Goal: Task Accomplishment & Management: Manage account settings

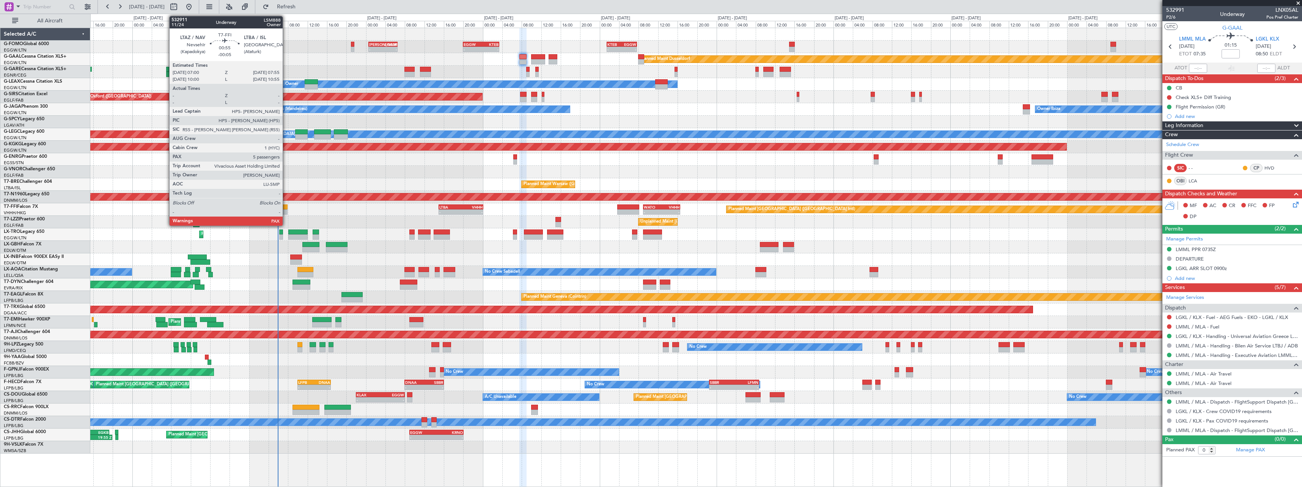
click at [286, 209] on div at bounding box center [285, 206] width 5 height 5
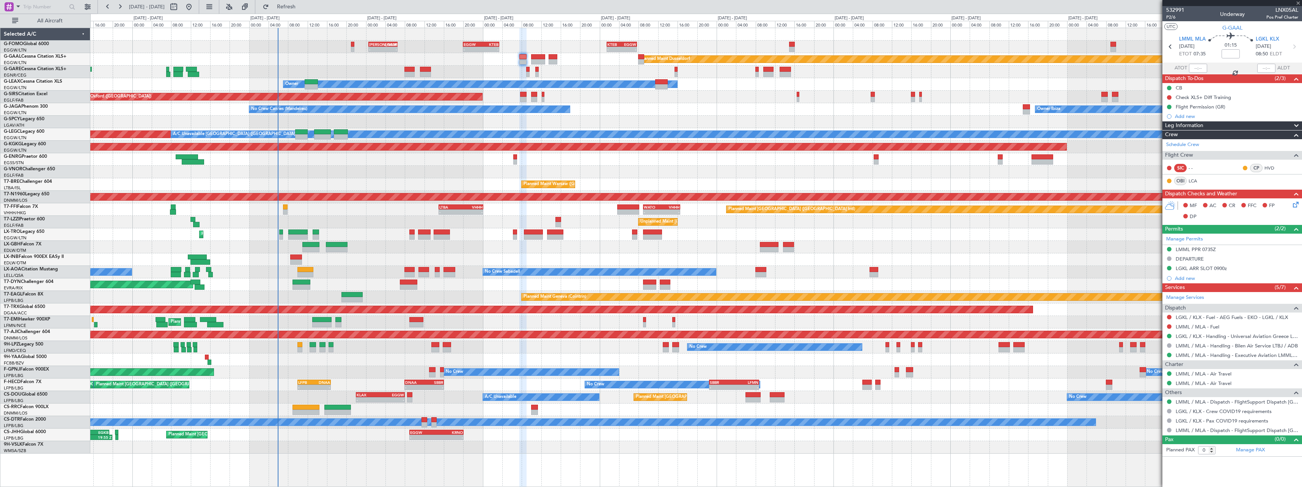
type input "-00:05"
type input "5"
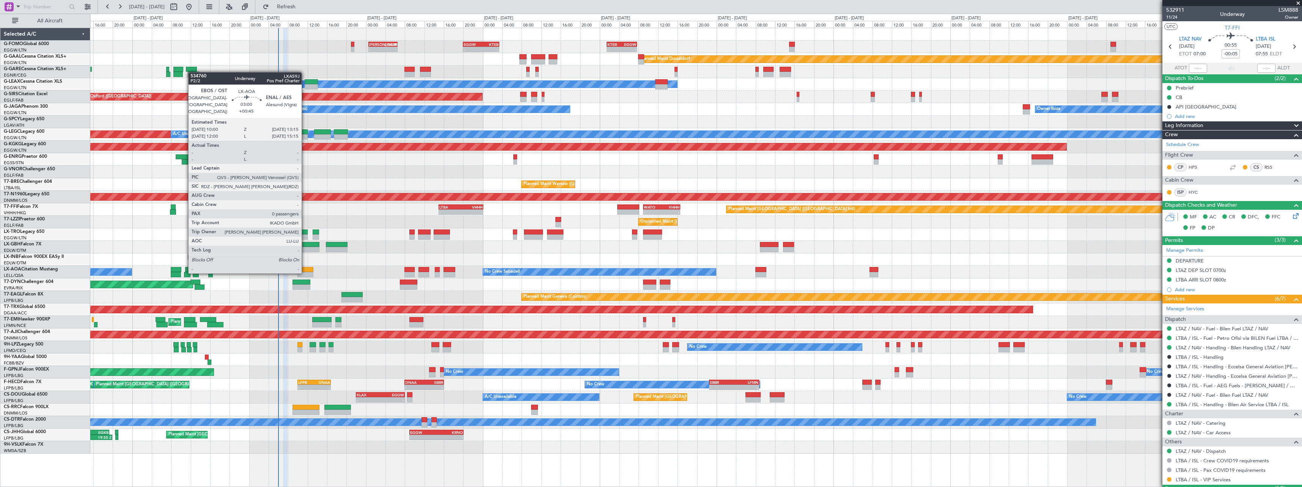
click at [305, 272] on div at bounding box center [305, 274] width 16 height 5
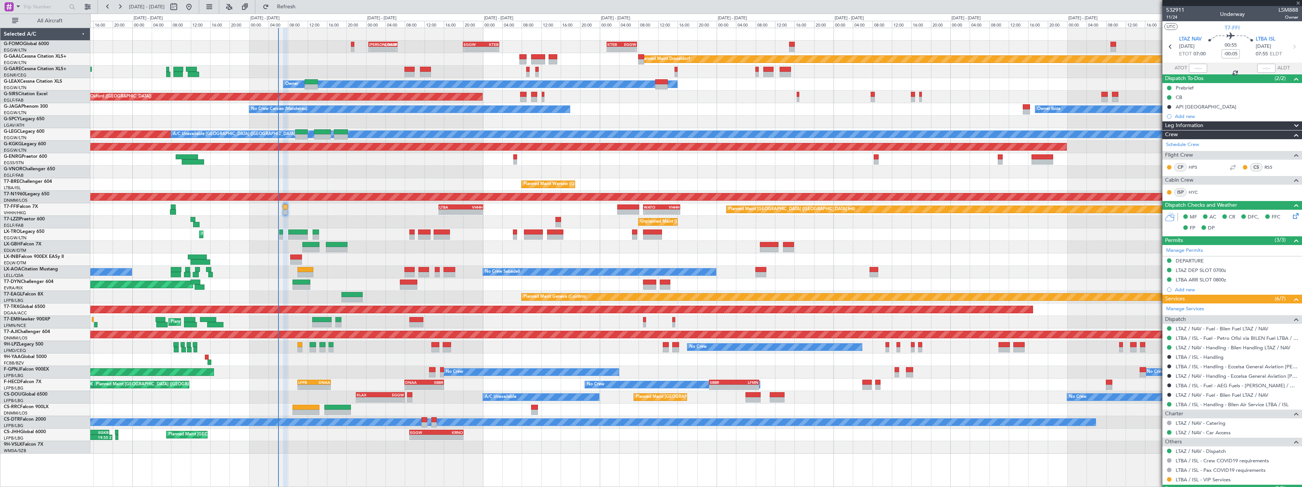
type input "+00:45"
type input "0"
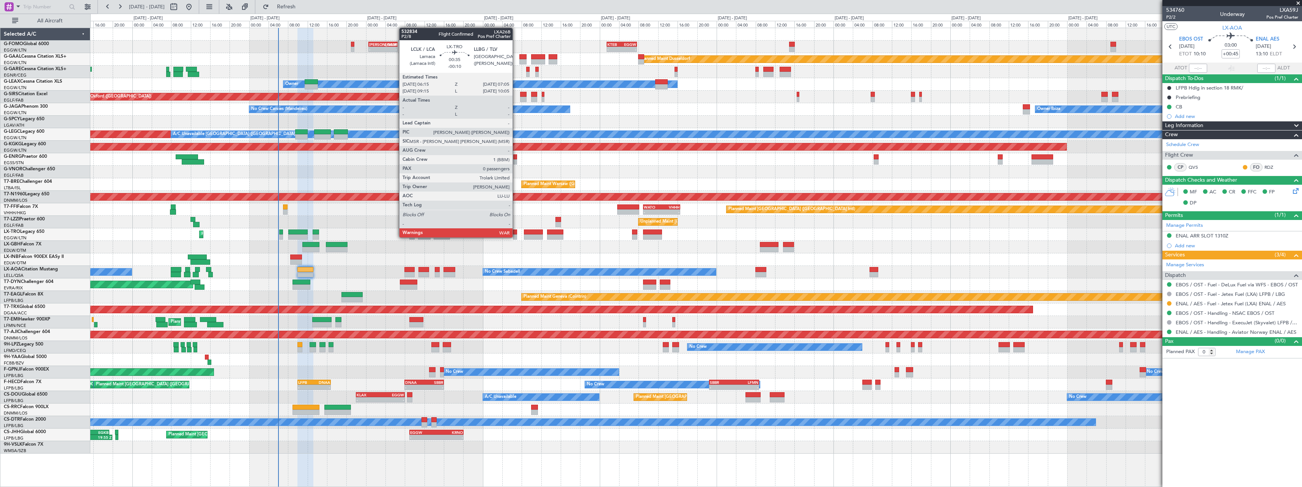
click at [517, 237] on div at bounding box center [515, 236] width 4 height 5
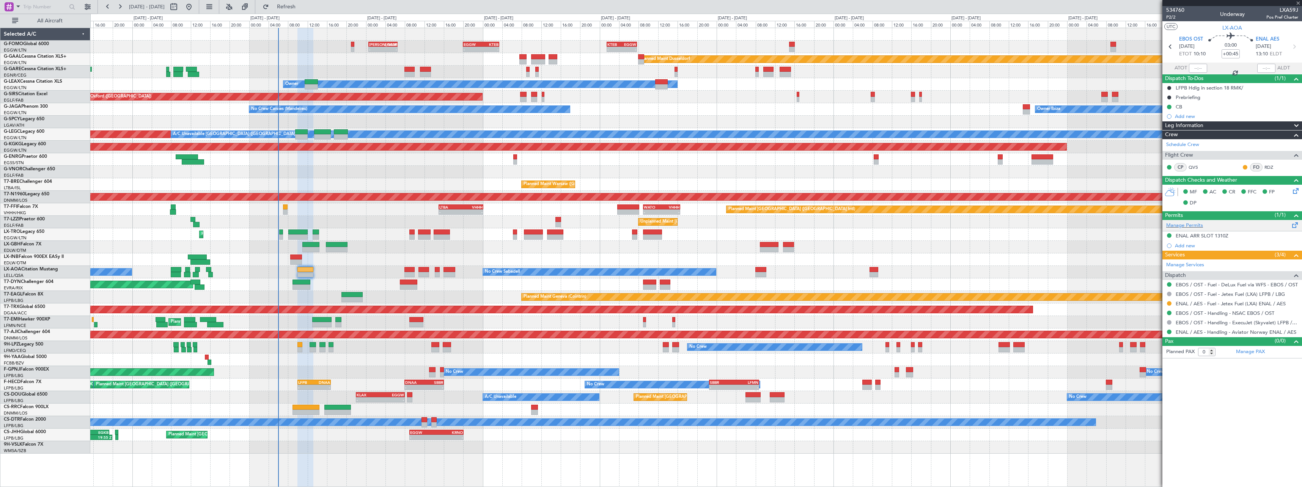
type input "-00:10"
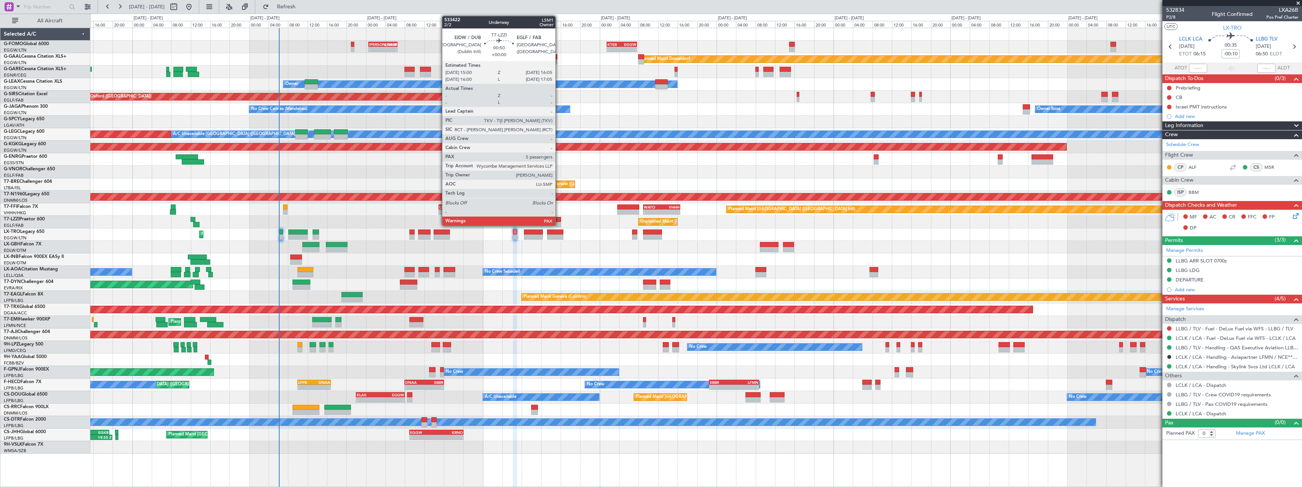
click at [559, 220] on div at bounding box center [557, 219] width 5 height 5
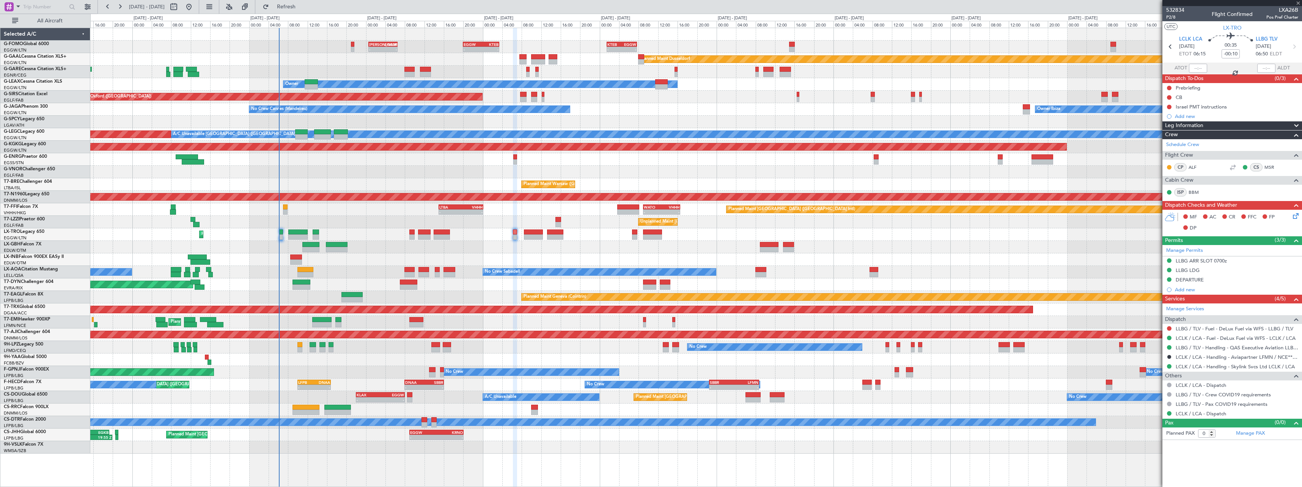
type input "5"
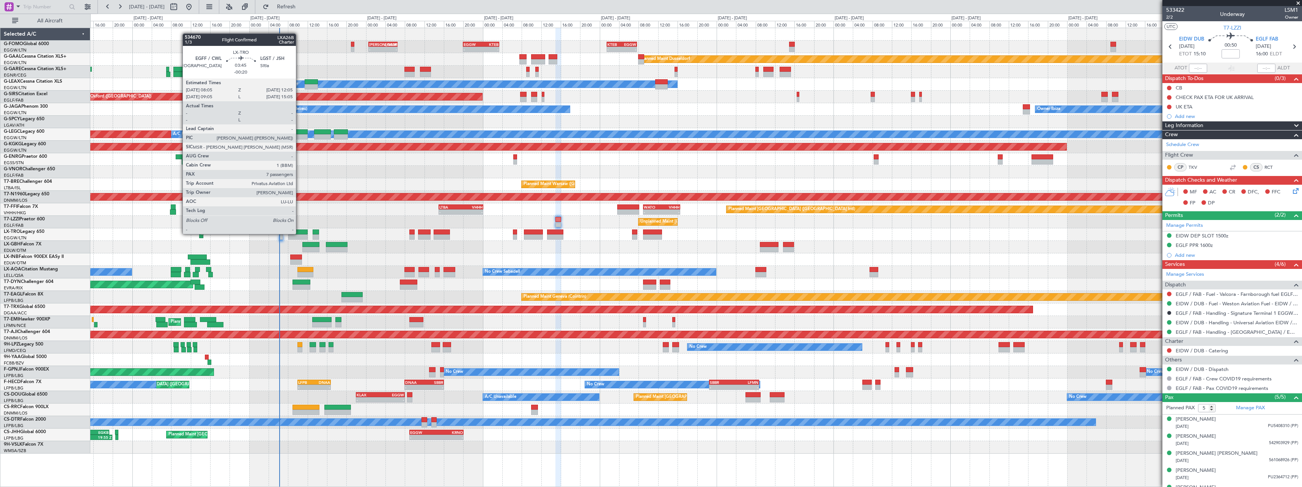
click at [299, 233] on div at bounding box center [298, 232] width 20 height 5
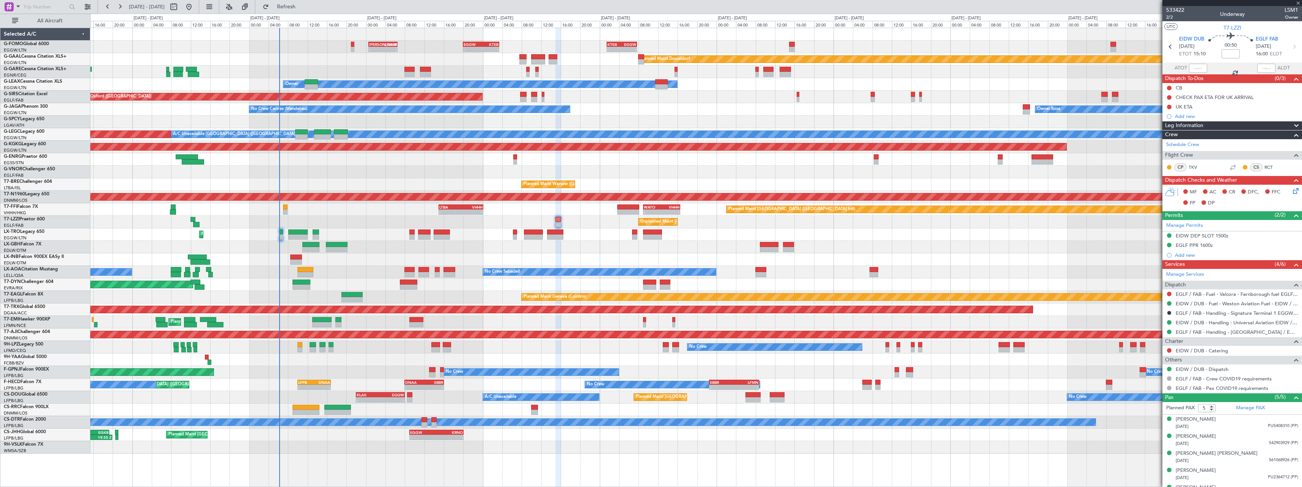
type input "-00:20"
type input "7"
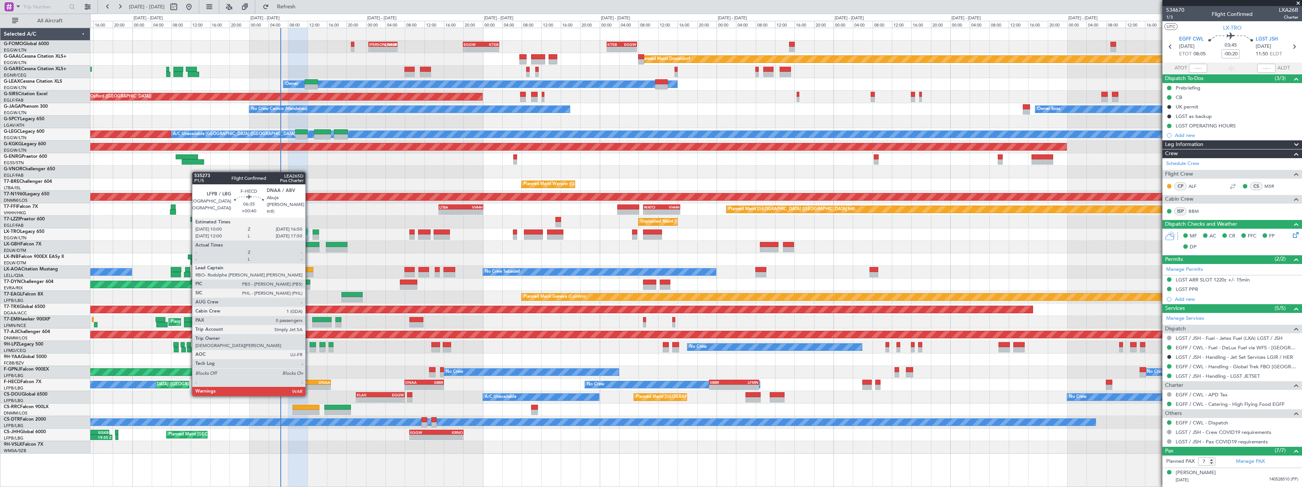
click at [309, 381] on div "LFPB" at bounding box center [306, 382] width 16 height 5
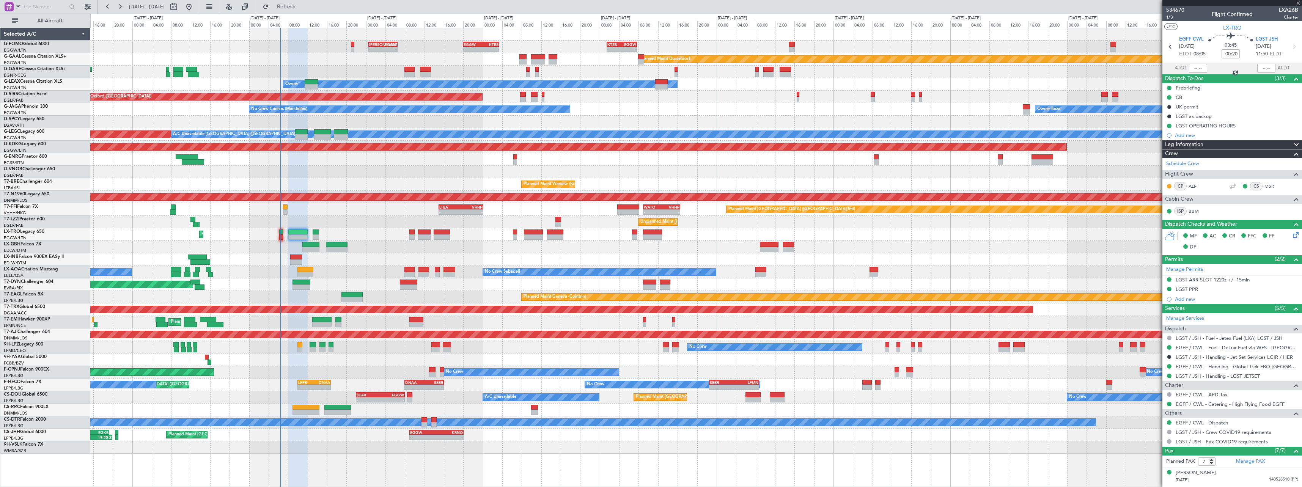
type input "+00:40"
type input "0"
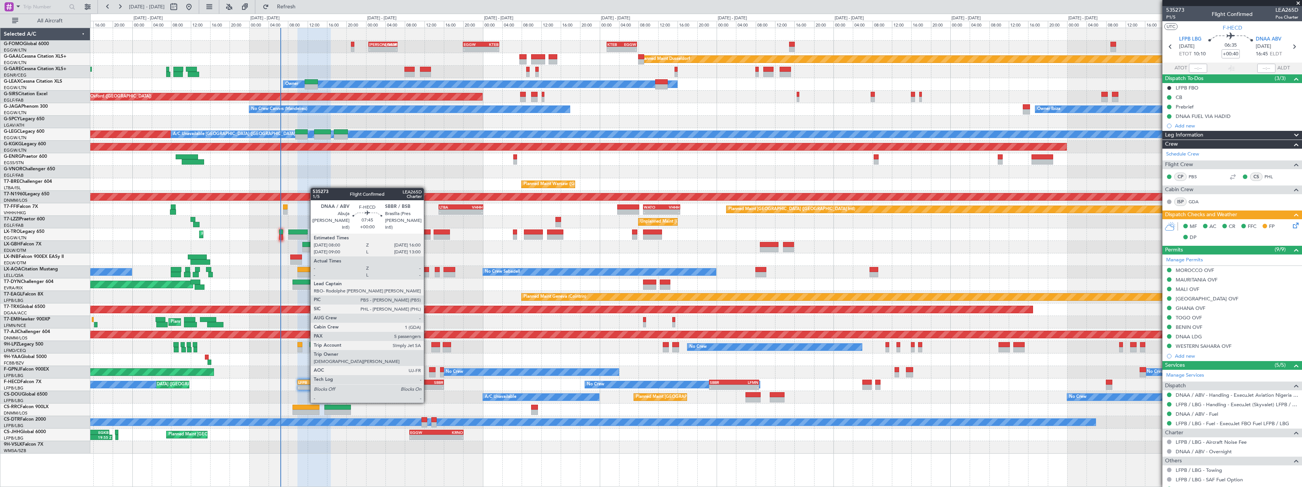
click at [428, 388] on div "-" at bounding box center [433, 387] width 19 height 5
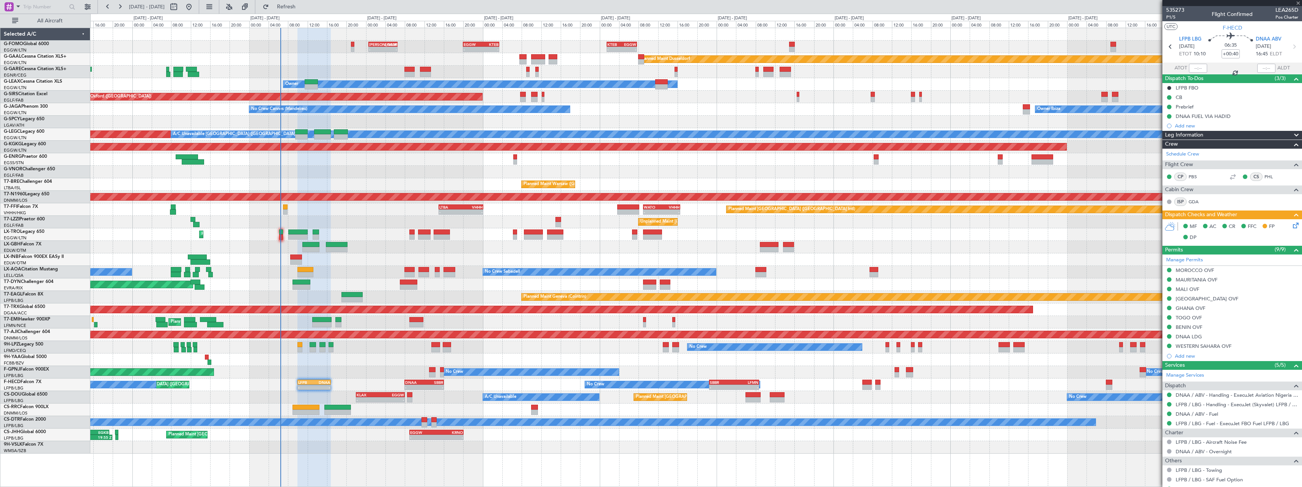
type input "5"
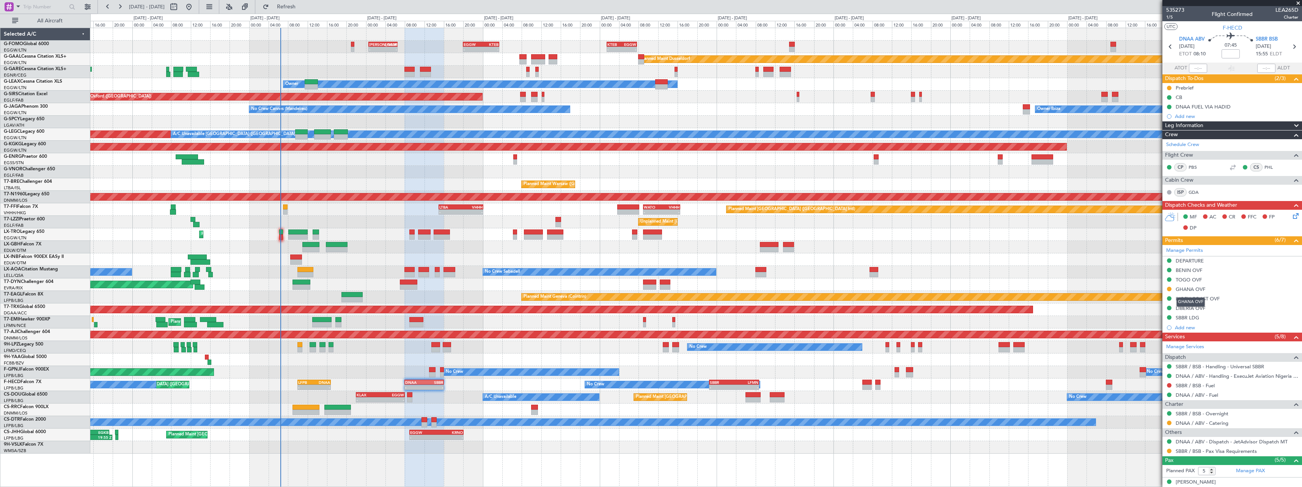
drag, startPoint x: 1202, startPoint y: 289, endPoint x: 1219, endPoint y: 293, distance: 17.1
click at [1202, 289] on div "GHANA OVF" at bounding box center [1191, 289] width 30 height 6
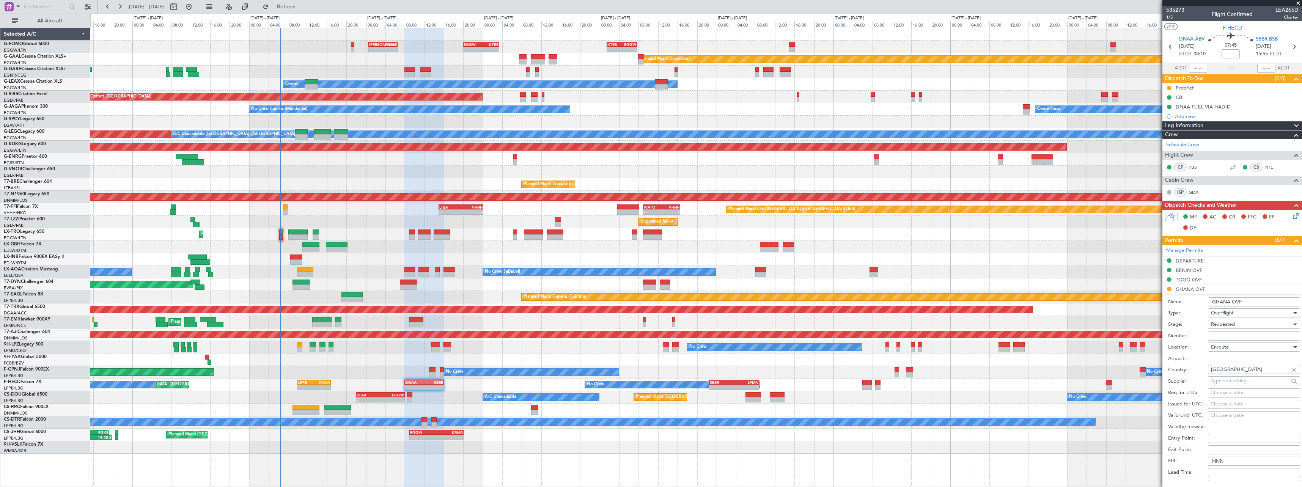
click at [1239, 338] on input "Number:" at bounding box center [1254, 336] width 92 height 9
paste input "GAF/HNPS/25/2335"
type input "GAF/HNPS/25/2335"
click at [1238, 325] on div "Requested" at bounding box center [1251, 324] width 81 height 11
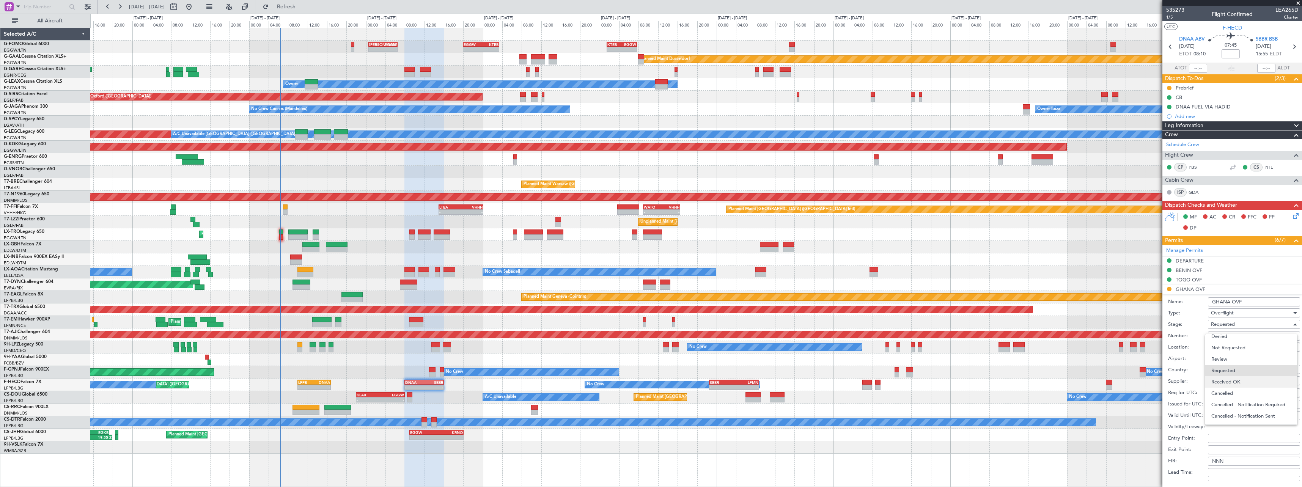
click at [1238, 384] on span "Received OK" at bounding box center [1251, 381] width 80 height 11
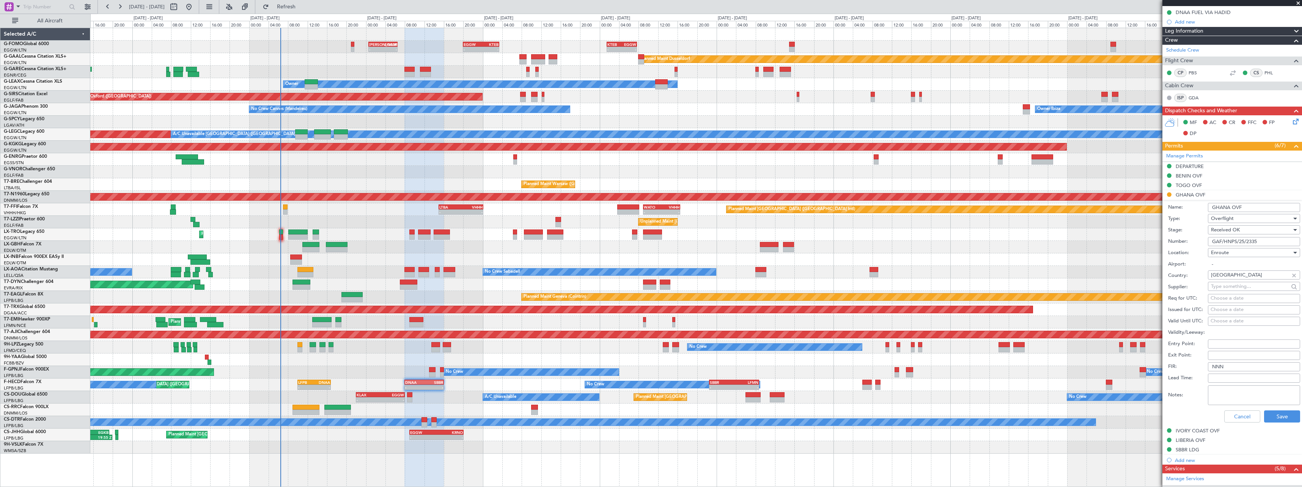
scroll to position [152, 0]
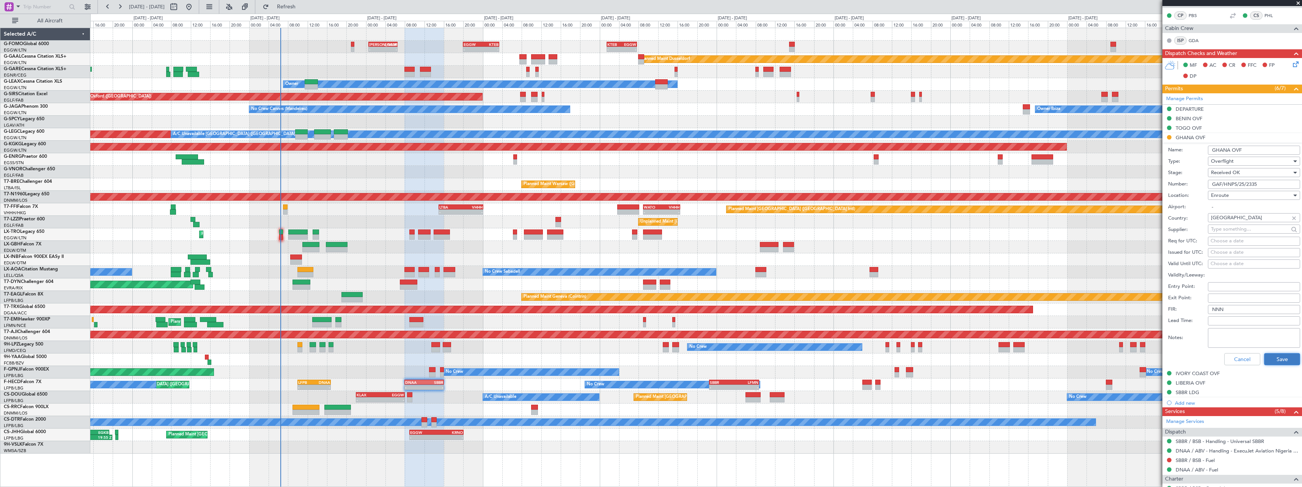
click at [1283, 362] on button "Save" at bounding box center [1282, 359] width 36 height 12
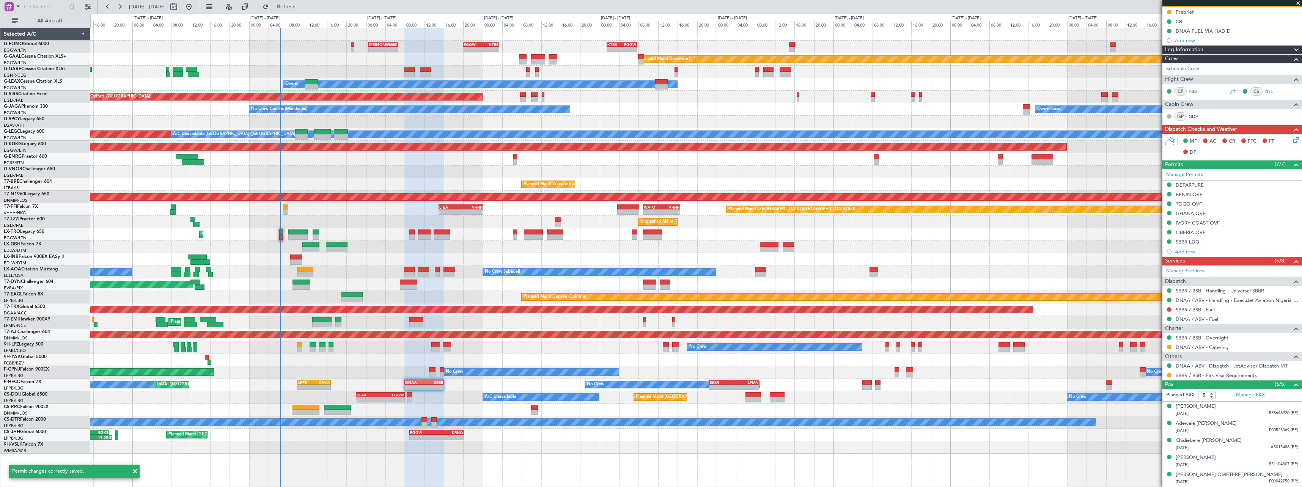
scroll to position [75, 0]
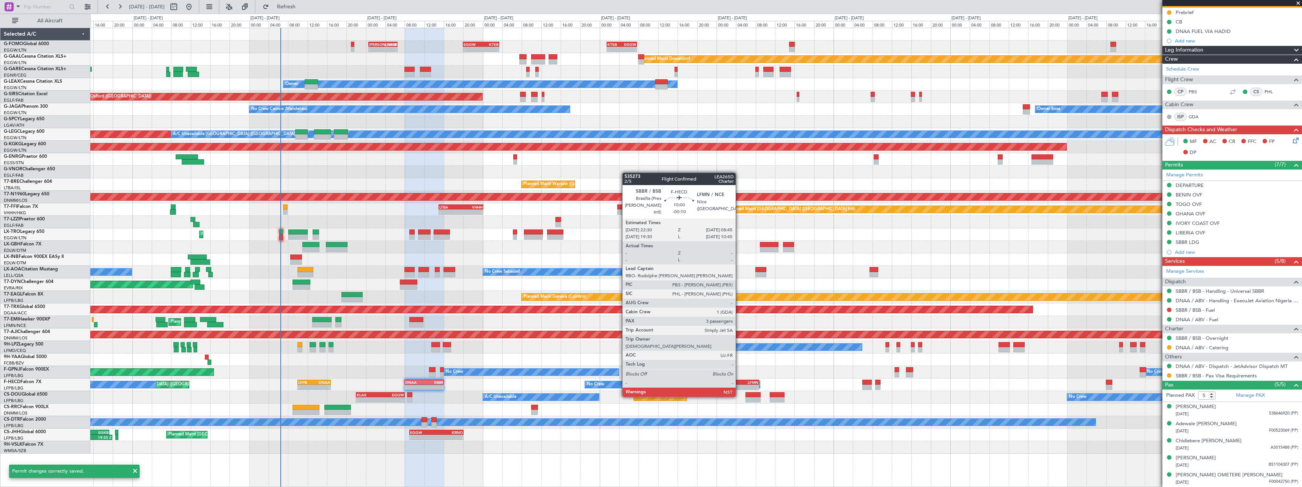
click at [739, 382] on div "LFMN" at bounding box center [746, 382] width 24 height 5
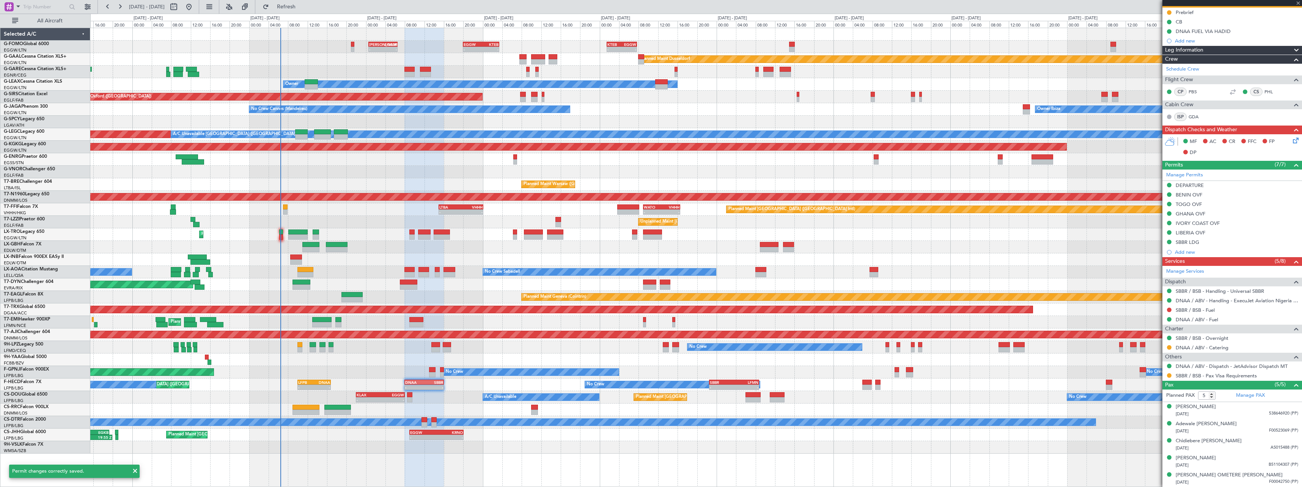
type input "-00:10"
type input "3"
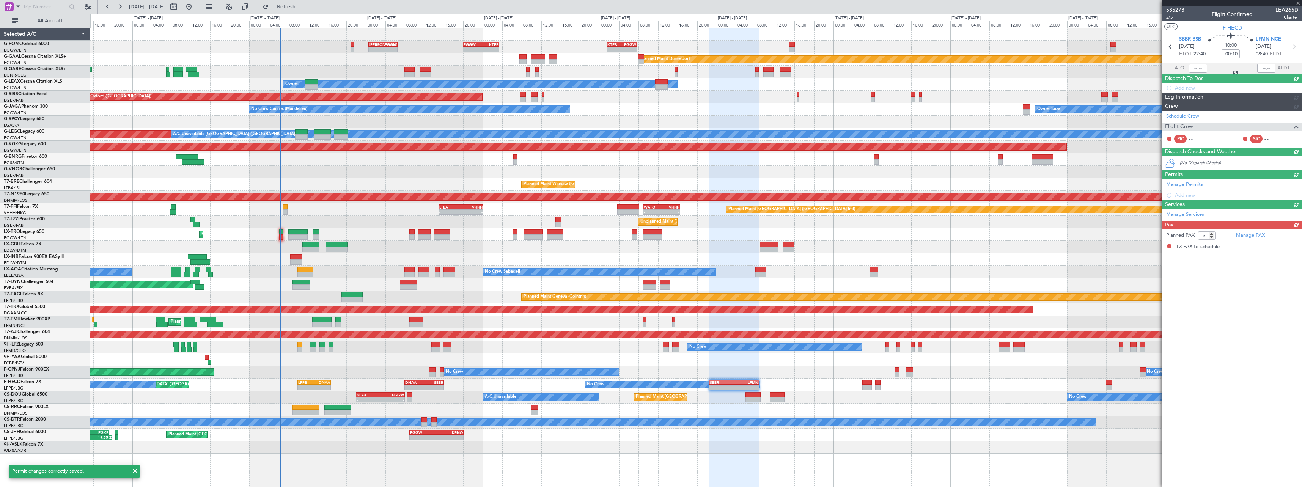
scroll to position [0, 0]
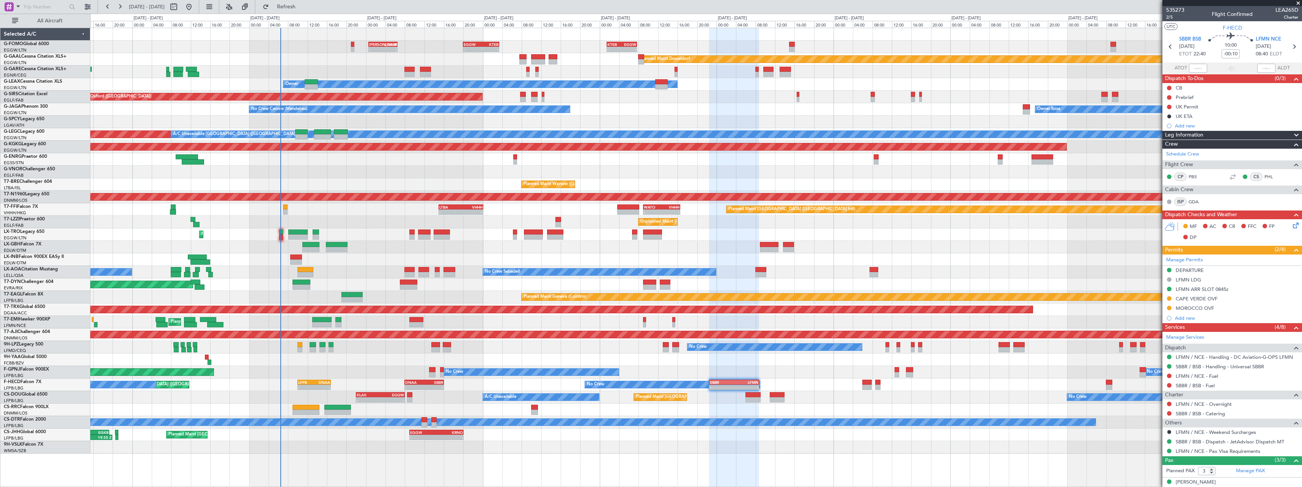
click at [1200, 302] on div "CAPE VERDE OVF" at bounding box center [1232, 298] width 140 height 9
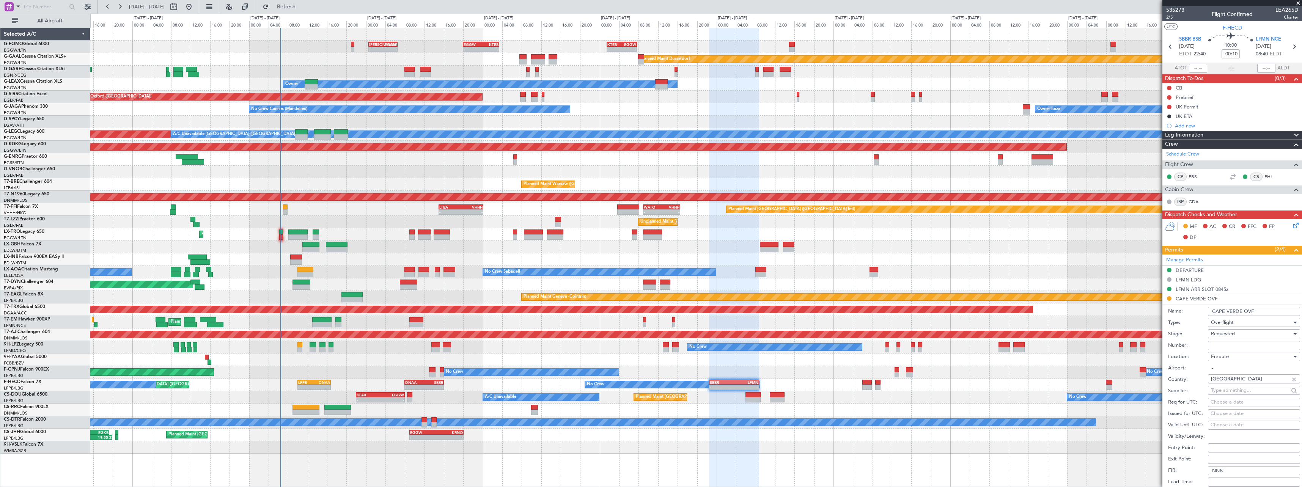
click at [1239, 348] on input "Number:" at bounding box center [1254, 345] width 92 height 9
paste input "#2053/AAC/2025"
type input "#2053/AAC/2025"
click at [1233, 332] on span "Requested" at bounding box center [1223, 333] width 24 height 7
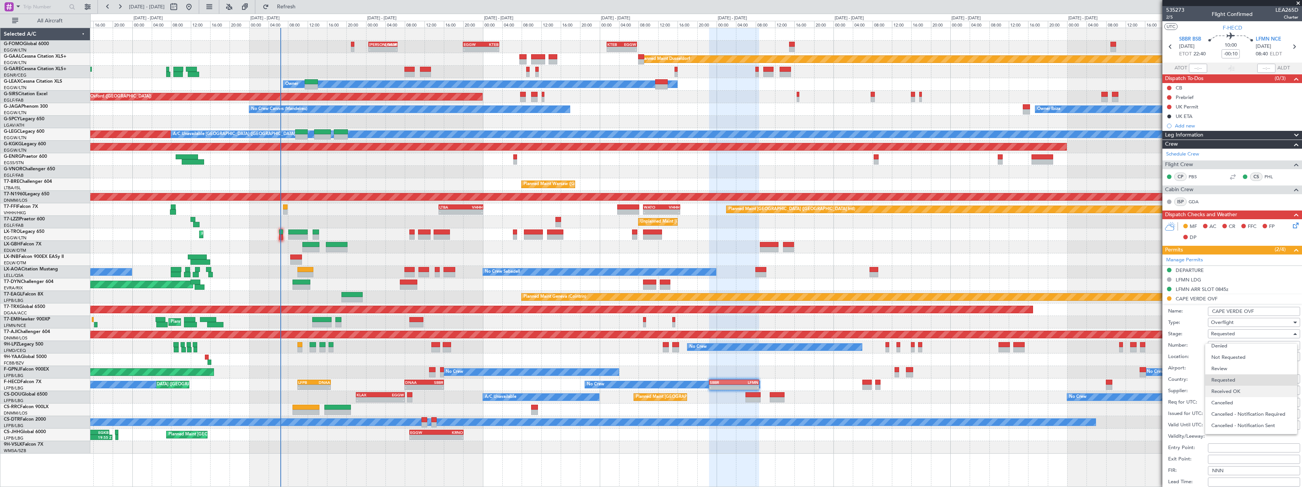
click at [1236, 392] on span "Received OK" at bounding box center [1251, 391] width 80 height 11
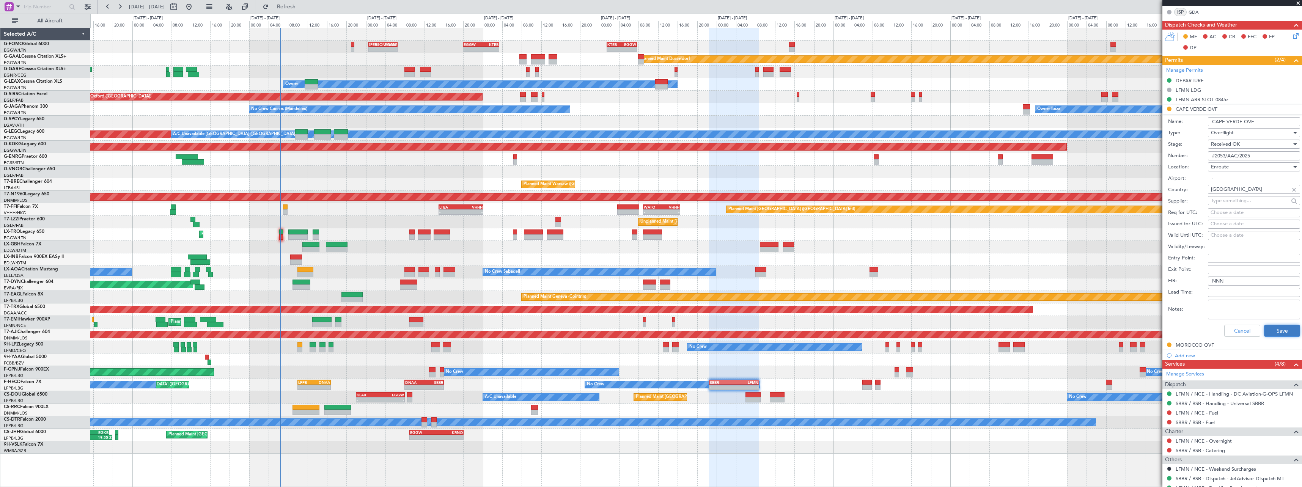
click at [1281, 332] on button "Save" at bounding box center [1282, 331] width 36 height 12
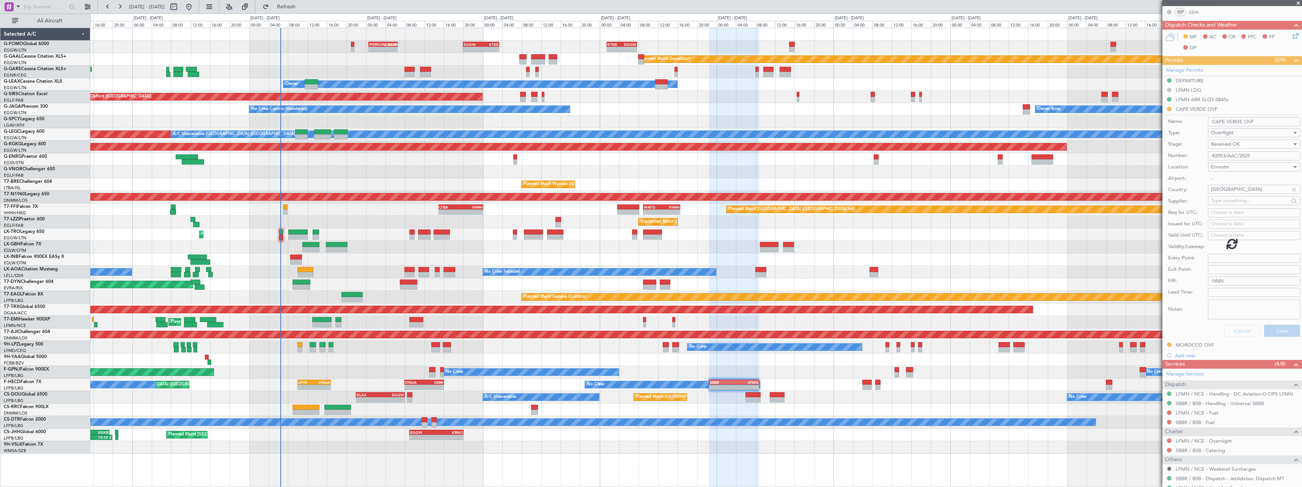
scroll to position [41, 0]
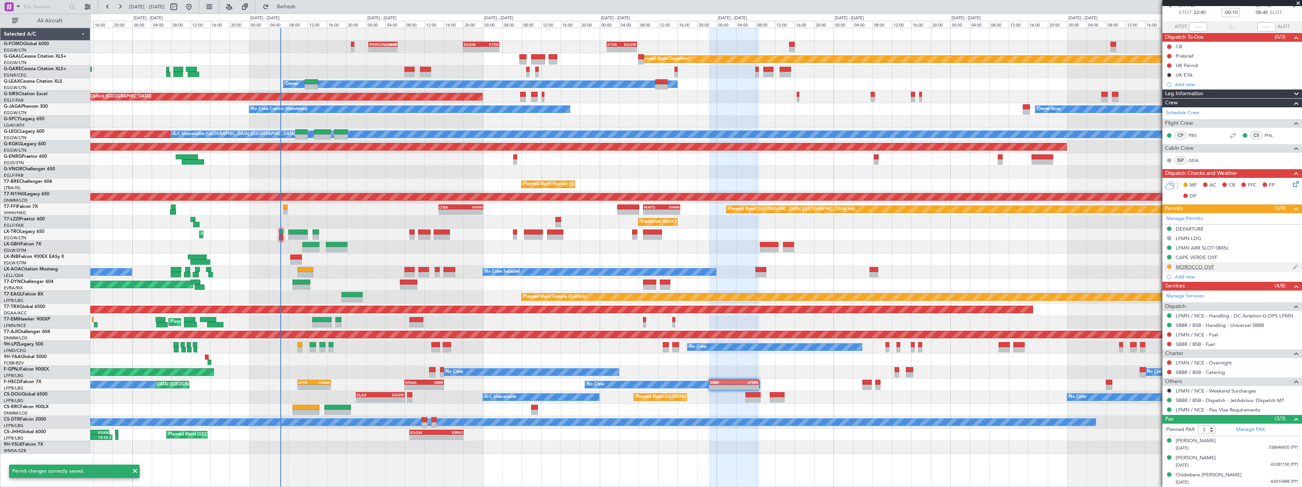
click at [1189, 267] on div "MOROCCO OVF" at bounding box center [1195, 267] width 38 height 6
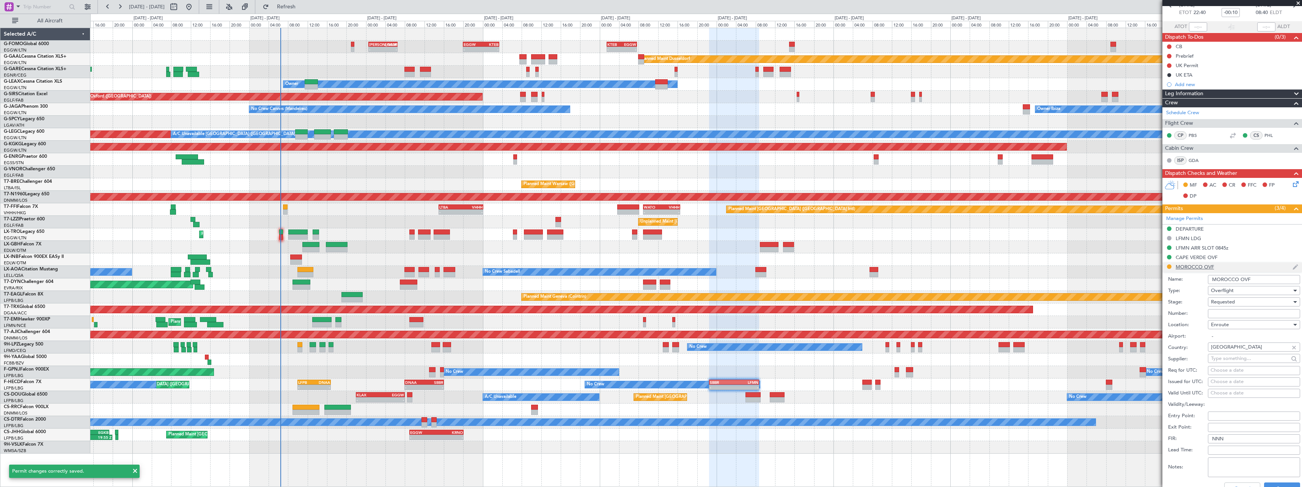
scroll to position [190, 0]
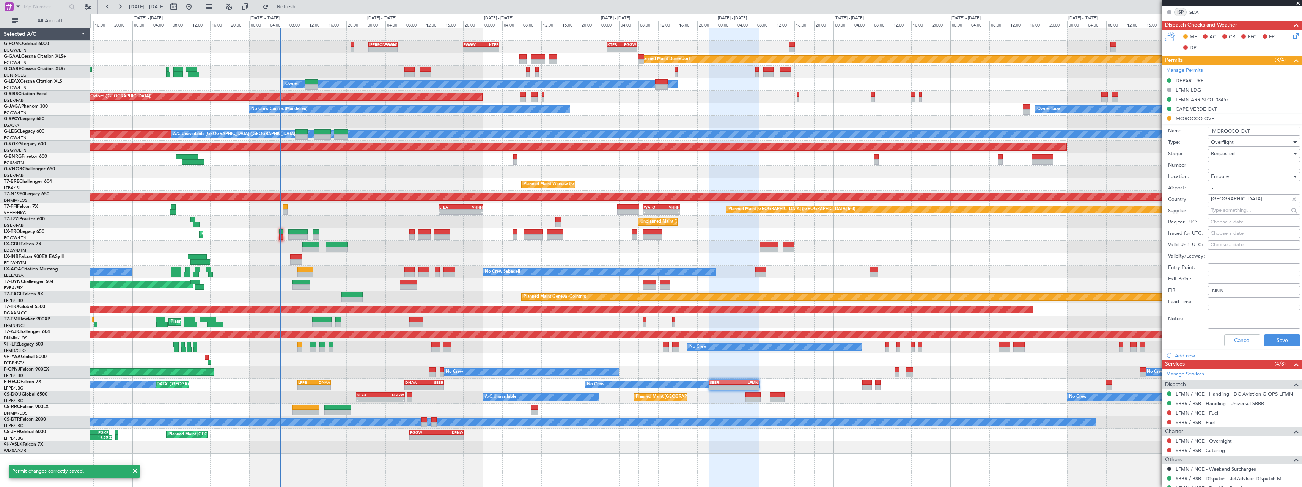
click at [1233, 161] on input "Number:" at bounding box center [1254, 165] width 92 height 9
paste input "S9308/25"
type input "S9308/25"
click at [1233, 154] on span "Requested" at bounding box center [1223, 153] width 24 height 7
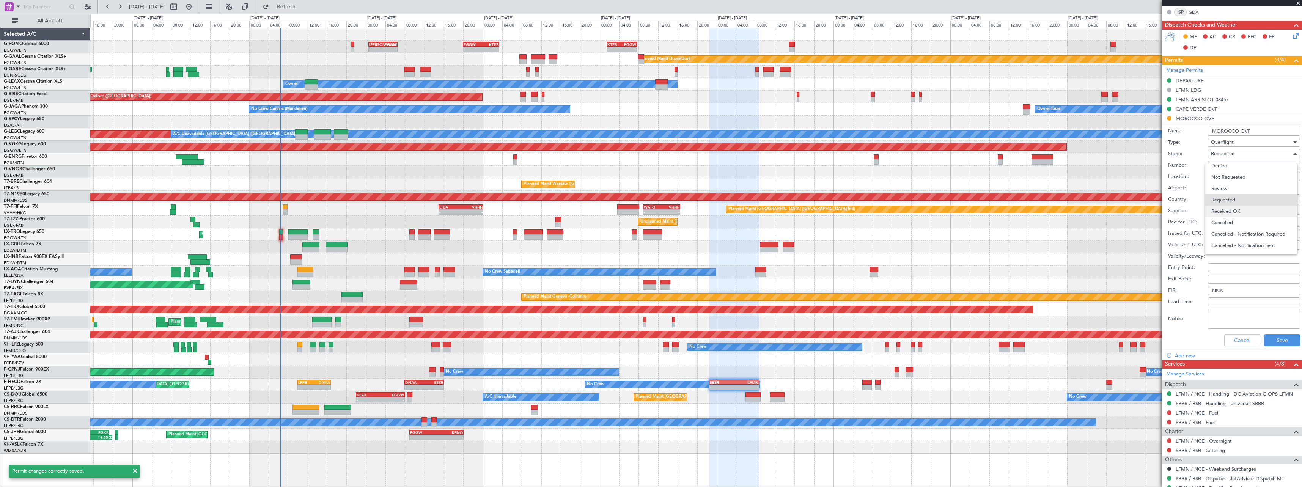
click at [1230, 209] on span "Received OK" at bounding box center [1251, 211] width 80 height 11
click at [1280, 340] on button "Save" at bounding box center [1282, 340] width 36 height 12
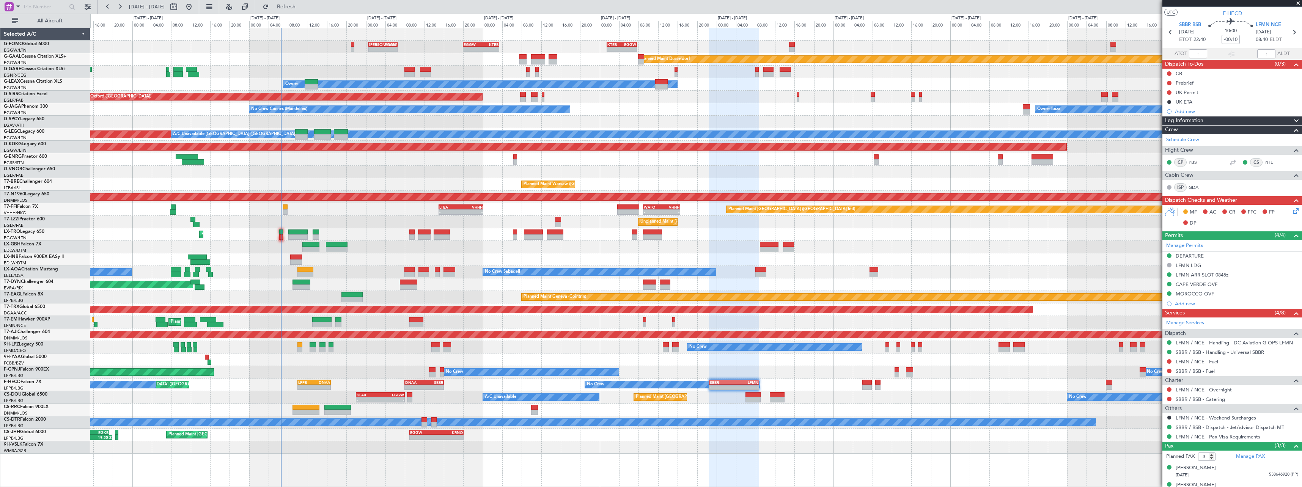
scroll to position [0, 0]
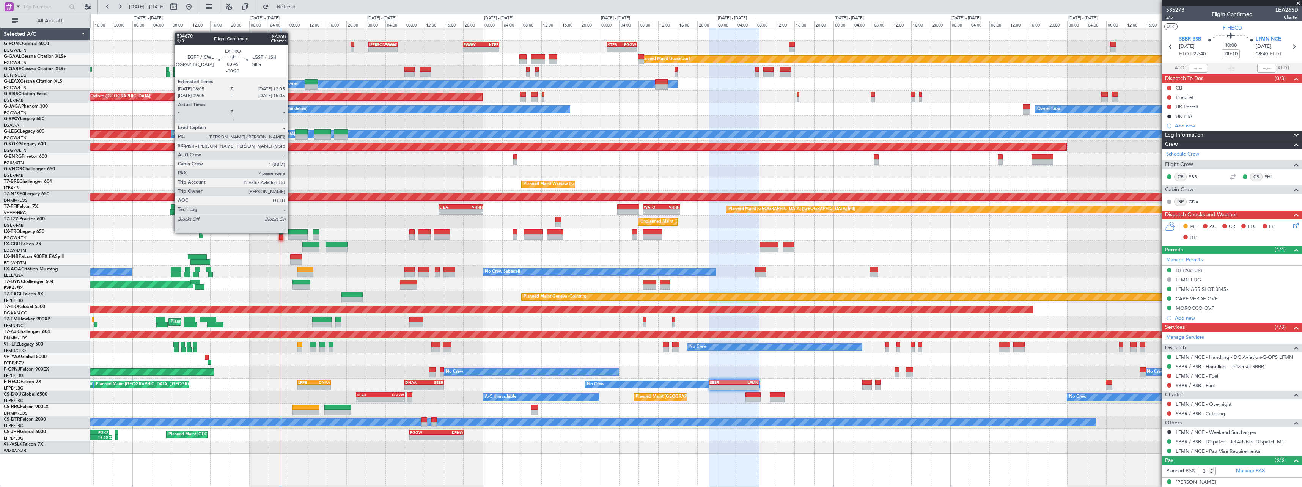
click at [292, 233] on div at bounding box center [298, 232] width 20 height 5
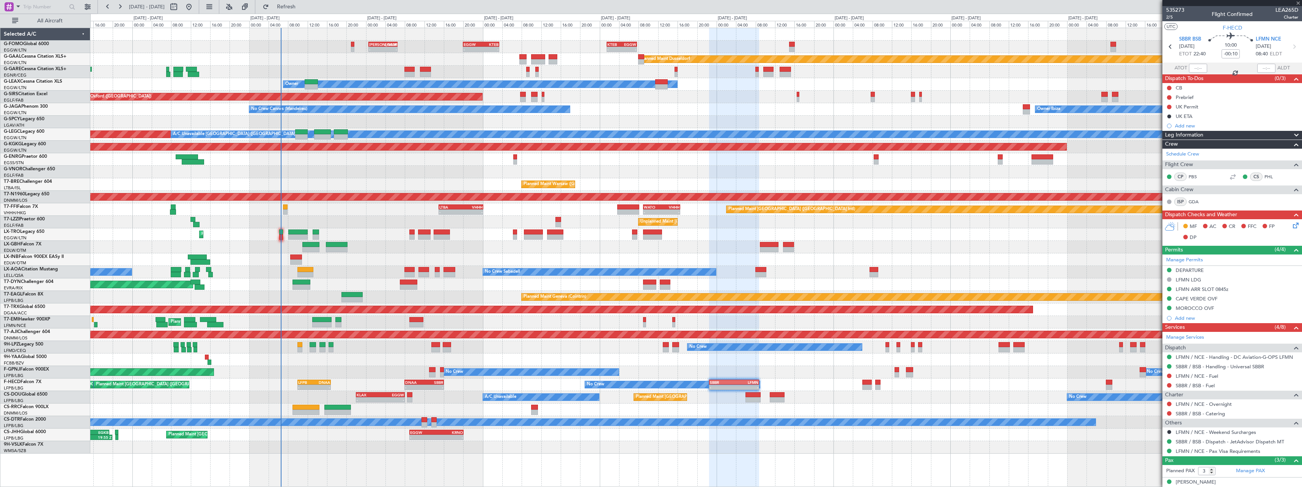
type input "-00:20"
type input "7"
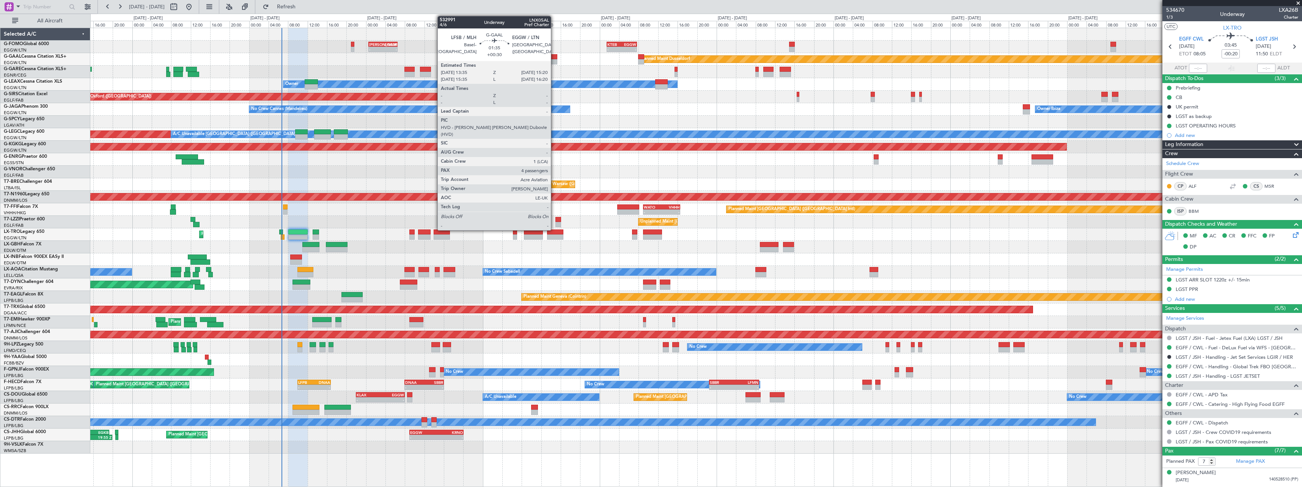
click at [555, 60] on div at bounding box center [553, 61] width 9 height 5
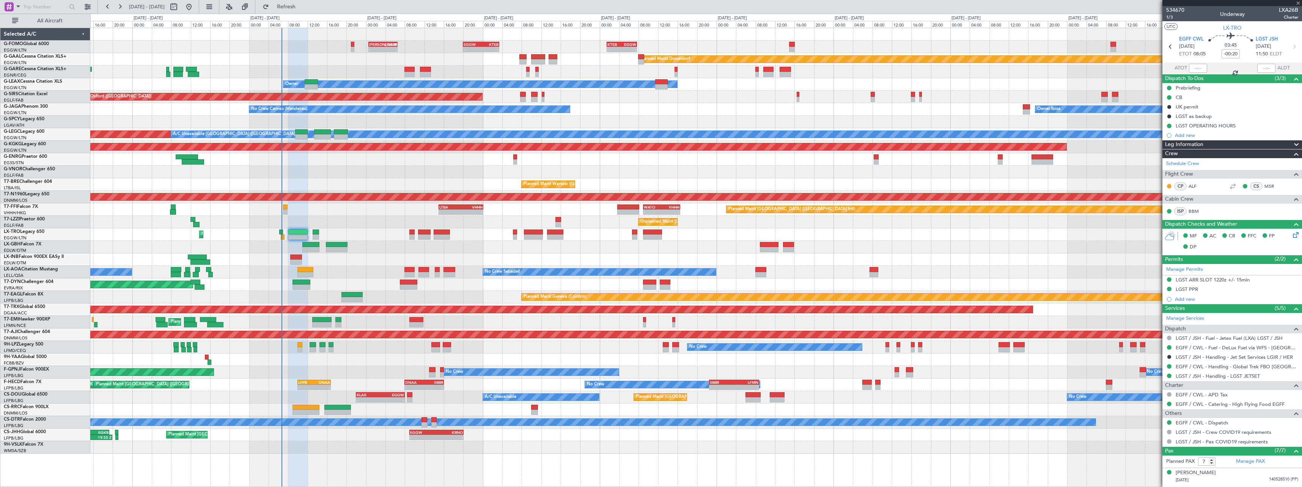
type input "+00:30"
type input "4"
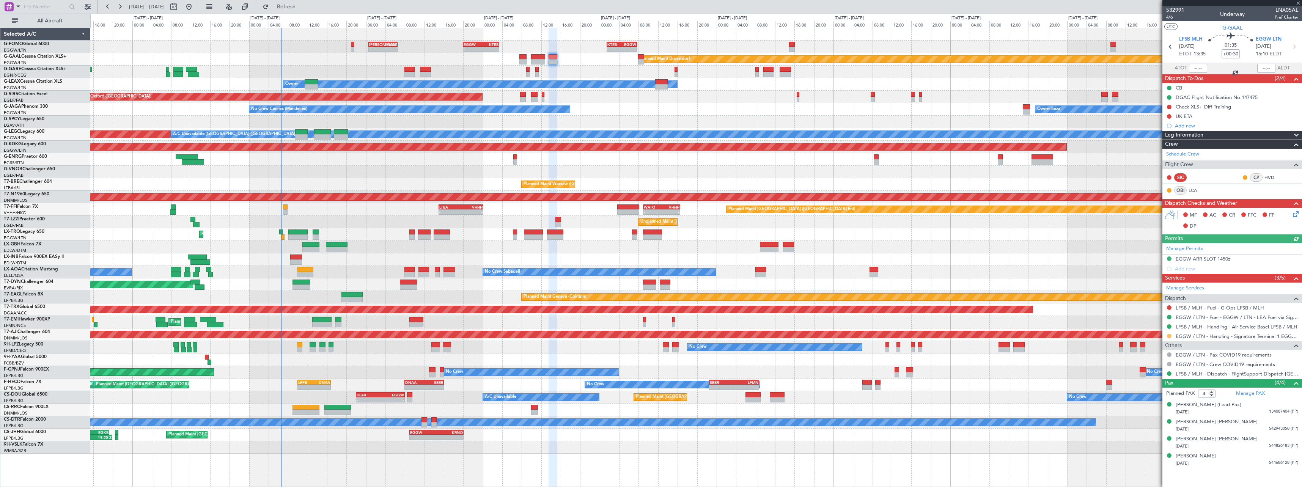
click at [1171, 336] on button at bounding box center [1169, 336] width 5 height 5
click at [1153, 429] on span "Confirmed" at bounding box center [1148, 427] width 24 height 8
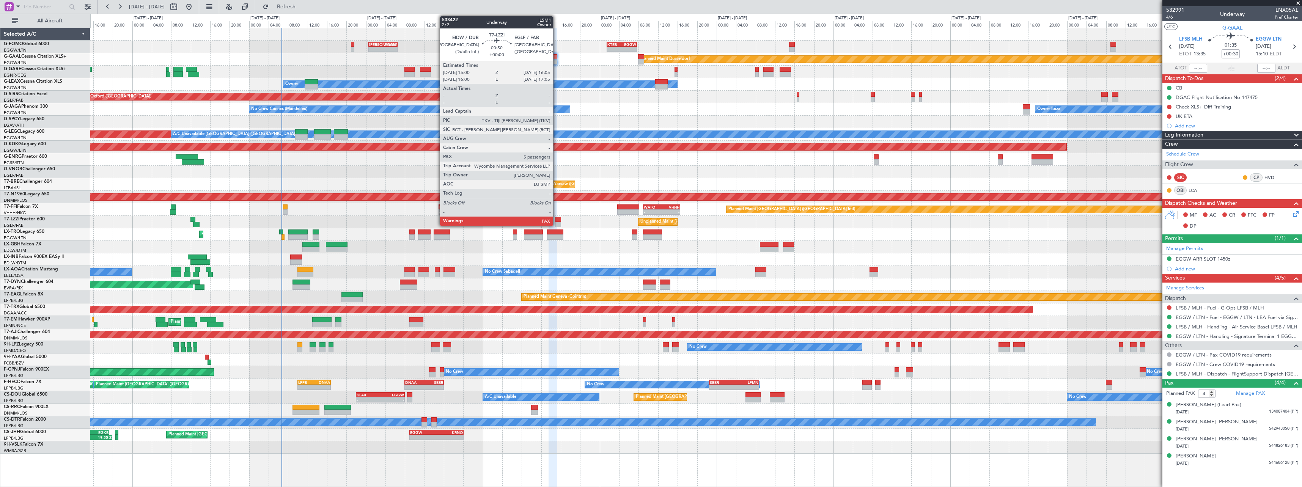
click at [557, 219] on div at bounding box center [557, 219] width 5 height 5
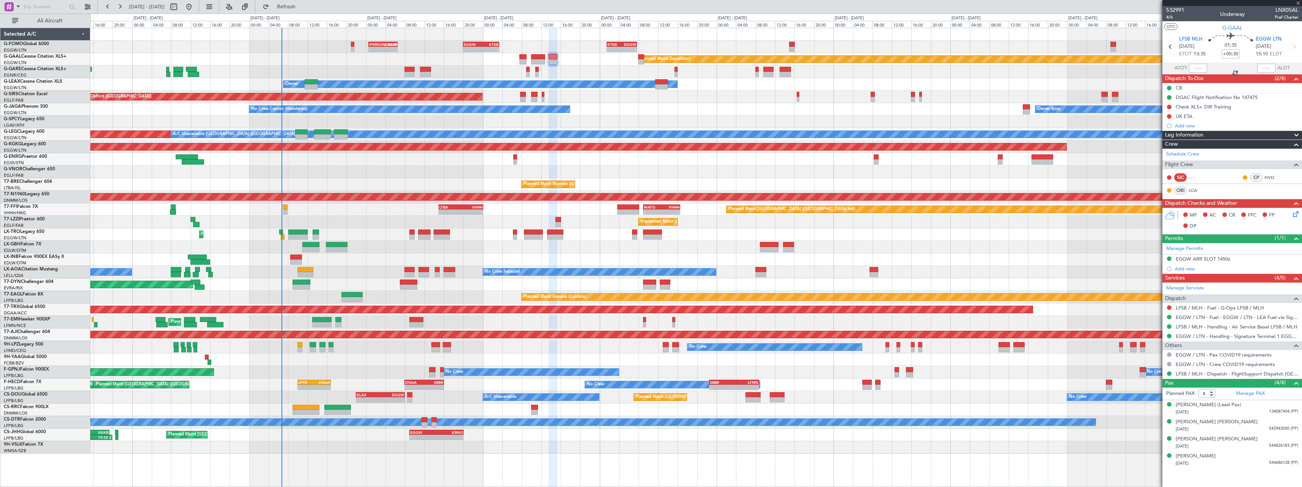
type input "5"
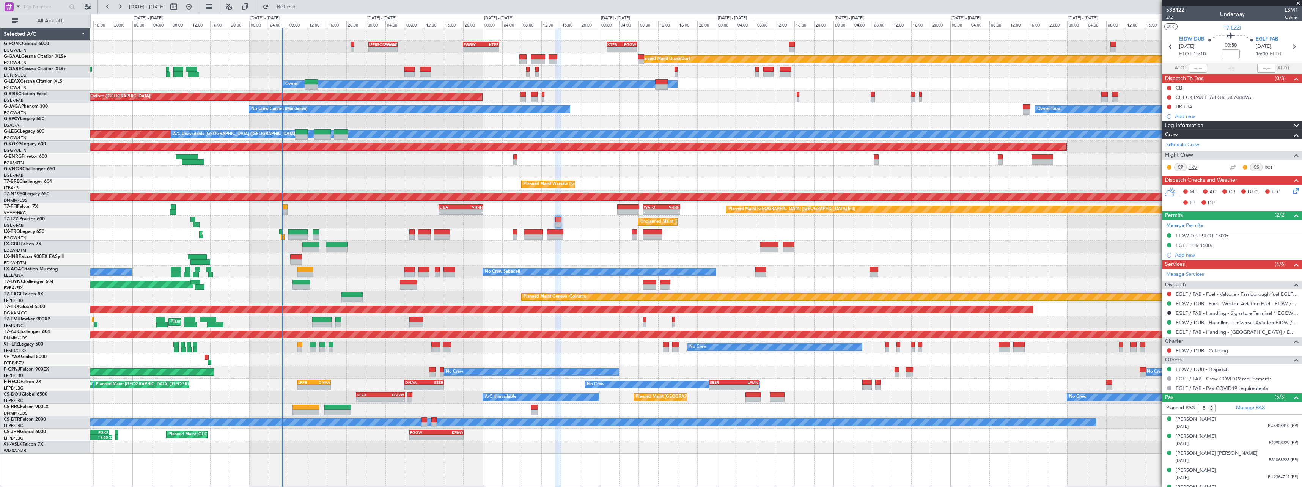
click at [1192, 165] on link "TKV" at bounding box center [1197, 167] width 17 height 7
click at [1266, 168] on link "RCT" at bounding box center [1272, 167] width 17 height 7
click at [1171, 19] on span "2/2" at bounding box center [1175, 17] width 18 height 6
click at [1292, 128] on span at bounding box center [1296, 125] width 9 height 9
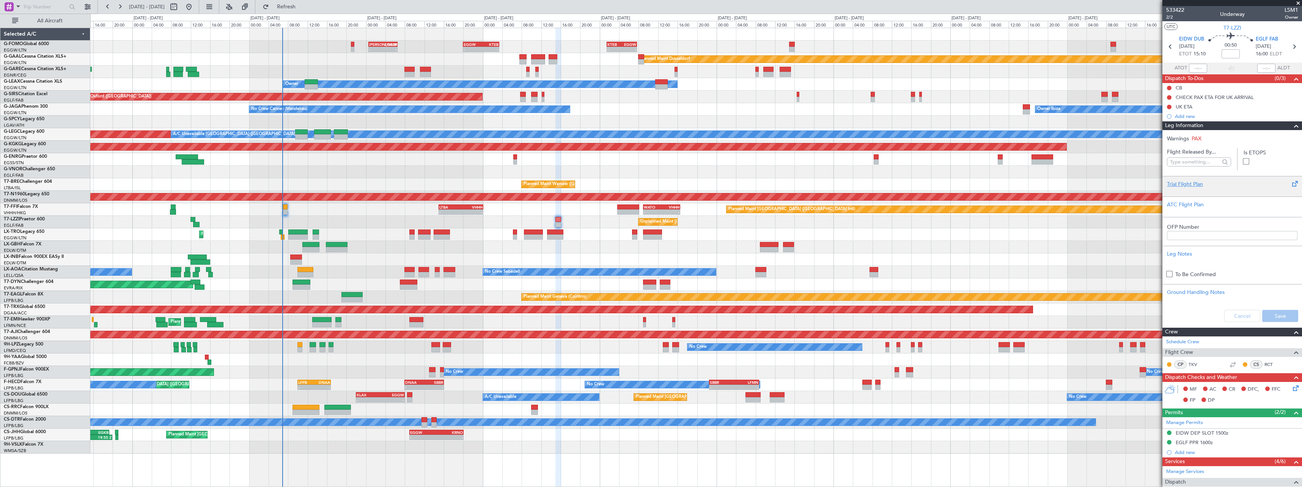
click at [1194, 184] on div "Trial Flight Plan" at bounding box center [1232, 184] width 131 height 8
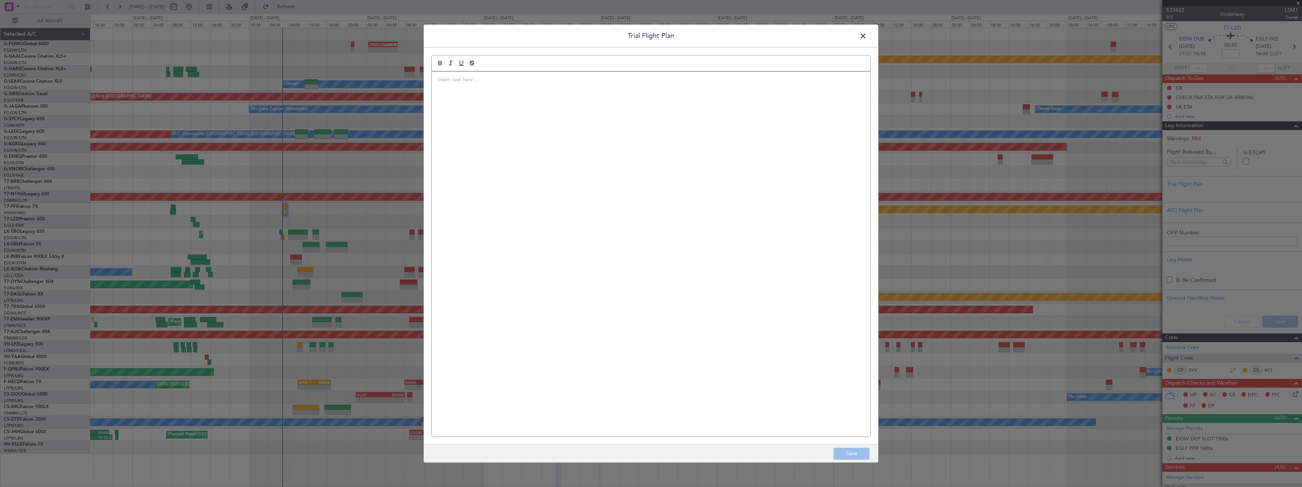
click at [569, 166] on div at bounding box center [651, 254] width 439 height 365
drag, startPoint x: 854, startPoint y: 453, endPoint x: 1167, endPoint y: 398, distance: 317.4
click at [854, 453] on button "Save" at bounding box center [851, 454] width 36 height 12
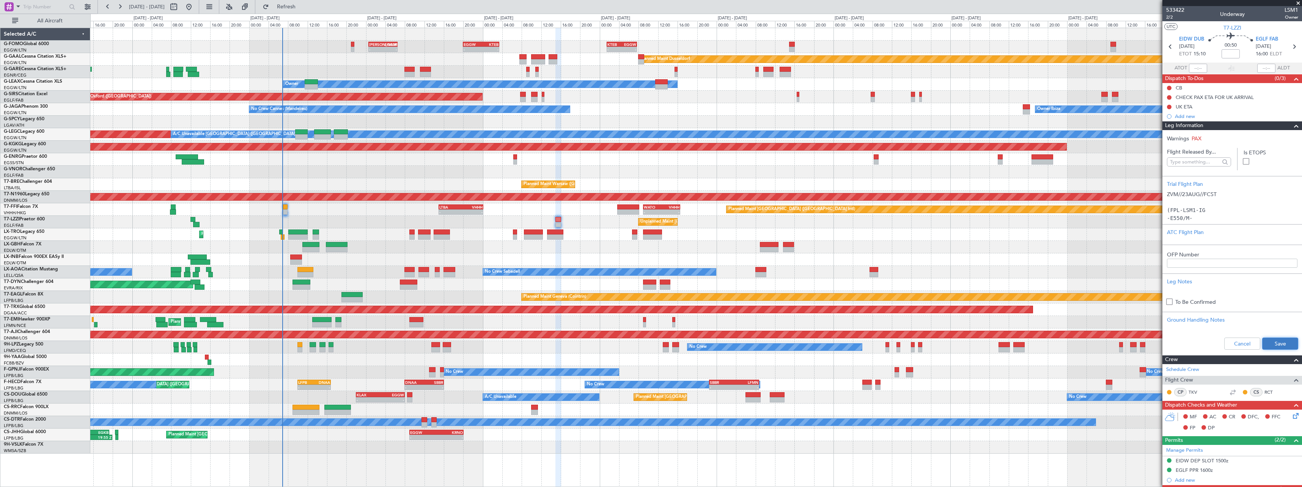
click at [1270, 340] on button "Save" at bounding box center [1280, 344] width 36 height 12
click at [1292, 124] on span at bounding box center [1296, 125] width 9 height 9
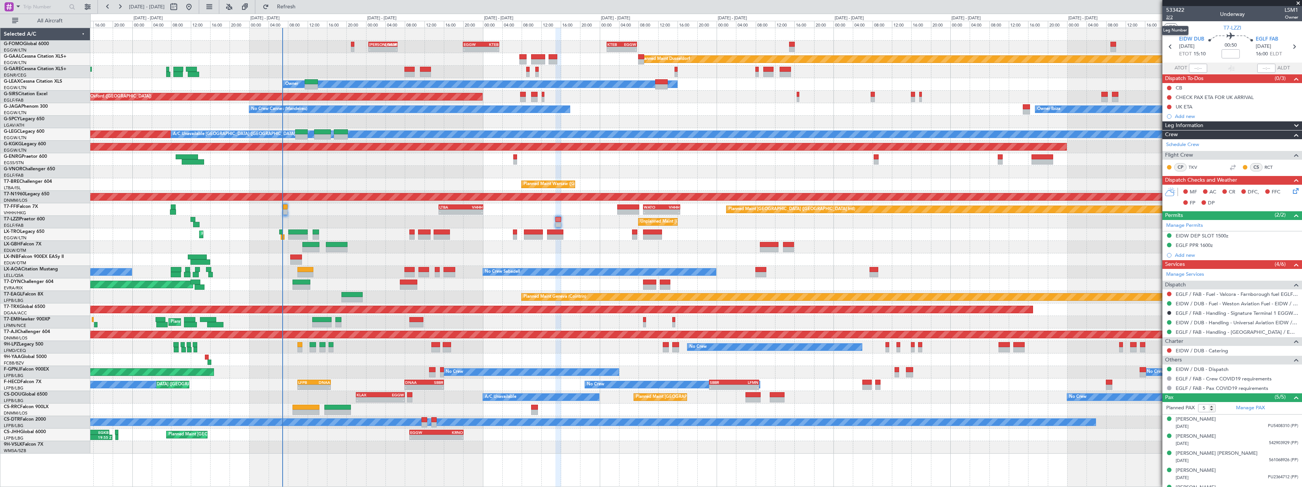
click at [1172, 16] on span "2/2" at bounding box center [1175, 17] width 18 height 6
click at [1170, 90] on div at bounding box center [1169, 88] width 6 height 6
click at [1169, 89] on button at bounding box center [1169, 88] width 5 height 5
click at [1165, 119] on span "Completed" at bounding box center [1172, 122] width 25 height 8
click at [1291, 193] on icon at bounding box center [1294, 190] width 6 height 6
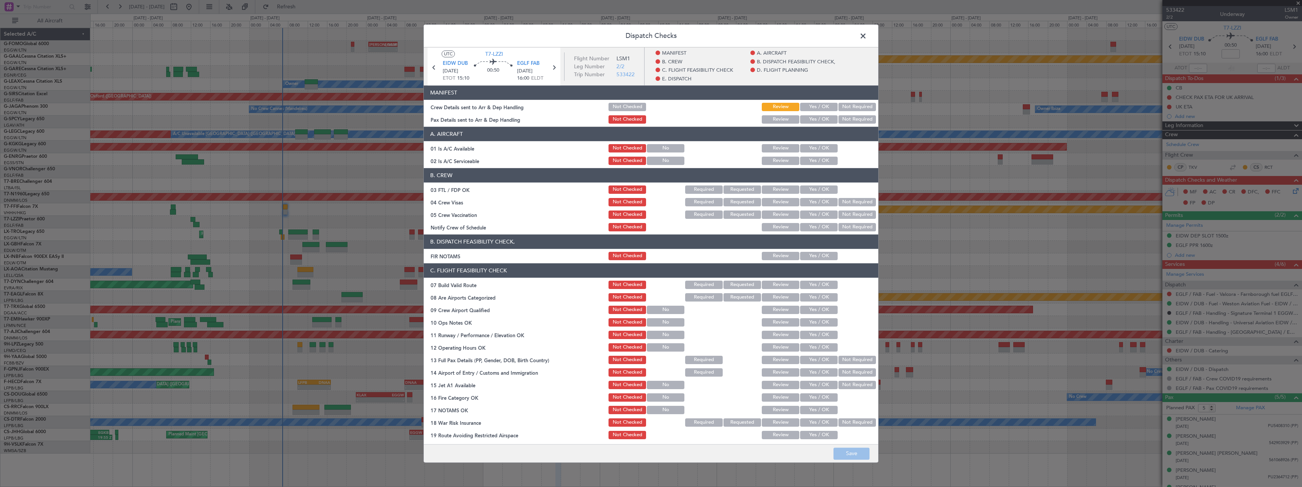
click at [811, 146] on button "Yes / OK" at bounding box center [819, 148] width 38 height 8
click at [811, 164] on button "Yes / OK" at bounding box center [819, 161] width 38 height 8
click at [818, 288] on button "Yes / OK" at bounding box center [819, 285] width 38 height 8
click at [818, 321] on button "Yes / OK" at bounding box center [819, 322] width 38 height 8
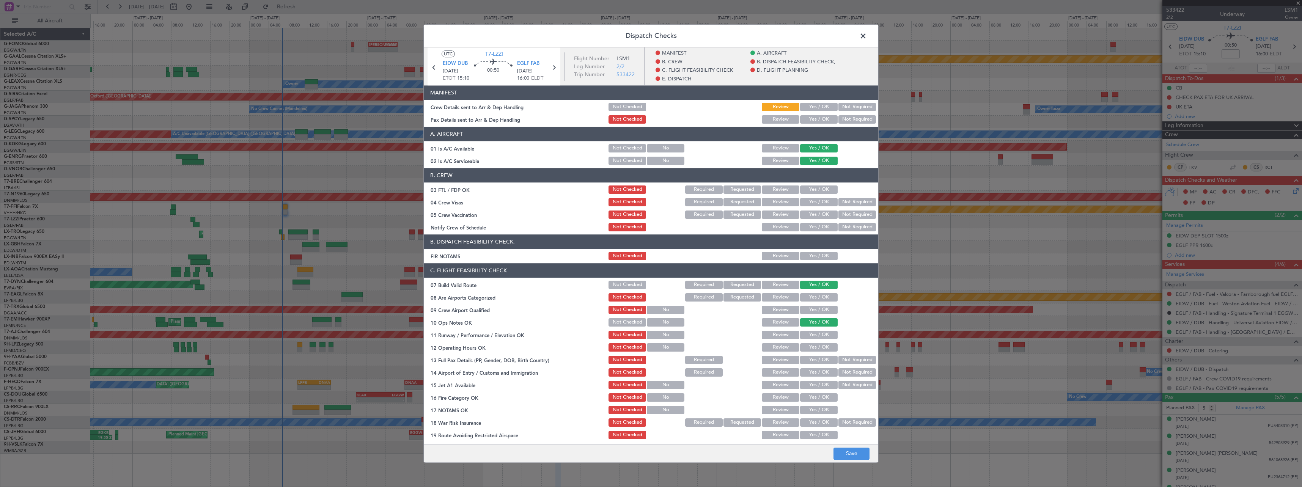
drag, startPoint x: 817, startPoint y: 333, endPoint x: 818, endPoint y: 354, distance: 20.9
click at [817, 334] on button "Yes / OK" at bounding box center [819, 335] width 38 height 8
drag, startPoint x: 820, startPoint y: 348, endPoint x: 819, endPoint y: 357, distance: 8.7
click at [820, 349] on button "Yes / OK" at bounding box center [819, 347] width 38 height 8
drag, startPoint x: 818, startPoint y: 364, endPoint x: 818, endPoint y: 368, distance: 4.2
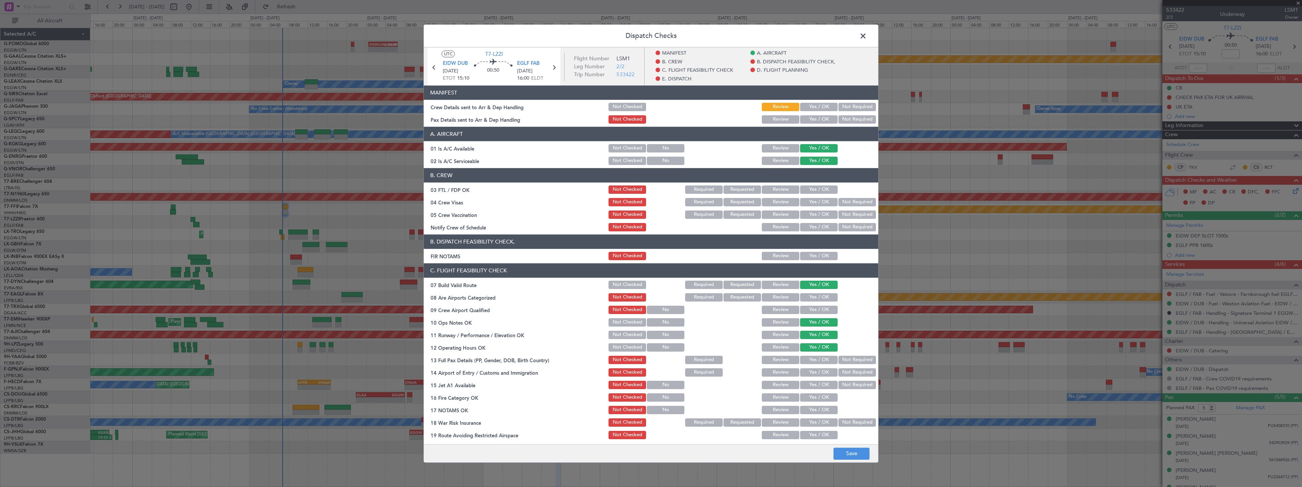
click at [818, 365] on div "Yes / OK" at bounding box center [818, 360] width 38 height 11
click at [822, 363] on button "Yes / OK" at bounding box center [819, 360] width 38 height 8
drag, startPoint x: 815, startPoint y: 373, endPoint x: 815, endPoint y: 384, distance: 11.0
click at [815, 373] on button "Yes / OK" at bounding box center [819, 372] width 38 height 8
click at [815, 385] on button "Yes / OK" at bounding box center [819, 385] width 38 height 8
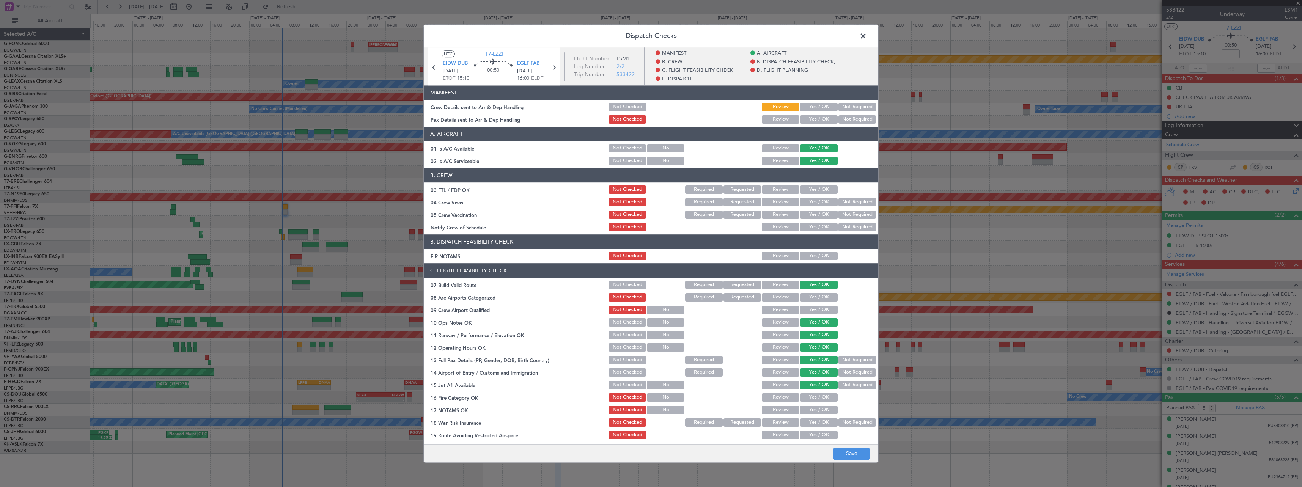
click at [815, 400] on button "Yes / OK" at bounding box center [819, 397] width 38 height 8
click at [816, 414] on button "Yes / OK" at bounding box center [819, 410] width 38 height 8
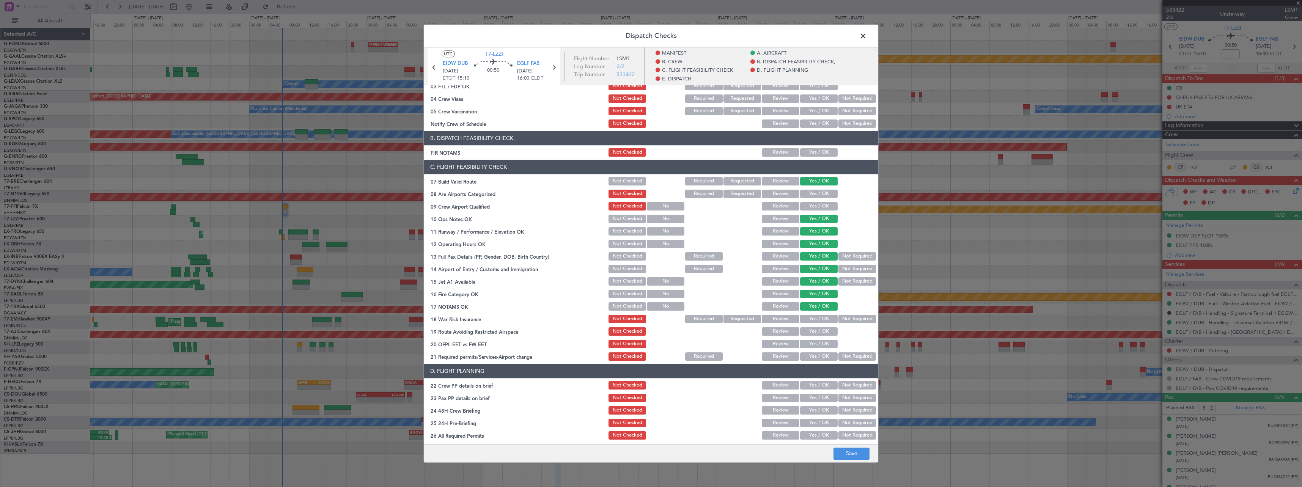
scroll to position [114, 0]
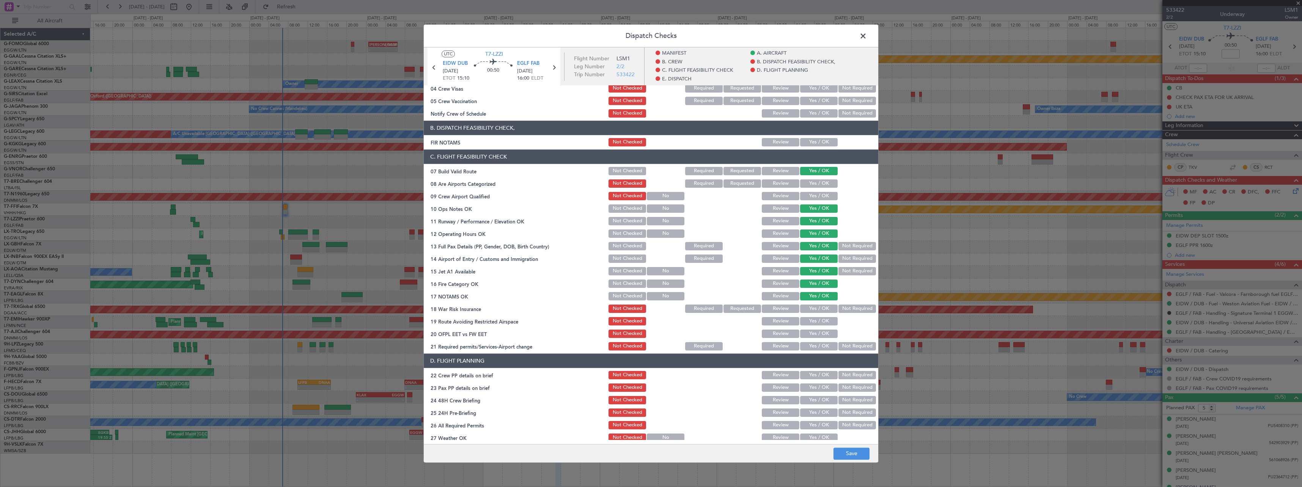
drag, startPoint x: 813, startPoint y: 322, endPoint x: 813, endPoint y: 331, distance: 9.1
click at [813, 323] on button "Yes / OK" at bounding box center [819, 321] width 38 height 8
click at [813, 337] on button "Yes / OK" at bounding box center [819, 334] width 38 height 8
click at [813, 347] on button "Yes / OK" at bounding box center [819, 346] width 38 height 8
click at [813, 376] on button "Yes / OK" at bounding box center [819, 375] width 38 height 8
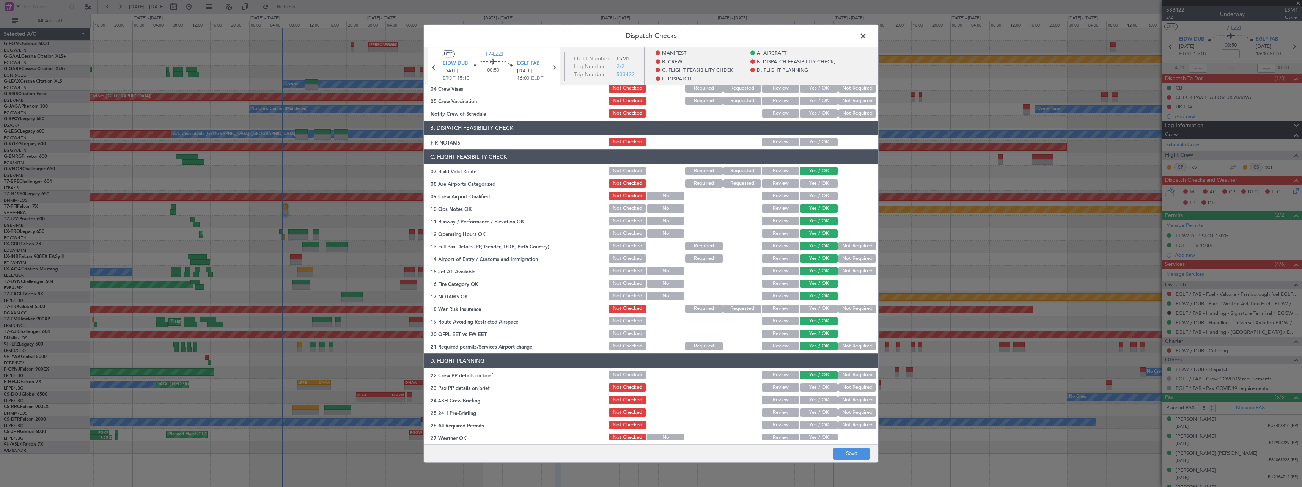
click at [814, 388] on button "Yes / OK" at bounding box center [819, 388] width 38 height 8
click at [815, 400] on button "Yes / OK" at bounding box center [819, 400] width 38 height 8
click at [854, 410] on button "Not Required" at bounding box center [857, 413] width 38 height 8
click at [854, 454] on button "Save" at bounding box center [851, 454] width 36 height 12
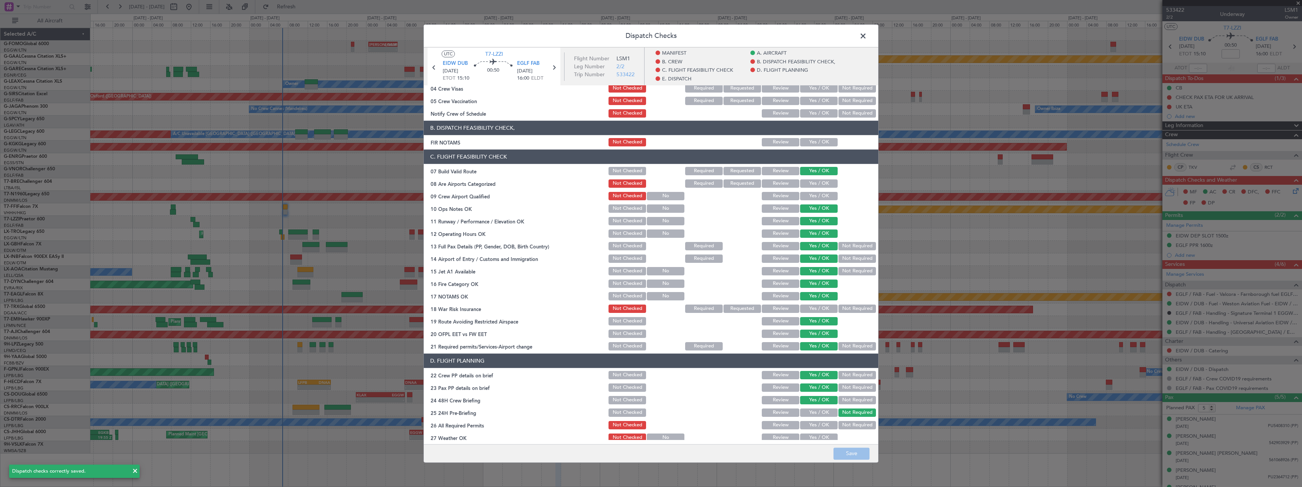
click at [867, 37] on span at bounding box center [867, 37] width 0 height 15
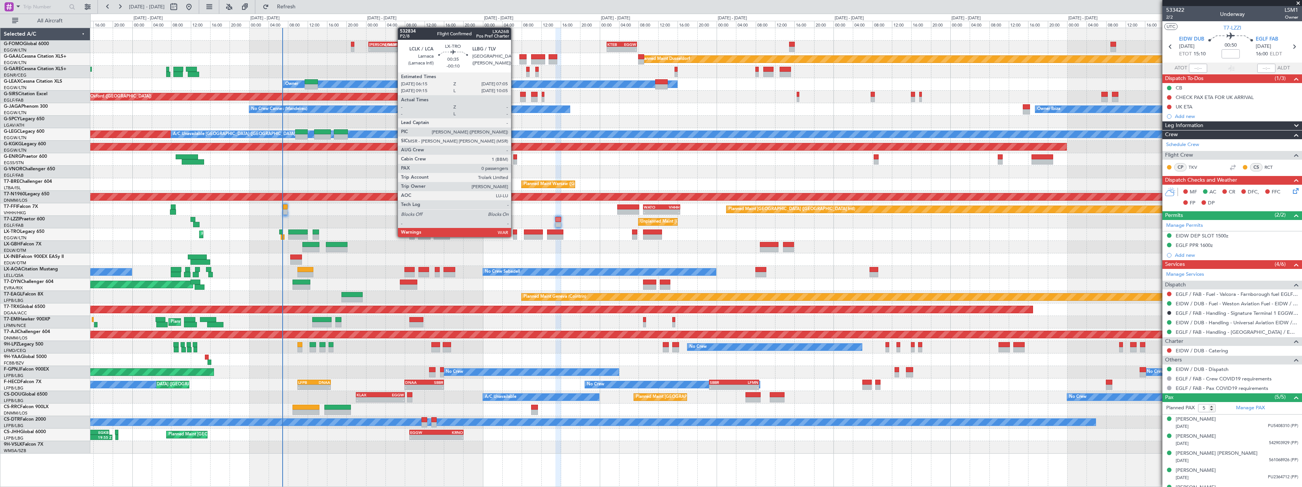
click at [514, 236] on div at bounding box center [515, 236] width 4 height 5
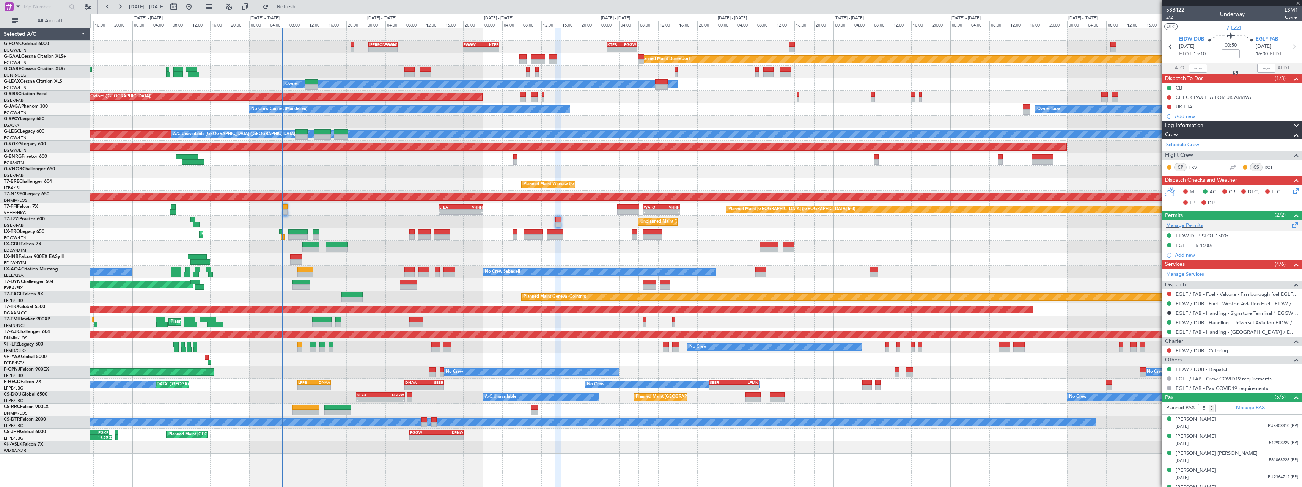
type input "-00:10"
type input "0"
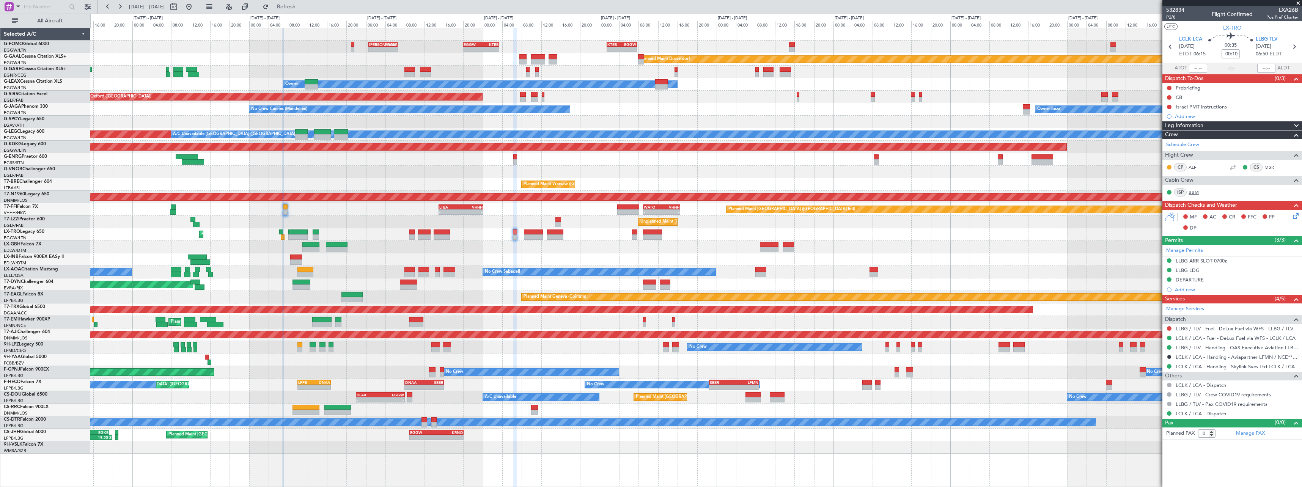
click at [1191, 190] on link "BBM" at bounding box center [1197, 192] width 17 height 7
click at [1296, 127] on span at bounding box center [1296, 125] width 9 height 9
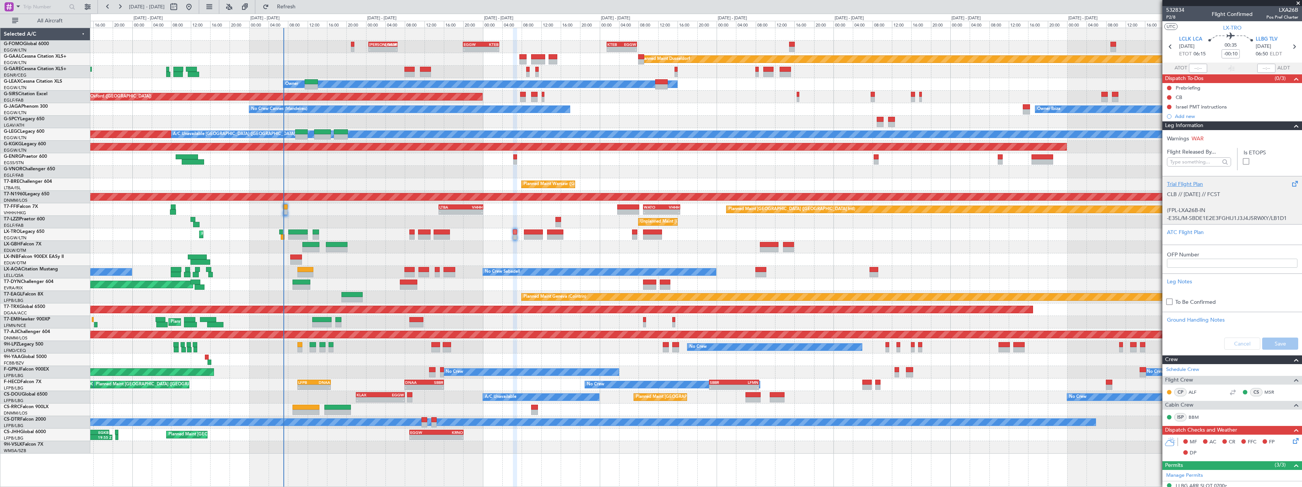
click at [1177, 186] on div "Trial Flight Plan" at bounding box center [1232, 184] width 131 height 8
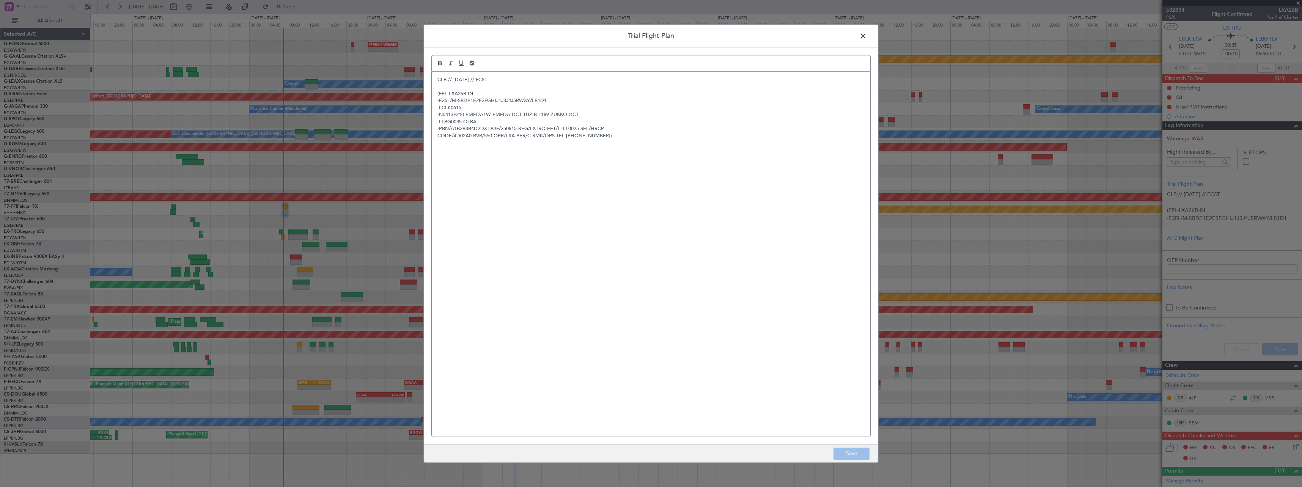
click at [435, 80] on div "CLB // 13AUG // FCST (FPL-LXA26B-IN -E35L/M-SBDE1E2E3FGHIJ1J3J4J5RWXY/LB1D1 -LC…" at bounding box center [651, 254] width 439 height 365
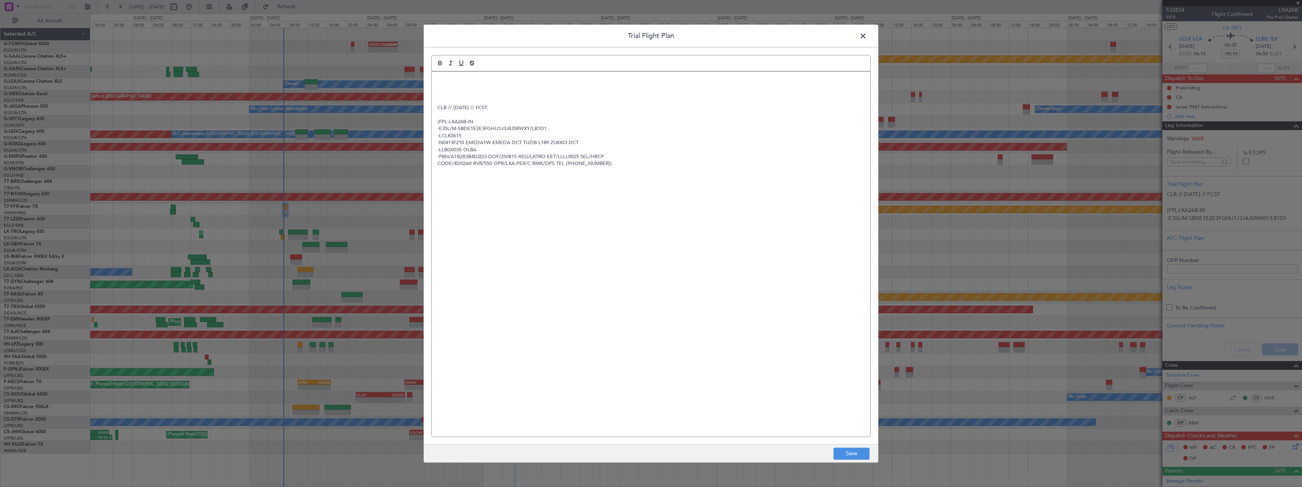
drag, startPoint x: 434, startPoint y: 79, endPoint x: 440, endPoint y: 102, distance: 23.9
click at [434, 82] on div "CLB // 13AUG // FCST (FPL-LXA26B-IN -E35L/M-SBDE1E2E3FGHIJ1J3J4J5RWXY/LB1D1 -LC…" at bounding box center [651, 254] width 439 height 365
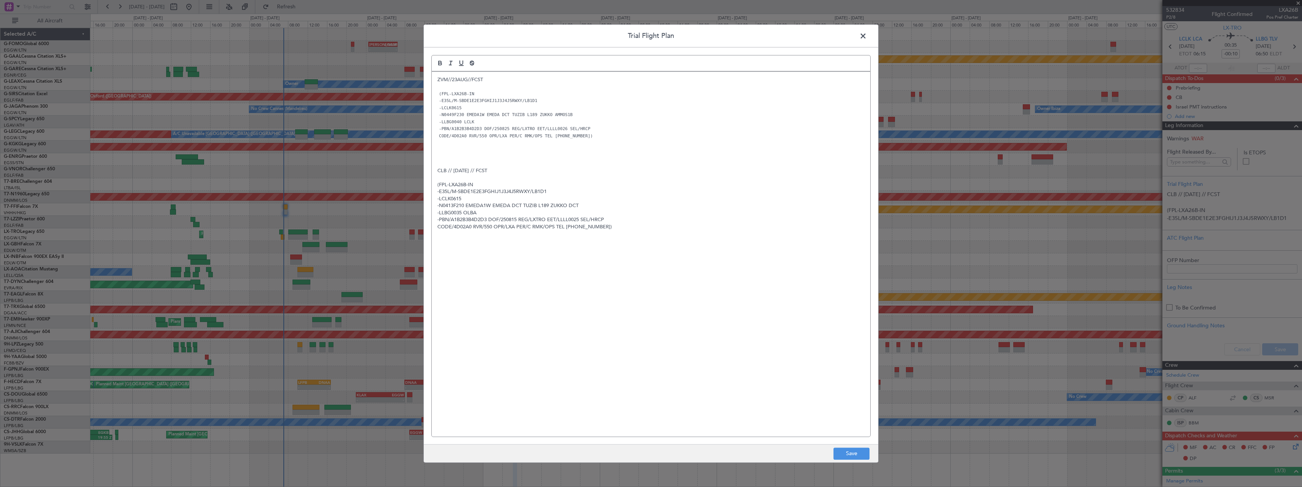
scroll to position [0, 0]
click at [854, 455] on button "Save" at bounding box center [851, 454] width 36 height 12
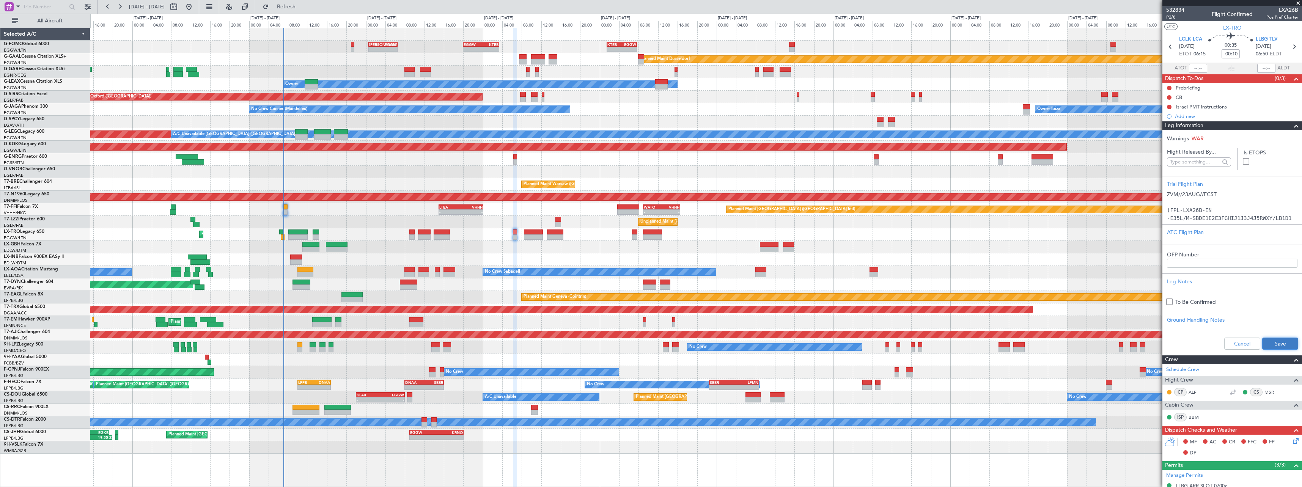
click at [1269, 343] on button "Save" at bounding box center [1280, 344] width 36 height 12
click at [1292, 125] on span at bounding box center [1296, 125] width 9 height 9
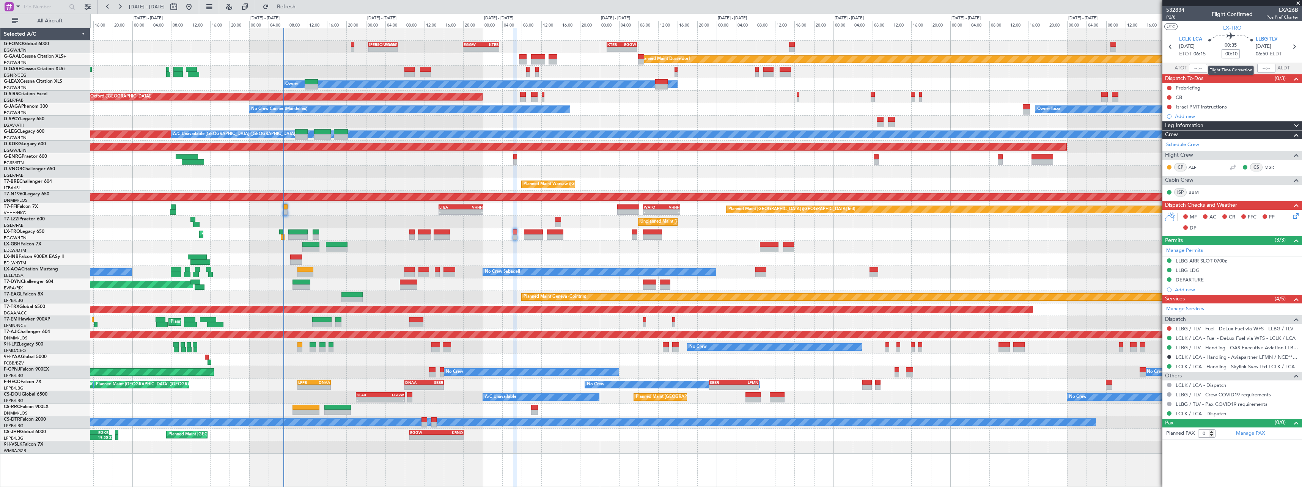
click at [1236, 56] on input "-00:10" at bounding box center [1231, 53] width 18 height 9
click at [1238, 57] on input "-00:10" at bounding box center [1231, 53] width 18 height 9
type input "-00:05"
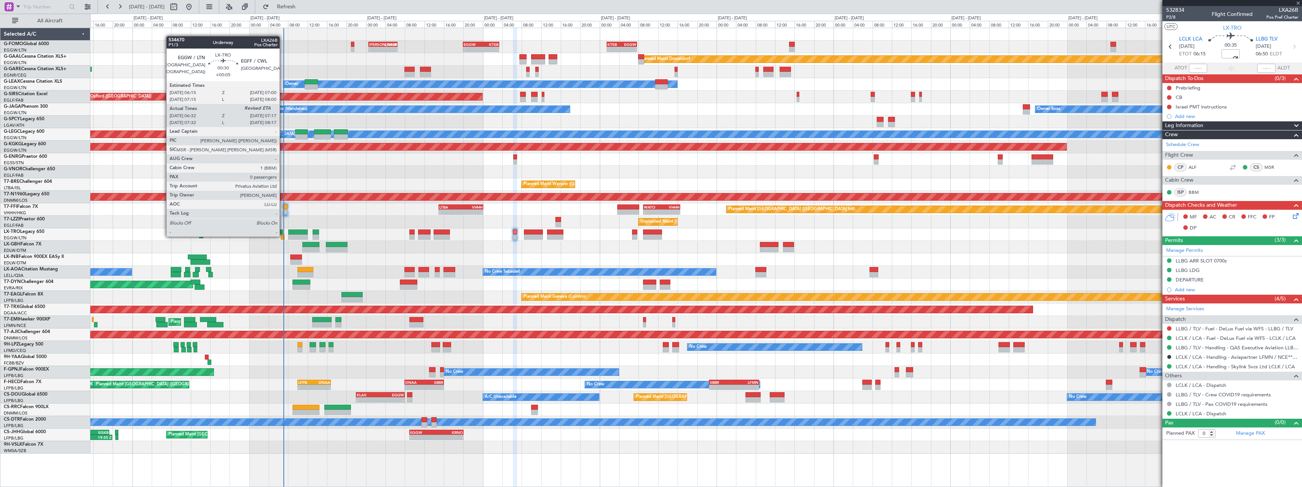
click at [283, 236] on div at bounding box center [283, 236] width 4 height 5
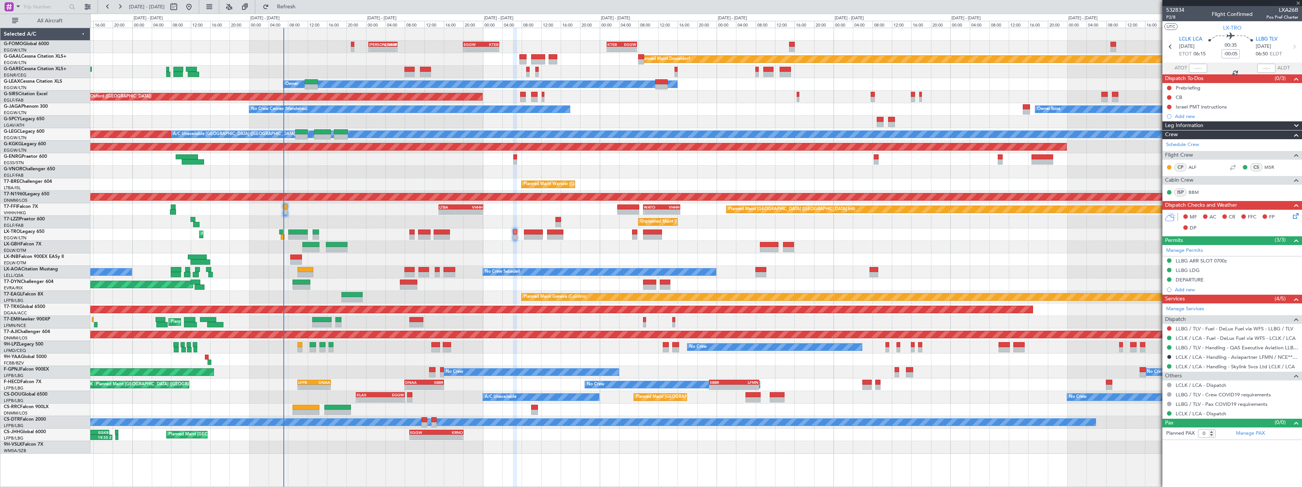
type input "+00:05"
type input "06:32"
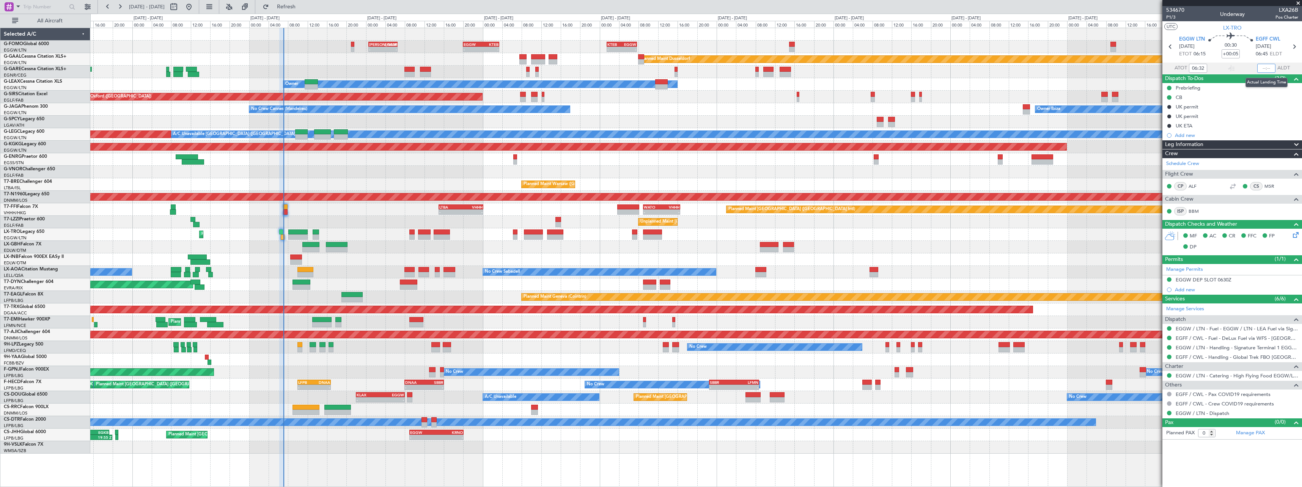
click at [1267, 68] on input "text" at bounding box center [1266, 68] width 18 height 9
click at [1266, 68] on input "text" at bounding box center [1266, 68] width 18 height 9
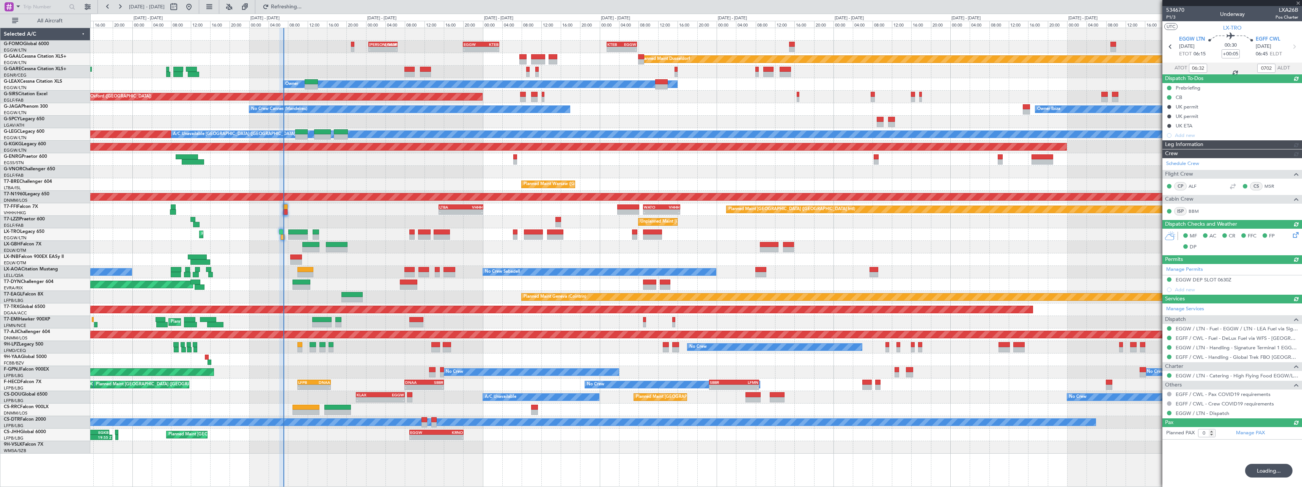
type input "07:02"
click at [1245, 69] on section "ATOT 06:32 07:02 ALDT" at bounding box center [1232, 68] width 140 height 11
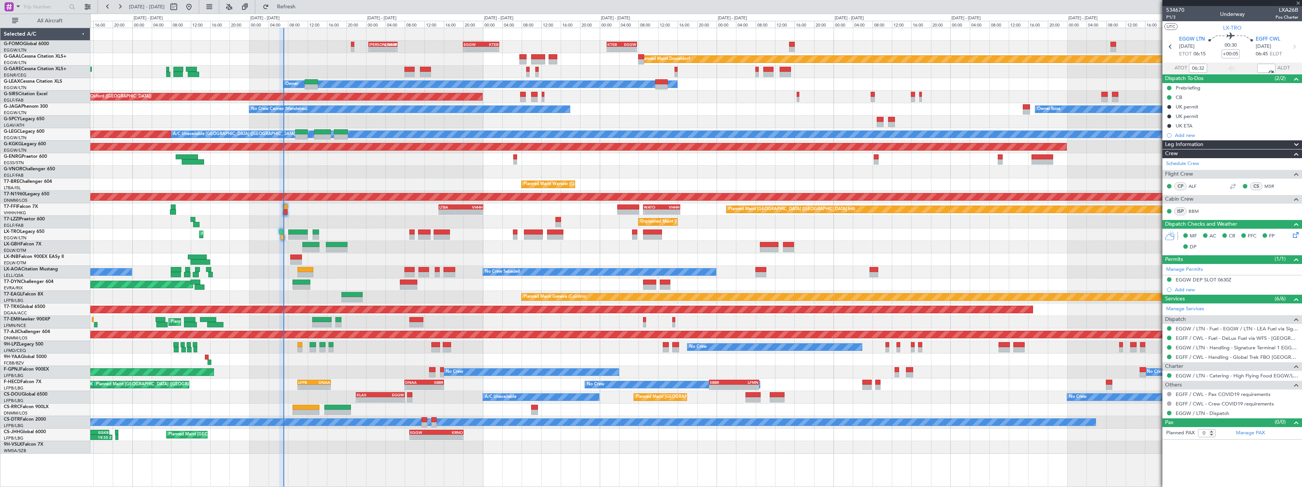
click at [1245, 69] on section "ATOT 06:32 07:02 ALDT" at bounding box center [1232, 68] width 140 height 11
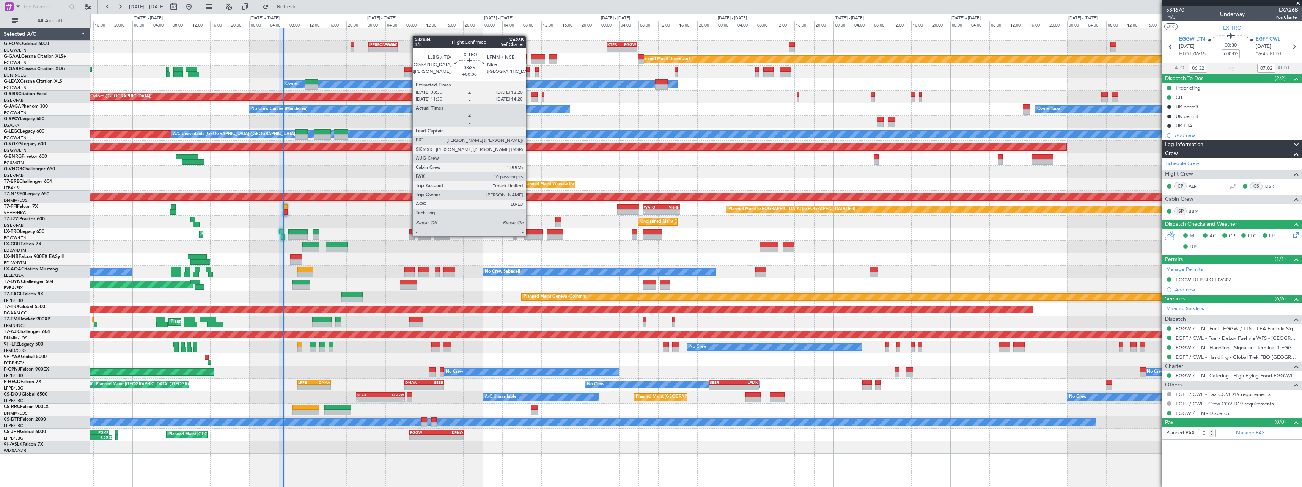
click at [530, 236] on div at bounding box center [533, 236] width 19 height 5
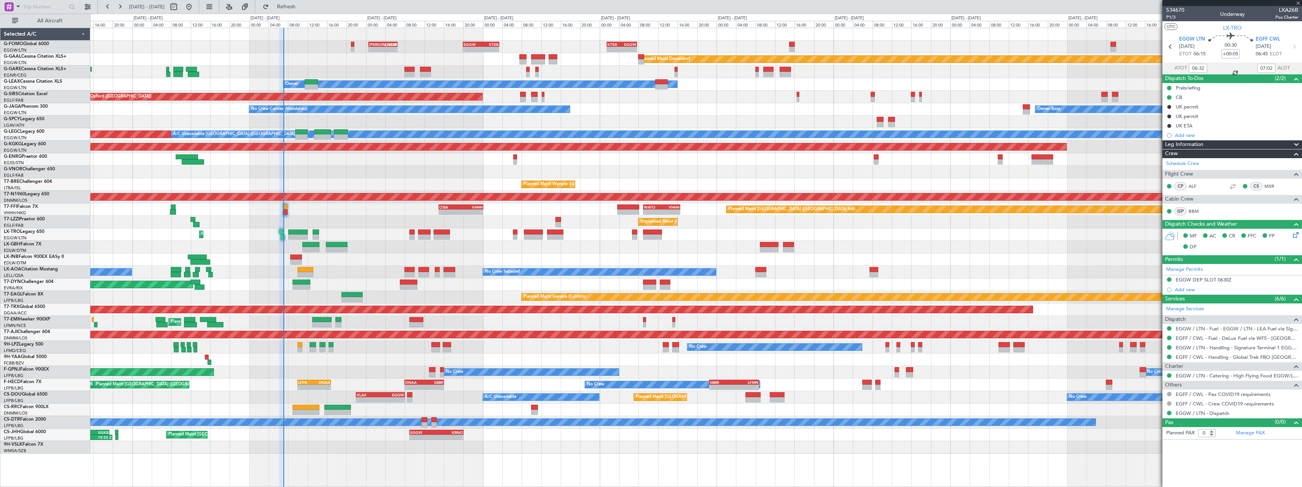
type input "10"
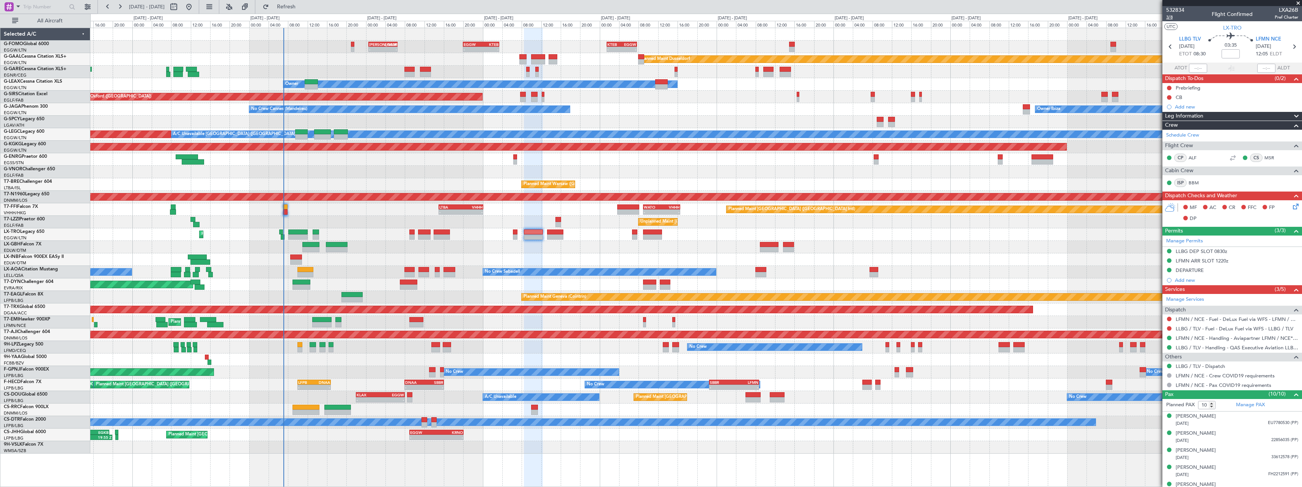
click at [1170, 19] on span "3/8" at bounding box center [1175, 17] width 18 height 6
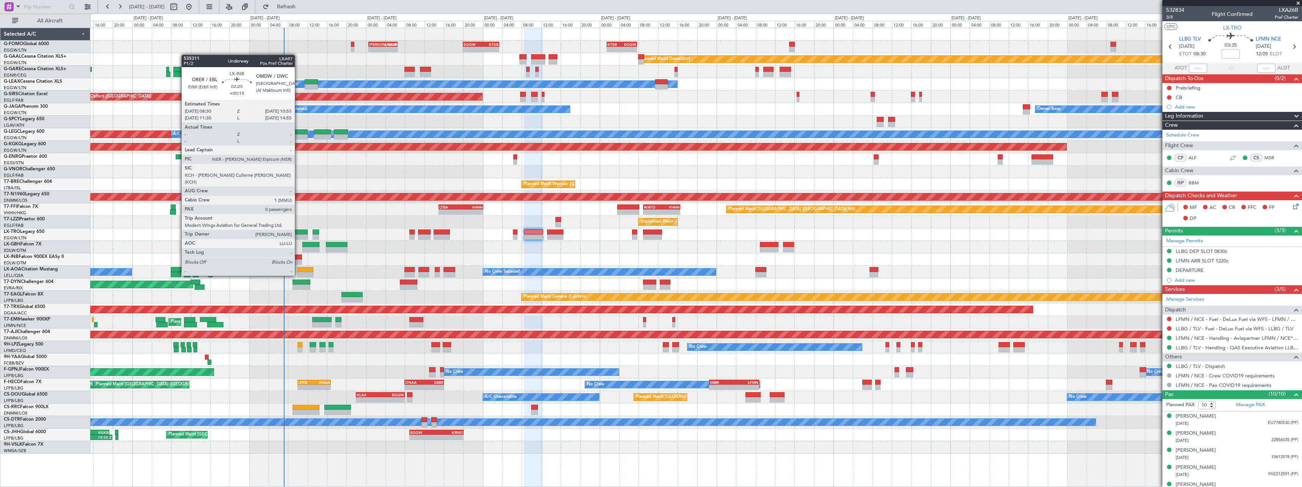
click at [298, 261] on div at bounding box center [296, 261] width 12 height 5
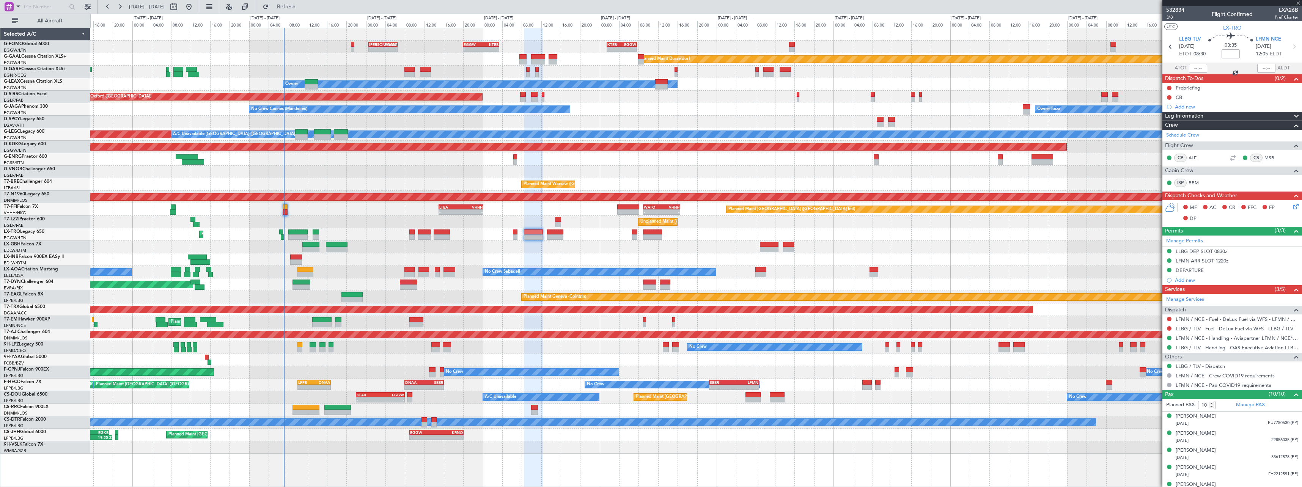
type input "+00:15"
type input "0"
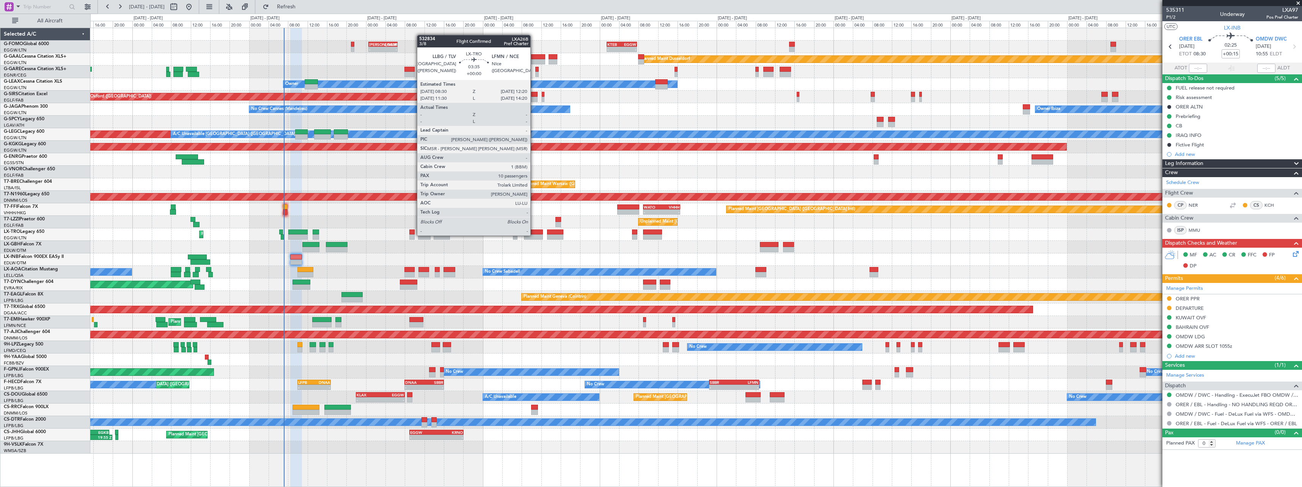
click at [533, 234] on div at bounding box center [533, 236] width 19 height 5
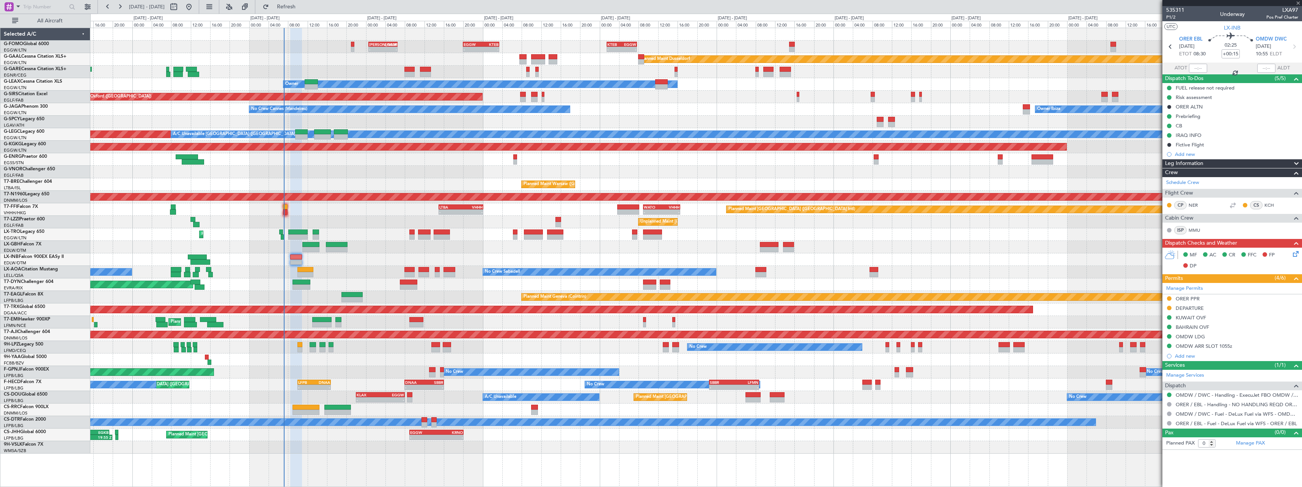
type input "10"
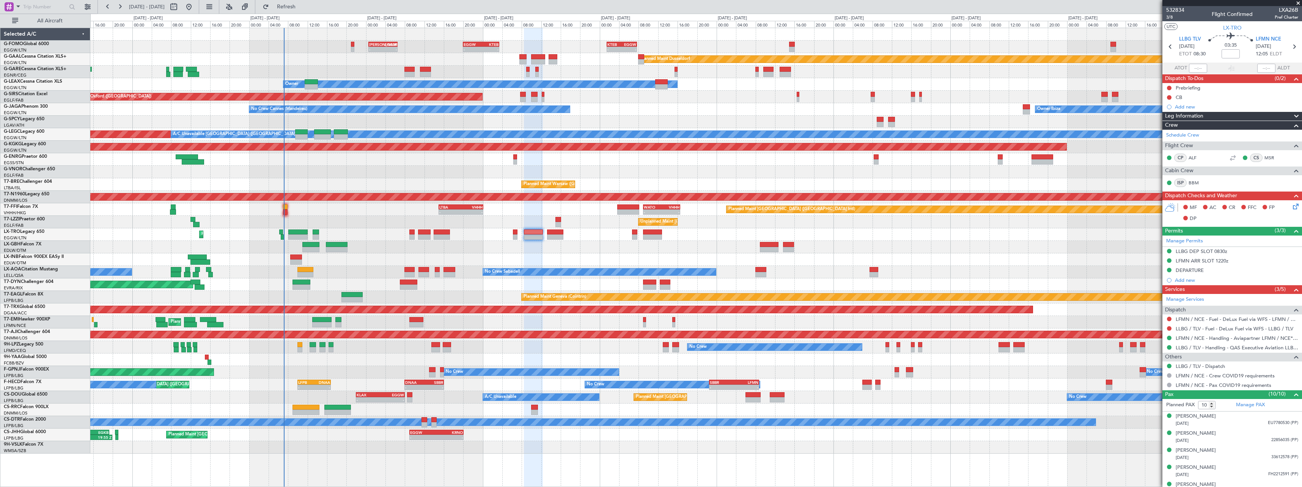
drag, startPoint x: 1289, startPoint y: 115, endPoint x: 1280, endPoint y: 126, distance: 14.1
click at [1292, 115] on span at bounding box center [1296, 116] width 9 height 9
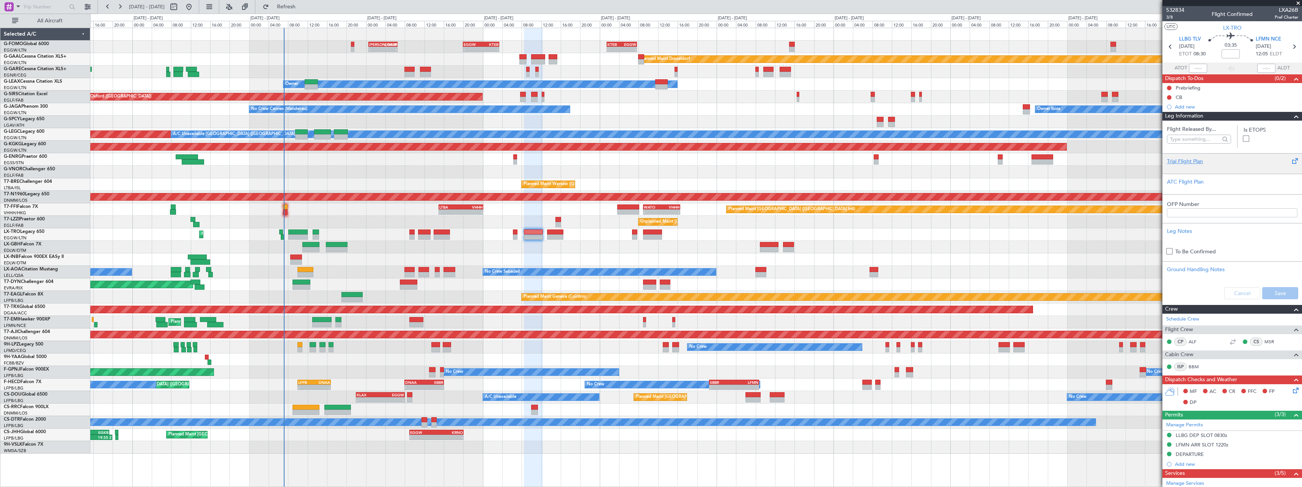
click at [1191, 159] on div "Trial Flight Plan" at bounding box center [1232, 161] width 131 height 8
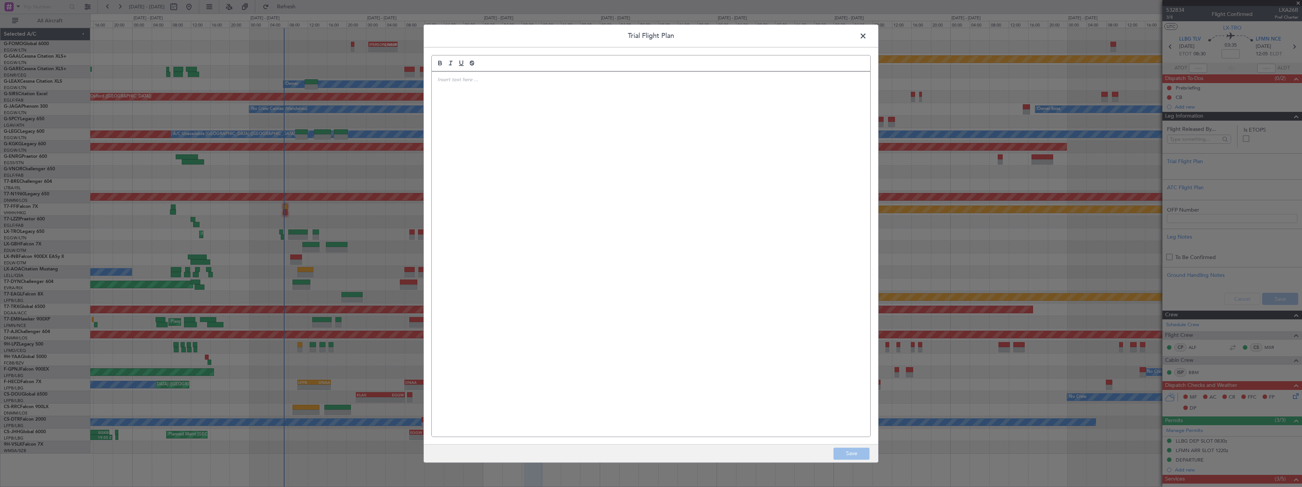
click at [607, 136] on div at bounding box center [651, 254] width 439 height 365
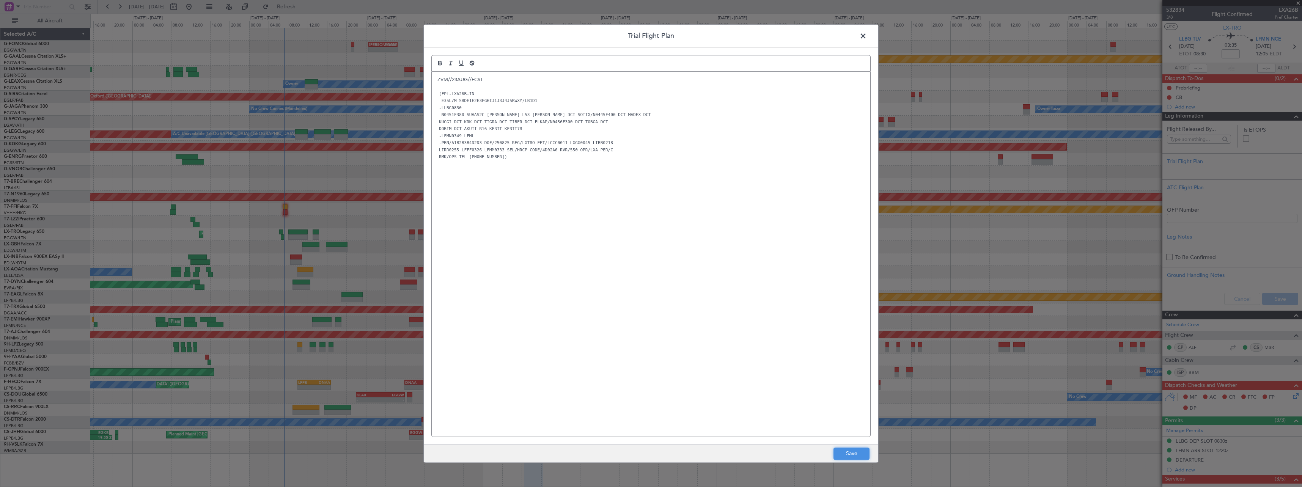
click at [844, 454] on button "Save" at bounding box center [851, 454] width 36 height 12
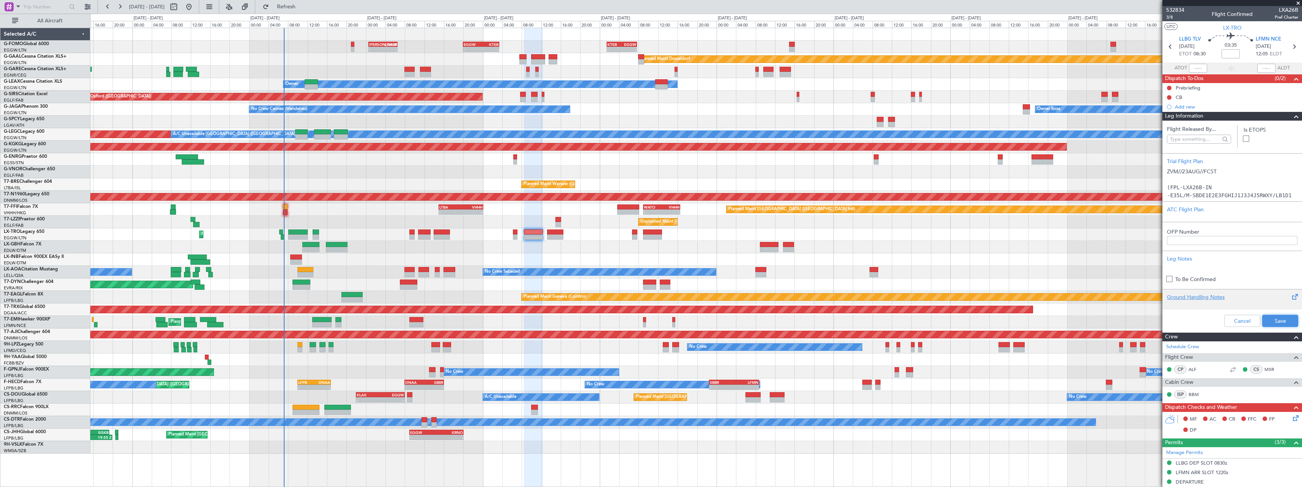
drag, startPoint x: 1282, startPoint y: 319, endPoint x: 1285, endPoint y: 290, distance: 28.6
click at [1282, 316] on button "Save" at bounding box center [1280, 321] width 36 height 12
click at [1292, 118] on span at bounding box center [1296, 116] width 9 height 9
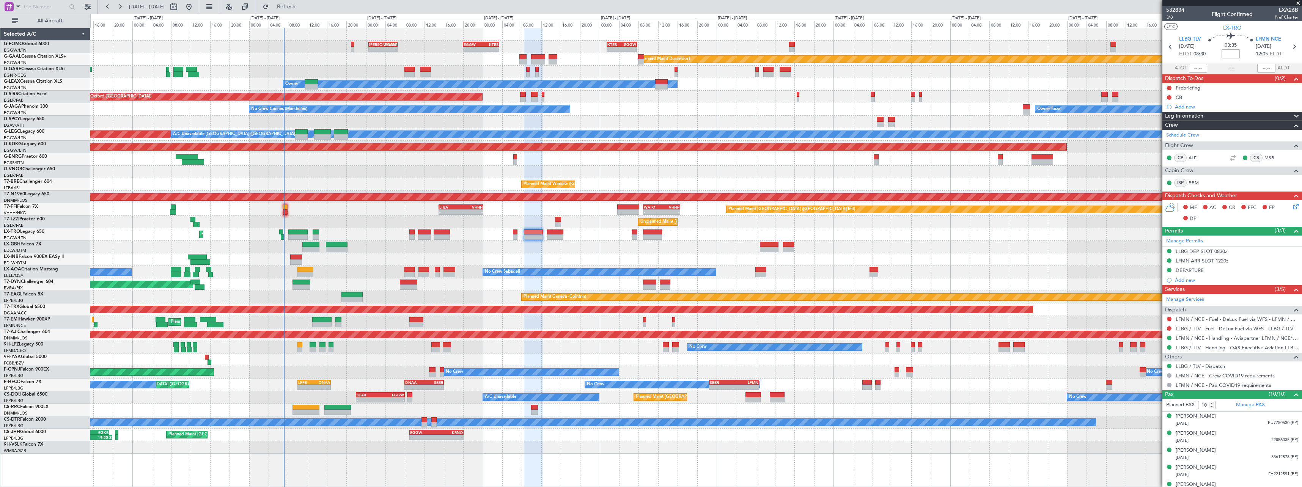
click at [1234, 56] on input at bounding box center [1231, 53] width 18 height 9
type input "+00:15"
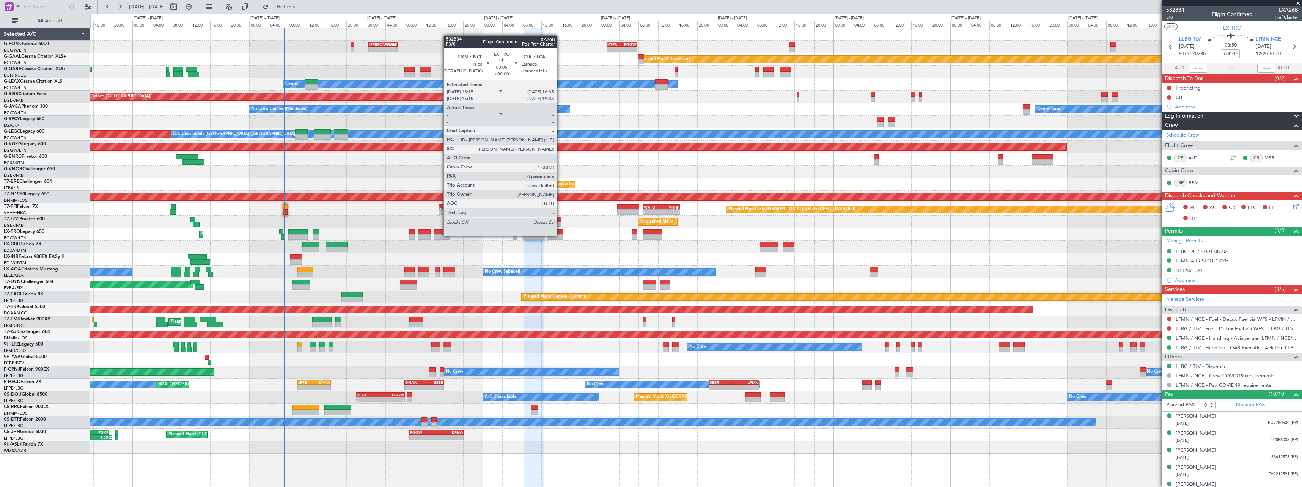
click at [561, 235] on div at bounding box center [555, 236] width 16 height 5
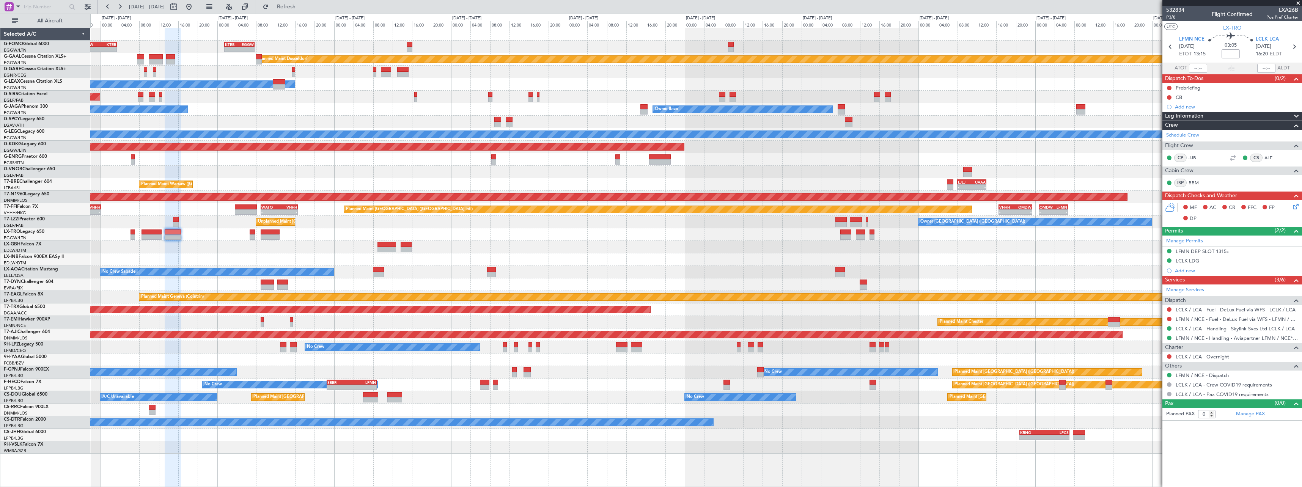
click at [557, 108] on div "Owner Ibiza No Crew Cannes (Mandelieu) Planned Maint London (Luton)" at bounding box center [695, 109] width 1211 height 13
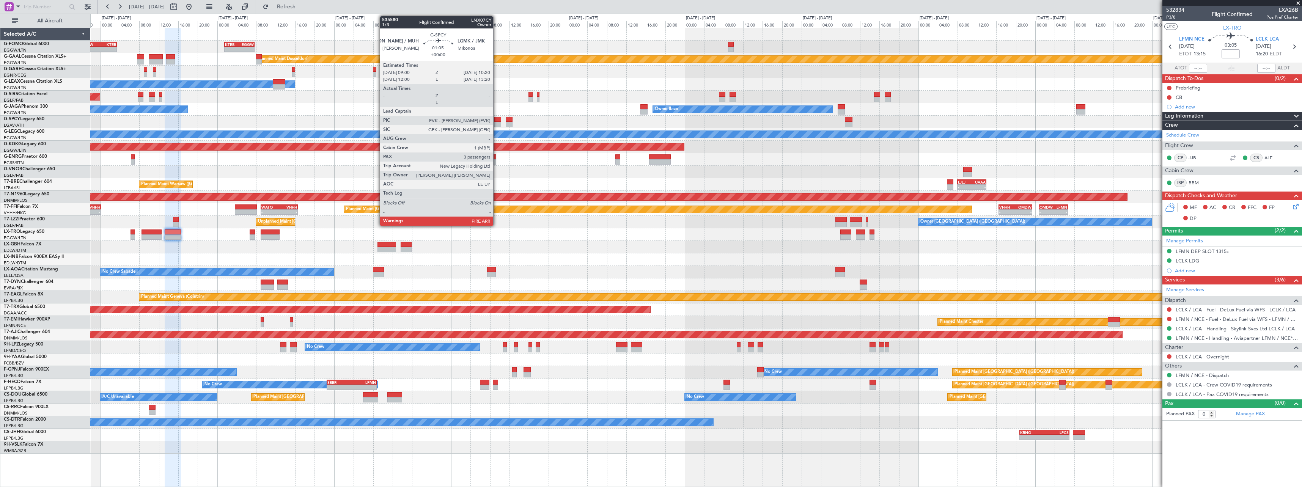
click at [497, 122] on div at bounding box center [497, 124] width 7 height 5
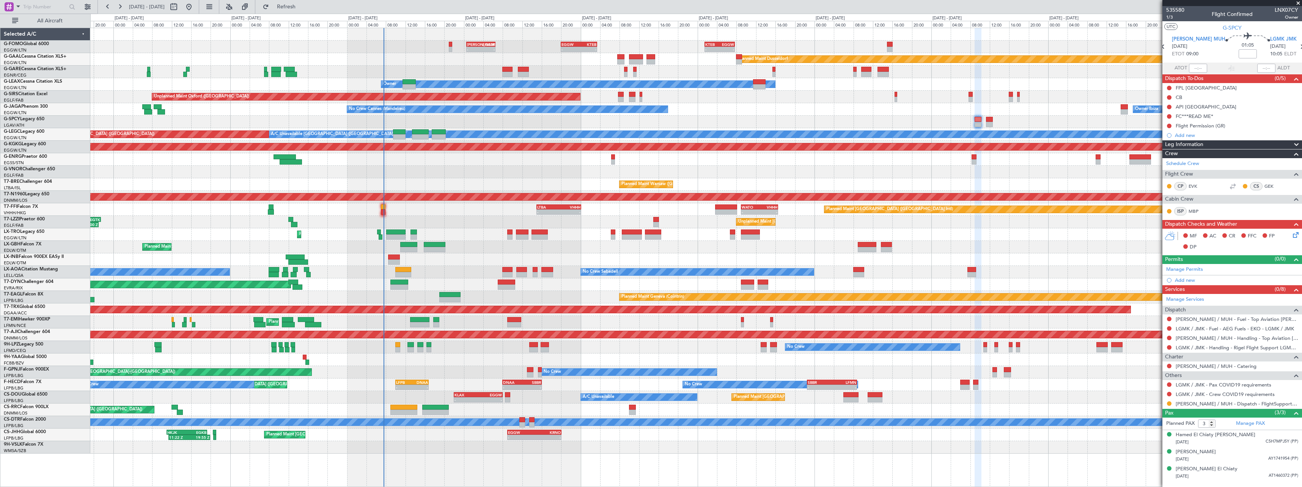
click at [744, 245] on div "- - EGGW 20:00 Z KTEB 03:25 Z - - KTEB 01:30 Z EGGW 07:40 Z KACK 00:35 Z EGGW 0…" at bounding box center [695, 241] width 1211 height 426
drag, startPoint x: 1168, startPoint y: 402, endPoint x: 1168, endPoint y: 406, distance: 4.6
click at [1168, 402] on button at bounding box center [1169, 403] width 5 height 5
click at [1150, 392] on span "Confirmed" at bounding box center [1148, 392] width 24 height 8
click at [1170, 384] on button at bounding box center [1169, 384] width 5 height 5
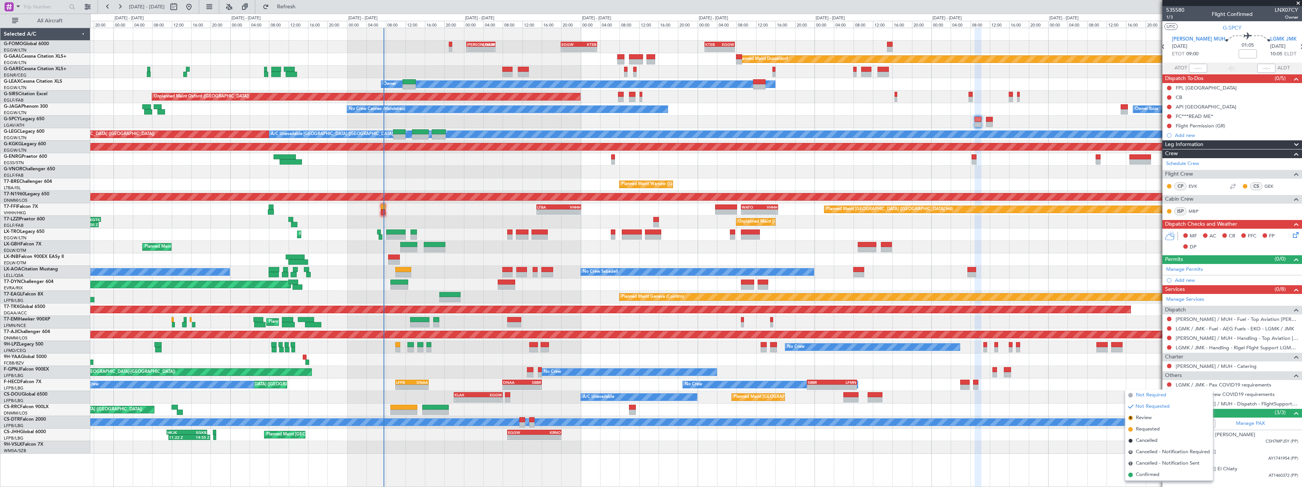
click at [1156, 394] on span "Not Required" at bounding box center [1151, 396] width 30 height 8
click at [1168, 394] on button at bounding box center [1169, 394] width 5 height 5
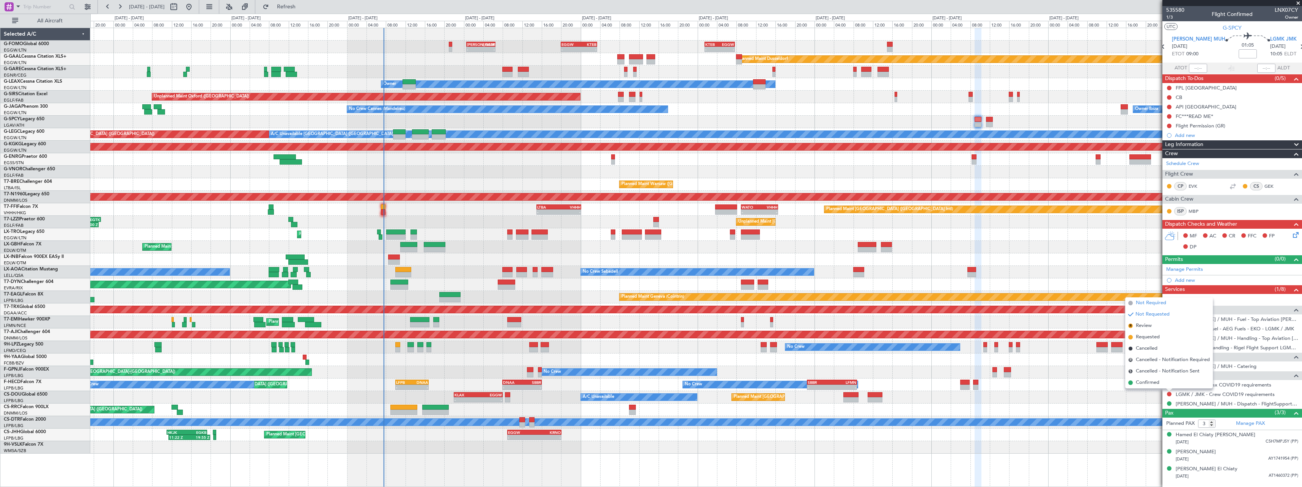
click at [1154, 302] on span "Not Required" at bounding box center [1151, 303] width 30 height 8
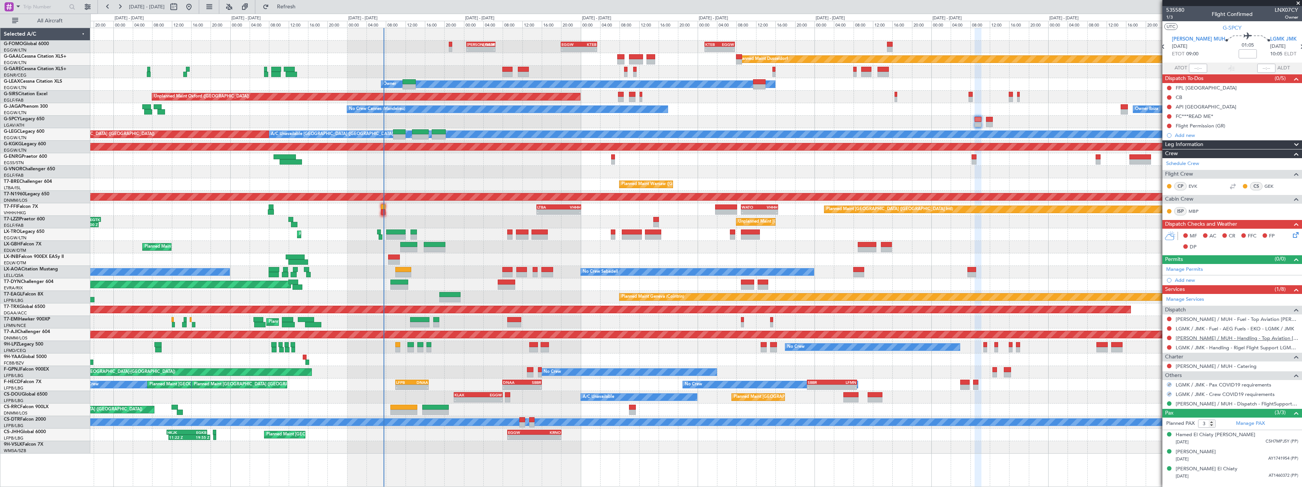
click at [1206, 337] on link "[PERSON_NAME] / MUH - Handling - Top Aviation [PERSON_NAME]/MUH" at bounding box center [1237, 338] width 123 height 6
click at [1211, 340] on link "[PERSON_NAME] / MUH - Handling - Top Aviation [PERSON_NAME]/MUH" at bounding box center [1237, 338] width 123 height 6
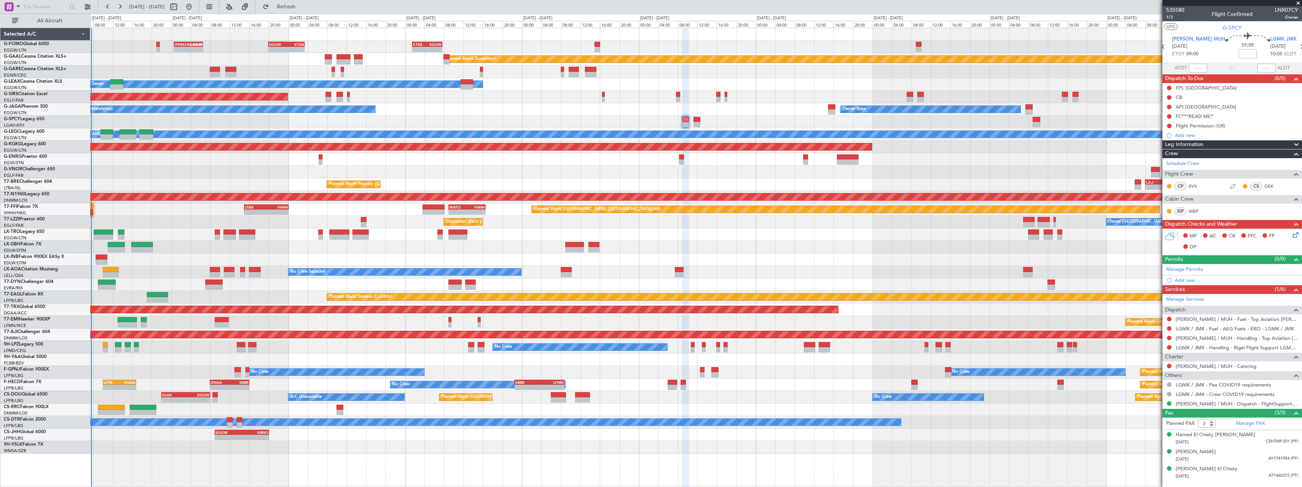
click at [736, 118] on div at bounding box center [695, 122] width 1211 height 13
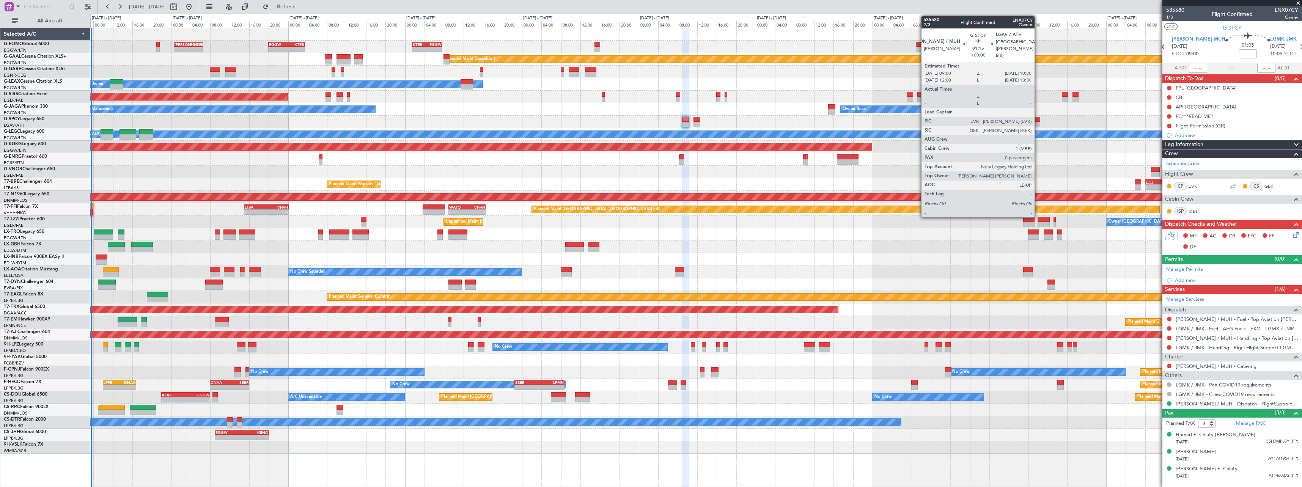
click at [1038, 124] on div at bounding box center [1037, 124] width 8 height 5
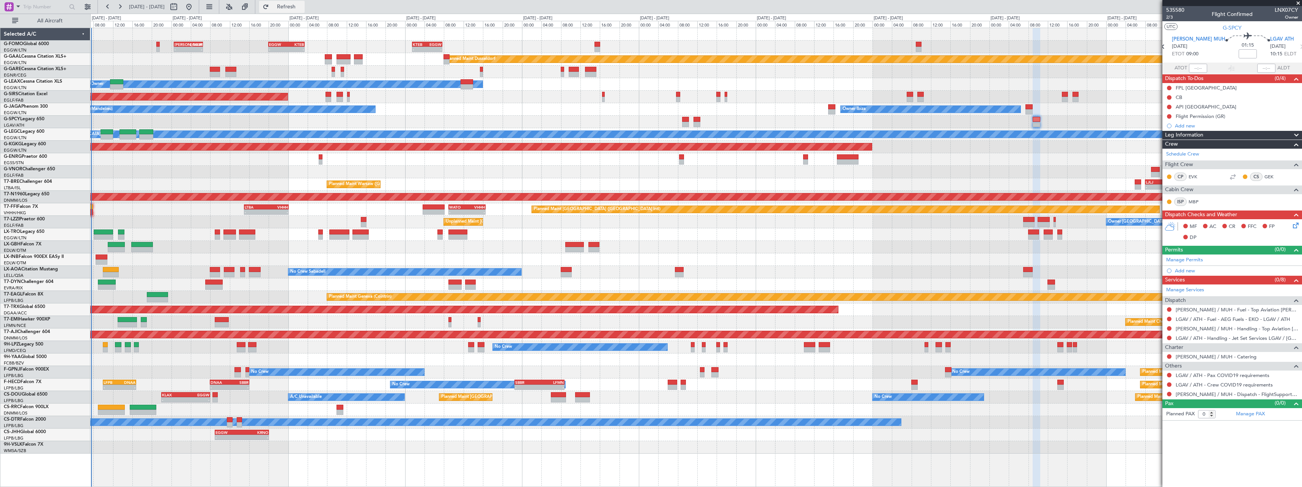
click at [302, 6] on span "Refresh" at bounding box center [286, 6] width 32 height 5
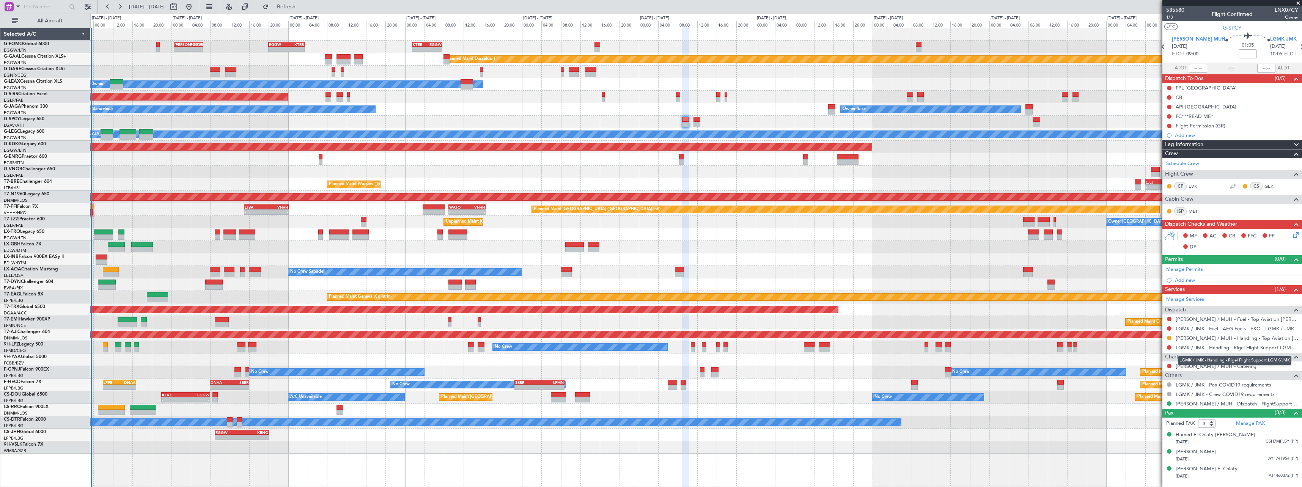
click at [1208, 349] on link "LGMK / JMK - Handling - Rigel Flight Support LGMK/JMK" at bounding box center [1237, 347] width 123 height 6
click at [302, 5] on span "Refresh" at bounding box center [286, 6] width 32 height 5
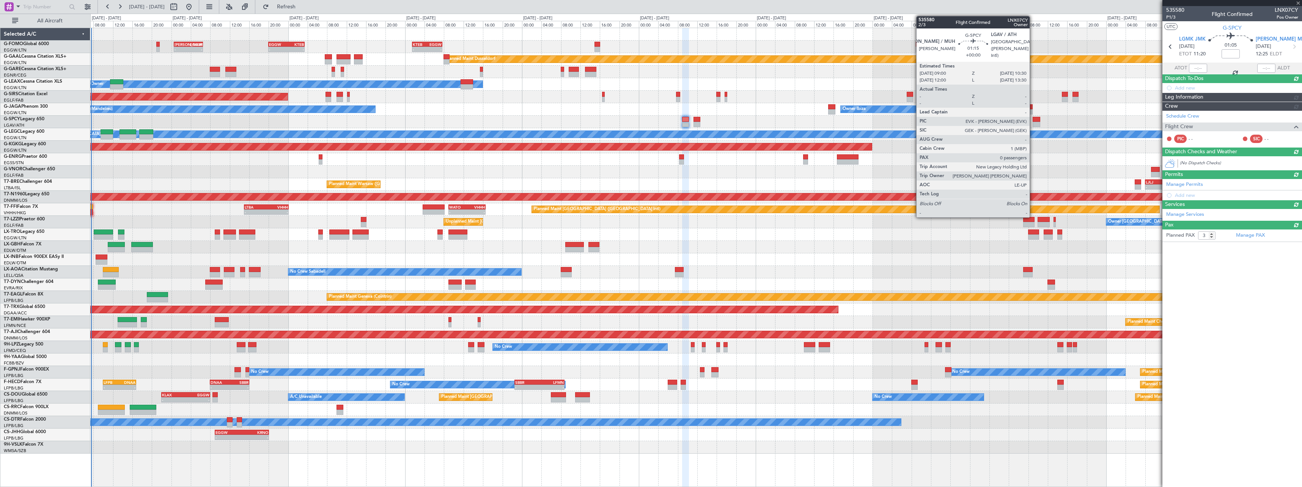
type input "0"
click at [1033, 125] on div at bounding box center [1037, 124] width 8 height 5
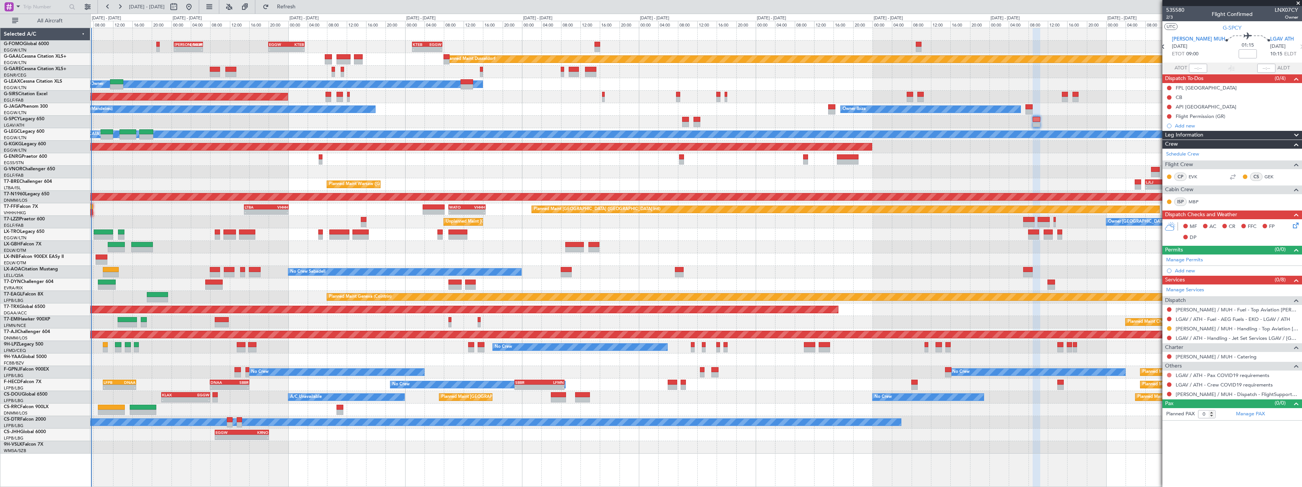
click at [1169, 374] on button at bounding box center [1169, 375] width 5 height 5
click at [1149, 385] on span "Not Required" at bounding box center [1151, 386] width 30 height 8
click at [1168, 385] on button at bounding box center [1169, 384] width 5 height 5
click at [1148, 399] on li "Not Required" at bounding box center [1169, 395] width 88 height 11
click at [1169, 393] on button at bounding box center [1169, 394] width 5 height 5
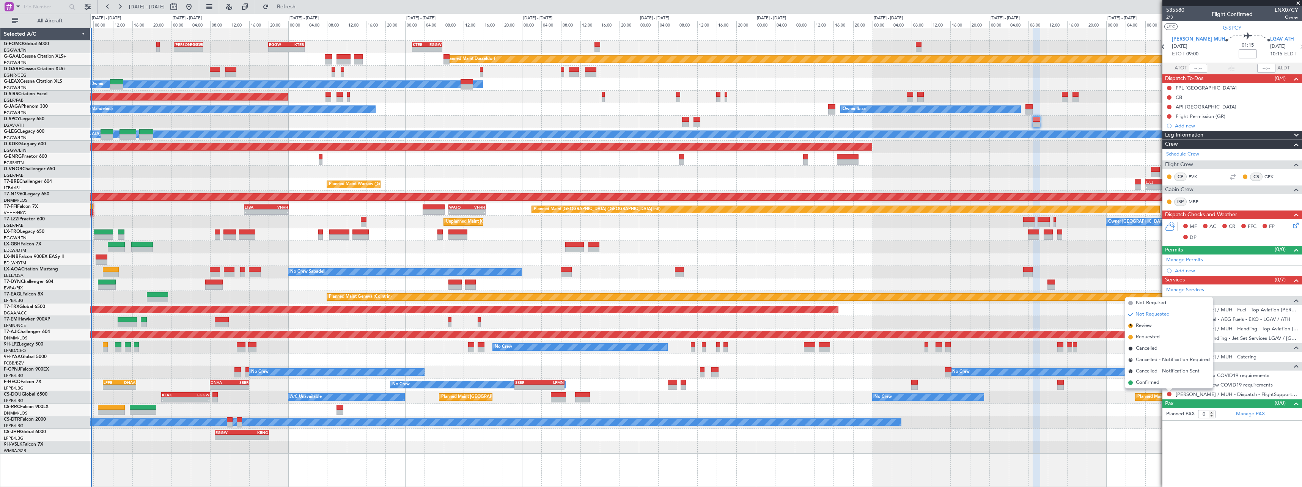
drag, startPoint x: 1155, startPoint y: 387, endPoint x: 1151, endPoint y: 386, distance: 4.7
click at [1155, 387] on li "Confirmed" at bounding box center [1169, 382] width 88 height 11
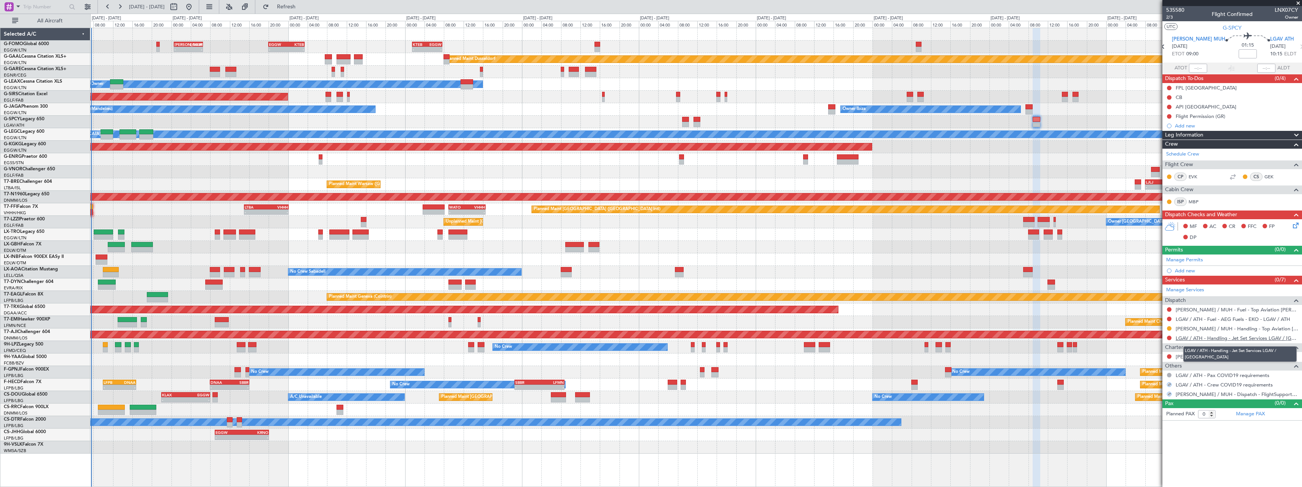
click at [1221, 336] on link "LGAV / ATH - Handling - Jet Set Services LGAV / ATH" at bounding box center [1237, 338] width 123 height 6
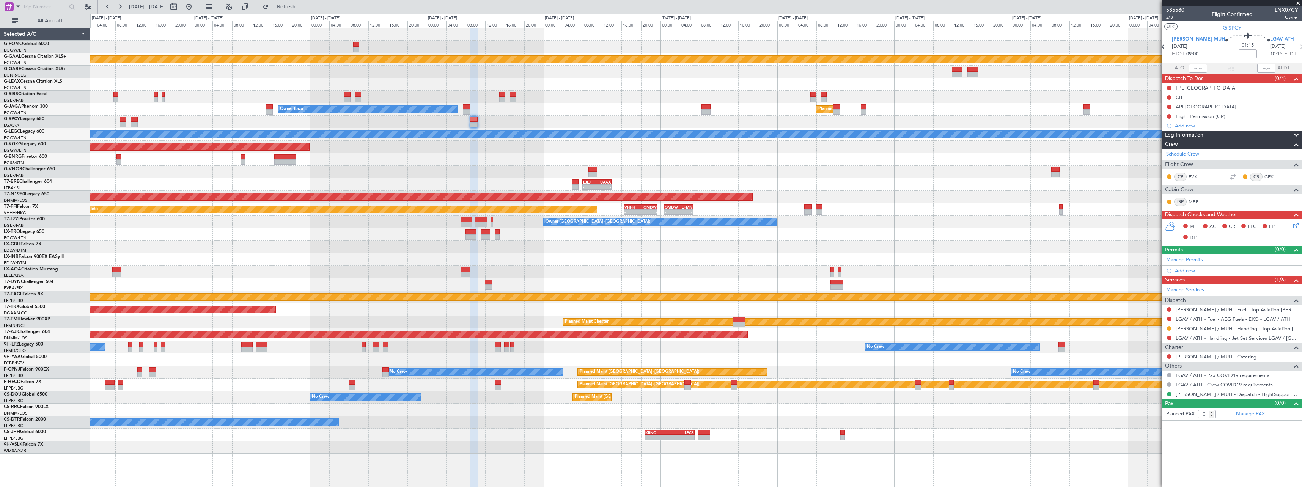
click at [19, 169] on div "- - KTEB 01:30 Z EGGW 07:40 Z Planned [GEOGRAPHIC_DATA] Owner Planned Maint [GE…" at bounding box center [651, 250] width 1302 height 473
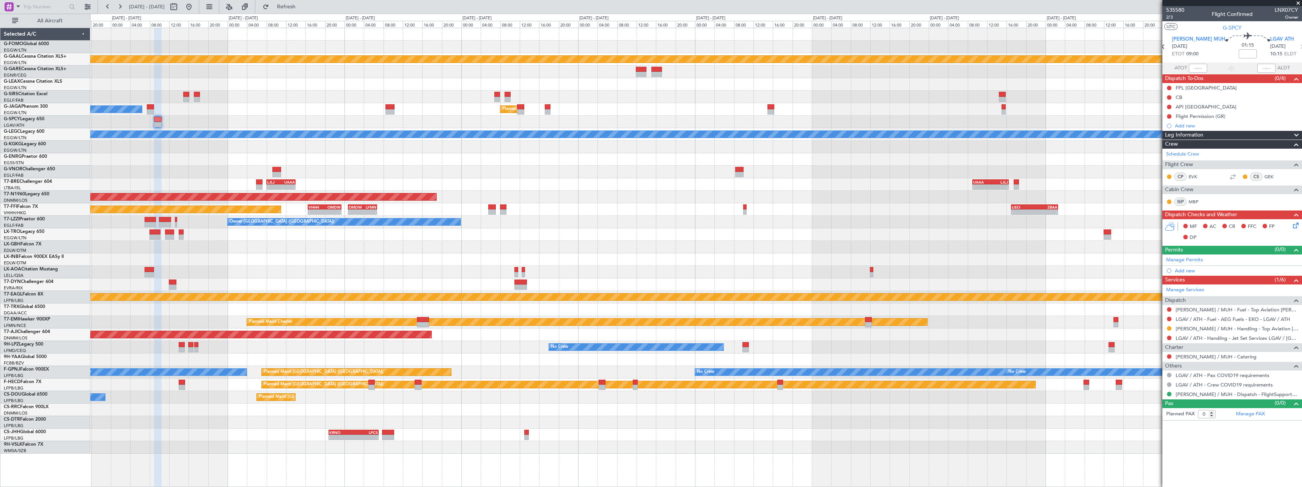
click at [1048, 174] on div at bounding box center [695, 172] width 1211 height 13
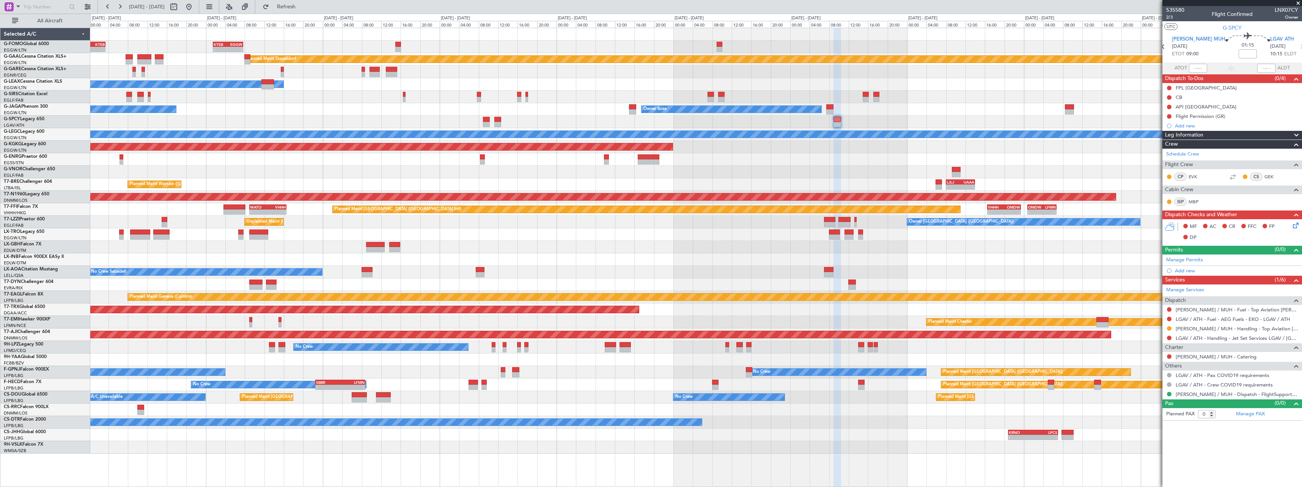
click at [1184, 178] on fb-app "[DATE] - [DATE] Refresh Quick Links All Aircraft - - KTEB 01:30 Z EGGW 07:40 Z …" at bounding box center [651, 246] width 1302 height 481
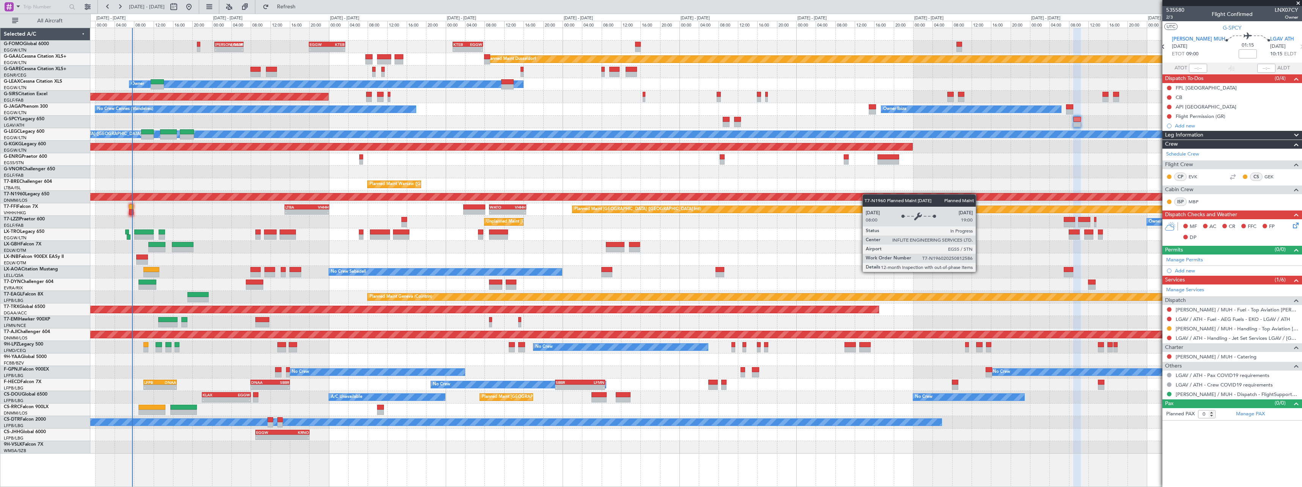
click at [825, 193] on div "- - KTEB 01:30 Z EGGW 07:40 Z EGGW 20:00 Z KTEB 03:25 Z - - KACK 00:35 Z EGGW 0…" at bounding box center [695, 241] width 1211 height 426
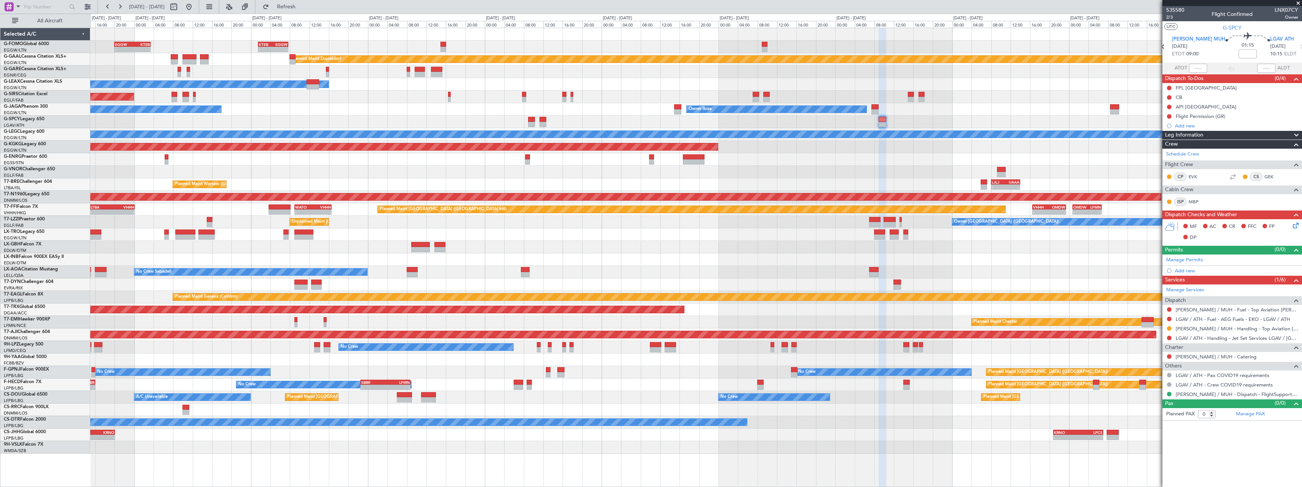
click at [861, 202] on div "Planned Maint [GEOGRAPHIC_DATA] ([GEOGRAPHIC_DATA])" at bounding box center [695, 197] width 1211 height 13
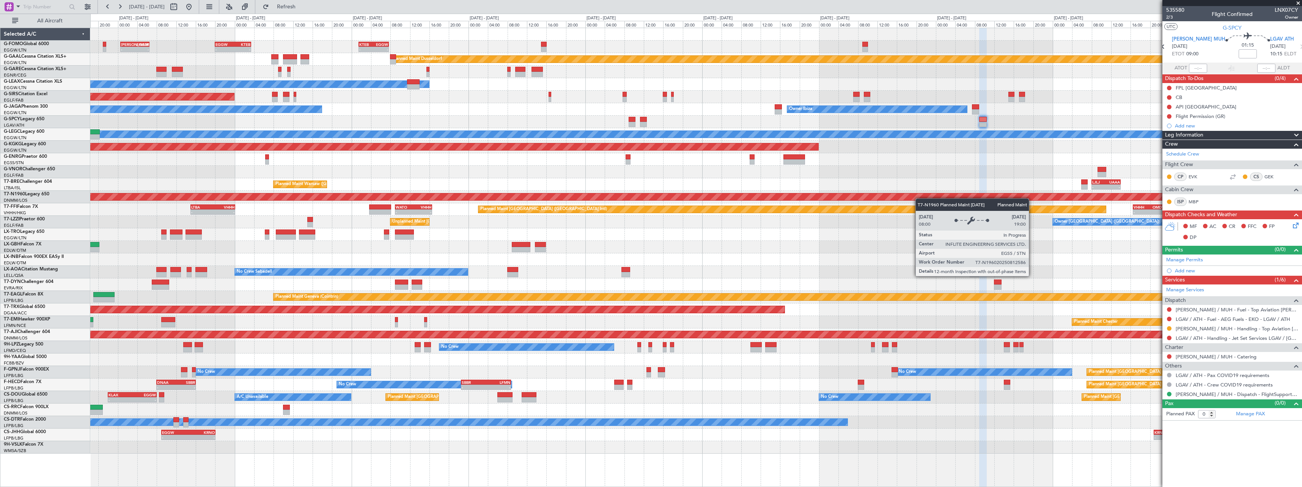
click at [964, 198] on div "- - KTEB 01:30 Z EGGW 07:40 Z EGGW 20:00 Z KTEB 03:25 Z - - KACK 00:35 Z EGGW 0…" at bounding box center [695, 241] width 1211 height 426
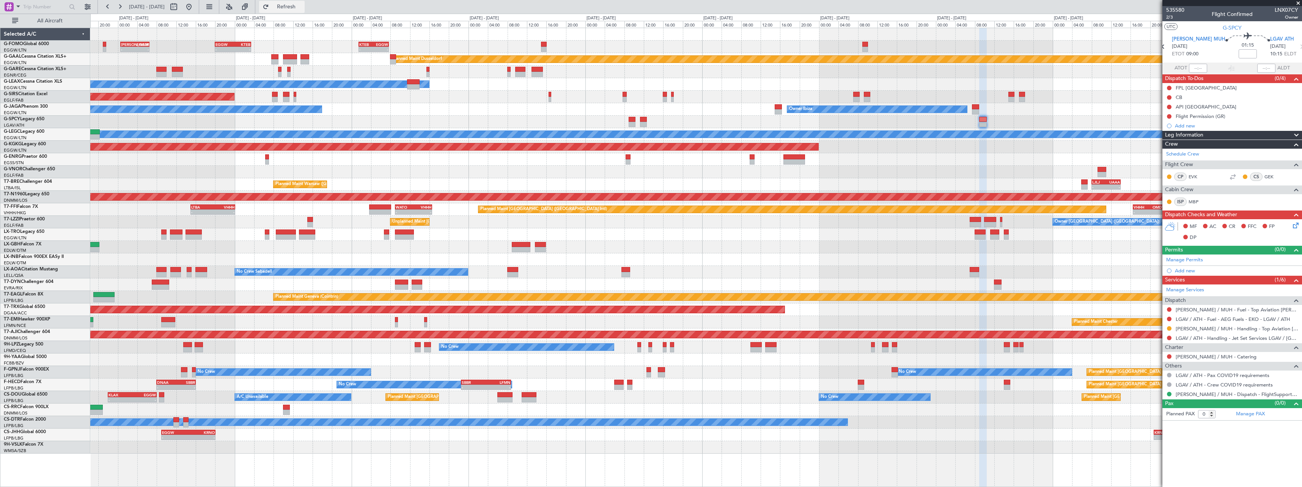
click at [293, 9] on button "Refresh" at bounding box center [282, 7] width 46 height 12
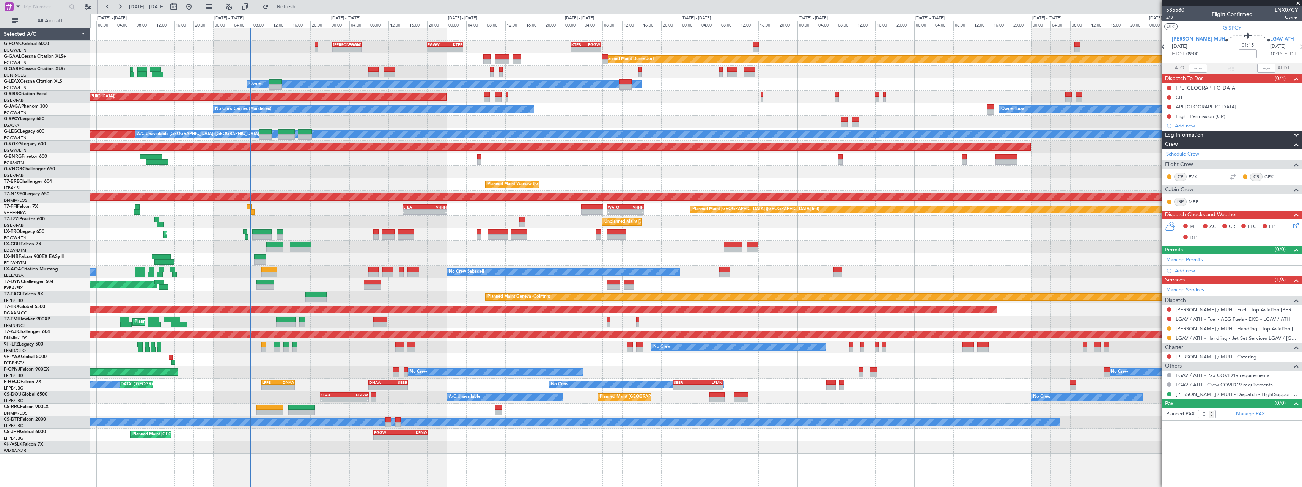
click at [454, 249] on div "Planned Maint Nice ([GEOGRAPHIC_DATA]) Unplanned Maint [GEOGRAPHIC_DATA] ([GEOG…" at bounding box center [695, 247] width 1211 height 13
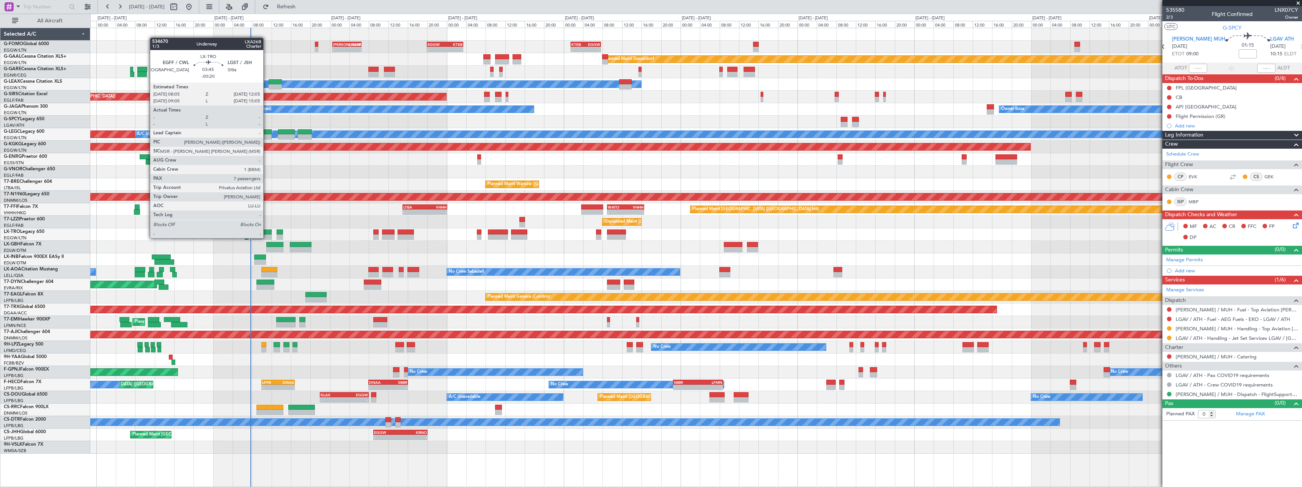
click at [263, 236] on div at bounding box center [262, 236] width 20 height 5
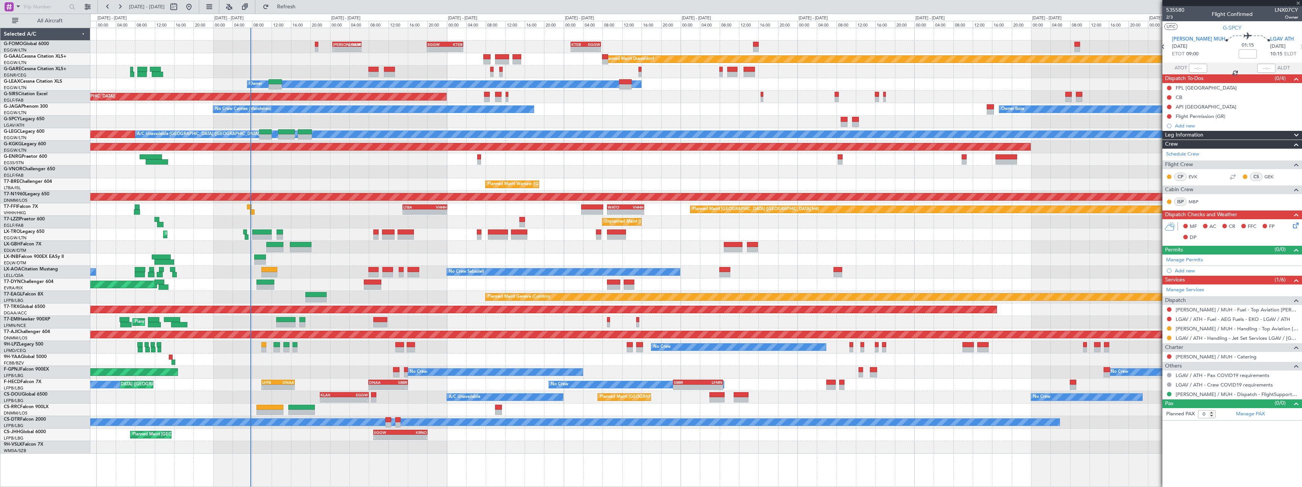
type input "-00:20"
type input "7"
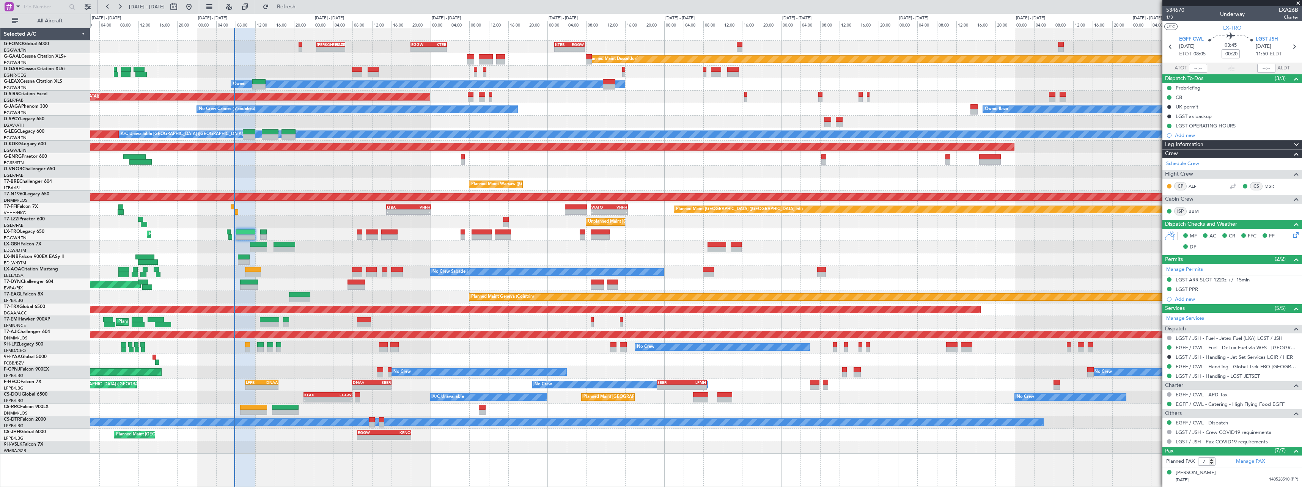
click at [332, 236] on div "Planned Maint [GEOGRAPHIC_DATA] ([GEOGRAPHIC_DATA])" at bounding box center [695, 234] width 1211 height 13
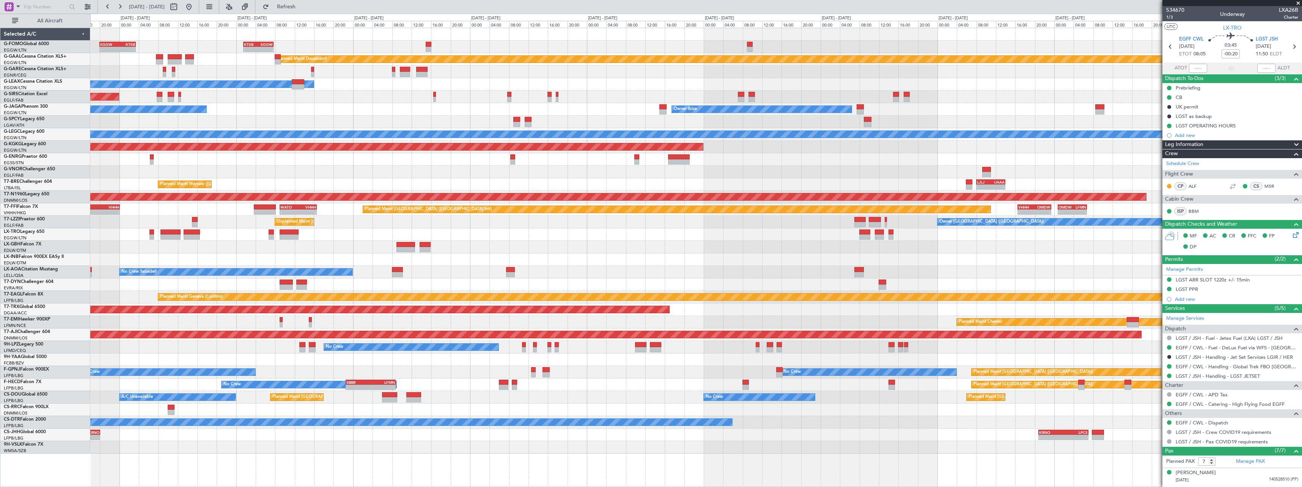
click at [118, 243] on div "- - EGGW 20:00 Z KTEB 03:25 Z - - KTEB 01:30 Z EGGW 07:40 Z KACK 00:35 Z EGGW 0…" at bounding box center [695, 241] width 1211 height 426
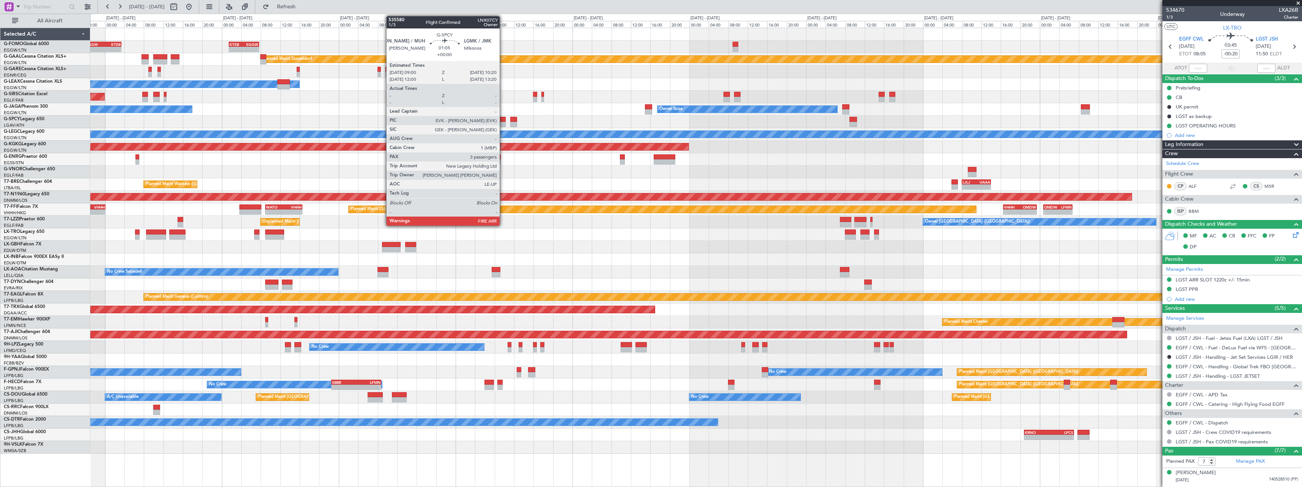
click at [502, 121] on div at bounding box center [695, 122] width 1211 height 13
click at [503, 117] on div at bounding box center [502, 119] width 7 height 5
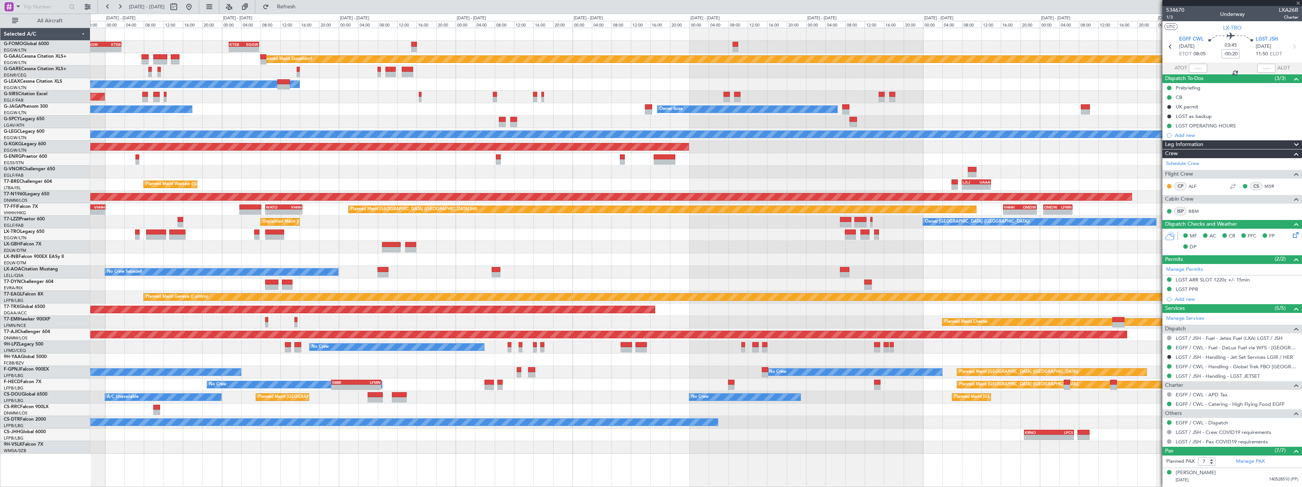
type input "3"
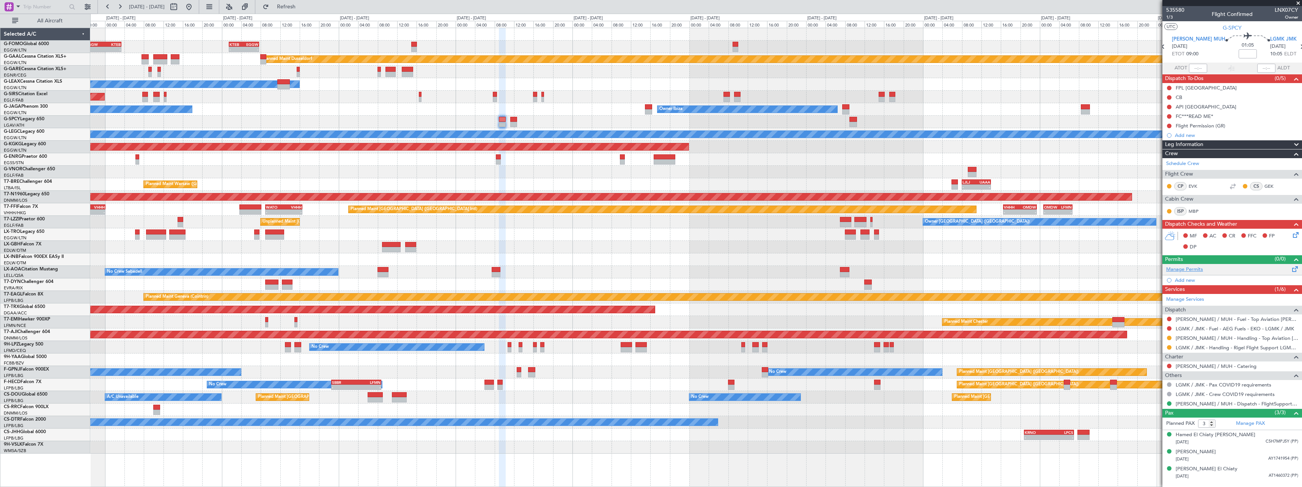
click at [1189, 271] on link "Manage Permits" at bounding box center [1184, 270] width 37 height 8
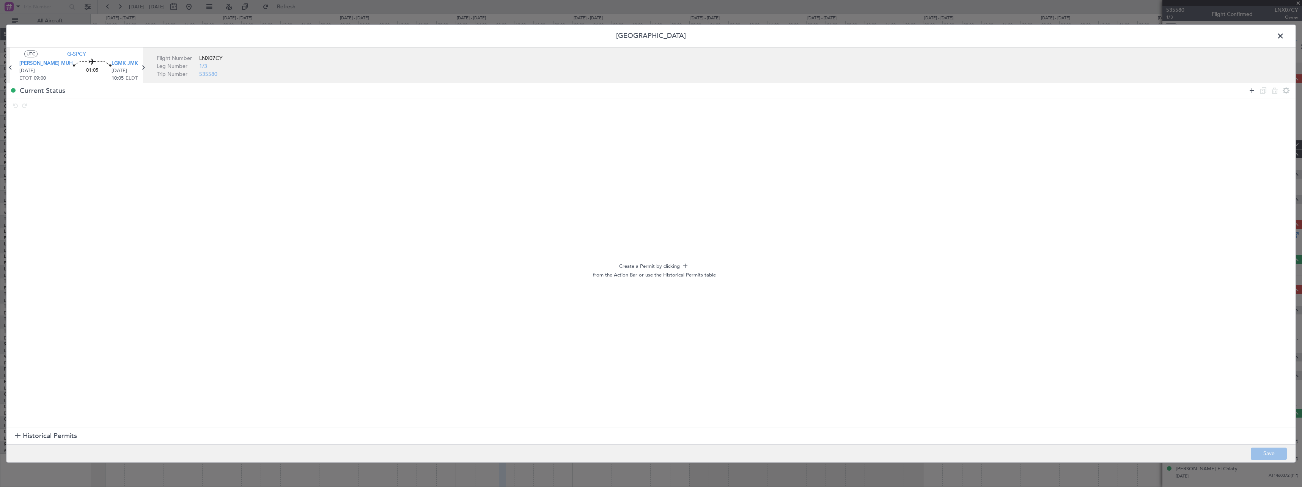
click at [1253, 92] on icon at bounding box center [1251, 90] width 9 height 9
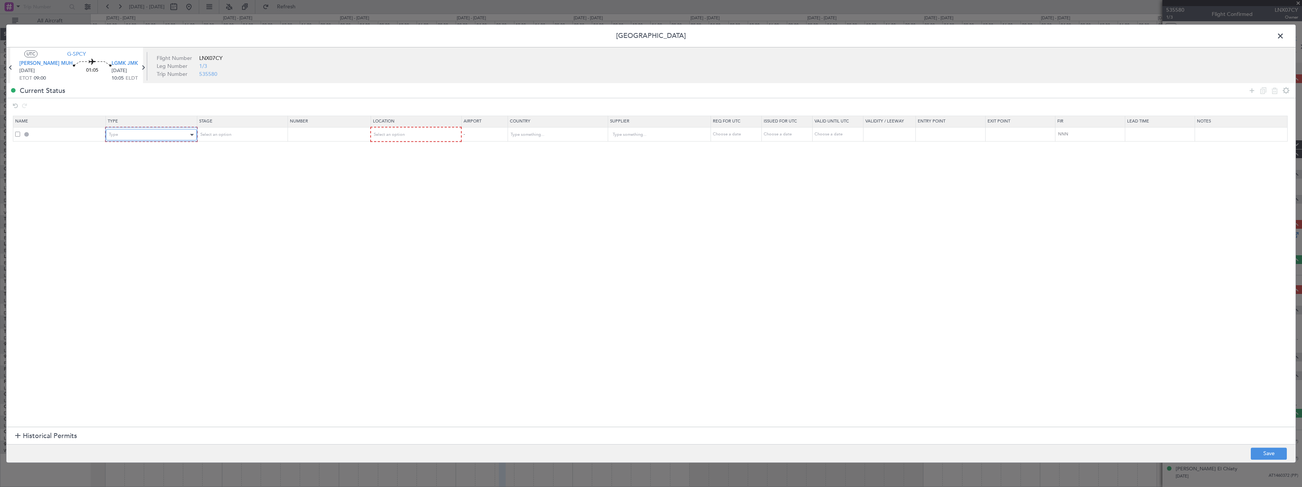
click at [141, 129] on div "Type" at bounding box center [148, 134] width 79 height 11
drag, startPoint x: 153, startPoint y: 176, endPoint x: 199, endPoint y: 145, distance: 55.3
click at [153, 176] on span "API" at bounding box center [152, 173] width 85 height 11
click at [238, 136] on div "Select an option" at bounding box center [238, 134] width 79 height 11
drag, startPoint x: 238, startPoint y: 160, endPoint x: 244, endPoint y: 159, distance: 6.0
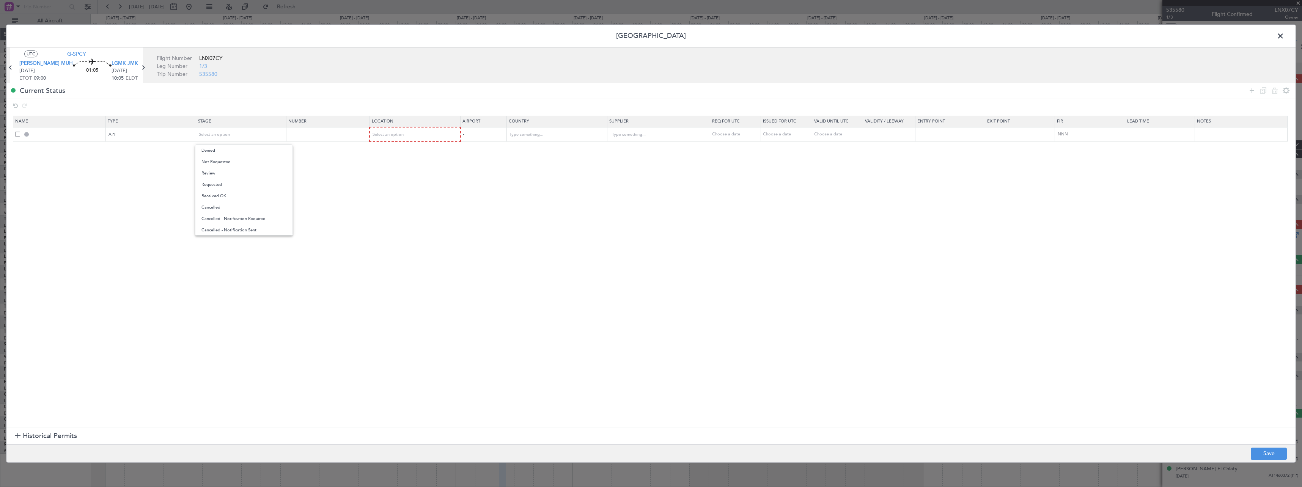
click at [242, 159] on span "Not Requested" at bounding box center [243, 161] width 85 height 11
click at [427, 134] on div "Select an option" at bounding box center [413, 134] width 80 height 11
click at [421, 153] on span "Departure" at bounding box center [419, 150] width 85 height 11
drag, startPoint x: 1253, startPoint y: 93, endPoint x: 815, endPoint y: 121, distance: 439.1
click at [1252, 93] on icon at bounding box center [1251, 90] width 9 height 9
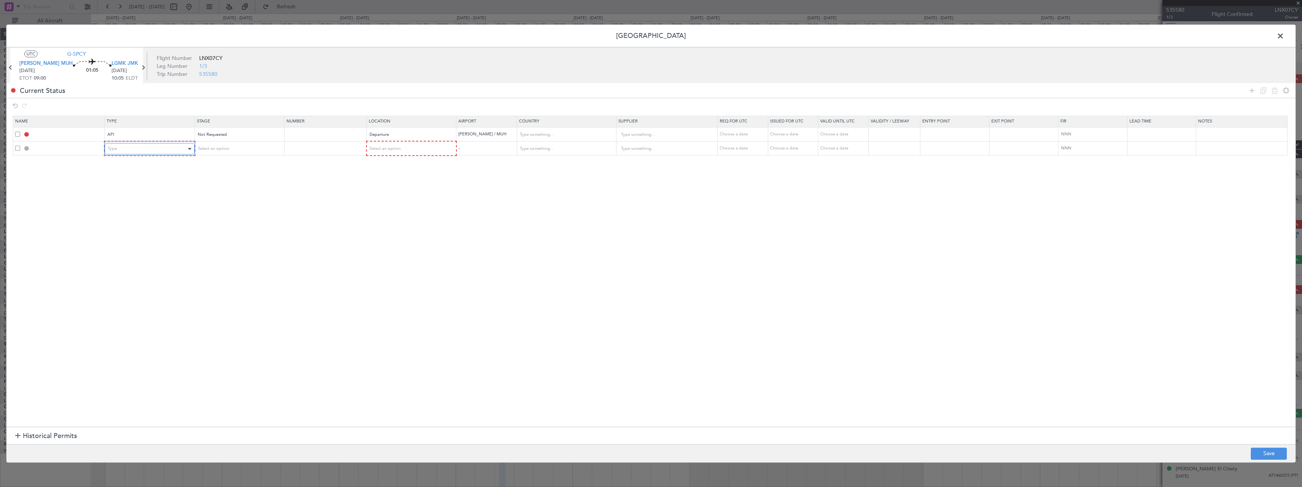
click at [125, 151] on div "Type" at bounding box center [147, 148] width 79 height 11
click at [152, 232] on span "CUSTOMS" at bounding box center [152, 228] width 85 height 11
click at [138, 151] on div "CUSTOMS" at bounding box center [147, 148] width 78 height 11
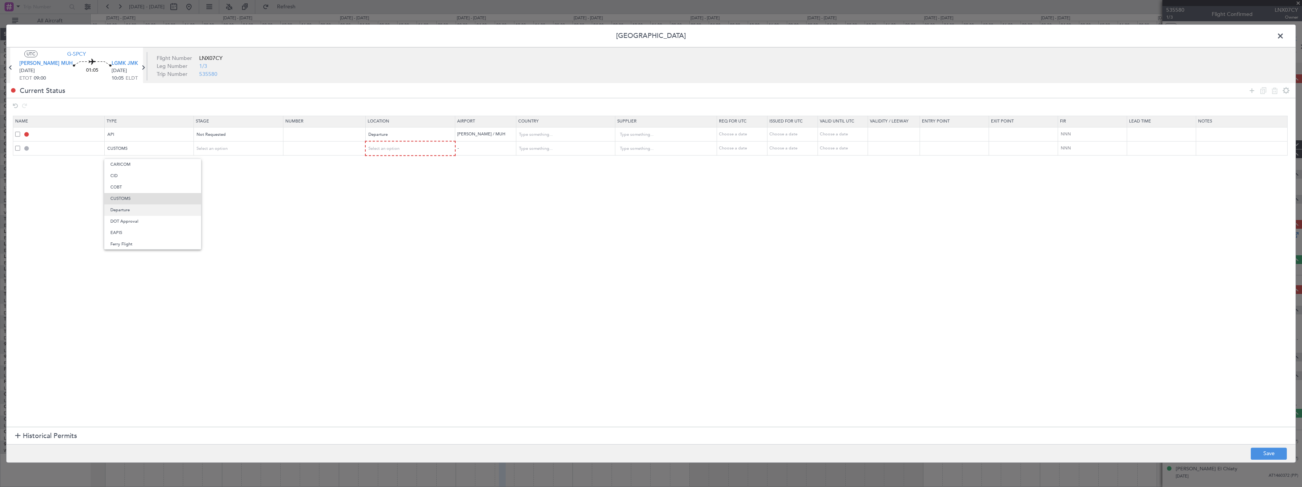
click at [143, 209] on span "Departure" at bounding box center [152, 209] width 85 height 11
click at [234, 139] on div "Not Requested" at bounding box center [236, 134] width 78 height 11
click at [231, 150] on span "Denied" at bounding box center [243, 150] width 85 height 11
drag, startPoint x: 371, startPoint y: 198, endPoint x: 300, endPoint y: 174, distance: 75.0
click at [371, 198] on section "Name Type Stage Number Location Airport Country Supplier Req For Utc Issued For…" at bounding box center [650, 270] width 1289 height 313
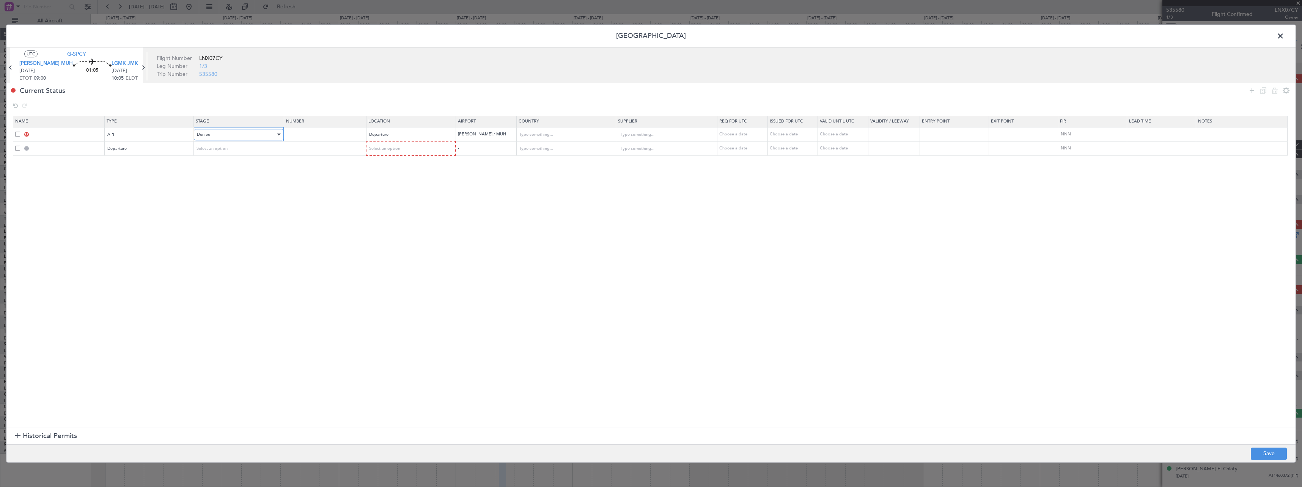
click at [252, 134] on div "Denied" at bounding box center [236, 134] width 78 height 11
click at [250, 163] on span "Not Requested" at bounding box center [243, 161] width 85 height 11
click at [249, 153] on div "Select an option" at bounding box center [236, 148] width 78 height 11
click at [247, 175] on span "Not Requested" at bounding box center [243, 175] width 85 height 11
click at [427, 157] on section "Name Type Stage Number Location Airport Country Supplier Req For Utc Issued For…" at bounding box center [650, 270] width 1289 height 313
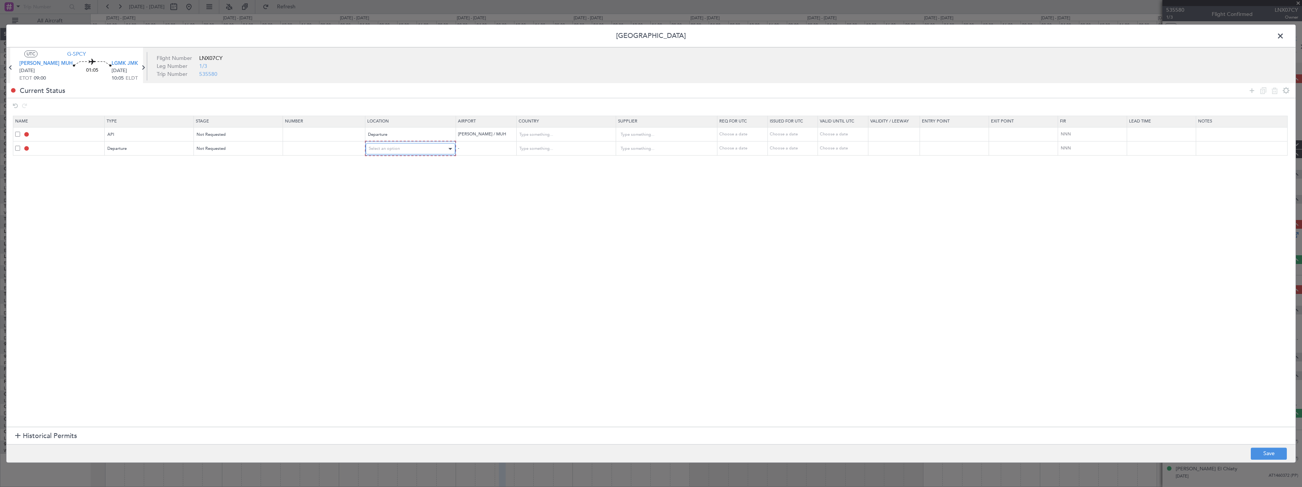
click at [424, 149] on div "Select an option" at bounding box center [408, 148] width 79 height 11
click at [421, 167] on span "Departure" at bounding box center [419, 164] width 85 height 11
click at [1252, 92] on icon at bounding box center [1251, 90] width 9 height 9
click at [165, 168] on div "Type" at bounding box center [147, 162] width 79 height 11
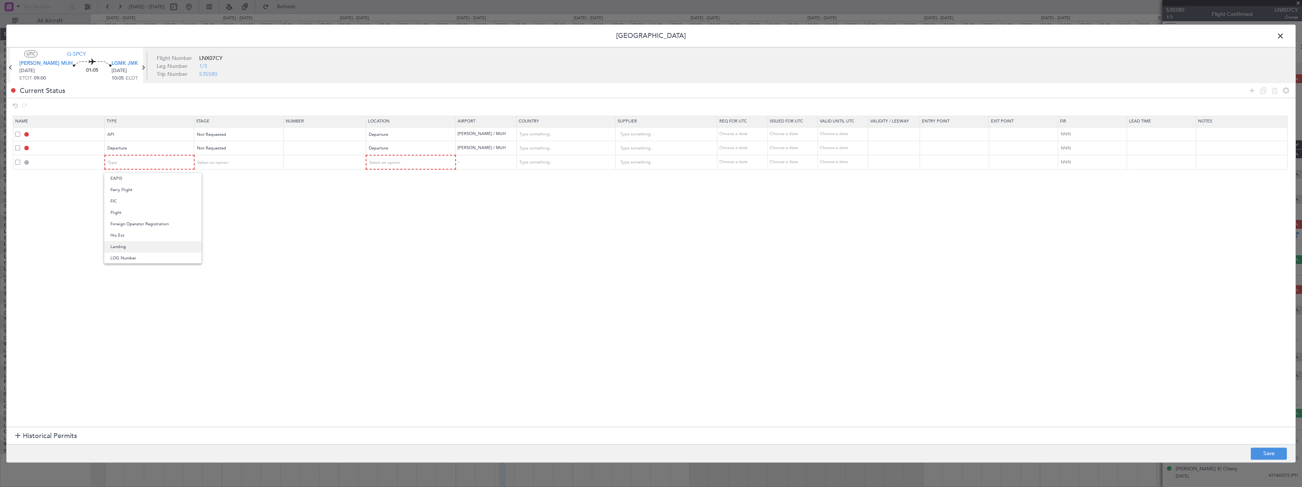
click at [140, 247] on span "Landing" at bounding box center [152, 246] width 85 height 11
click at [226, 160] on span "Select an option" at bounding box center [212, 163] width 31 height 6
drag, startPoint x: 232, startPoint y: 189, endPoint x: 262, endPoint y: 175, distance: 32.6
click at [233, 189] on span "Not Requested" at bounding box center [243, 189] width 85 height 11
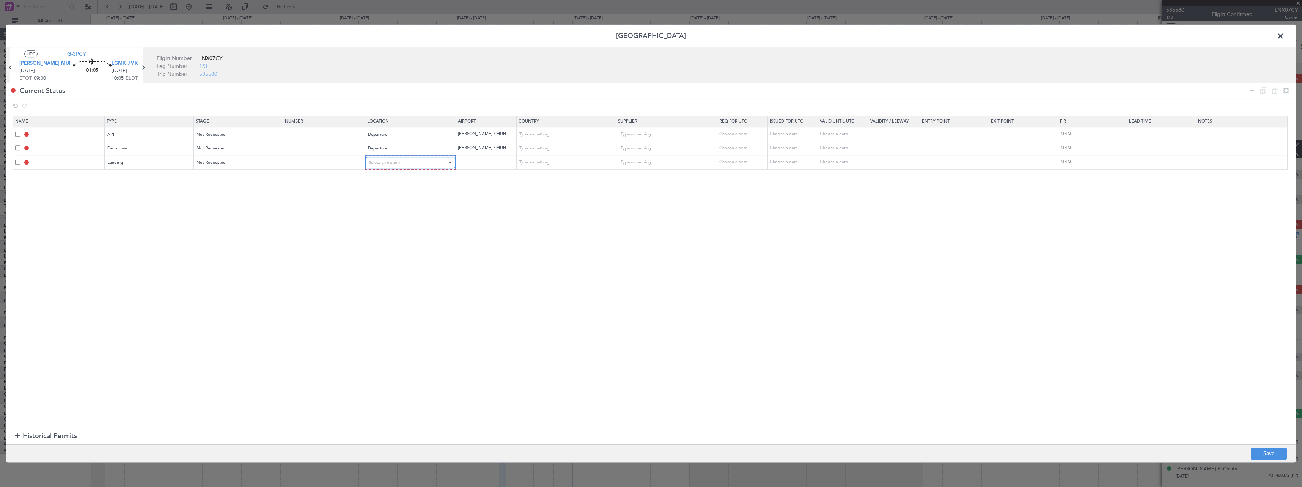
click at [417, 163] on div "Select an option" at bounding box center [408, 162] width 79 height 11
click at [416, 198] on span "Arrival" at bounding box center [419, 201] width 85 height 11
click at [148, 154] on div "Departure" at bounding box center [147, 148] width 79 height 11
click at [440, 246] on div at bounding box center [651, 243] width 1302 height 487
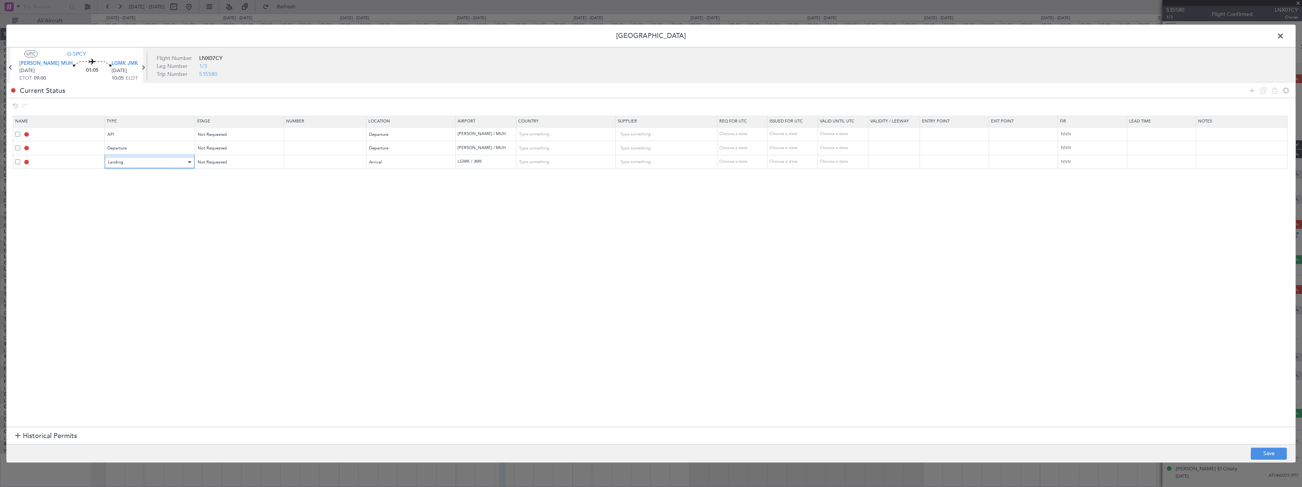
click at [118, 164] on span "Landing" at bounding box center [116, 162] width 16 height 6
click at [129, 234] on span "Slot" at bounding box center [152, 234] width 85 height 11
click at [1273, 449] on button "Save" at bounding box center [1269, 454] width 36 height 12
type input "HEMM DEP API"
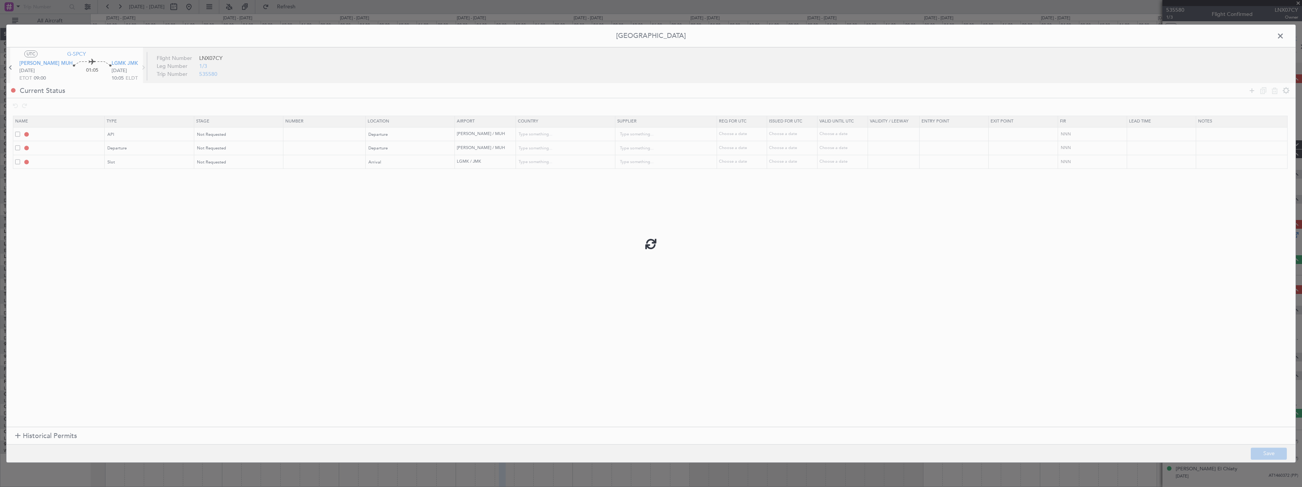
type input "Egypt"
type input "NNN"
type input "DEPARTURE"
type input "Egypt"
type input "NNN"
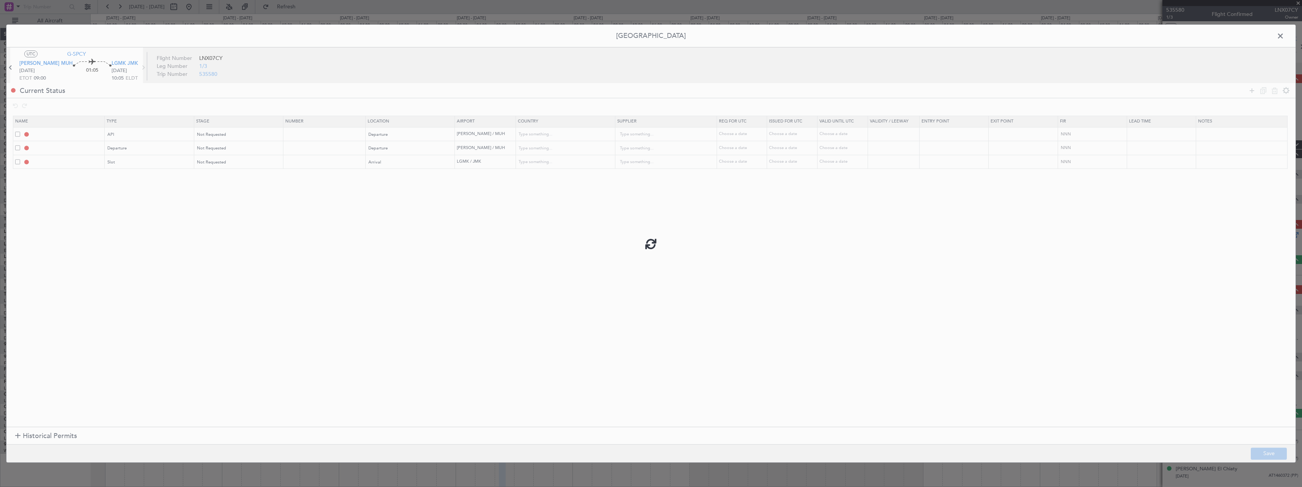
type input "LGMK ARR SLOT"
type input "Greece"
type input "NNN"
click at [1284, 37] on span at bounding box center [1284, 37] width 0 height 15
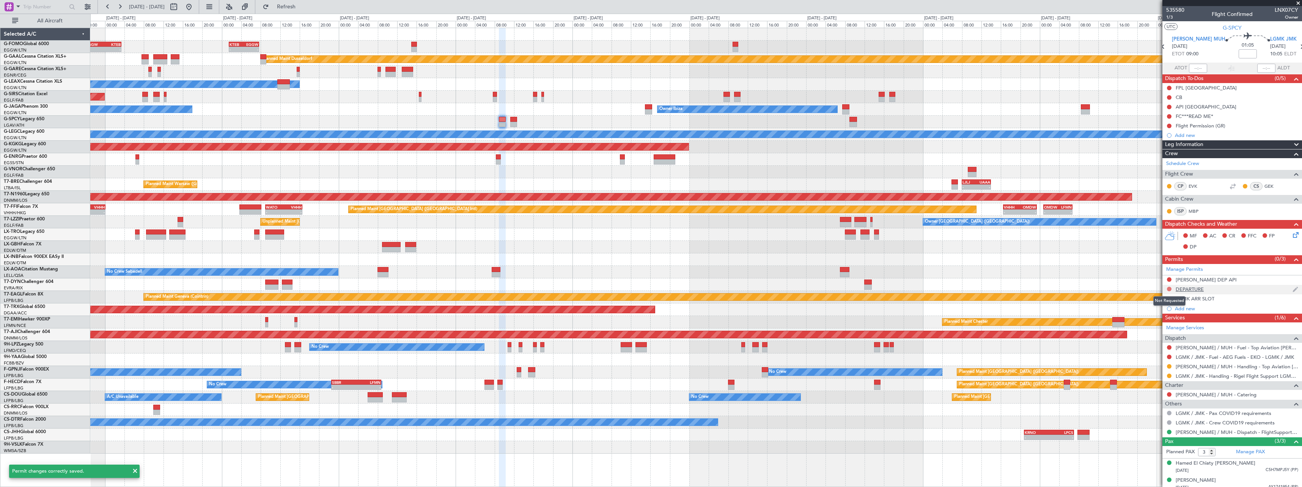
click at [1169, 289] on button at bounding box center [1169, 289] width 5 height 5
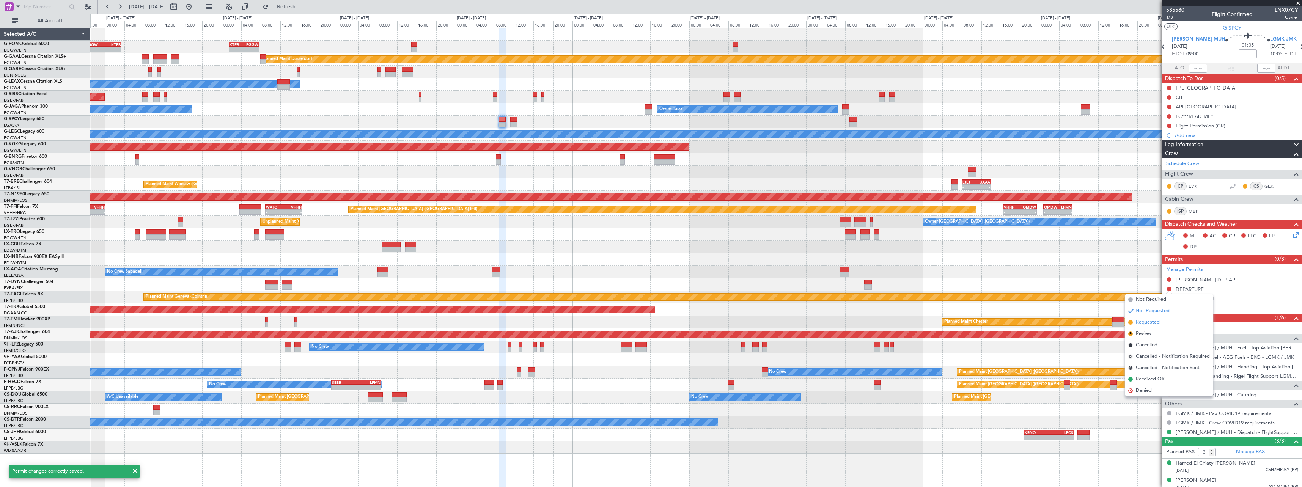
click at [1154, 326] on li "Requested" at bounding box center [1169, 322] width 88 height 11
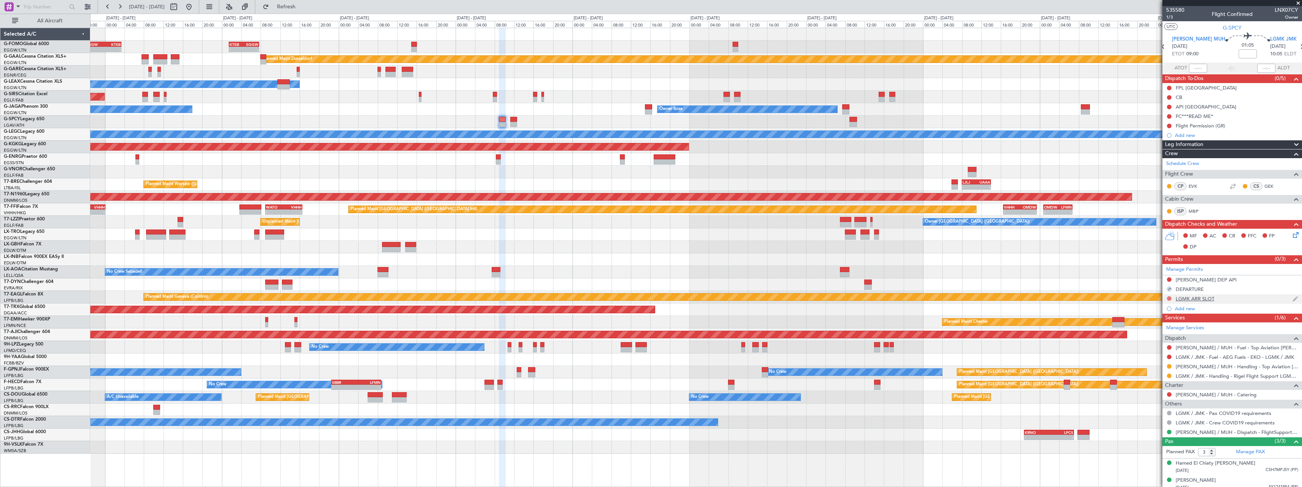
click at [1168, 298] on button at bounding box center [1169, 298] width 5 height 5
click at [1160, 333] on li "Requested" at bounding box center [1169, 331] width 88 height 11
click at [1168, 126] on button at bounding box center [1169, 126] width 5 height 5
click at [1167, 171] on span "Cancelled" at bounding box center [1171, 171] width 22 height 8
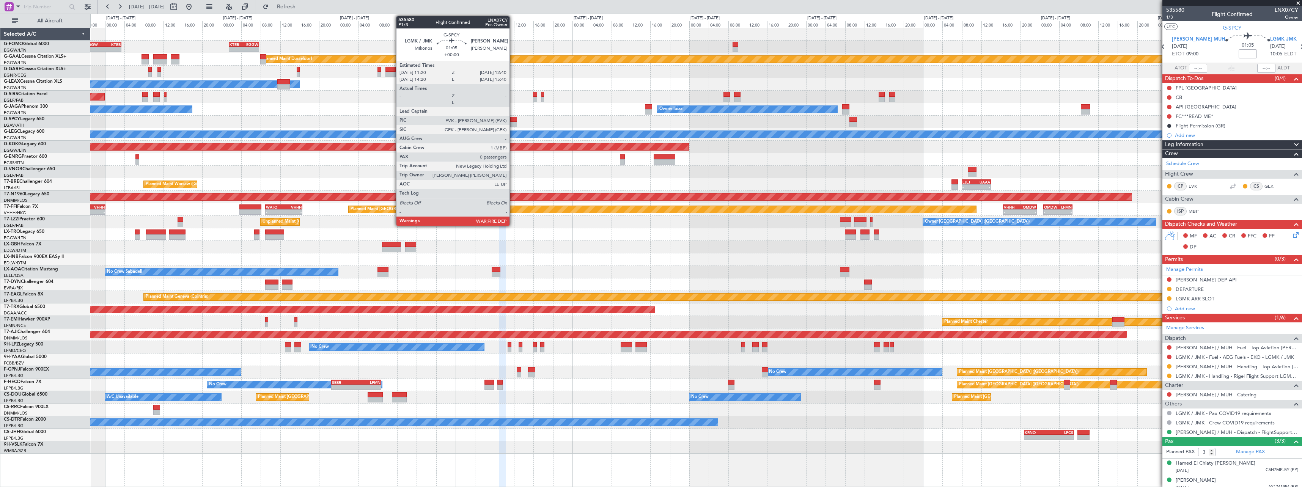
click at [513, 123] on div at bounding box center [513, 124] width 7 height 5
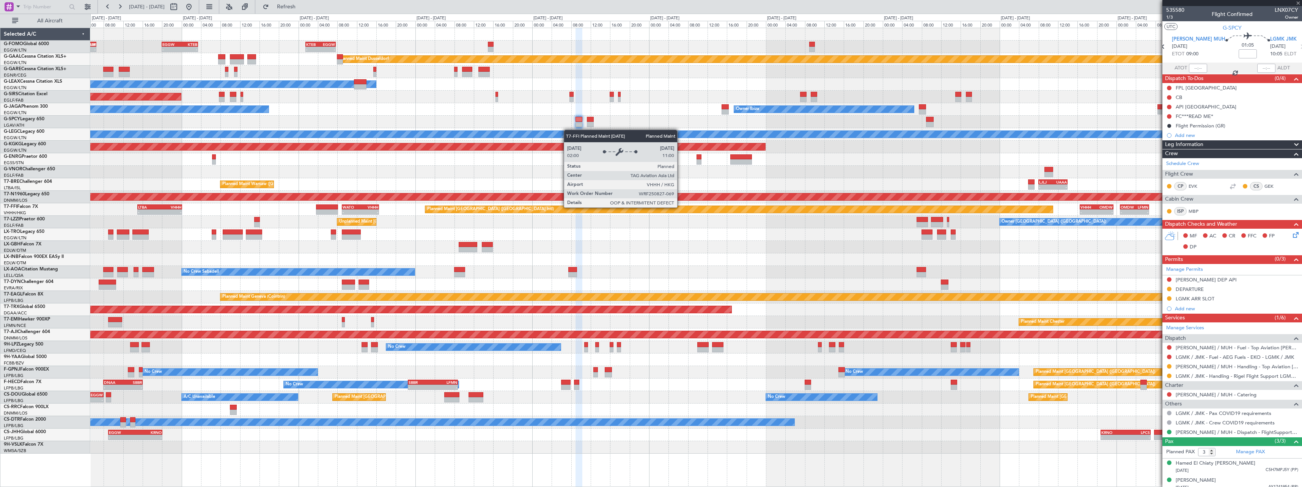
click at [828, 210] on div "Planned Maint [GEOGRAPHIC_DATA] ([GEOGRAPHIC_DATA] Intl)" at bounding box center [738, 209] width 627 height 7
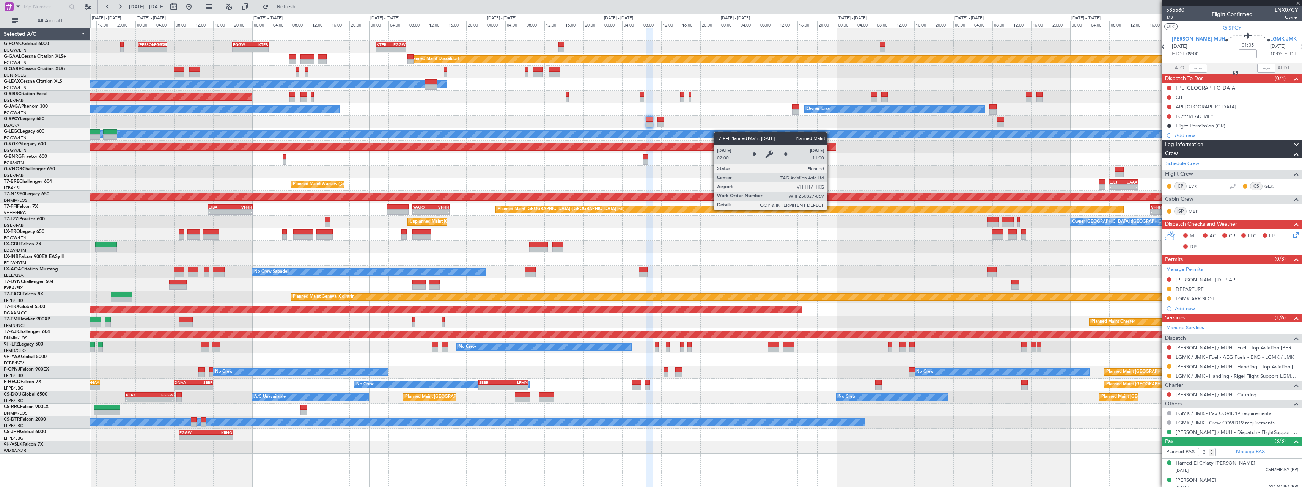
type input "0"
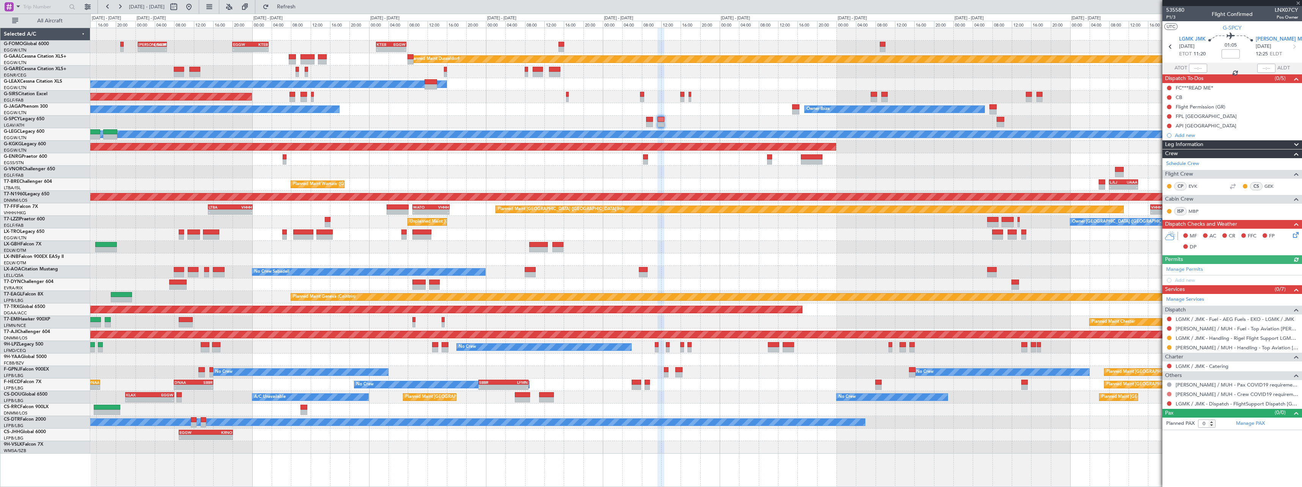
click at [1169, 395] on button at bounding box center [1169, 394] width 5 height 5
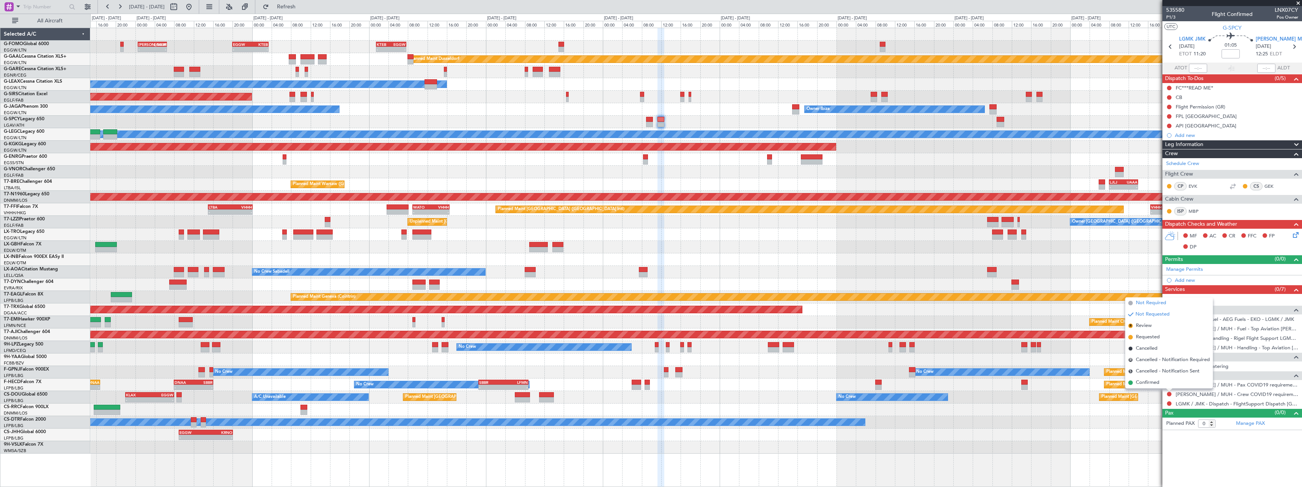
click at [1146, 302] on span "Not Required" at bounding box center [1151, 303] width 30 height 8
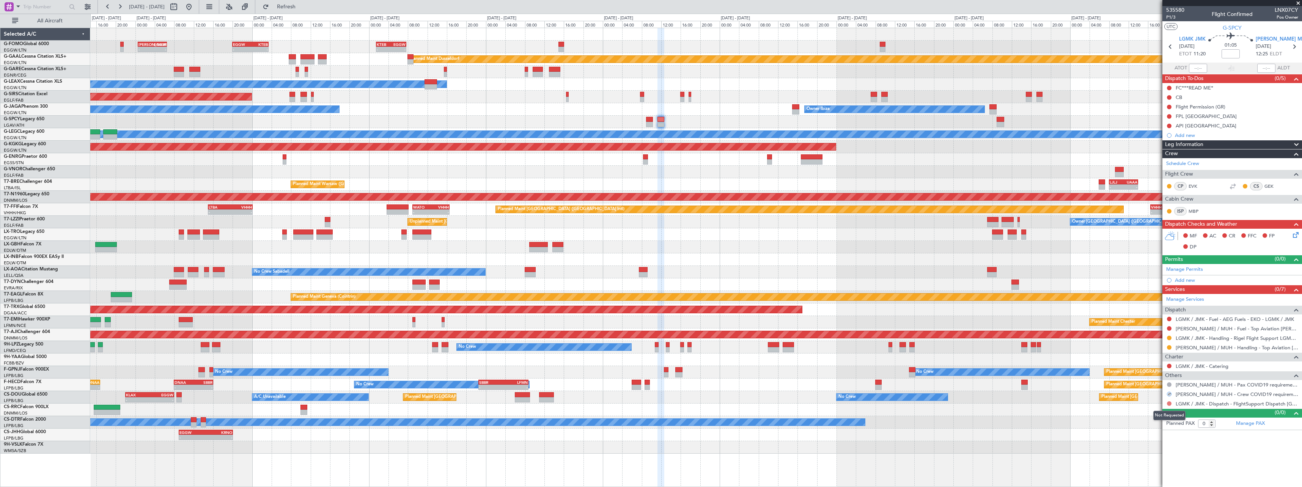
click at [1168, 404] on button at bounding box center [1169, 403] width 5 height 5
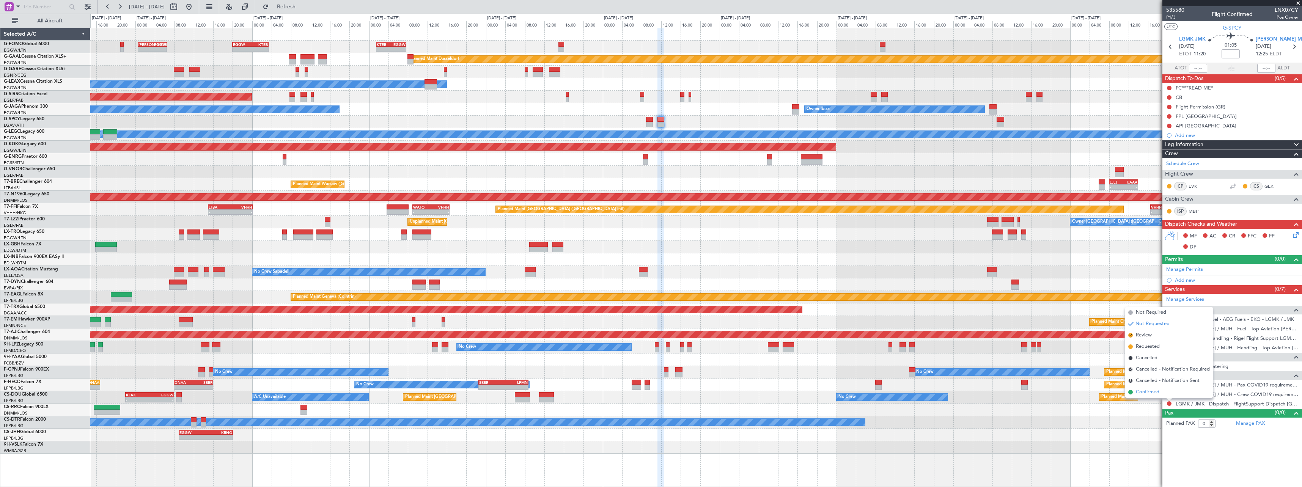
click at [1143, 397] on li "Confirmed" at bounding box center [1169, 392] width 88 height 11
click at [1168, 107] on button at bounding box center [1169, 107] width 5 height 5
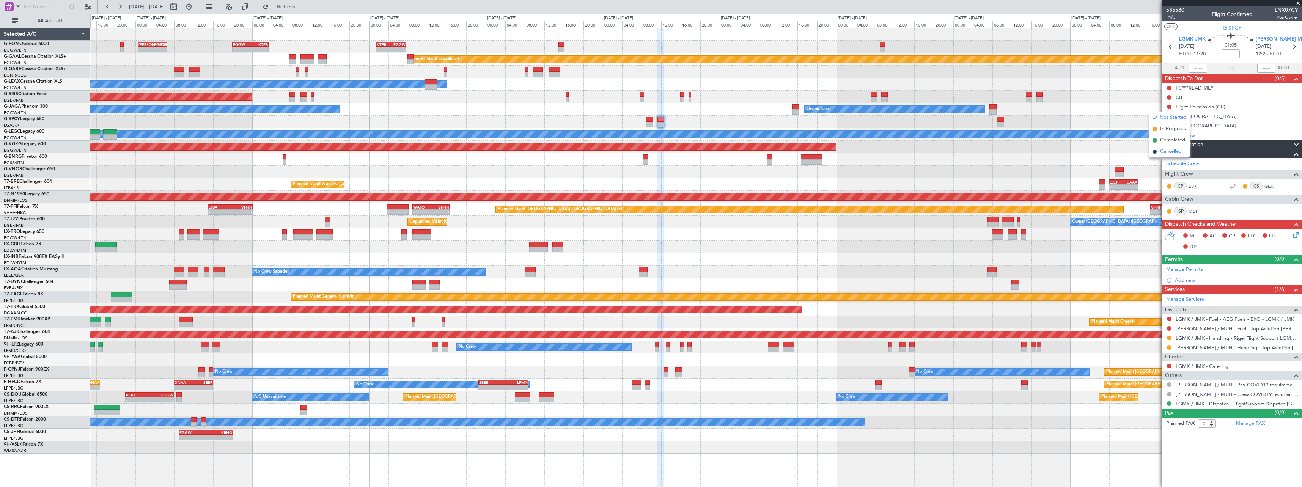
click at [1172, 151] on span "Cancelled" at bounding box center [1171, 152] width 22 height 8
click at [1185, 270] on link "Manage Permits" at bounding box center [1184, 270] width 37 height 8
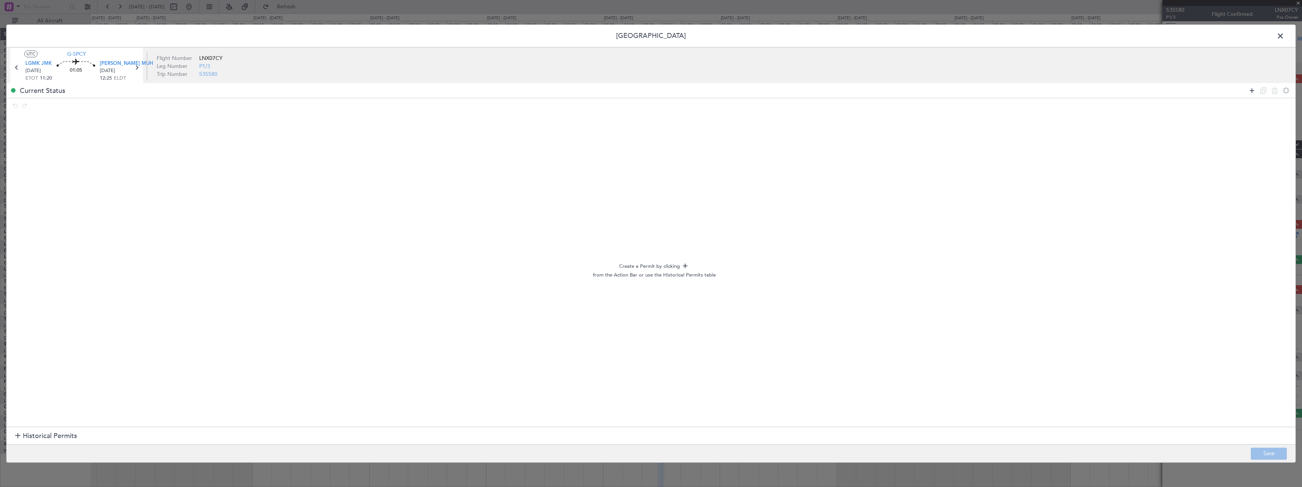
click at [1255, 93] on icon at bounding box center [1251, 90] width 9 height 9
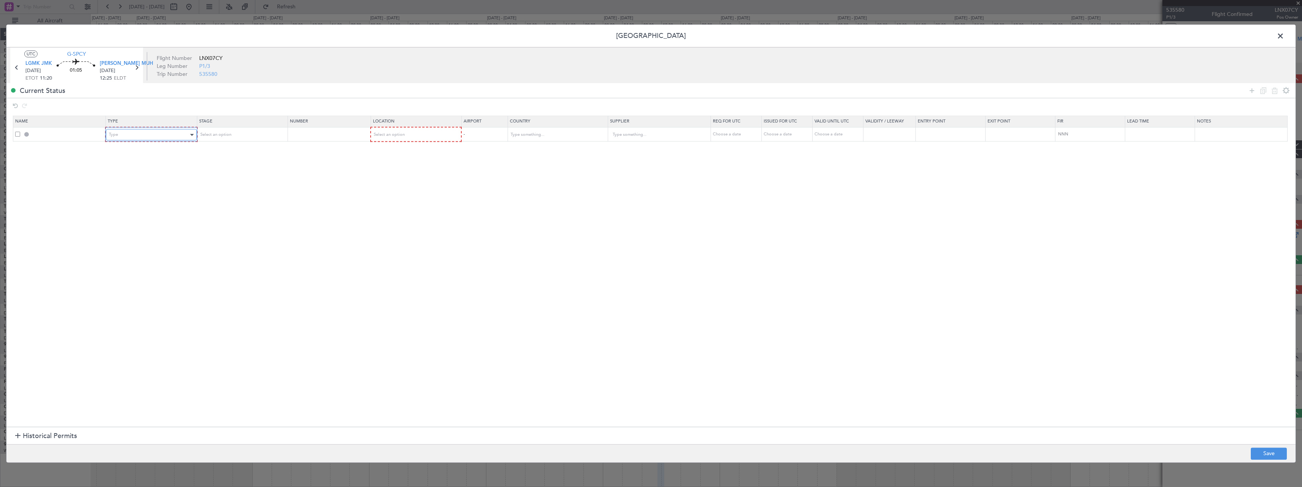
click at [169, 135] on div "Type" at bounding box center [148, 134] width 79 height 11
click at [153, 171] on span "API" at bounding box center [152, 173] width 85 height 11
click at [241, 133] on div "Select an option" at bounding box center [238, 134] width 79 height 11
drag, startPoint x: 245, startPoint y: 158, endPoint x: 251, endPoint y: 158, distance: 5.7
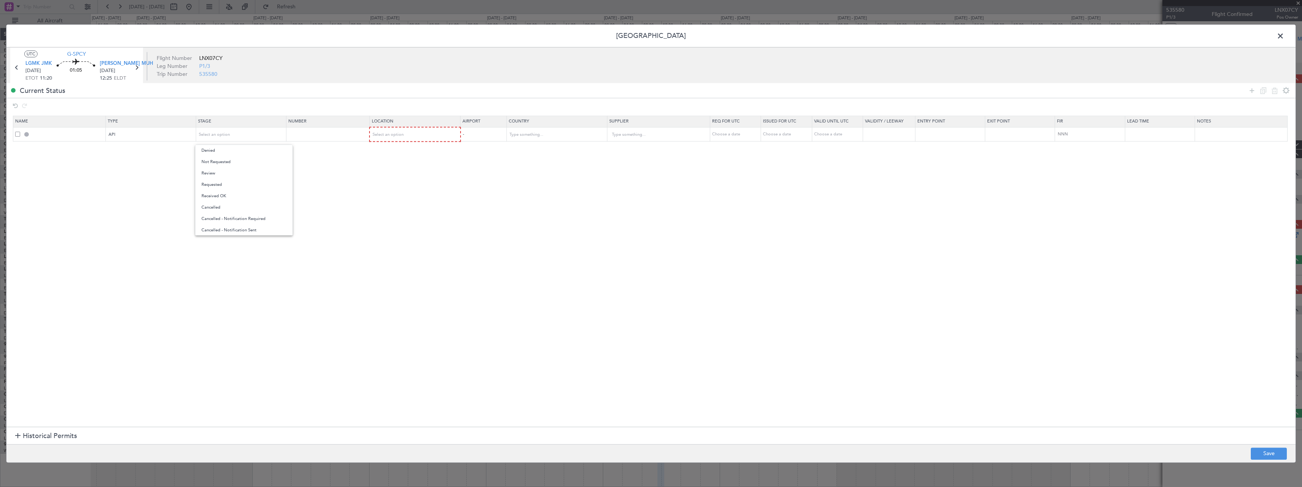
click at [245, 159] on span "Not Requested" at bounding box center [243, 161] width 85 height 11
click at [395, 134] on span "Select an option" at bounding box center [388, 135] width 31 height 6
drag, startPoint x: 403, startPoint y: 154, endPoint x: 833, endPoint y: 153, distance: 431.0
click at [404, 154] on span "Departure" at bounding box center [419, 150] width 85 height 11
click at [1251, 90] on icon at bounding box center [1251, 90] width 9 height 9
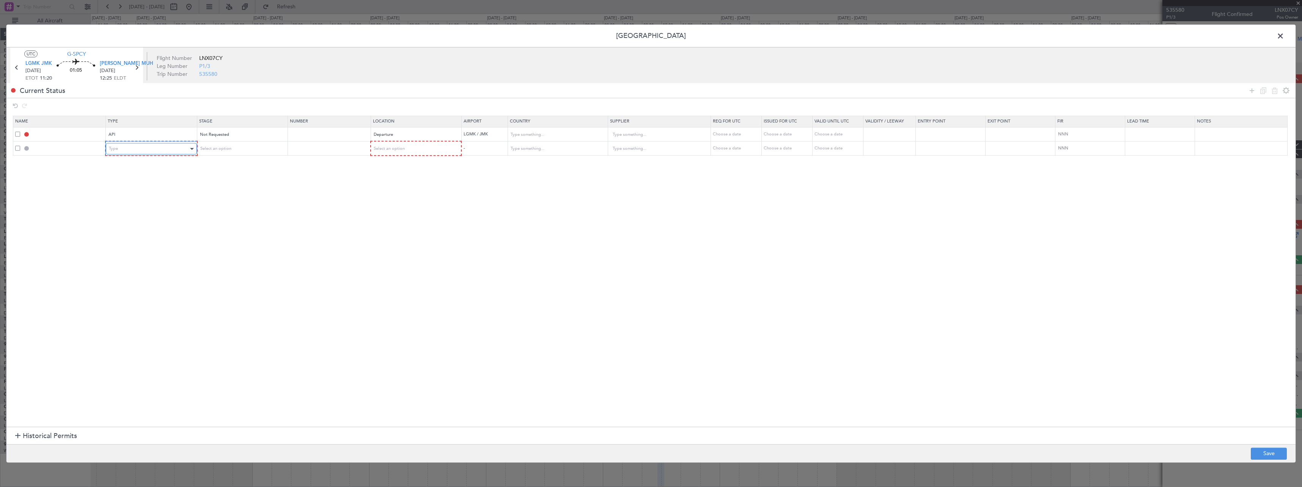
click at [154, 146] on div "Type" at bounding box center [148, 148] width 79 height 11
drag, startPoint x: 136, startPoint y: 223, endPoint x: 223, endPoint y: 175, distance: 99.0
click at [139, 220] on span "Slot" at bounding box center [152, 220] width 85 height 11
click at [234, 146] on div "Select an option" at bounding box center [238, 148] width 79 height 11
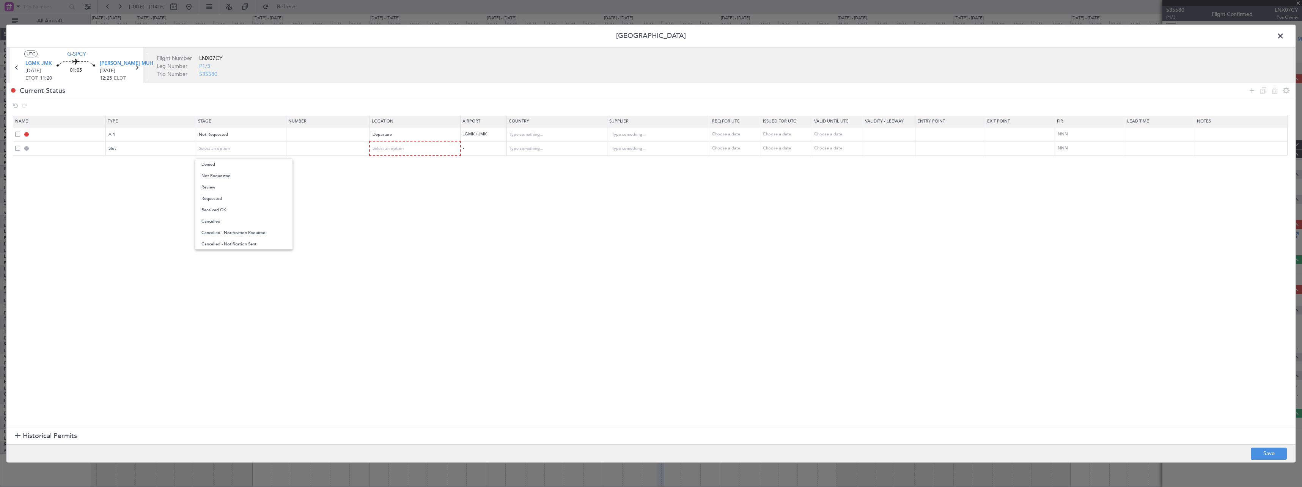
drag, startPoint x: 242, startPoint y: 171, endPoint x: 254, endPoint y: 171, distance: 12.1
click at [243, 171] on span "Not Requested" at bounding box center [243, 175] width 85 height 11
click at [411, 152] on div "Select an option" at bounding box center [413, 148] width 80 height 11
drag, startPoint x: 412, startPoint y: 167, endPoint x: 417, endPoint y: 167, distance: 4.6
click at [412, 167] on span "Departure" at bounding box center [419, 164] width 85 height 11
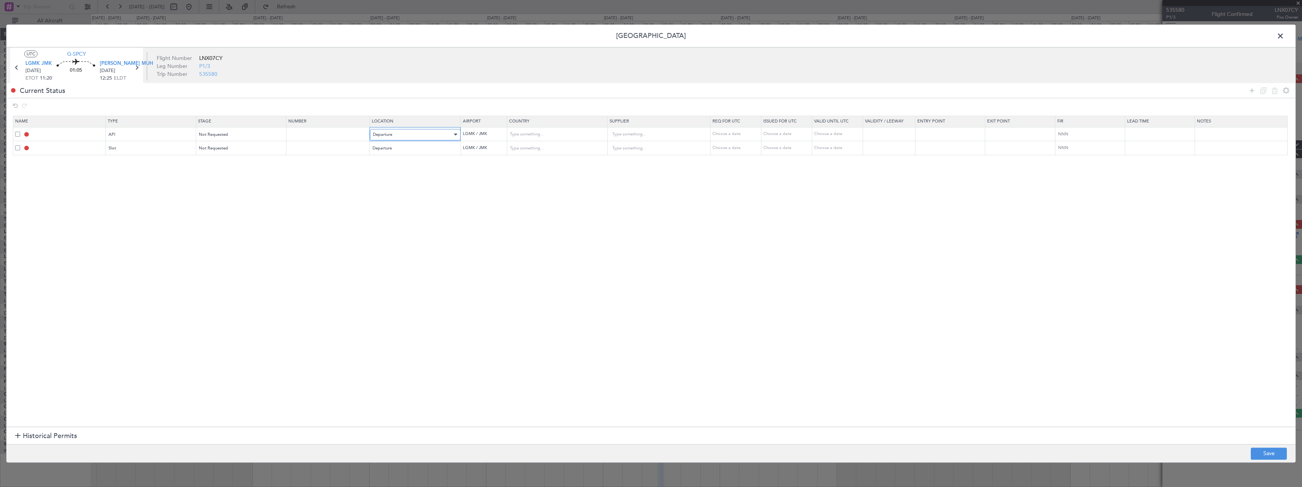
click at [410, 135] on div "Departure" at bounding box center [412, 134] width 79 height 11
drag, startPoint x: 403, startPoint y: 169, endPoint x: 572, endPoint y: 164, distance: 169.3
click at [404, 169] on span "Arrival" at bounding box center [419, 173] width 85 height 11
drag, startPoint x: 1248, startPoint y: 93, endPoint x: 1193, endPoint y: 110, distance: 58.0
click at [1250, 92] on icon at bounding box center [1251, 90] width 9 height 9
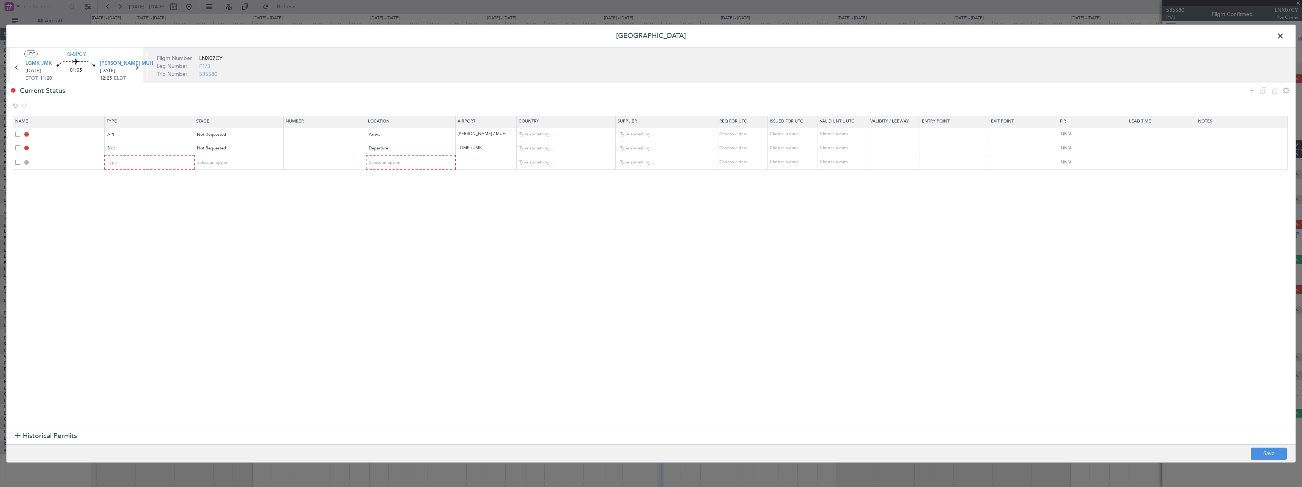
click at [165, 169] on mat-form-field "Type" at bounding box center [149, 163] width 89 height 14
click at [170, 158] on div "Type" at bounding box center [147, 162] width 79 height 11
click at [136, 151] on div at bounding box center [651, 243] width 1302 height 487
click at [137, 148] on div "Slot" at bounding box center [147, 148] width 78 height 11
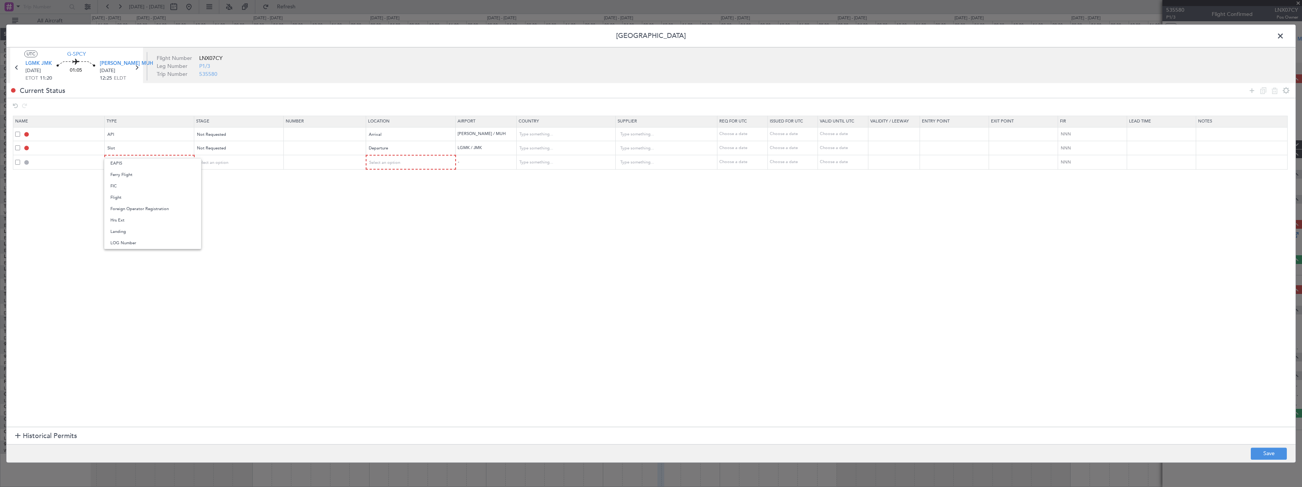
click at [144, 234] on span "Landing" at bounding box center [152, 231] width 85 height 11
click at [401, 151] on div "Departure" at bounding box center [408, 148] width 78 height 11
click at [395, 187] on span "Arrival" at bounding box center [419, 186] width 85 height 11
click at [134, 165] on div "Type" at bounding box center [147, 162] width 79 height 11
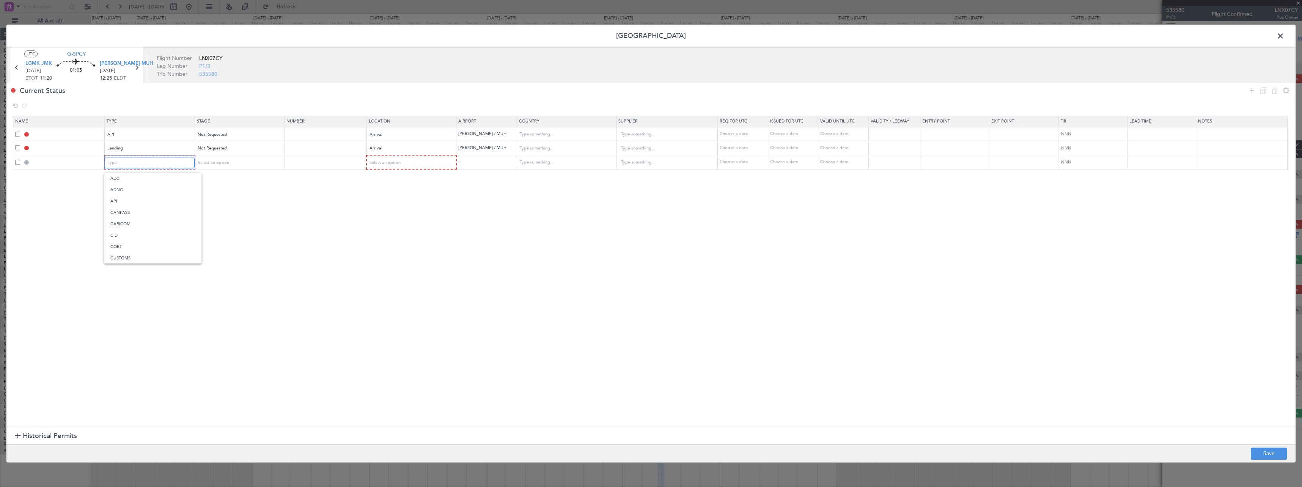
scroll to position [228, 0]
click at [134, 232] on span "Slot" at bounding box center [152, 234] width 85 height 11
click at [228, 160] on span "Select an option" at bounding box center [212, 163] width 31 height 6
drag, startPoint x: 230, startPoint y: 211, endPoint x: 344, endPoint y: 181, distance: 118.2
click at [231, 209] on span "Requested" at bounding box center [243, 212] width 85 height 11
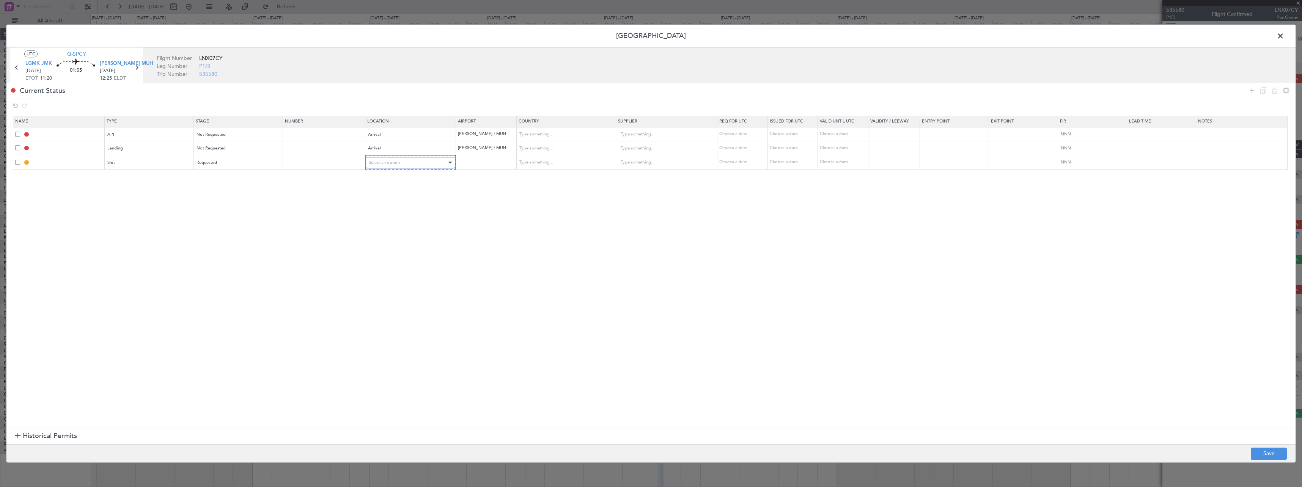
click at [400, 162] on span "Select an option" at bounding box center [384, 163] width 31 height 6
drag, startPoint x: 408, startPoint y: 176, endPoint x: 635, endPoint y: 209, distance: 230.0
click at [410, 176] on span "Departure" at bounding box center [419, 178] width 85 height 11
click at [1280, 449] on button "Save" at bounding box center [1269, 454] width 36 height 12
type input "HEMM ARR API"
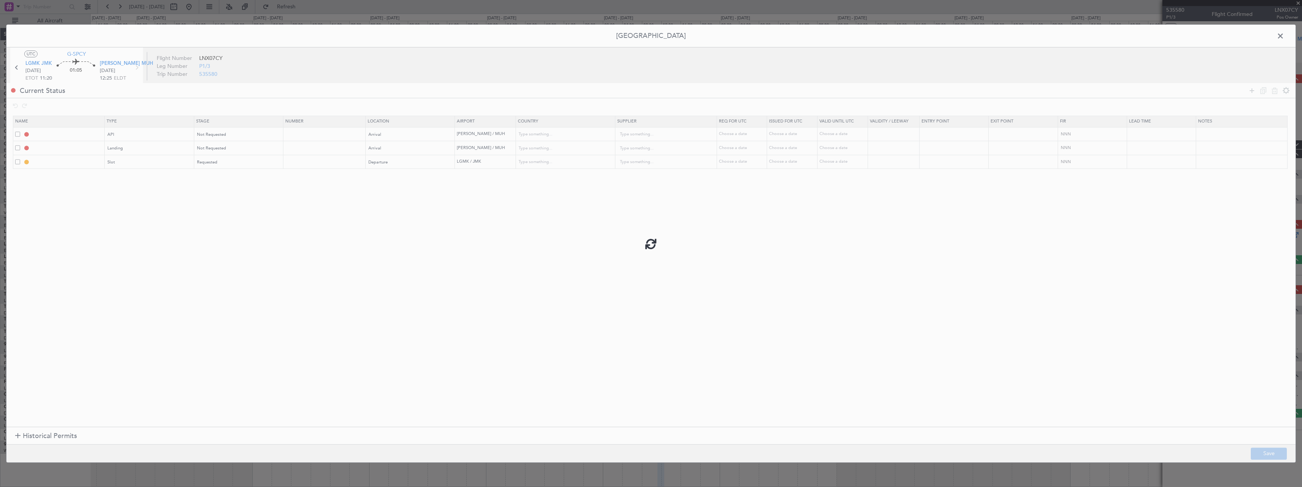
type input "Egypt"
type input "NNN"
type input "HEMM LDG"
type input "Egypt"
type input "NNN"
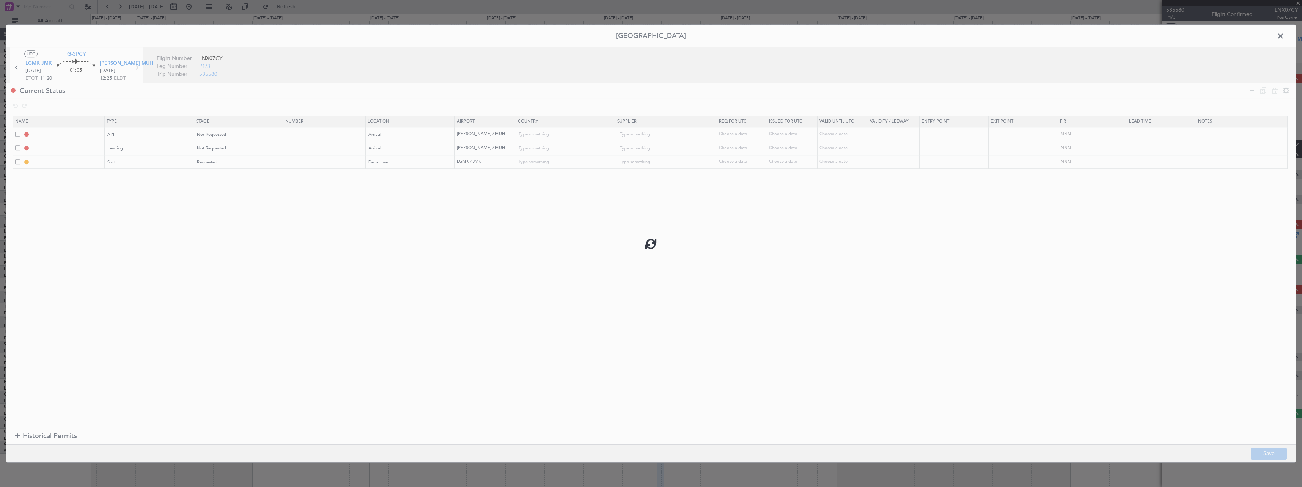
type input "LGMK DEP SLOT"
type input "Greece"
type input "NNN"
click at [1284, 33] on span at bounding box center [1284, 37] width 0 height 15
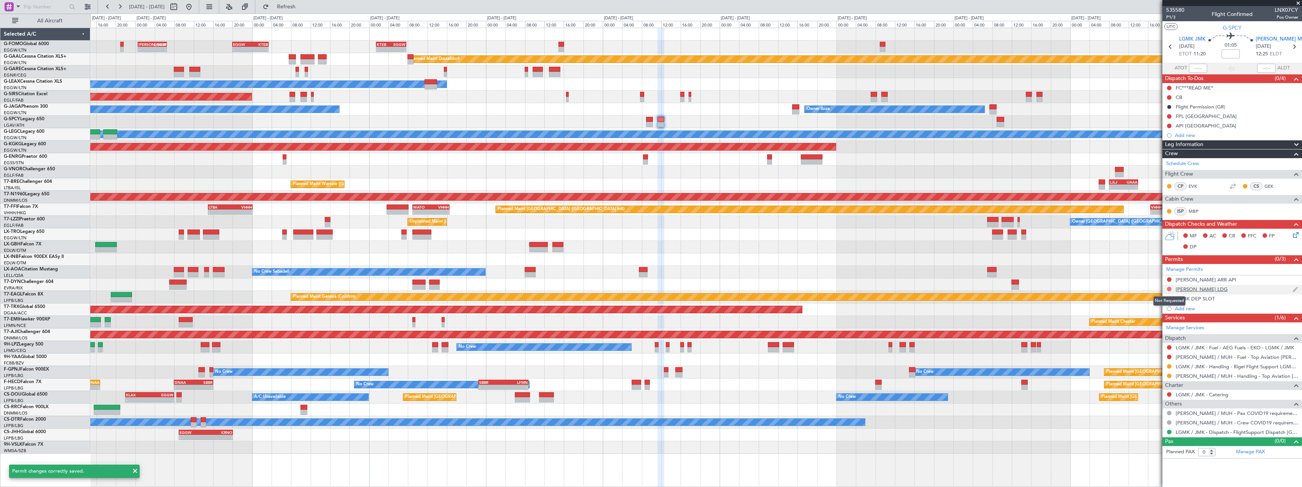
click at [1170, 288] on button at bounding box center [1169, 289] width 5 height 5
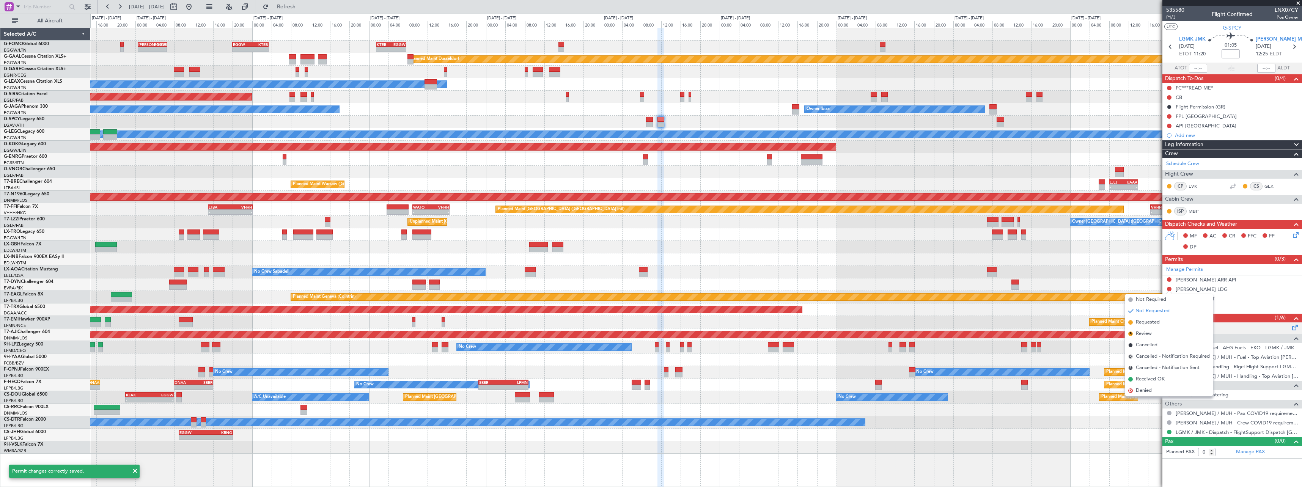
drag, startPoint x: 1158, startPoint y: 325, endPoint x: 1163, endPoint y: 325, distance: 4.6
click at [1159, 325] on span "Requested" at bounding box center [1148, 323] width 24 height 8
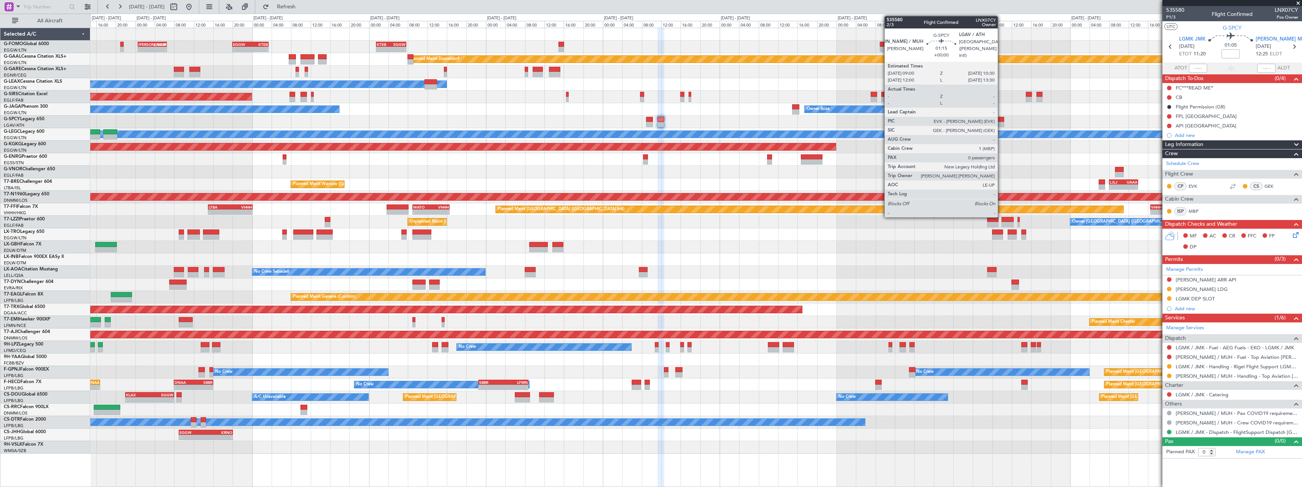
click at [1001, 120] on div at bounding box center [1001, 119] width 8 height 5
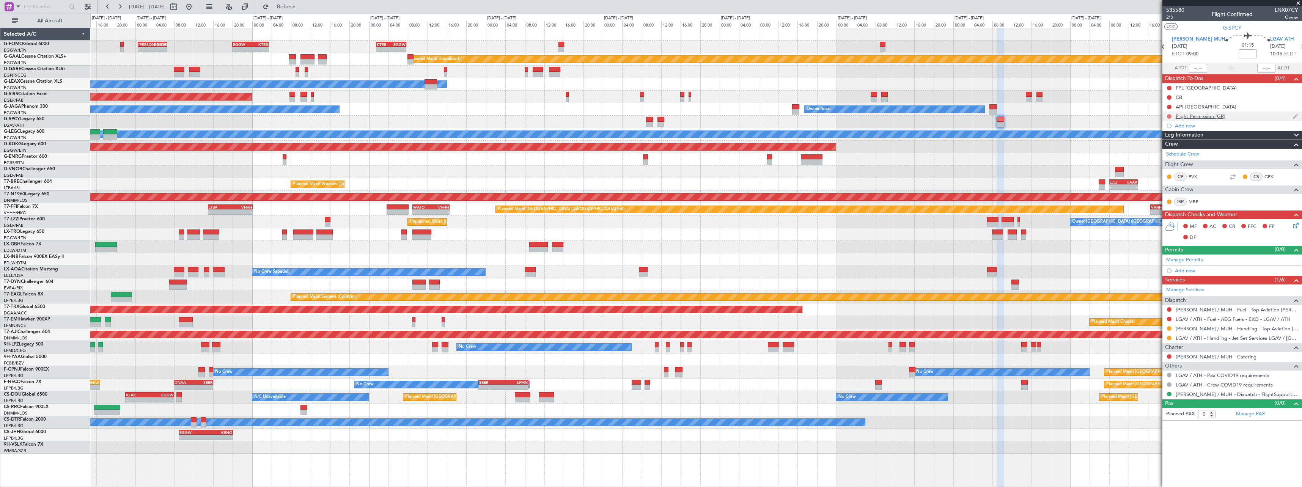
click at [1168, 115] on button at bounding box center [1169, 116] width 5 height 5
click at [1169, 163] on span "Cancelled" at bounding box center [1171, 161] width 22 height 8
click at [1193, 258] on link "Manage Permits" at bounding box center [1184, 260] width 37 height 8
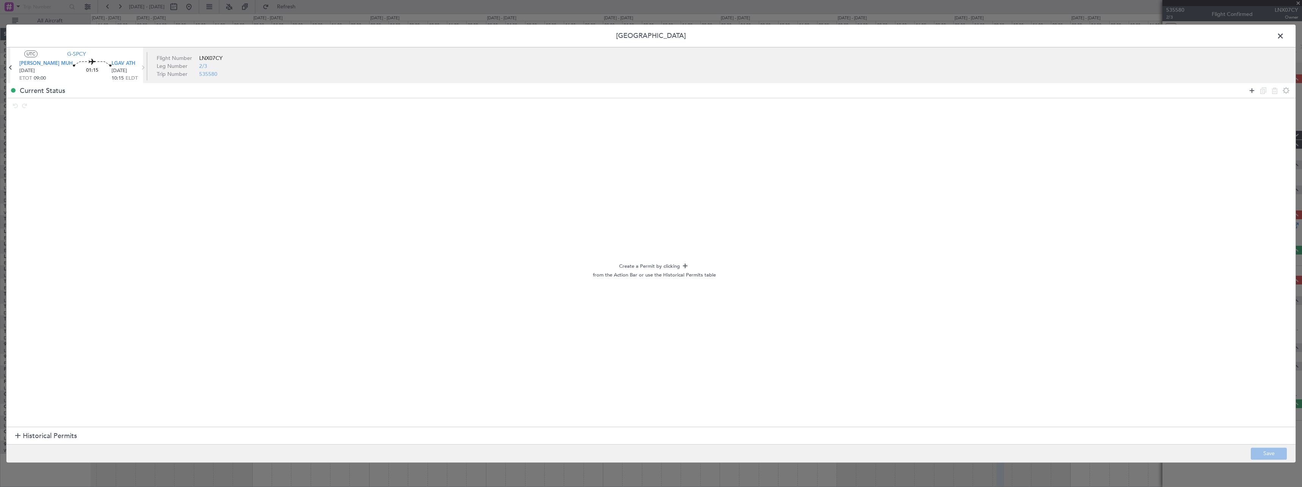
click at [1251, 90] on icon at bounding box center [1251, 90] width 9 height 9
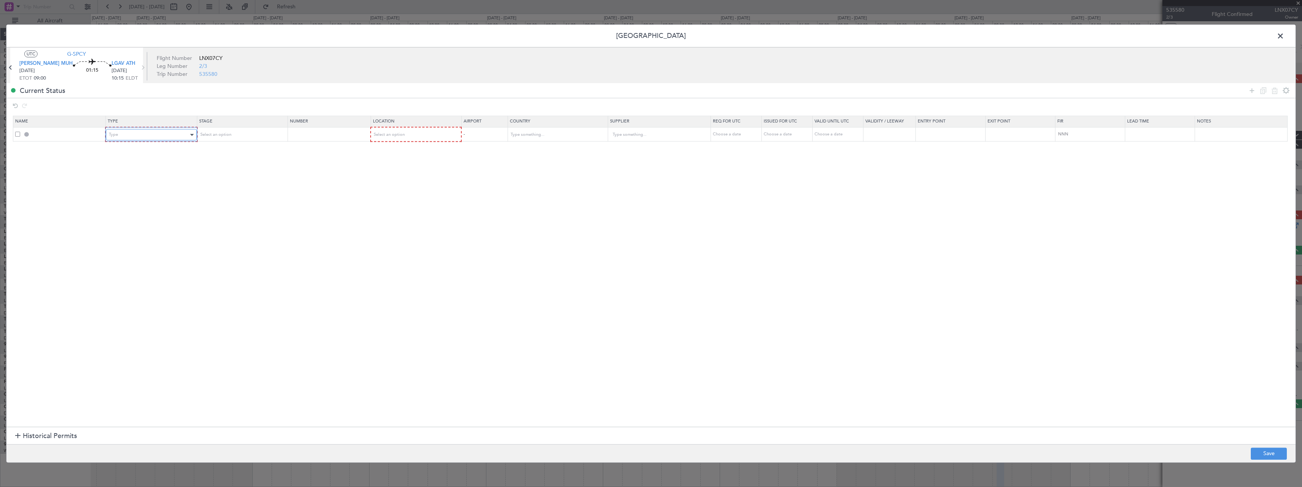
click at [163, 130] on div "Type" at bounding box center [148, 134] width 79 height 11
drag, startPoint x: 141, startPoint y: 209, endPoint x: 252, endPoint y: 150, distance: 125.9
click at [144, 205] on span "Slot" at bounding box center [152, 206] width 85 height 11
click at [247, 135] on div "Select an option" at bounding box center [238, 134] width 79 height 11
click at [242, 162] on span "Not Requested" at bounding box center [243, 161] width 85 height 11
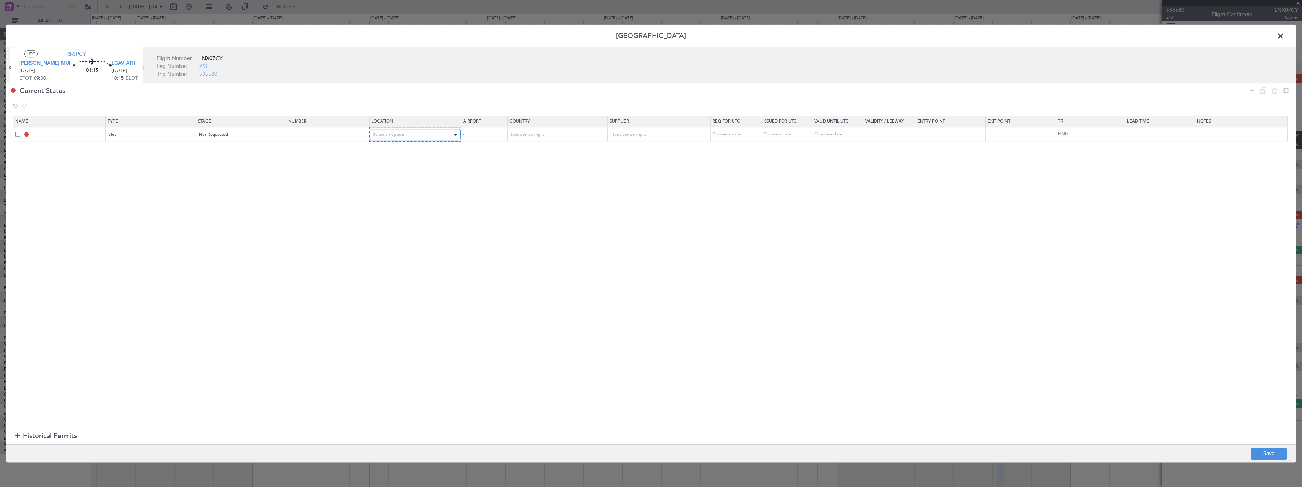
click at [417, 137] on div "Select an option" at bounding box center [413, 134] width 80 height 11
click at [417, 153] on span "Departure" at bounding box center [419, 150] width 85 height 11
click at [233, 138] on div "Not Requested" at bounding box center [236, 134] width 79 height 11
click at [153, 142] on div at bounding box center [651, 243] width 1302 height 487
click at [149, 133] on div "Slot" at bounding box center [147, 134] width 79 height 11
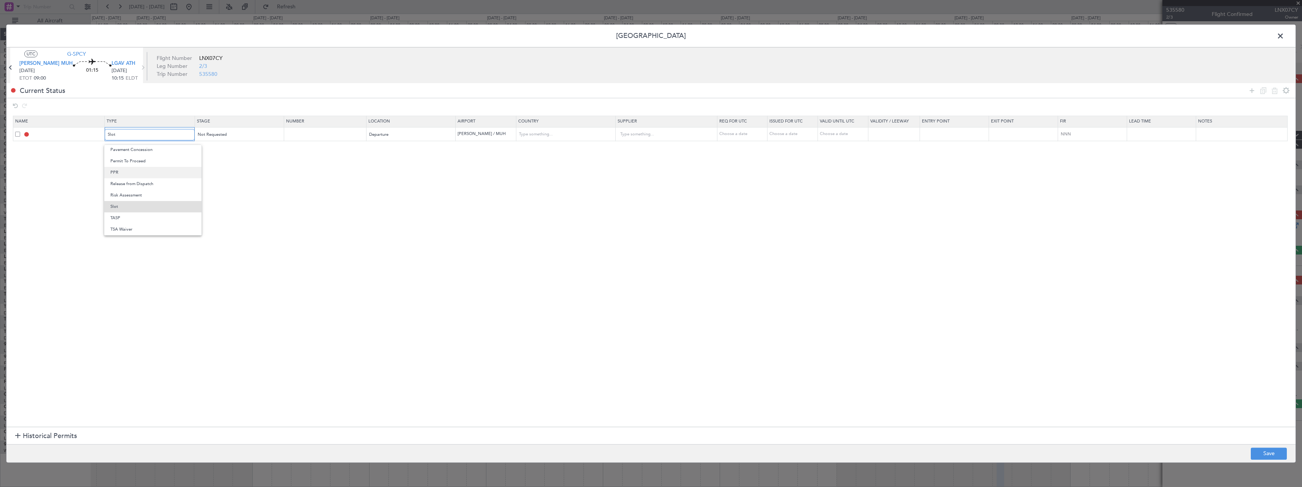
scroll to position [0, 0]
click at [138, 175] on span "API" at bounding box center [152, 173] width 85 height 11
click at [1251, 86] on icon at bounding box center [1251, 90] width 9 height 9
click at [143, 149] on div "Type" at bounding box center [147, 148] width 79 height 11
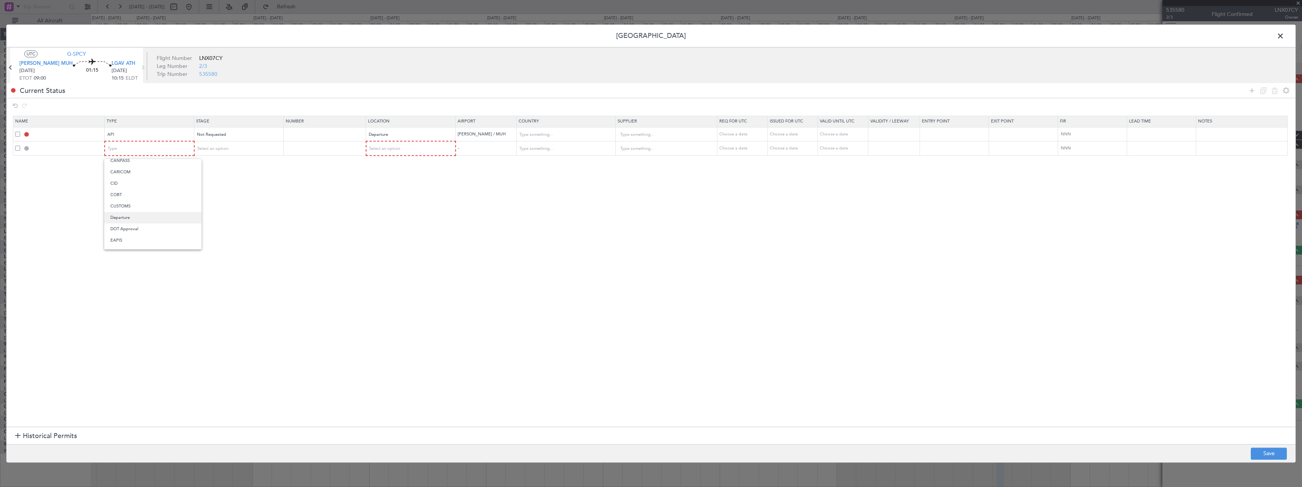
drag, startPoint x: 138, startPoint y: 215, endPoint x: 196, endPoint y: 174, distance: 71.0
click at [137, 215] on span "Departure" at bounding box center [152, 217] width 85 height 11
click at [242, 149] on div "Select an option" at bounding box center [236, 148] width 78 height 11
click at [252, 173] on span "Not Requested" at bounding box center [243, 175] width 85 height 11
click at [410, 148] on div "Select an option" at bounding box center [408, 148] width 79 height 11
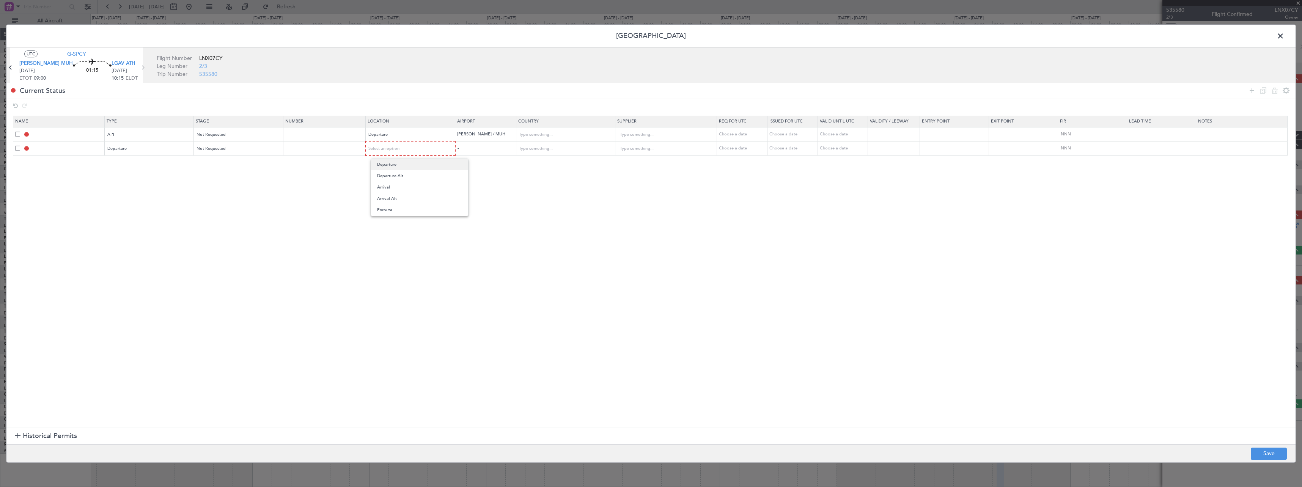
click at [419, 170] on span "Departure" at bounding box center [419, 164] width 85 height 11
click at [1253, 88] on icon at bounding box center [1251, 90] width 9 height 9
click at [151, 162] on div "Type" at bounding box center [147, 162] width 79 height 11
drag, startPoint x: 150, startPoint y: 238, endPoint x: 177, endPoint y: 222, distance: 31.5
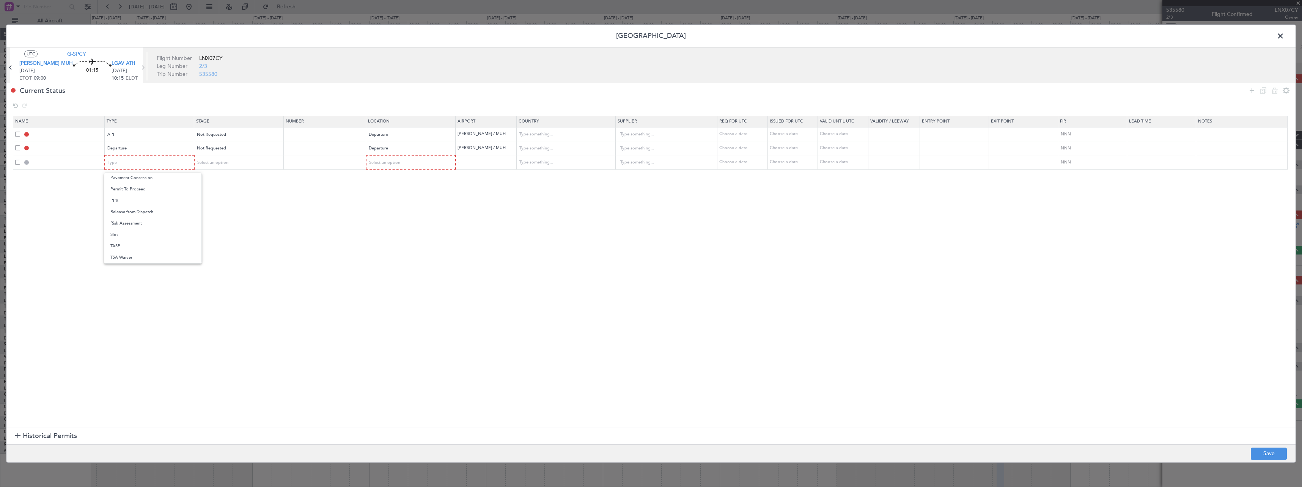
click at [151, 236] on span "Slot" at bounding box center [152, 234] width 85 height 11
click at [227, 164] on span "Select an option" at bounding box center [212, 163] width 31 height 6
drag, startPoint x: 230, startPoint y: 211, endPoint x: 238, endPoint y: 209, distance: 7.9
click at [234, 210] on span "Requested" at bounding box center [243, 212] width 85 height 11
click at [435, 162] on div "Select an option" at bounding box center [408, 162] width 79 height 11
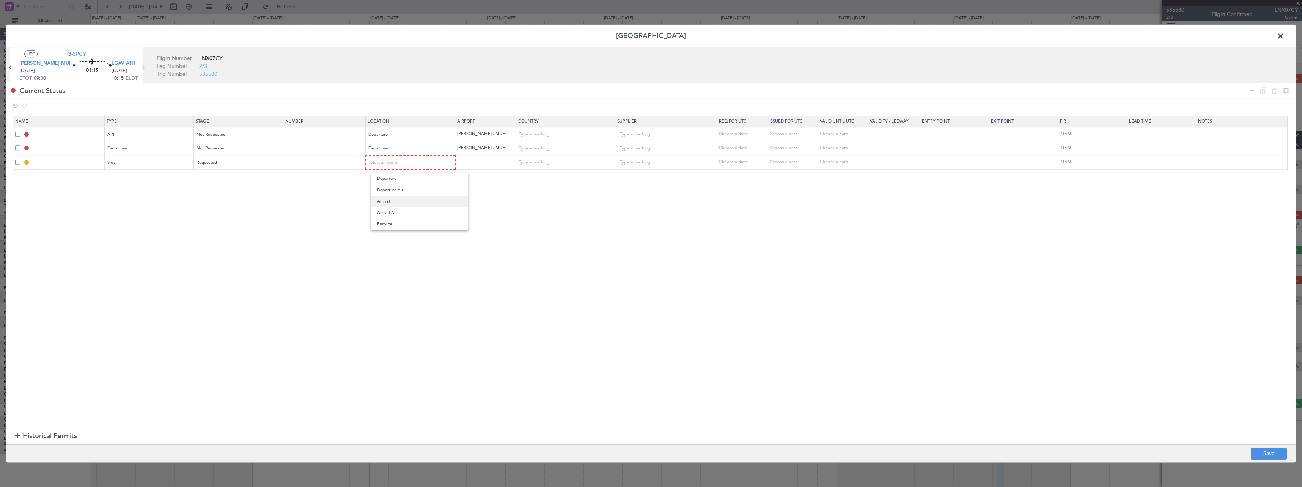
click at [426, 200] on span "Arrival" at bounding box center [419, 201] width 85 height 11
click at [1251, 90] on icon at bounding box center [1251, 90] width 9 height 9
click at [154, 176] on div "Type" at bounding box center [147, 176] width 79 height 11
click at [142, 220] on span "Parking" at bounding box center [152, 217] width 85 height 11
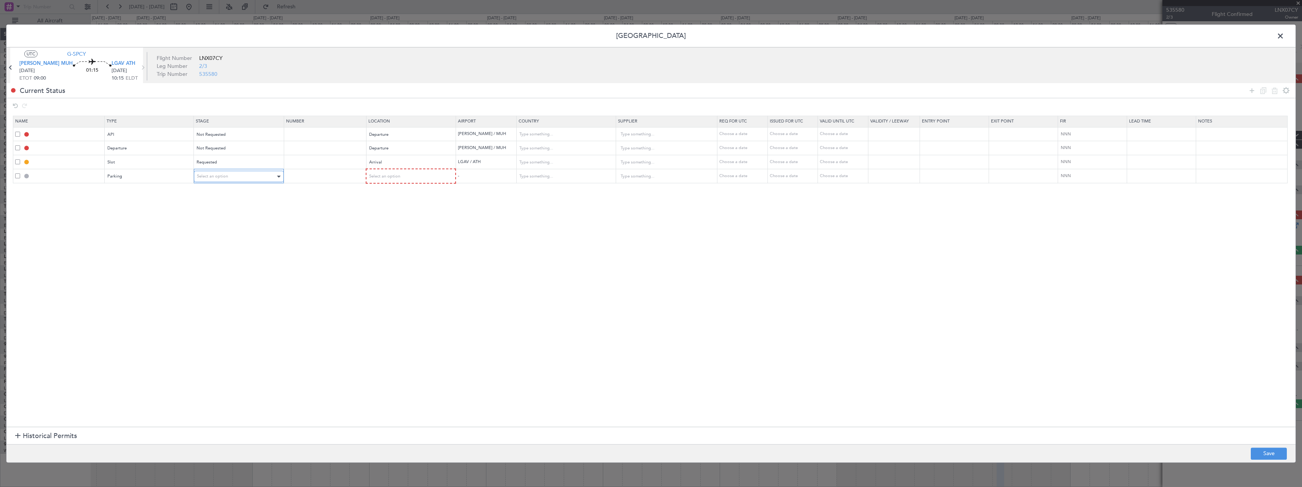
click at [231, 173] on div "Select an option" at bounding box center [236, 176] width 78 height 11
click at [231, 226] on span "Requested" at bounding box center [243, 226] width 85 height 11
click at [423, 175] on div "Select an option" at bounding box center [408, 176] width 79 height 11
drag, startPoint x: 414, startPoint y: 213, endPoint x: 813, endPoint y: 282, distance: 404.7
click at [415, 213] on span "Arrival" at bounding box center [419, 214] width 85 height 11
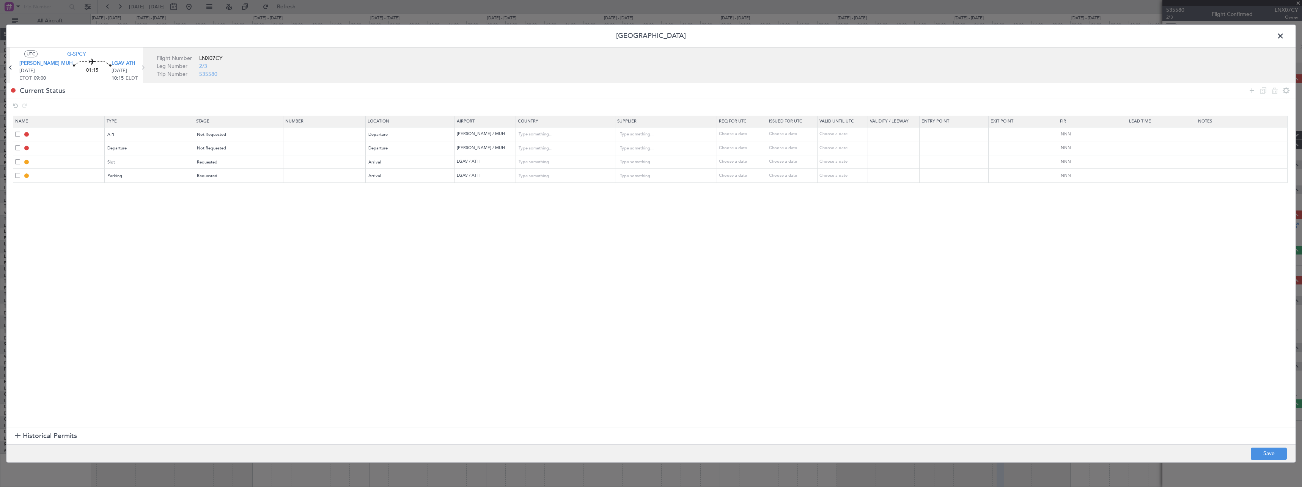
click at [1288, 472] on div "Permit Center UTC G-SPCY HEMM MUH 31/08/2025 ETOT 09:00 01:15 LGAV ATH 31/08/20…" at bounding box center [651, 243] width 1302 height 487
click at [1269, 460] on footer "Save" at bounding box center [650, 453] width 1289 height 18
click at [1272, 453] on button "Save" at bounding box center [1269, 454] width 36 height 12
type input "[PERSON_NAME] DEP API"
type input "Egypt"
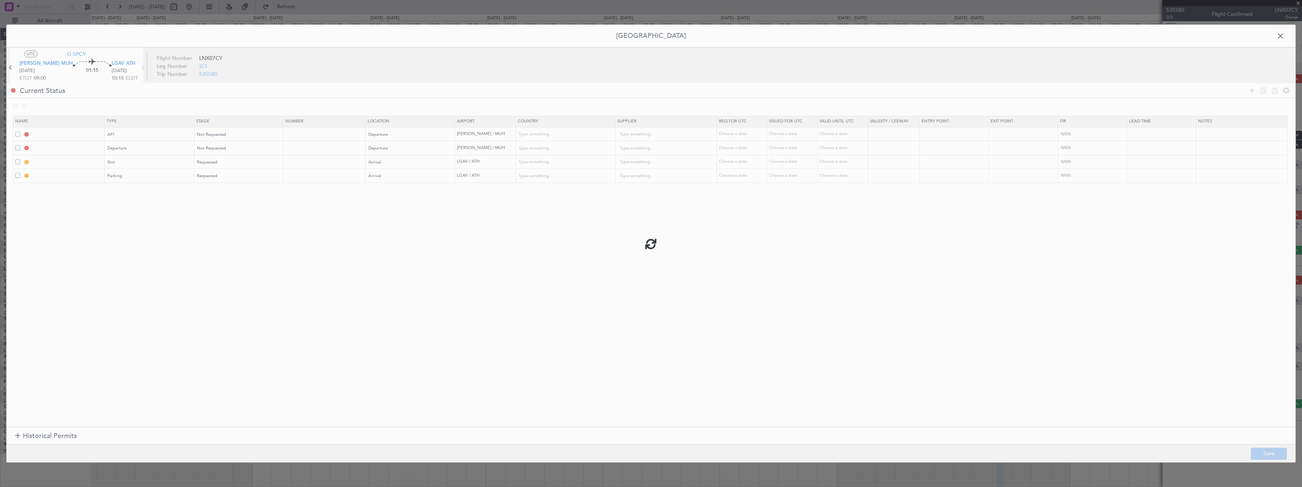
type input "NNN"
type input "DEPARTURE"
type input "Egypt"
type input "NNN"
type input "LGAV ARR SLOT"
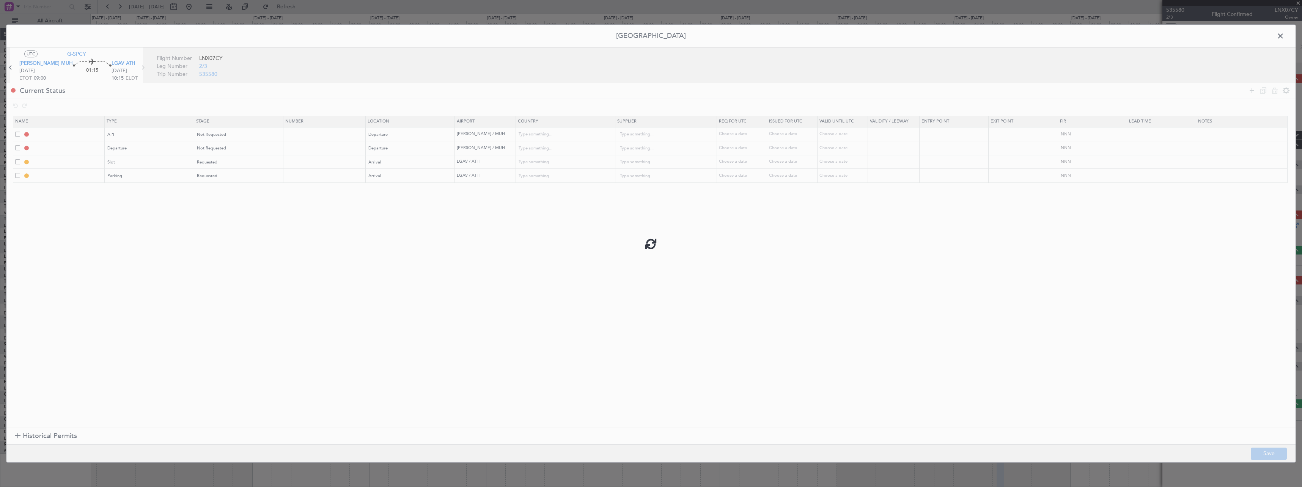
type input "Greece"
type input "NNN"
type input "LGAV Parking"
type input "Greece"
type input "NNN"
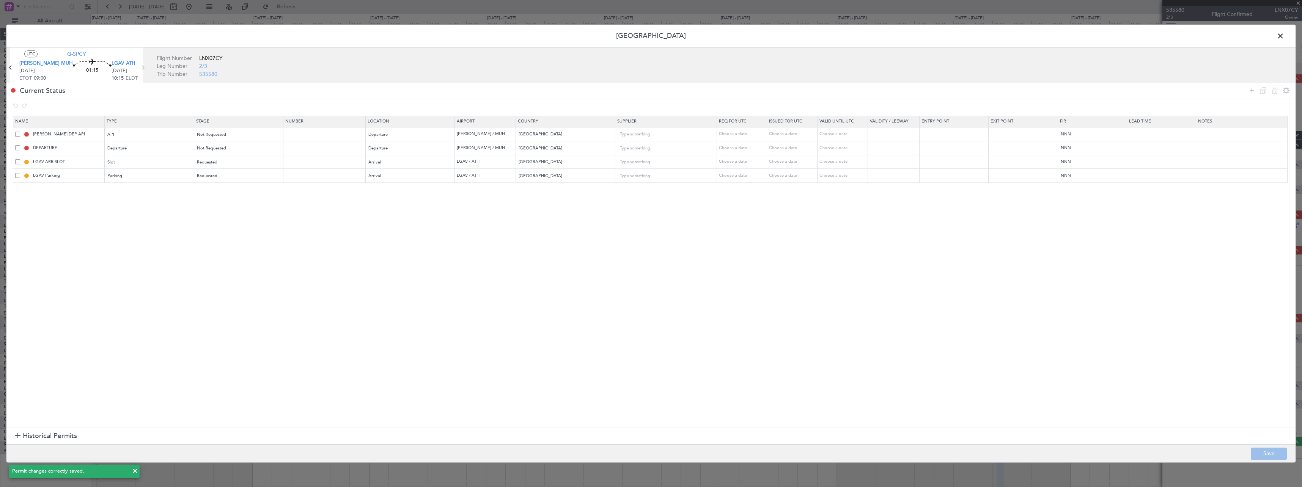
click at [1284, 35] on span at bounding box center [1284, 37] width 0 height 15
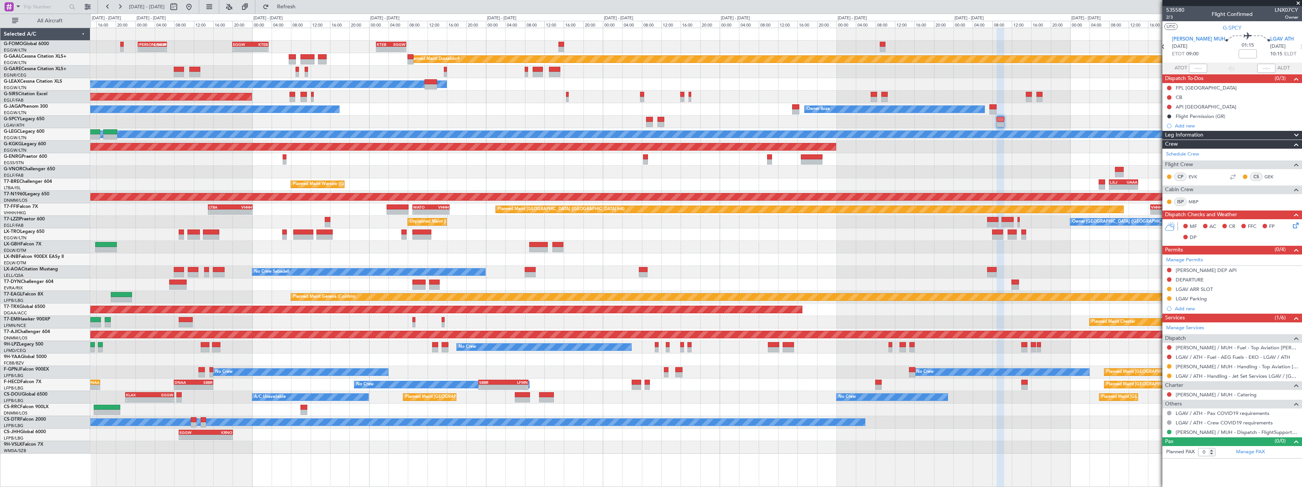
click at [1204, 300] on div "LGAV Parking" at bounding box center [1191, 299] width 31 height 6
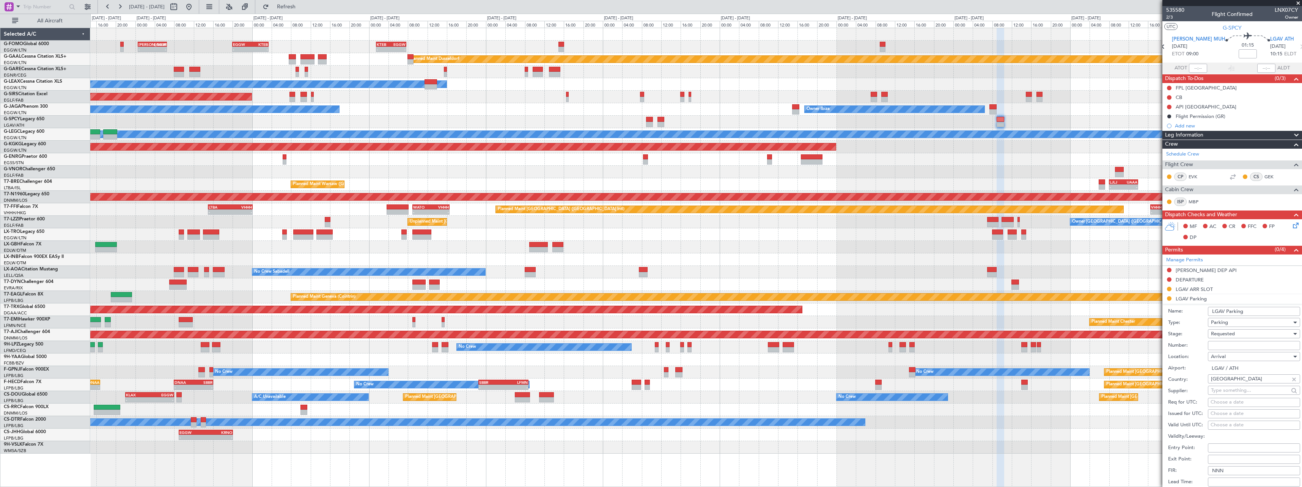
click at [1259, 311] on input "LGAV Parking" at bounding box center [1254, 311] width 92 height 9
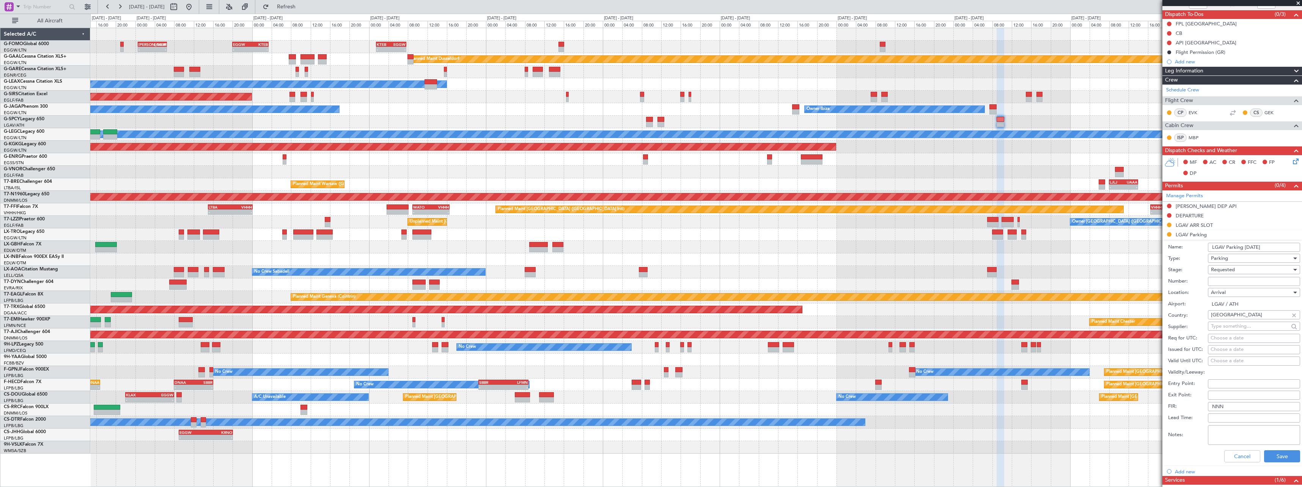
scroll to position [76, 0]
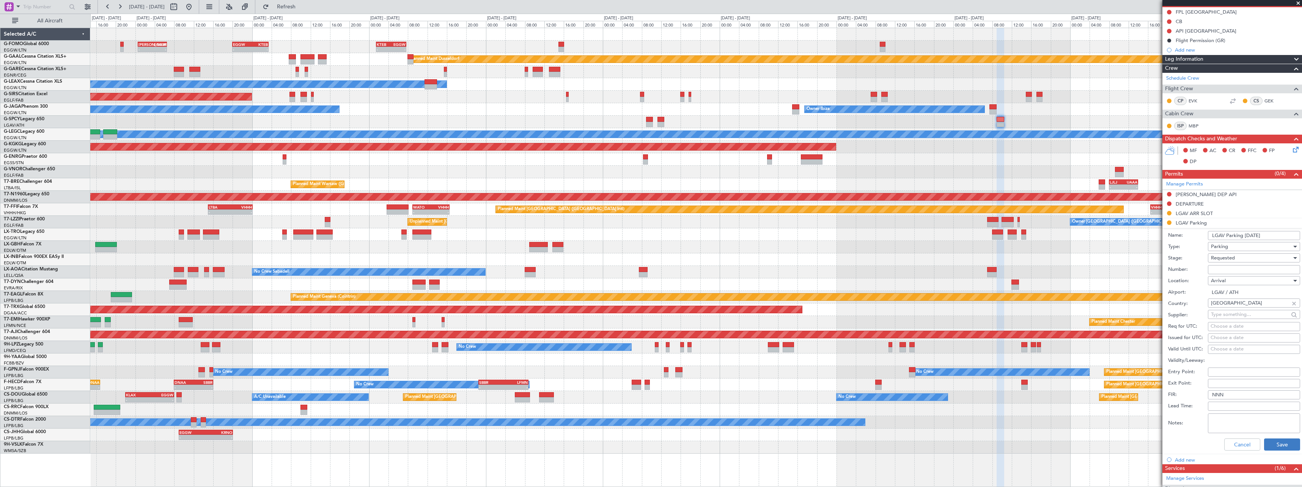
type input "LGAV Parking 06SEP"
click at [1281, 445] on button "Save" at bounding box center [1282, 445] width 36 height 12
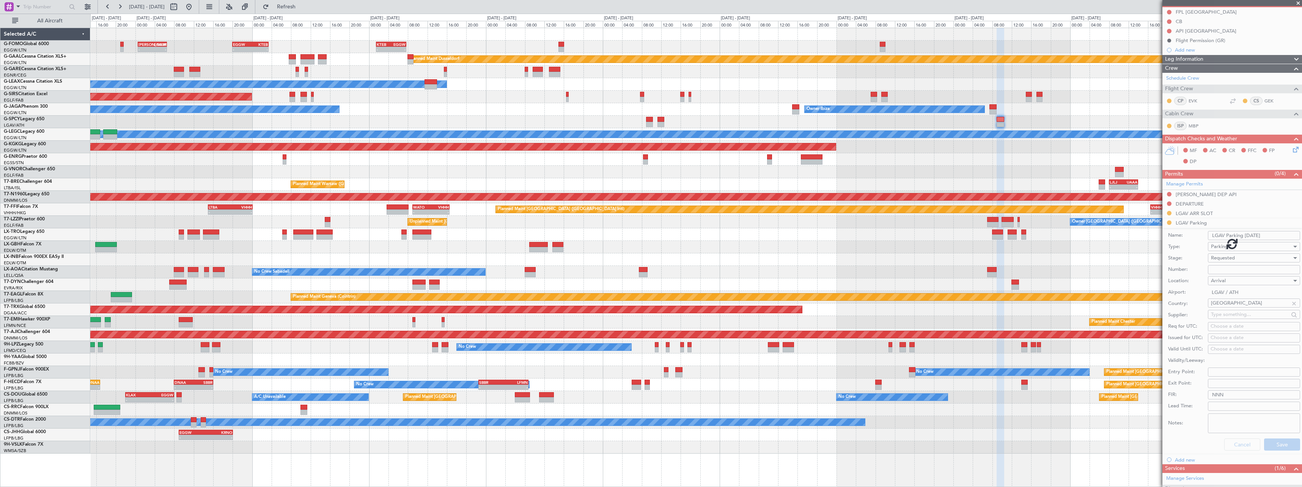
scroll to position [0, 0]
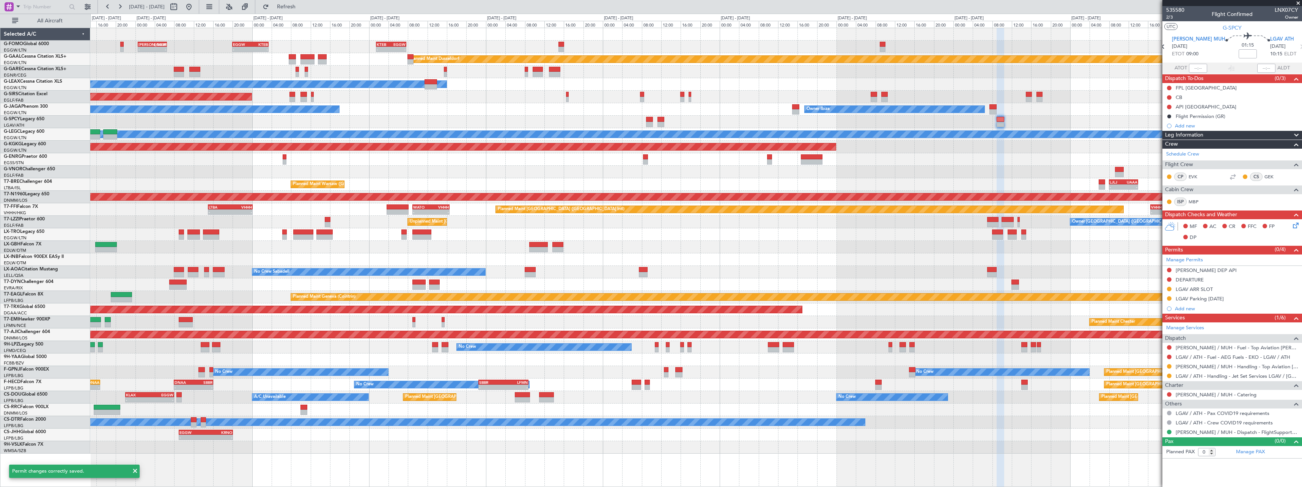
click at [1165, 278] on div "DEPARTURE" at bounding box center [1232, 279] width 140 height 9
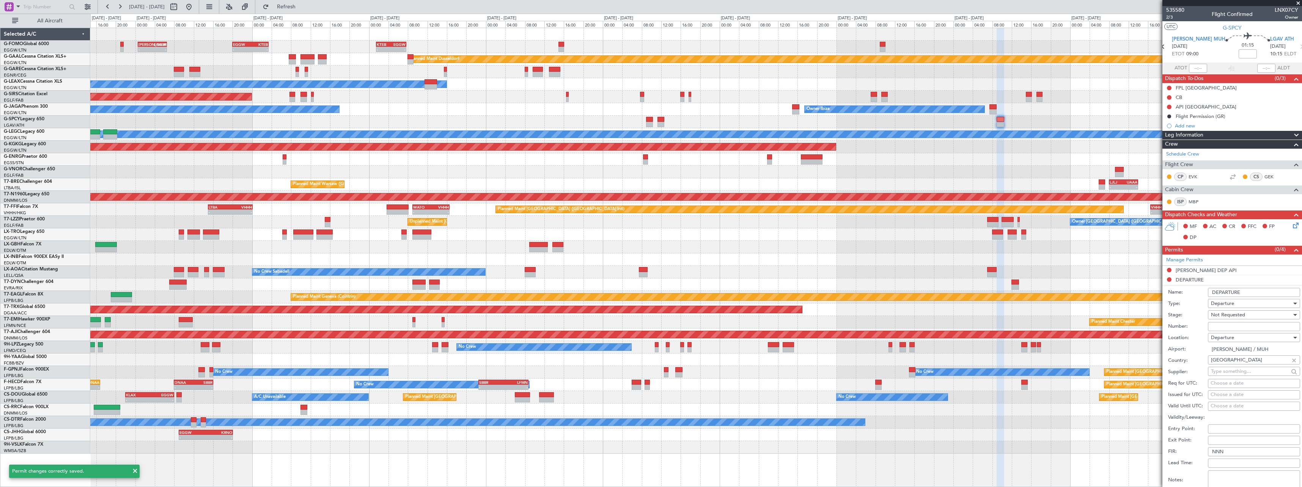
click at [1169, 279] on li "DEPARTURE Name: DEPARTURE Type: Departure Stage: Not Requested Number: Location…" at bounding box center [1232, 393] width 140 height 236
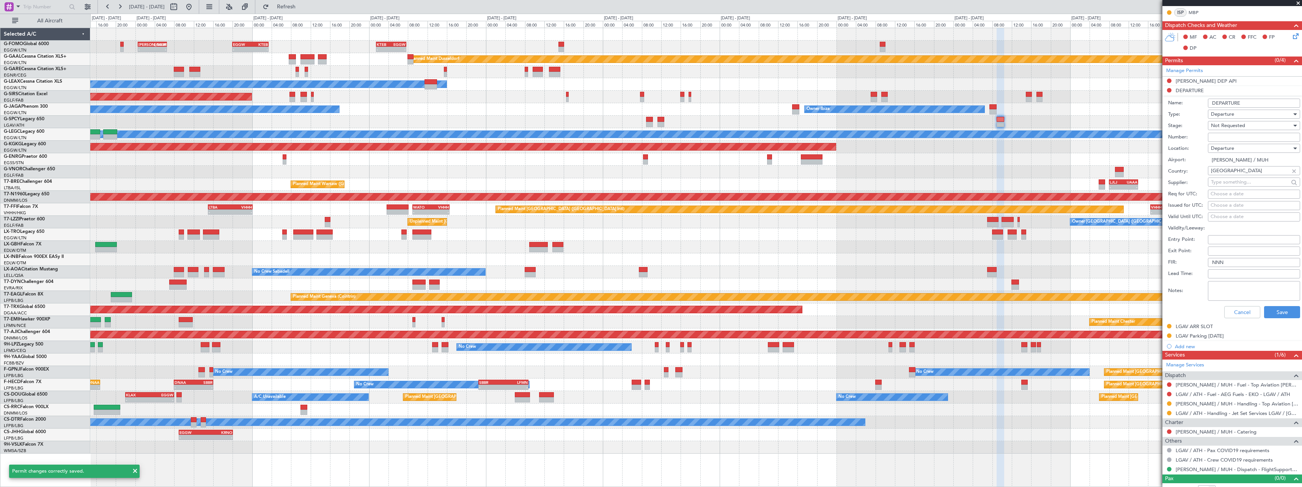
scroll to position [198, 0]
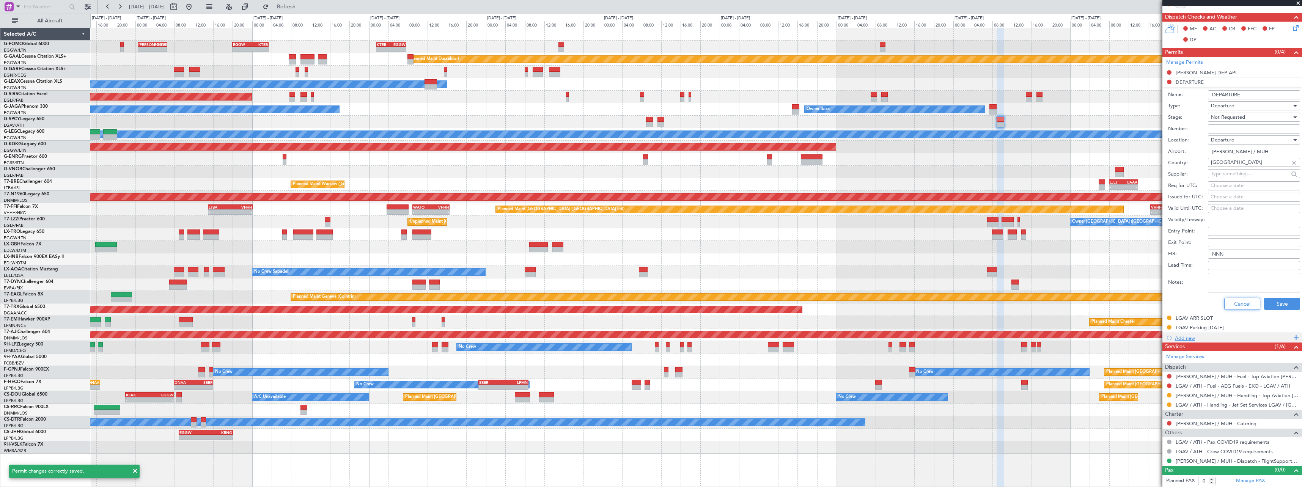
click at [1233, 308] on button "Cancel" at bounding box center [1242, 304] width 36 height 12
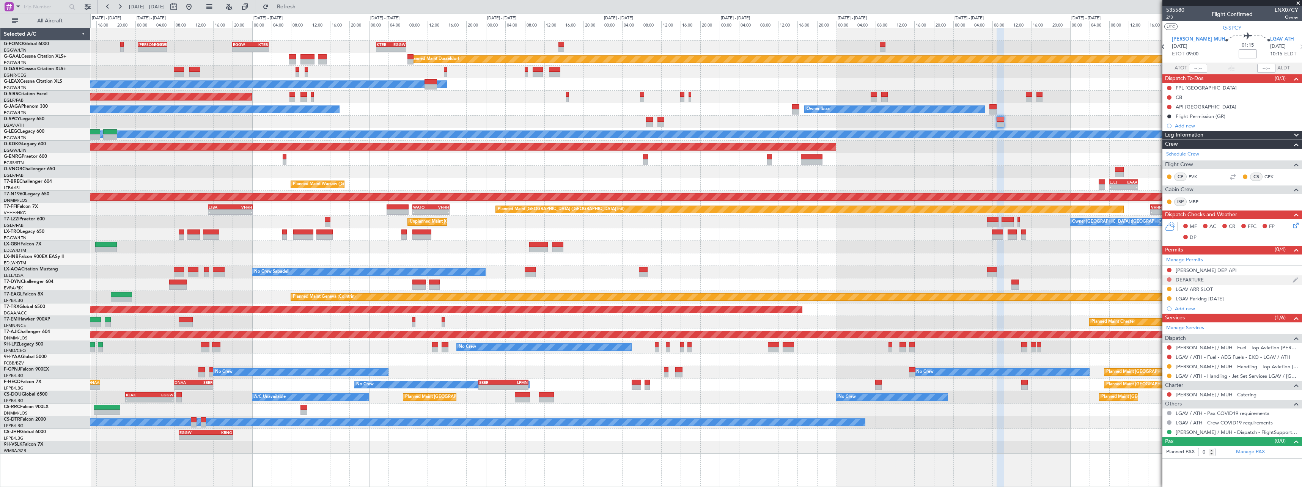
click at [1169, 278] on button at bounding box center [1169, 279] width 5 height 5
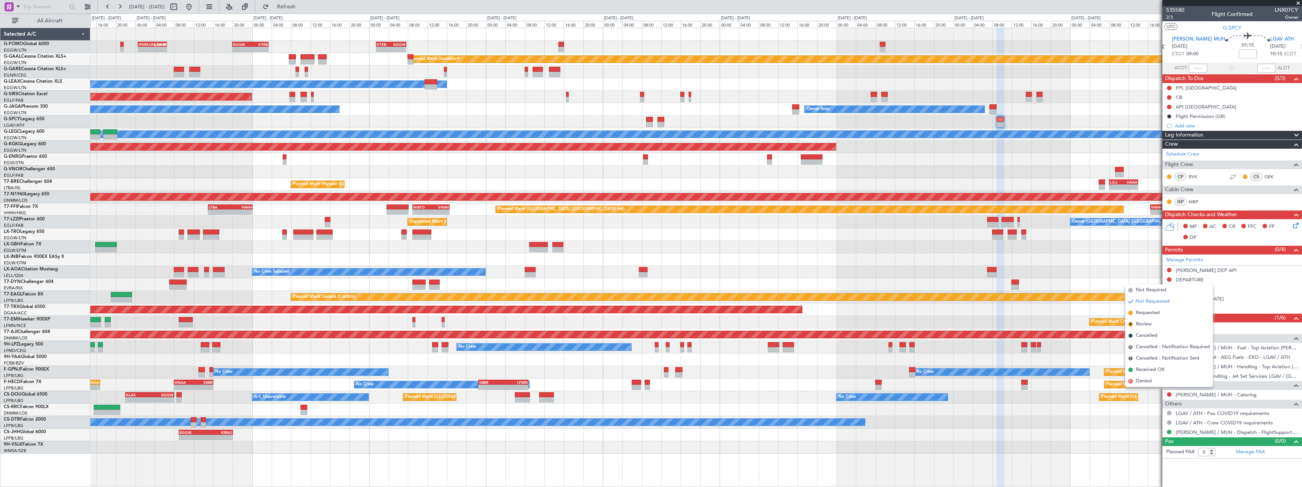
drag, startPoint x: 1158, startPoint y: 311, endPoint x: 1153, endPoint y: 302, distance: 11.1
click at [1158, 311] on span "Requested" at bounding box center [1148, 313] width 24 height 8
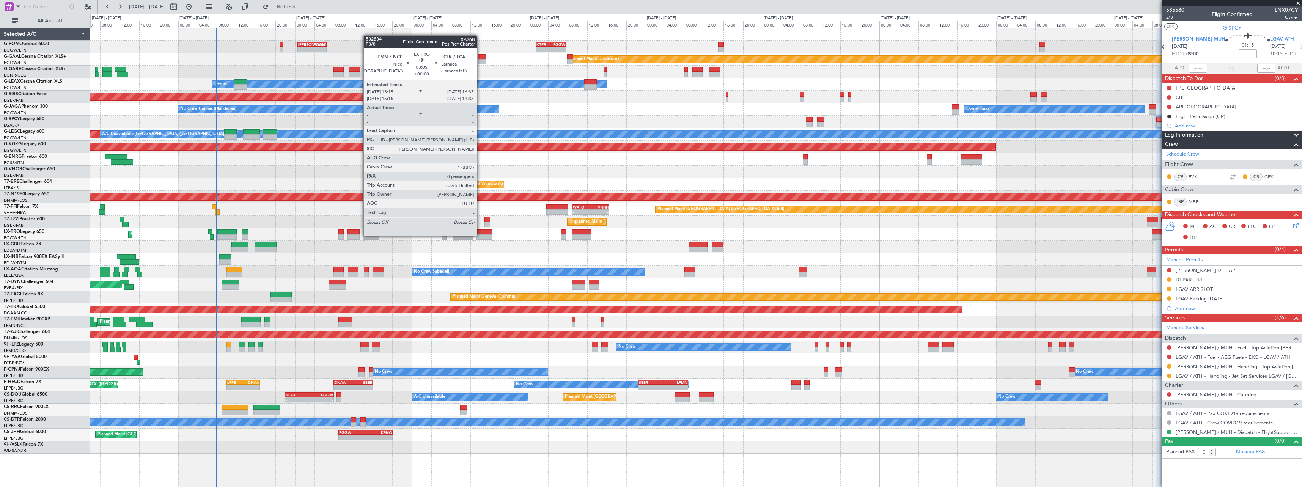
click at [480, 235] on div at bounding box center [484, 236] width 16 height 5
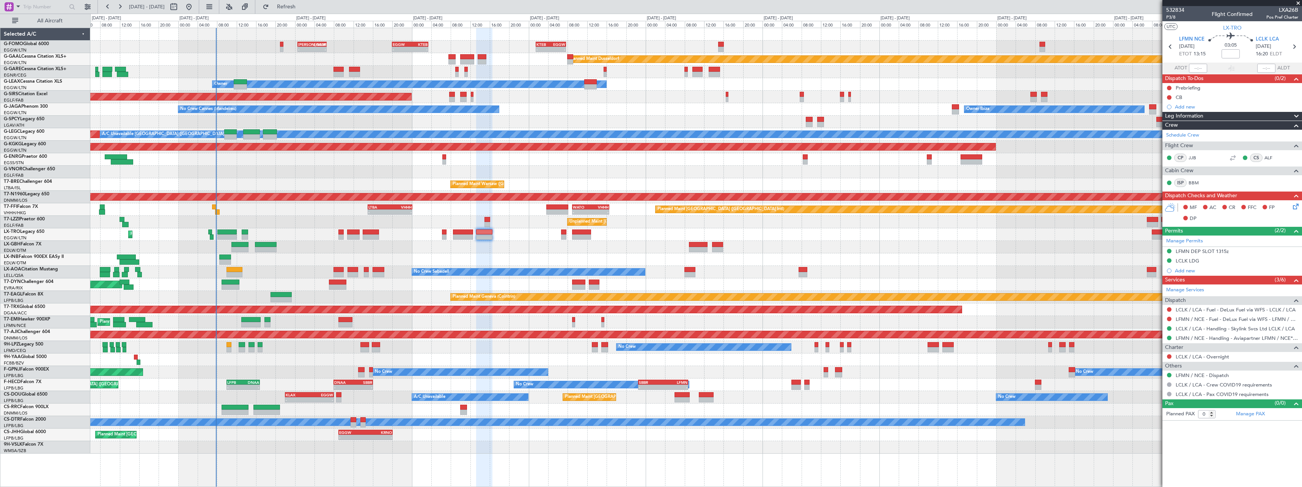
click at [1296, 115] on span at bounding box center [1296, 116] width 9 height 9
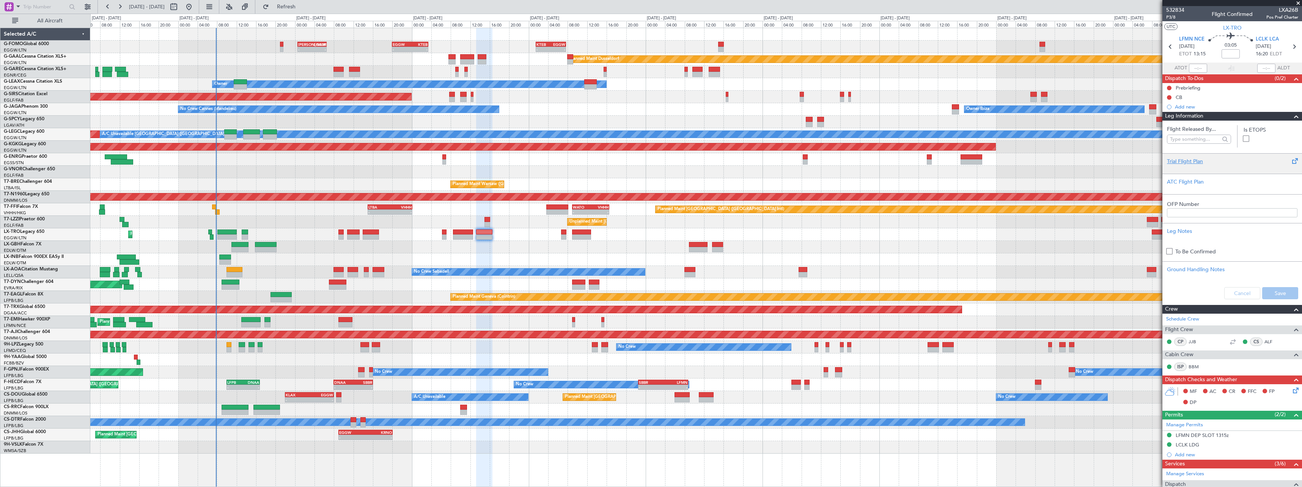
click at [1187, 160] on div "Trial Flight Plan" at bounding box center [1232, 161] width 131 height 8
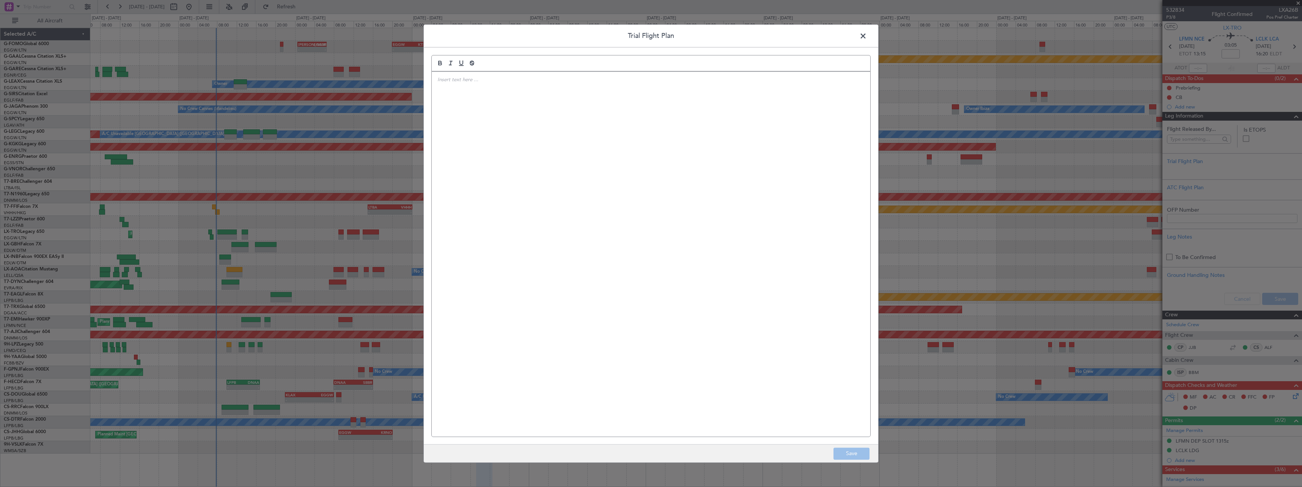
drag, startPoint x: 445, startPoint y: 78, endPoint x: 452, endPoint y: 75, distance: 7.6
click at [448, 77] on p at bounding box center [650, 79] width 427 height 7
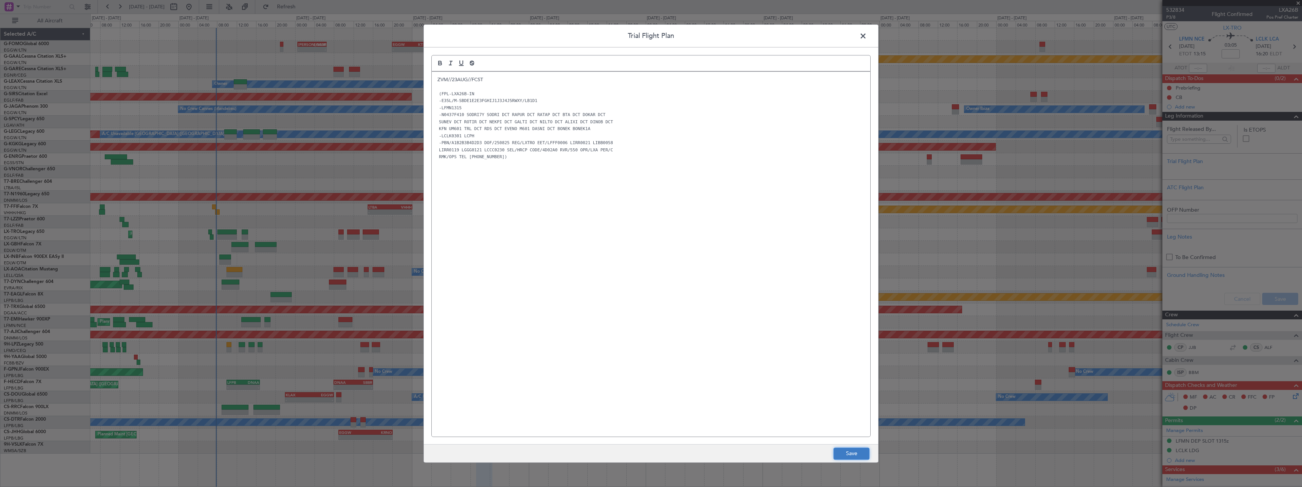
click at [850, 452] on button "Save" at bounding box center [851, 454] width 36 height 12
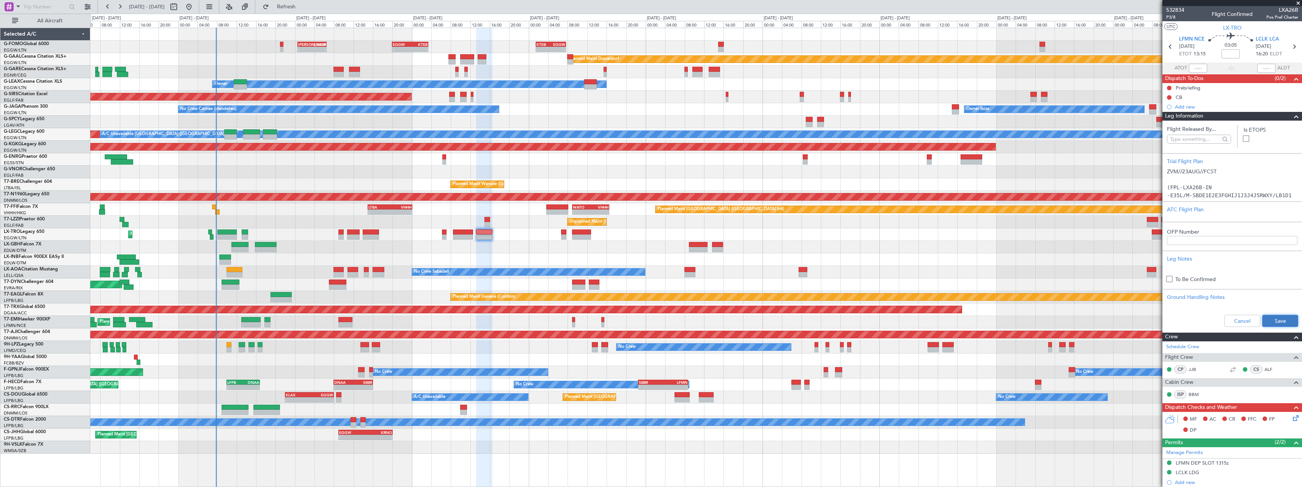
click at [1269, 323] on button "Save" at bounding box center [1280, 321] width 36 height 12
click at [1292, 118] on span at bounding box center [1296, 116] width 9 height 9
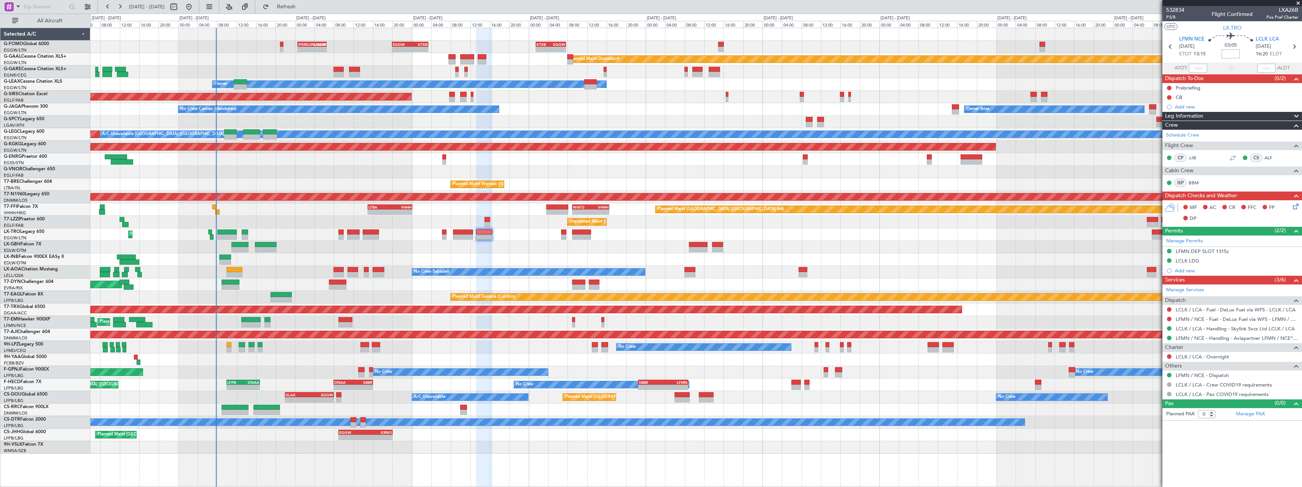
click at [1231, 54] on input at bounding box center [1231, 53] width 18 height 9
type input "-5"
click at [1173, 18] on span "P3/8" at bounding box center [1175, 17] width 18 height 6
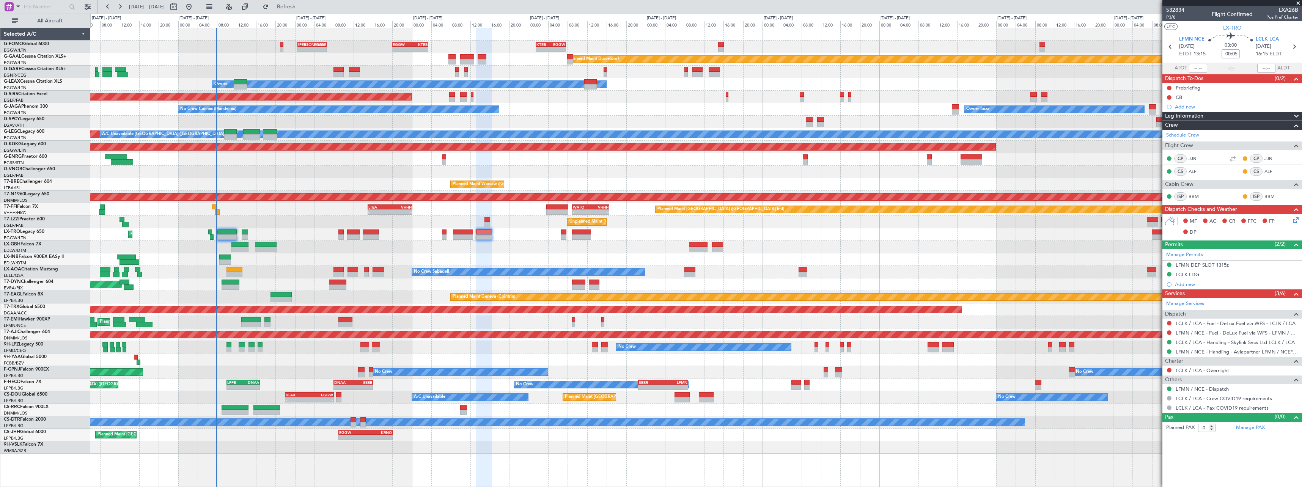
click at [472, 244] on div "Planned Maint Nice (Côte d'Azur Airport) Unplanned Maint Paris (Le Bourget)" at bounding box center [695, 247] width 1211 height 13
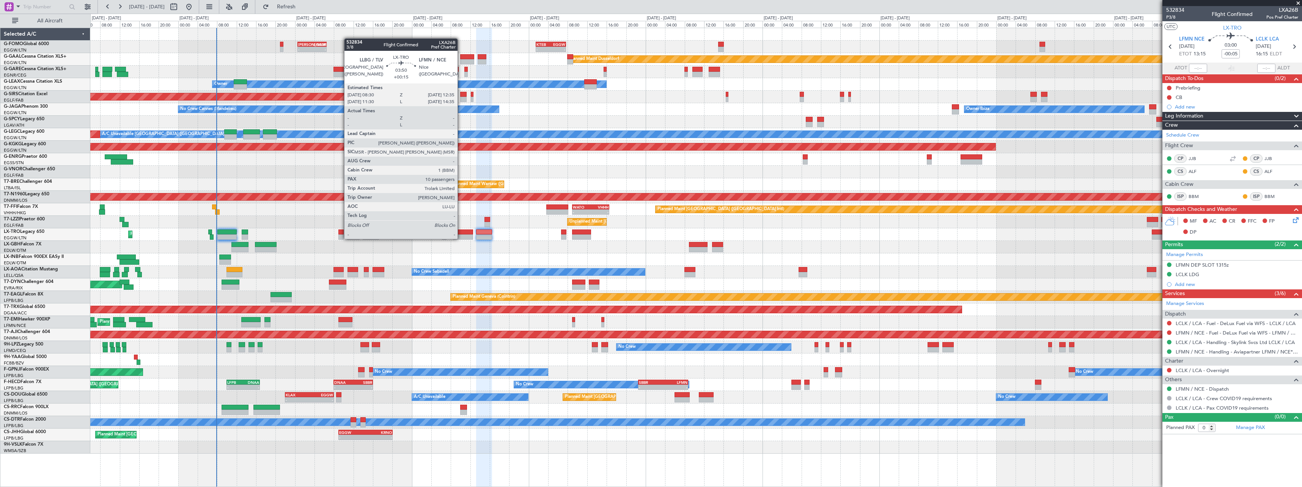
click at [461, 238] on div at bounding box center [463, 236] width 20 height 5
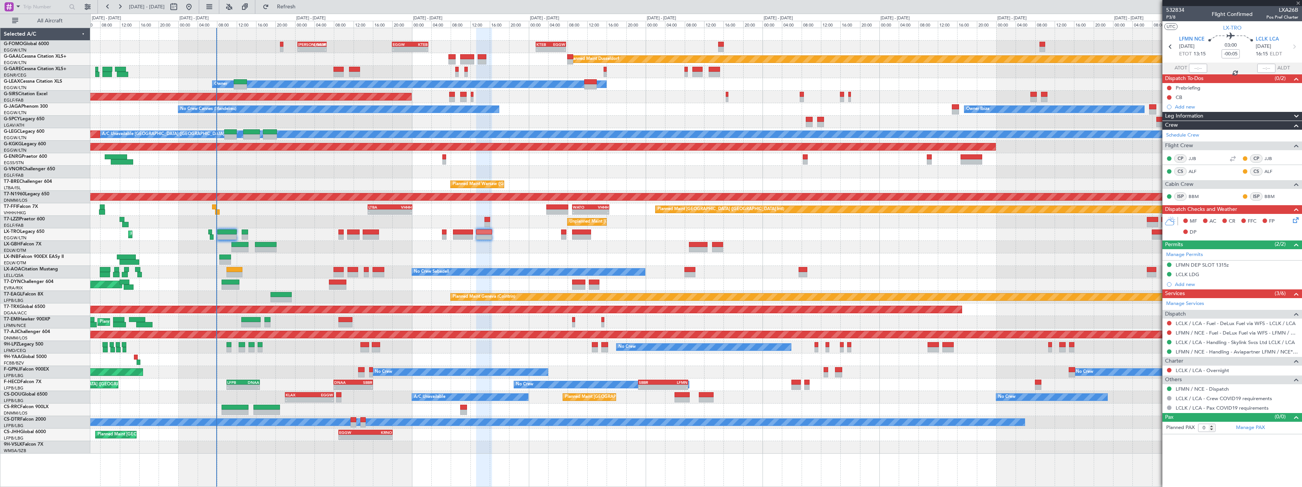
type input "+00:15"
type input "10"
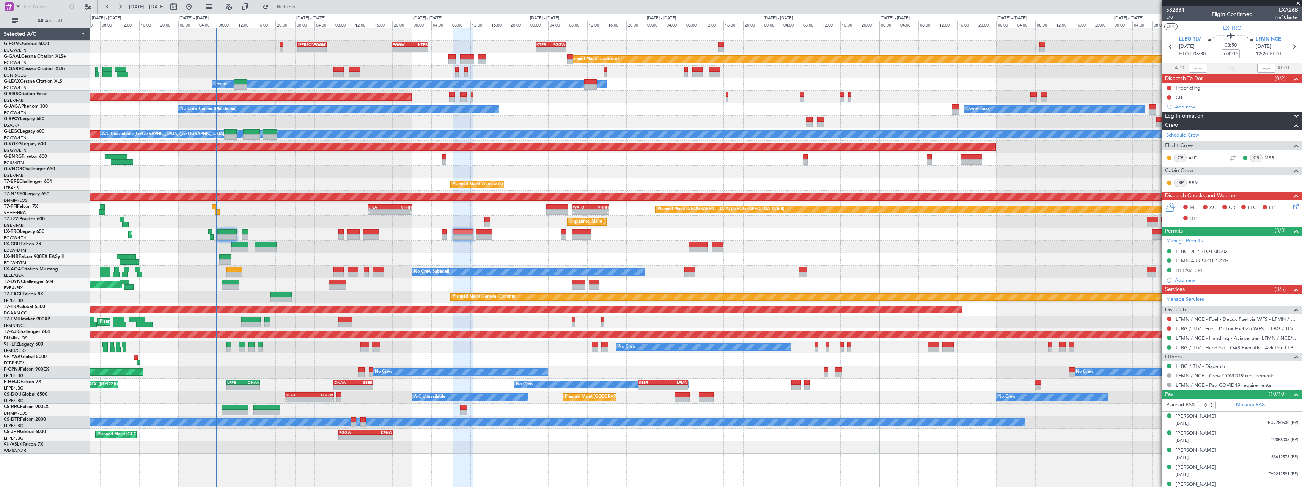
click at [441, 234] on div "Planned Maint [GEOGRAPHIC_DATA] ([GEOGRAPHIC_DATA])" at bounding box center [695, 234] width 1211 height 13
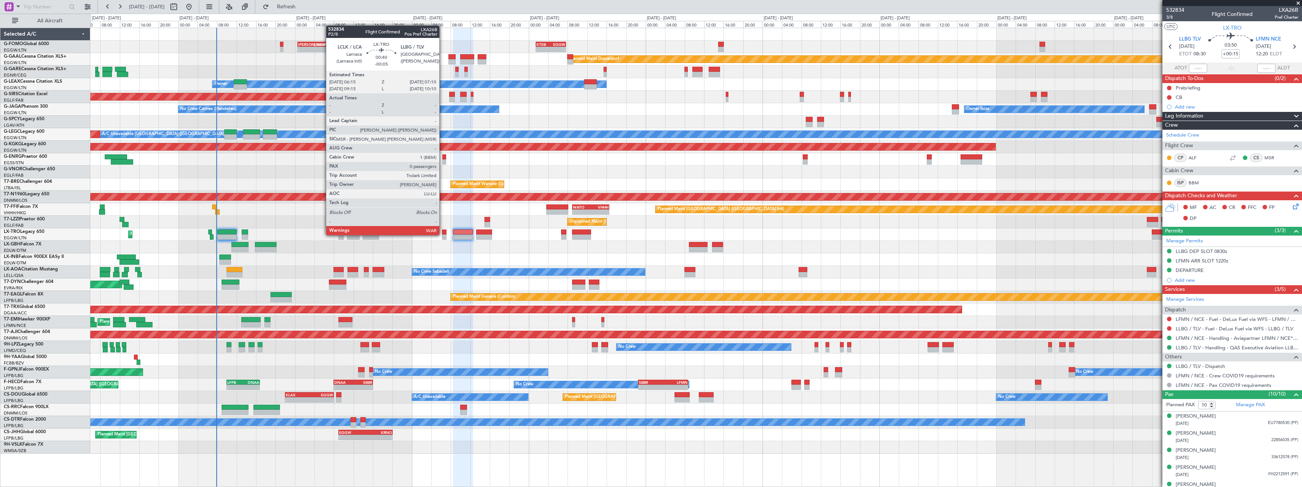
click at [443, 234] on div at bounding box center [444, 236] width 5 height 5
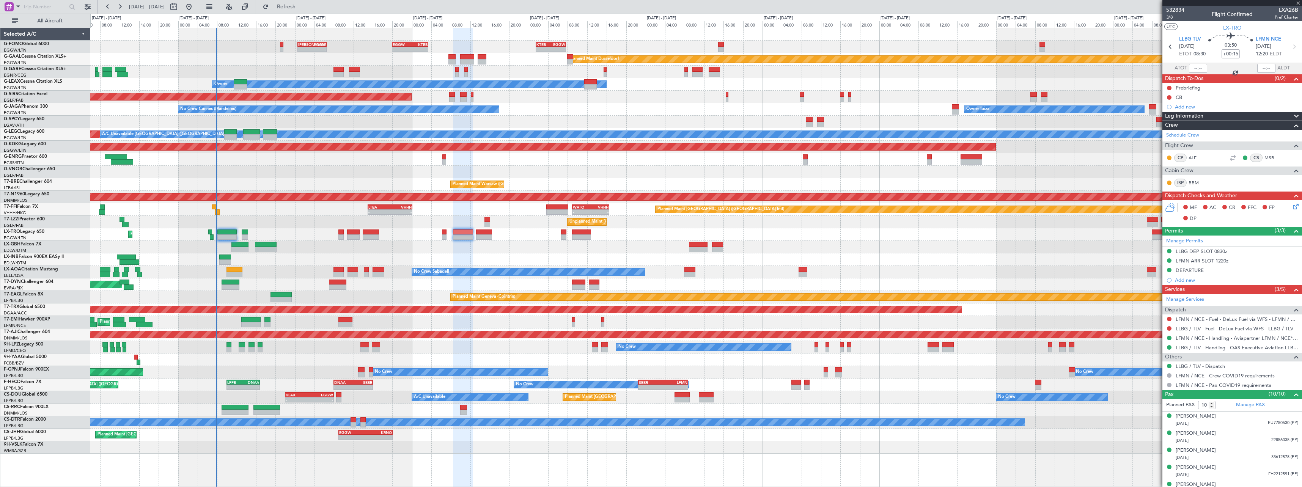
type input "-00:05"
type input "0"
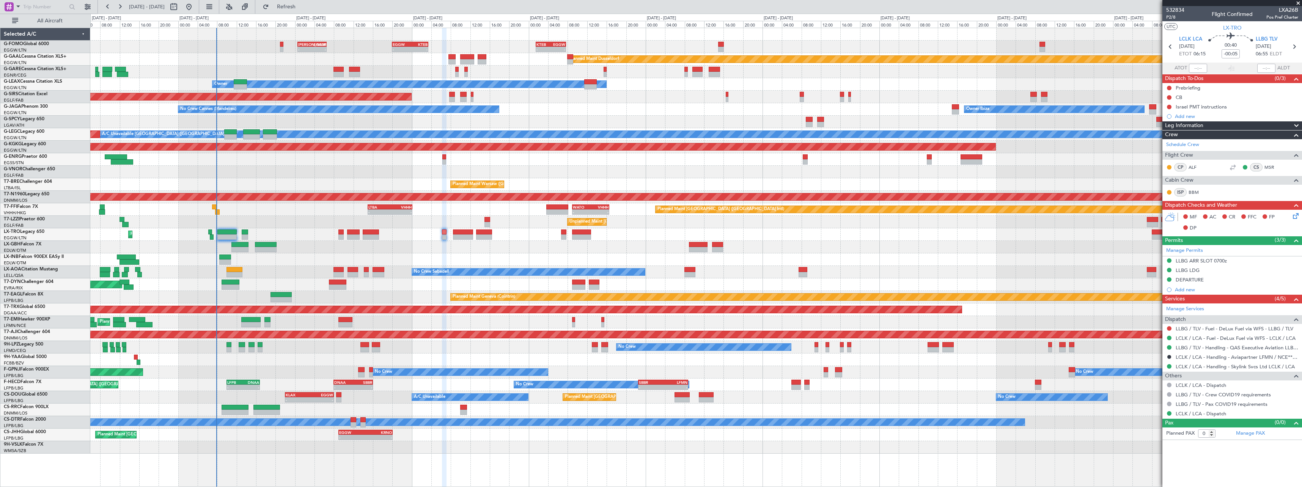
drag, startPoint x: 1169, startPoint y: 86, endPoint x: 1169, endPoint y: 96, distance: 9.5
click at [1169, 86] on button at bounding box center [1169, 88] width 5 height 5
click at [1167, 110] on span "In Progress" at bounding box center [1173, 110] width 26 height 8
click at [1170, 96] on button at bounding box center [1169, 97] width 5 height 5
click at [1164, 131] on span "Completed" at bounding box center [1172, 131] width 25 height 8
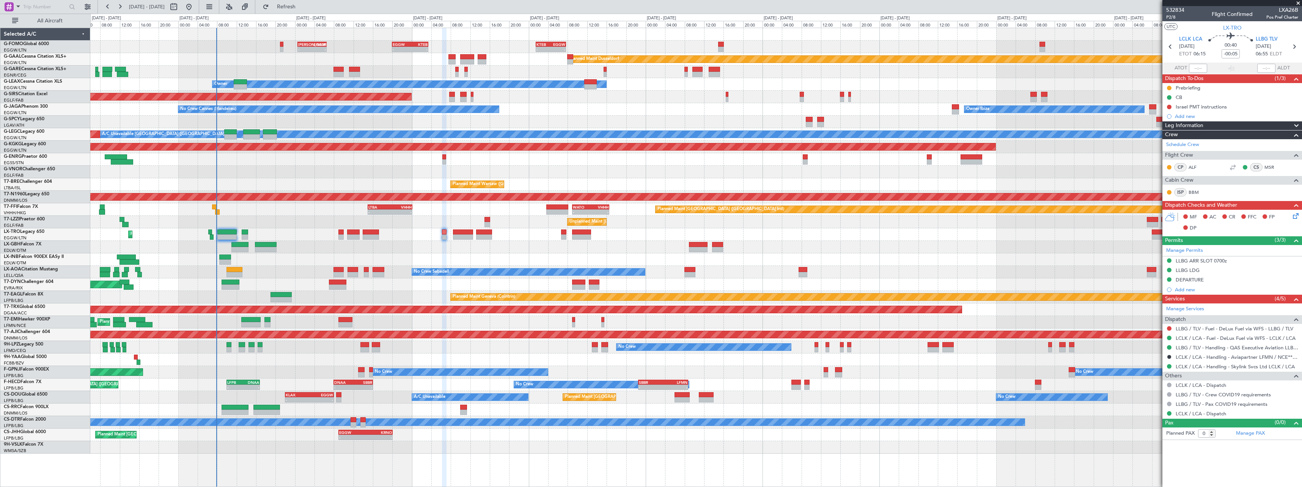
click at [1294, 215] on icon at bounding box center [1294, 215] width 6 height 6
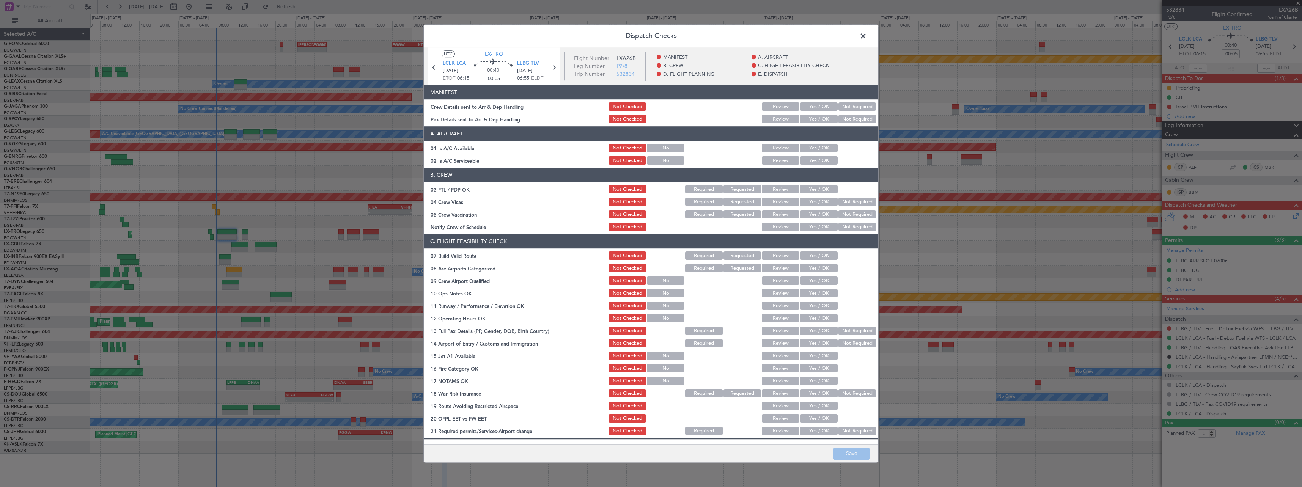
click at [815, 150] on button "Yes / OK" at bounding box center [819, 148] width 38 height 8
click at [814, 160] on button "Yes / OK" at bounding box center [819, 161] width 38 height 8
drag, startPoint x: 816, startPoint y: 190, endPoint x: 823, endPoint y: 195, distance: 8.8
click at [816, 190] on button "Yes / OK" at bounding box center [819, 190] width 38 height 8
click at [838, 201] on button "Not Required" at bounding box center [857, 202] width 38 height 8
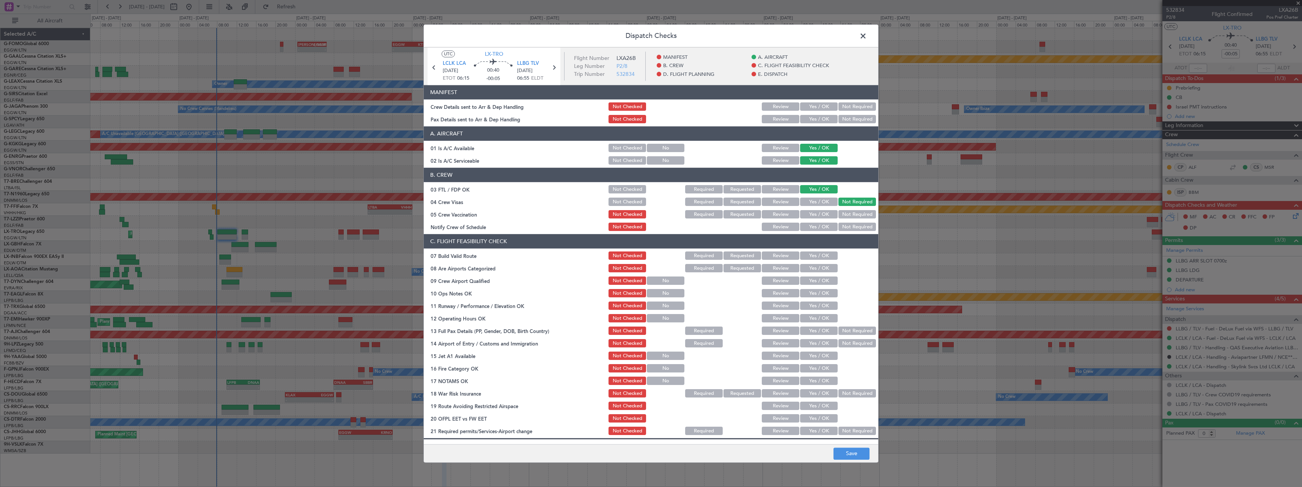
click at [841, 215] on button "Not Required" at bounding box center [857, 215] width 38 height 8
click at [806, 231] on button "Yes / OK" at bounding box center [819, 227] width 38 height 8
click at [806, 256] on button "Yes / OK" at bounding box center [819, 256] width 38 height 8
drag, startPoint x: 808, startPoint y: 294, endPoint x: 807, endPoint y: 307, distance: 12.6
click at [807, 294] on button "Yes / OK" at bounding box center [819, 293] width 38 height 8
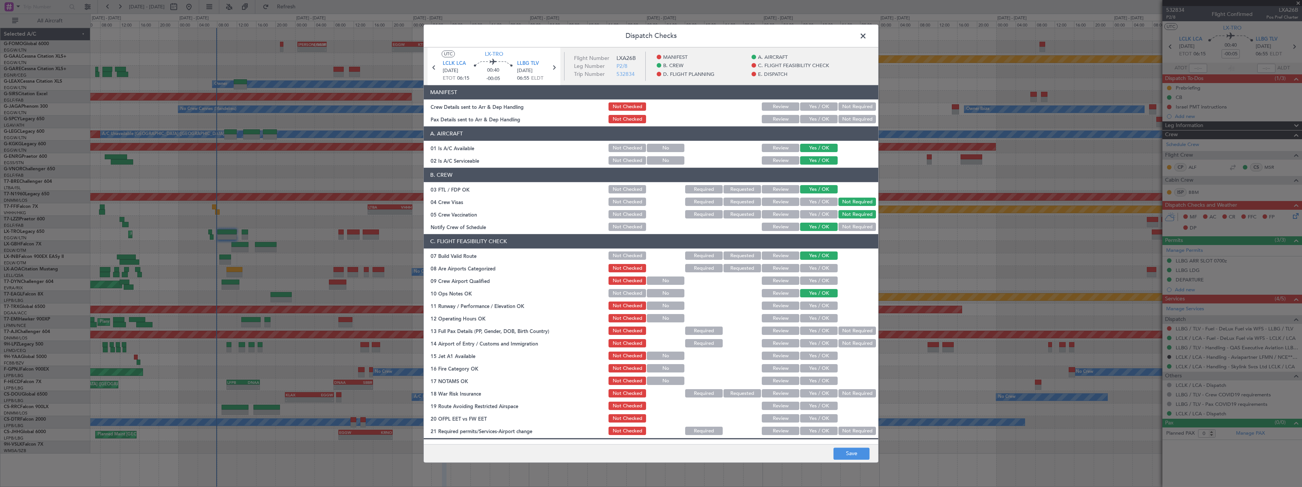
click at [807, 308] on button "Yes / OK" at bounding box center [819, 306] width 38 height 8
click at [808, 322] on button "Yes / OK" at bounding box center [819, 318] width 38 height 8
click at [809, 330] on button "Yes / OK" at bounding box center [819, 331] width 38 height 8
click at [809, 343] on button "Yes / OK" at bounding box center [819, 344] width 38 height 8
drag, startPoint x: 807, startPoint y: 360, endPoint x: 807, endPoint y: 375, distance: 14.8
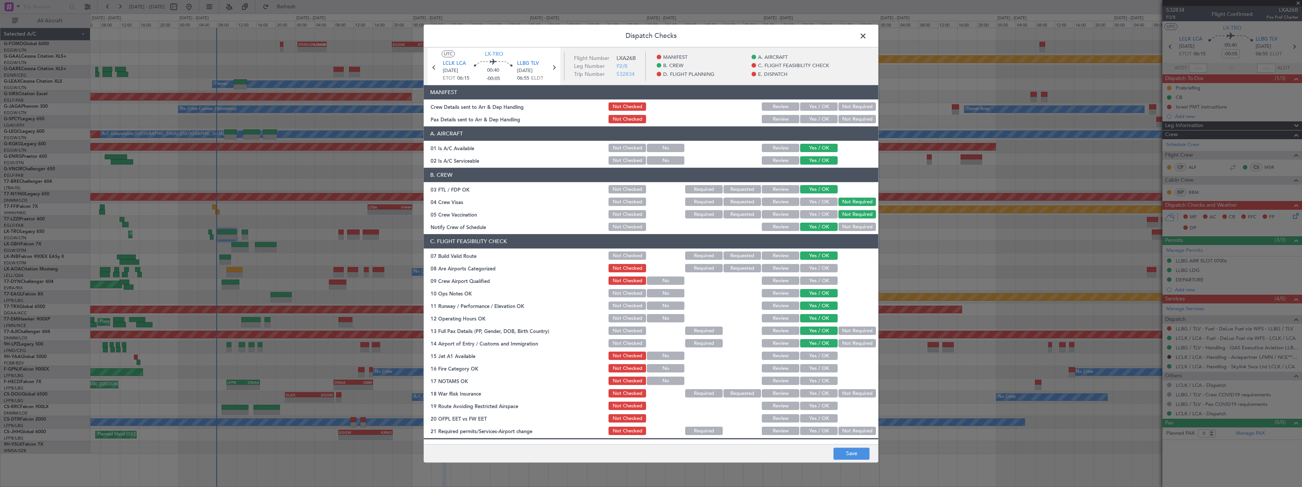
click at [807, 361] on div "Yes / OK" at bounding box center [818, 356] width 38 height 11
drag, startPoint x: 815, startPoint y: 355, endPoint x: 815, endPoint y: 367, distance: 11.8
click at [815, 357] on button "Yes / OK" at bounding box center [819, 356] width 38 height 8
drag, startPoint x: 816, startPoint y: 370, endPoint x: 816, endPoint y: 381, distance: 10.2
click at [816, 371] on button "Yes / OK" at bounding box center [819, 369] width 38 height 8
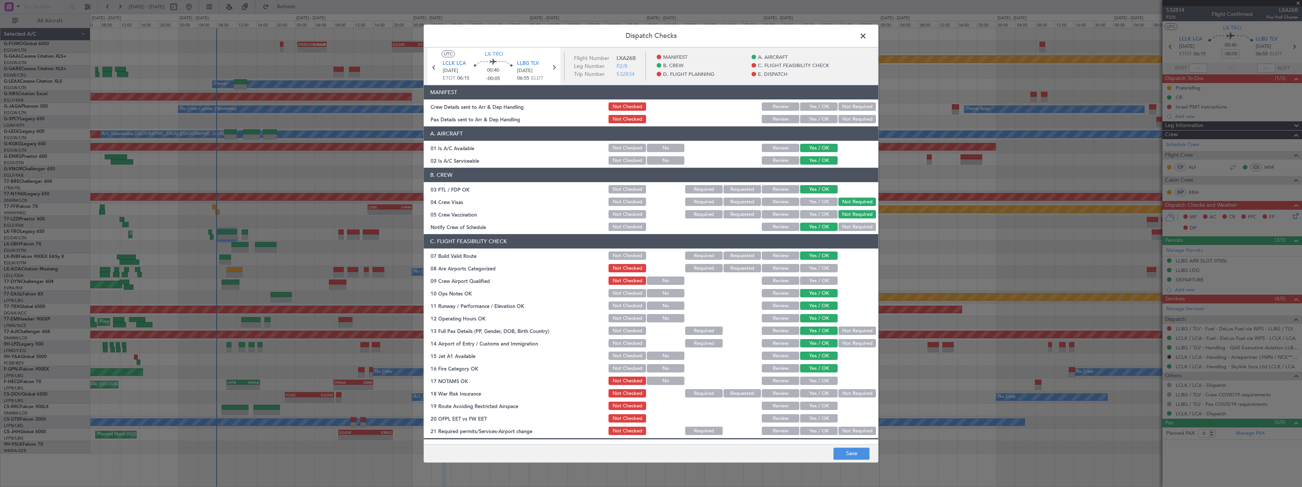
click at [816, 381] on button "Yes / OK" at bounding box center [819, 381] width 38 height 8
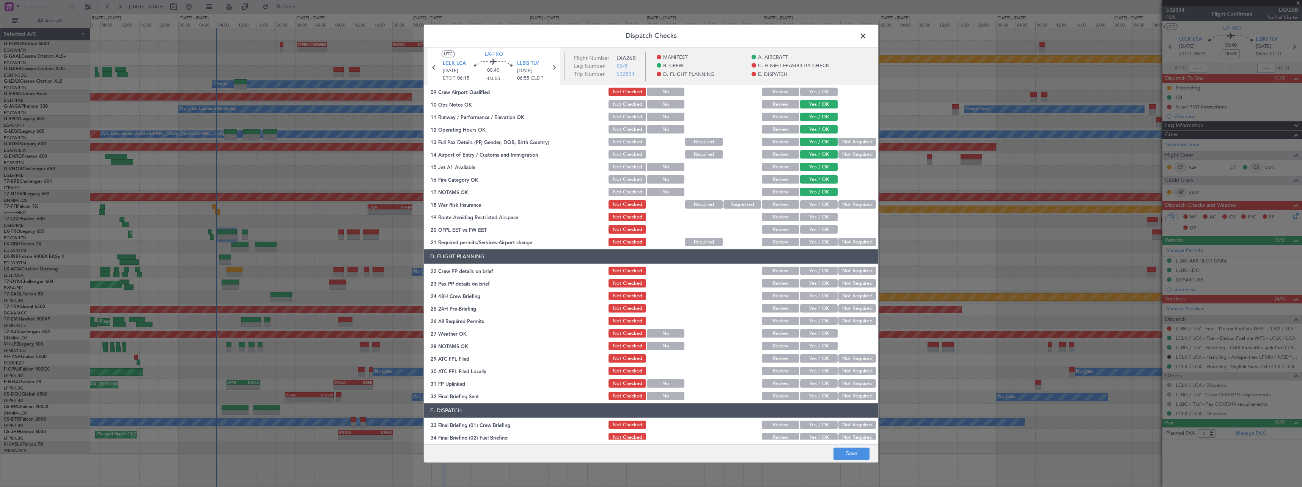
scroll to position [190, 0]
click at [817, 212] on div "Yes / OK" at bounding box center [818, 216] width 38 height 11
click at [820, 218] on button "Yes / OK" at bounding box center [819, 216] width 38 height 8
click at [819, 237] on div "Yes / OK" at bounding box center [818, 241] width 38 height 11
click at [818, 230] on button "Yes / OK" at bounding box center [819, 229] width 38 height 8
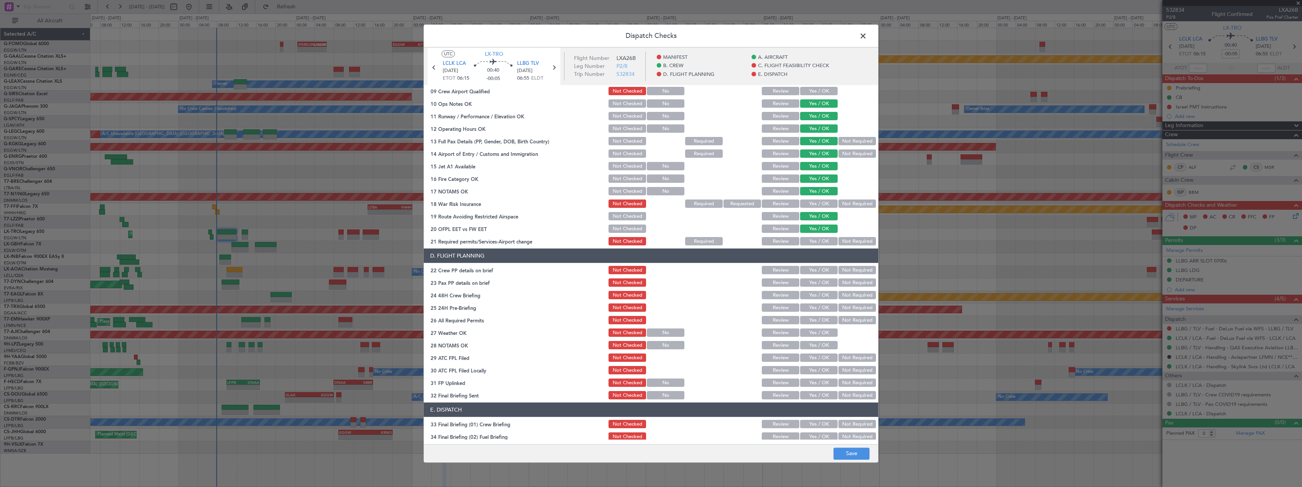
click at [818, 244] on button "Yes / OK" at bounding box center [819, 241] width 38 height 8
click at [813, 278] on div "Yes / OK" at bounding box center [818, 283] width 38 height 11
click at [813, 271] on button "Yes / OK" at bounding box center [819, 270] width 38 height 8
click at [811, 283] on button "Yes / OK" at bounding box center [819, 283] width 38 height 8
click at [810, 296] on button "Yes / OK" at bounding box center [819, 295] width 38 height 8
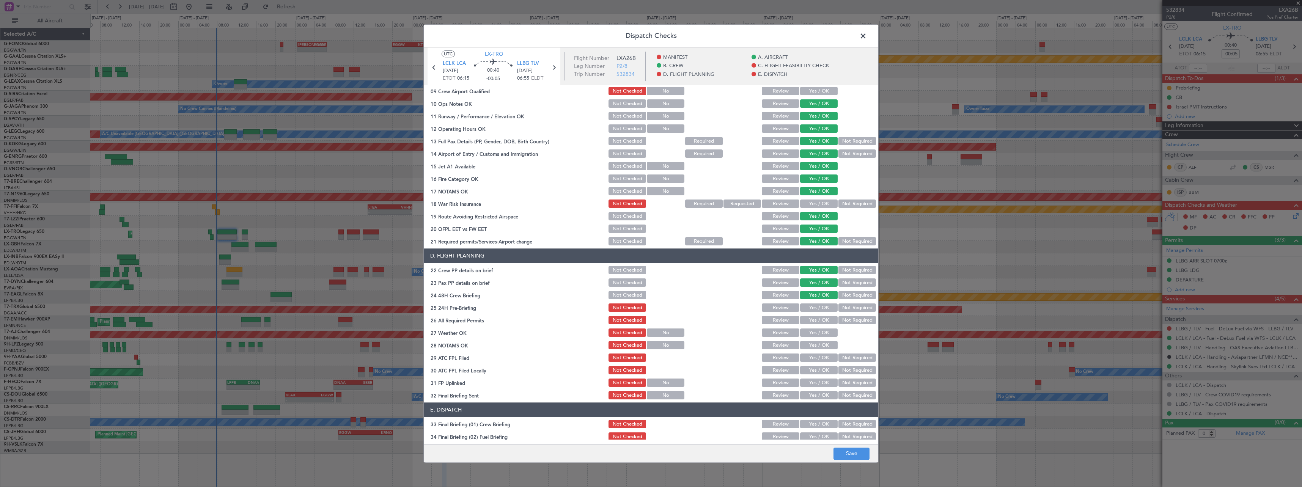
click at [840, 307] on button "Not Required" at bounding box center [857, 308] width 38 height 8
click at [852, 455] on button "Save" at bounding box center [851, 454] width 36 height 12
click at [867, 34] on span at bounding box center [867, 37] width 0 height 15
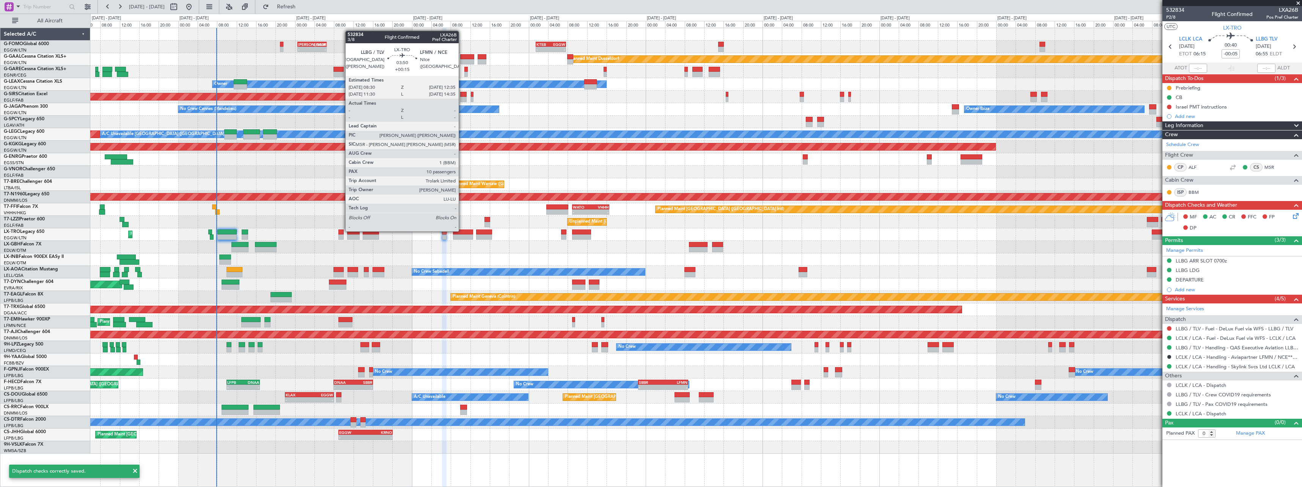
click at [462, 230] on div at bounding box center [463, 232] width 20 height 5
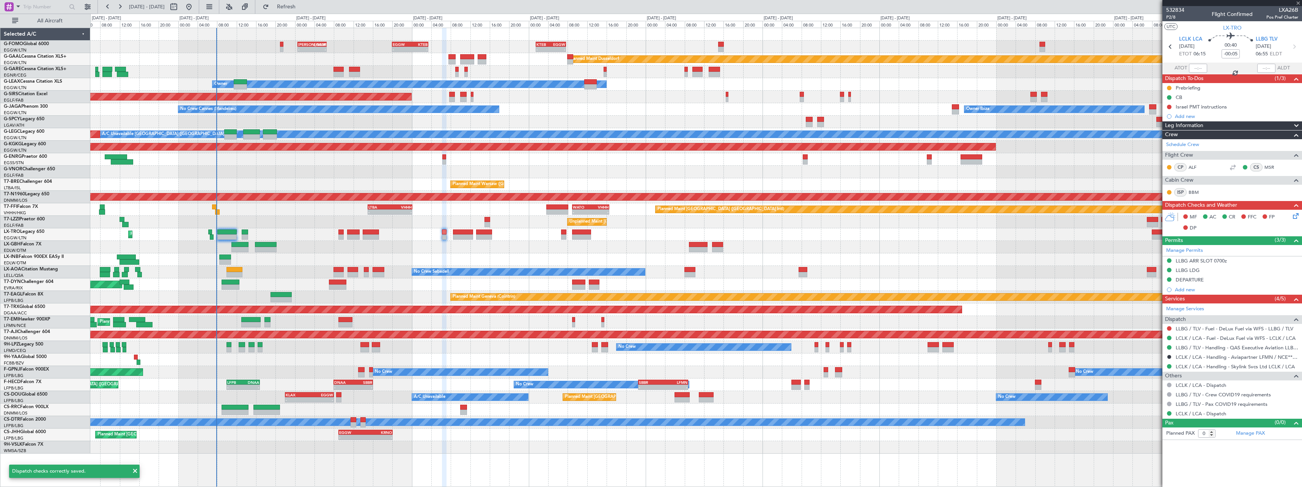
type input "+00:15"
type input "10"
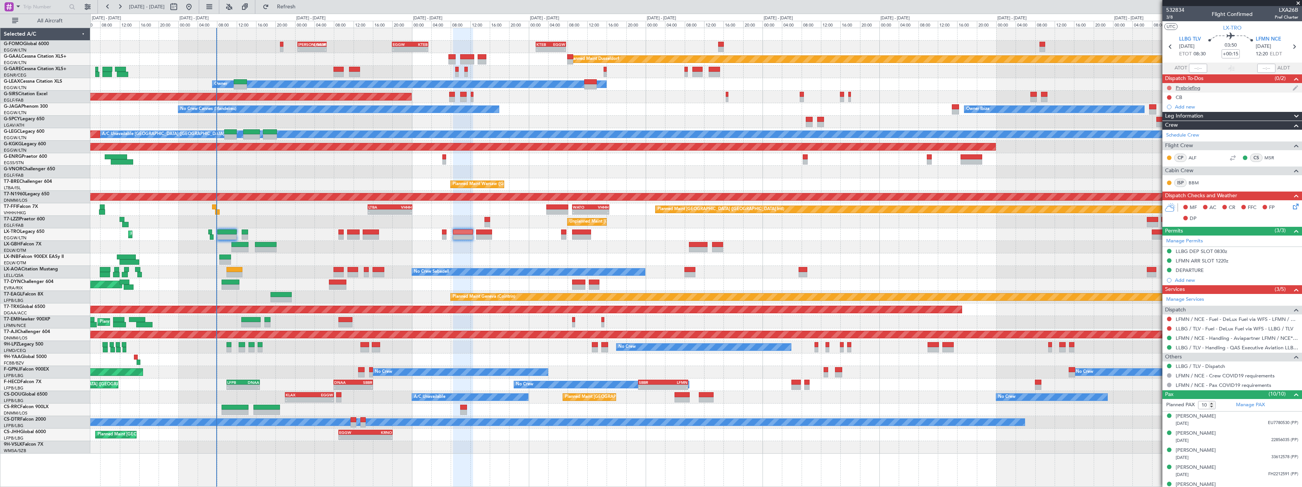
click at [1170, 87] on button at bounding box center [1169, 88] width 5 height 5
click at [1164, 110] on span "In Progress" at bounding box center [1173, 110] width 26 height 8
click at [1169, 96] on button at bounding box center [1169, 97] width 5 height 5
click at [1167, 131] on span "Completed" at bounding box center [1172, 131] width 25 height 8
click at [1291, 206] on icon at bounding box center [1294, 205] width 6 height 6
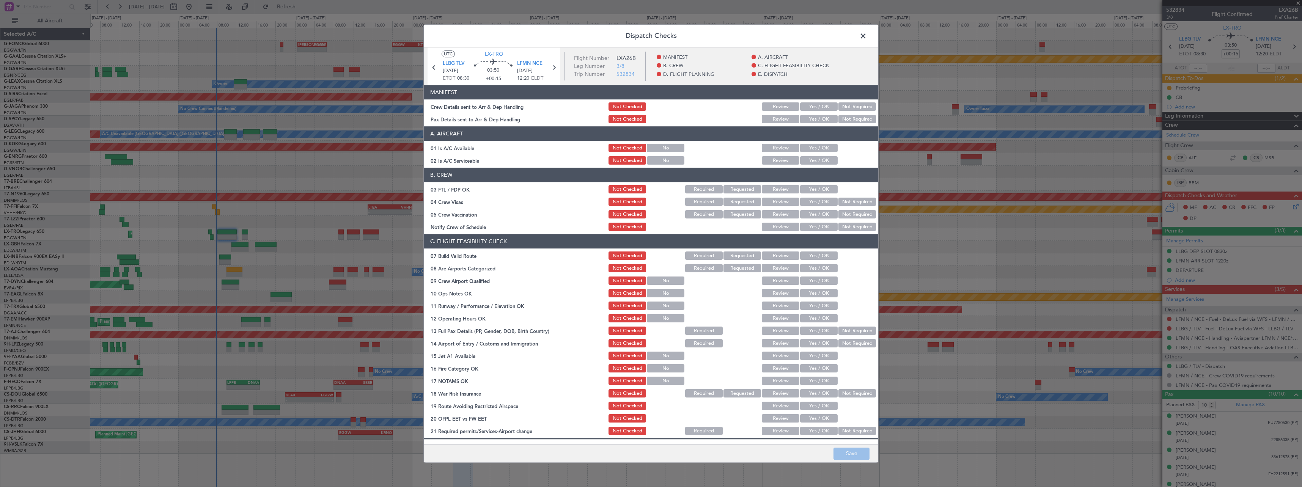
click at [816, 145] on button "Yes / OK" at bounding box center [819, 148] width 38 height 8
click at [815, 159] on button "Yes / OK" at bounding box center [819, 161] width 38 height 8
click at [810, 194] on div "Yes / OK" at bounding box center [818, 189] width 38 height 11
drag, startPoint x: 816, startPoint y: 183, endPoint x: 832, endPoint y: 194, distance: 19.4
click at [817, 183] on section "B. CREW 03 FTL / FDP OK Not Checked Required Requested Review Yes / OK 04 Crew …" at bounding box center [651, 200] width 454 height 64
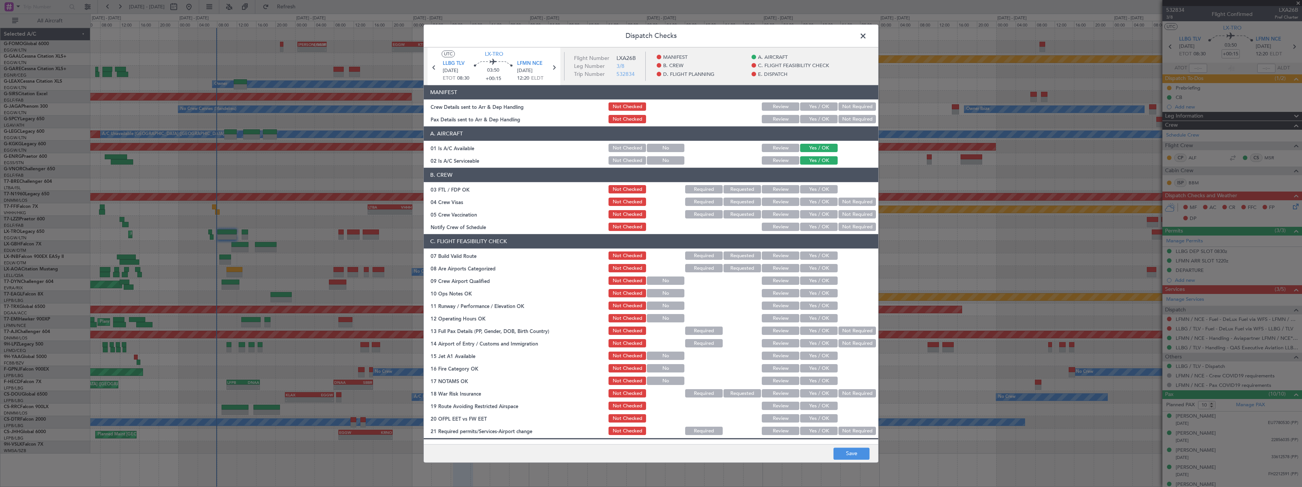
click at [822, 187] on button "Yes / OK" at bounding box center [819, 190] width 38 height 8
click at [846, 201] on button "Not Required" at bounding box center [857, 202] width 38 height 8
click at [844, 213] on button "Not Required" at bounding box center [857, 215] width 38 height 8
click at [817, 225] on button "Yes / OK" at bounding box center [819, 227] width 38 height 8
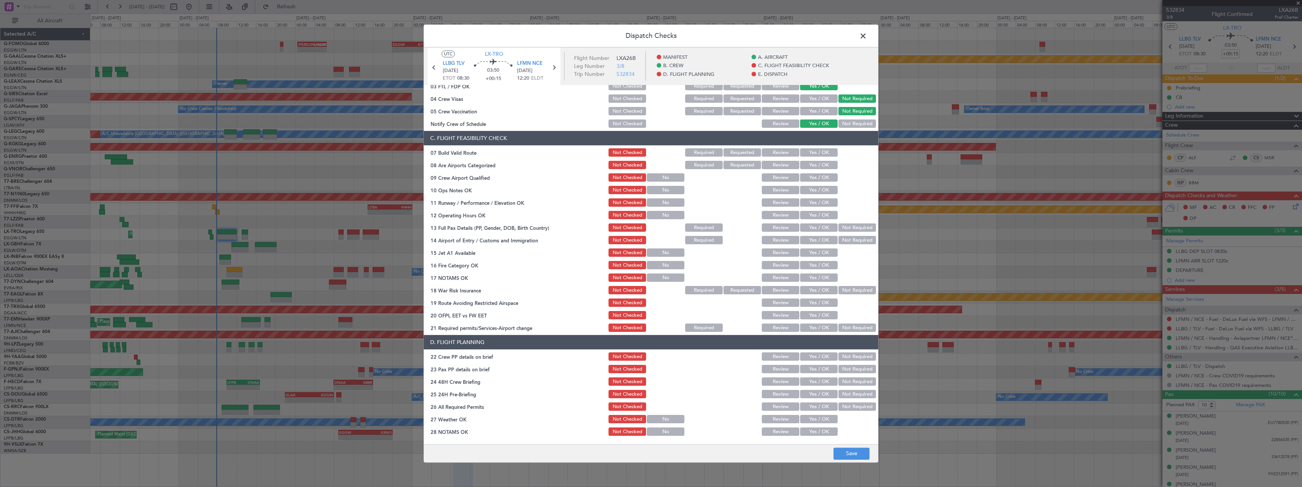
scroll to position [152, 0]
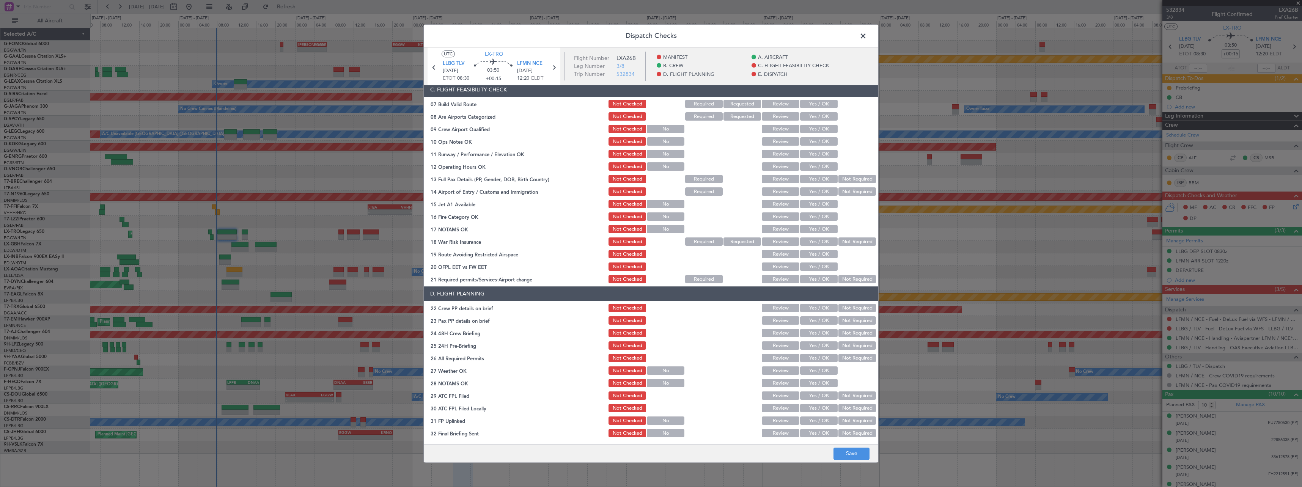
click at [813, 101] on button "Yes / OK" at bounding box center [819, 104] width 38 height 8
click at [813, 141] on button "Yes / OK" at bounding box center [819, 142] width 38 height 8
click at [813, 153] on button "Yes / OK" at bounding box center [819, 154] width 38 height 8
click at [813, 168] on button "Yes / OK" at bounding box center [819, 167] width 38 height 8
click at [812, 179] on button "Yes / OK" at bounding box center [819, 179] width 38 height 8
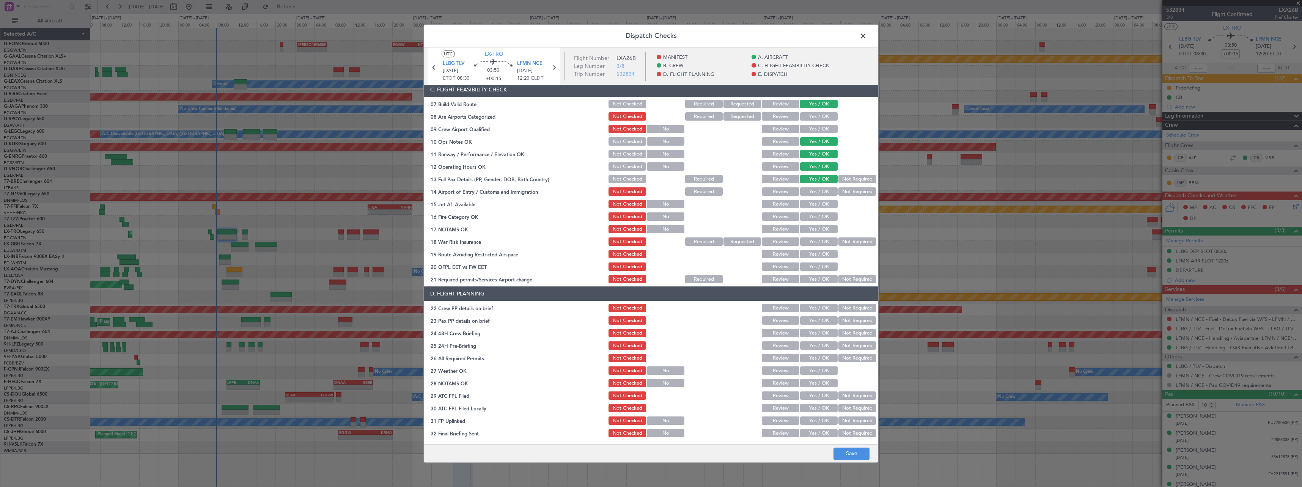
click at [813, 190] on button "Yes / OK" at bounding box center [819, 192] width 38 height 8
click at [813, 202] on button "Yes / OK" at bounding box center [819, 204] width 38 height 8
click at [813, 214] on button "Yes / OK" at bounding box center [819, 217] width 38 height 8
click at [815, 228] on button "Yes / OK" at bounding box center [819, 229] width 38 height 8
click at [815, 256] on button "Yes / OK" at bounding box center [819, 254] width 38 height 8
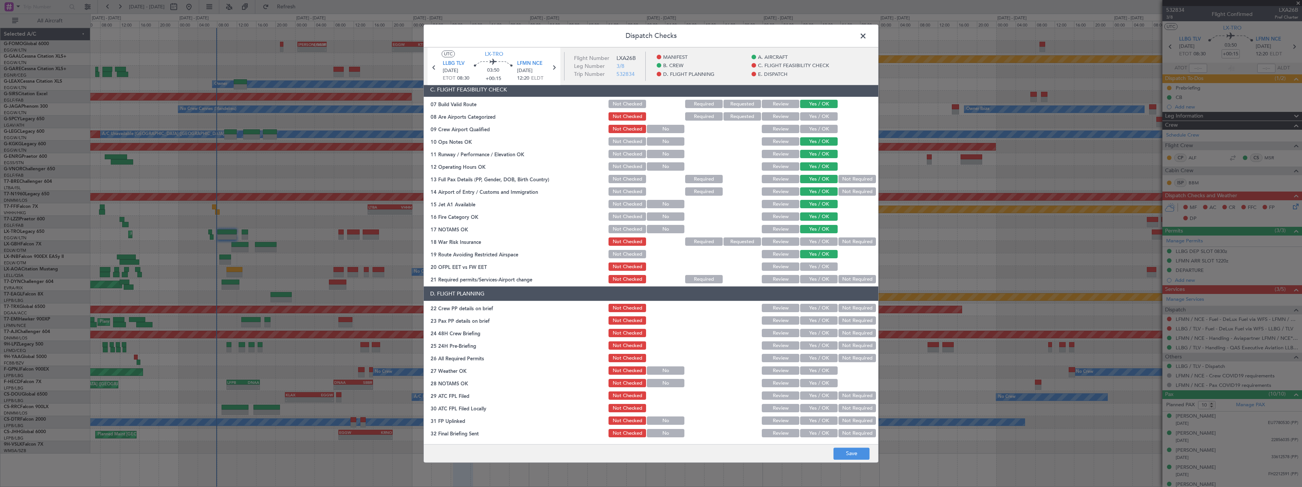
drag, startPoint x: 813, startPoint y: 266, endPoint x: 813, endPoint y: 277, distance: 11.0
click at [813, 268] on button "Yes / OK" at bounding box center [819, 267] width 38 height 8
click at [808, 281] on button "Yes / OK" at bounding box center [819, 279] width 38 height 8
click at [812, 302] on section "D. FLIGHT PLANNING 22 Crew PP details on brief Not Checked Review Yes / OK Not …" at bounding box center [651, 363] width 454 height 152
click at [813, 306] on button "Yes / OK" at bounding box center [819, 308] width 38 height 8
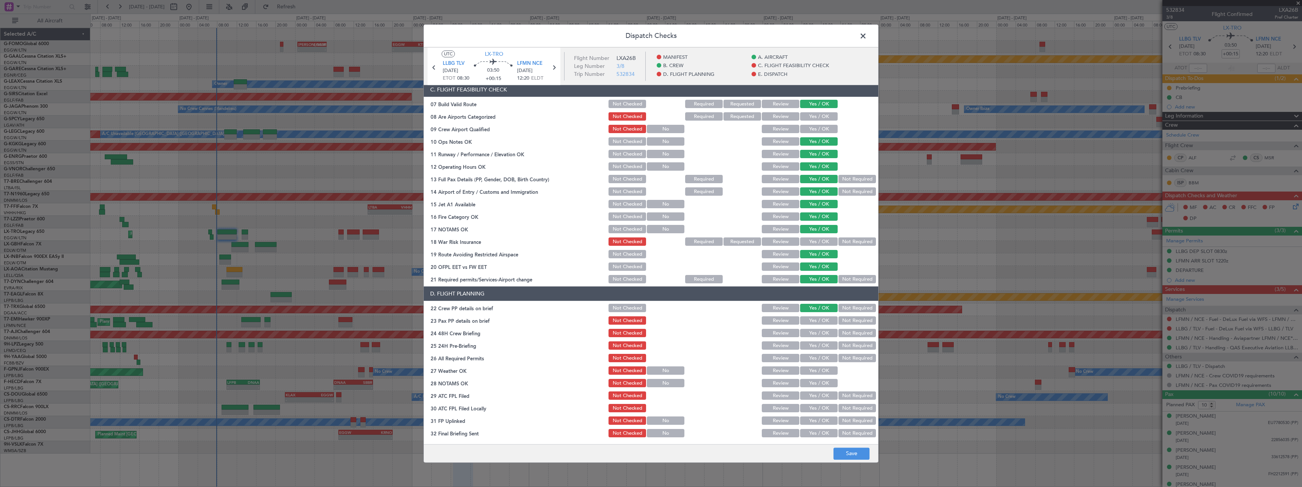
click at [815, 321] on button "Yes / OK" at bounding box center [819, 321] width 38 height 8
click at [815, 334] on button "Yes / OK" at bounding box center [819, 333] width 38 height 8
drag, startPoint x: 857, startPoint y: 346, endPoint x: 857, endPoint y: 372, distance: 26.2
click at [857, 346] on button "Not Required" at bounding box center [857, 346] width 38 height 8
click at [851, 454] on button "Save" at bounding box center [851, 454] width 36 height 12
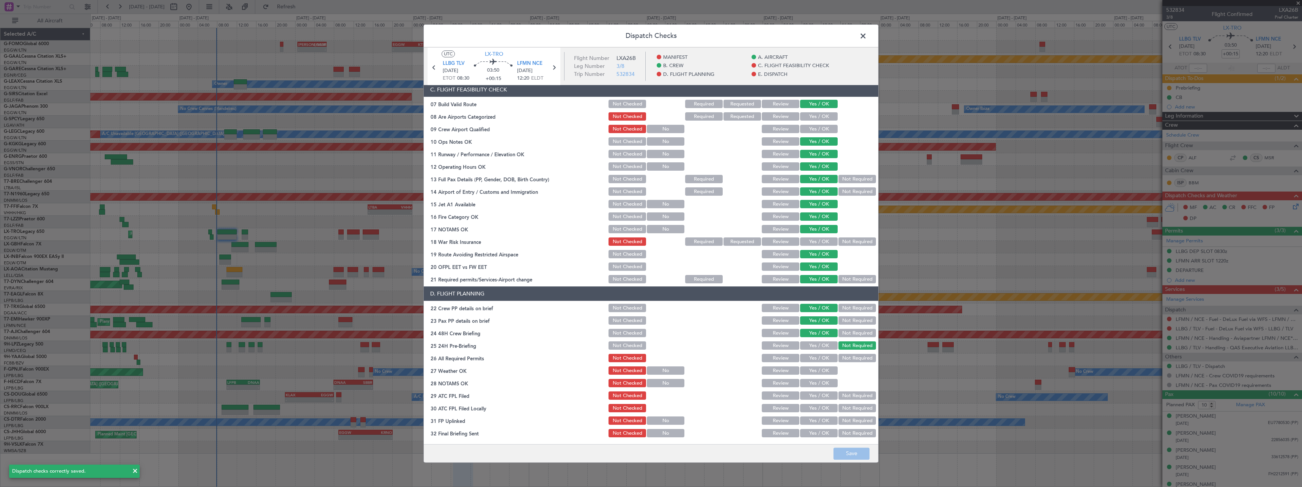
drag, startPoint x: 864, startPoint y: 36, endPoint x: 860, endPoint y: 50, distance: 14.6
click at [867, 35] on span at bounding box center [867, 37] width 0 height 15
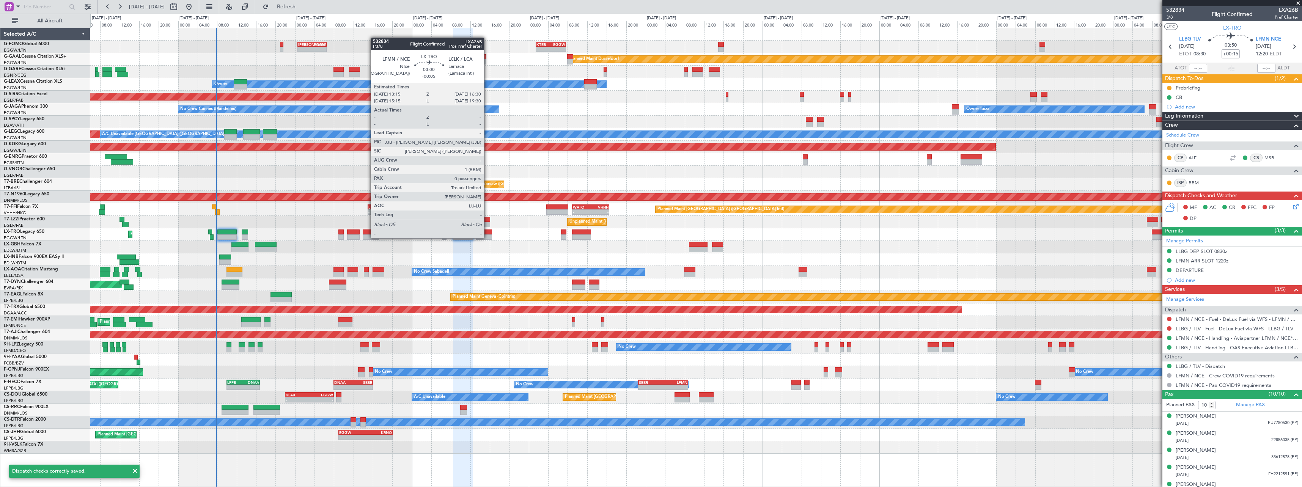
click at [487, 237] on div at bounding box center [484, 236] width 16 height 5
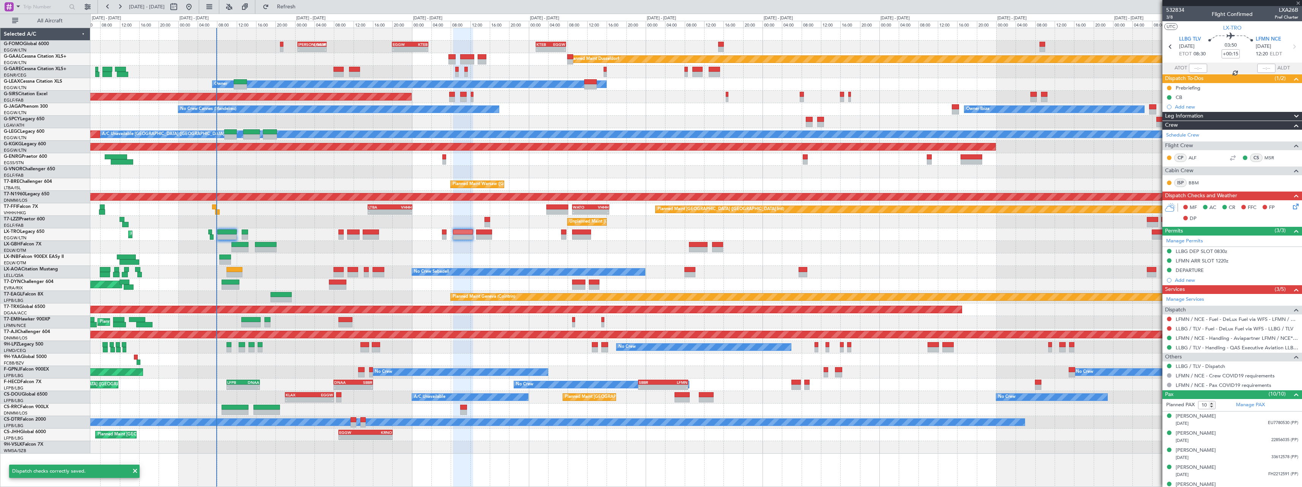
type input "-00:05"
type input "0"
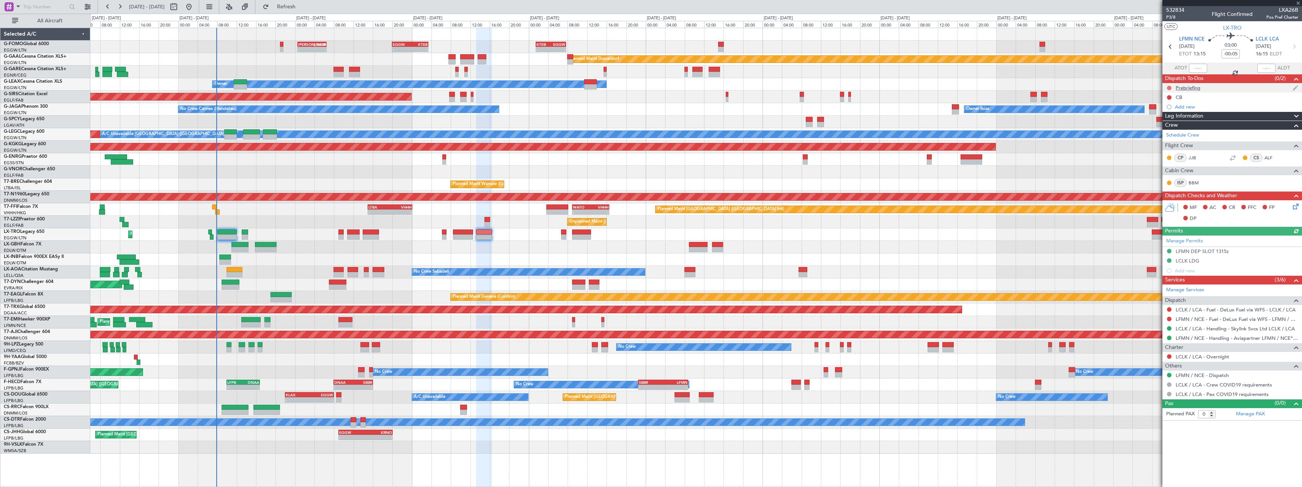
click at [1170, 87] on button at bounding box center [1169, 88] width 5 height 5
click at [1163, 110] on span "In Progress" at bounding box center [1173, 110] width 26 height 8
click at [1171, 94] on div at bounding box center [1169, 97] width 6 height 6
click at [1170, 98] on button at bounding box center [1169, 97] width 5 height 5
click at [1169, 131] on span "Completed" at bounding box center [1172, 131] width 25 height 8
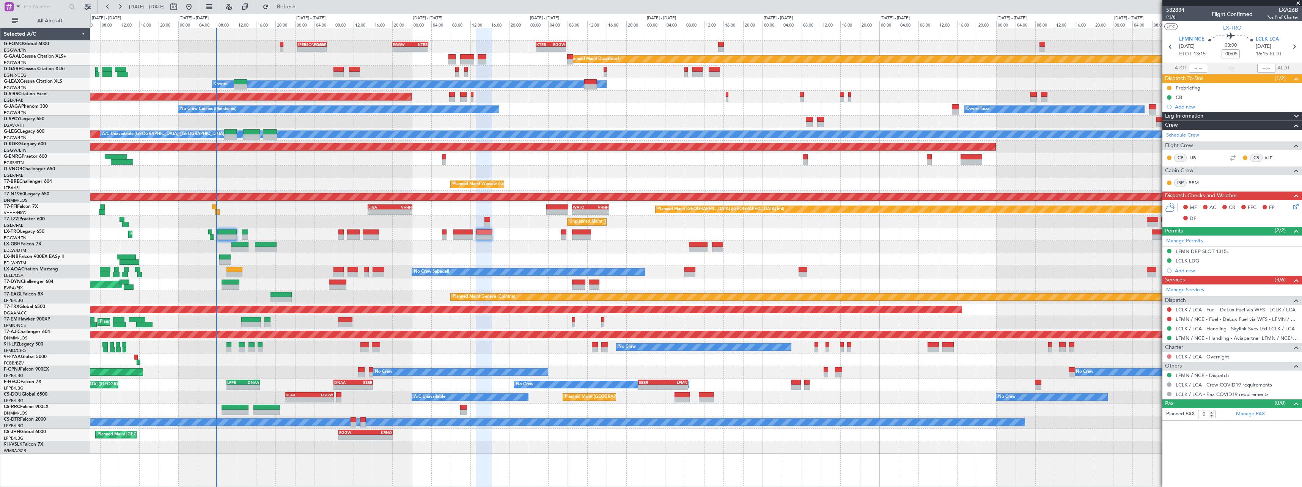
click at [1168, 356] on button at bounding box center [1169, 356] width 5 height 5
click at [1148, 447] on span "Confirmed" at bounding box center [1148, 447] width 24 height 8
click at [1294, 207] on icon at bounding box center [1294, 205] width 6 height 6
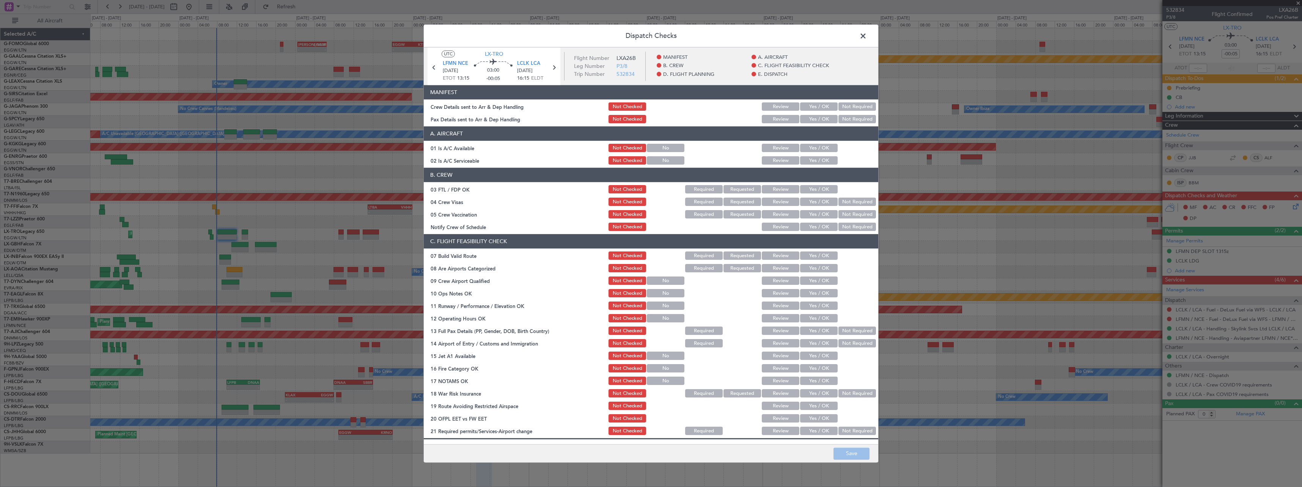
drag, startPoint x: 813, startPoint y: 189, endPoint x: 816, endPoint y: 193, distance: 5.8
click at [814, 190] on button "Yes / OK" at bounding box center [819, 190] width 38 height 8
drag, startPoint x: 841, startPoint y: 200, endPoint x: 840, endPoint y: 213, distance: 12.5
click at [841, 201] on button "Not Required" at bounding box center [857, 202] width 38 height 8
click at [840, 214] on button "Not Required" at bounding box center [857, 215] width 38 height 8
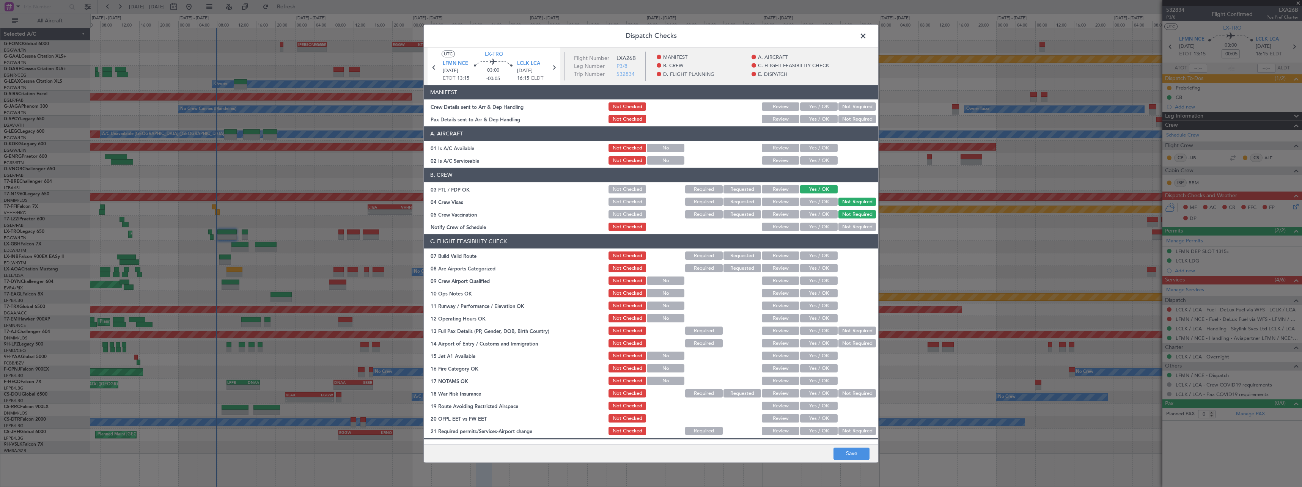
click at [817, 227] on button "Yes / OK" at bounding box center [819, 227] width 38 height 8
click at [817, 256] on button "Yes / OK" at bounding box center [819, 256] width 38 height 8
click at [816, 285] on button "Yes / OK" at bounding box center [819, 281] width 38 height 8
click at [816, 295] on button "Yes / OK" at bounding box center [819, 293] width 38 height 8
click at [613, 280] on button "Not Checked" at bounding box center [628, 281] width 38 height 8
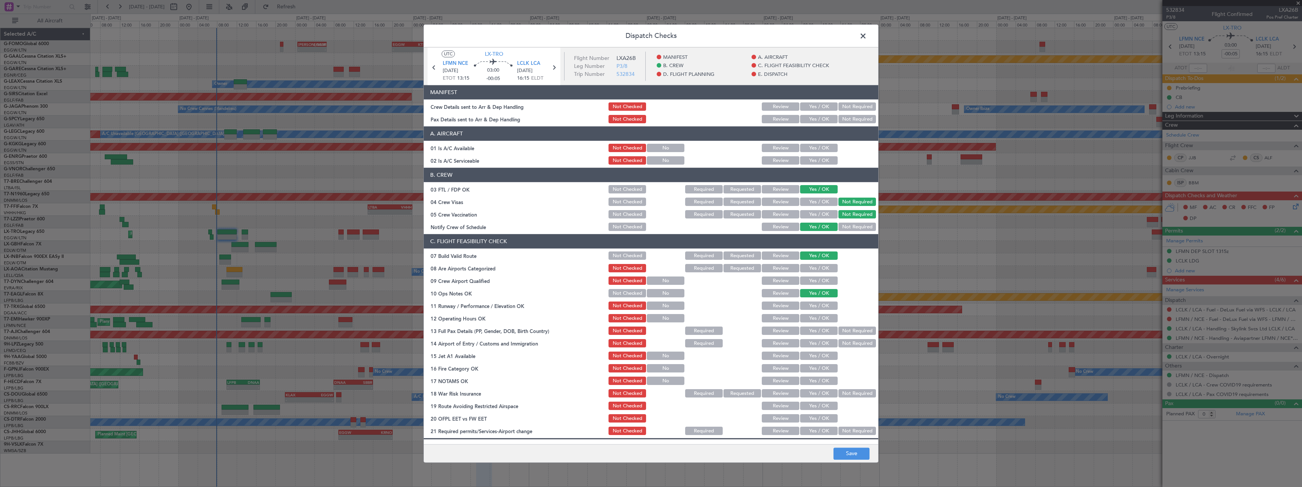
click at [805, 309] on button "Yes / OK" at bounding box center [819, 306] width 38 height 8
click at [807, 318] on button "Yes / OK" at bounding box center [819, 318] width 38 height 8
click at [808, 333] on button "Yes / OK" at bounding box center [819, 331] width 38 height 8
click at [808, 341] on button "Yes / OK" at bounding box center [819, 344] width 38 height 8
drag, startPoint x: 809, startPoint y: 349, endPoint x: 810, endPoint y: 353, distance: 4.6
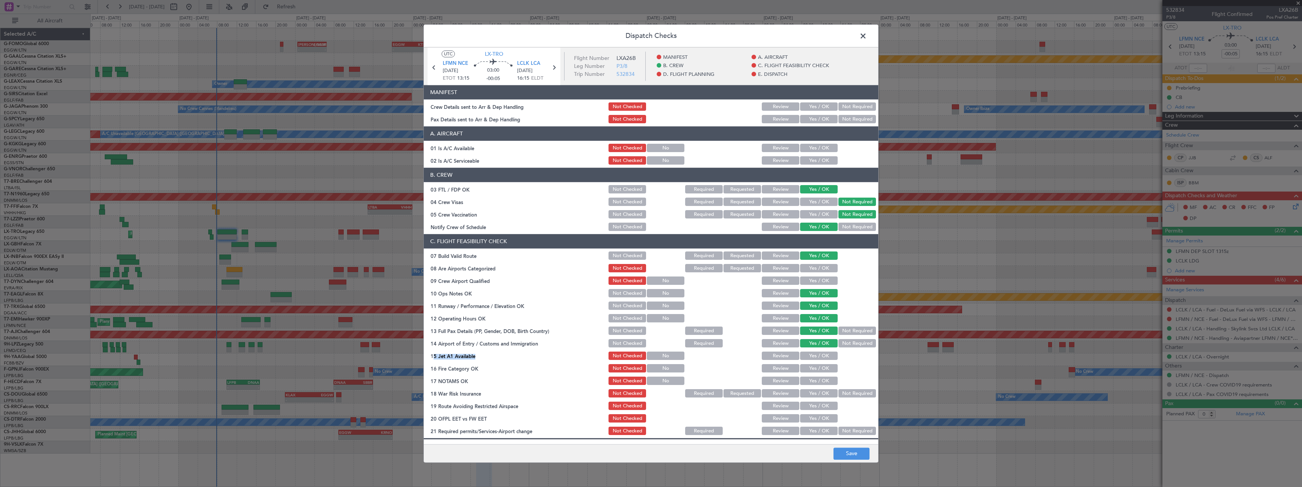
click at [810, 351] on section "C. FLIGHT FEASIBILITY CHECK 07 Build Valid Route Not Checked Required Requested…" at bounding box center [651, 335] width 454 height 202
click at [810, 357] on button "Yes / OK" at bounding box center [819, 356] width 38 height 8
click at [810, 366] on button "Yes / OK" at bounding box center [819, 369] width 38 height 8
click at [810, 377] on button "Yes / OK" at bounding box center [819, 381] width 38 height 8
click at [815, 408] on button "Yes / OK" at bounding box center [819, 406] width 38 height 8
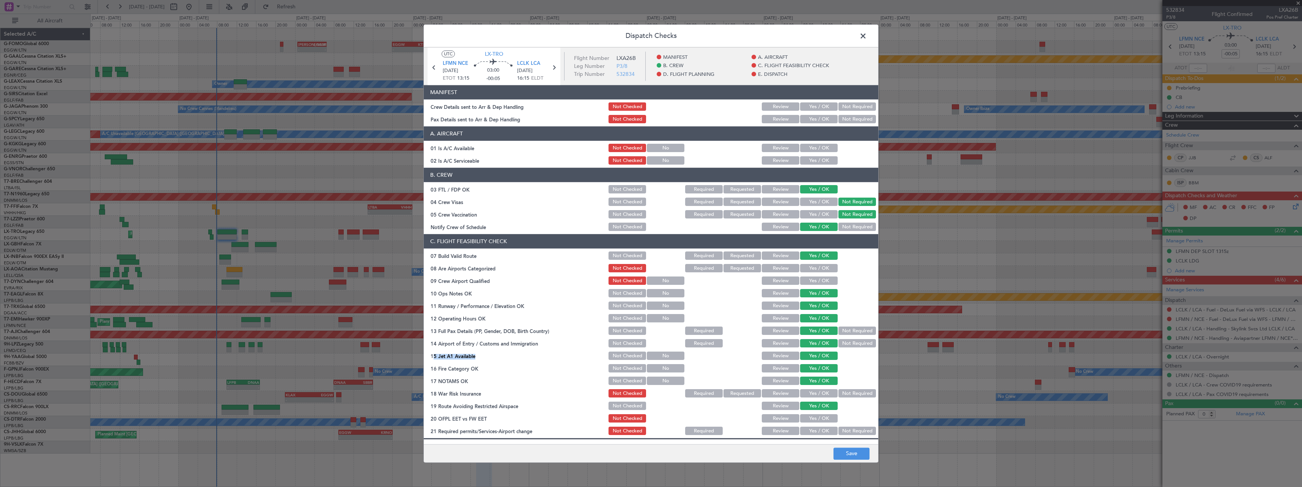
click at [815, 418] on button "Yes / OK" at bounding box center [819, 419] width 38 height 8
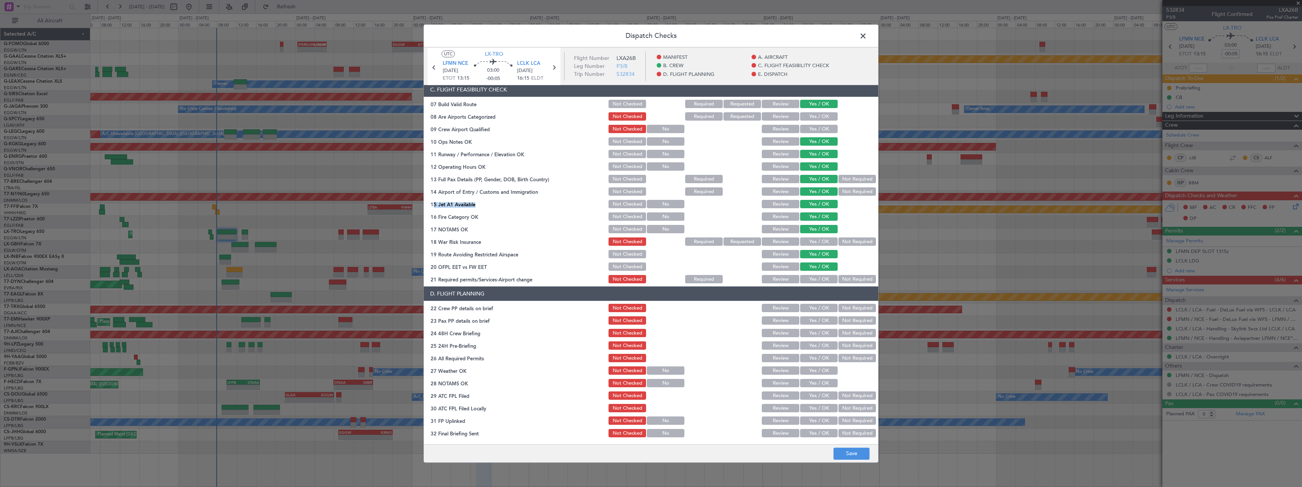
click at [850, 279] on button "Not Required" at bounding box center [857, 279] width 38 height 8
click at [816, 307] on button "Yes / OK" at bounding box center [819, 308] width 38 height 8
drag, startPoint x: 814, startPoint y: 320, endPoint x: 813, endPoint y: 332, distance: 11.8
click at [814, 323] on button "Yes / OK" at bounding box center [819, 321] width 38 height 8
click at [813, 334] on button "Yes / OK" at bounding box center [819, 333] width 38 height 8
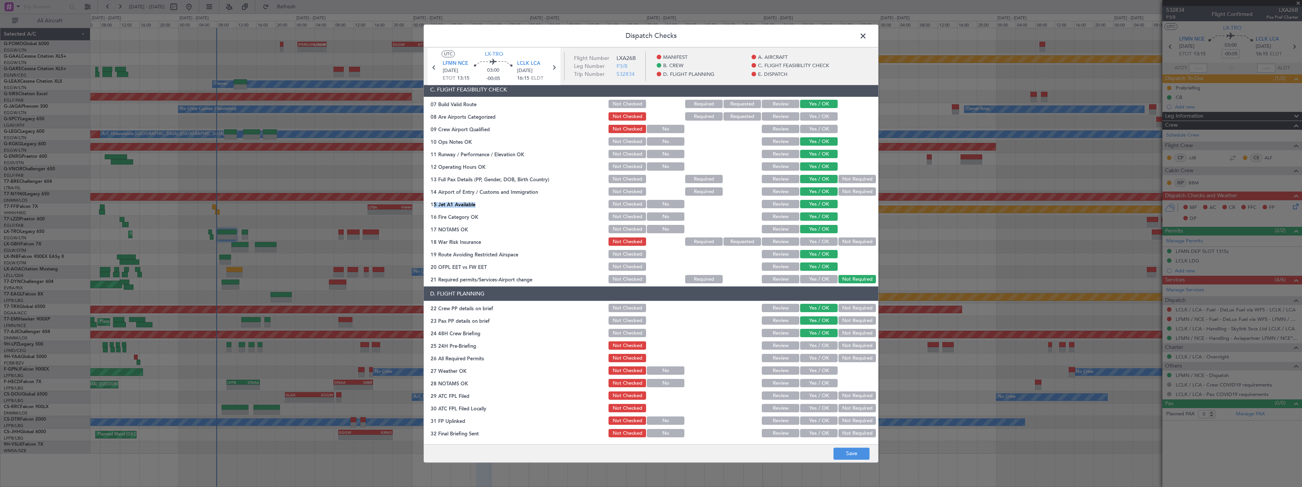
click at [846, 345] on button "Not Required" at bounding box center [857, 346] width 38 height 8
click at [853, 447] on footer "Save" at bounding box center [651, 453] width 454 height 18
click at [854, 453] on button "Save" at bounding box center [851, 454] width 36 height 12
click at [867, 36] on span at bounding box center [867, 37] width 0 height 15
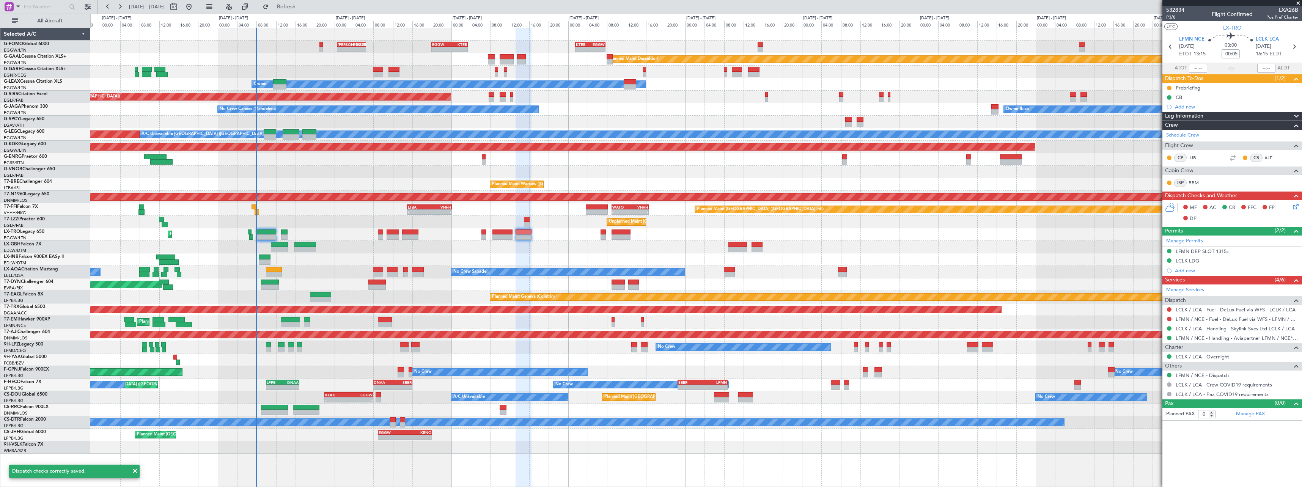
click at [530, 456] on div at bounding box center [524, 257] width 16 height 459
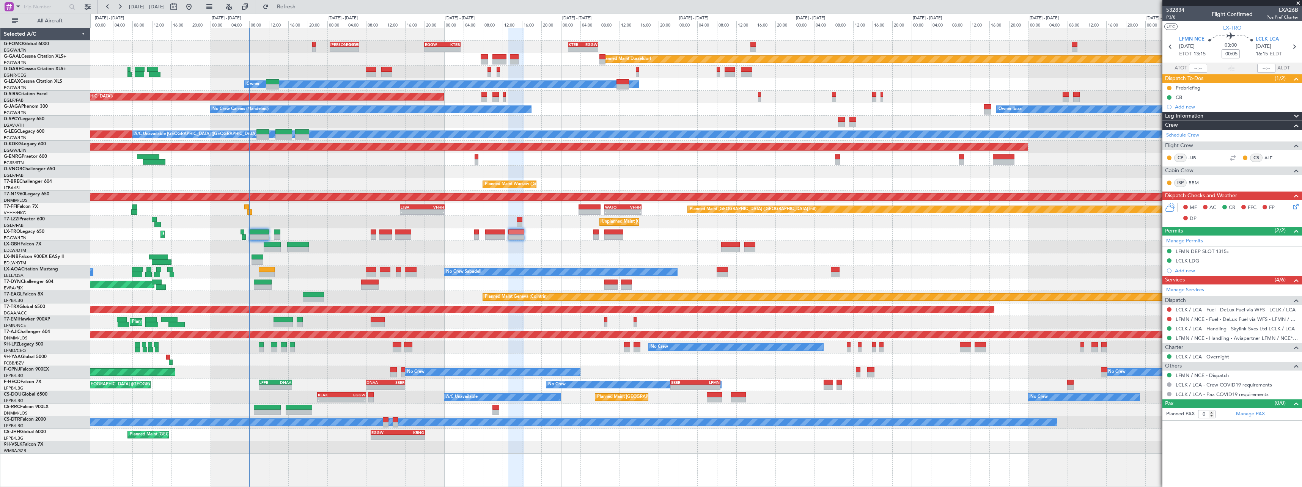
click at [819, 230] on div "Planned Maint [GEOGRAPHIC_DATA] ([GEOGRAPHIC_DATA])" at bounding box center [695, 234] width 1211 height 13
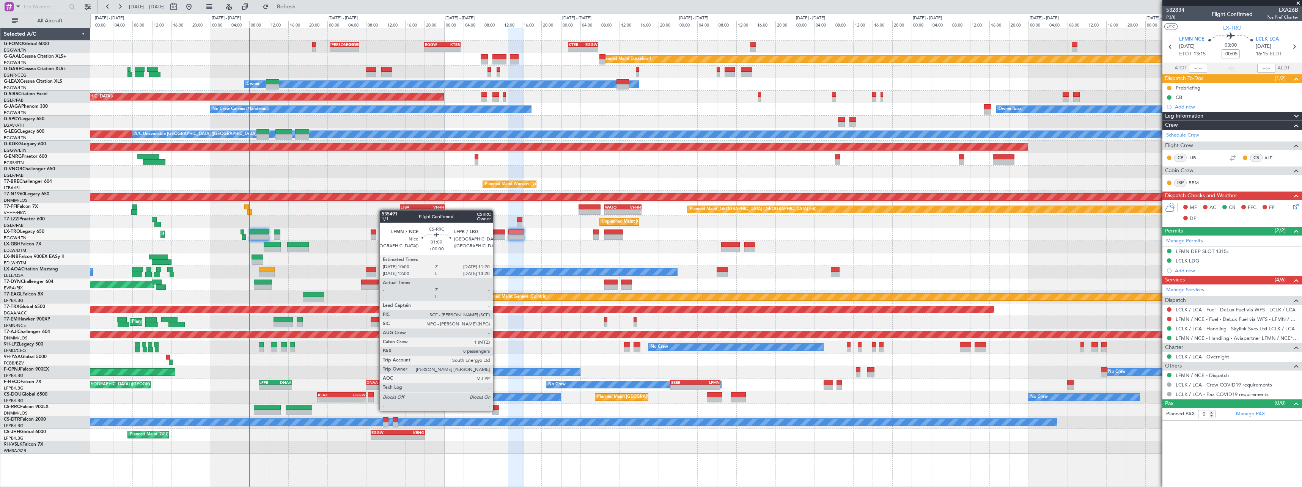
click at [496, 410] on div at bounding box center [495, 412] width 7 height 5
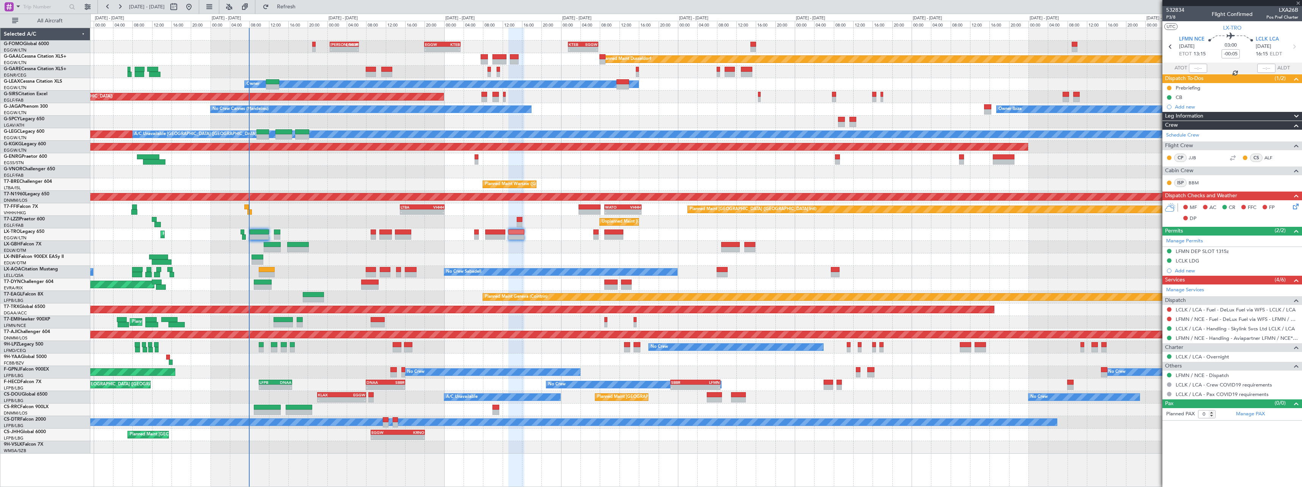
type input "8"
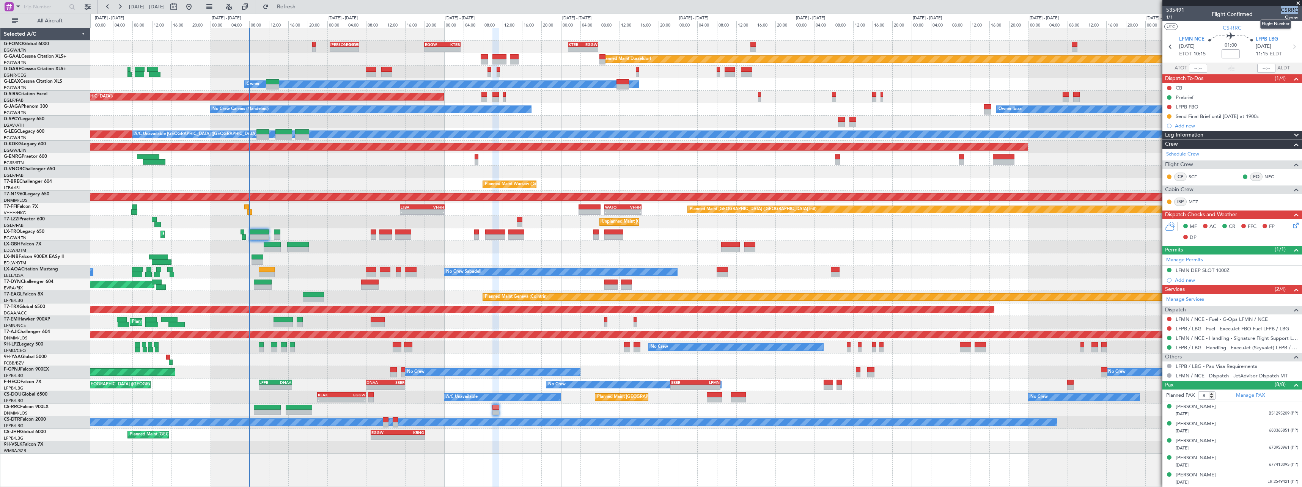
drag, startPoint x: 1276, startPoint y: 9, endPoint x: 1292, endPoint y: 9, distance: 15.6
click at [1292, 9] on span "CSRRC" at bounding box center [1289, 10] width 17 height 8
copy span "CSRRC"
click at [1193, 200] on link "MTZ" at bounding box center [1197, 201] width 17 height 7
click at [1170, 17] on span "1/1" at bounding box center [1175, 17] width 18 height 6
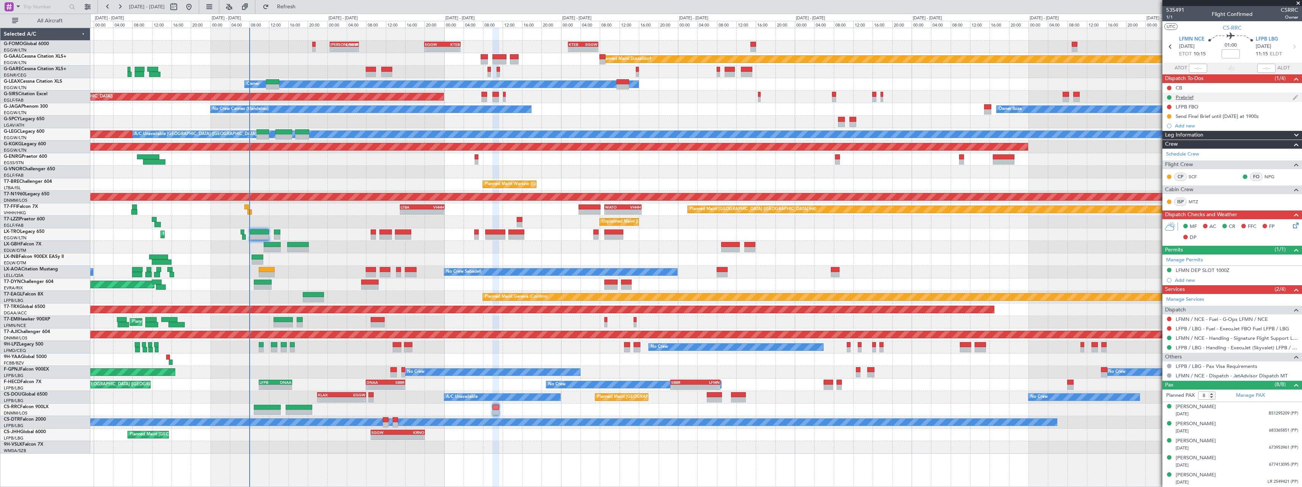
click at [1187, 98] on div "Prebrief" at bounding box center [1185, 97] width 18 height 6
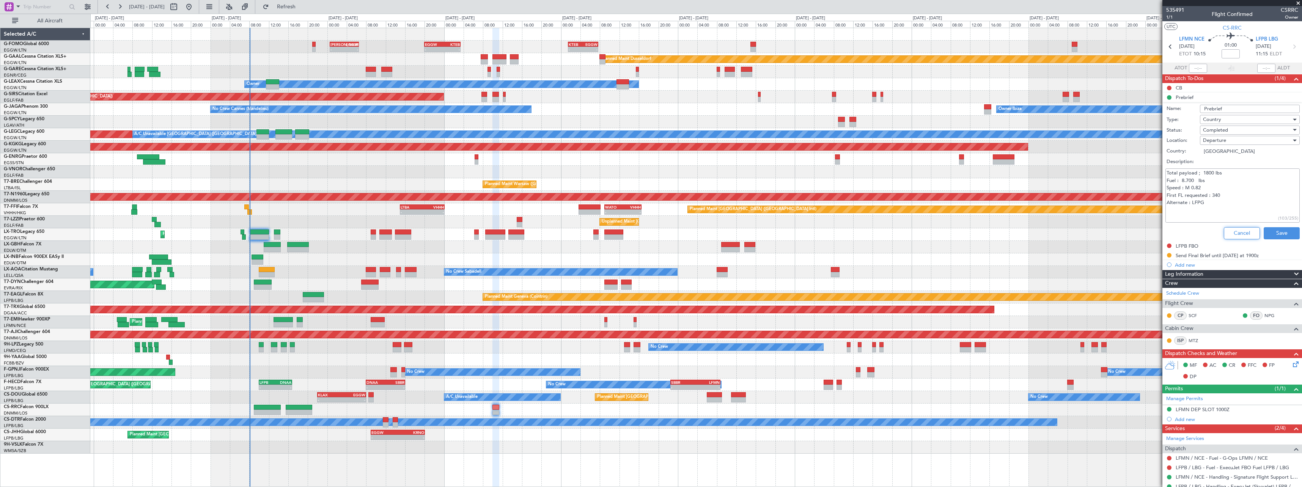
click at [1237, 233] on button "Cancel" at bounding box center [1242, 233] width 36 height 12
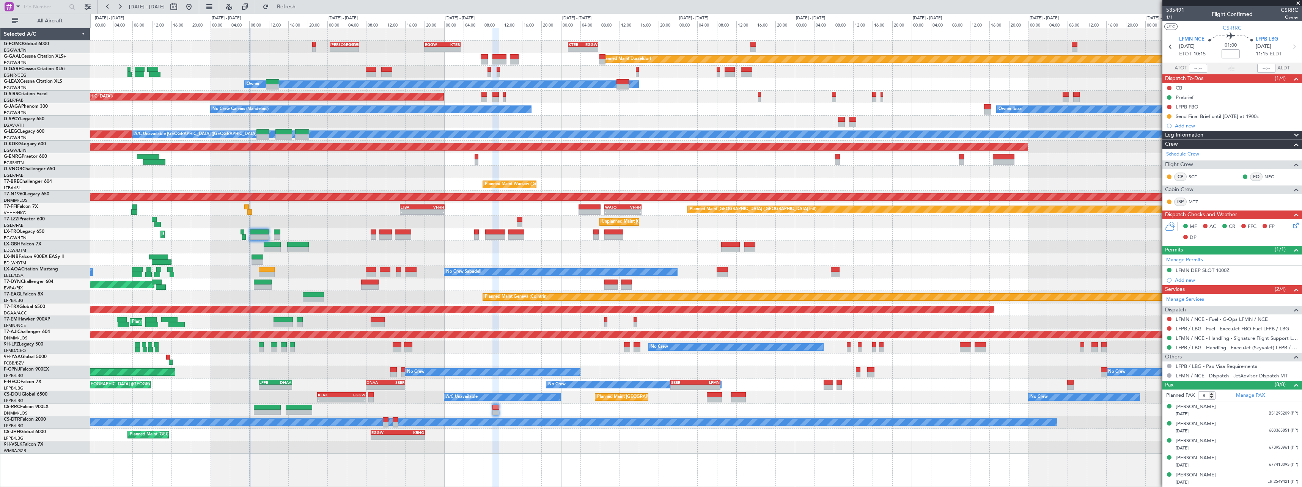
click at [1292, 135] on span at bounding box center [1296, 135] width 9 height 9
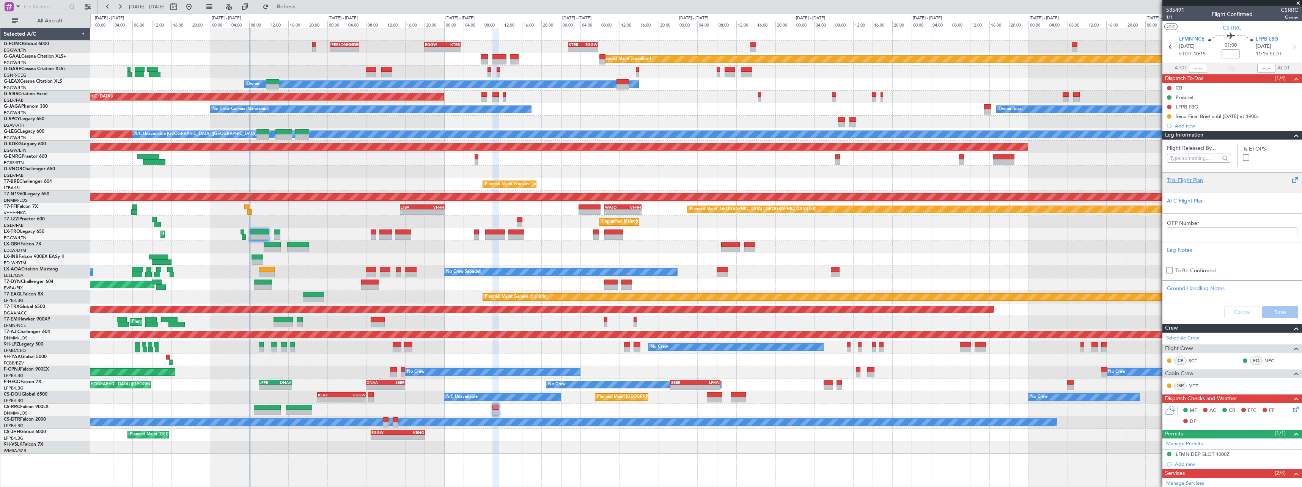
click at [1183, 177] on div "Trial Flight Plan" at bounding box center [1232, 180] width 131 height 8
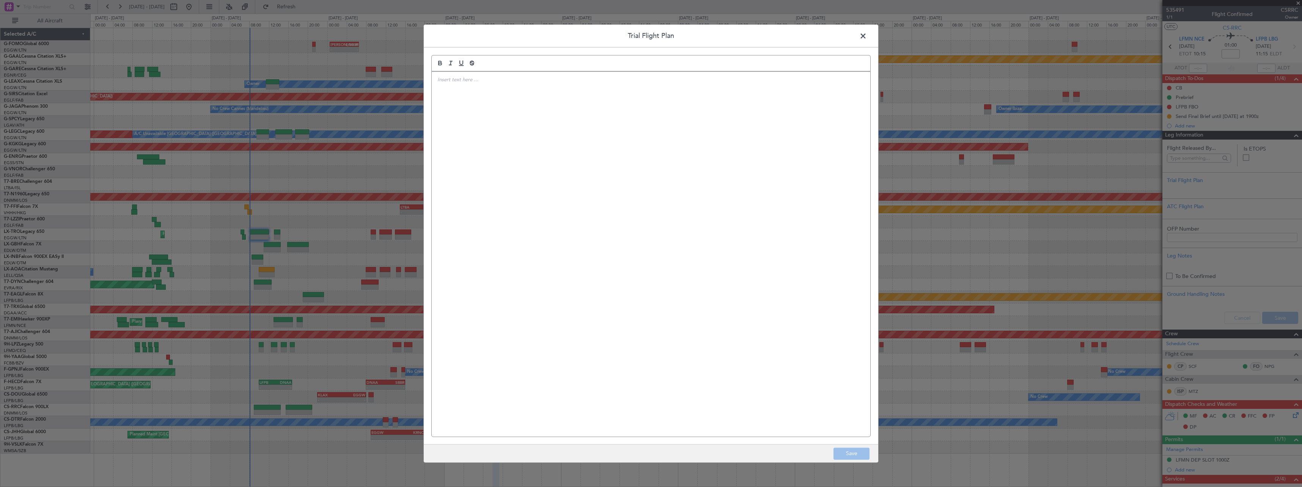
click at [696, 137] on div at bounding box center [651, 254] width 439 height 365
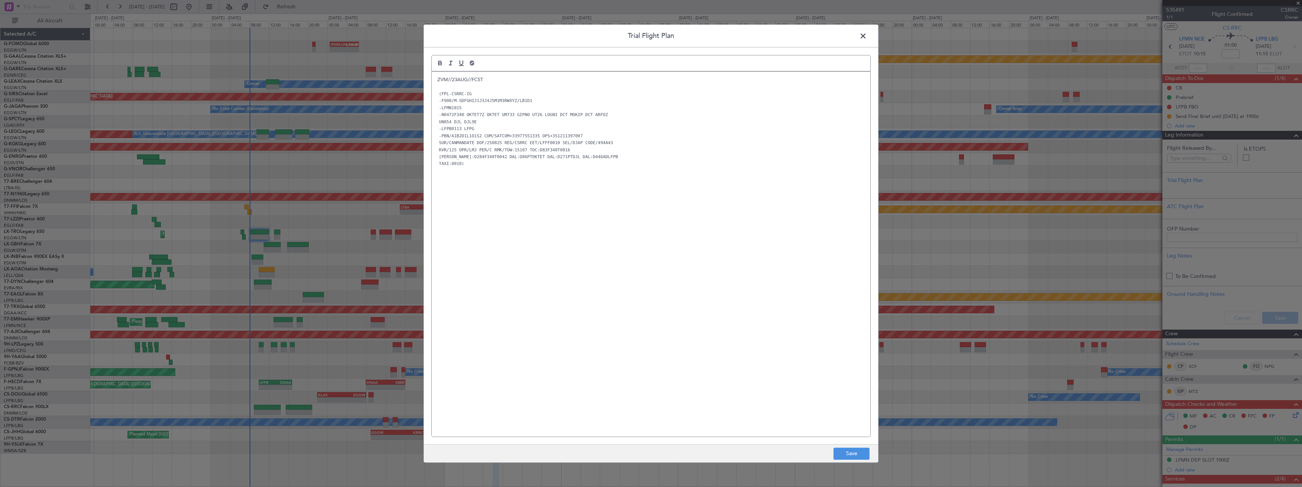
scroll to position [0, 0]
click at [852, 451] on button "Save" at bounding box center [851, 454] width 36 height 12
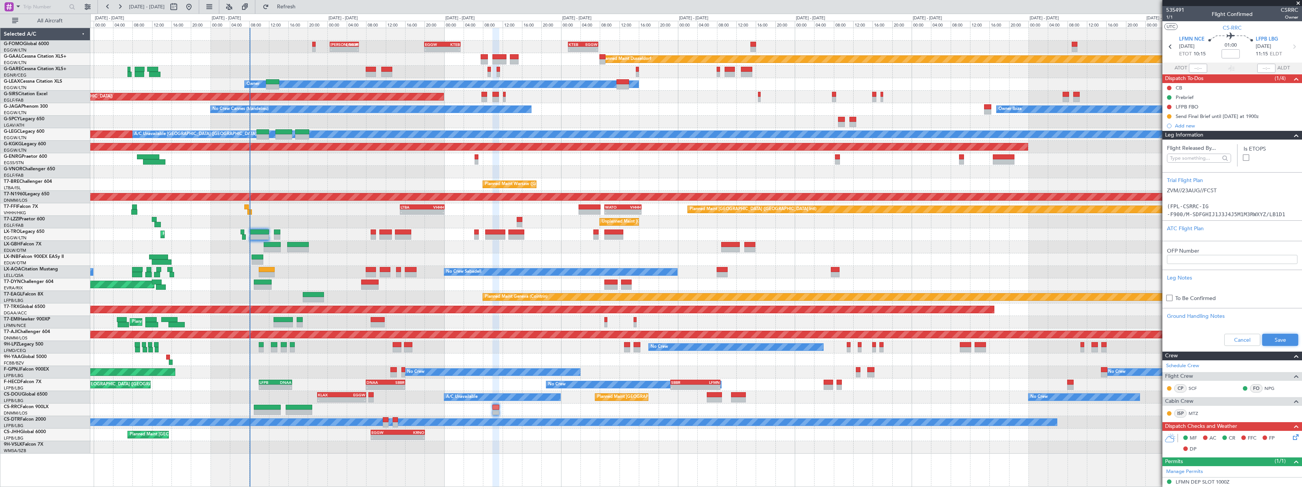
drag, startPoint x: 1282, startPoint y: 341, endPoint x: 1282, endPoint y: 334, distance: 7.2
click at [1282, 338] on button "Save" at bounding box center [1280, 340] width 36 height 12
click at [1292, 138] on span at bounding box center [1296, 135] width 9 height 9
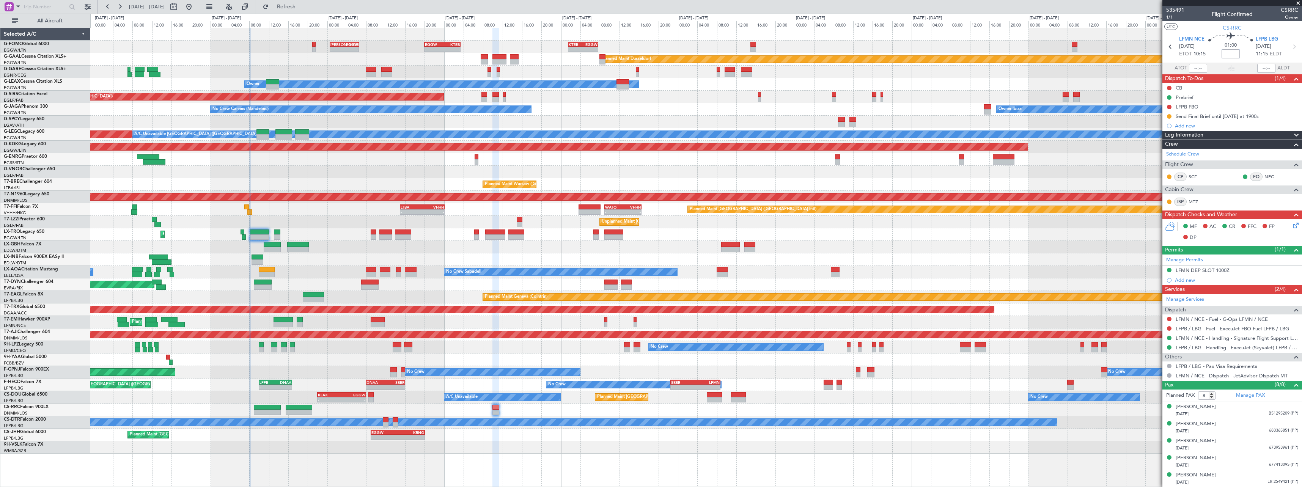
click at [1236, 56] on input at bounding box center [1231, 53] width 18 height 9
type input "+00:15"
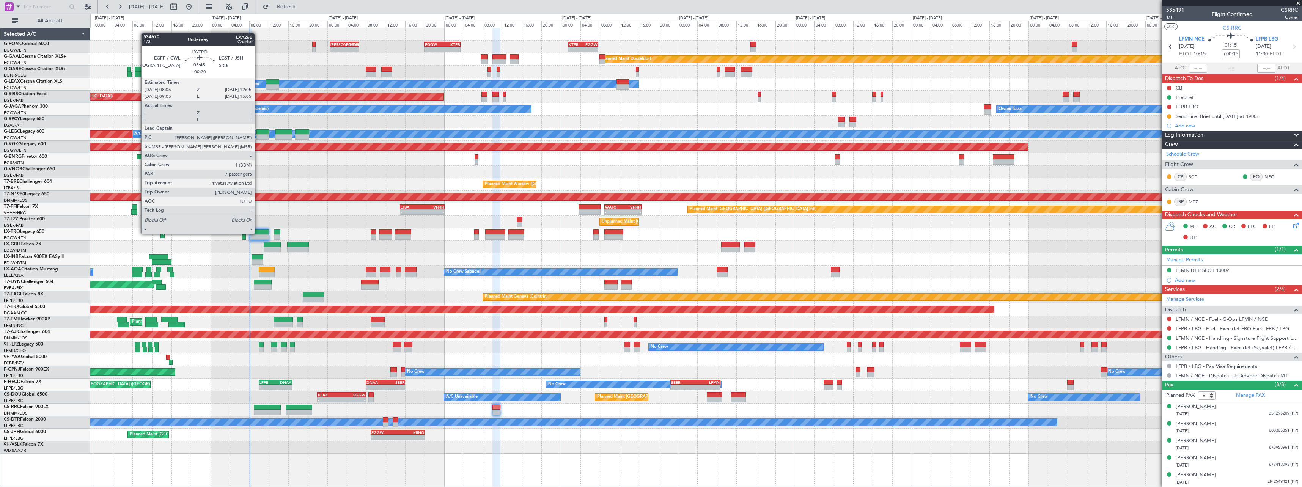
click at [258, 233] on div at bounding box center [260, 232] width 20 height 5
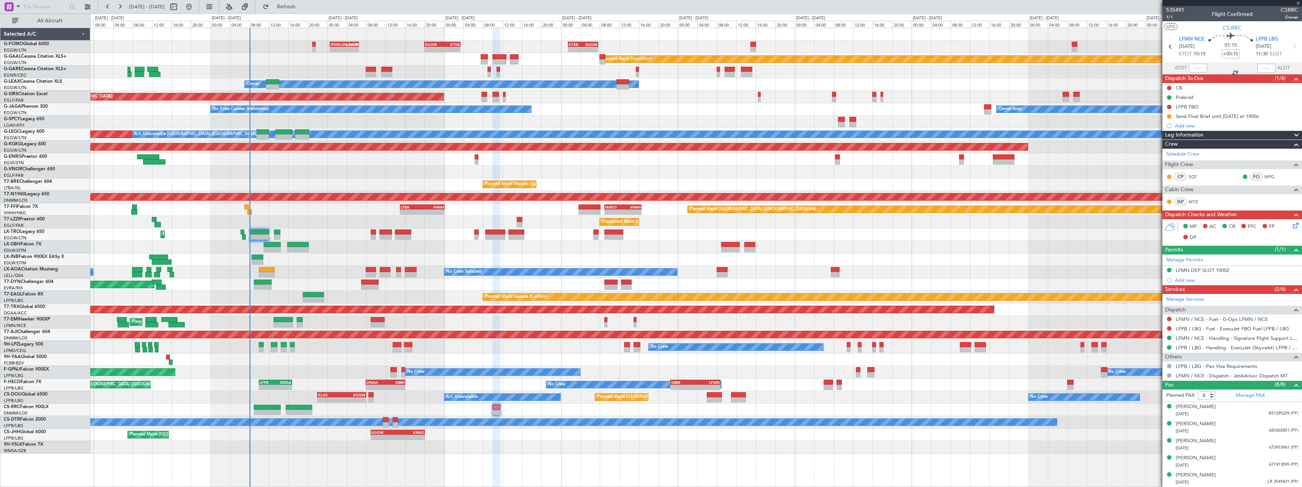
type input "-00:20"
type input "7"
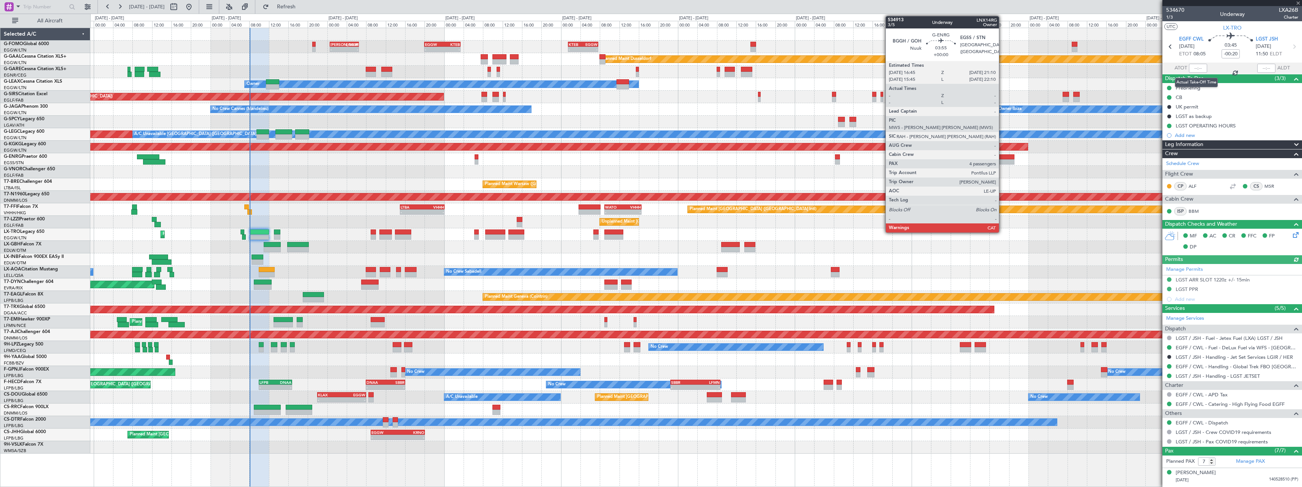
click at [1197, 68] on div at bounding box center [1198, 68] width 18 height 9
click at [1195, 71] on div at bounding box center [1198, 68] width 18 height 9
click at [1195, 68] on input "text" at bounding box center [1198, 68] width 18 height 9
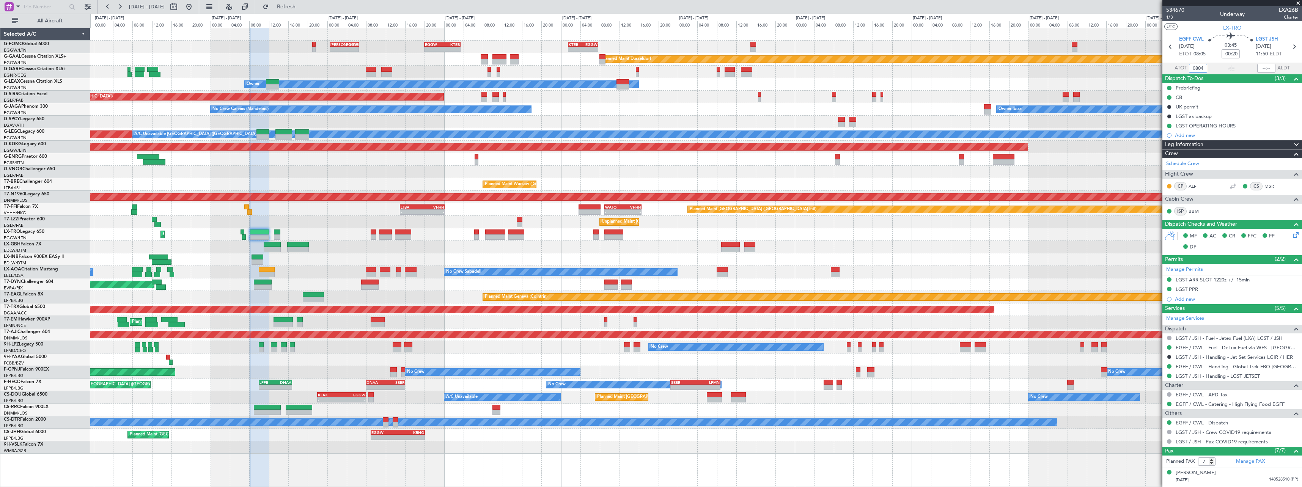
click at [892, 255] on div "Planned Maint Geneva (Cointrin)" at bounding box center [695, 259] width 1211 height 13
click at [892, 252] on div "Planned Maint Nice (Côte d'Azur Airport) Unplanned Maint Paris (Le Bourget)" at bounding box center [695, 247] width 1211 height 13
click at [894, 252] on div "Planned Maint Nice (Côte d'Azur Airport) Unplanned Maint Paris (Le Bourget)" at bounding box center [695, 247] width 1211 height 13
click at [930, 241] on div "Planned Maint Nice (Côte d'Azur Airport) Unplanned Maint Paris (Le Bourget)" at bounding box center [695, 247] width 1211 height 13
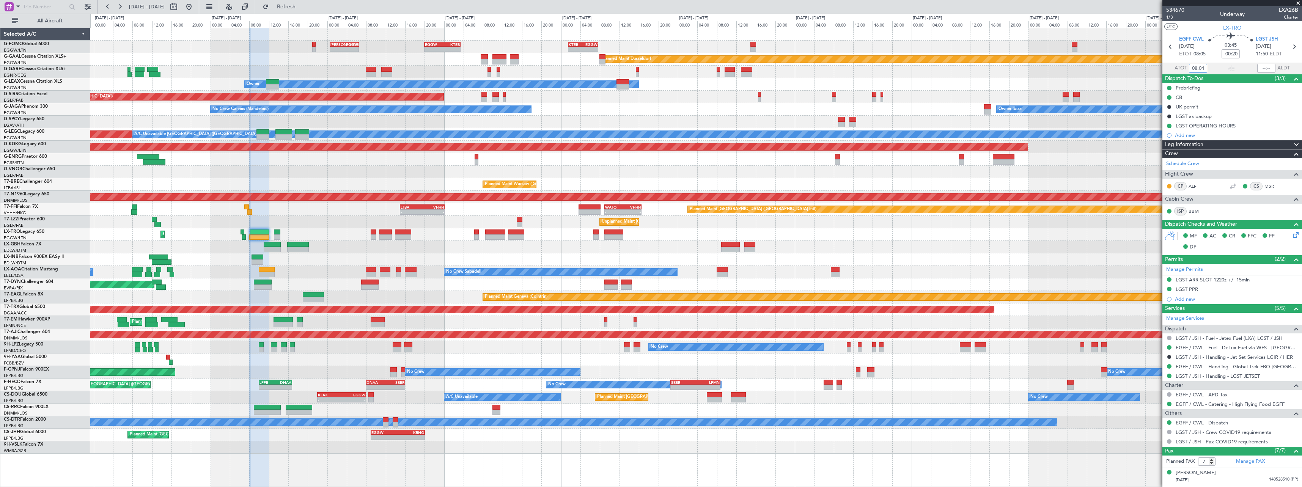
click at [932, 239] on div "Planned Maint [GEOGRAPHIC_DATA] ([GEOGRAPHIC_DATA])" at bounding box center [695, 234] width 1211 height 13
click at [1028, 232] on div "Planned Maint [GEOGRAPHIC_DATA] ([GEOGRAPHIC_DATA])" at bounding box center [695, 234] width 1211 height 13
click at [1101, 82] on div "Owner" at bounding box center [695, 84] width 1211 height 13
type input "08:04"
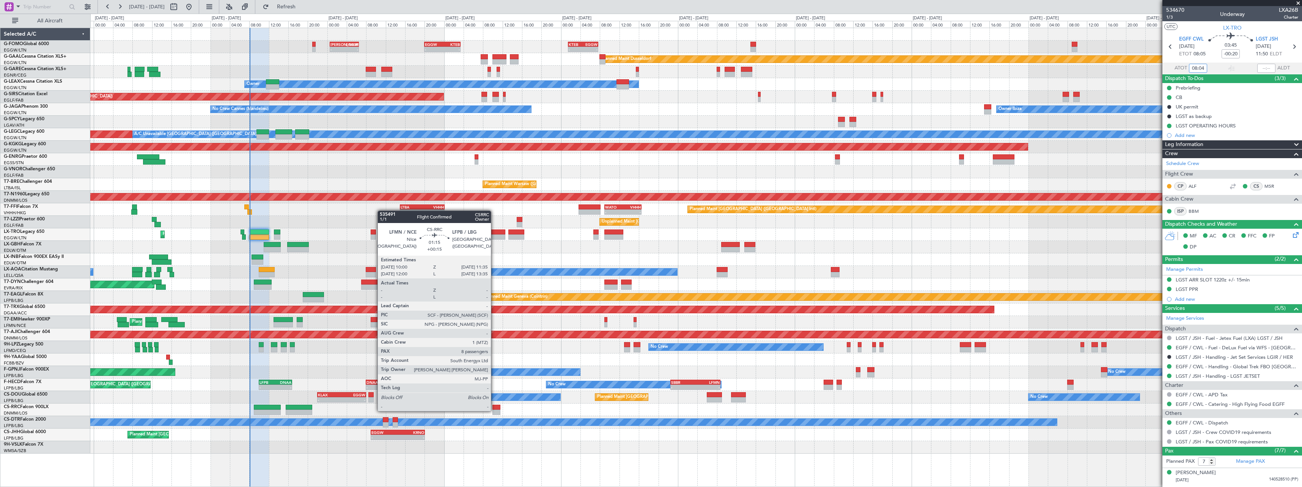
click at [495, 410] on div at bounding box center [496, 412] width 8 height 5
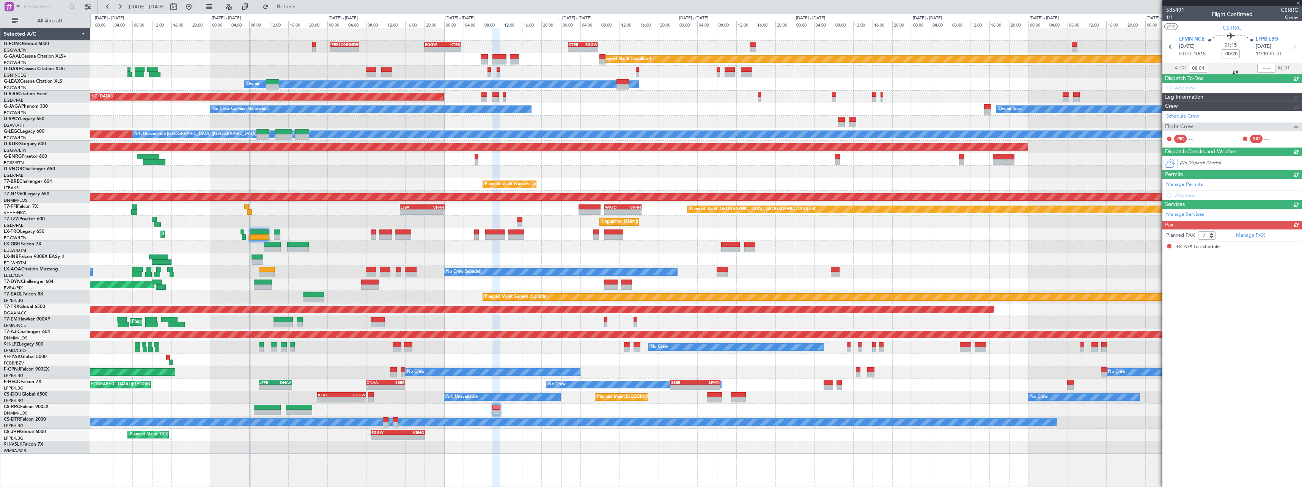
type input "+00:15"
type input "8"
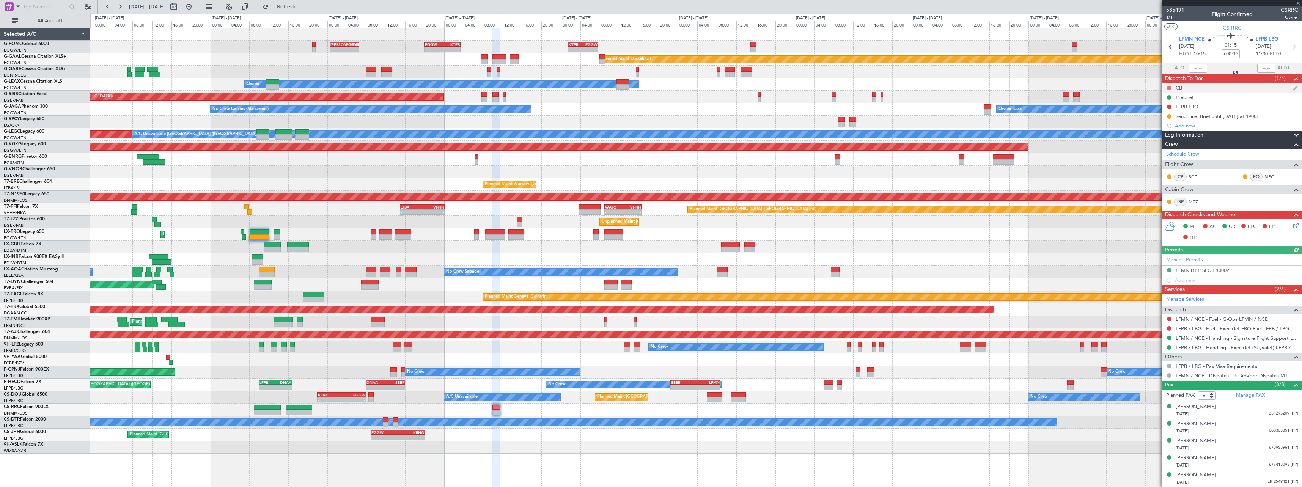
click at [1170, 87] on button at bounding box center [1169, 88] width 5 height 5
click at [1172, 122] on span "Completed" at bounding box center [1172, 122] width 25 height 8
click at [1286, 133] on div at bounding box center [1293, 135] width 15 height 9
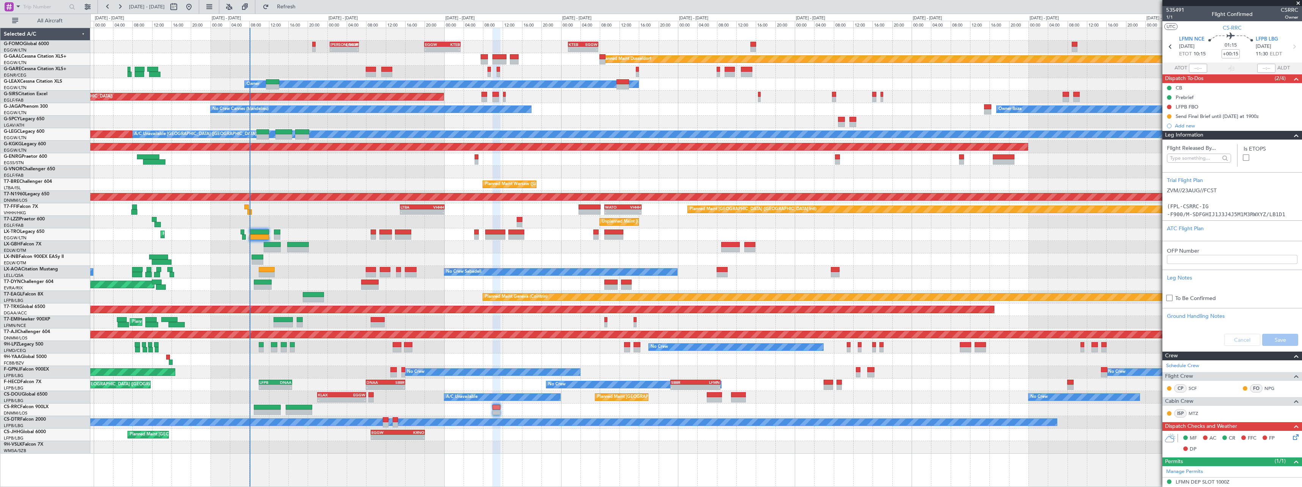
click at [1286, 134] on div at bounding box center [1293, 135] width 15 height 9
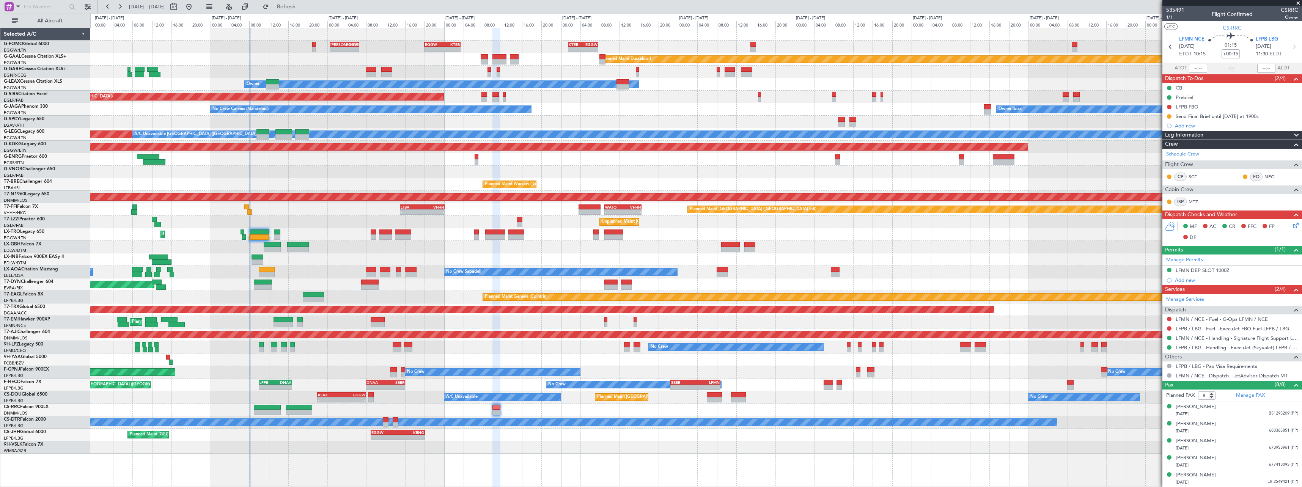
click at [1291, 225] on icon at bounding box center [1294, 224] width 6 height 6
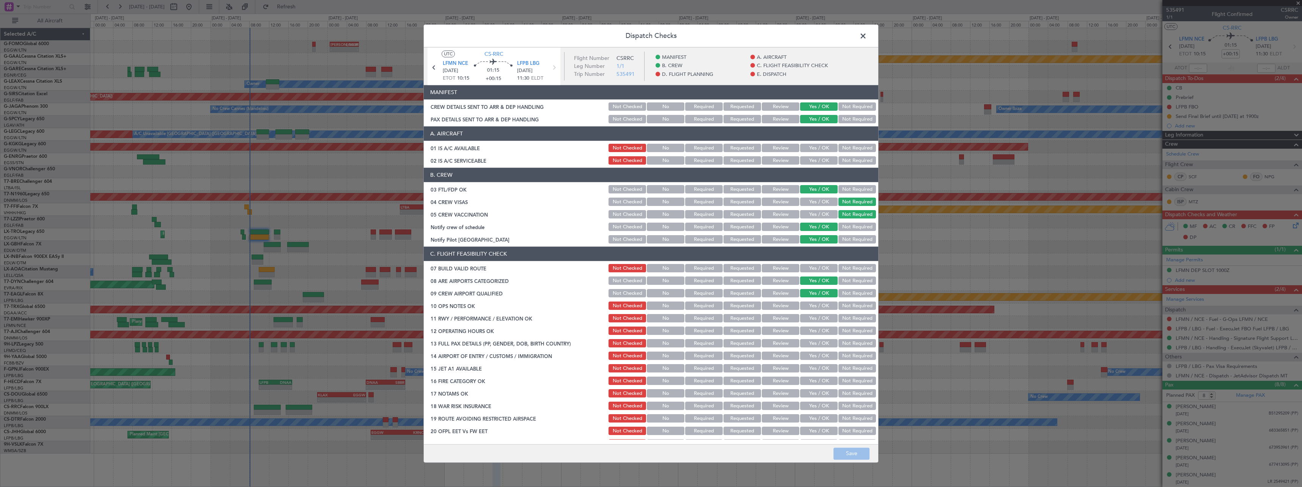
click at [819, 270] on button "Yes / OK" at bounding box center [819, 268] width 38 height 8
click at [822, 305] on button "Yes / OK" at bounding box center [819, 306] width 38 height 8
click at [821, 318] on button "Yes / OK" at bounding box center [819, 318] width 38 height 8
click at [820, 326] on div "Yes / OK" at bounding box center [818, 331] width 38 height 11
click at [821, 332] on button "Yes / OK" at bounding box center [819, 331] width 38 height 8
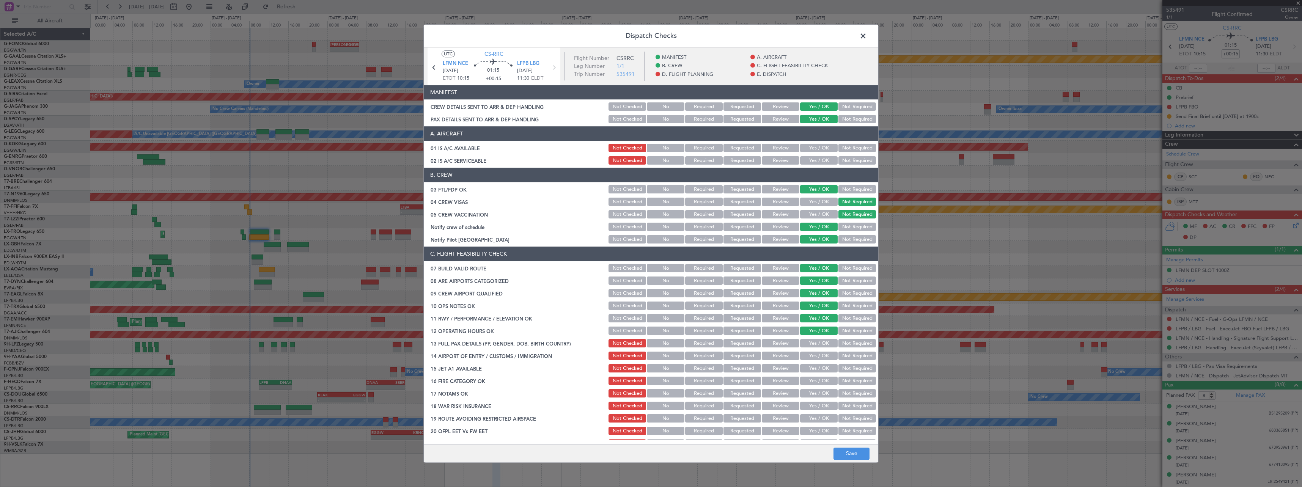
click at [821, 344] on button "Yes / OK" at bounding box center [819, 344] width 38 height 8
drag, startPoint x: 821, startPoint y: 350, endPoint x: 819, endPoint y: 355, distance: 5.8
click at [821, 351] on section "C. FLIGHT FEASIBILITY CHECK 07 BUILD VALID ROUTE Not Checked No Required Reques…" at bounding box center [651, 348] width 454 height 202
drag, startPoint x: 817, startPoint y: 370, endPoint x: 815, endPoint y: 374, distance: 4.4
click at [816, 372] on button "Yes / OK" at bounding box center [819, 369] width 38 height 8
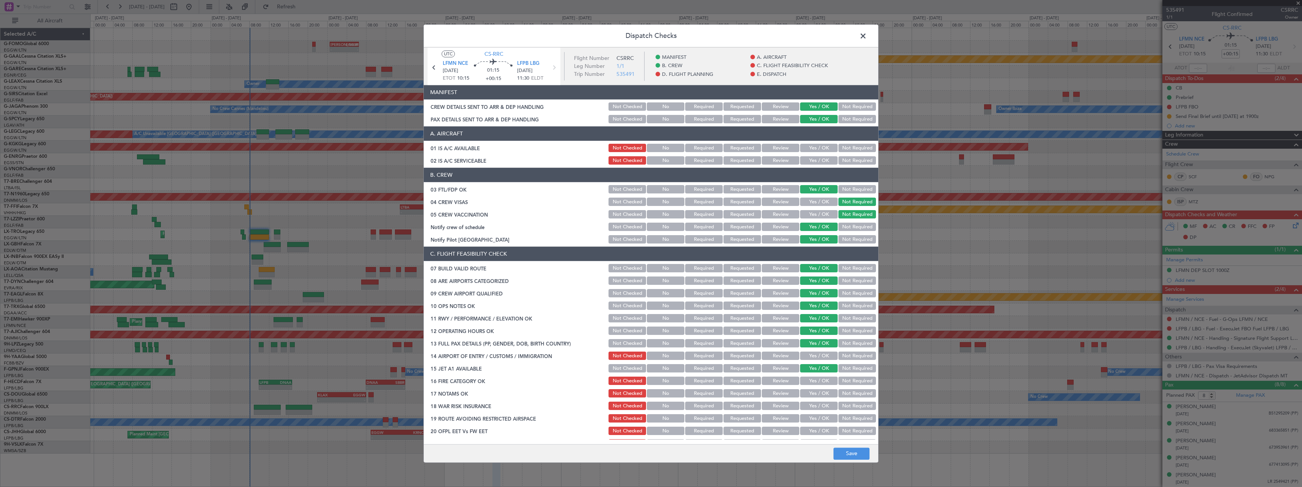
click at [815, 378] on section "C. FLIGHT FEASIBILITY CHECK 07 BUILD VALID ROUTE Not Checked No Required Reques…" at bounding box center [651, 348] width 454 height 202
click at [819, 355] on button "Yes / OK" at bounding box center [819, 356] width 38 height 8
click at [818, 383] on button "Yes / OK" at bounding box center [819, 381] width 38 height 8
drag, startPoint x: 818, startPoint y: 393, endPoint x: 818, endPoint y: 404, distance: 11.0
click at [818, 394] on button "Yes / OK" at bounding box center [819, 394] width 38 height 8
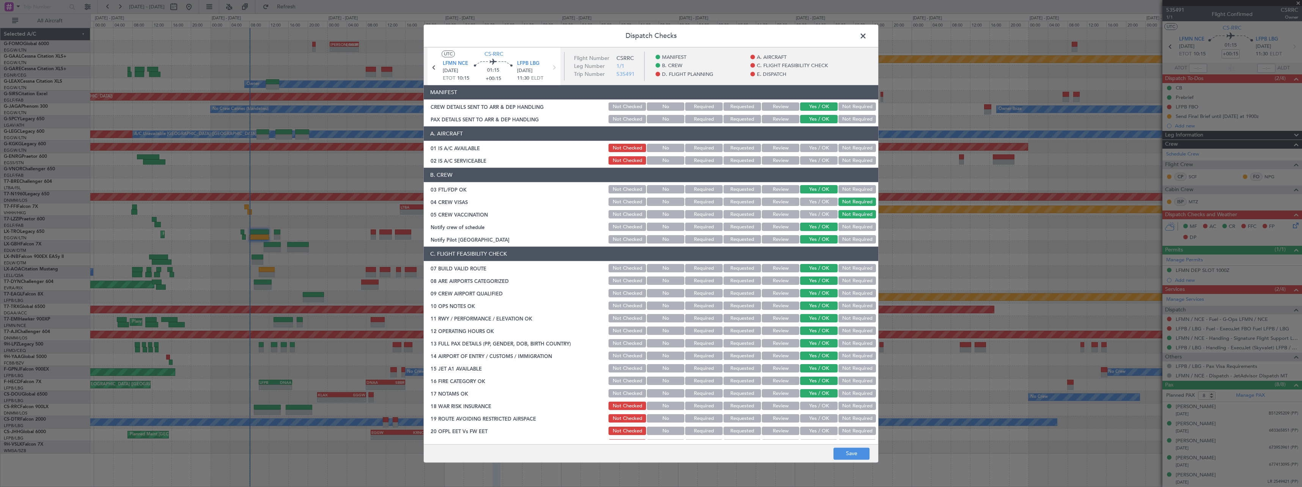
drag, startPoint x: 818, startPoint y: 404, endPoint x: 818, endPoint y: 410, distance: 6.4
click at [818, 405] on button "Yes / OK" at bounding box center [819, 406] width 38 height 8
click at [818, 419] on button "Yes / OK" at bounding box center [819, 419] width 38 height 8
click at [817, 431] on button "Yes / OK" at bounding box center [819, 431] width 38 height 8
click at [846, 404] on button "Not Required" at bounding box center [857, 406] width 38 height 8
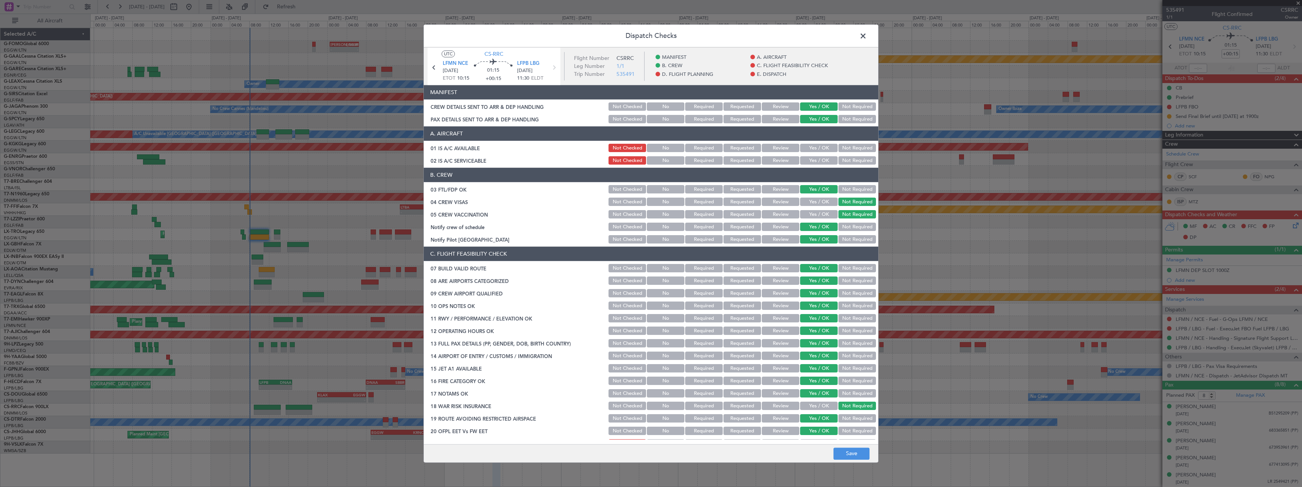
scroll to position [228, 0]
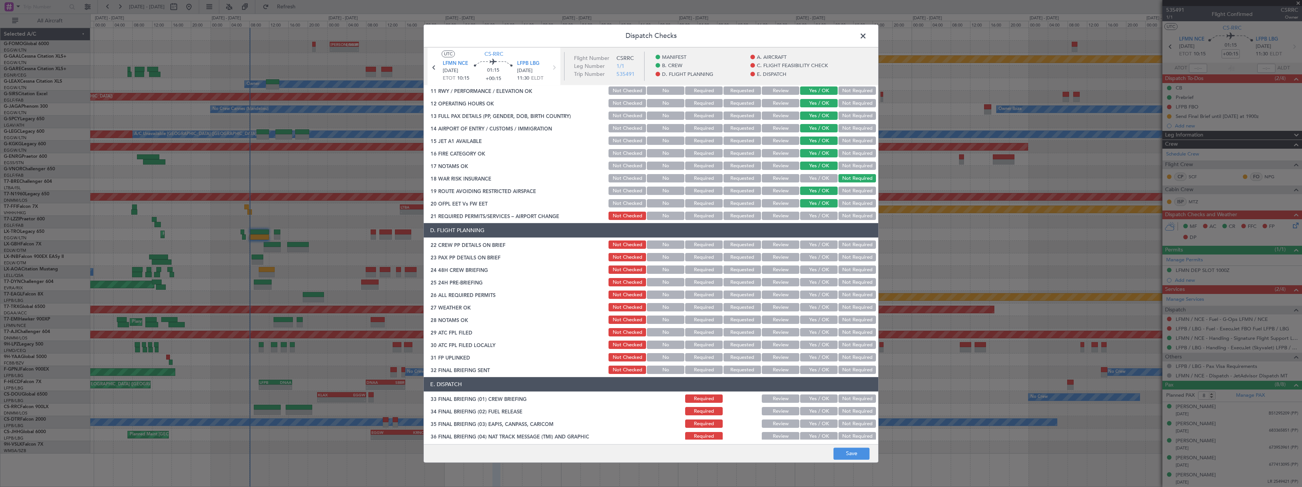
click at [821, 220] on div "Yes / OK" at bounding box center [818, 216] width 38 height 11
click at [813, 213] on button "Yes / OK" at bounding box center [819, 216] width 38 height 8
click at [816, 244] on button "Yes / OK" at bounding box center [819, 245] width 38 height 8
click at [814, 259] on button "Yes / OK" at bounding box center [819, 257] width 38 height 8
click at [814, 270] on button "Yes / OK" at bounding box center [819, 270] width 38 height 8
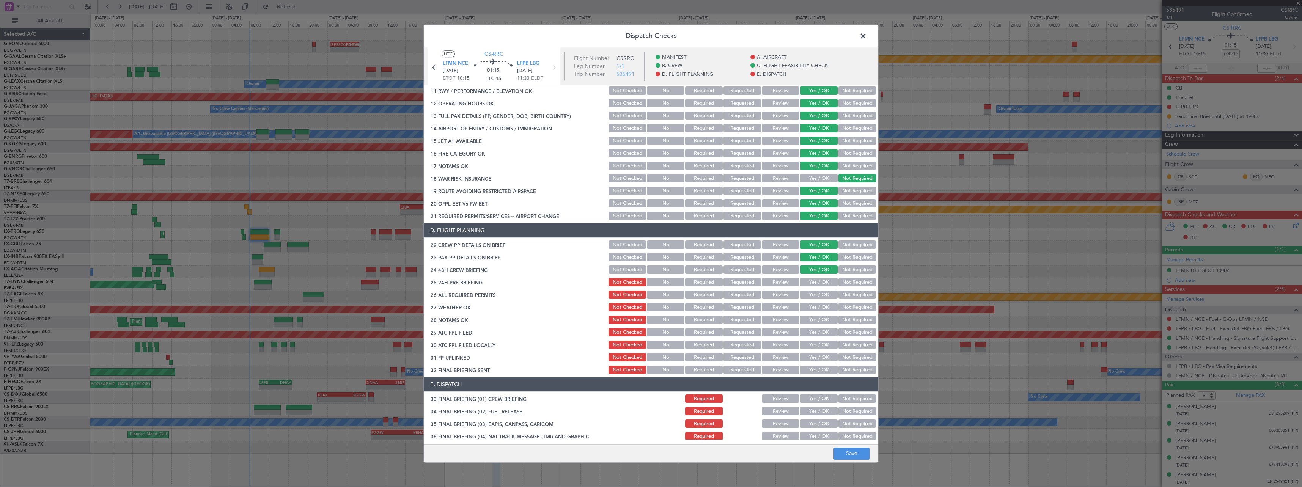
click at [840, 285] on button "Not Required" at bounding box center [857, 282] width 38 height 8
click at [862, 453] on button "Save" at bounding box center [851, 454] width 36 height 12
click at [867, 36] on span at bounding box center [867, 37] width 0 height 15
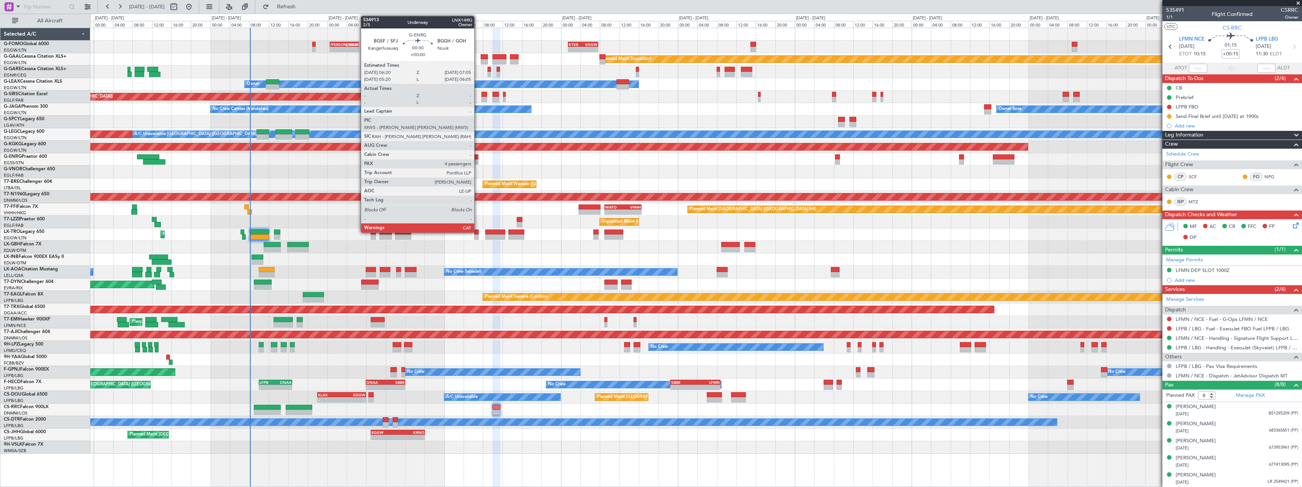
click at [478, 163] on div at bounding box center [477, 161] width 4 height 5
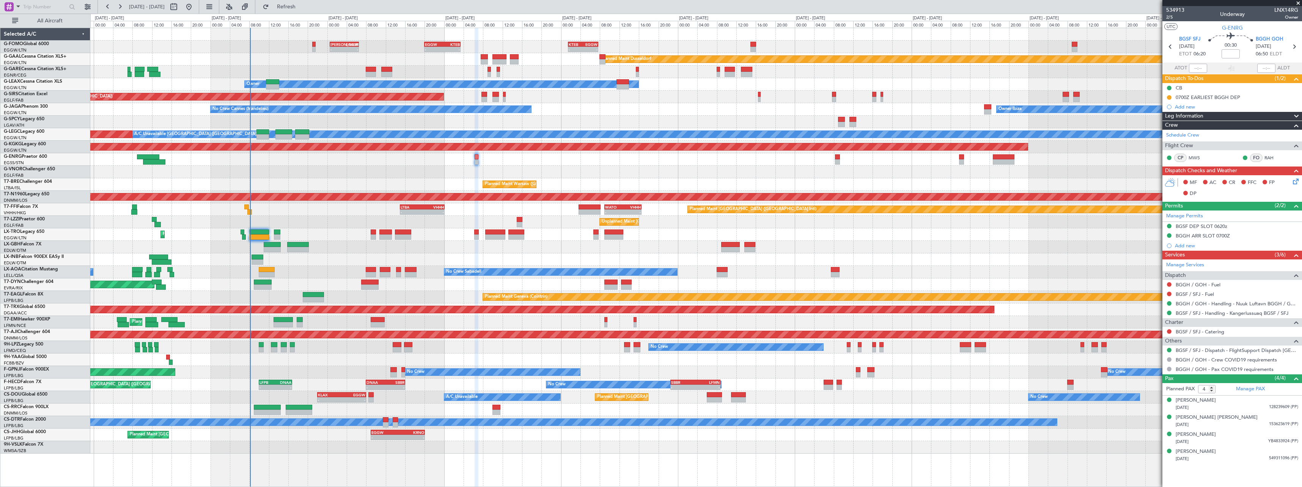
click at [1295, 114] on span at bounding box center [1296, 116] width 9 height 9
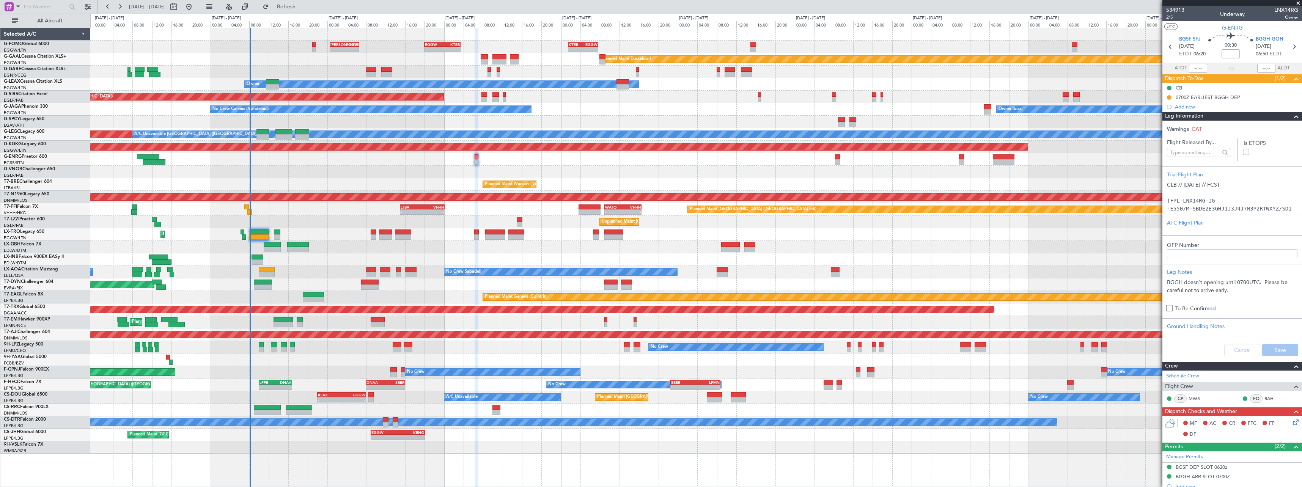
click at [1292, 114] on span at bounding box center [1296, 116] width 9 height 9
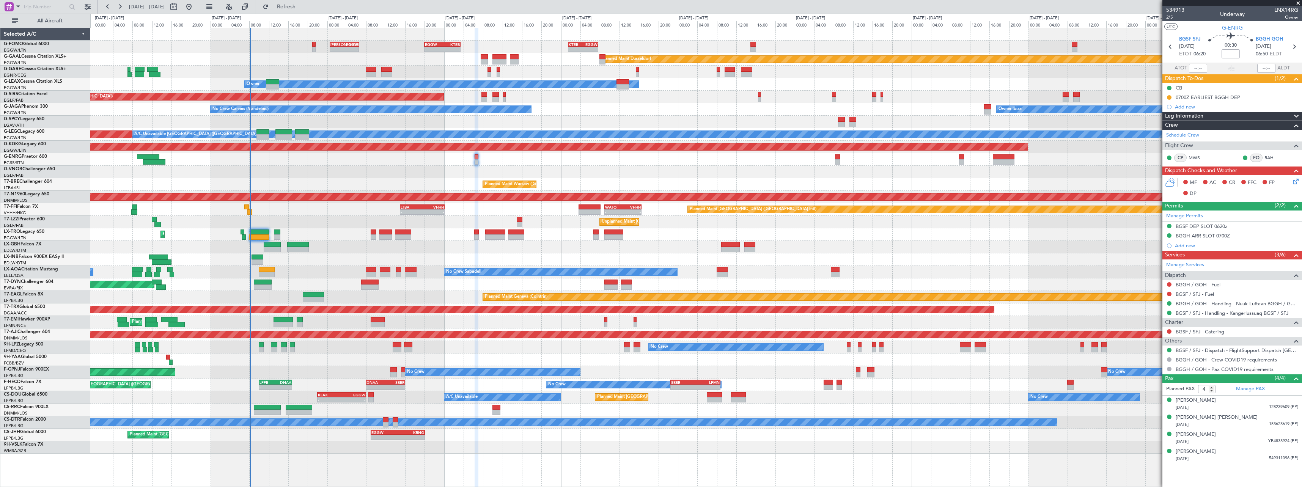
click at [1297, 183] on icon at bounding box center [1294, 180] width 6 height 6
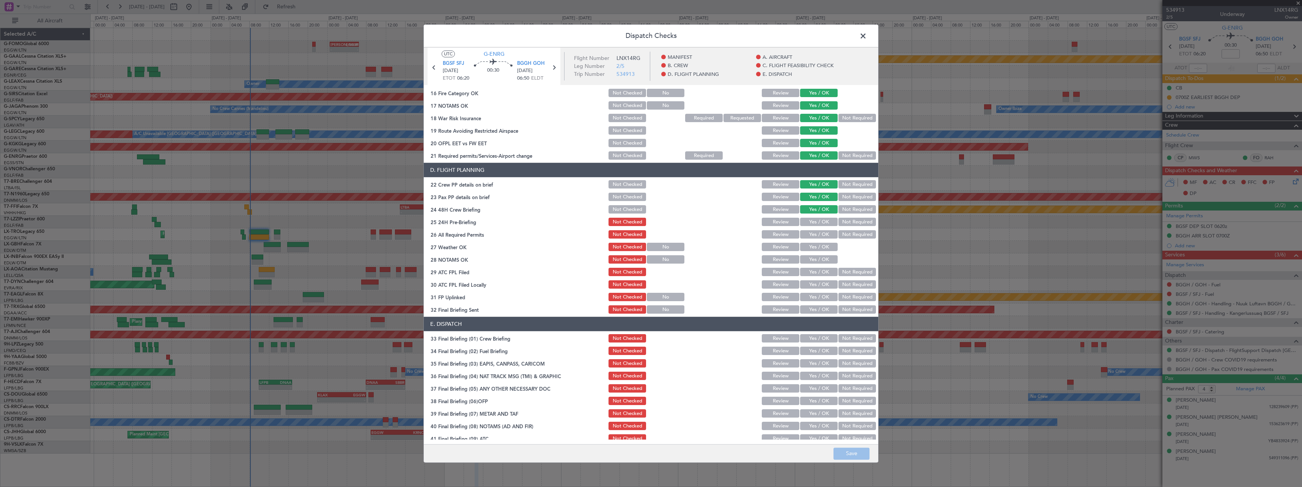
scroll to position [303, 0]
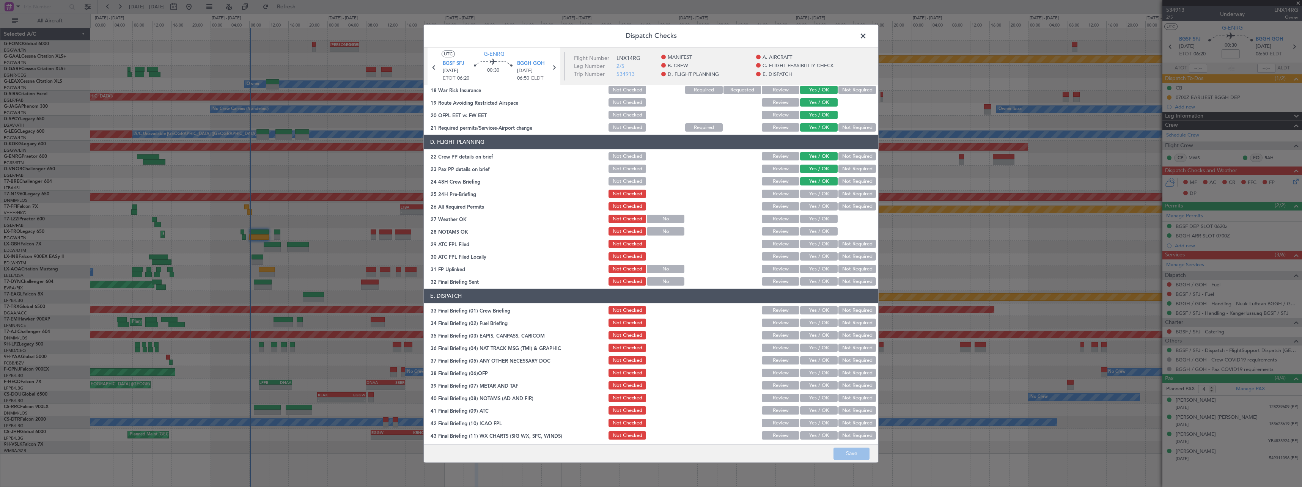
click at [860, 196] on button "Not Required" at bounding box center [857, 194] width 38 height 8
drag, startPoint x: 849, startPoint y: 456, endPoint x: 847, endPoint y: 451, distance: 5.5
click at [849, 453] on button "Save" at bounding box center [851, 454] width 36 height 12
click at [867, 36] on span at bounding box center [867, 37] width 0 height 15
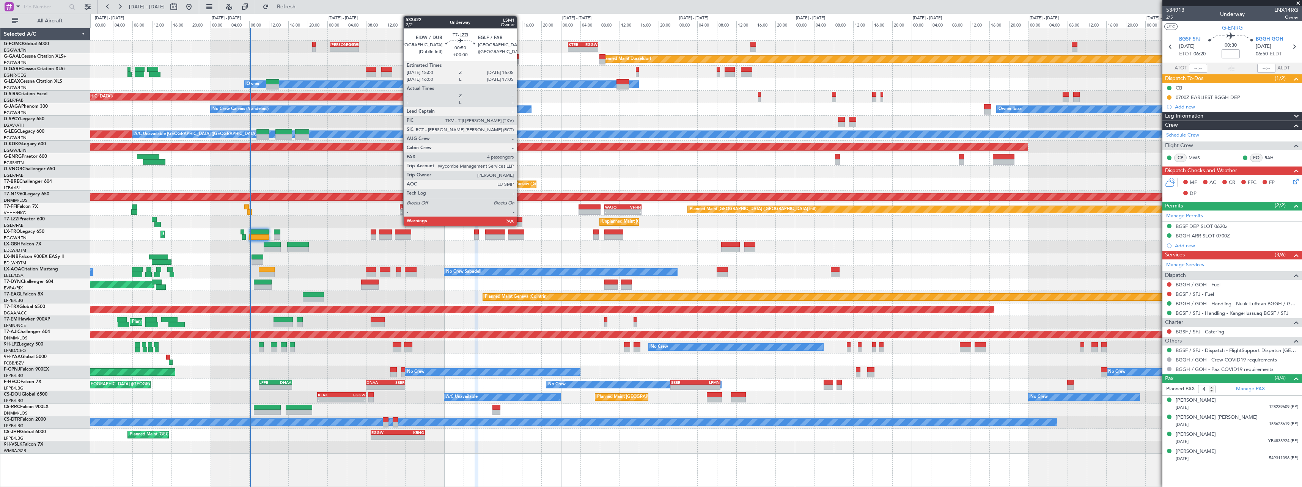
click at [520, 219] on div at bounding box center [519, 219] width 5 height 5
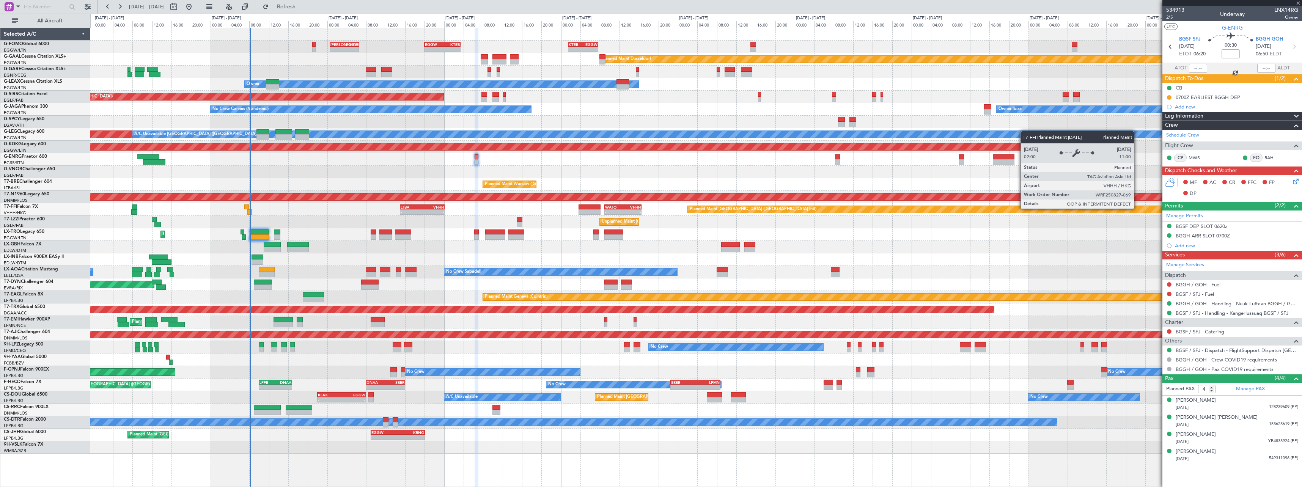
type input "5"
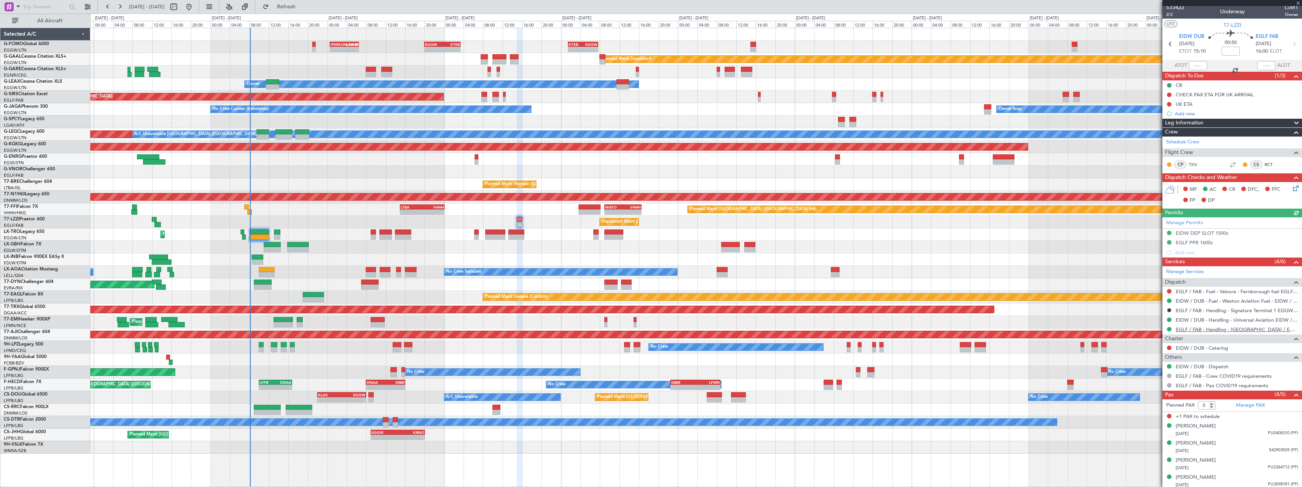
scroll to position [5, 0]
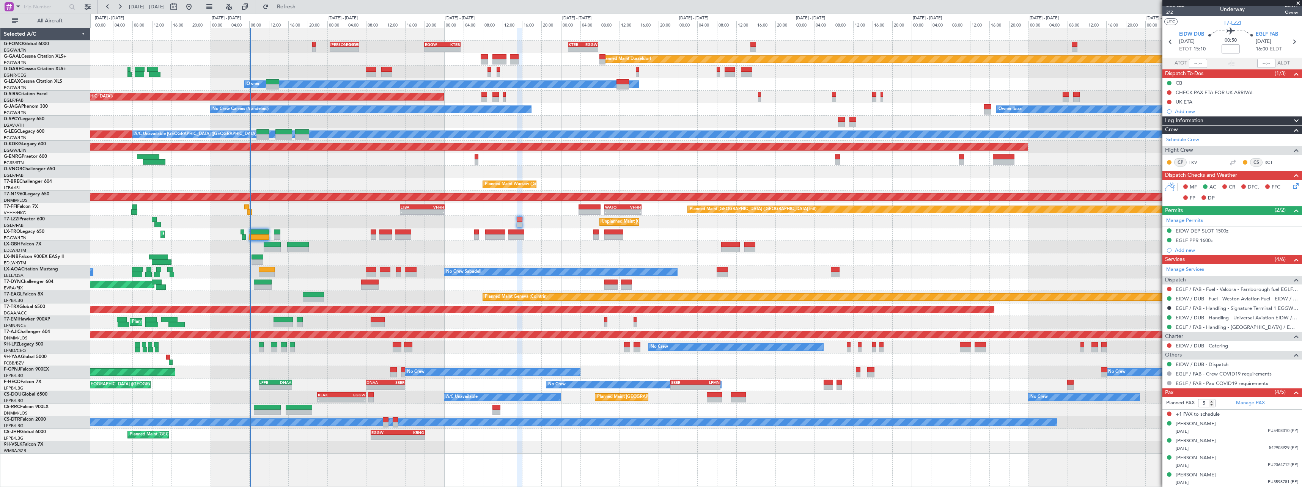
click at [545, 266] on div "- - KACK 00:35 Z EGGW 06:30 Z - - EGGW 20:00 Z KTEB 03:25 Z - - KTEB 01:30 Z EG…" at bounding box center [695, 241] width 1211 height 426
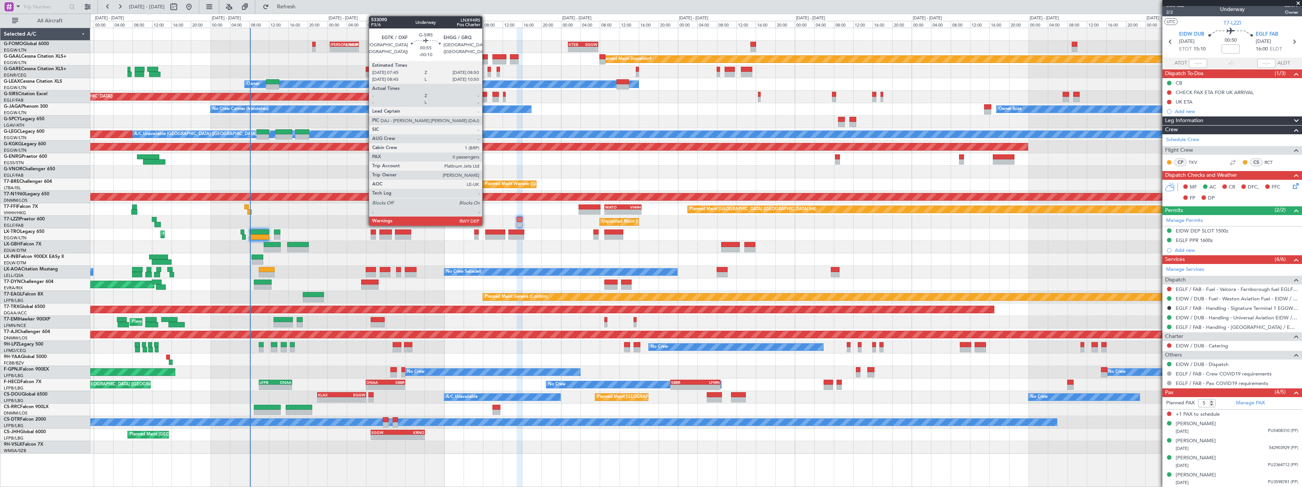
click at [486, 93] on div at bounding box center [483, 94] width 5 height 5
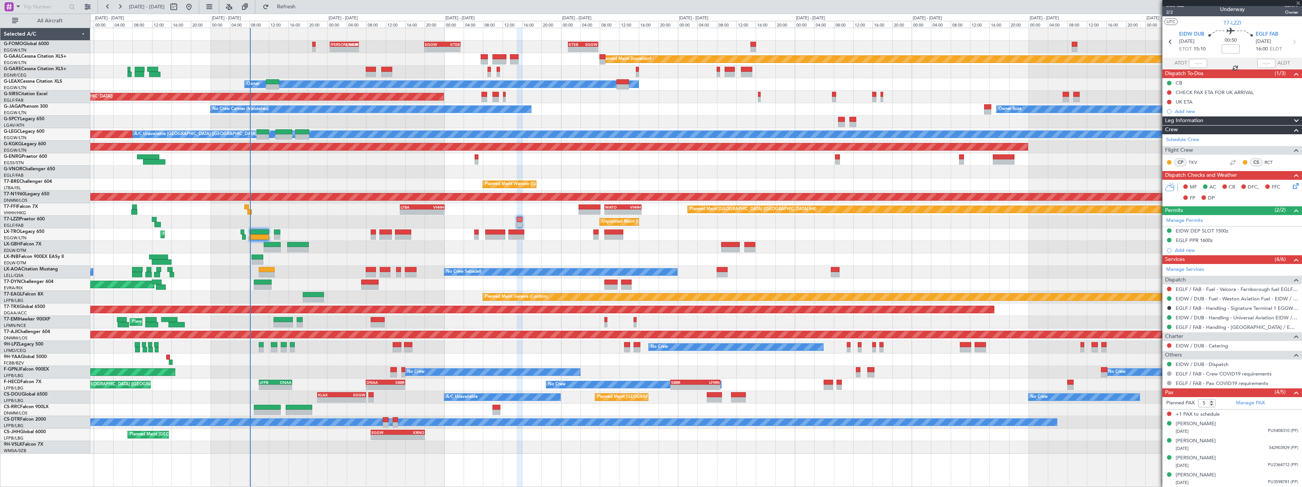
type input "-00:10"
type input "0"
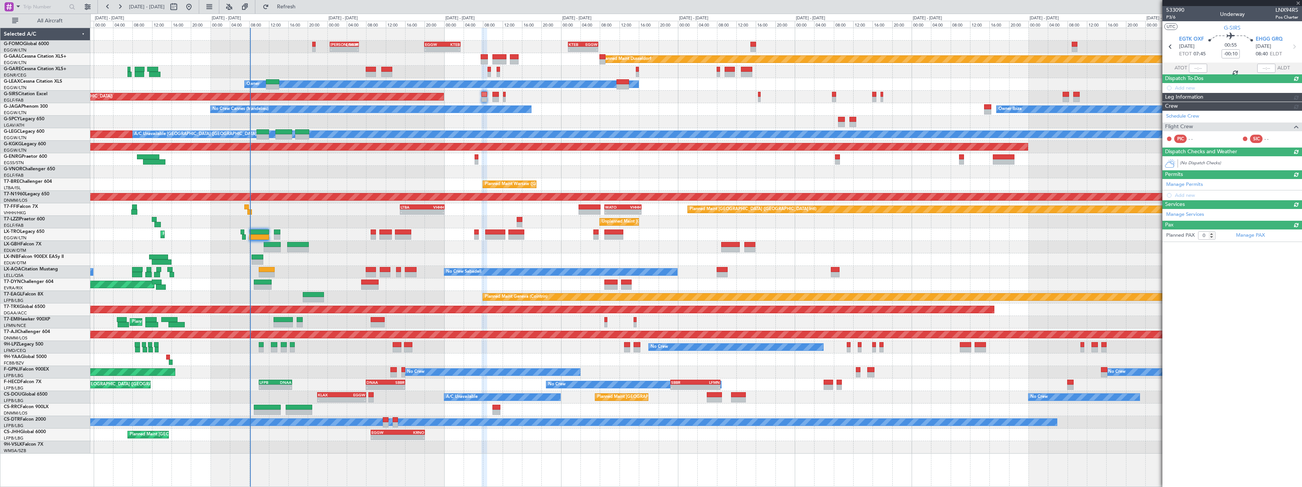
scroll to position [0, 0]
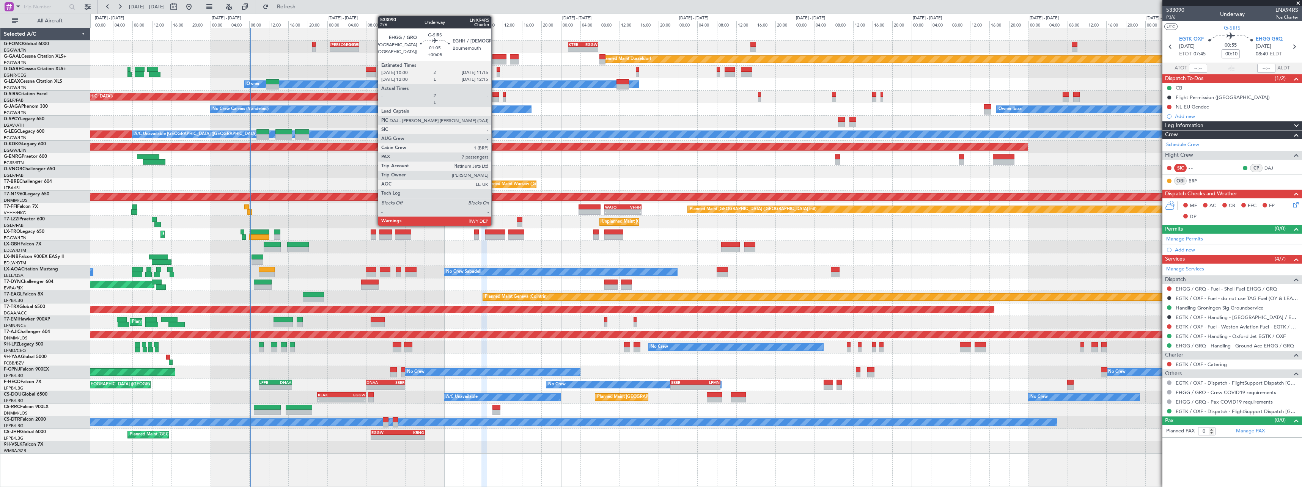
click at [495, 94] on div at bounding box center [495, 94] width 6 height 5
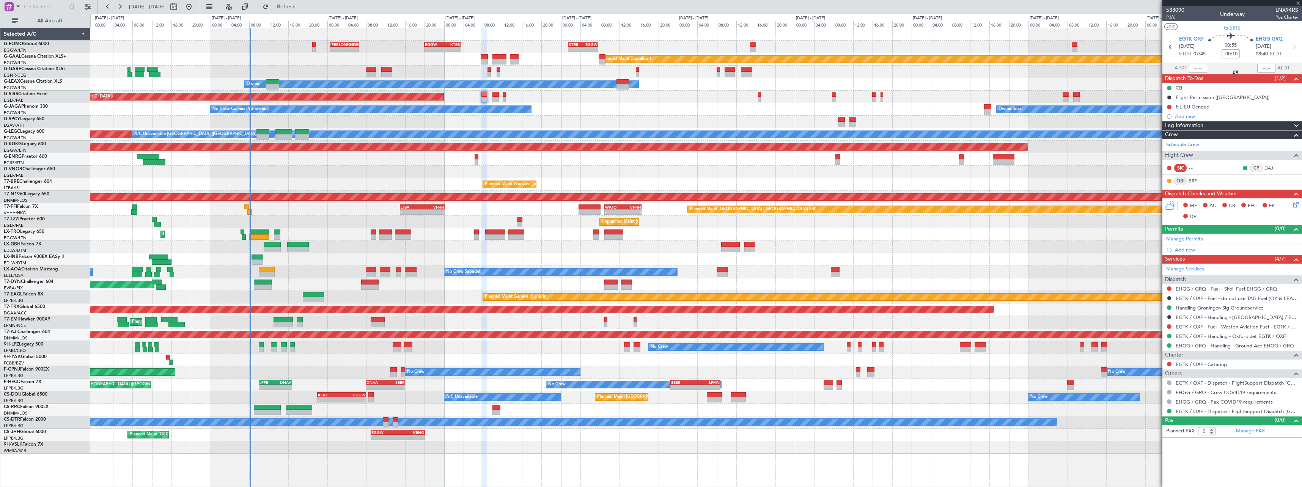
type input "+00:05"
type input "7"
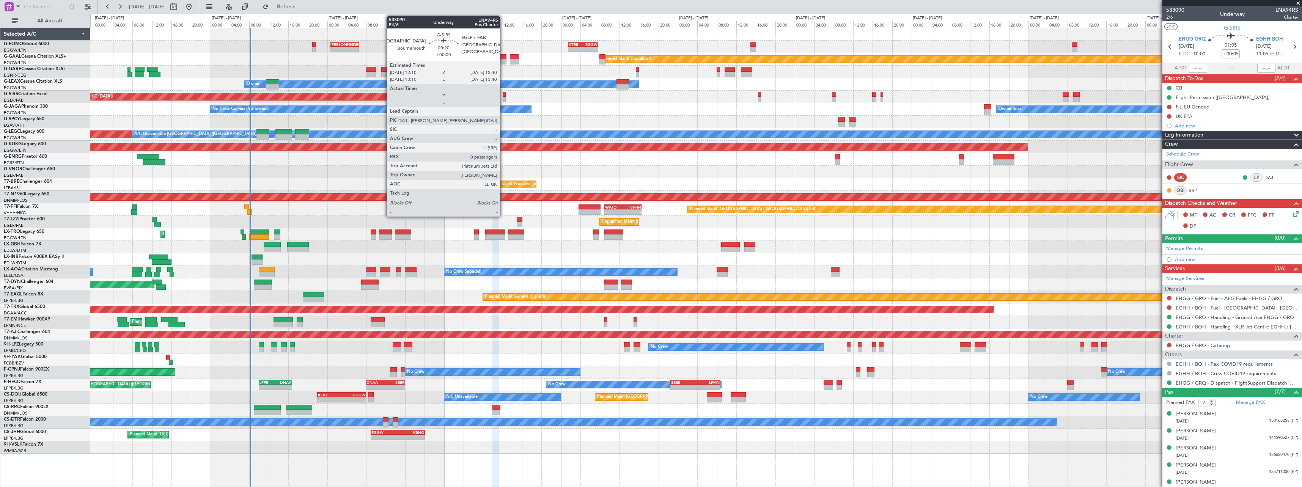
click at [504, 97] on div at bounding box center [504, 99] width 3 height 5
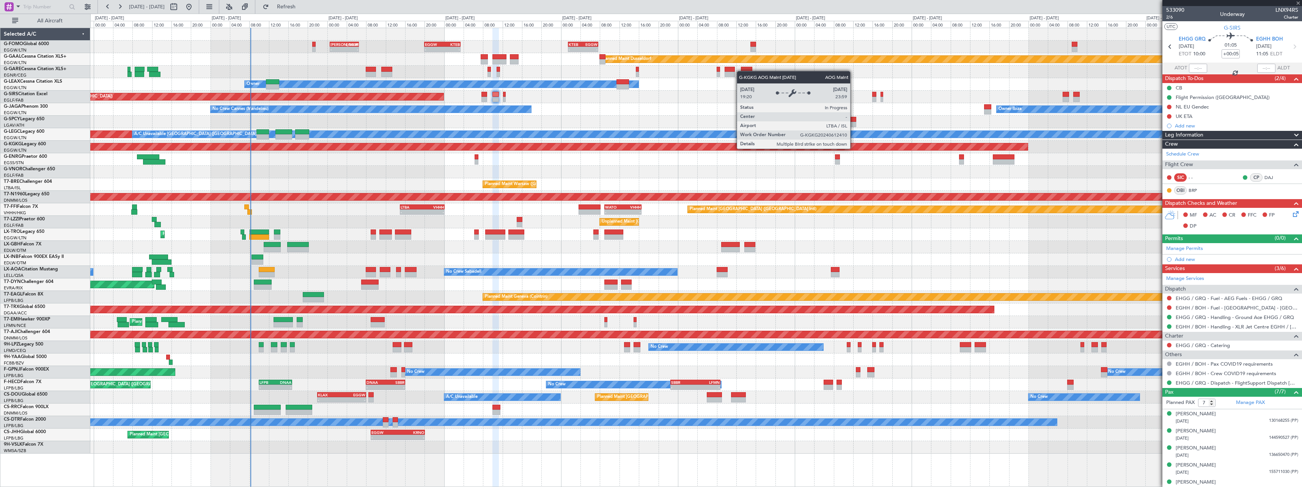
type input "0"
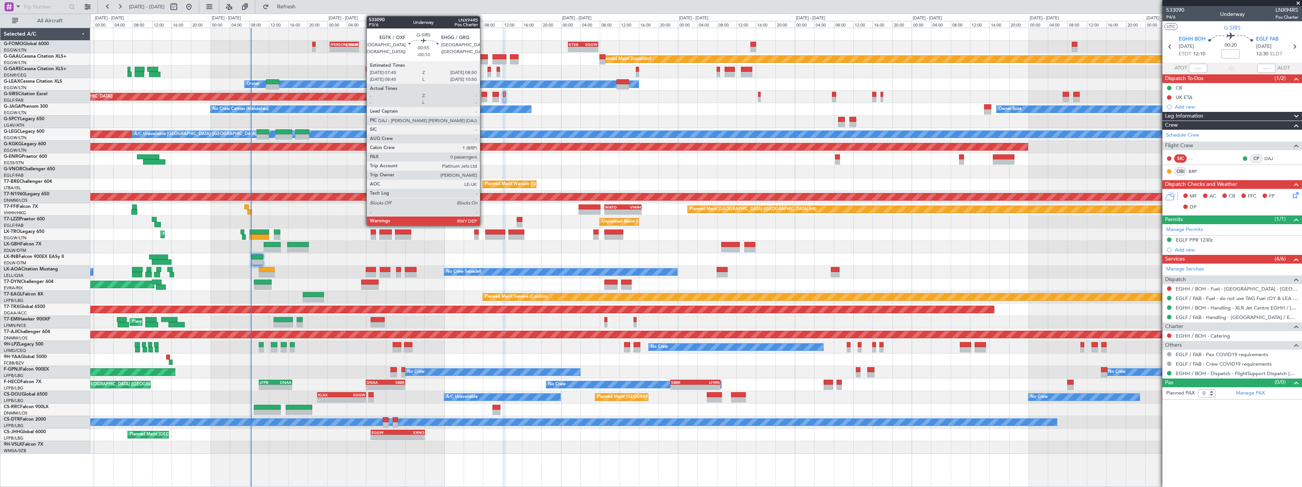
click at [483, 98] on div at bounding box center [483, 99] width 5 height 5
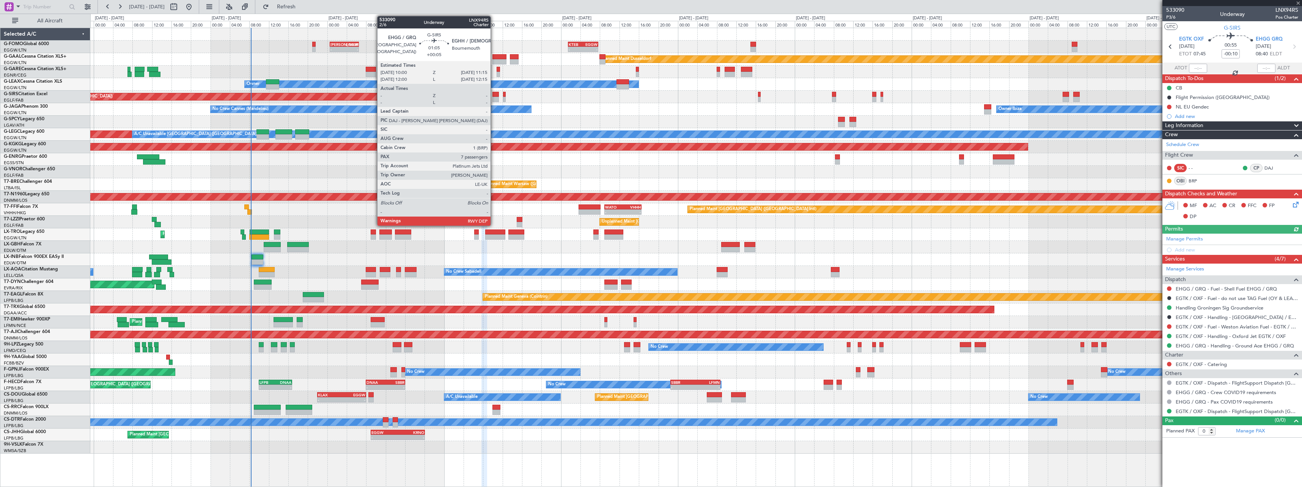
click at [494, 97] on div at bounding box center [495, 99] width 6 height 5
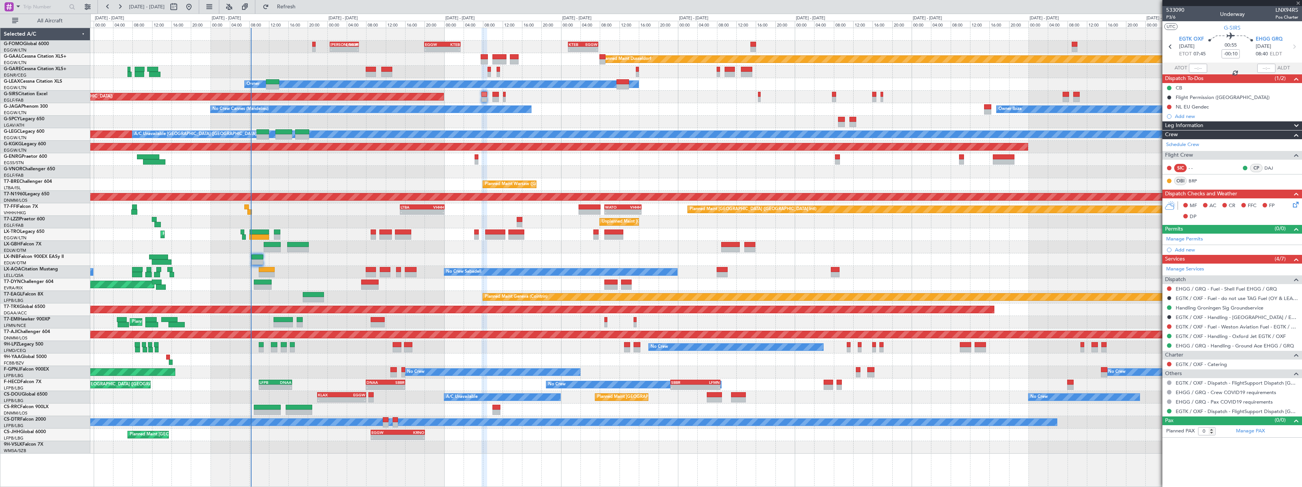
type input "+00:05"
type input "7"
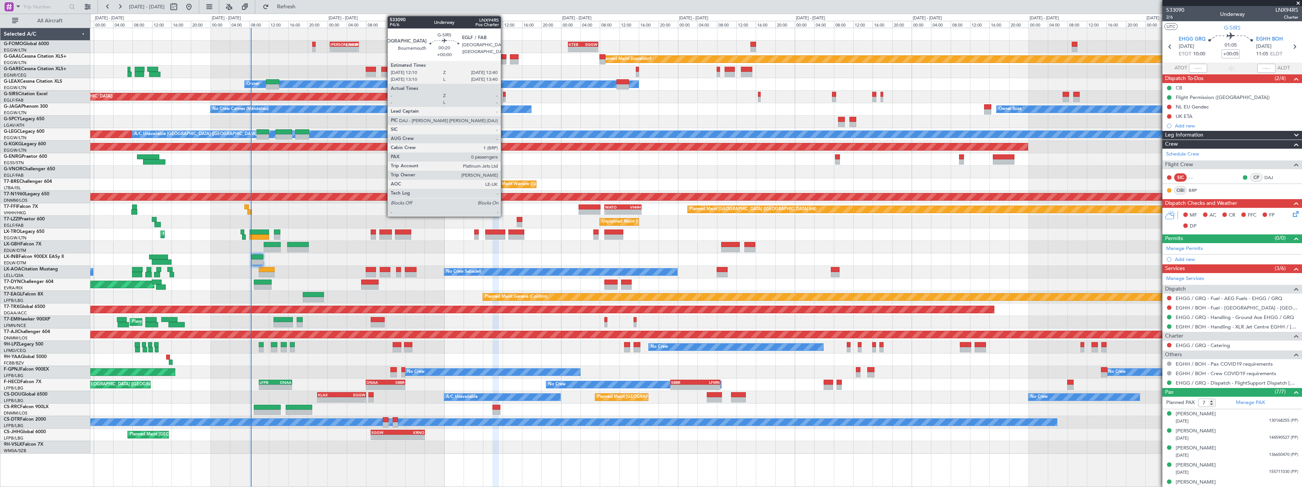
click at [504, 98] on div at bounding box center [504, 99] width 3 height 5
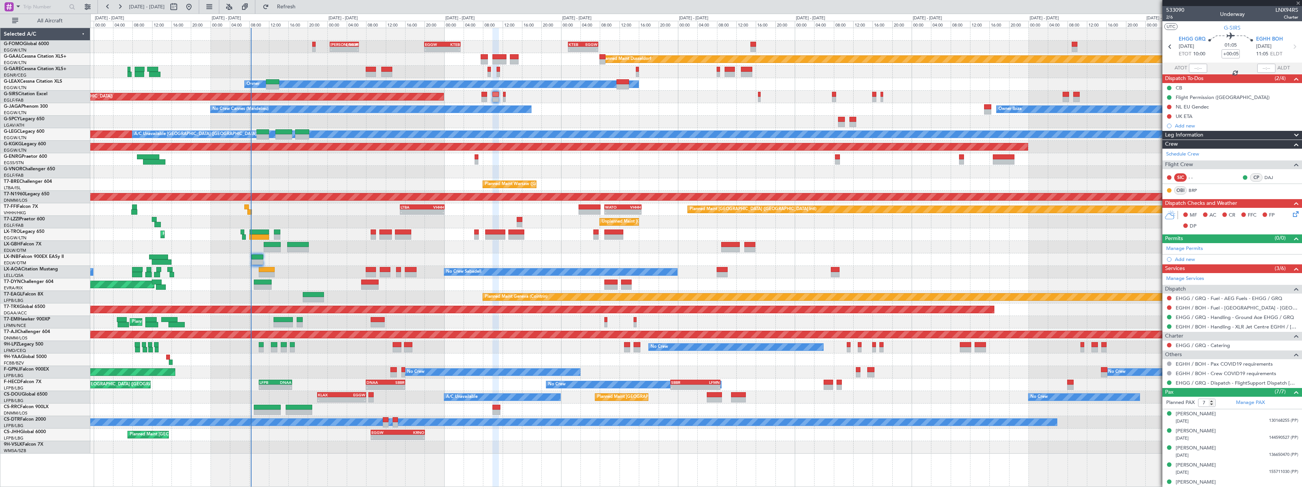
type input "0"
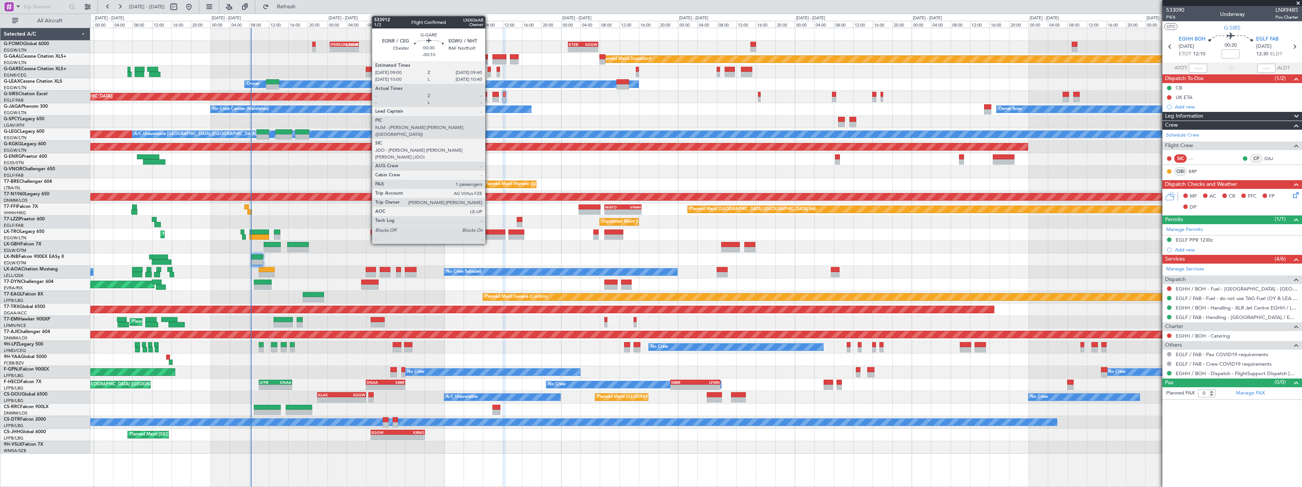
click at [489, 71] on div at bounding box center [488, 69] width 3 height 5
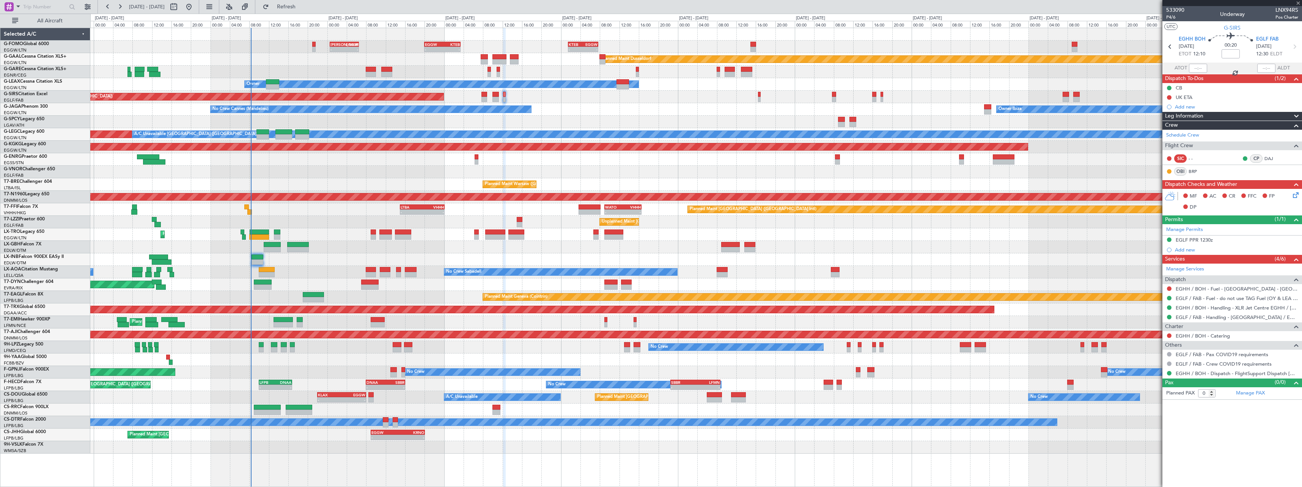
type input "-00:10"
type input "1"
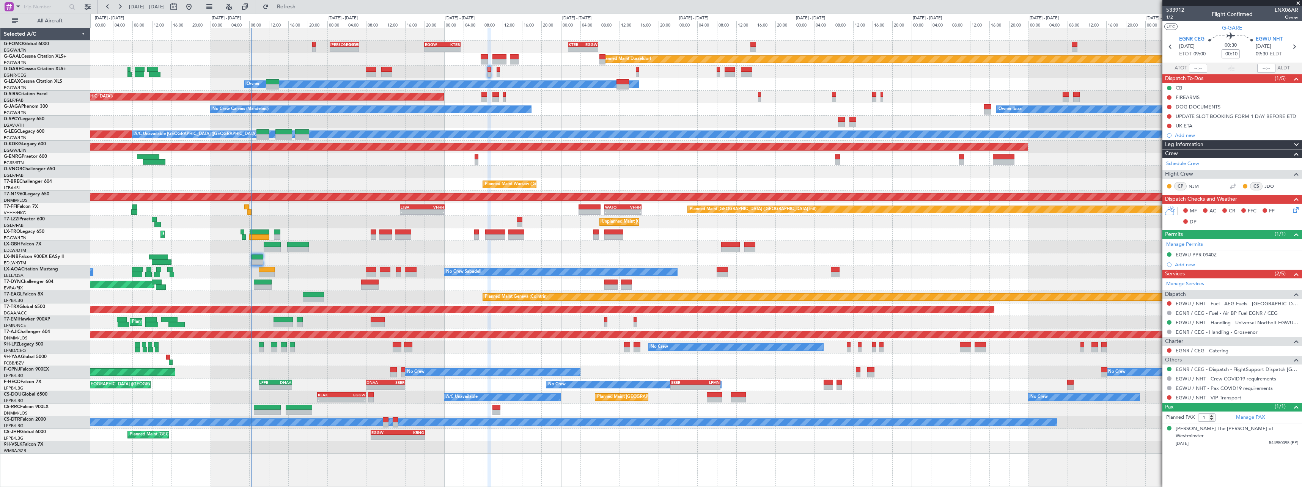
click at [1293, 211] on icon at bounding box center [1294, 209] width 6 height 6
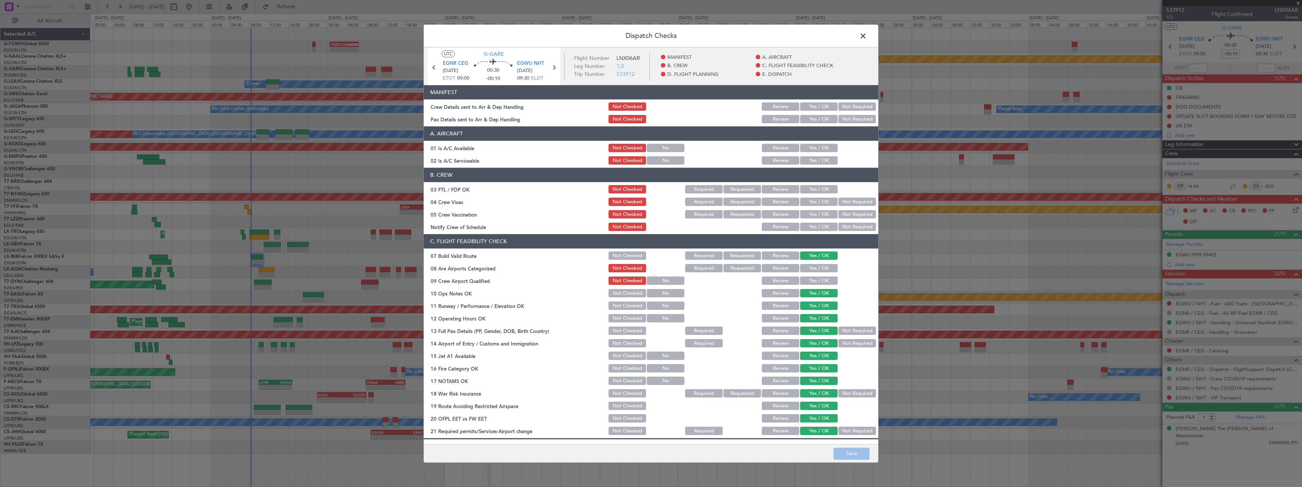
scroll to position [263, 0]
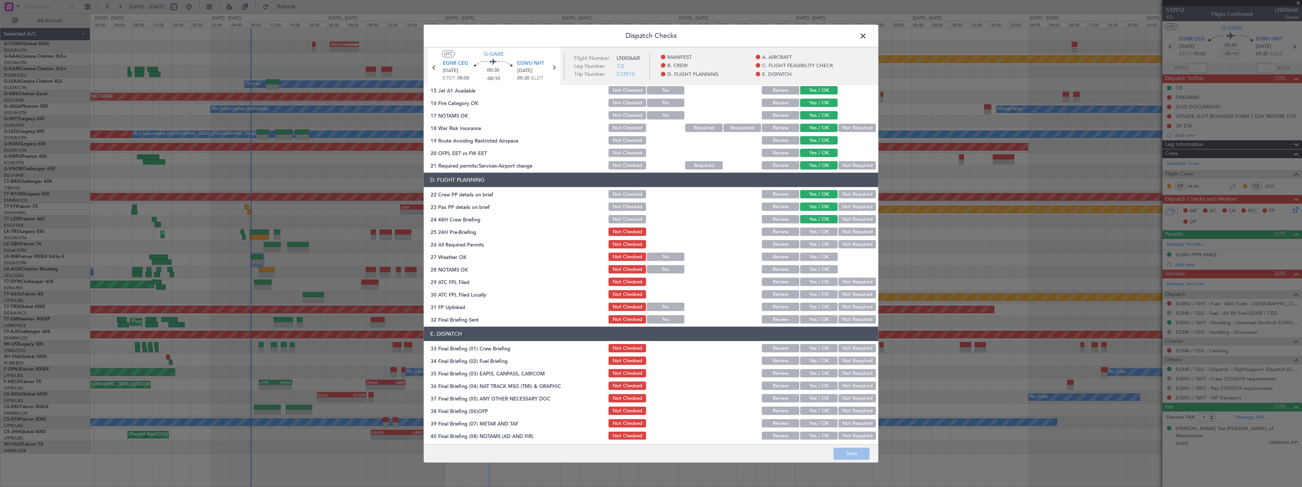
click at [847, 227] on div "Not Required" at bounding box center [856, 232] width 38 height 11
click at [847, 230] on button "Not Required" at bounding box center [857, 232] width 38 height 8
click at [860, 455] on button "Save" at bounding box center [851, 454] width 36 height 12
click at [867, 35] on span at bounding box center [867, 37] width 0 height 15
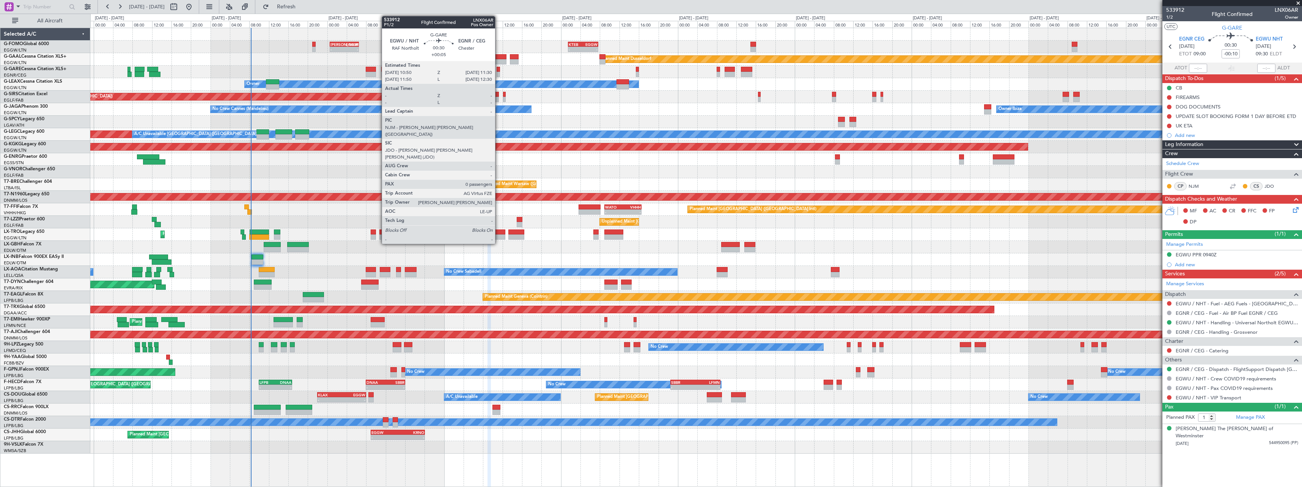
click at [498, 72] on div at bounding box center [498, 74] width 3 height 5
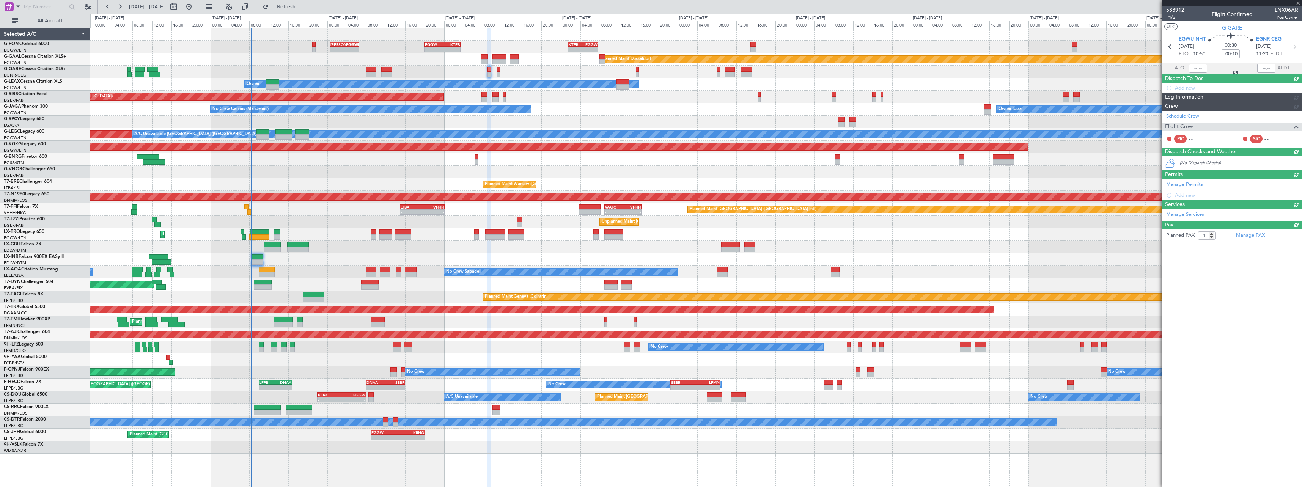
type input "+00:05"
type input "0"
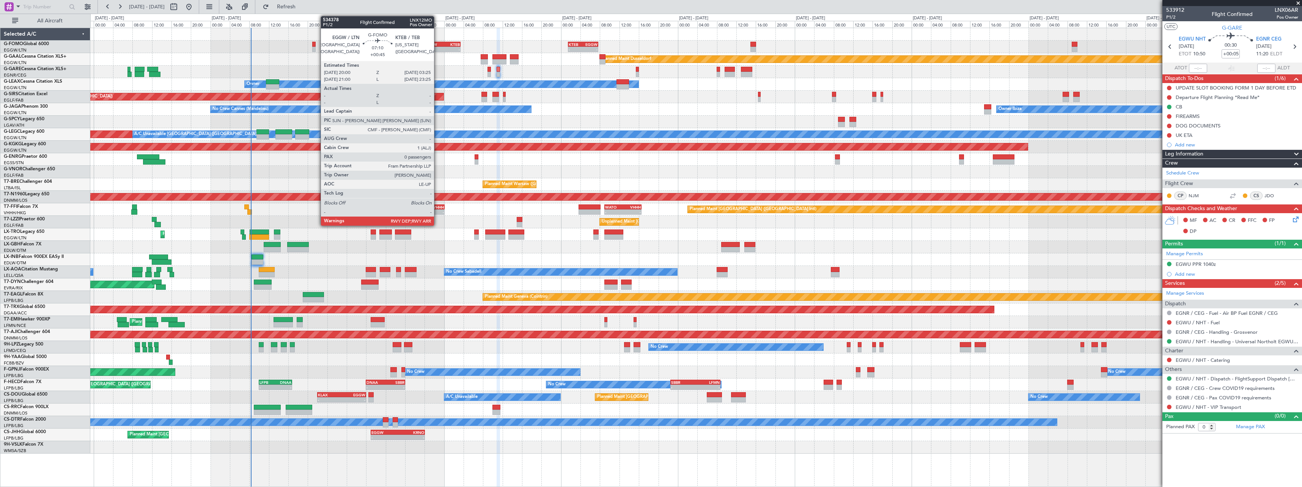
click at [438, 47] on div "-" at bounding box center [433, 49] width 17 height 5
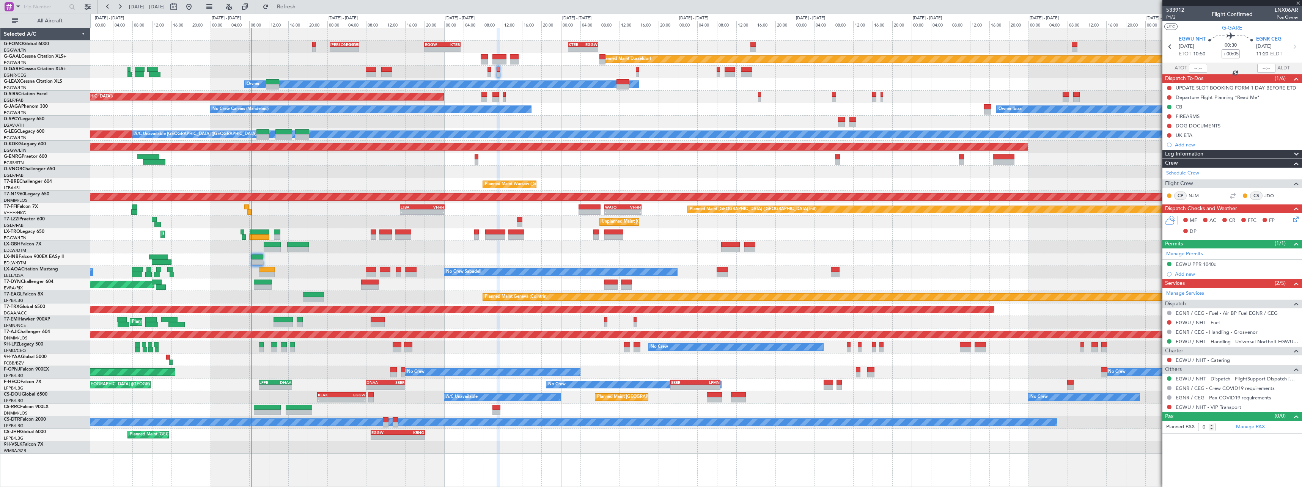
type input "+00:45"
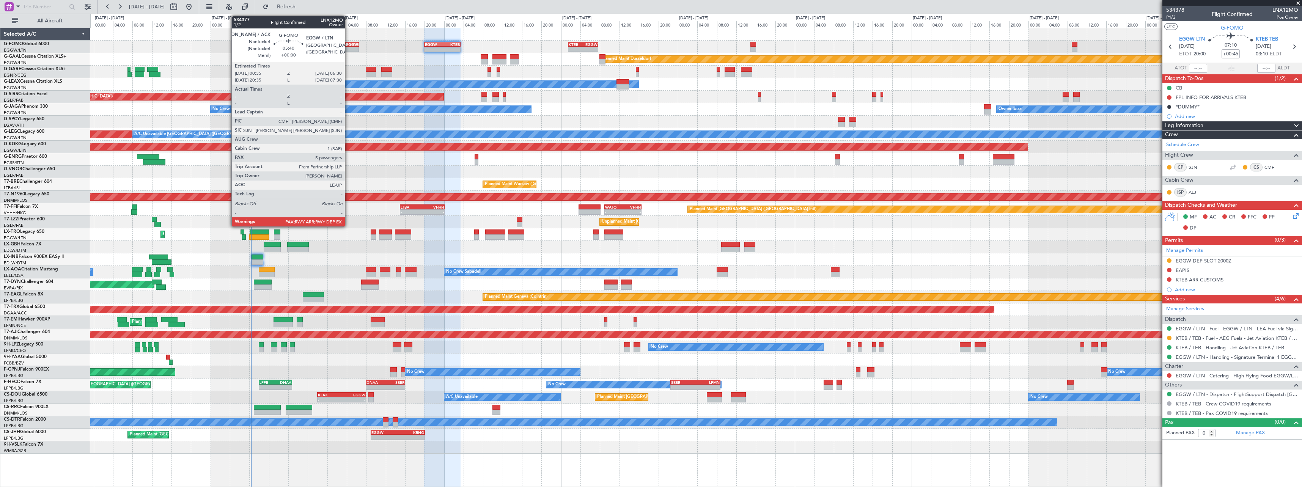
click at [348, 46] on div "EGGW" at bounding box center [351, 44] width 14 height 5
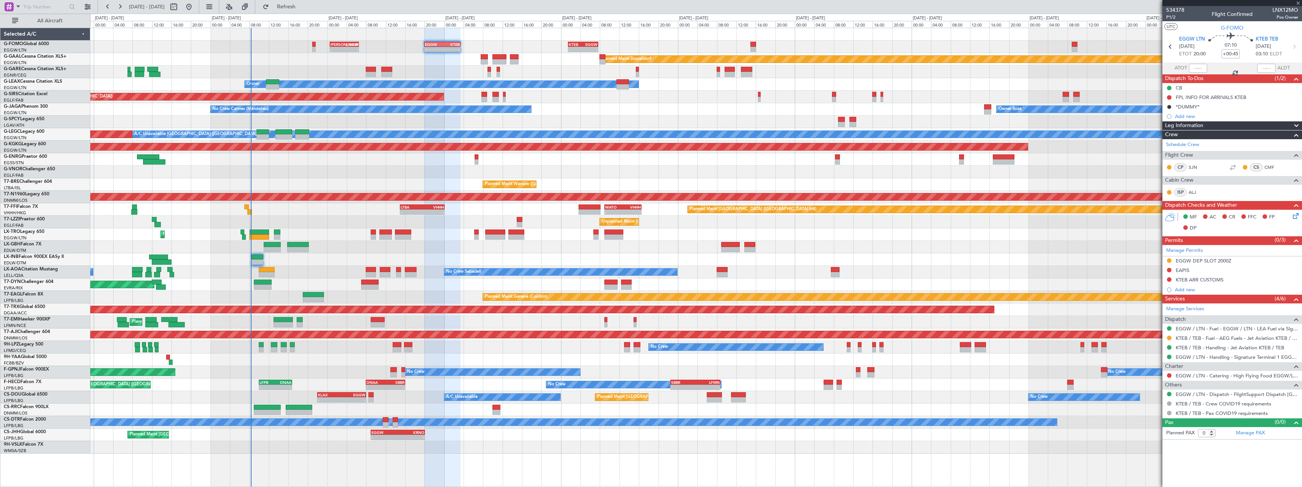
type input "5"
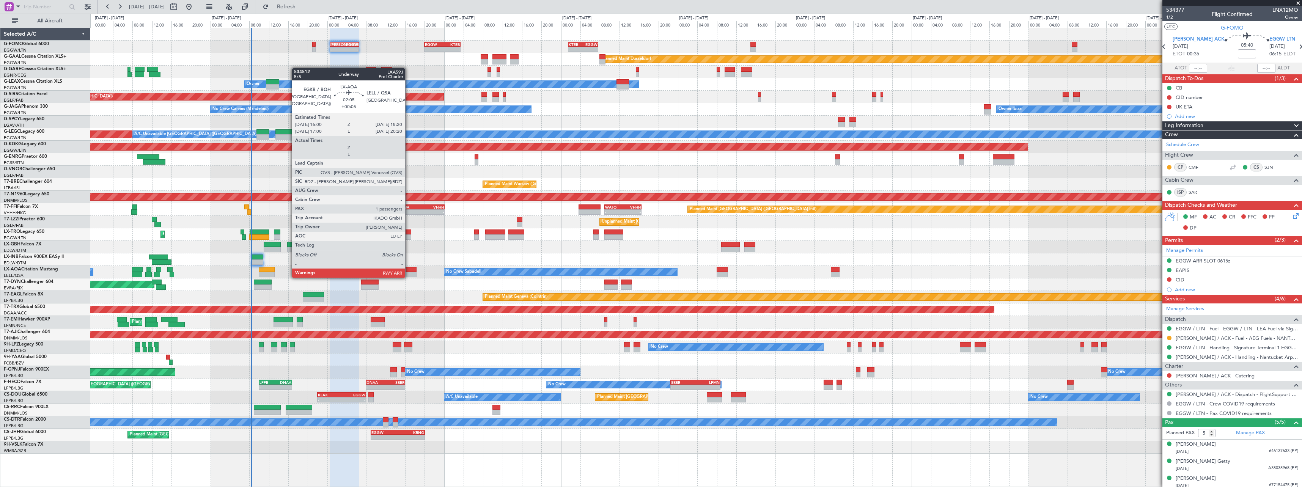
click at [409, 277] on div at bounding box center [410, 274] width 11 height 5
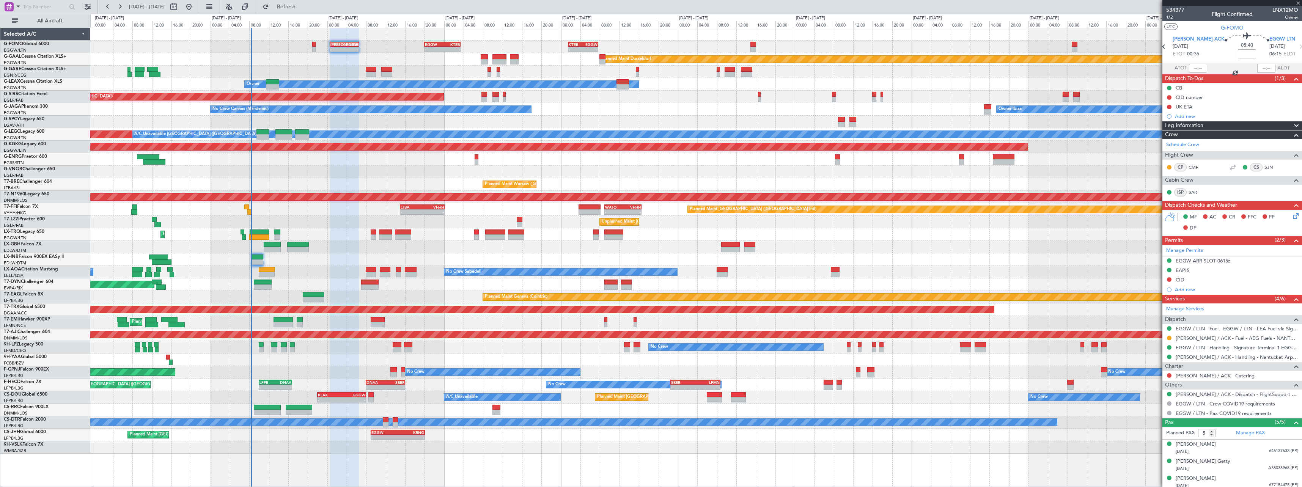
type input "+00:05"
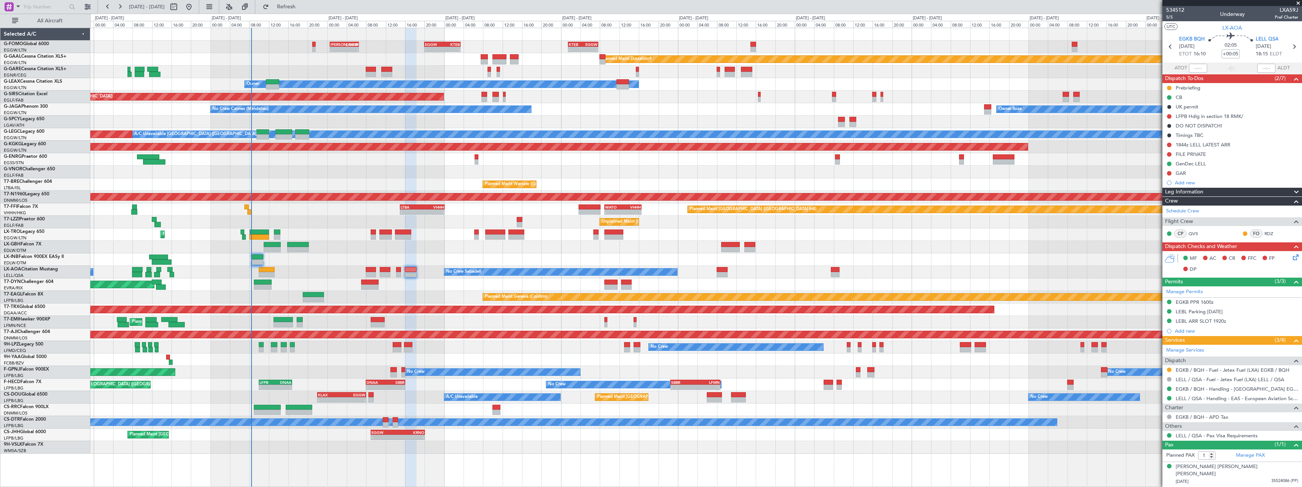
click at [500, 70] on div "Unplanned Maint [PERSON_NAME]" at bounding box center [695, 72] width 1211 height 13
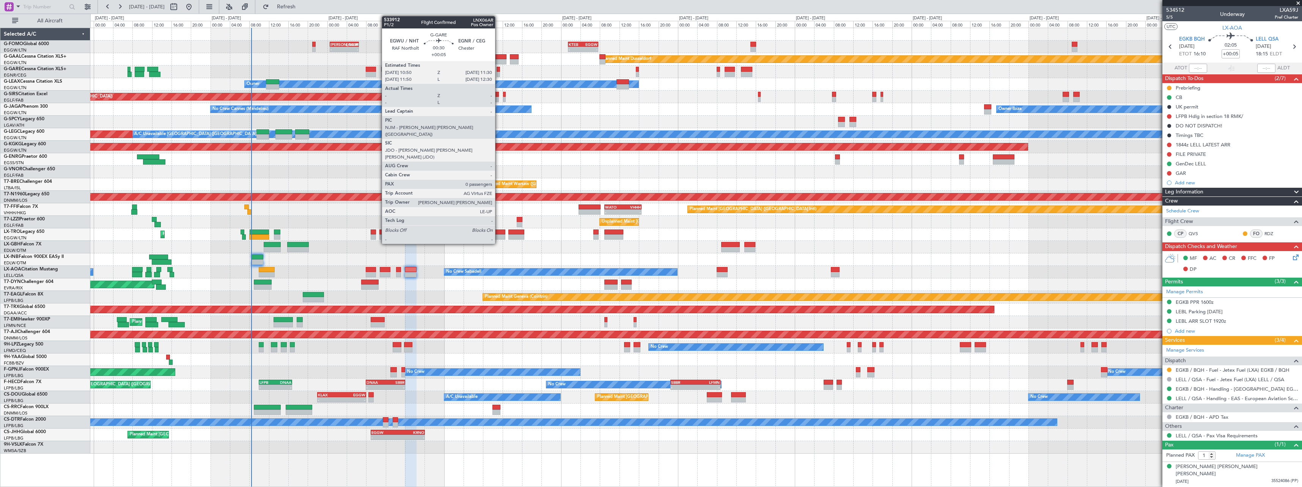
click at [498, 71] on div at bounding box center [498, 69] width 3 height 5
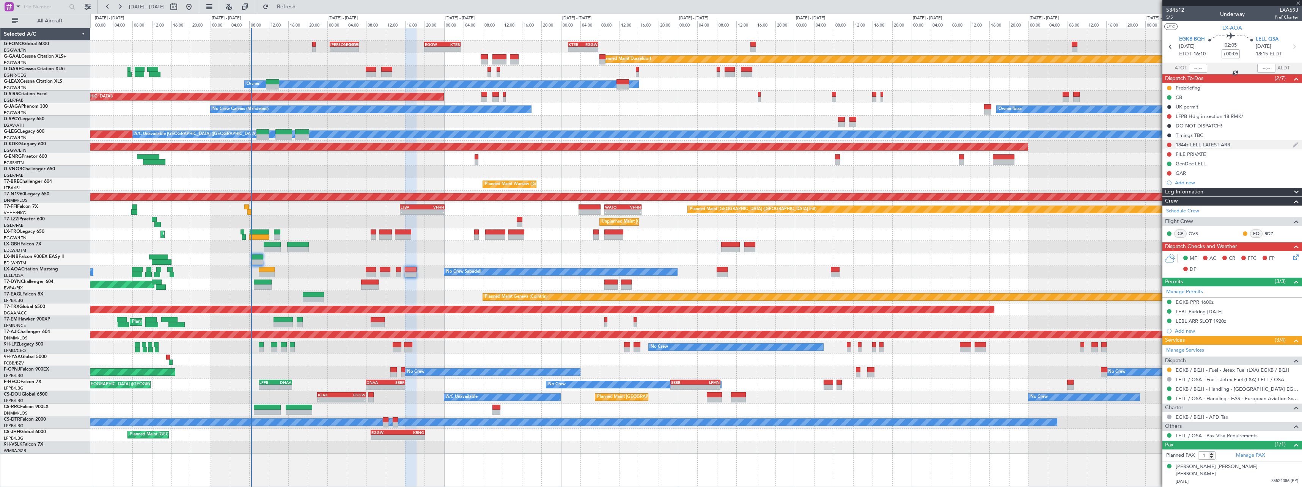
type input "0"
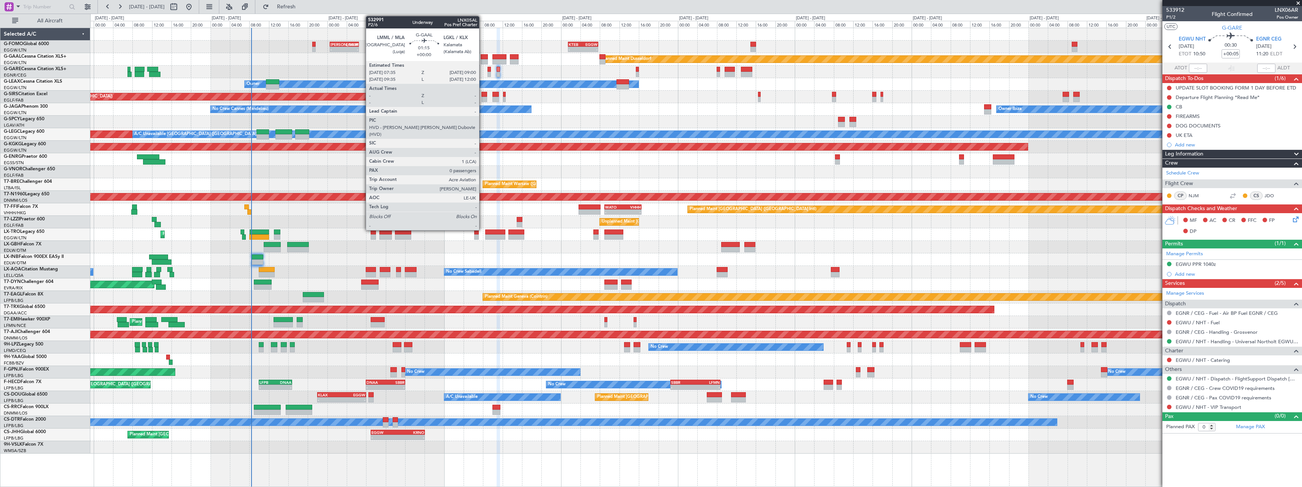
click at [483, 57] on div at bounding box center [484, 56] width 7 height 5
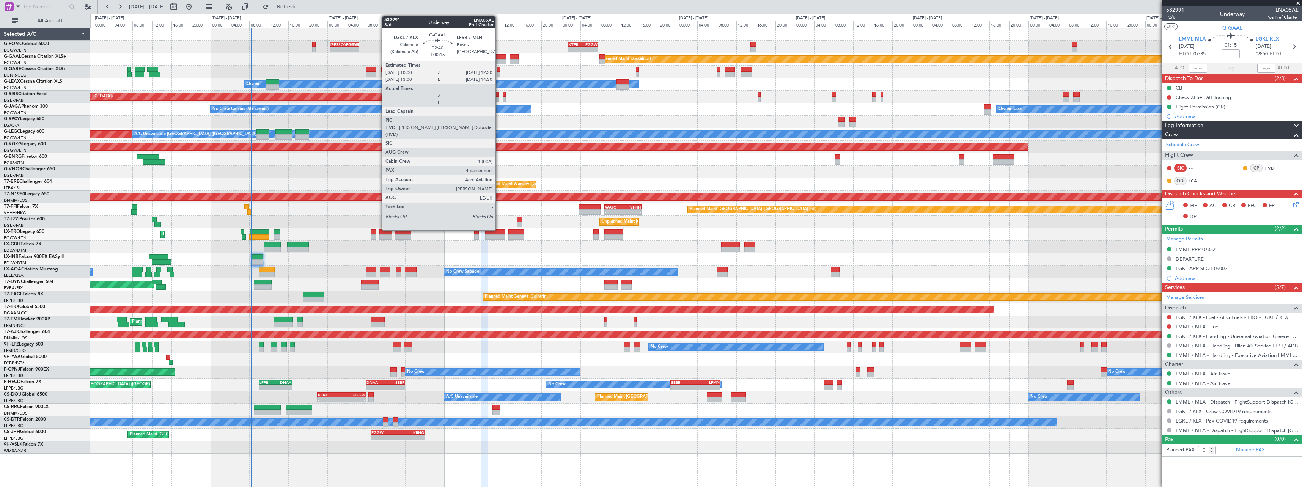
click at [499, 57] on div at bounding box center [499, 56] width 14 height 5
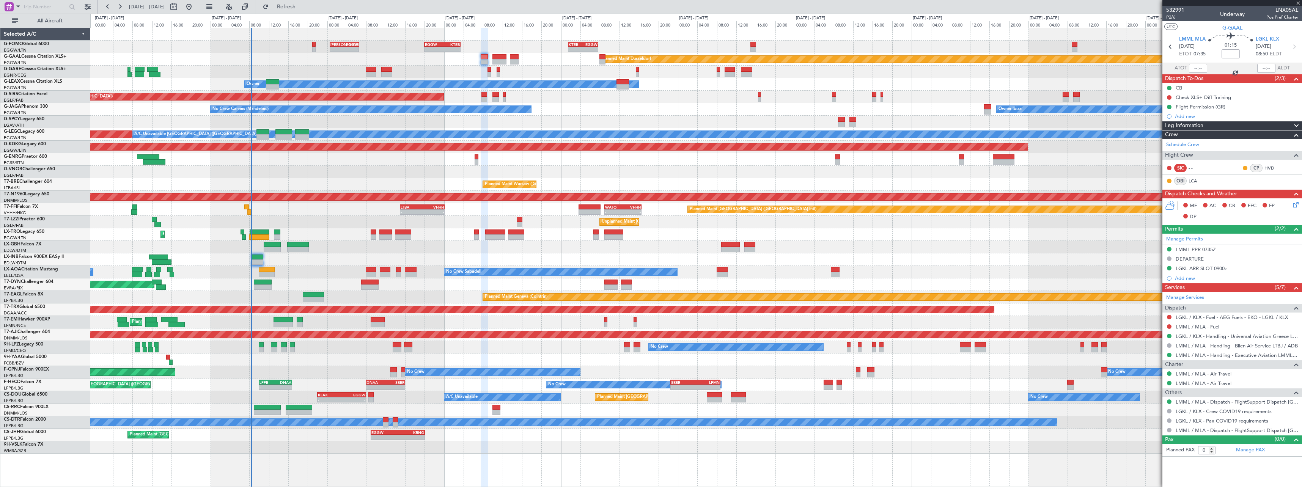
type input "+00:15"
type input "4"
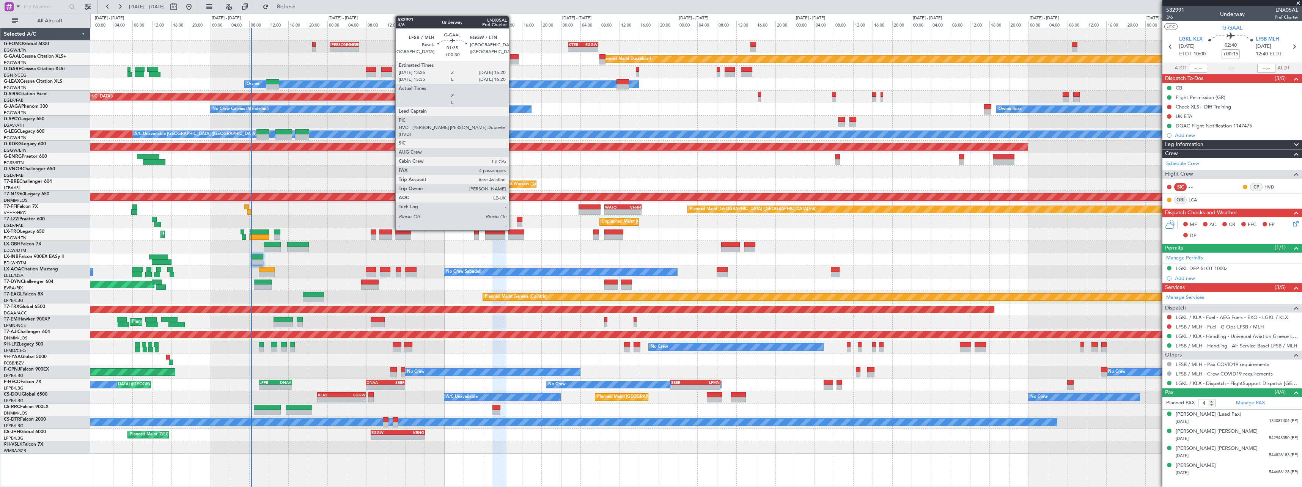
click at [512, 57] on div at bounding box center [514, 56] width 9 height 5
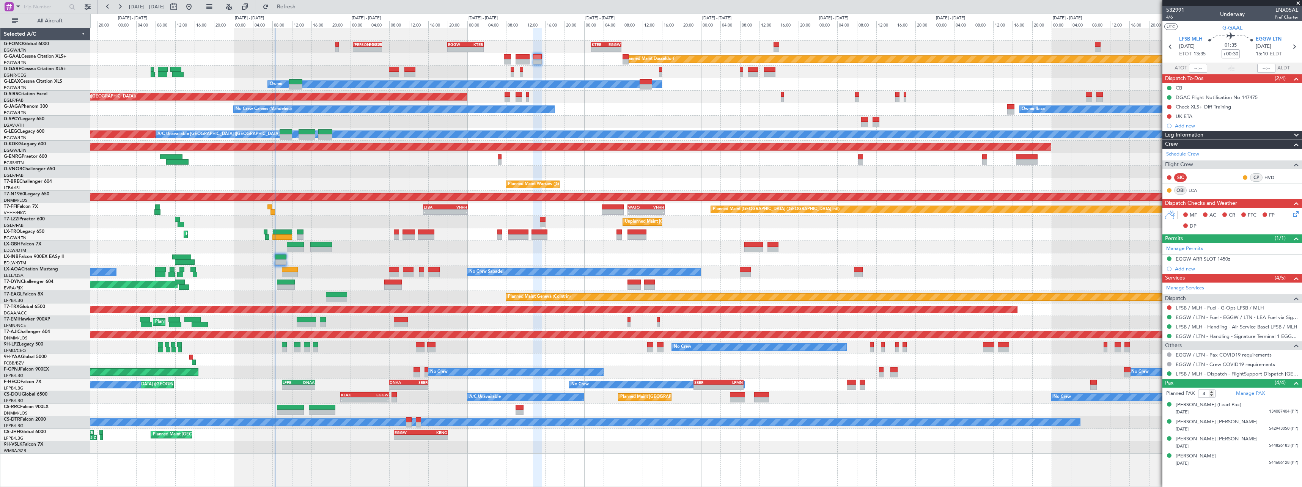
click at [730, 274] on div "No Crew Sabadell No Crew Sabadell" at bounding box center [695, 272] width 1211 height 13
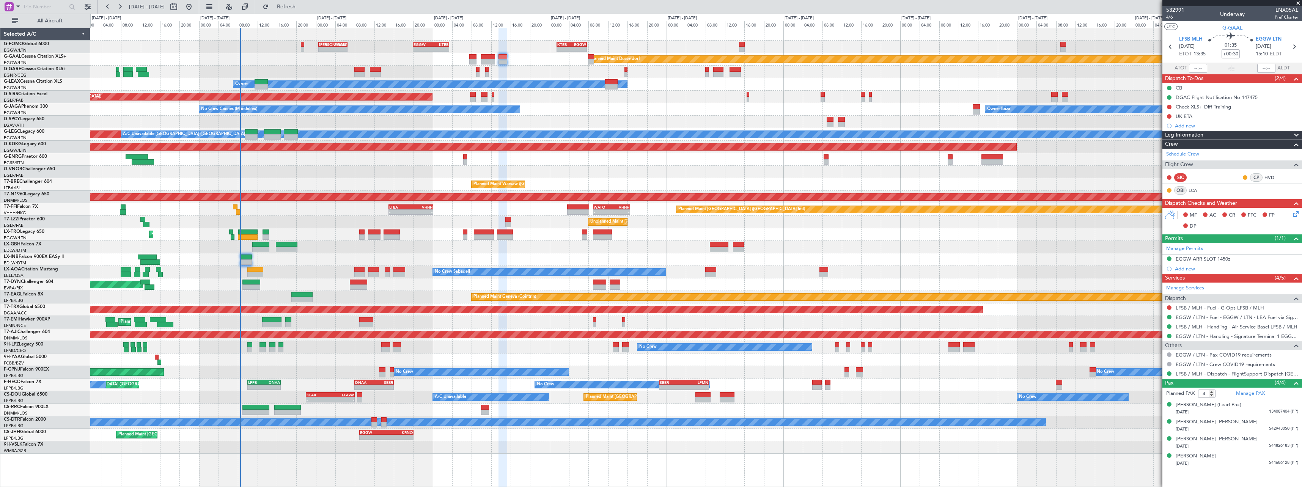
click at [436, 295] on div "Planned Maint Geneva (Cointrin)" at bounding box center [695, 297] width 1211 height 13
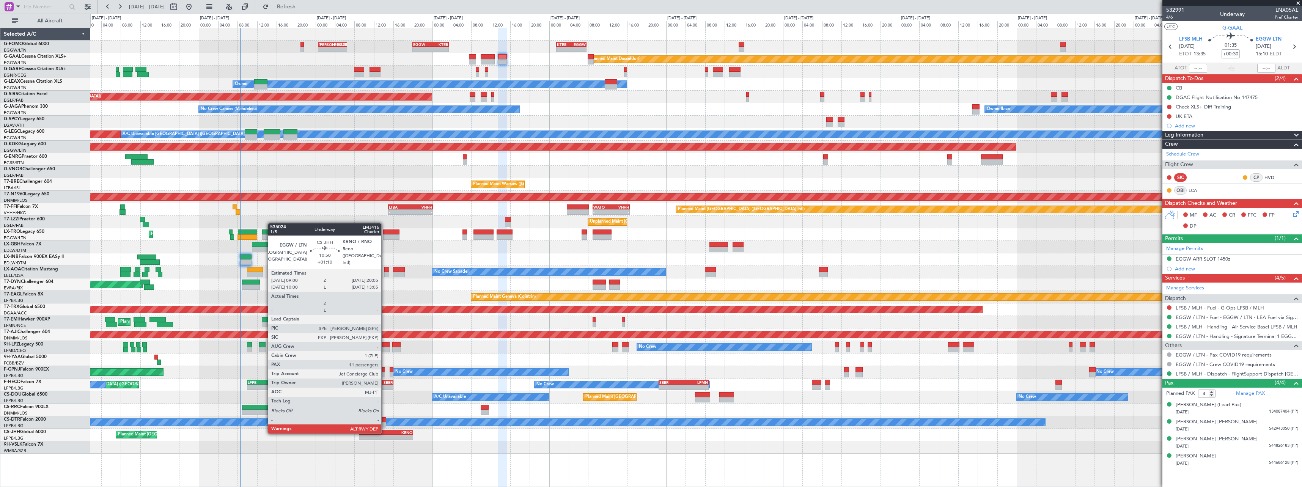
click at [385, 433] on div "EGGW" at bounding box center [373, 432] width 26 height 5
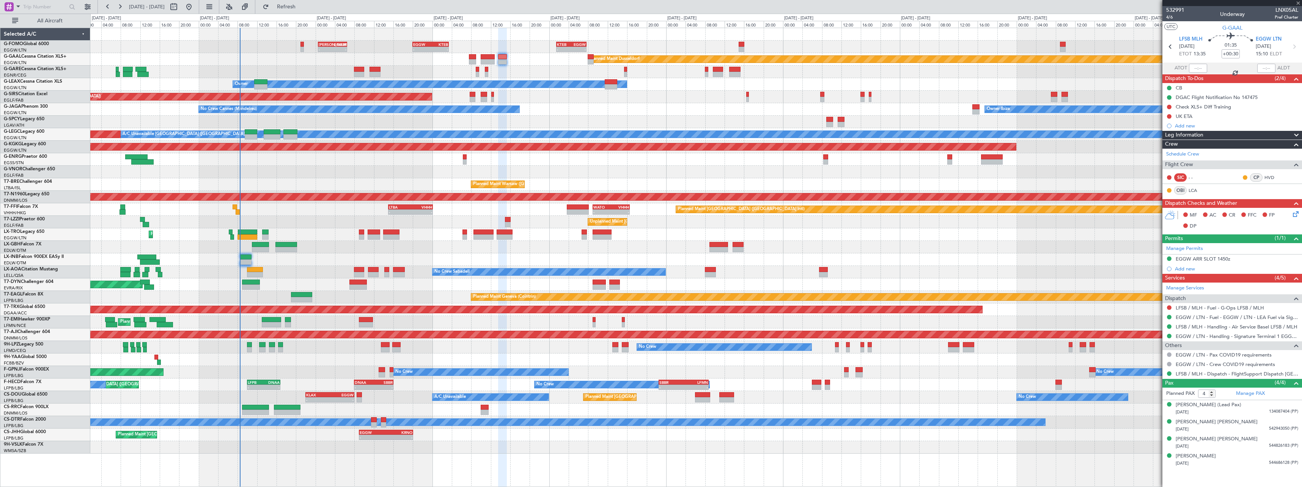
type input "+01:10"
type input "11"
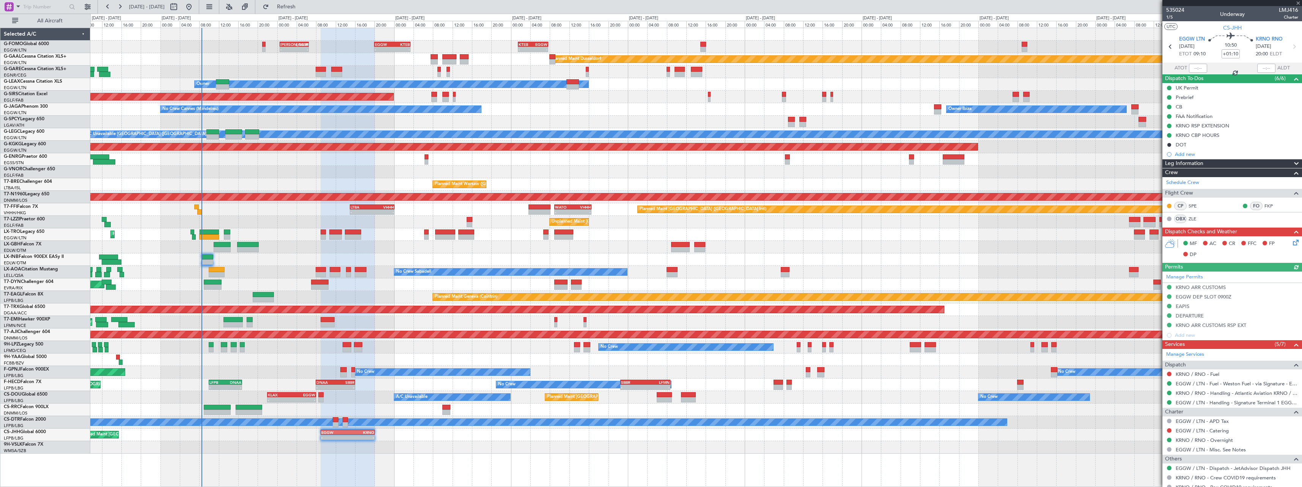
click at [628, 267] on div "No Crew Sabadell No Crew Sabadell" at bounding box center [695, 272] width 1211 height 13
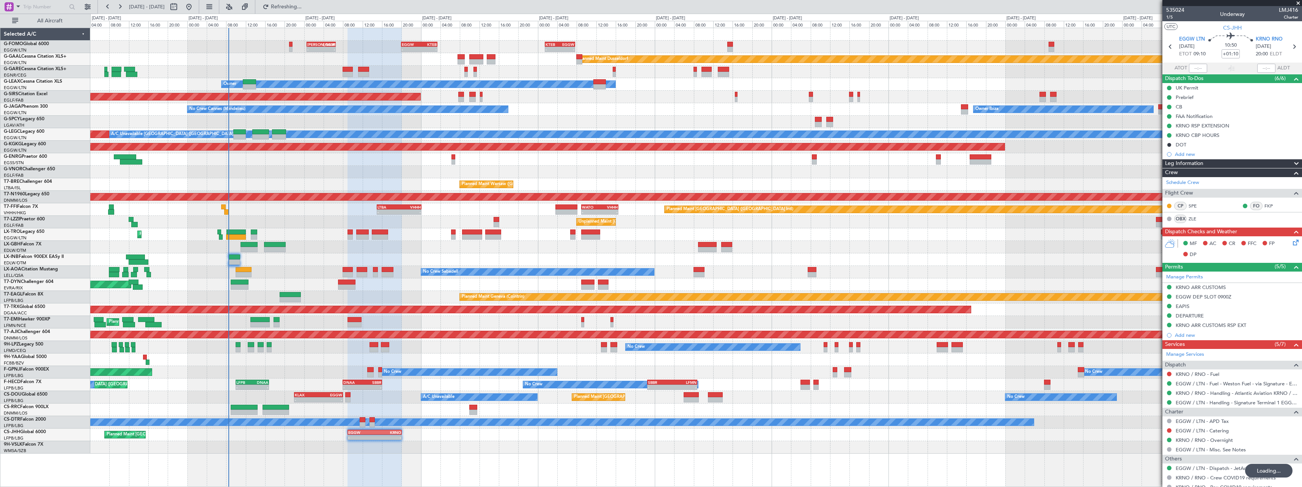
click at [433, 225] on div "Unplanned Maint [GEOGRAPHIC_DATA] ([GEOGRAPHIC_DATA]) Owner London ([GEOGRAPHIC…" at bounding box center [695, 222] width 1211 height 13
click at [401, 295] on div "Planned Maint Geneva (Cointrin)" at bounding box center [695, 297] width 1211 height 13
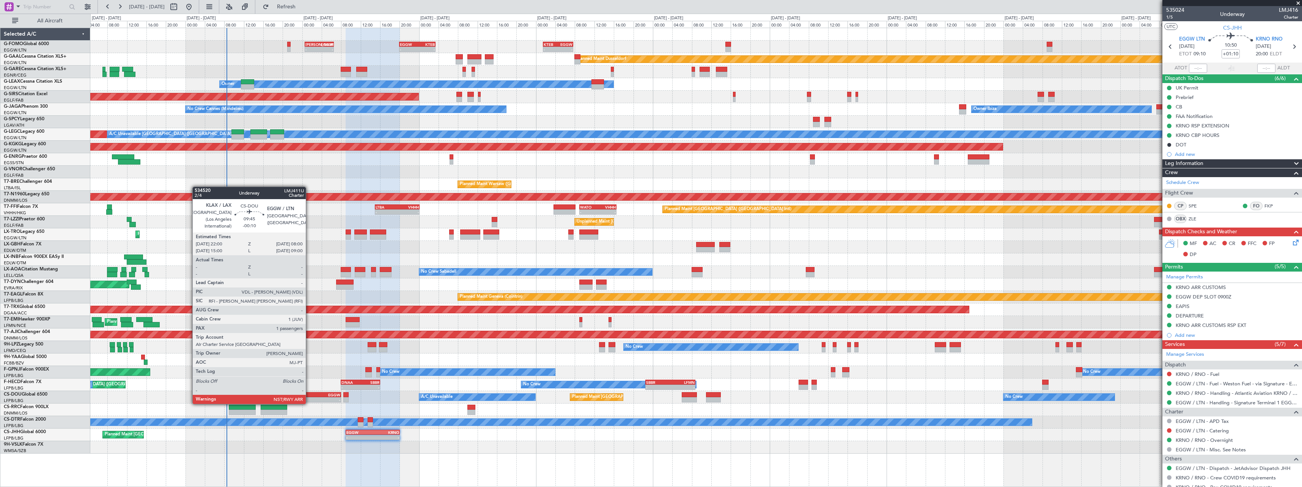
click at [310, 396] on div "KLAX" at bounding box center [305, 395] width 24 height 5
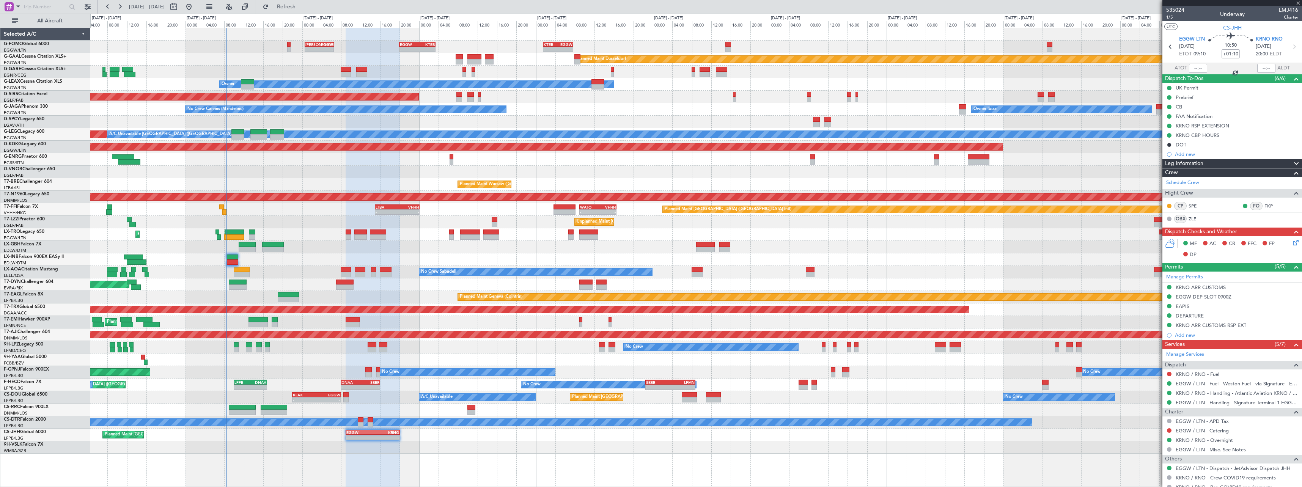
type input "-00:10"
type input "1"
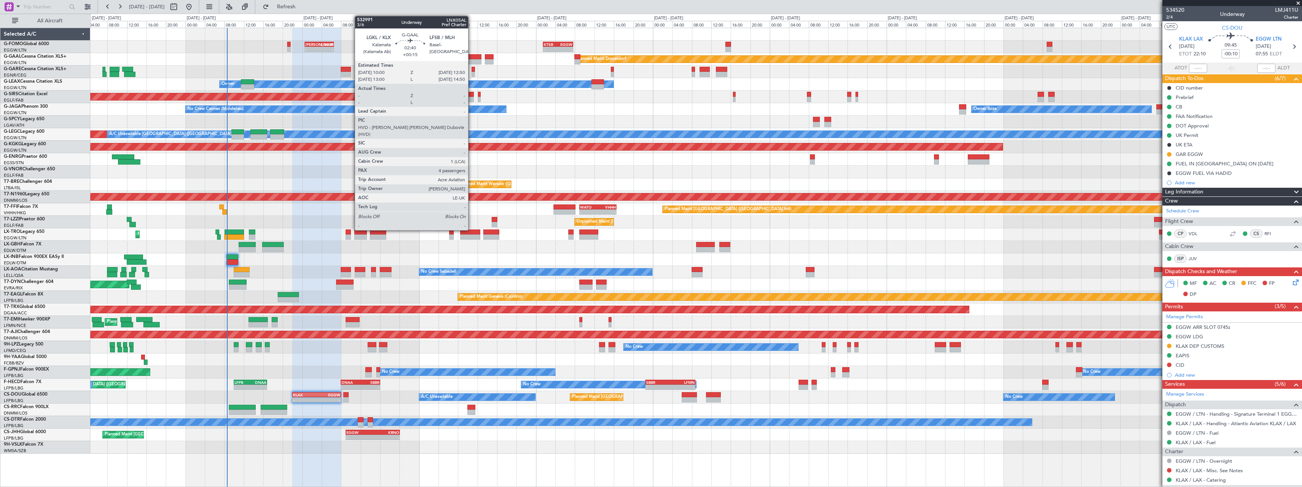
click at [472, 57] on div at bounding box center [474, 56] width 14 height 5
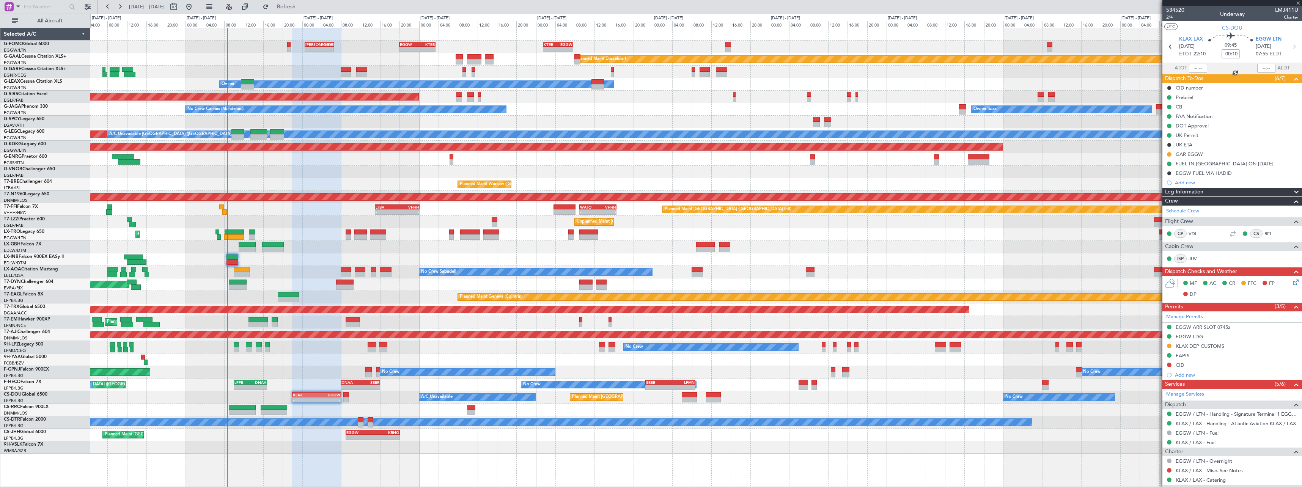
type input "+00:15"
type input "4"
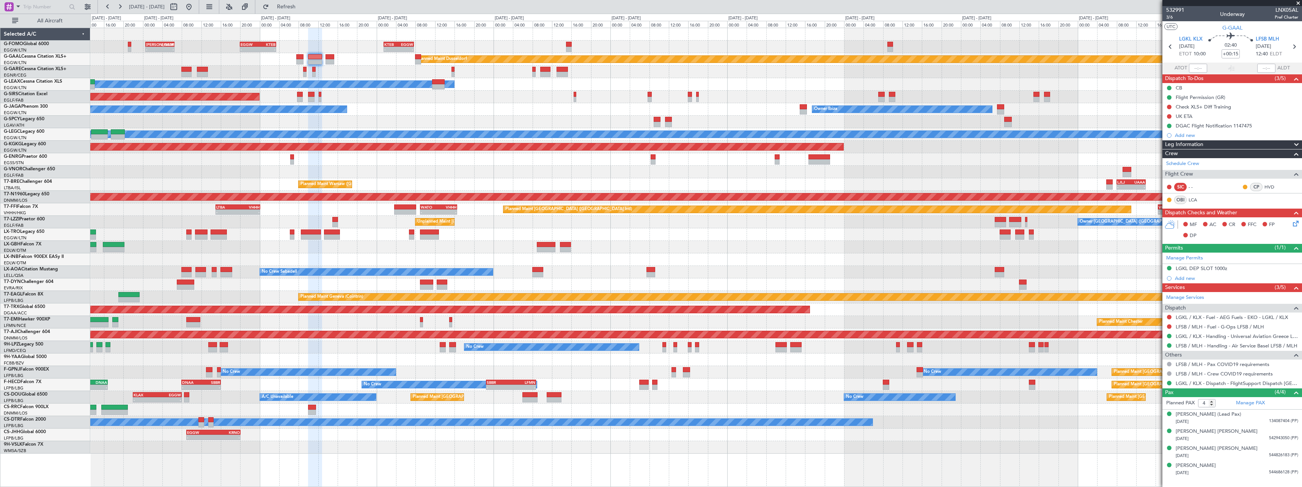
click at [665, 115] on div "- - KTEB 01:30 Z EGGW 07:40 Z EGGW 20:00 Z KTEB 03:25 Z - - [PERSON_NAME] 00:35…" at bounding box center [695, 241] width 1211 height 426
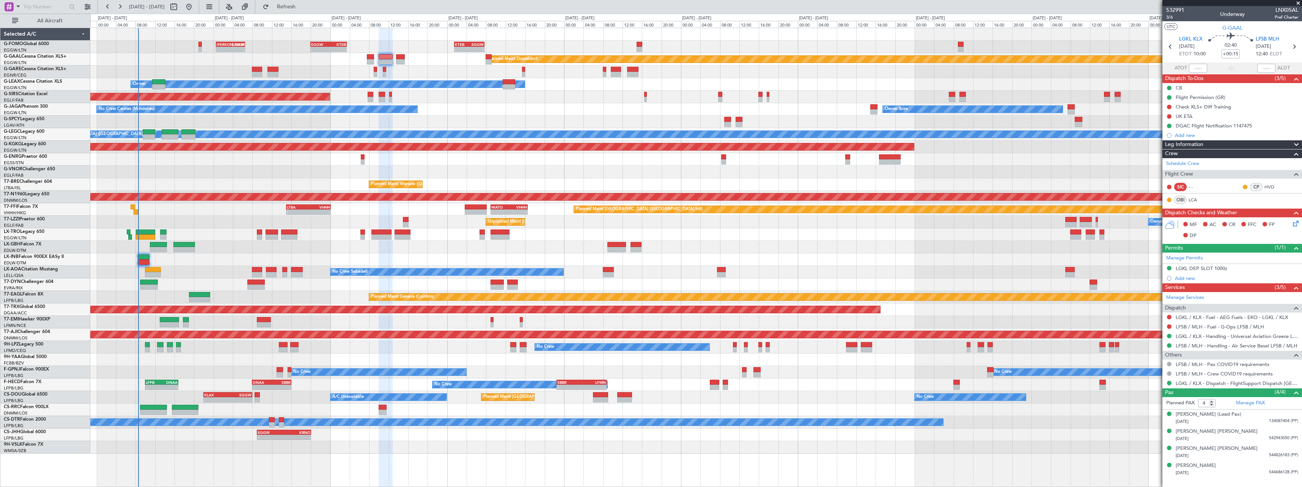
click at [779, 93] on div "Unplanned Maint Oxford ([GEOGRAPHIC_DATA])" at bounding box center [695, 97] width 1211 height 13
click at [460, 41] on div "- - KTEB 01:30 Z EGGW 07:40 Z EGGW 20:00 Z KTEB 03:25 Z - - [PERSON_NAME] 00:35…" at bounding box center [695, 47] width 1211 height 13
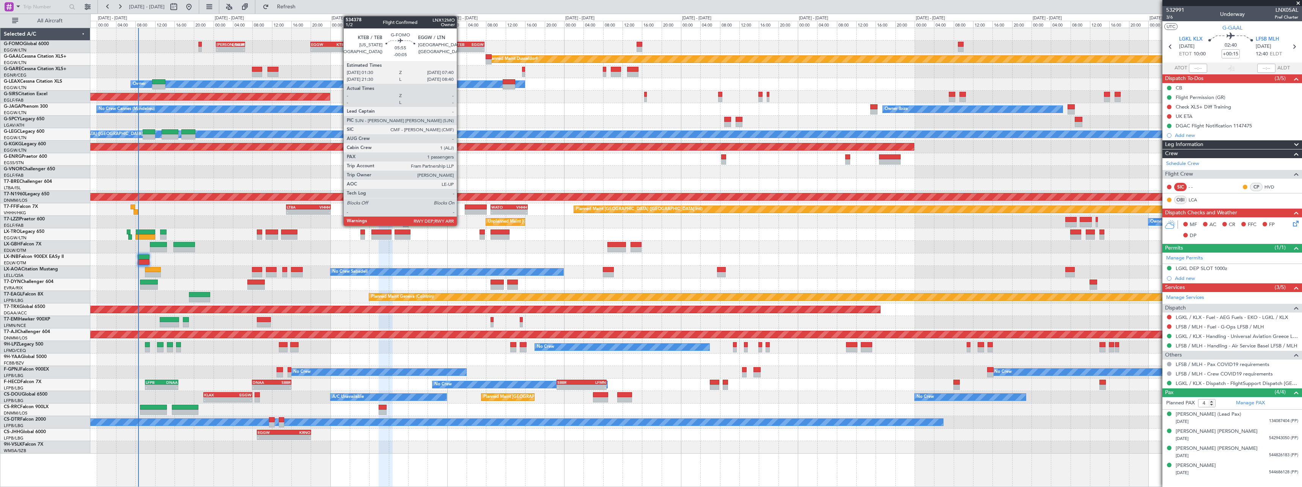
click at [460, 46] on div "KTEB" at bounding box center [462, 44] width 14 height 5
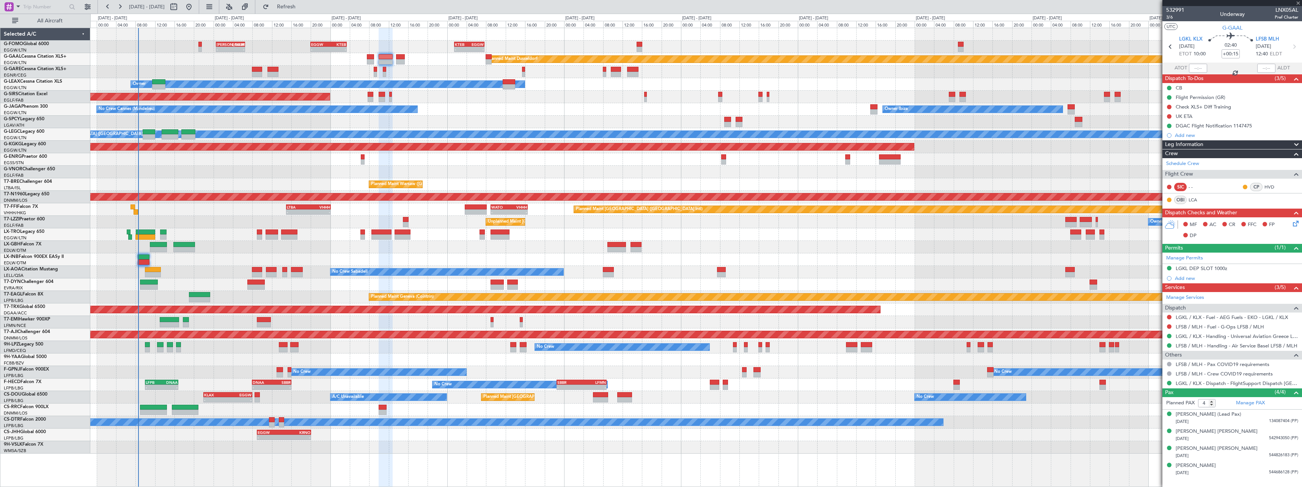
type input "-00:05"
type input "1"
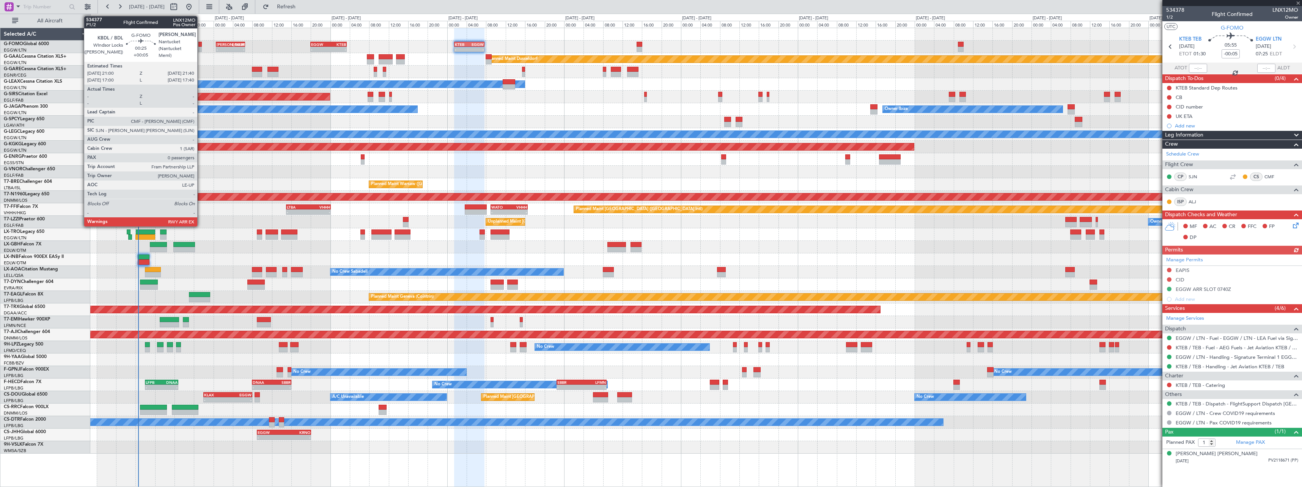
click at [201, 42] on div at bounding box center [199, 44] width 3 height 5
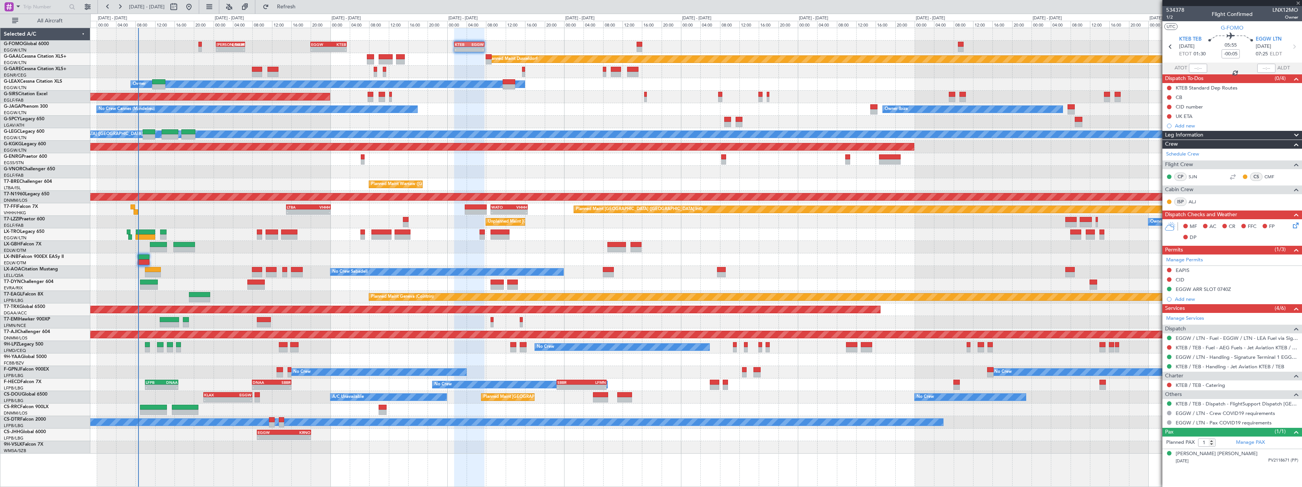
type input "+00:05"
type input "0"
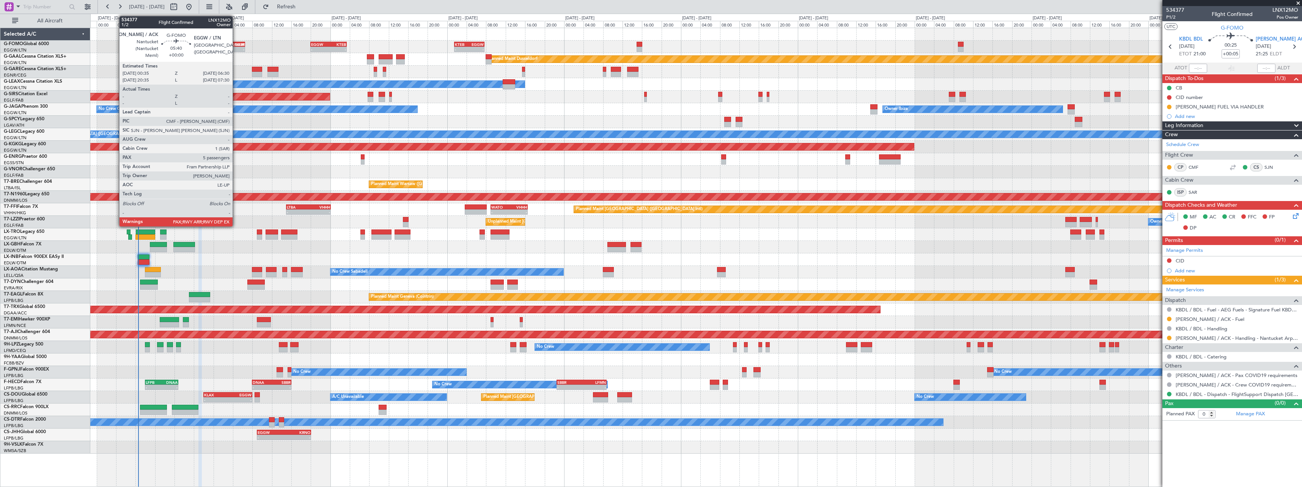
click at [236, 46] on div "EGGW" at bounding box center [237, 44] width 14 height 5
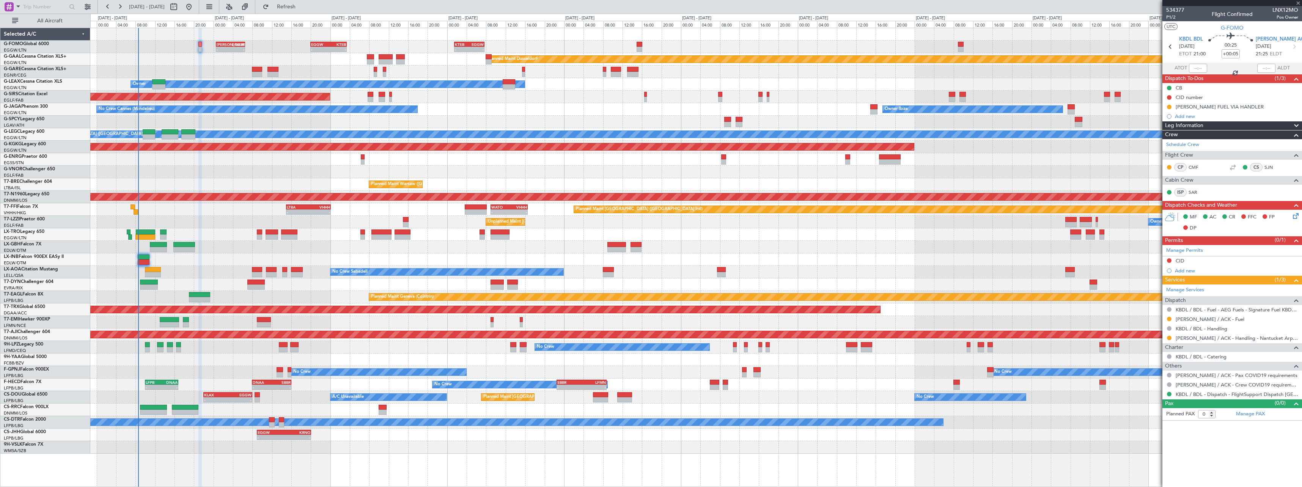
type input "5"
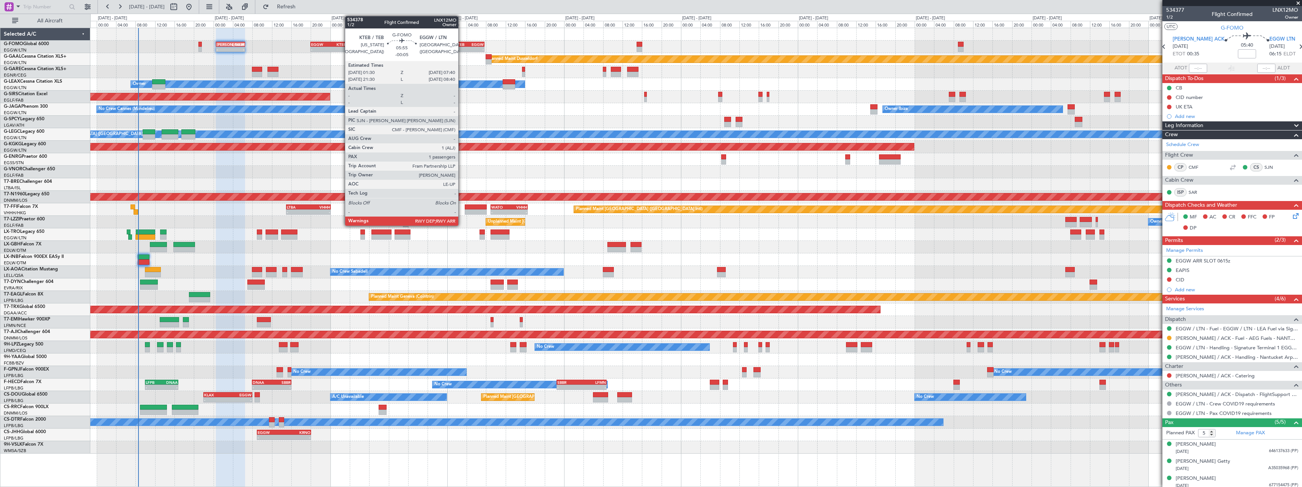
click at [462, 46] on div "KTEB" at bounding box center [462, 44] width 14 height 5
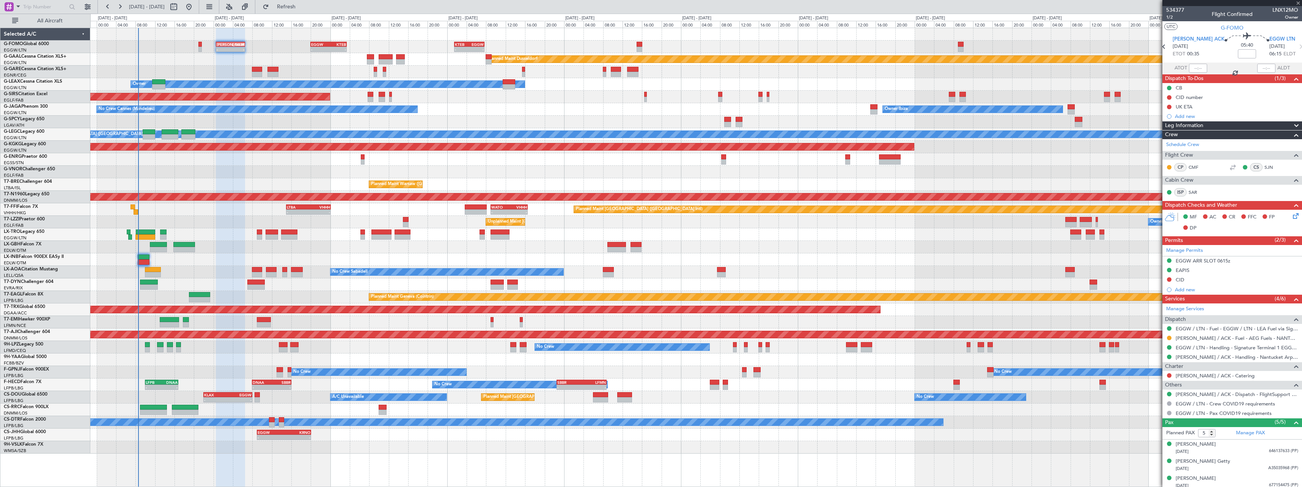
type input "-00:05"
type input "1"
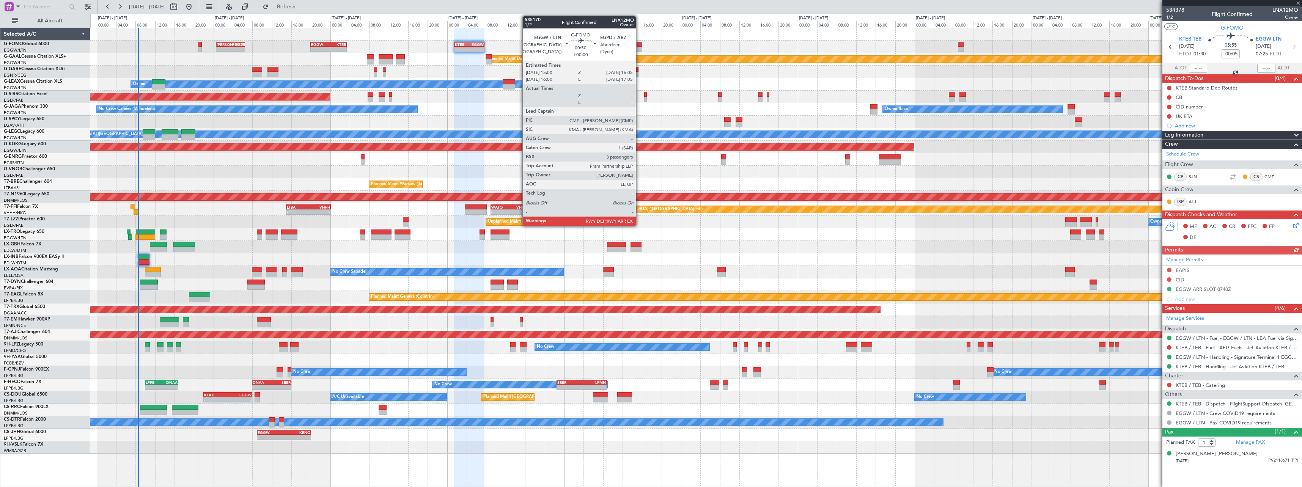
click at [639, 46] on div at bounding box center [639, 44] width 5 height 5
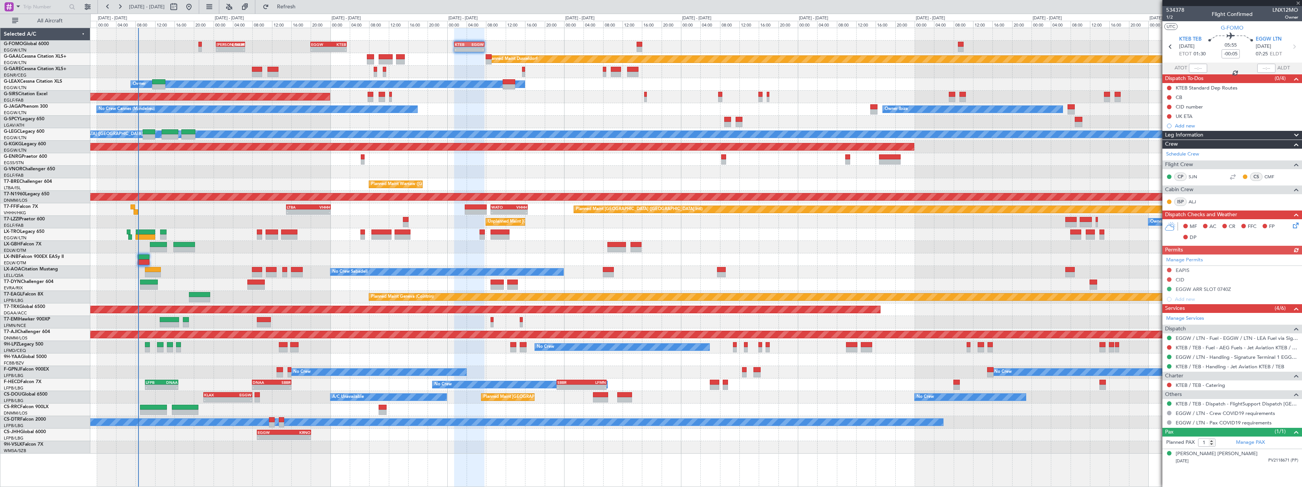
type input "3"
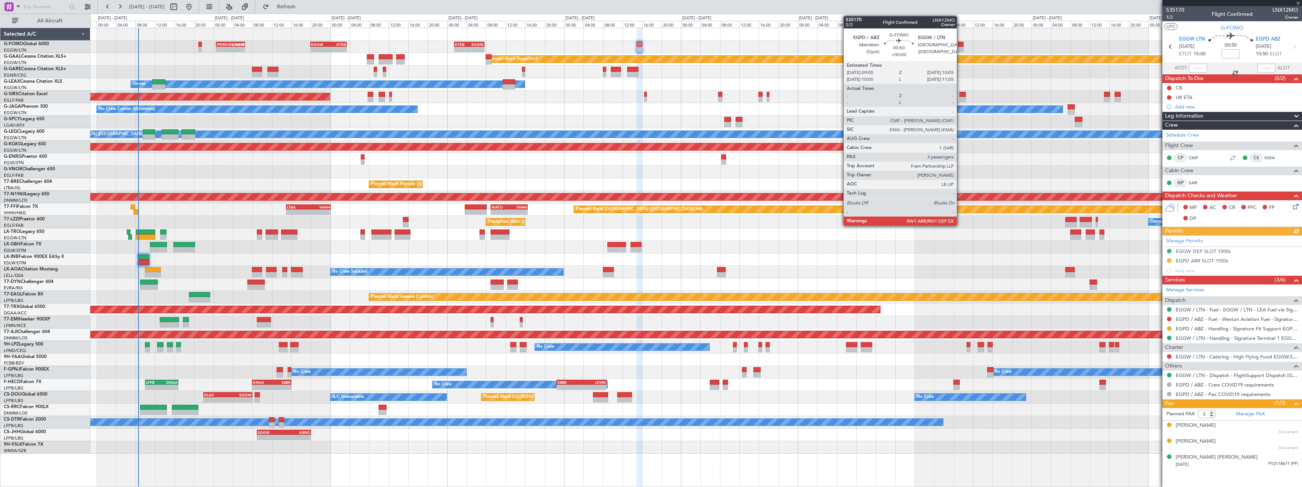
click at [960, 47] on div at bounding box center [960, 49] width 5 height 5
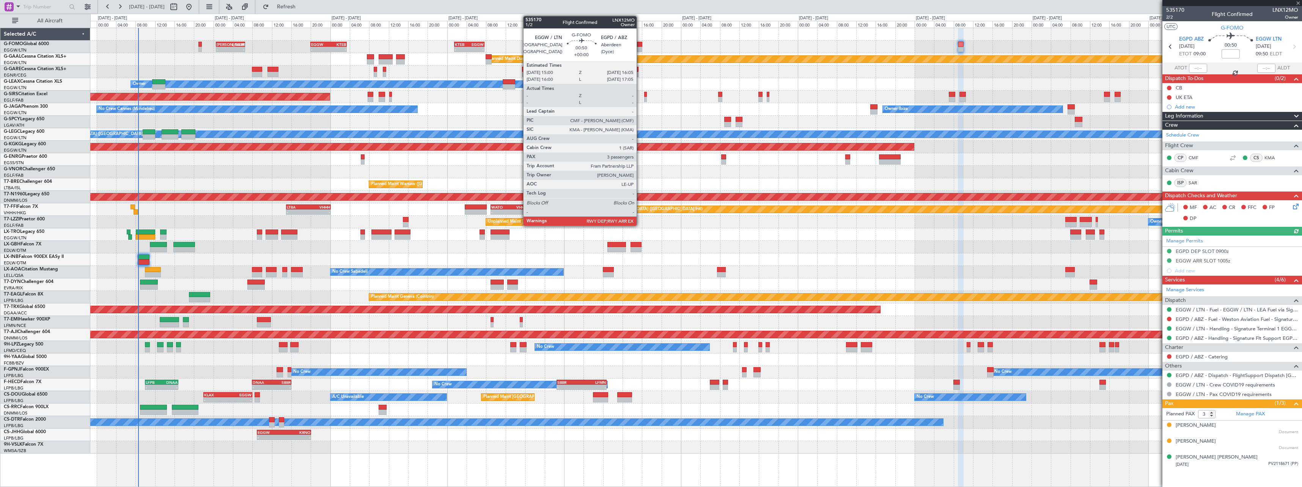
click at [640, 46] on div at bounding box center [639, 44] width 5 height 5
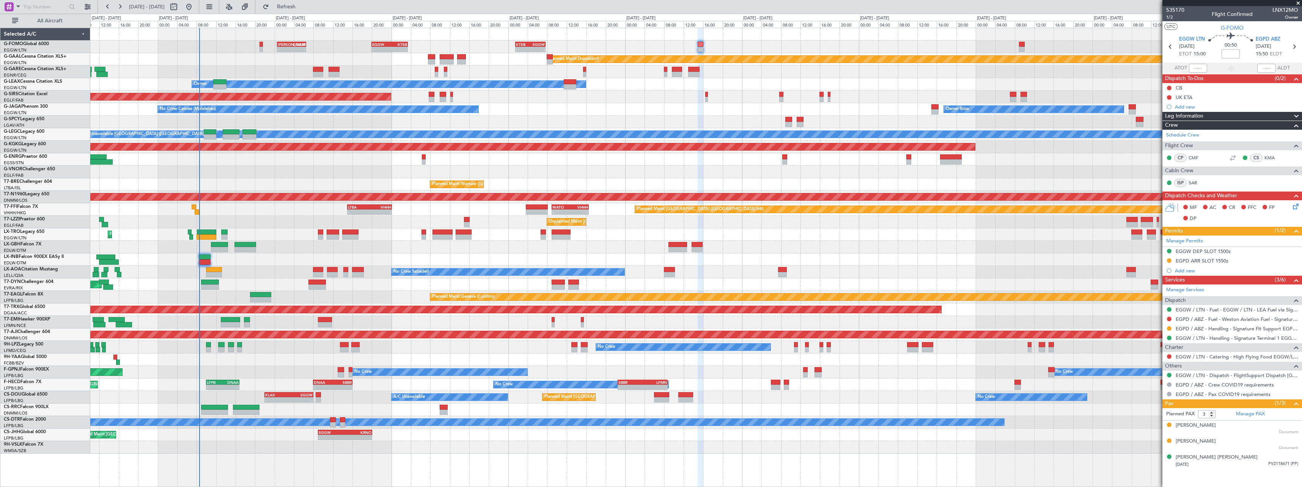
click at [1005, 92] on div "- - KTEB 01:30 Z EGGW 07:40 Z EGGW 20:00 Z KTEB 03:25 Z - - [PERSON_NAME] 00:35…" at bounding box center [695, 241] width 1211 height 426
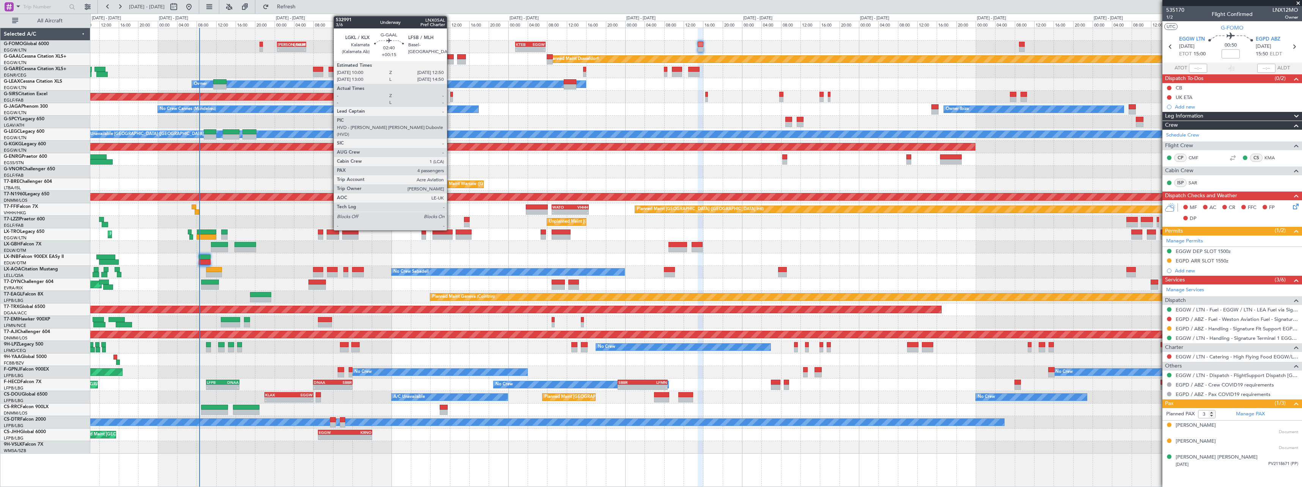
click at [450, 56] on div at bounding box center [447, 56] width 14 height 5
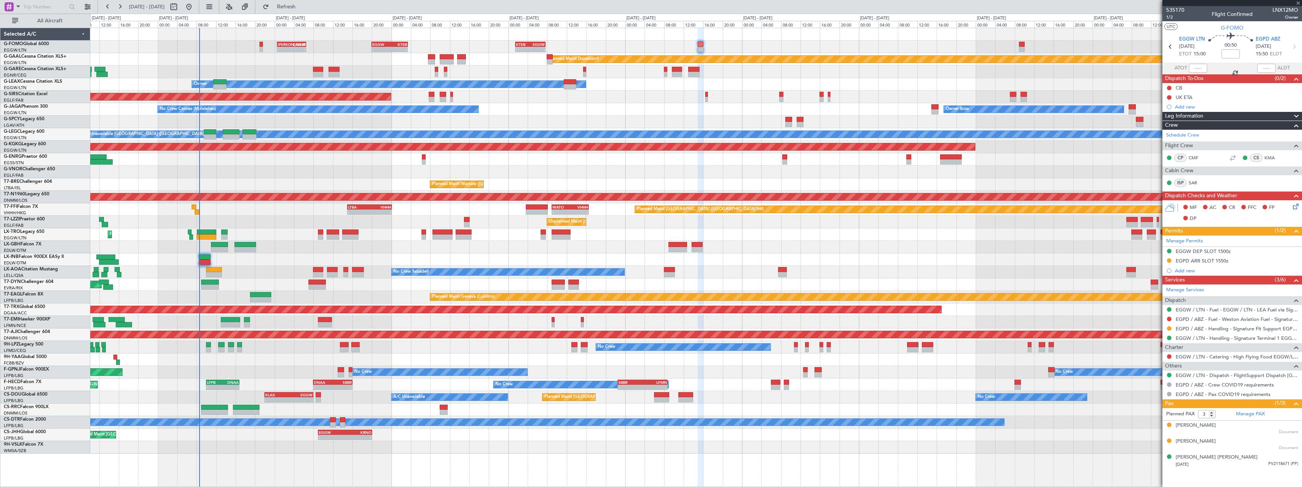
type input "+00:15"
type input "4"
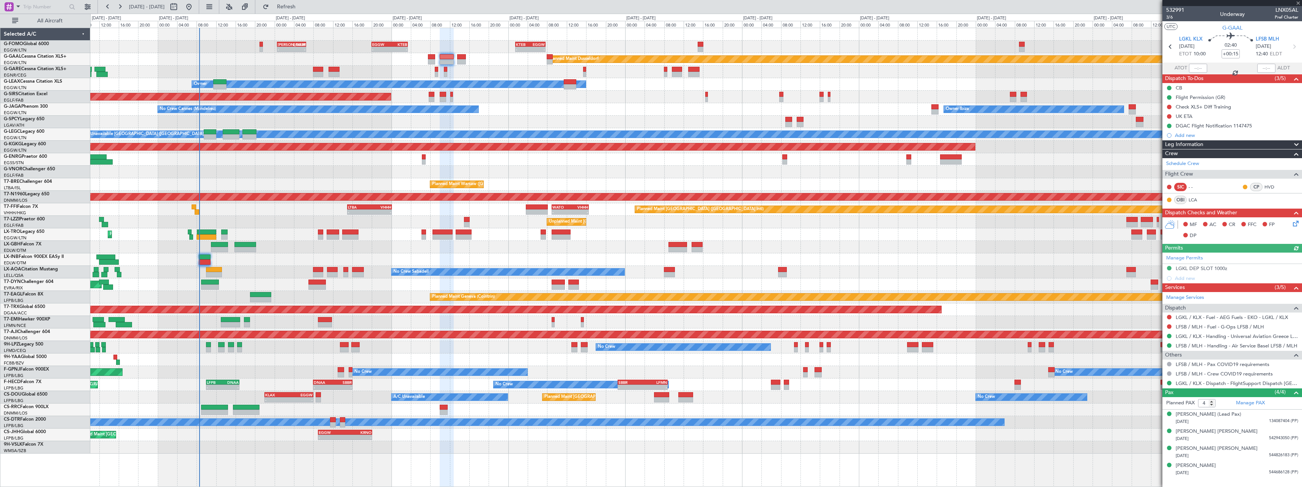
click at [546, 57] on div "Planned Maint Dusseldorf" at bounding box center [695, 59] width 1211 height 13
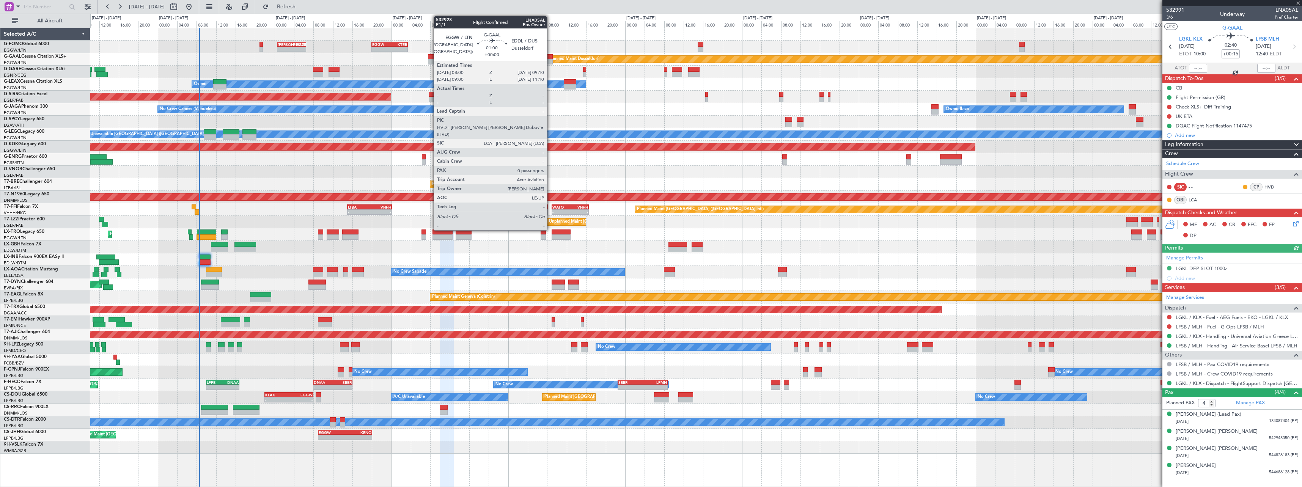
click at [550, 59] on div "Planned Maint Dusseldorf" at bounding box center [695, 59] width 1211 height 13
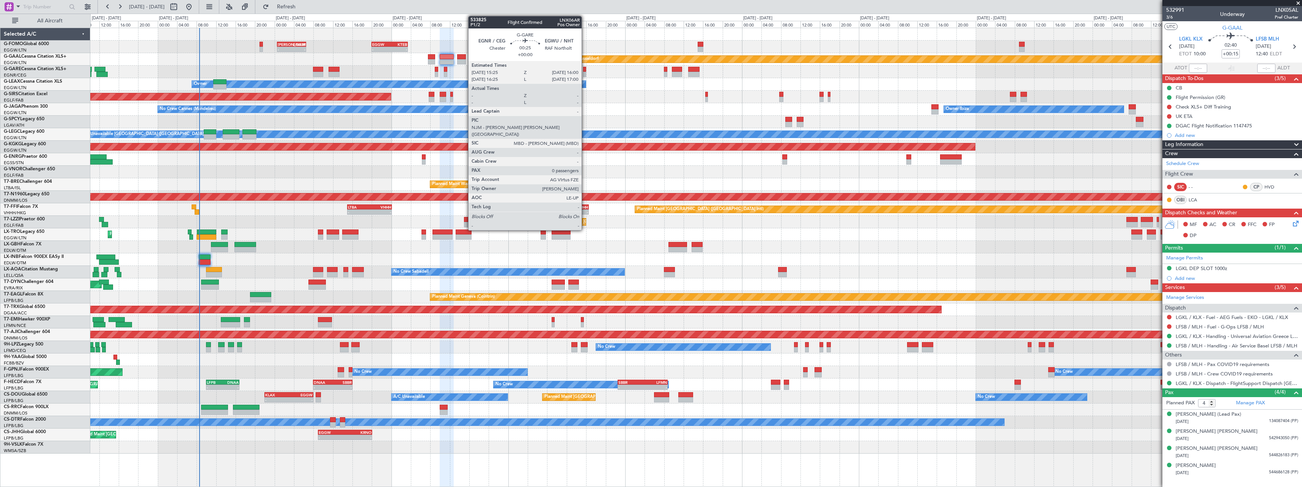
click at [585, 68] on div at bounding box center [584, 69] width 3 height 5
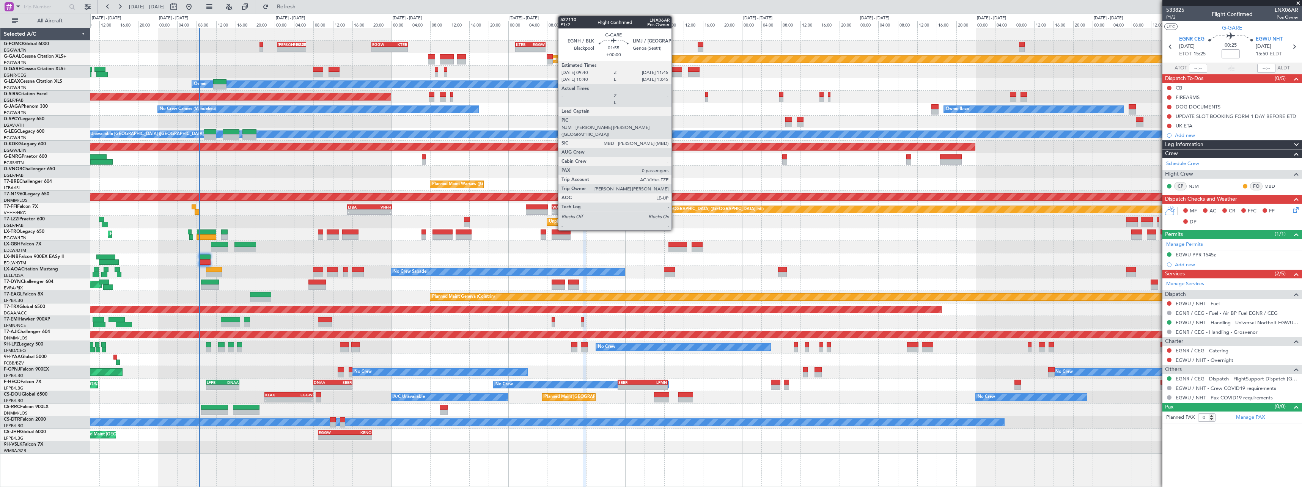
click at [675, 72] on div at bounding box center [677, 74] width 10 height 5
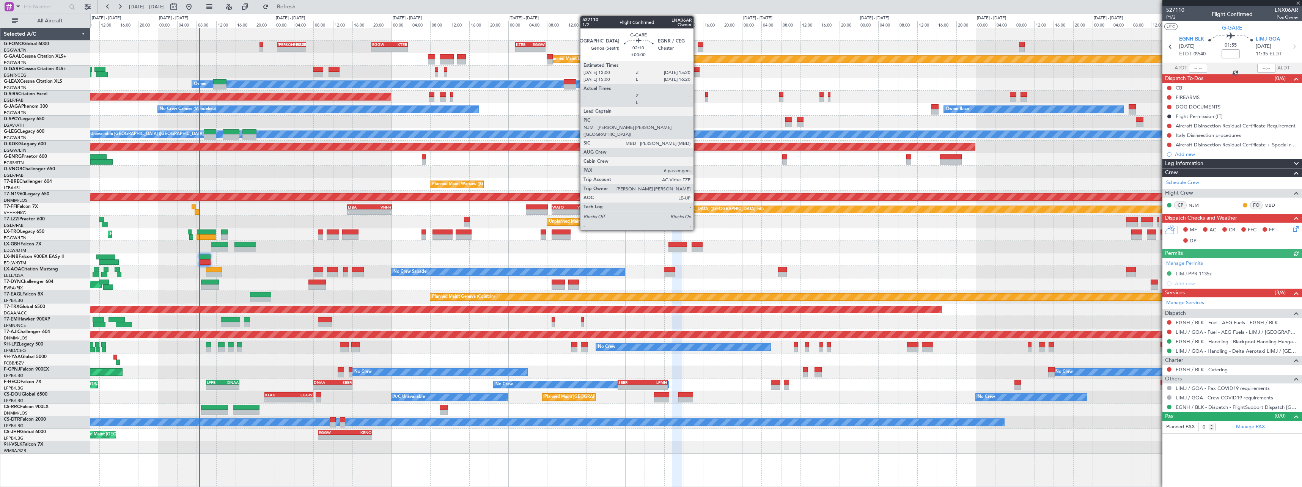
click at [697, 74] on div at bounding box center [693, 74] width 11 height 5
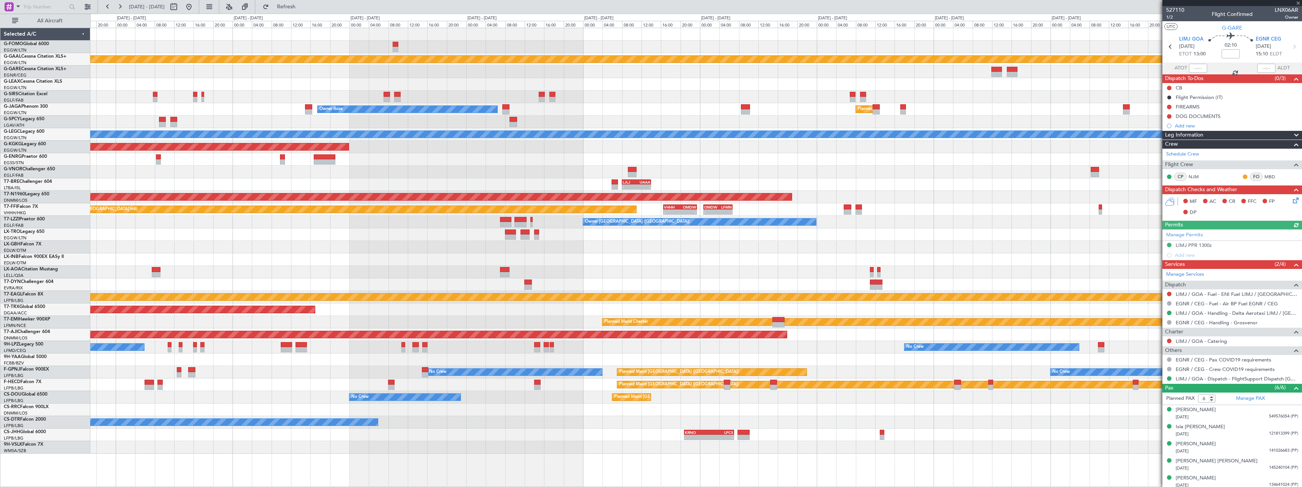
click at [382, 75] on div "- - KTEB 01:30 Z EGGW 07:40 Z Planned [GEOGRAPHIC_DATA] Owner Owner Ibiza Plann…" at bounding box center [695, 241] width 1211 height 426
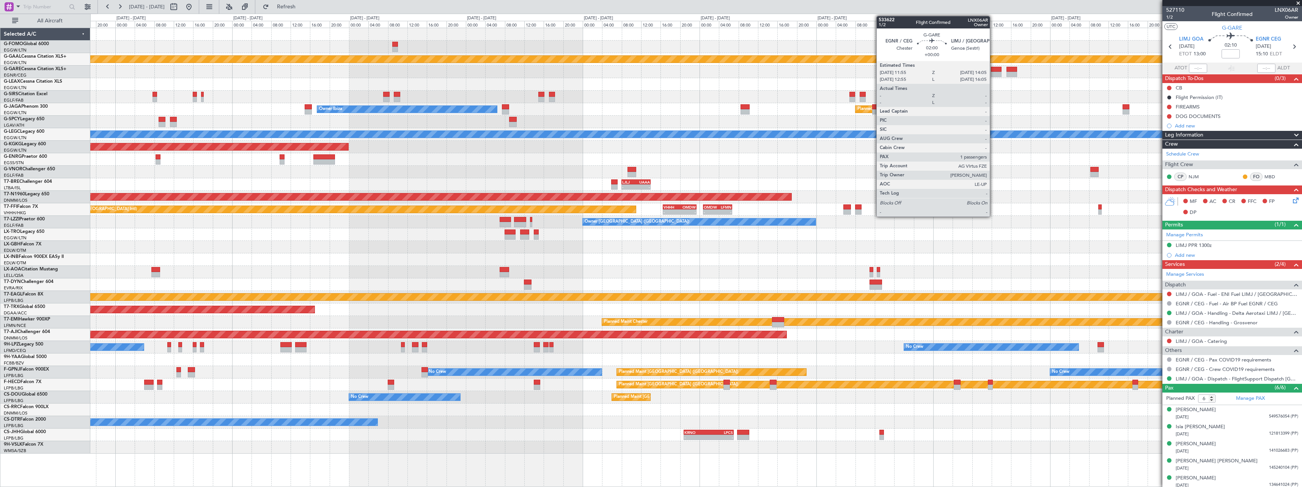
click at [993, 74] on div at bounding box center [996, 74] width 11 height 5
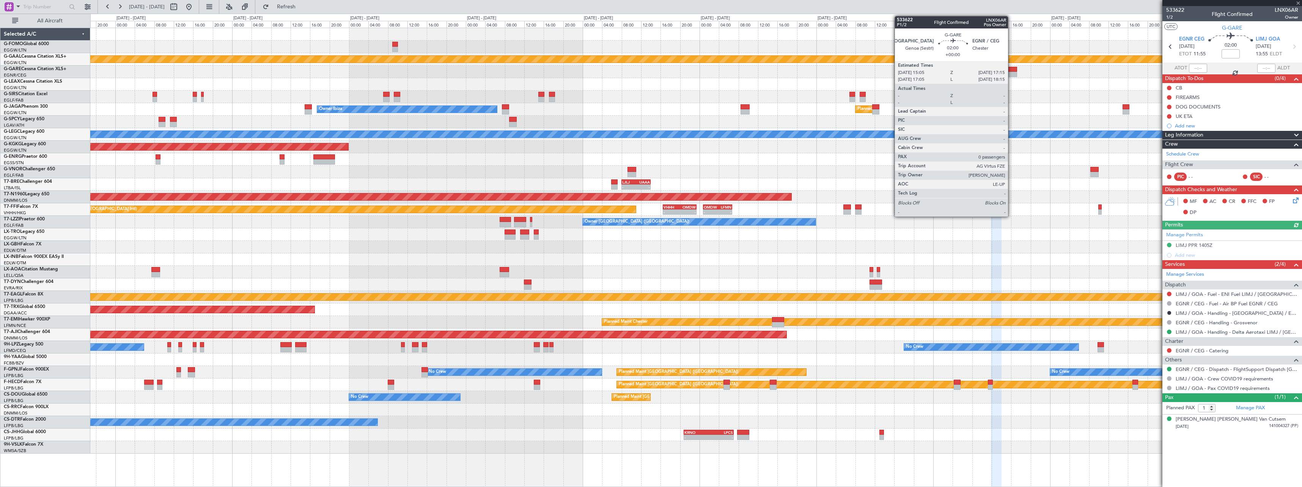
click at [1011, 72] on div at bounding box center [1011, 74] width 11 height 5
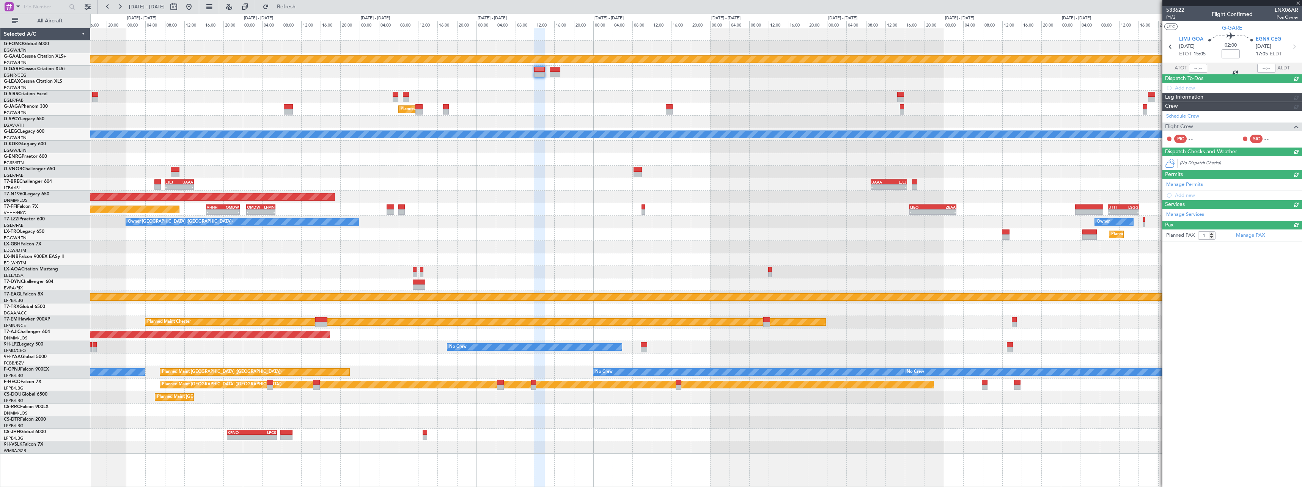
type input "0"
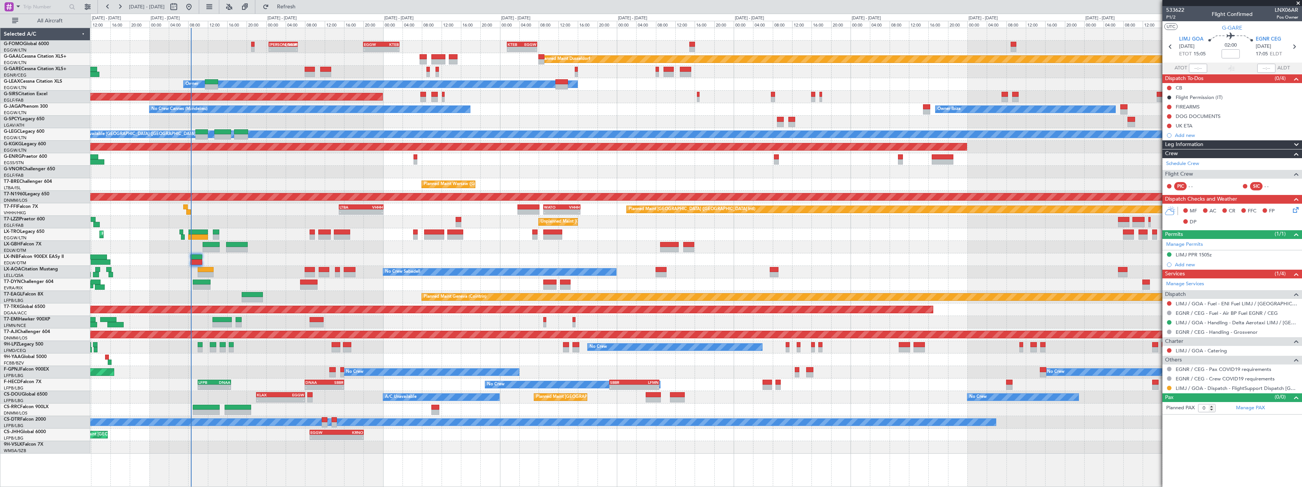
click at [744, 91] on div "KTEB 01:30 Z EGGW 07:40 Z - - EGGW 20:00 Z KTEB 03:25 Z - - [PERSON_NAME] 00:35…" at bounding box center [695, 241] width 1211 height 426
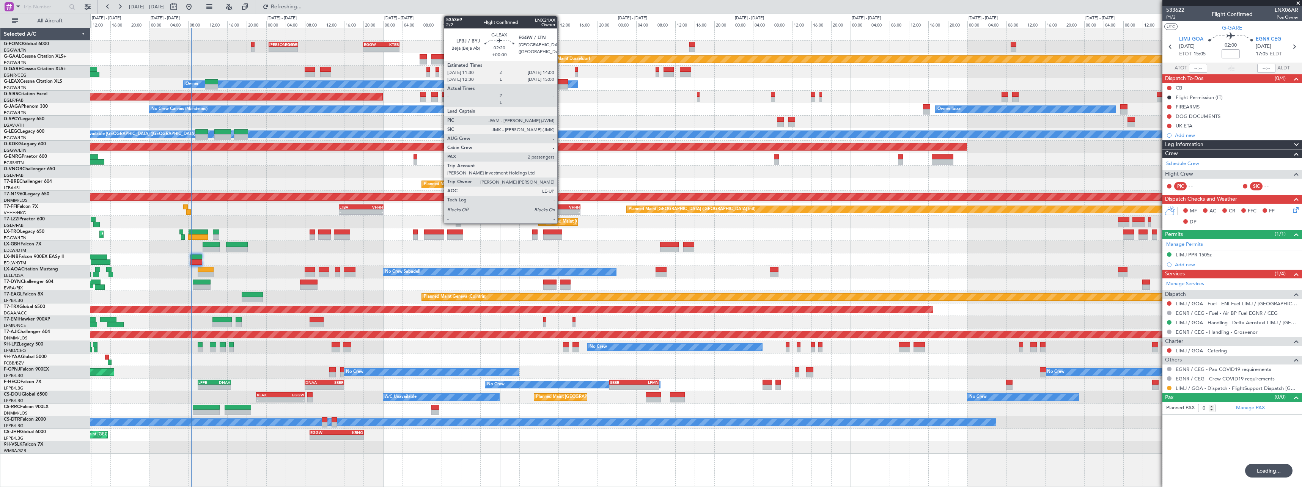
click at [561, 82] on div at bounding box center [561, 81] width 13 height 5
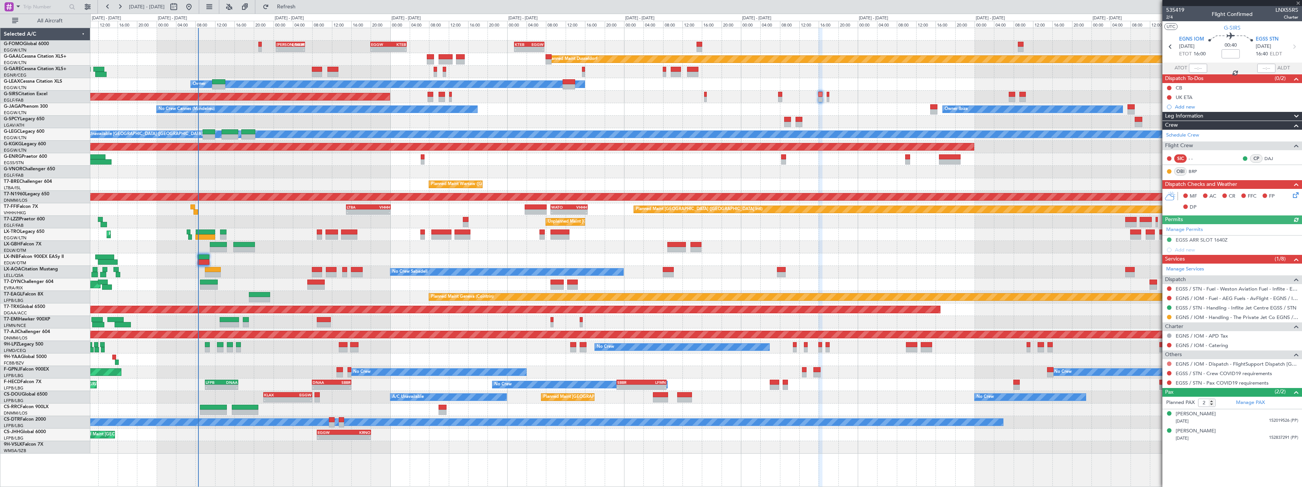
click at [1170, 362] on button at bounding box center [1169, 364] width 5 height 5
click at [1147, 456] on span "Confirmed" at bounding box center [1148, 454] width 24 height 8
click at [1170, 372] on button at bounding box center [1169, 373] width 5 height 5
click at [1140, 382] on span "Not Required" at bounding box center [1151, 384] width 30 height 8
click at [1170, 383] on button at bounding box center [1169, 383] width 5 height 5
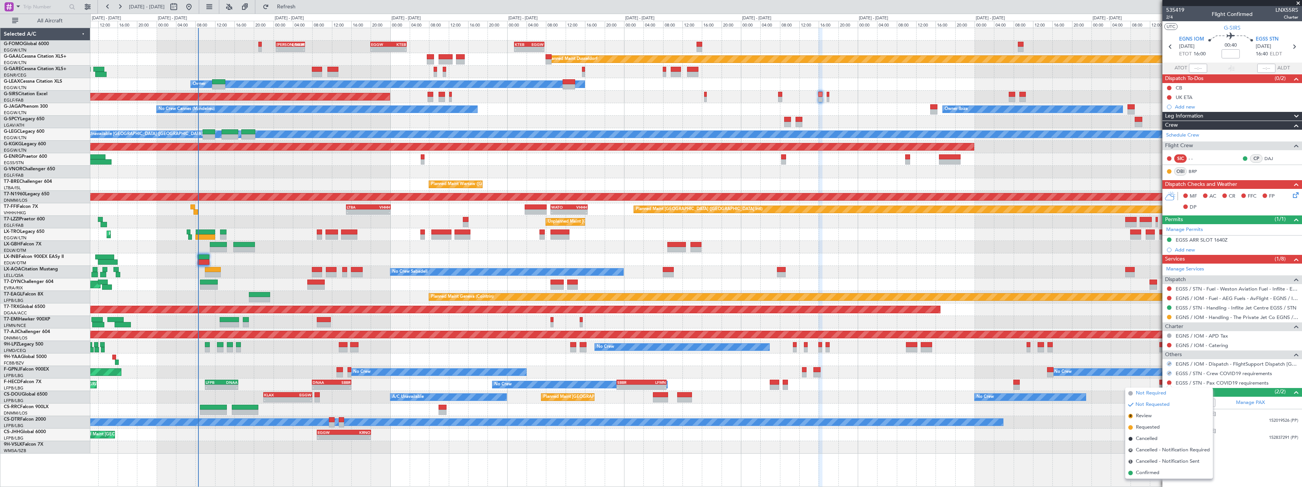
click at [1134, 392] on li "Not Required" at bounding box center [1169, 393] width 88 height 11
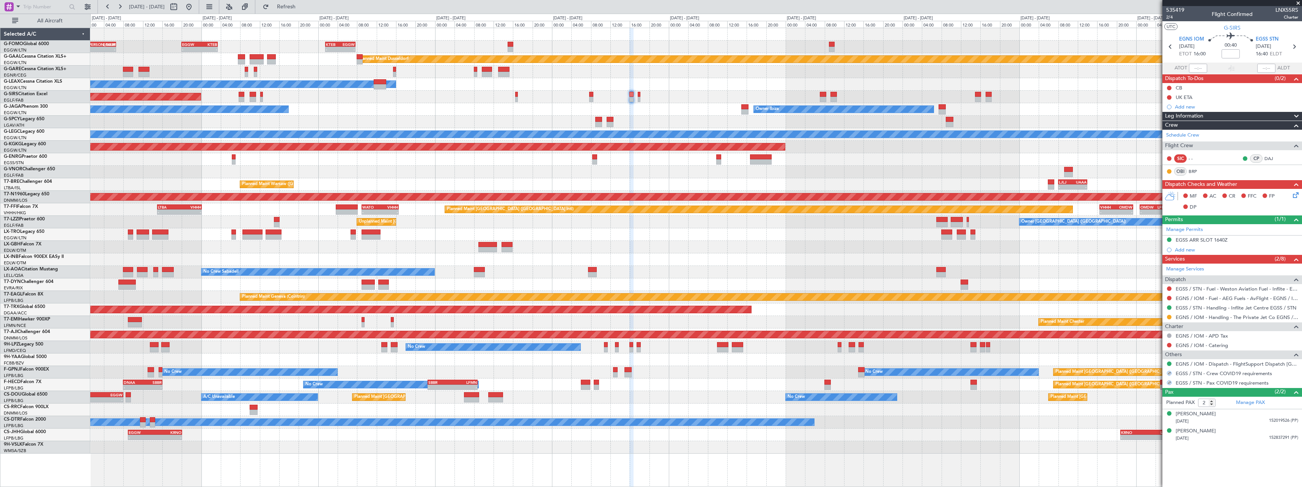
click at [772, 90] on div "Owner" at bounding box center [695, 84] width 1211 height 13
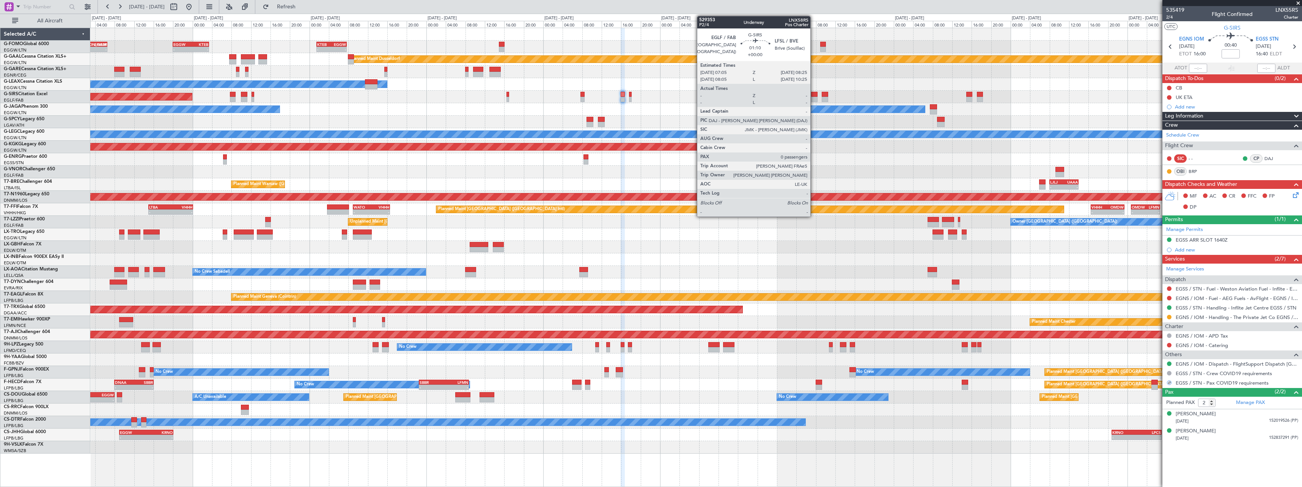
click at [814, 93] on div at bounding box center [814, 94] width 7 height 5
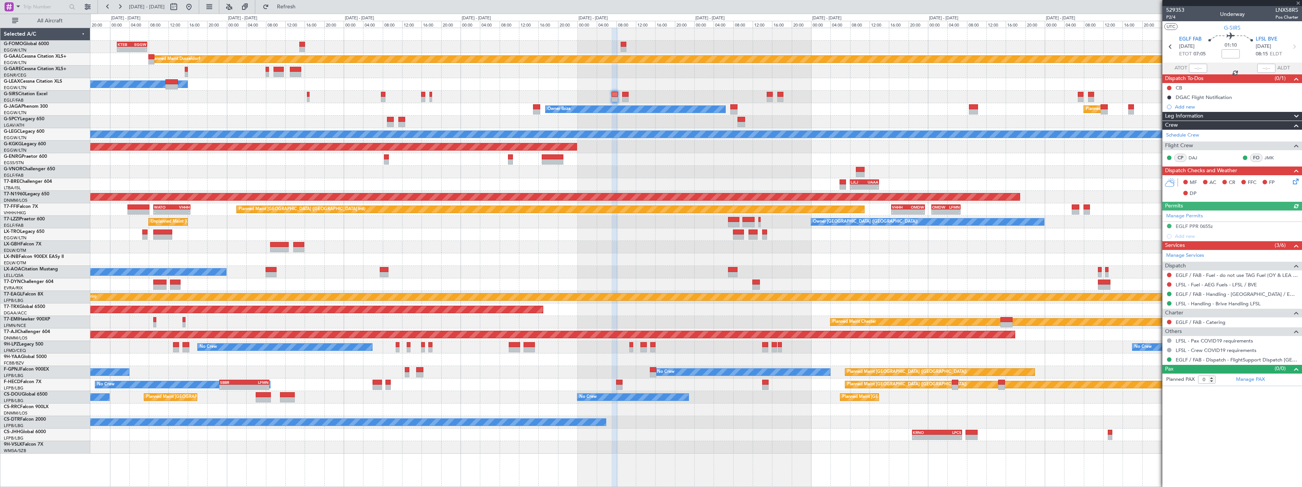
click at [859, 72] on div "- - KTEB 01:30 Z EGGW 07:40 Z EGGW 20:00 Z KTEB 03:25 Z - - [PERSON_NAME] 00:35…" at bounding box center [695, 241] width 1211 height 426
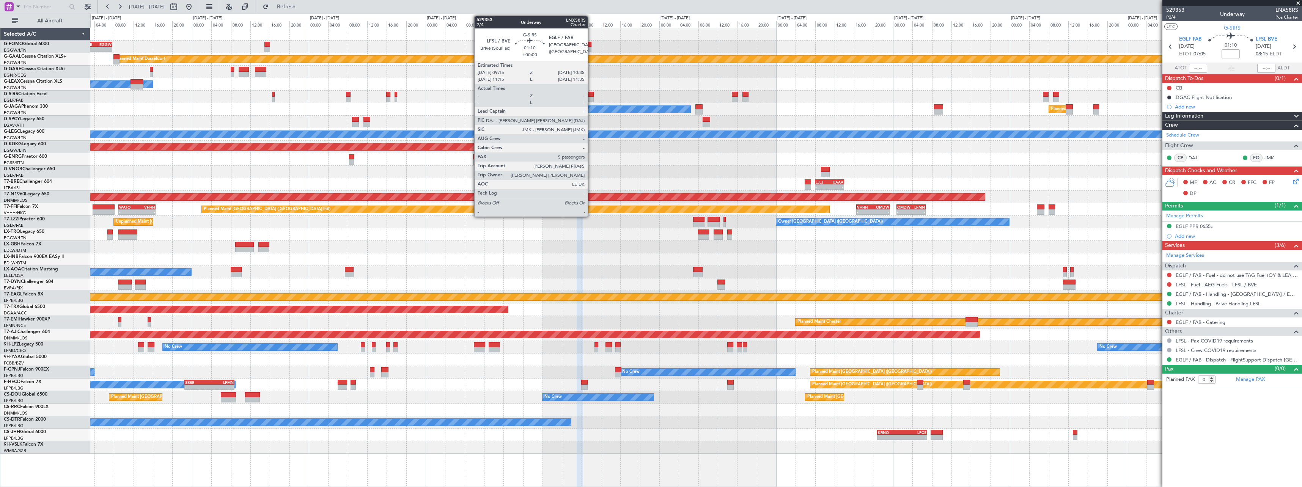
click at [591, 96] on div at bounding box center [590, 94] width 7 height 5
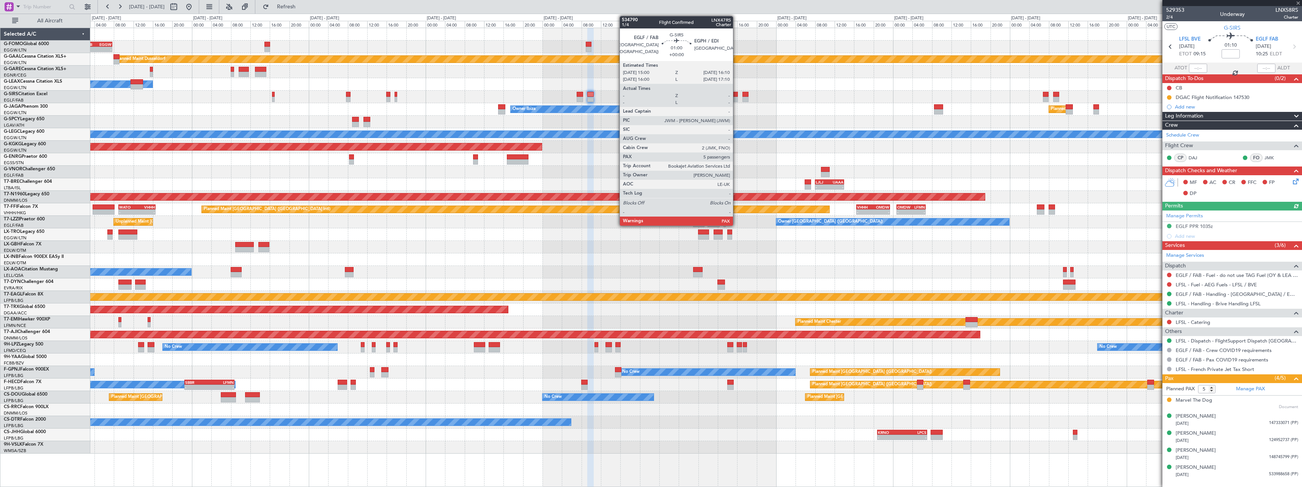
click at [736, 96] on div at bounding box center [735, 94] width 6 height 5
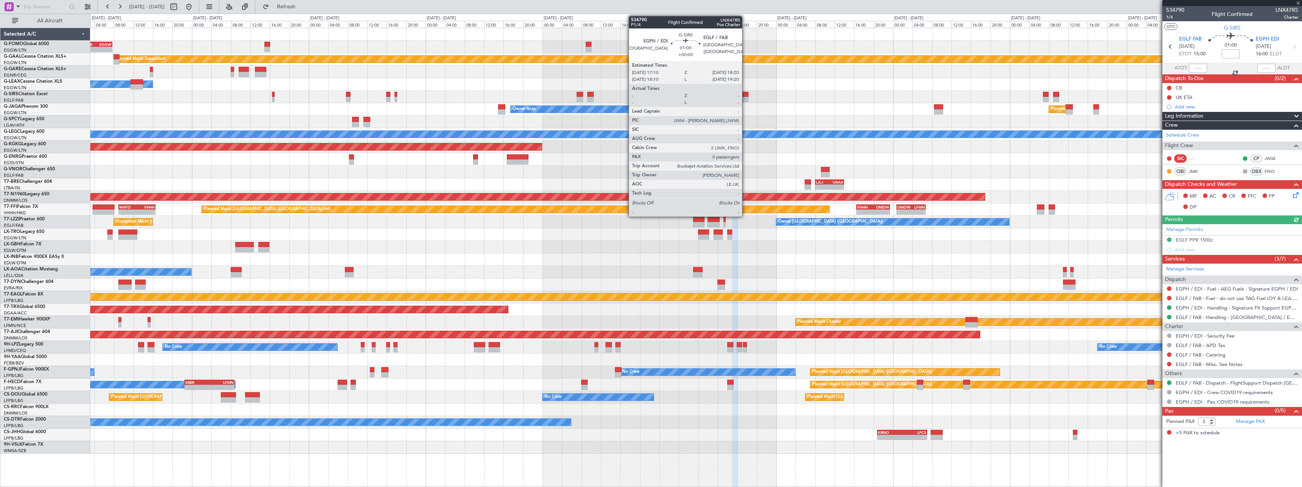
click at [745, 98] on div at bounding box center [745, 99] width 6 height 5
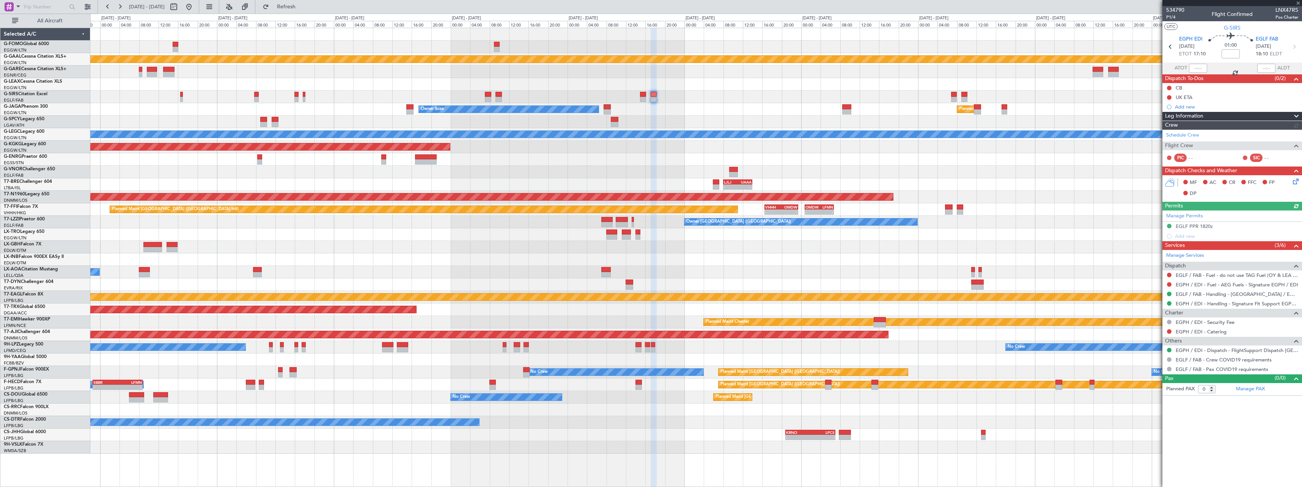
click at [766, 96] on div "Unplanned Maint Oxford ([GEOGRAPHIC_DATA])" at bounding box center [695, 97] width 1211 height 13
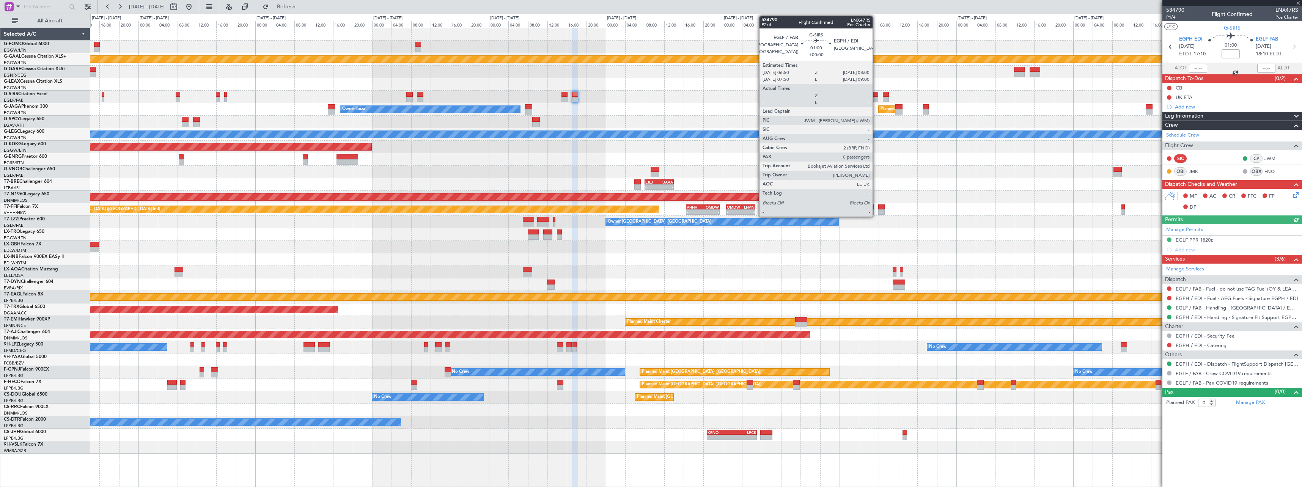
click at [876, 97] on div at bounding box center [876, 99] width 6 height 5
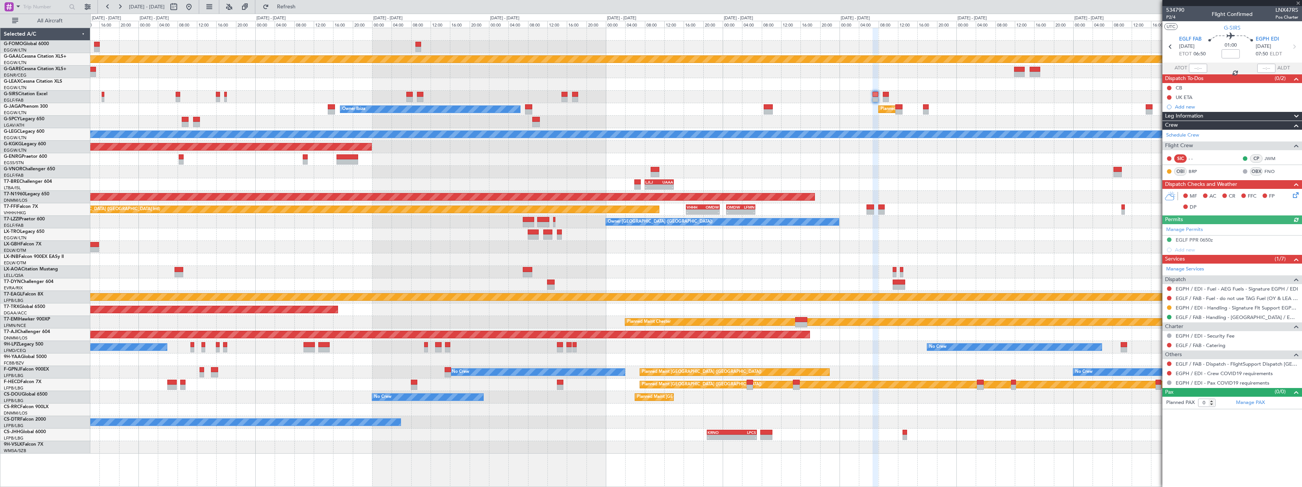
click at [1171, 362] on div at bounding box center [1169, 364] width 6 height 6
click at [1170, 364] on button at bounding box center [1169, 364] width 5 height 5
click at [1154, 457] on span "Confirmed" at bounding box center [1148, 454] width 24 height 8
click at [1168, 373] on button at bounding box center [1169, 373] width 5 height 5
click at [1151, 384] on span "Not Required" at bounding box center [1151, 384] width 30 height 8
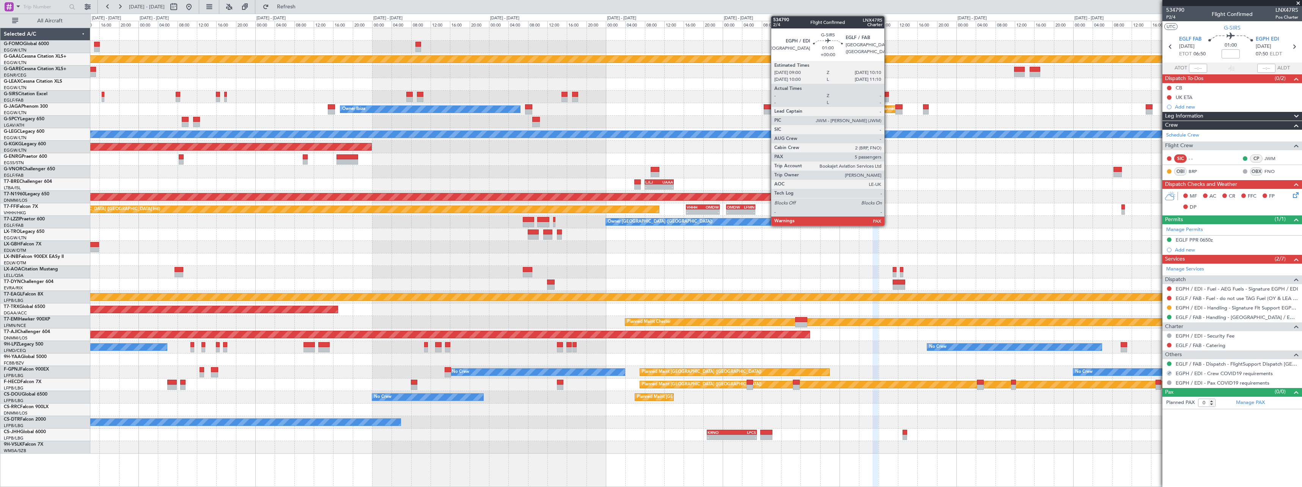
click at [888, 99] on div at bounding box center [886, 99] width 6 height 5
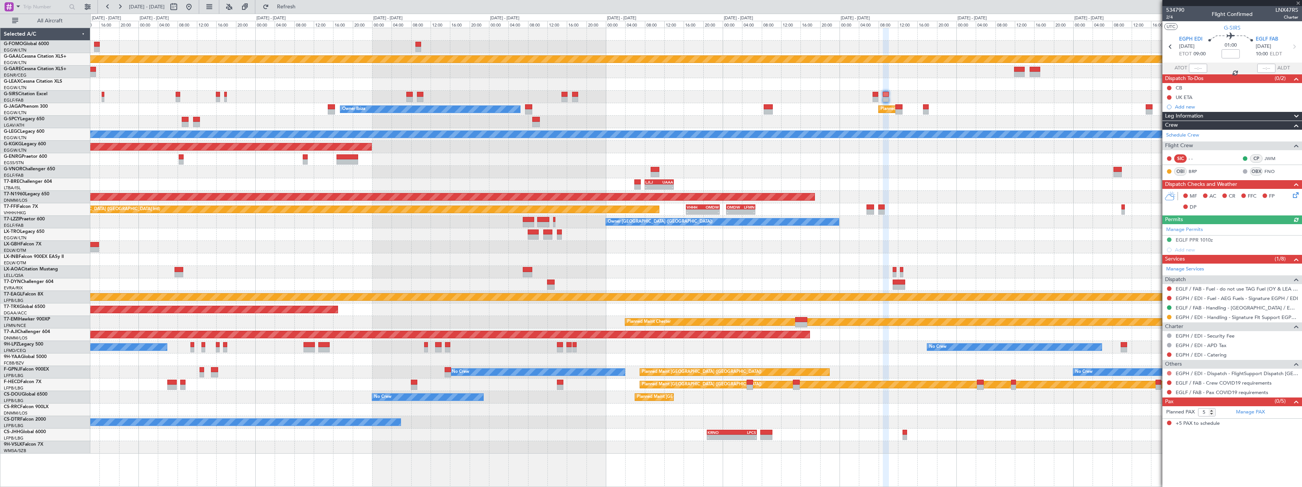
click at [1169, 373] on button at bounding box center [1169, 373] width 5 height 5
click at [1152, 462] on span "Confirmed" at bounding box center [1148, 464] width 24 height 8
click at [1169, 382] on button at bounding box center [1169, 383] width 5 height 5
click at [1150, 392] on span "Not Required" at bounding box center [1151, 394] width 30 height 8
click at [1168, 391] on button at bounding box center [1169, 392] width 5 height 5
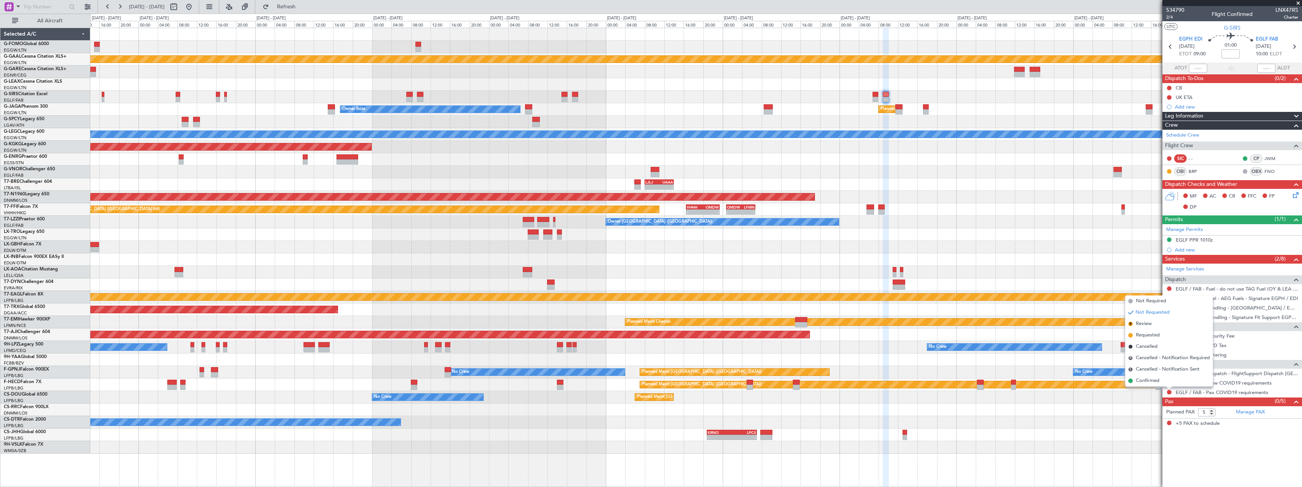
drag, startPoint x: 1150, startPoint y: 301, endPoint x: 1136, endPoint y: 292, distance: 16.7
click at [1151, 301] on span "Not Required" at bounding box center [1151, 301] width 30 height 8
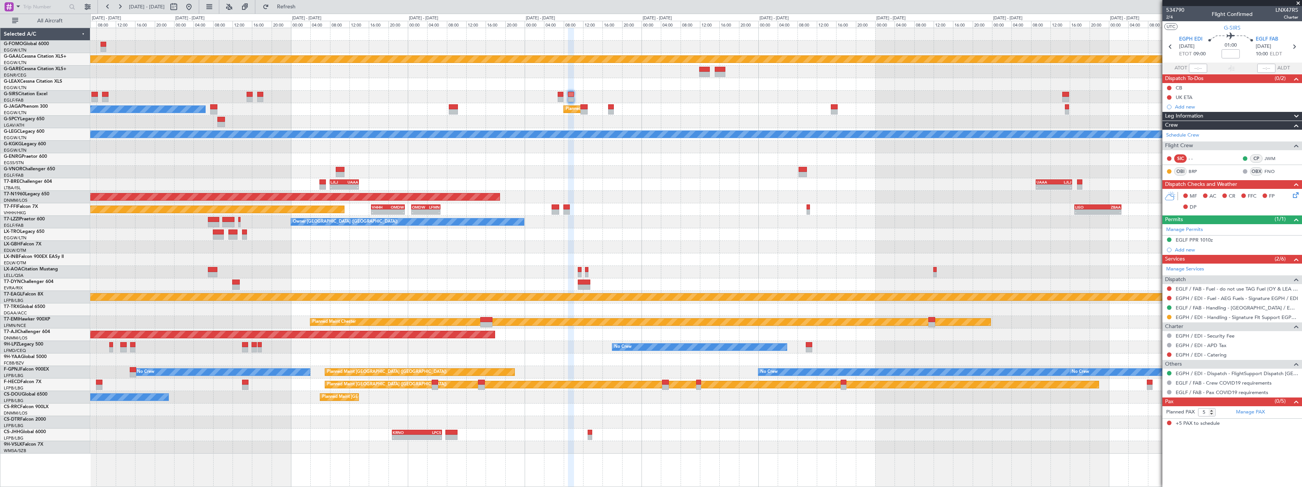
click at [715, 211] on div "Planned Maint Dusseldorf Planned Maint [GEOGRAPHIC_DATA] ([GEOGRAPHIC_DATA]) Ow…" at bounding box center [695, 241] width 1211 height 426
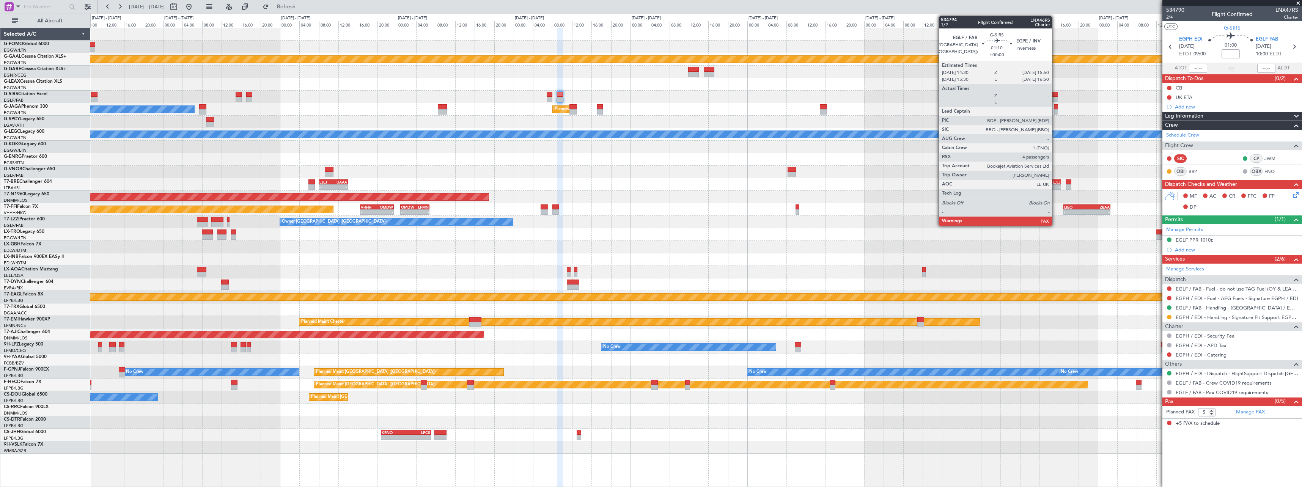
click at [1055, 100] on div at bounding box center [1054, 99] width 7 height 5
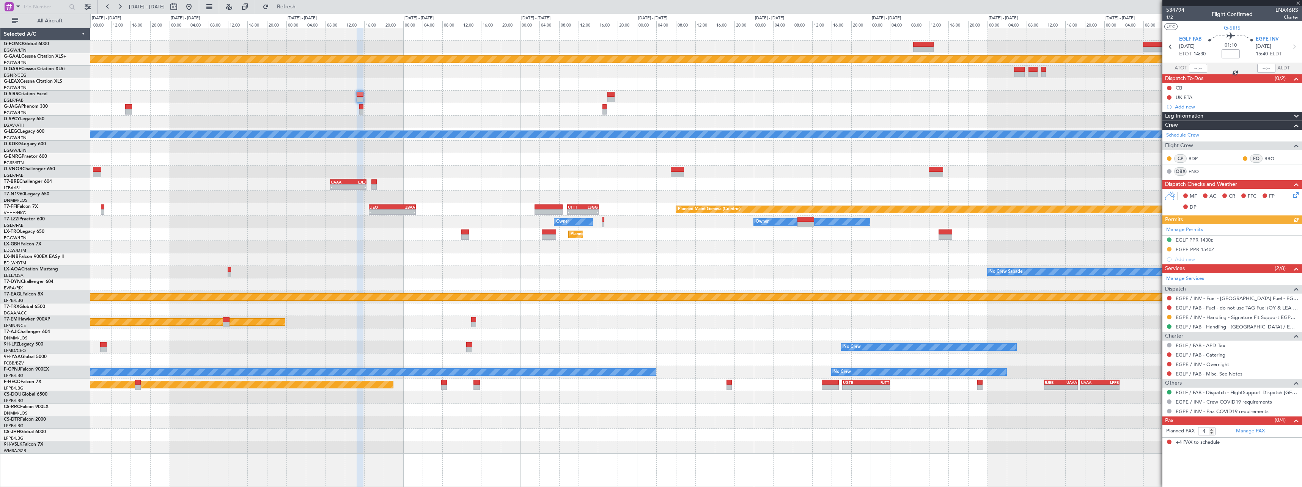
click at [396, 160] on div at bounding box center [695, 159] width 1211 height 13
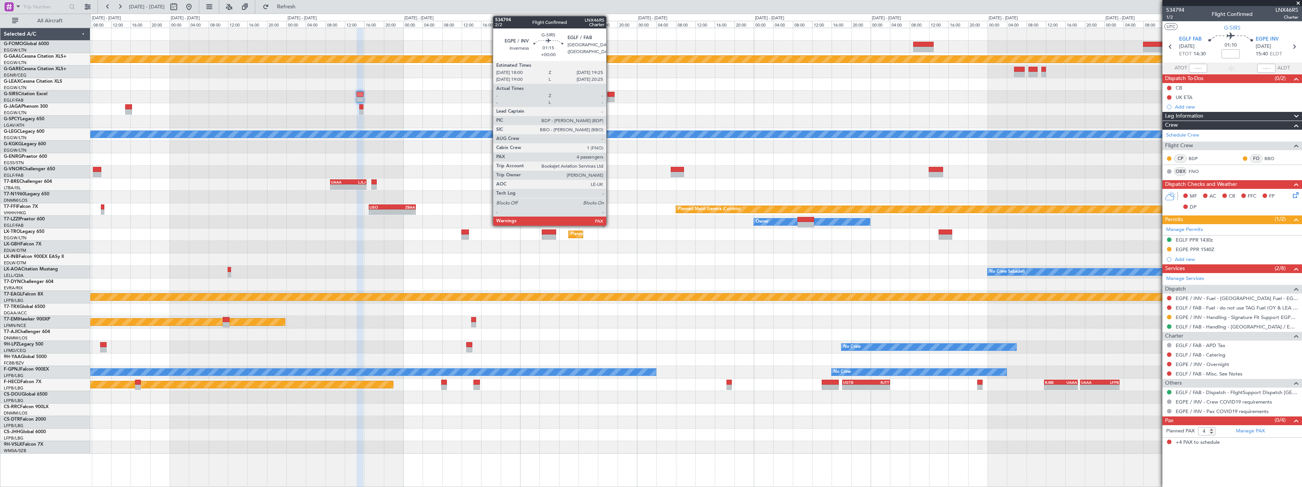
click at [610, 97] on div at bounding box center [610, 99] width 7 height 5
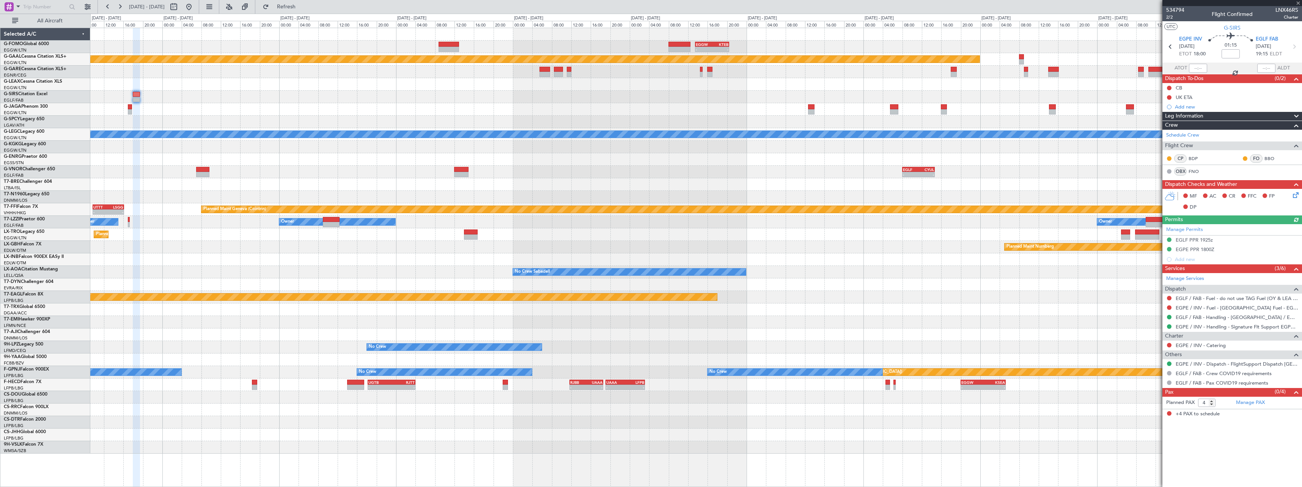
click at [502, 100] on div at bounding box center [695, 97] width 1211 height 13
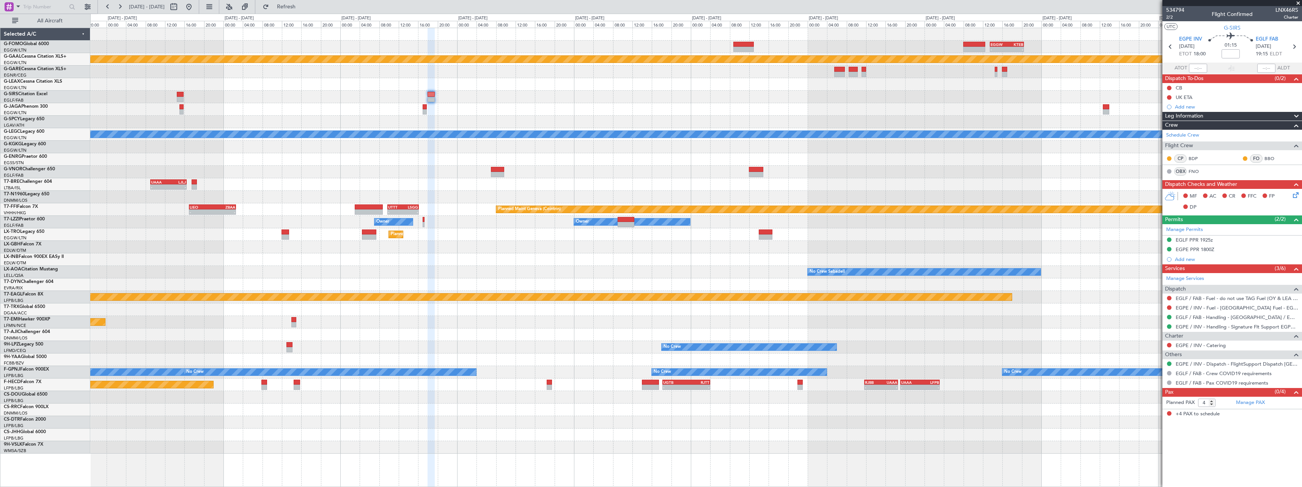
click at [827, 74] on div "- - EGGW 13:30 Z KTEB 20:25 Z Planned [GEOGRAPHIC_DATA] A/C Unavailable [GEOGRA…" at bounding box center [695, 241] width 1211 height 426
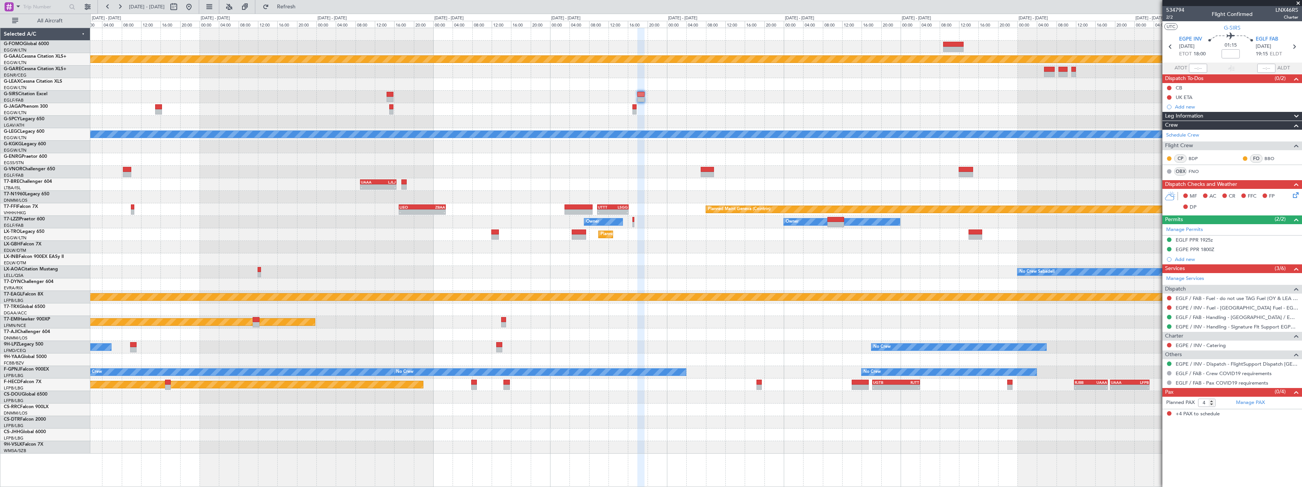
click at [917, 83] on div at bounding box center [695, 84] width 1211 height 13
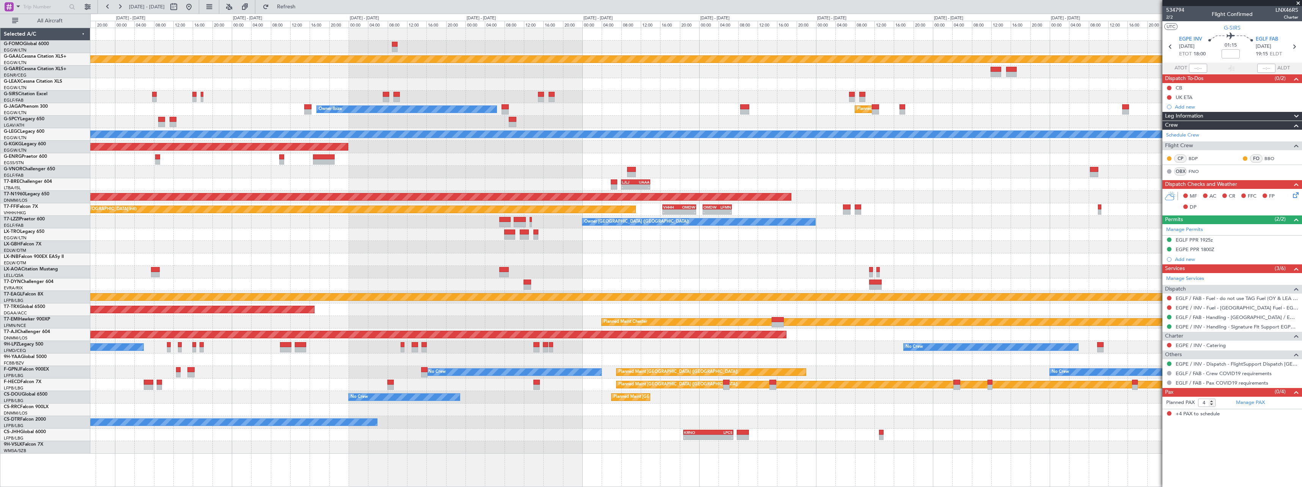
click at [936, 82] on div "Owner" at bounding box center [695, 84] width 1211 height 13
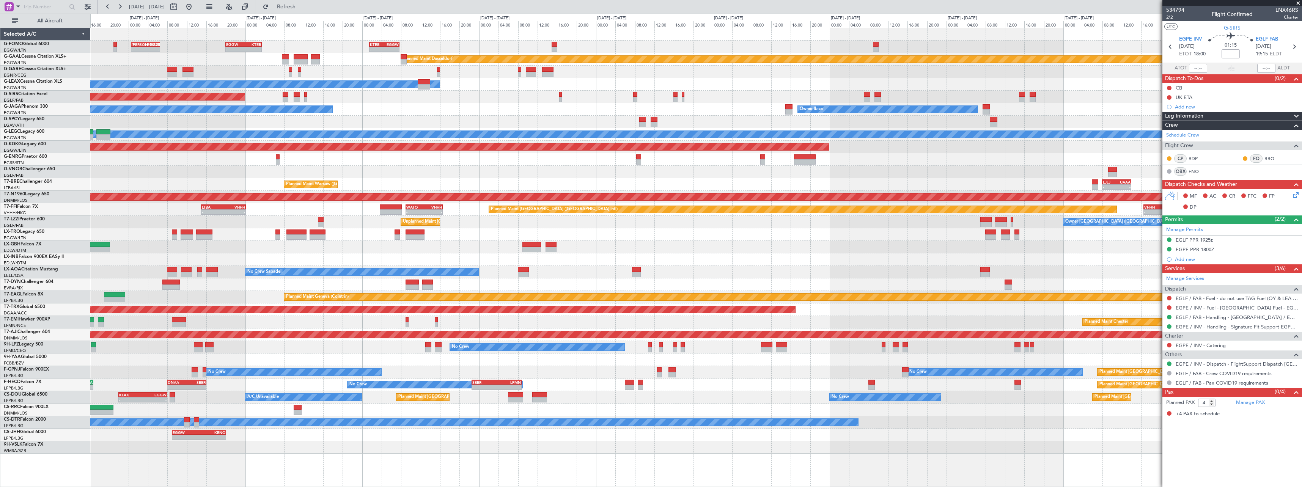
click at [917, 79] on div "KTEB 01:30 Z EGGW 07:40 Z - - EGGW 20:00 Z KTEB 03:25 Z - - [PERSON_NAME] 00:35…" at bounding box center [695, 241] width 1211 height 426
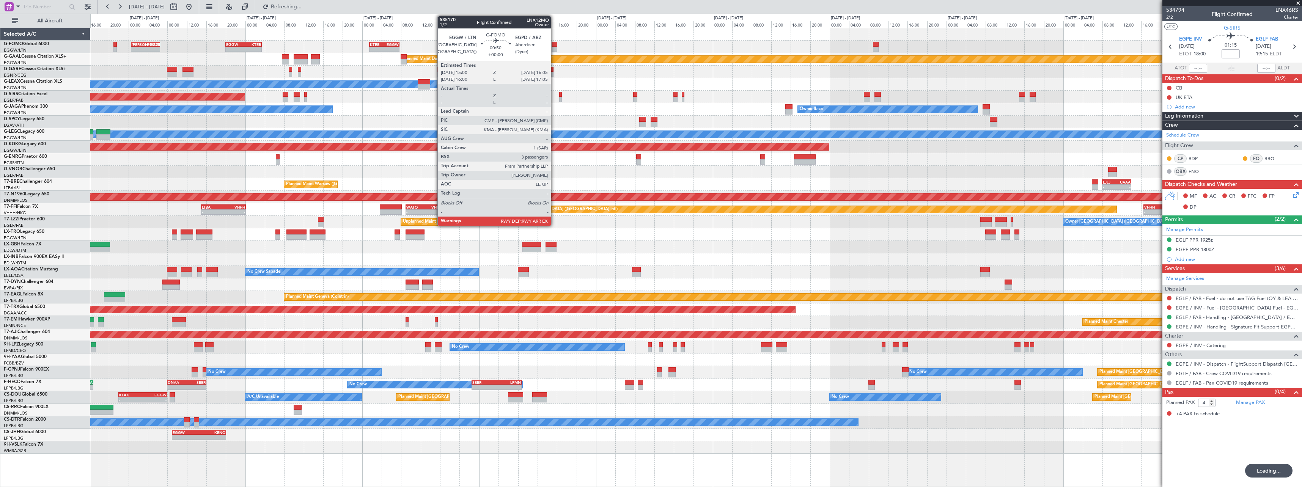
click at [554, 46] on div at bounding box center [554, 44] width 5 height 5
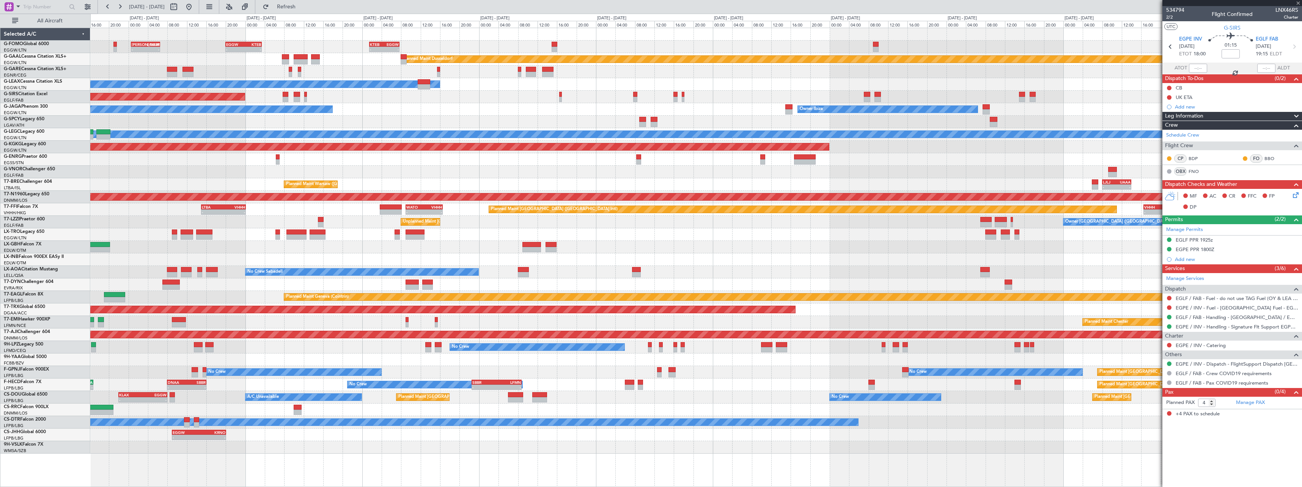
type input "3"
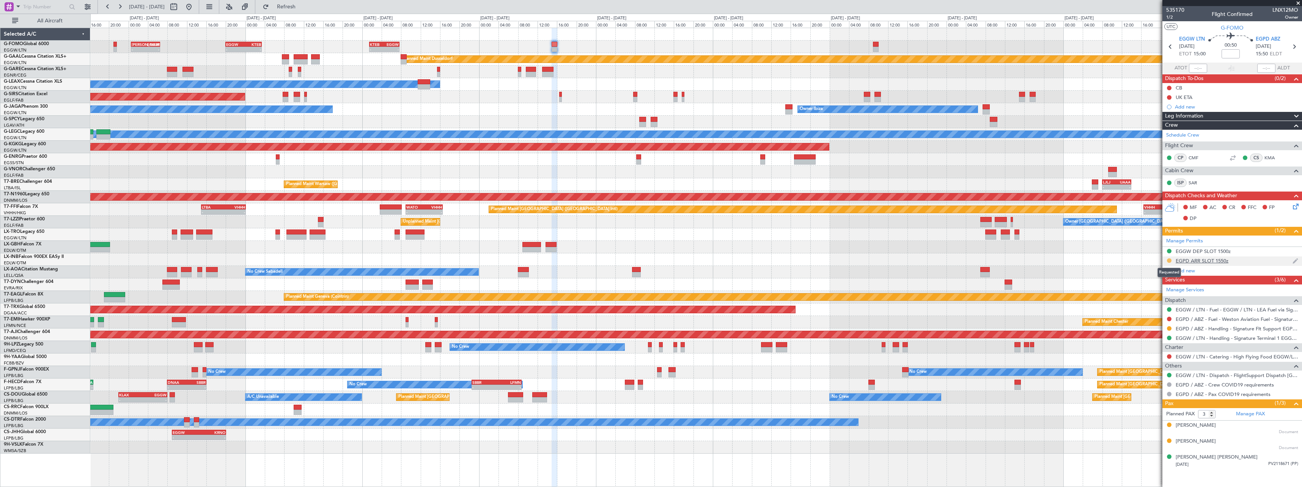
click at [1169, 260] on button at bounding box center [1169, 260] width 5 height 5
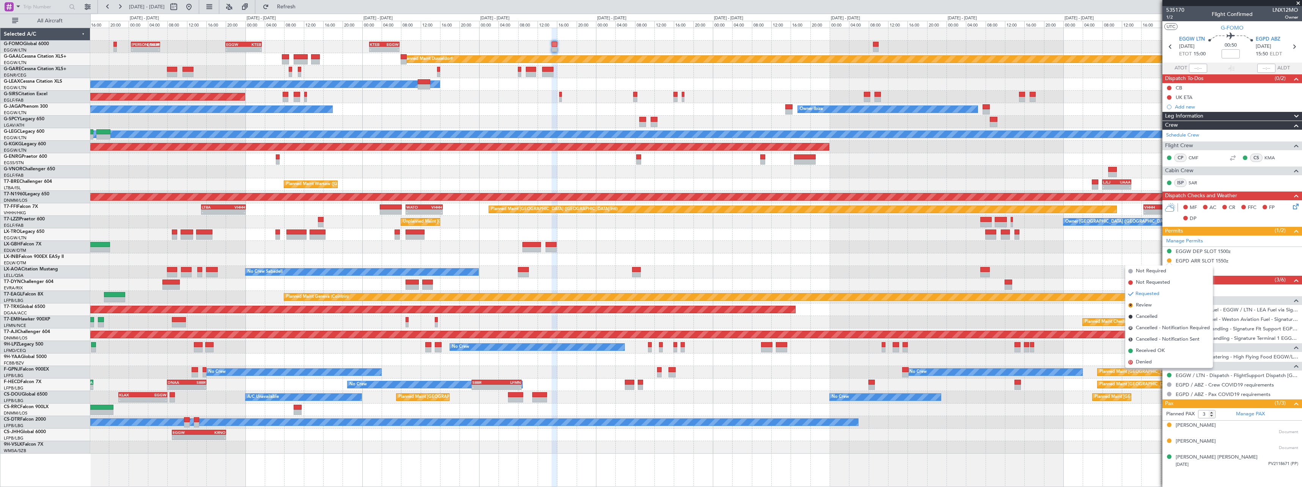
drag, startPoint x: 1149, startPoint y: 350, endPoint x: 1172, endPoint y: 333, distance: 28.5
click at [1150, 350] on span "Received OK" at bounding box center [1150, 351] width 29 height 8
click at [1170, 327] on button at bounding box center [1169, 328] width 5 height 5
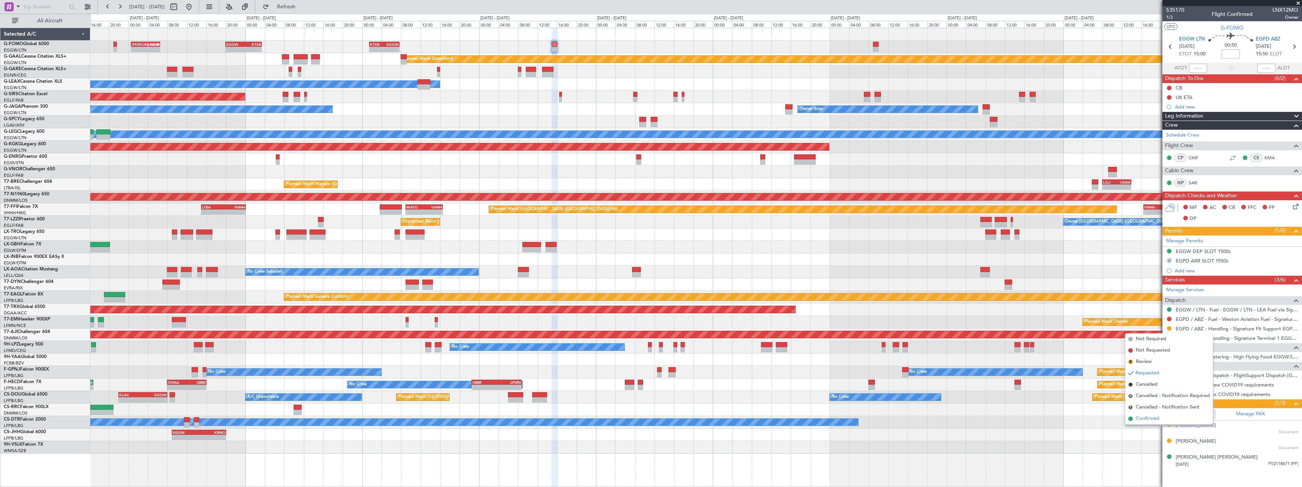
click at [1157, 418] on span "Confirmed" at bounding box center [1148, 419] width 24 height 8
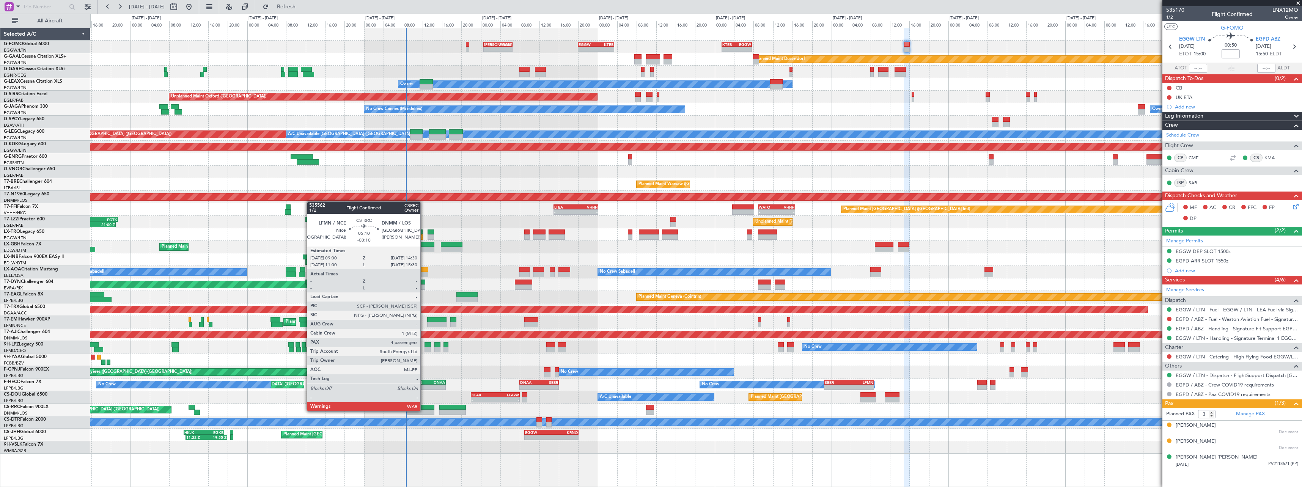
click at [424, 410] on div at bounding box center [420, 412] width 27 height 5
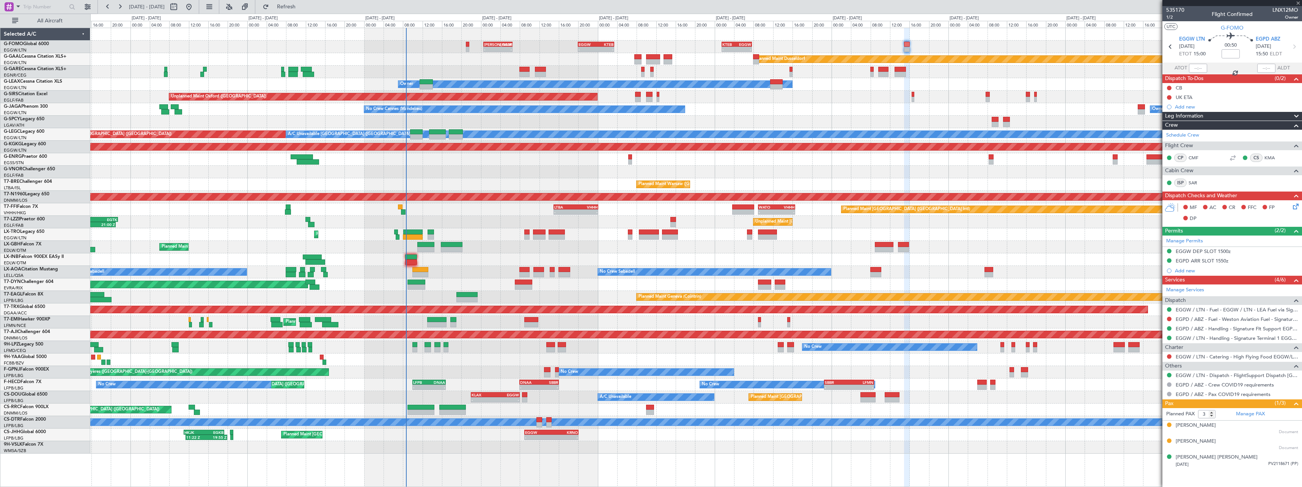
type input "-00:10"
type input "4"
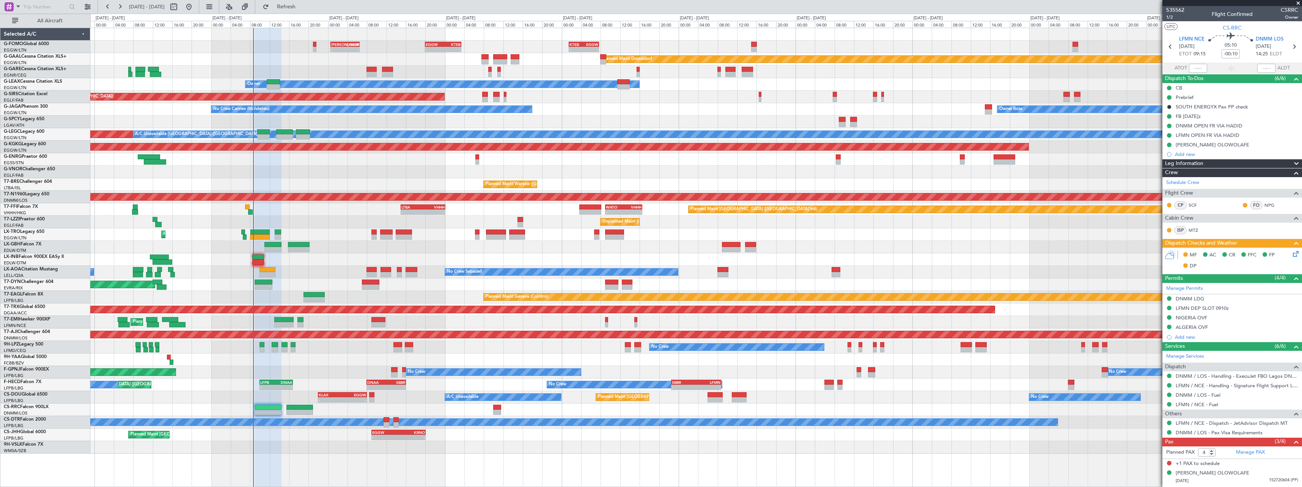
click at [624, 121] on div at bounding box center [695, 122] width 1211 height 13
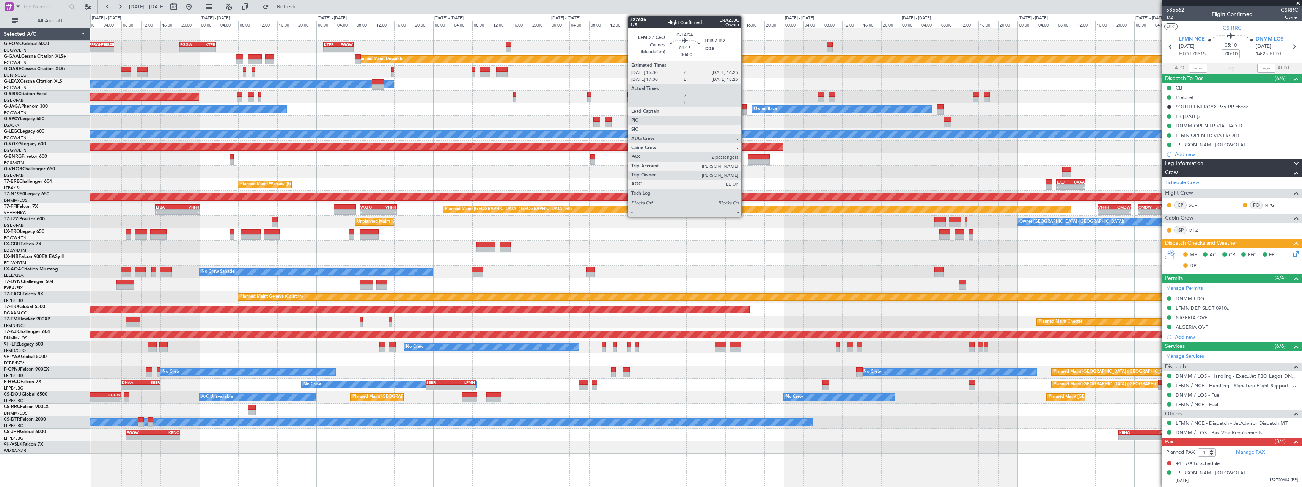
click at [745, 109] on div at bounding box center [742, 106] width 7 height 5
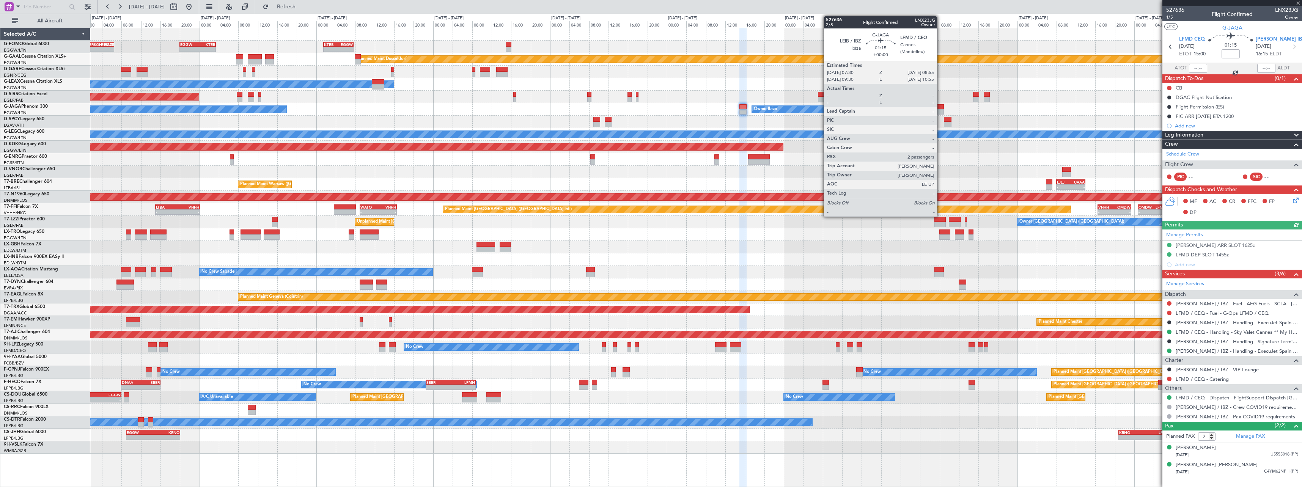
click at [940, 107] on div at bounding box center [940, 106] width 7 height 5
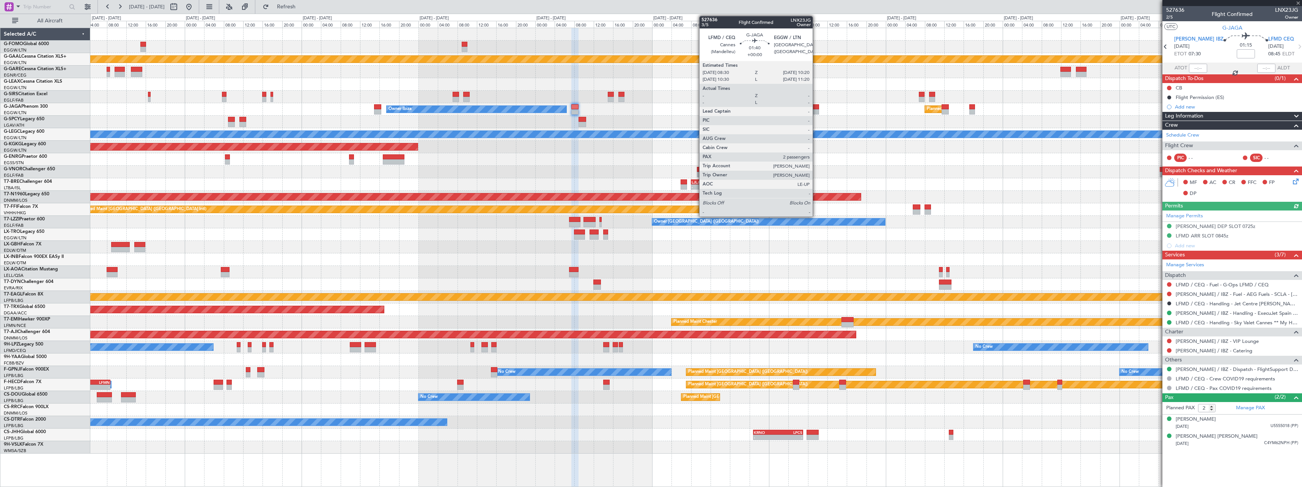
click at [816, 110] on div at bounding box center [814, 111] width 9 height 5
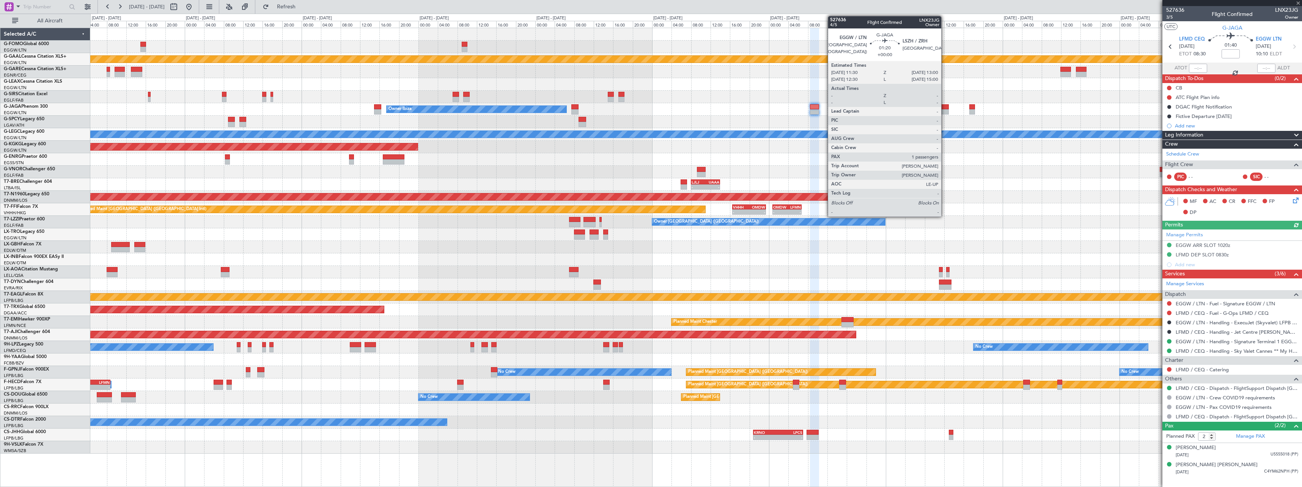
click at [945, 110] on div at bounding box center [946, 111] width 8 height 5
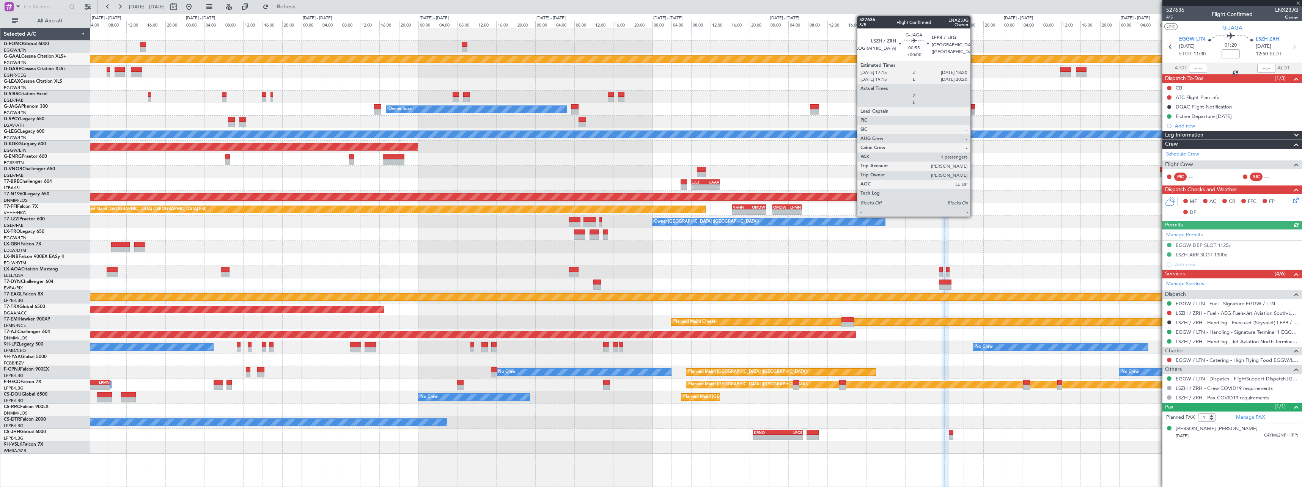
click at [974, 110] on div at bounding box center [971, 111] width 5 height 5
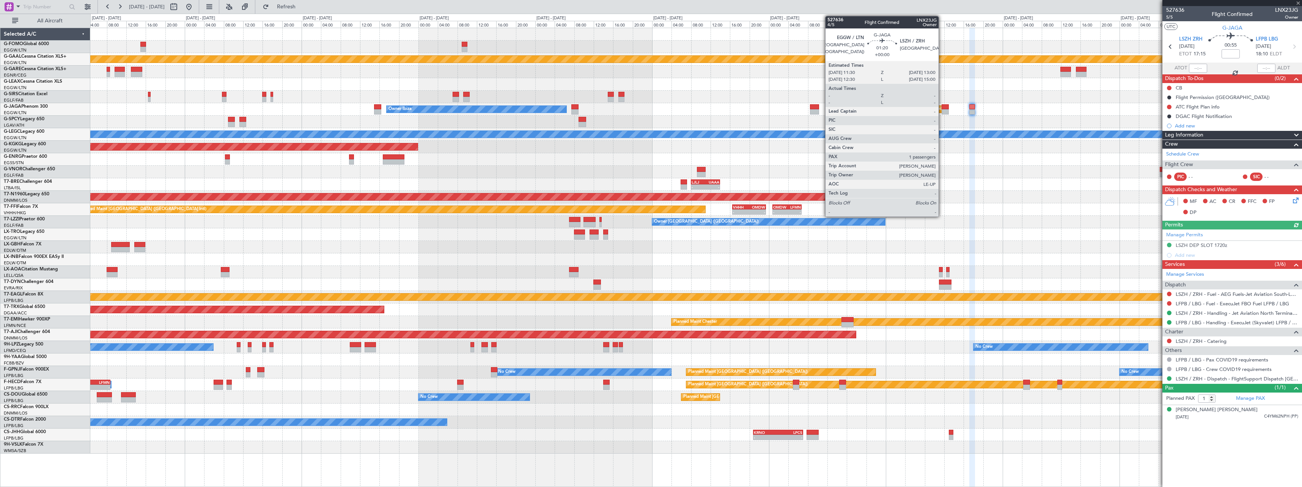
click at [942, 109] on div at bounding box center [946, 111] width 8 height 5
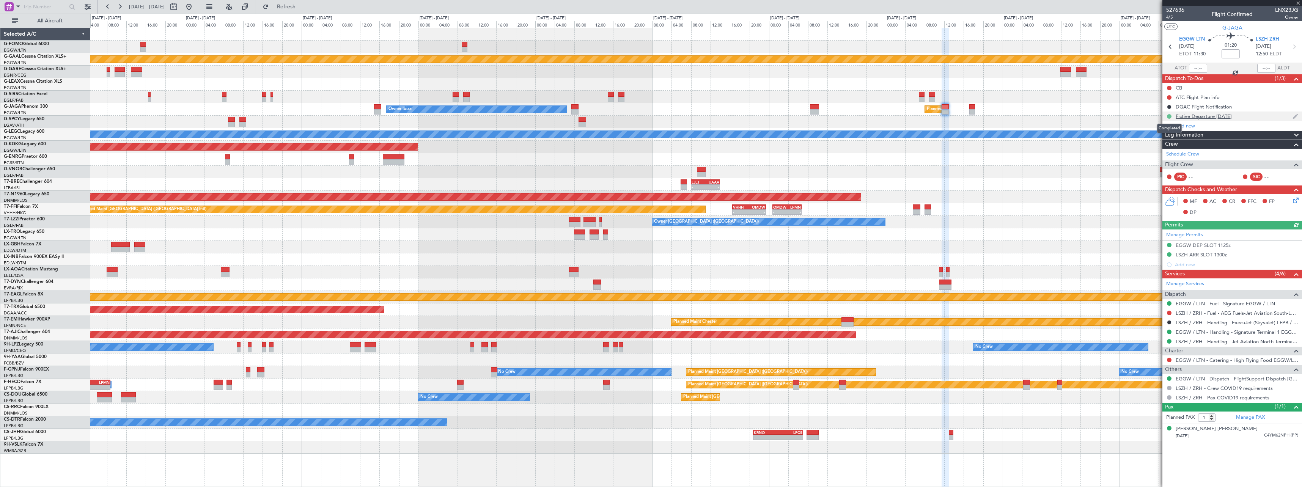
click at [1170, 116] on button at bounding box center [1169, 116] width 5 height 5
click at [1168, 162] on span "Cancelled" at bounding box center [1171, 161] width 22 height 8
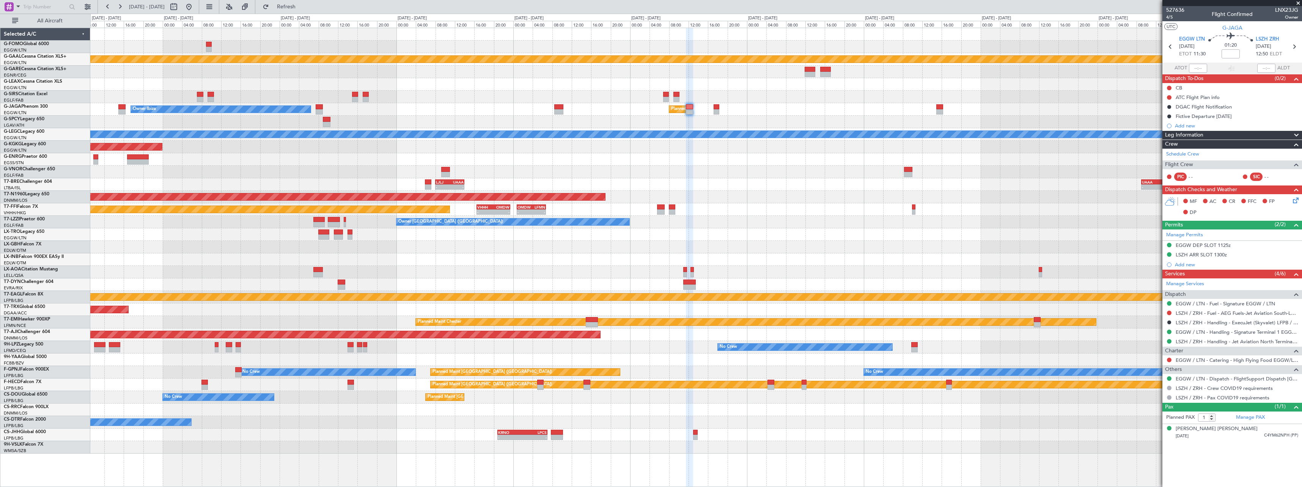
click at [654, 94] on div "Planned Maint Dusseldorf Planned Maint London (Luton) Owner Ibiza A/C Unavailab…" at bounding box center [695, 241] width 1211 height 426
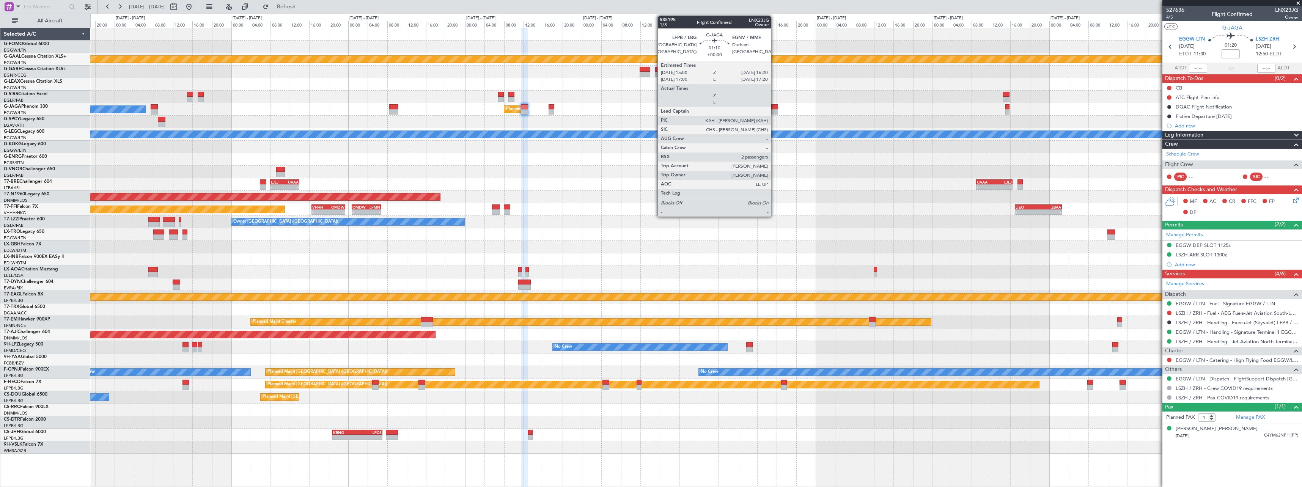
click at [774, 110] on div at bounding box center [774, 111] width 7 height 5
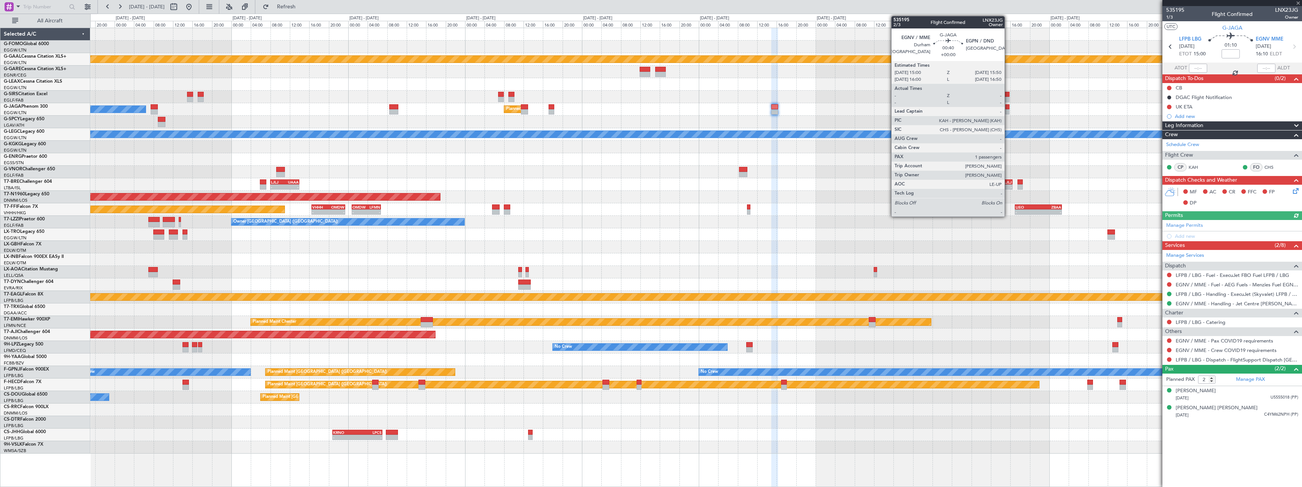
click at [1008, 111] on div at bounding box center [1007, 111] width 4 height 5
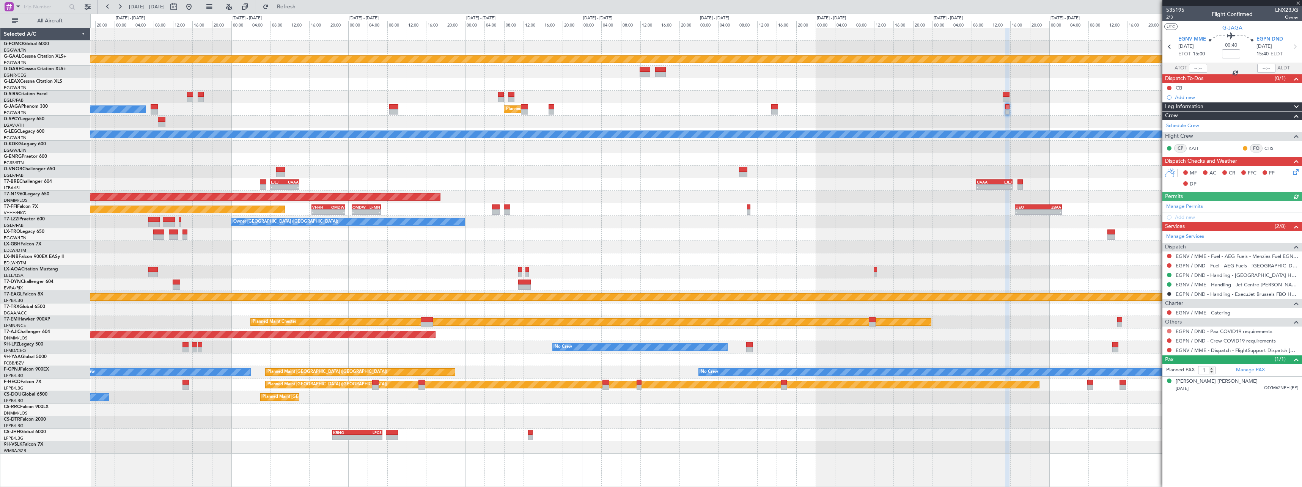
click at [1170, 331] on button at bounding box center [1169, 331] width 5 height 5
drag, startPoint x: 1156, startPoint y: 345, endPoint x: 1160, endPoint y: 344, distance: 4.3
click at [1156, 345] on span "Not Required" at bounding box center [1151, 342] width 30 height 8
click at [1168, 341] on button at bounding box center [1169, 340] width 5 height 5
click at [1154, 349] on span "Not Required" at bounding box center [1151, 352] width 30 height 8
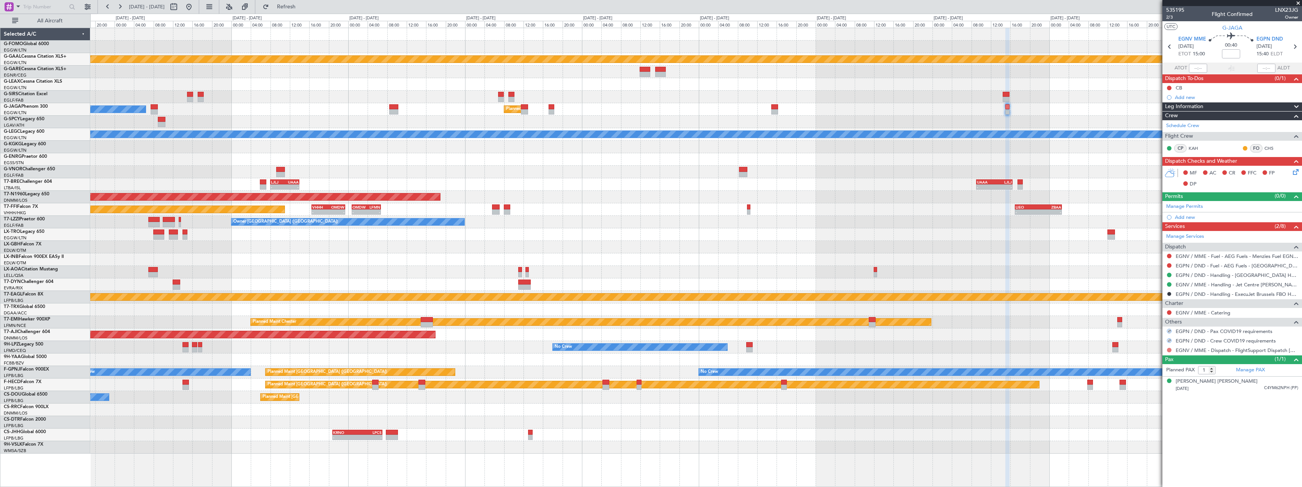
click at [1168, 348] on button at bounding box center [1169, 350] width 5 height 5
click at [1149, 440] on span "Confirmed" at bounding box center [1148, 441] width 24 height 8
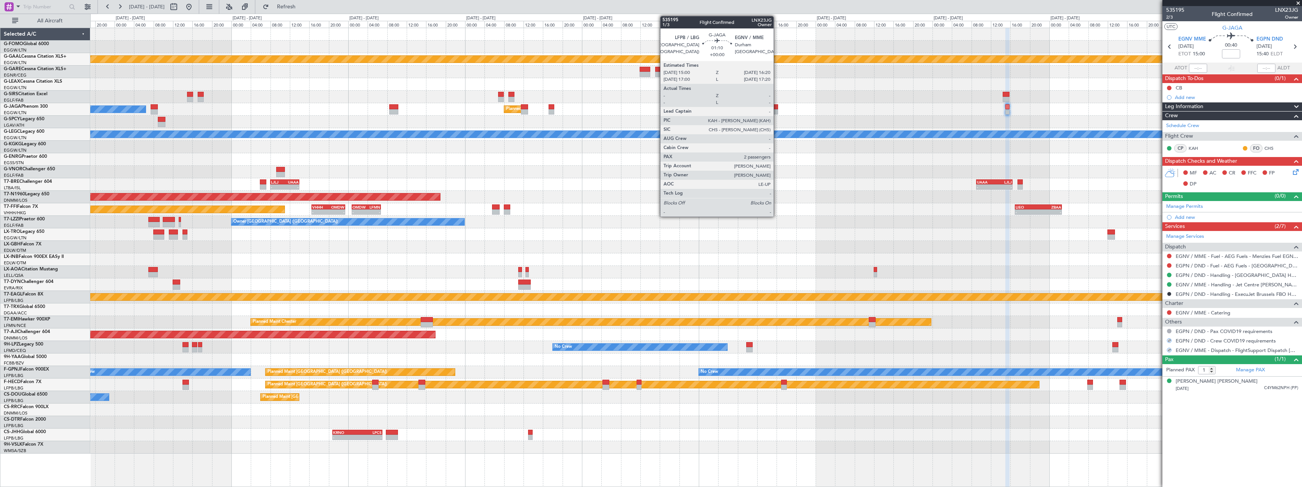
click at [777, 111] on div at bounding box center [774, 111] width 7 height 5
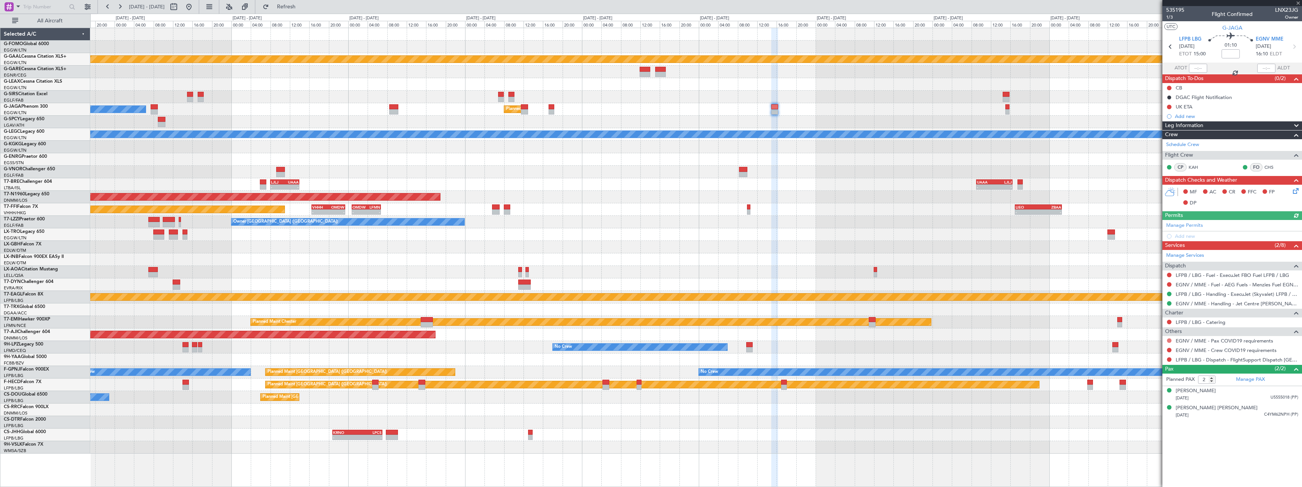
click at [1170, 340] on button at bounding box center [1169, 340] width 5 height 5
click at [1144, 352] on span "Not Required" at bounding box center [1151, 352] width 30 height 8
click at [1168, 349] on button at bounding box center [1169, 350] width 5 height 5
click at [1159, 361] on span "Not Required" at bounding box center [1151, 361] width 30 height 8
click at [1169, 361] on button at bounding box center [1169, 359] width 5 height 5
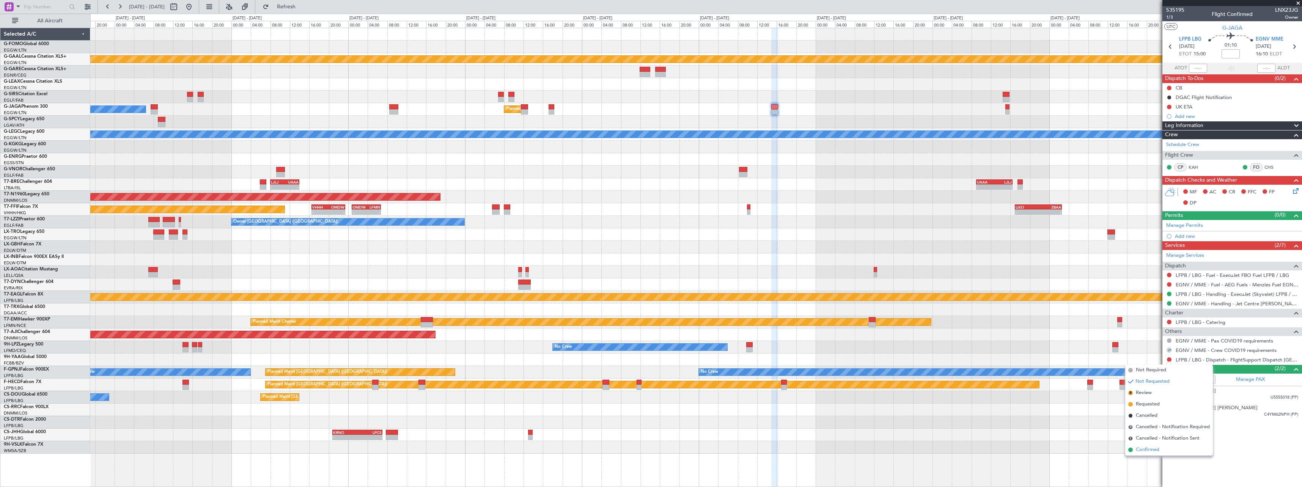
click at [1151, 453] on span "Confirmed" at bounding box center [1148, 450] width 24 height 8
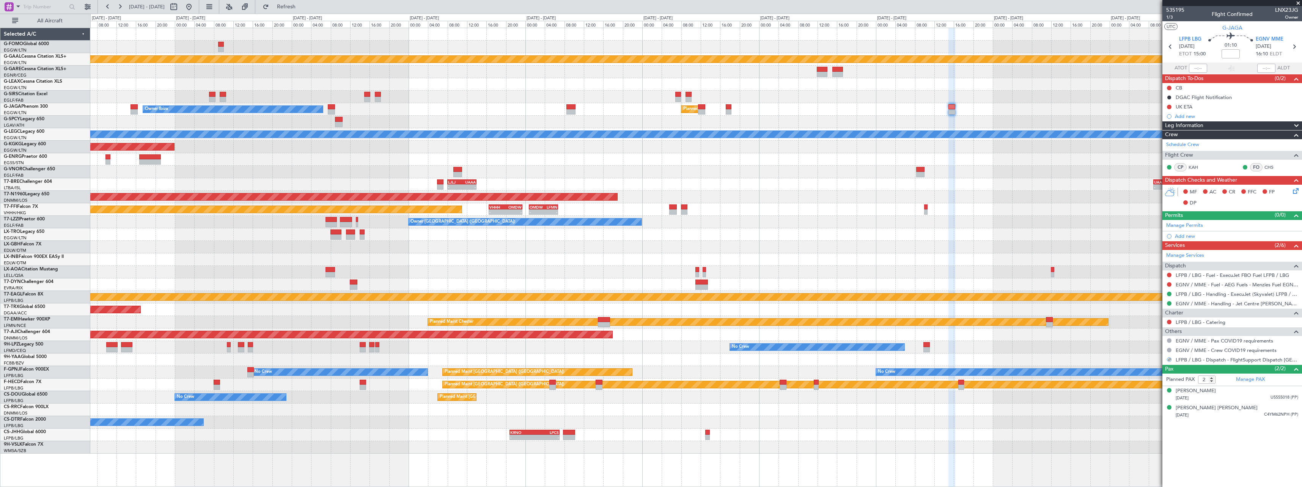
click at [752, 121] on div at bounding box center [695, 122] width 1211 height 13
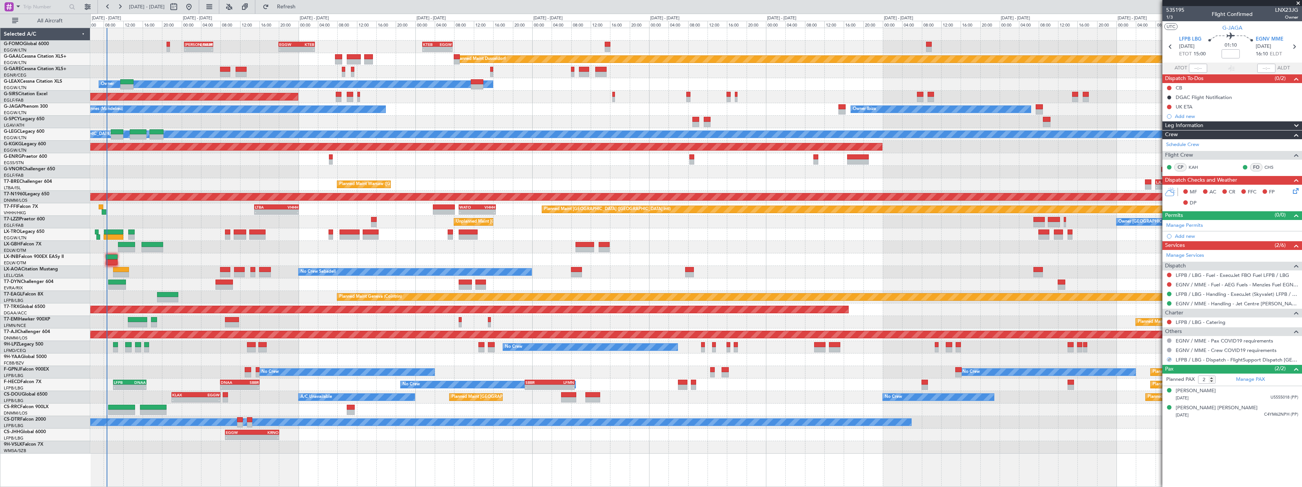
click at [640, 127] on div at bounding box center [695, 122] width 1211 height 13
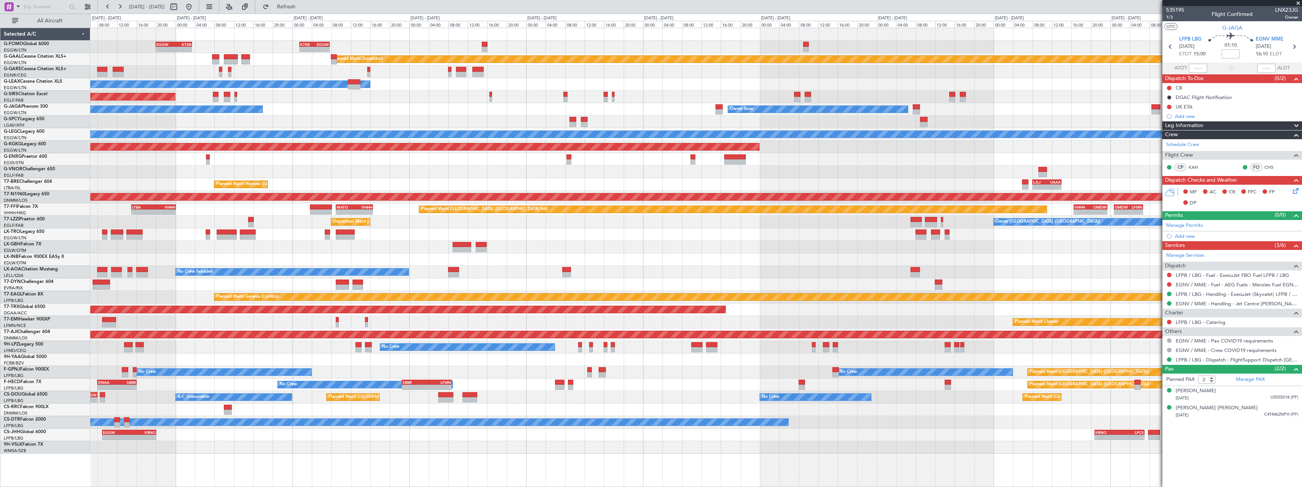
click at [293, 129] on div "KTEB 01:30 Z EGGW 07:40 Z - - EGGW 20:00 Z KTEB 03:25 Z - - KACK 00:35 Z EGGW 0…" at bounding box center [695, 241] width 1211 height 426
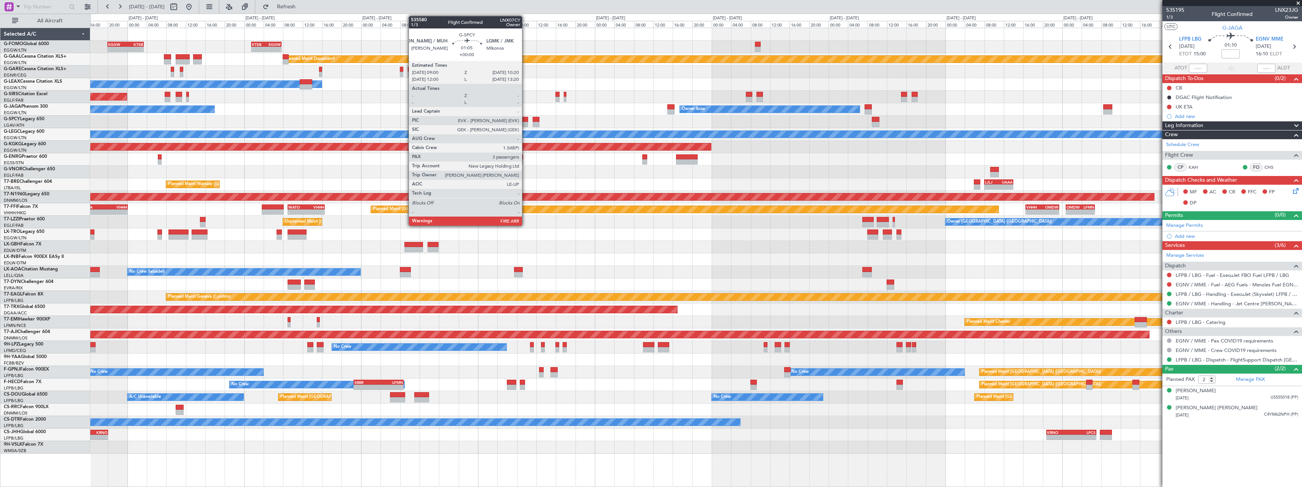
click at [525, 122] on div at bounding box center [524, 124] width 7 height 5
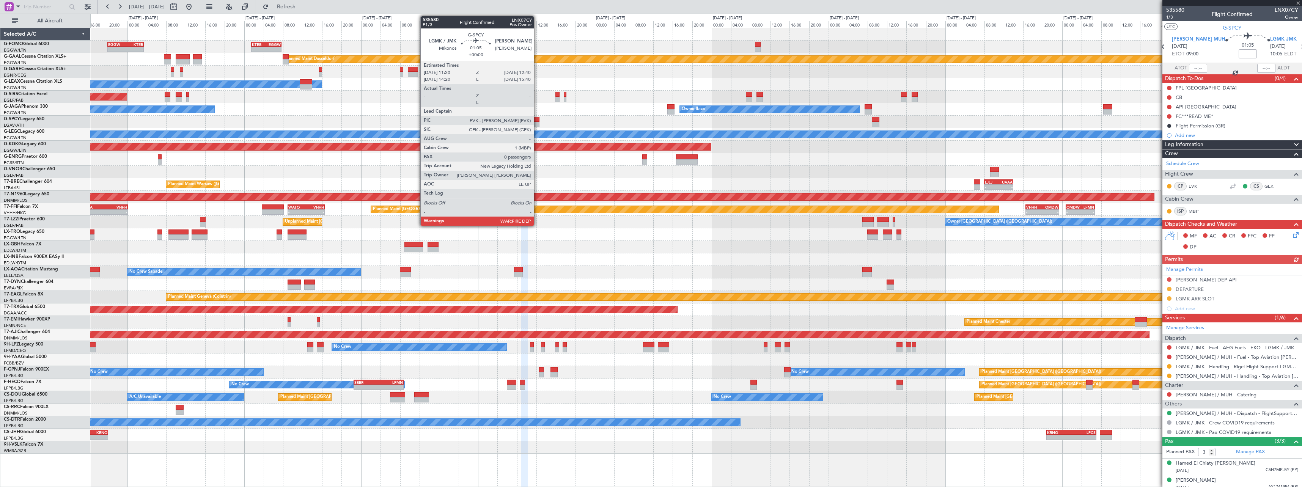
click at [537, 123] on div at bounding box center [536, 124] width 7 height 5
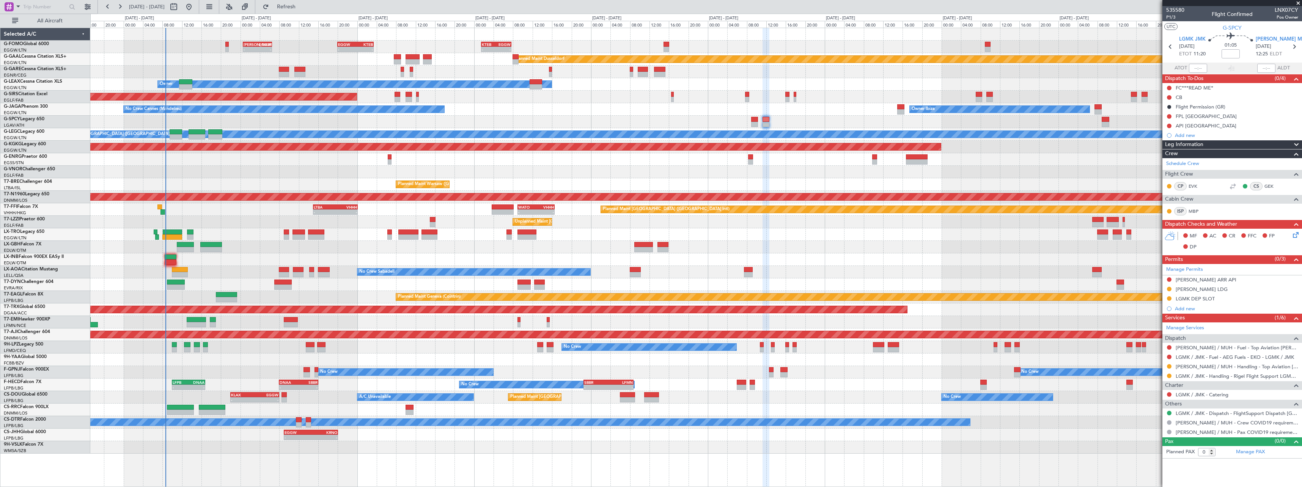
click at [726, 184] on div "Planned Maint Warsaw (Modlin) - - LJLJ 08:00 Z UAAA 14:00 Z" at bounding box center [695, 184] width 1211 height 13
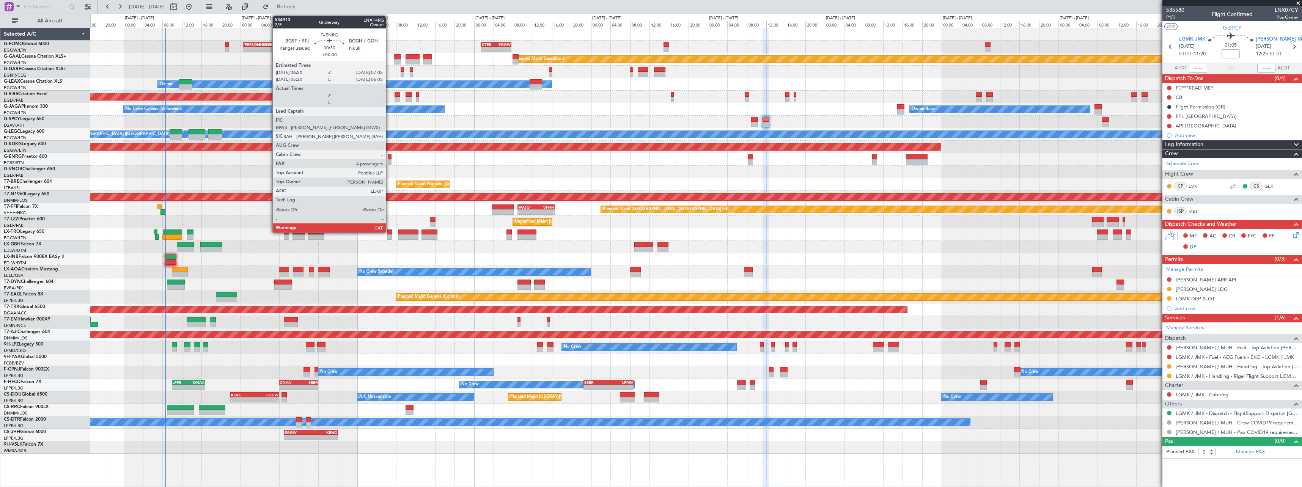
click at [390, 157] on div at bounding box center [390, 156] width 4 height 5
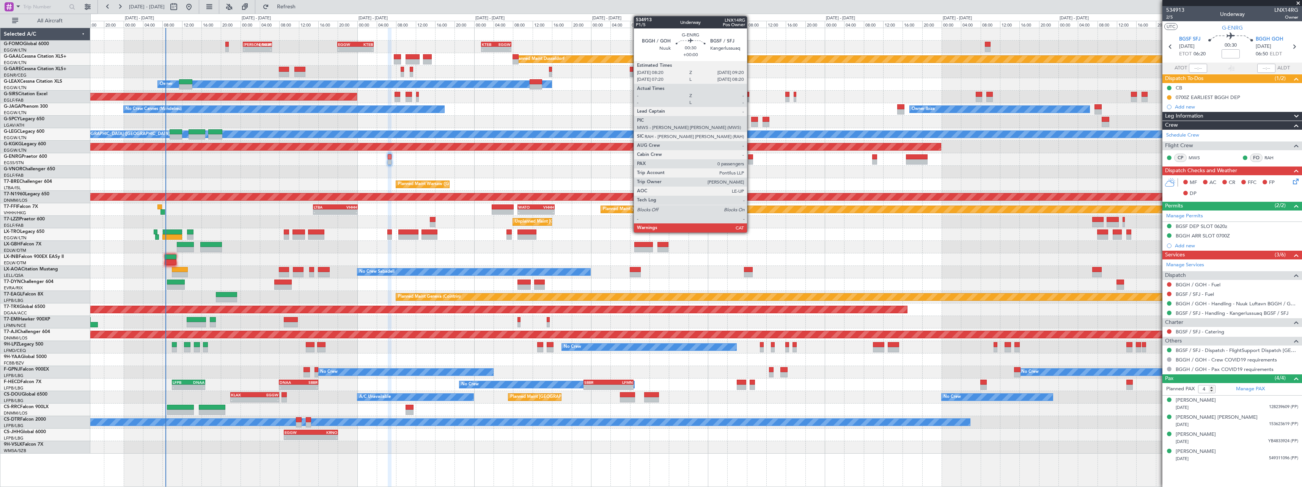
click at [750, 161] on div at bounding box center [750, 161] width 5 height 5
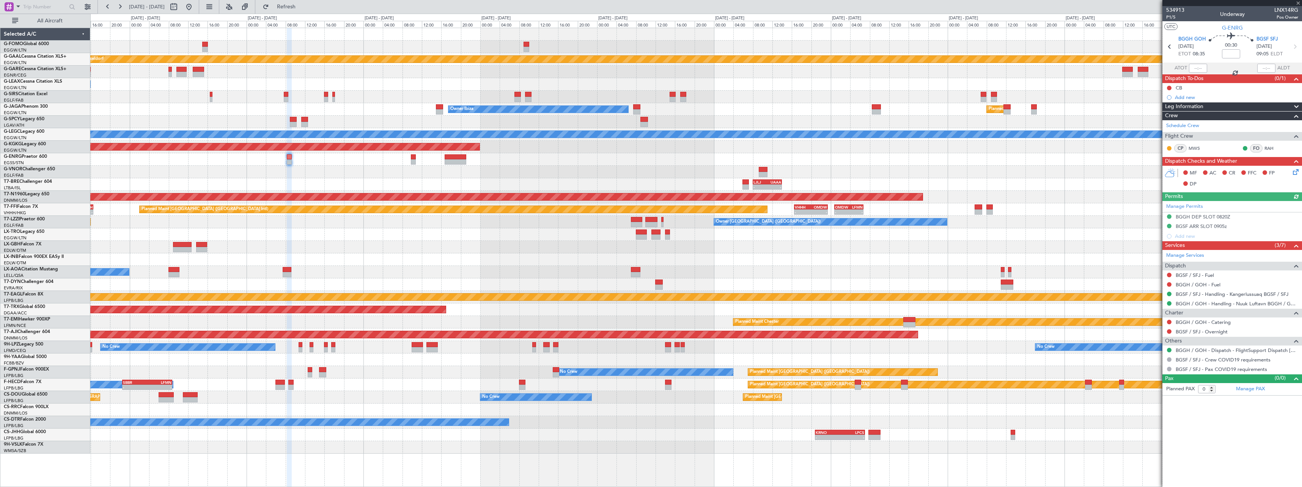
click at [529, 168] on div at bounding box center [695, 172] width 1211 height 13
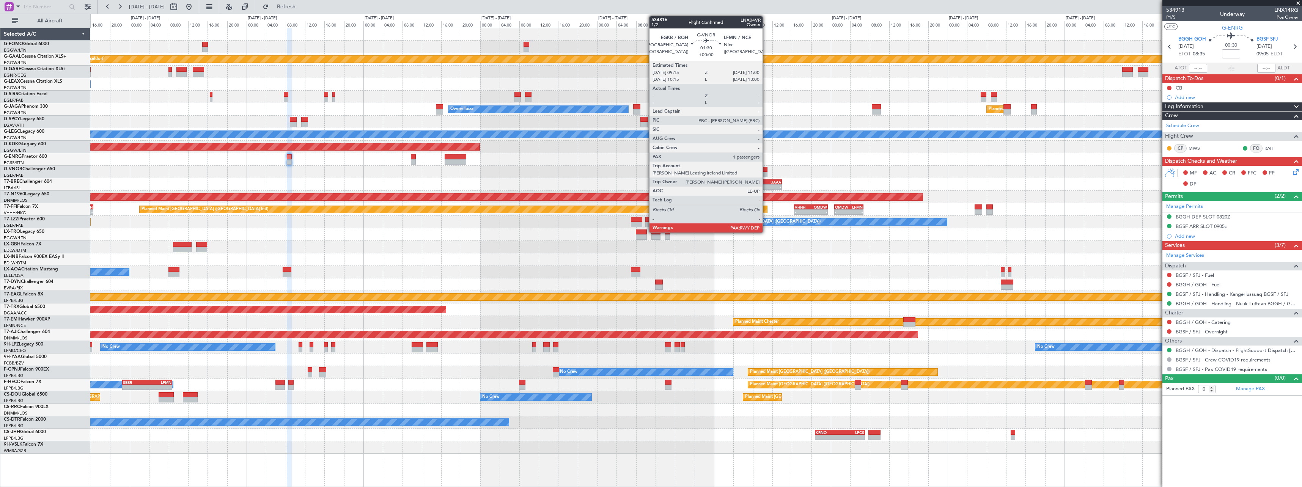
click at [766, 173] on div at bounding box center [763, 174] width 9 height 5
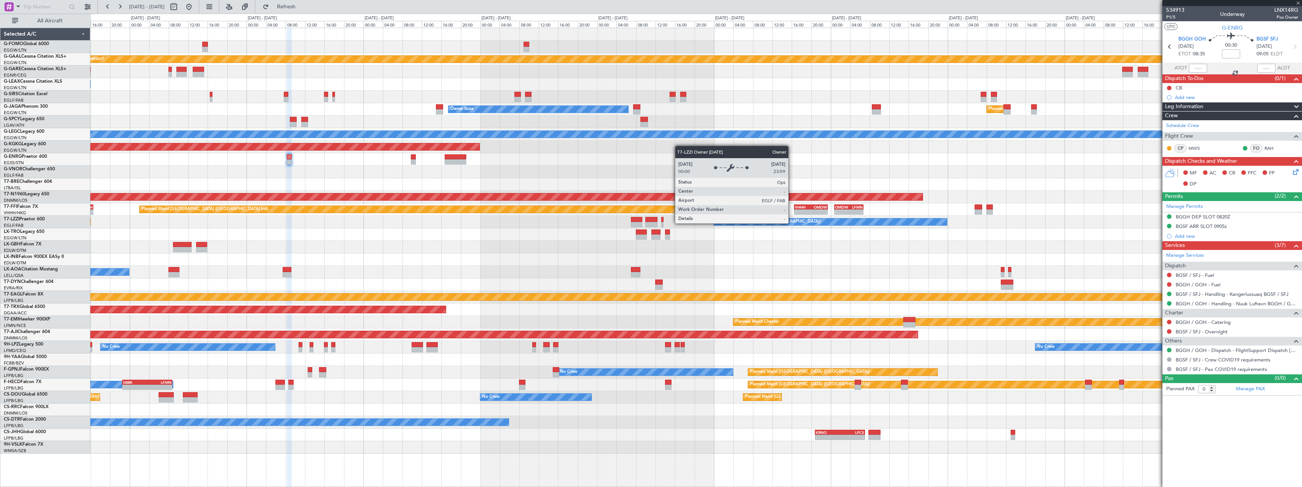
type input "5"
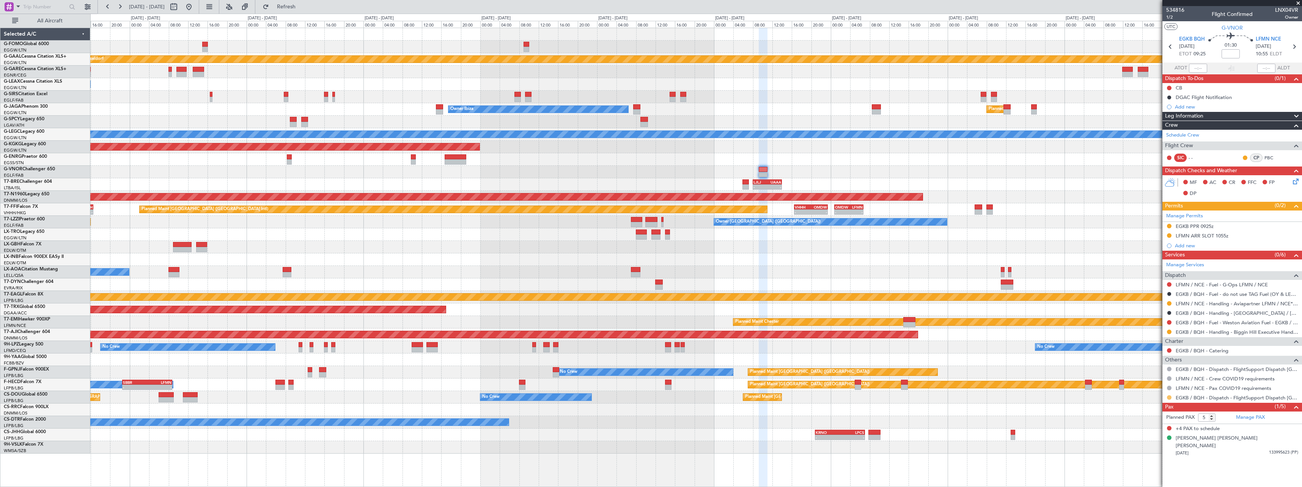
click at [1170, 398] on button at bounding box center [1169, 397] width 5 height 5
click at [1149, 387] on span "Confirmed" at bounding box center [1148, 386] width 24 height 8
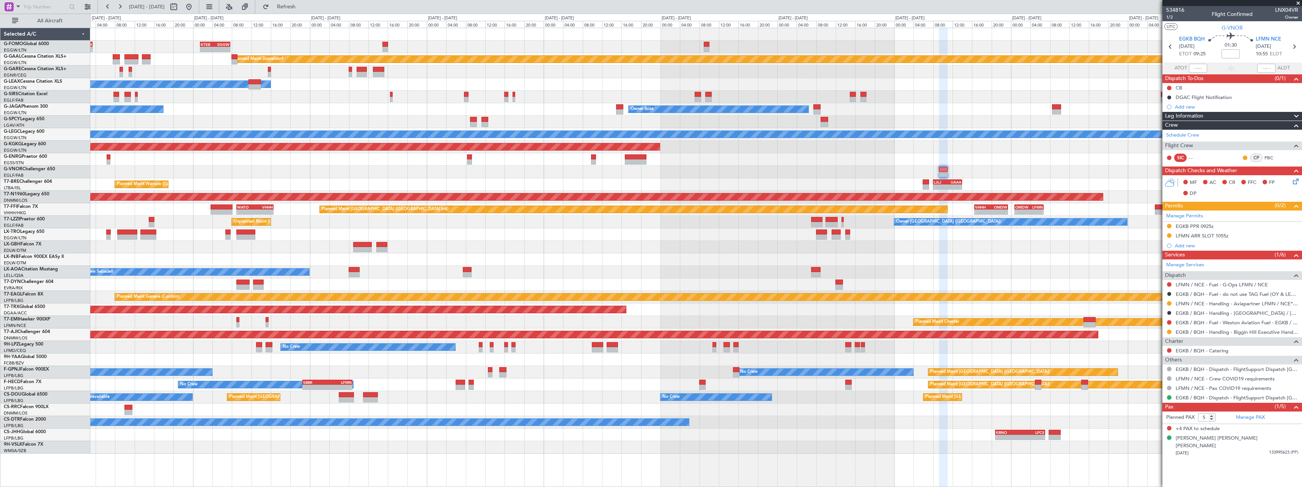
click at [1041, 247] on div at bounding box center [695, 247] width 1211 height 13
click at [1215, 333] on link "EGKB / BQH - Handling - Biggin Hill Executive Handling EGKB / BQH" at bounding box center [1237, 332] width 123 height 6
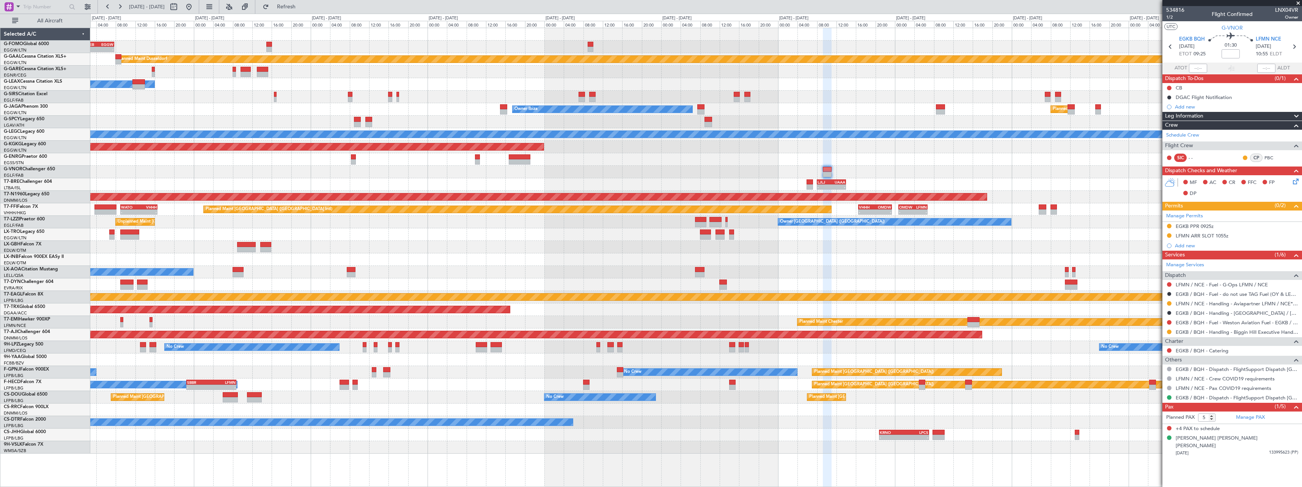
click at [487, 259] on div "- - KTEB 01:30 Z EGGW 07:40 Z EGGW 20:00 Z KTEB 03:25 Z - - [PERSON_NAME] 00:35…" at bounding box center [695, 241] width 1211 height 426
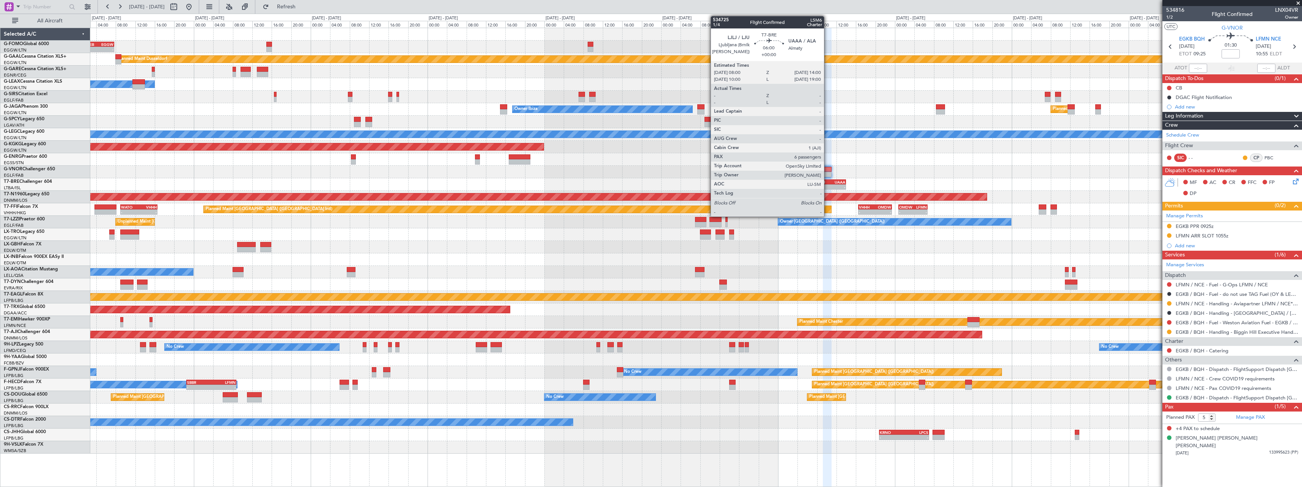
click at [828, 183] on div "LJLJ" at bounding box center [825, 182] width 14 height 5
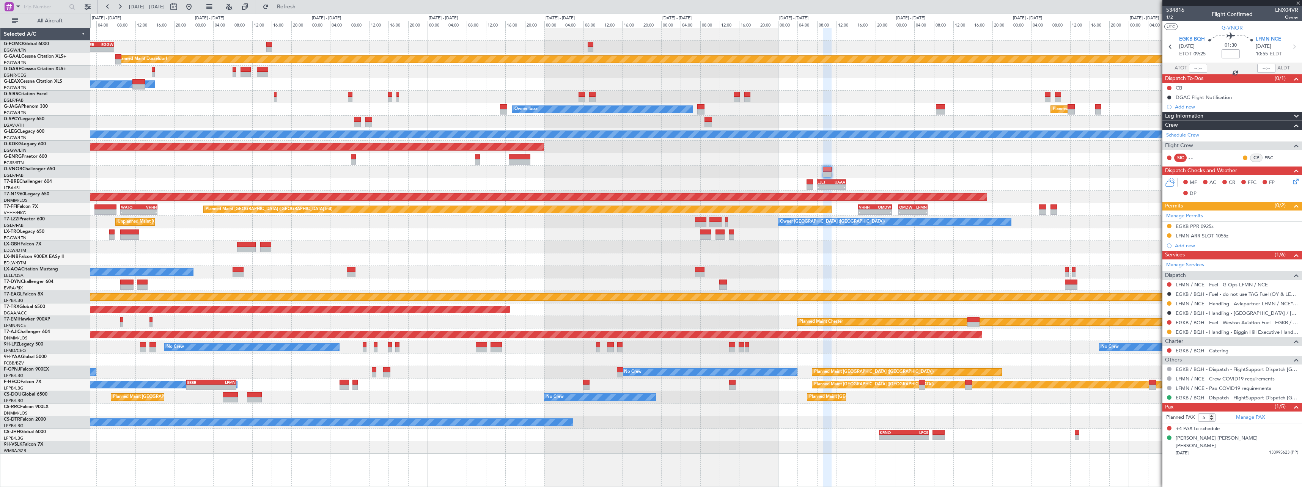
type input "6"
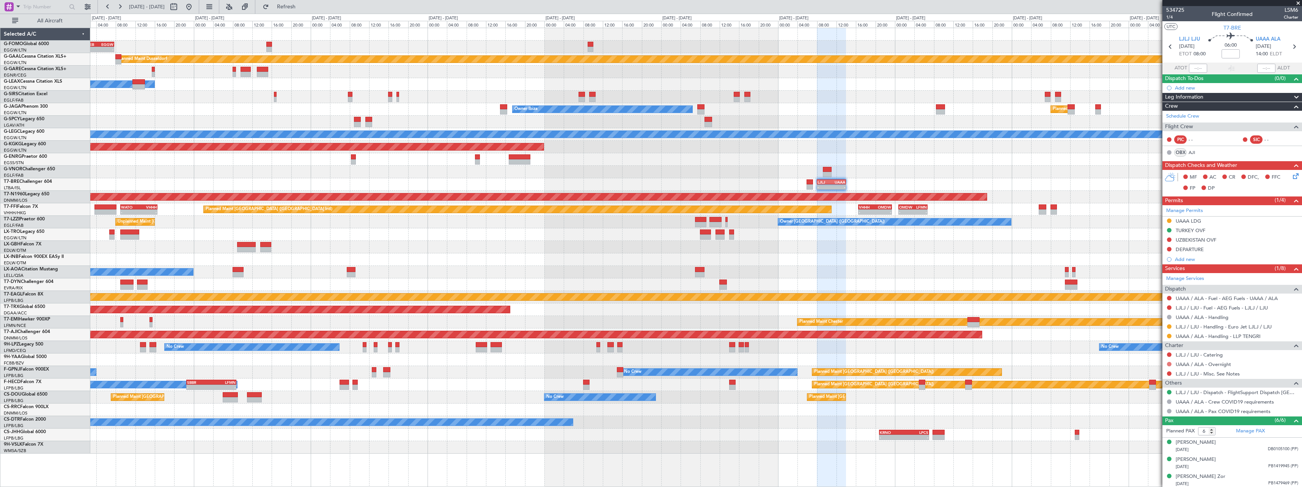
click at [1168, 364] on button at bounding box center [1169, 364] width 5 height 5
drag, startPoint x: 1148, startPoint y: 408, endPoint x: 1163, endPoint y: 407, distance: 15.2
click at [1147, 408] on span "Requested" at bounding box center [1148, 409] width 24 height 8
click at [1293, 97] on span at bounding box center [1296, 97] width 9 height 9
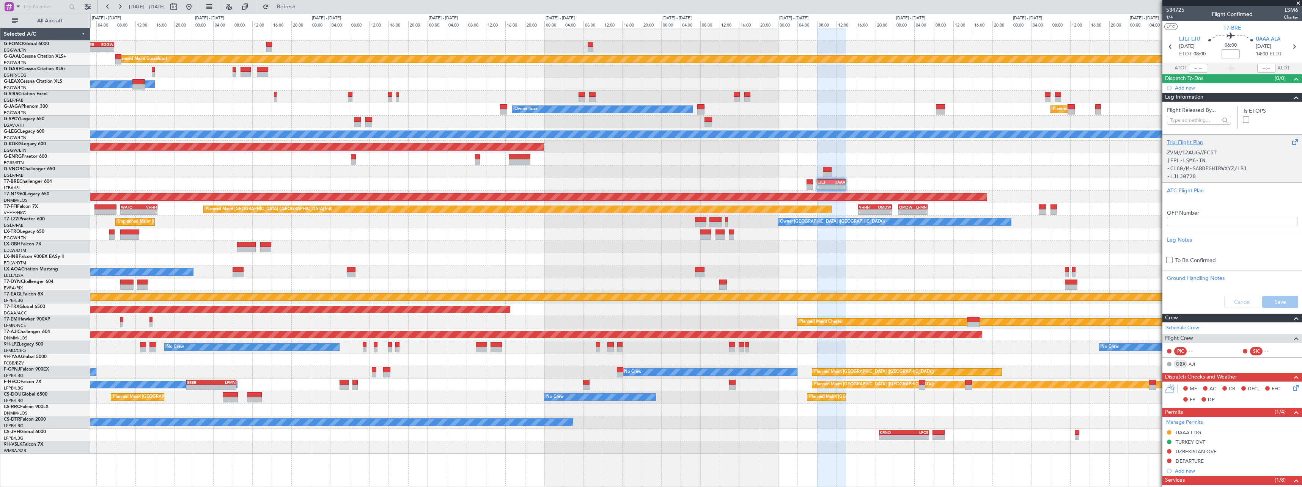
click at [1182, 143] on div "Trial Flight Plan" at bounding box center [1232, 142] width 131 height 8
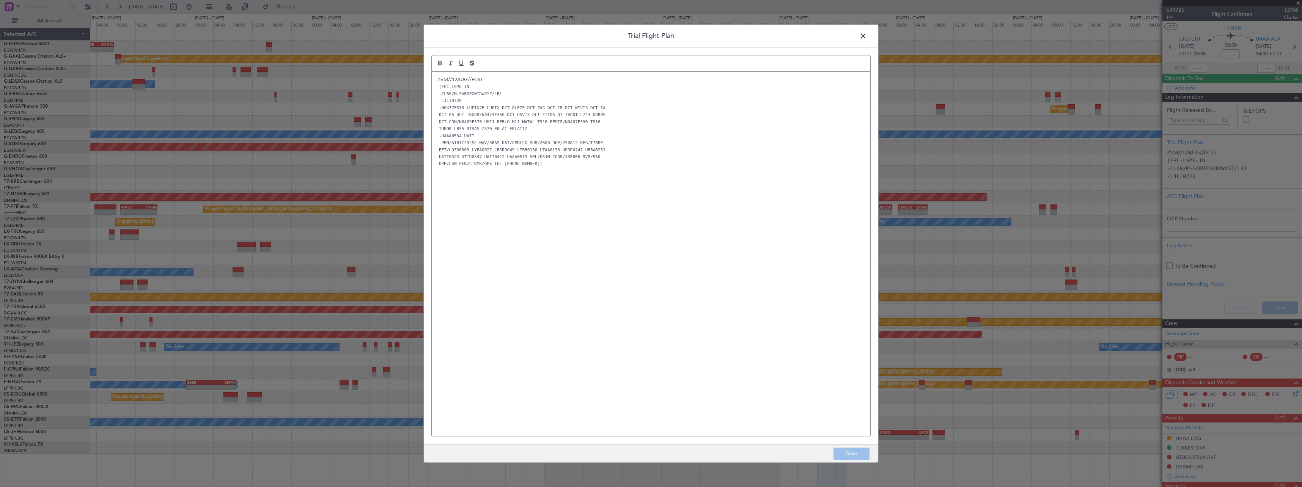
click at [517, 81] on p "ZVM//12AUG//FCST" at bounding box center [650, 79] width 427 height 7
drag, startPoint x: 465, startPoint y: 113, endPoint x: 538, endPoint y: 138, distance: 76.7
click at [538, 138] on div "ZVM//12AUG//FCST (FPL-LSM6-IN -CL60/M-SABDFGHIRWXYZ/LB1 -LJLJ0720 -N0477F330 LU…" at bounding box center [651, 254] width 439 height 365
copy div "LUPIX2E LUPIX DCT OLEZE DCT ZAG DCT CE DCT NIVIS DCT IA DCT PA DCT IRGOR/N0474F…"
click at [478, 135] on code "TUROK L855 RISAS Z370 EKLAT EKLAT1Z" at bounding box center [482, 136] width 91 height 6
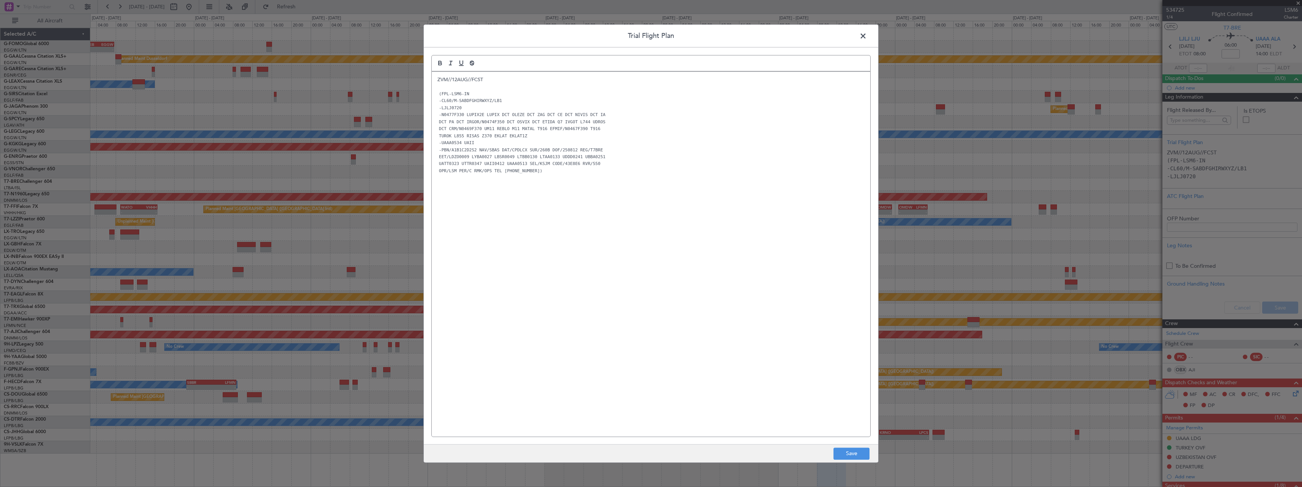
click at [481, 145] on p "-UAAA0534 UAII" at bounding box center [650, 142] width 427 height 7
drag, startPoint x: 477, startPoint y: 135, endPoint x: 535, endPoint y: 136, distance: 58.4
click at [535, 136] on p "TUROK L855 RISAS Z370 EKLAT EKLAT1Z" at bounding box center [650, 135] width 427 height 7
copy code "Z370 EKLAT EKLAT1Z"
click at [867, 35] on span at bounding box center [867, 37] width 0 height 15
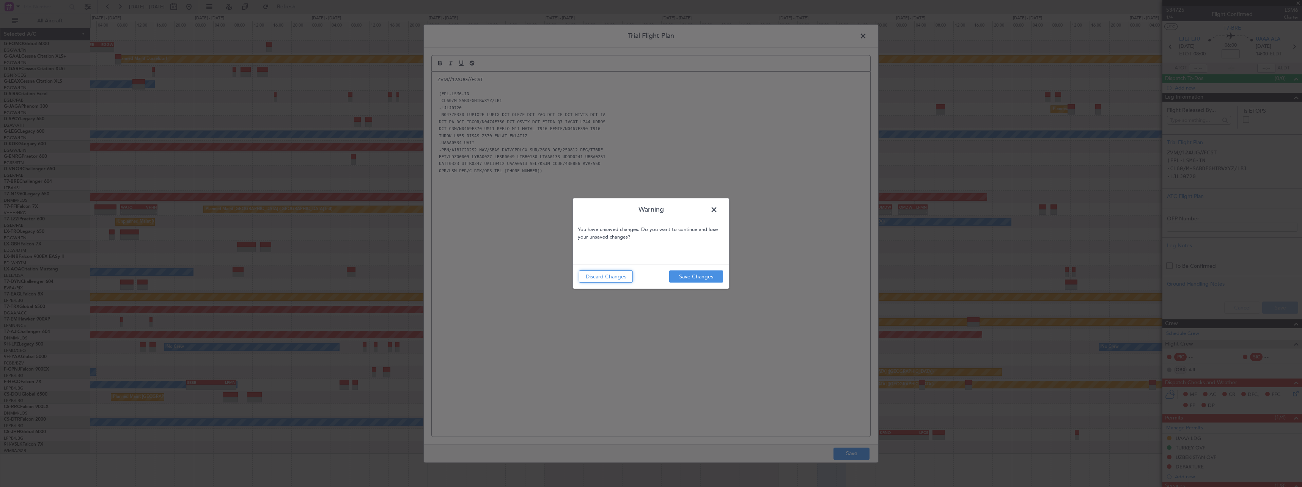
click at [605, 277] on button "Discard Changes" at bounding box center [606, 276] width 54 height 12
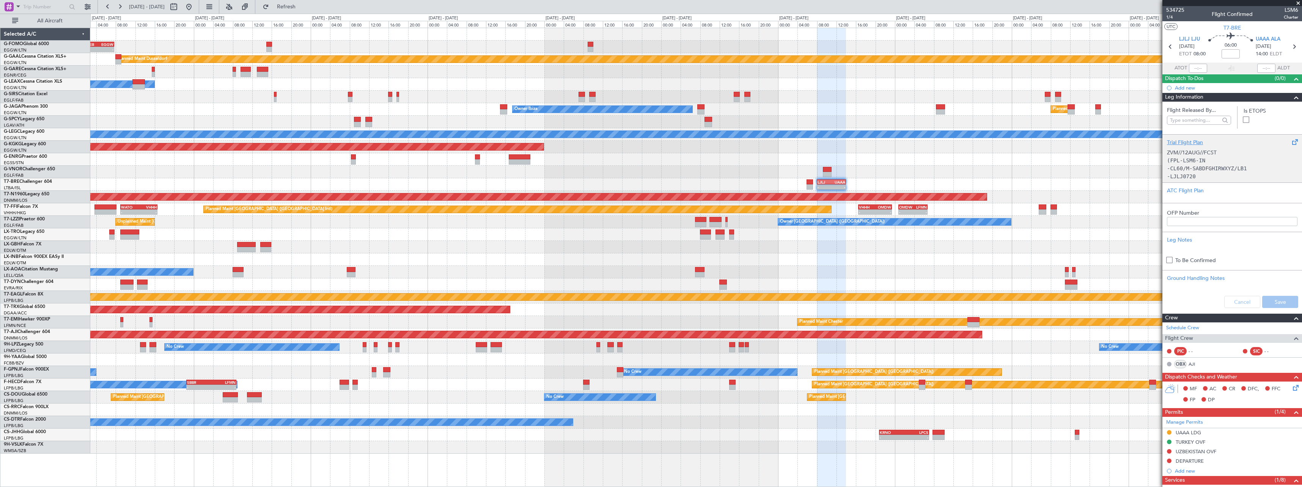
click at [1193, 137] on div "Trial Flight Plan ZVM//12AUG//FCST (FPL-LSM6-IN -CL60/M-SABDFGHIRWXYZ/LB1 -LJLJ…" at bounding box center [1232, 158] width 140 height 48
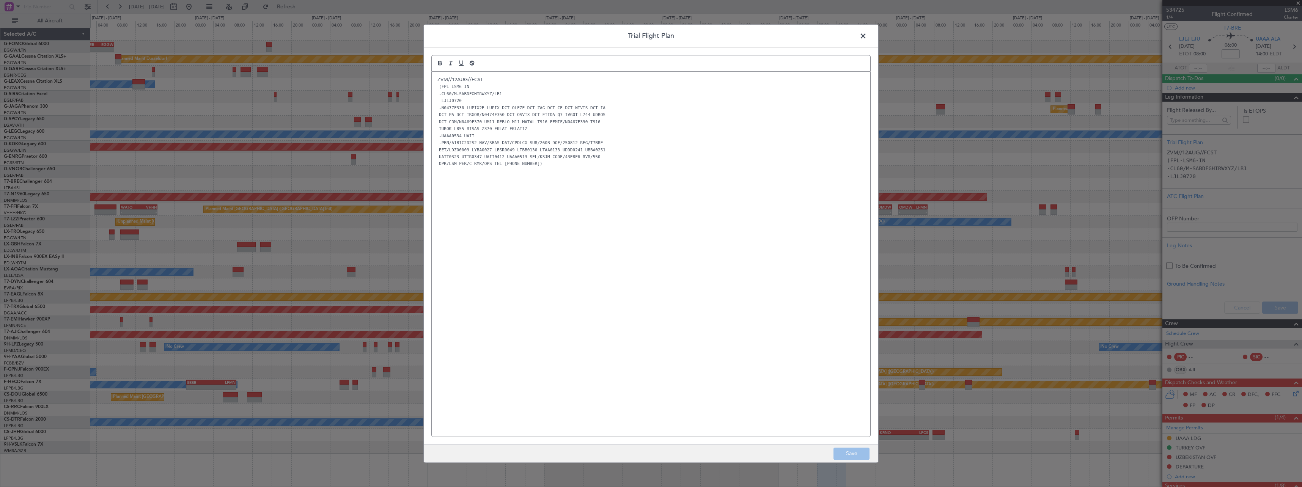
click at [507, 77] on p "ZVM//12AUG//FCST" at bounding box center [650, 79] width 427 height 7
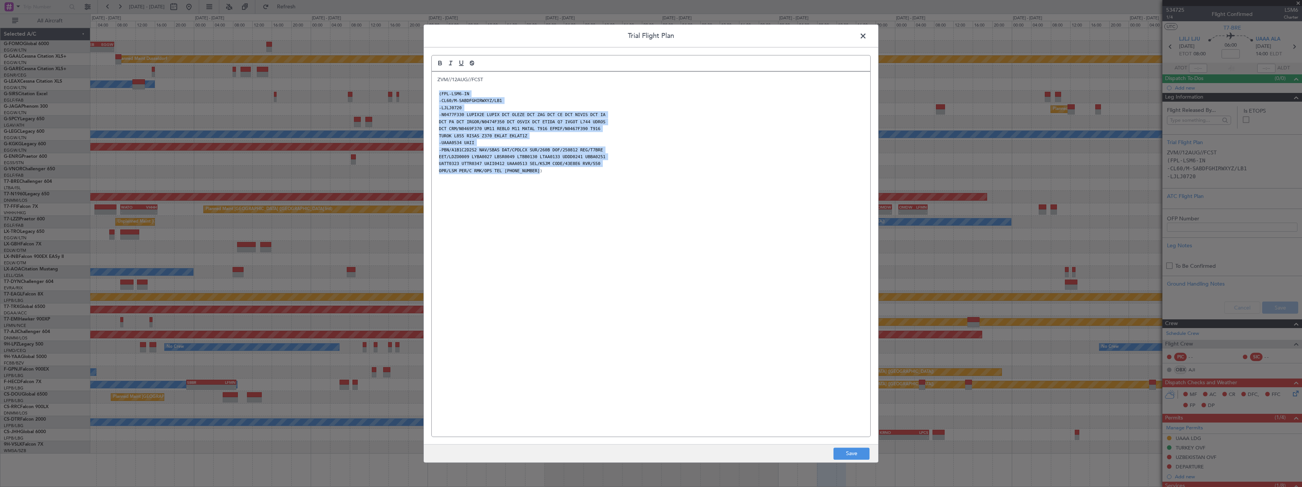
drag, startPoint x: 560, startPoint y: 175, endPoint x: 428, endPoint y: 96, distance: 153.6
click at [428, 96] on div "Trial Flight Plan ZVM//12AUG//FCST (FPL-LSM6-IN -CL60/M-SABDFGHIRWXYZ/LB1 -LJLJ…" at bounding box center [650, 243] width 455 height 439
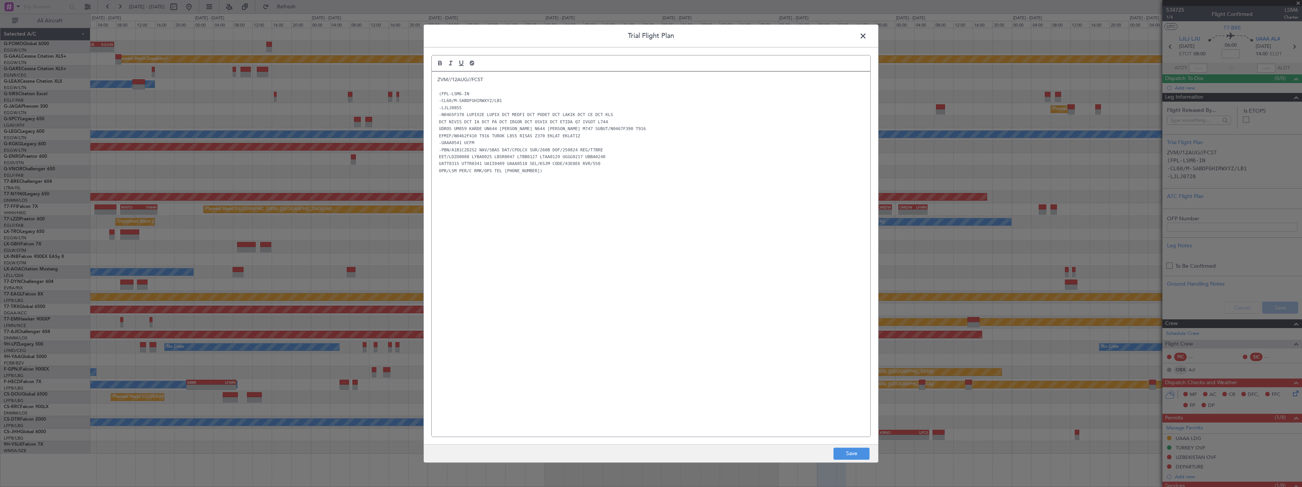
click at [867, 37] on span at bounding box center [867, 37] width 0 height 15
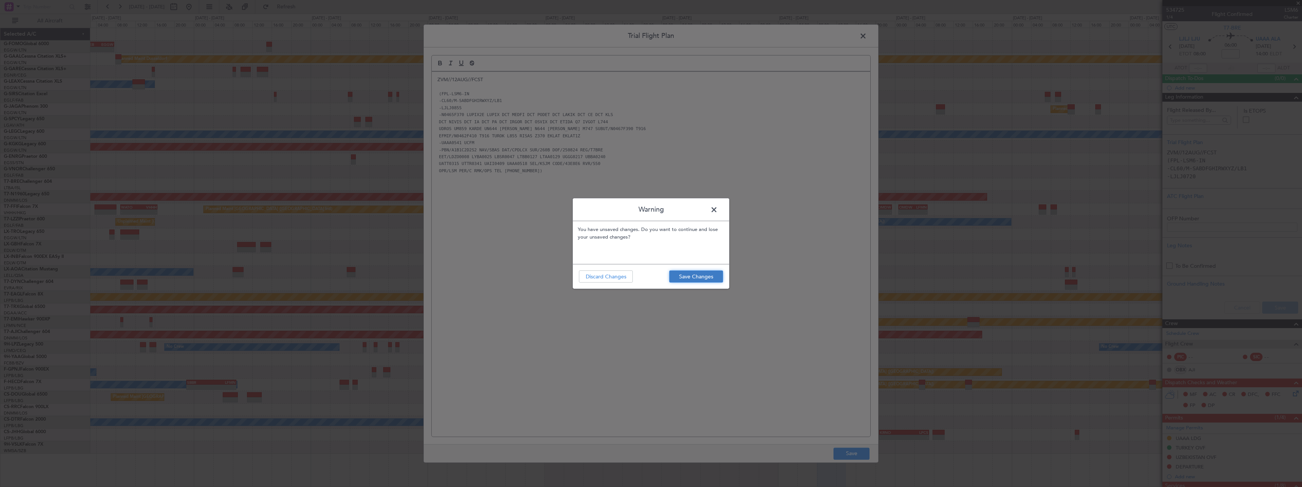
click at [709, 277] on button "Save Changes" at bounding box center [696, 276] width 54 height 12
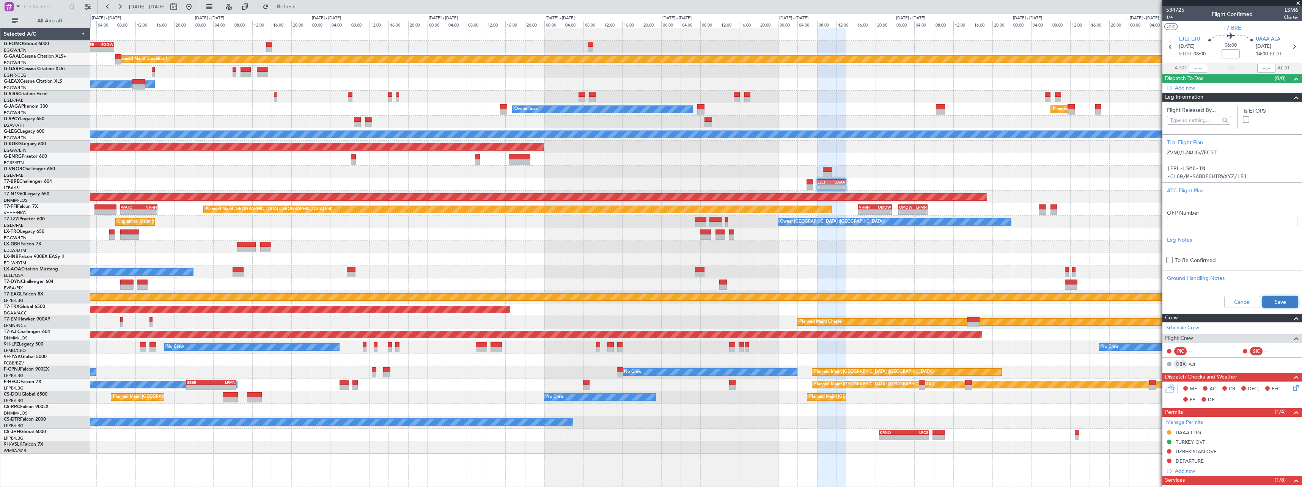
click at [1274, 297] on button "Save" at bounding box center [1280, 302] width 36 height 12
drag, startPoint x: 1294, startPoint y: 102, endPoint x: 1264, endPoint y: 80, distance: 36.1
click at [1293, 101] on span at bounding box center [1296, 97] width 9 height 9
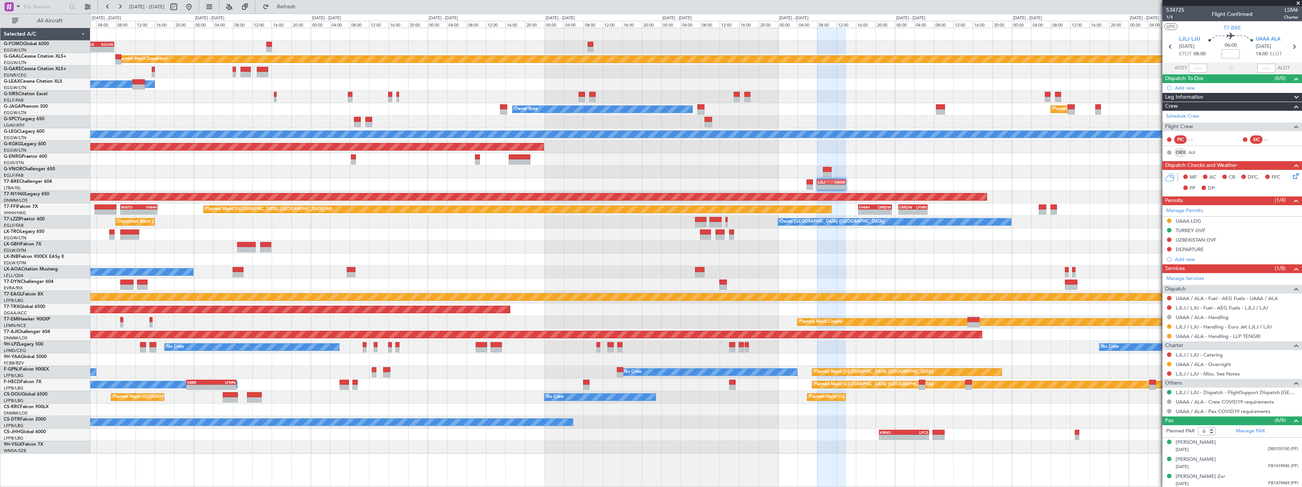
click at [1230, 54] on input at bounding box center [1231, 53] width 18 height 9
type input "-00:20"
click at [1041, 166] on div at bounding box center [695, 172] width 1211 height 13
click at [1035, 166] on div at bounding box center [695, 172] width 1211 height 13
click at [1036, 170] on div at bounding box center [695, 172] width 1211 height 13
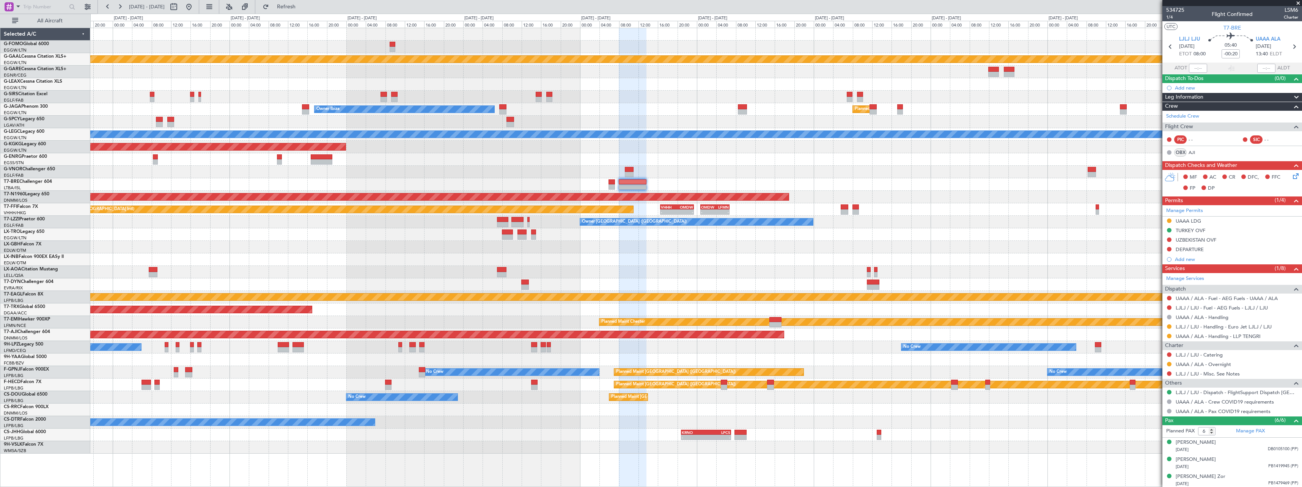
click at [874, 162] on div "KTEB 01:30 Z EGGW 07:40 Z - - Planned Maint Dusseldorf Owner Planned Maint Lond…" at bounding box center [695, 241] width 1211 height 426
click at [1263, 327] on link "LJLJ / LJU - Handling - Euro Jet LJLJ / LJU" at bounding box center [1224, 327] width 96 height 6
click at [1292, 95] on span at bounding box center [1296, 97] width 9 height 9
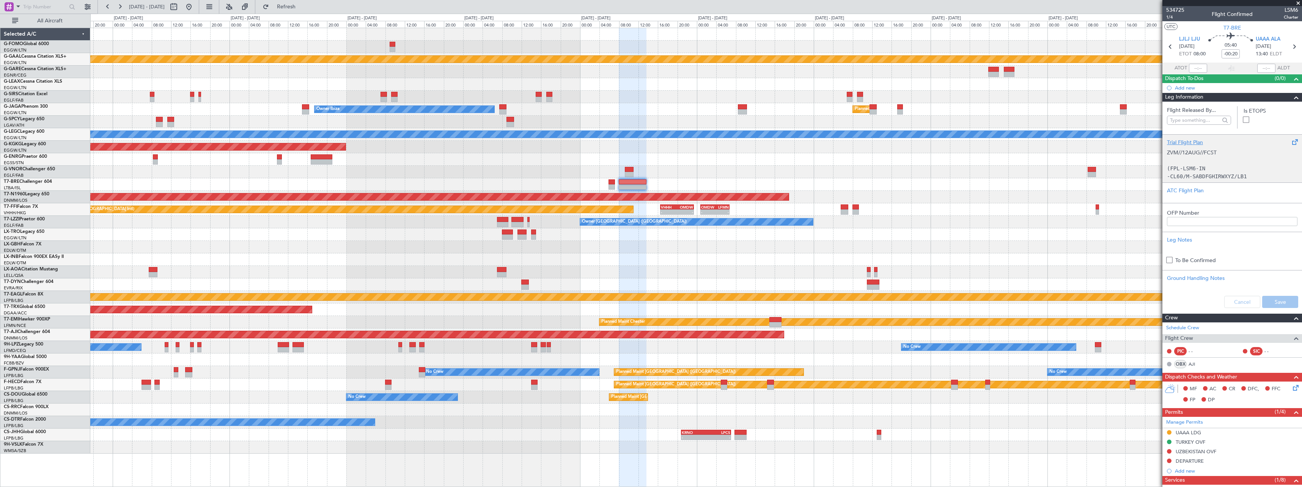
click at [1188, 138] on div "Trial Flight Plan ZVM//12AUG//FCST (FPL-LSM6-IN -CL60/M-SABDFGHIRWXYZ/LB1 -LJLJ…" at bounding box center [1232, 158] width 140 height 48
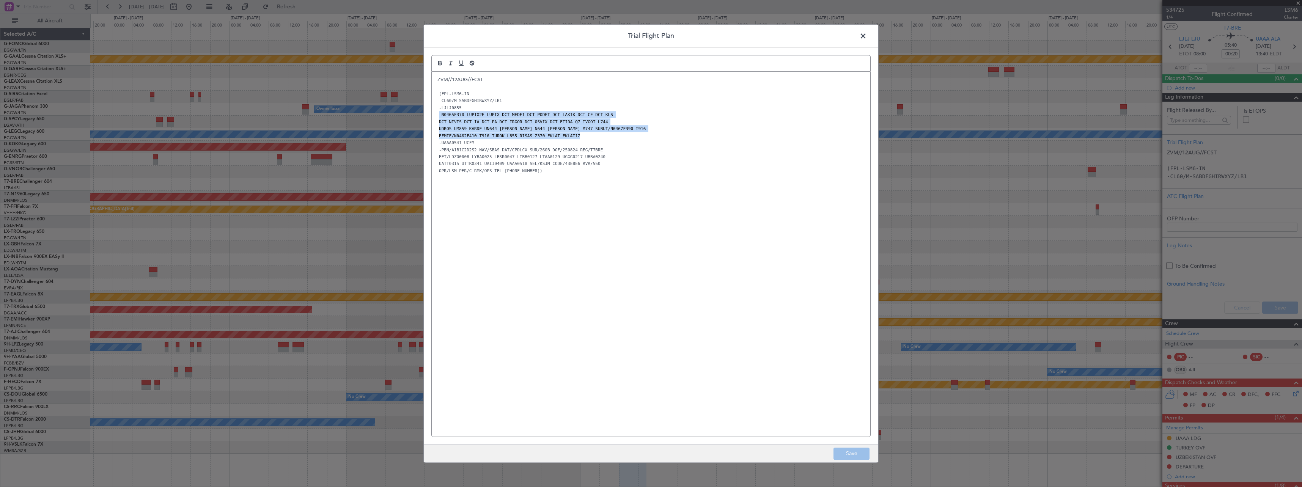
drag, startPoint x: 579, startPoint y: 137, endPoint x: 428, endPoint y: 113, distance: 152.4
click at [429, 113] on div "Trial Flight Plan ZVM//12AUG//FCST (FPL-LSM6-IN -CL60/M-SABDFGHIRWXYZ/LB1 -LJLJ…" at bounding box center [650, 243] width 455 height 439
copy div "-N0465F370 LUPIX2E LUPIX DCT MEDFI DCT PODET DCT LAKIK DCT CE DCT KLS DCT NIVIS…"
drag, startPoint x: 863, startPoint y: 36, endPoint x: 912, endPoint y: 42, distance: 48.9
click at [867, 36] on span at bounding box center [867, 37] width 0 height 15
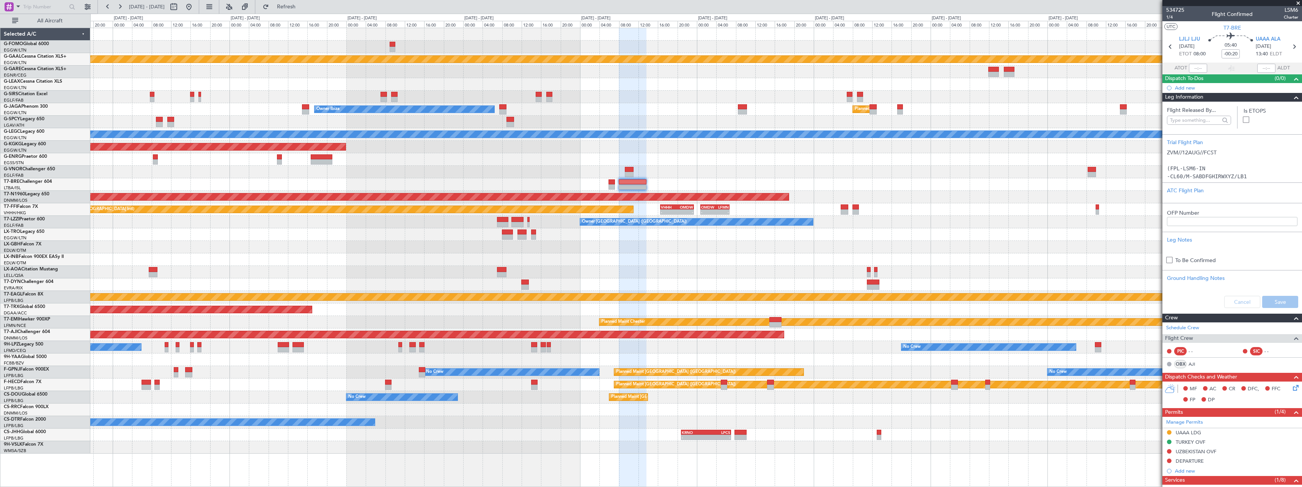
click at [1292, 97] on span at bounding box center [1296, 97] width 9 height 9
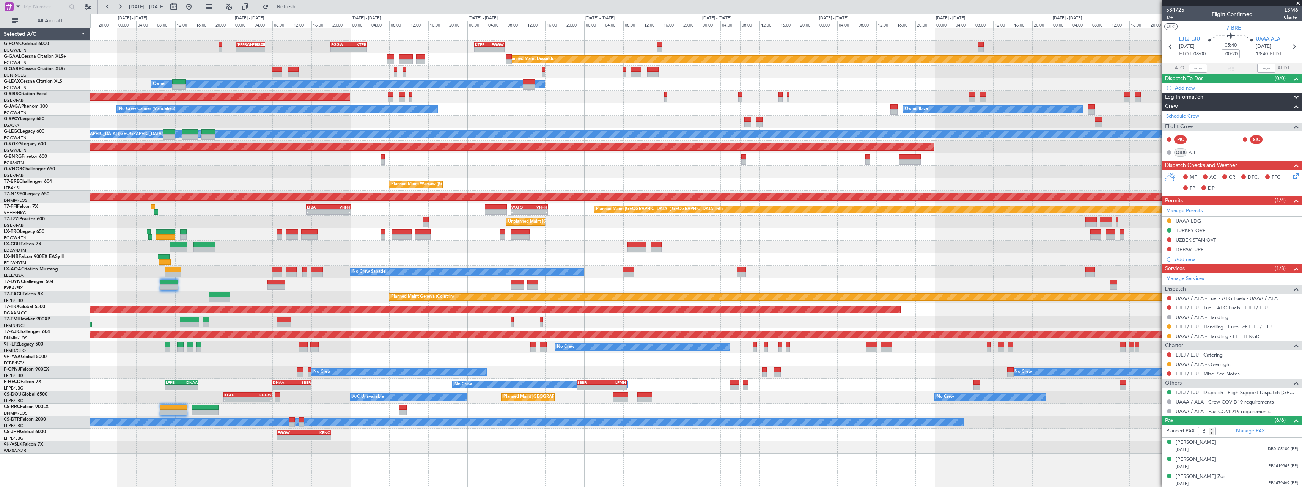
click at [968, 268] on div "No Crew Sabadell No Crew Sabadell" at bounding box center [695, 272] width 1211 height 13
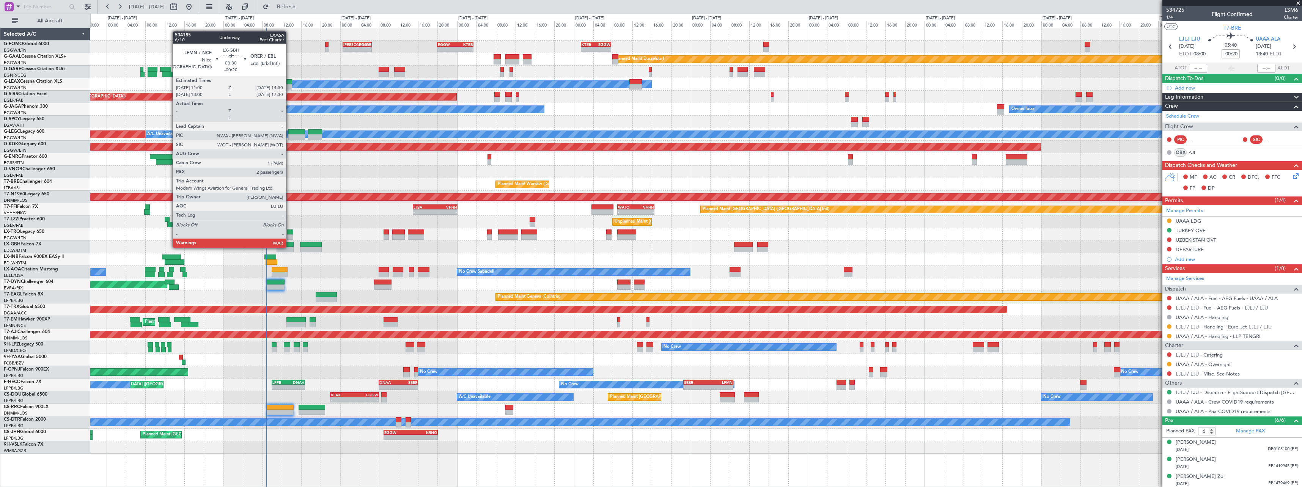
click at [289, 247] on div at bounding box center [285, 249] width 17 height 5
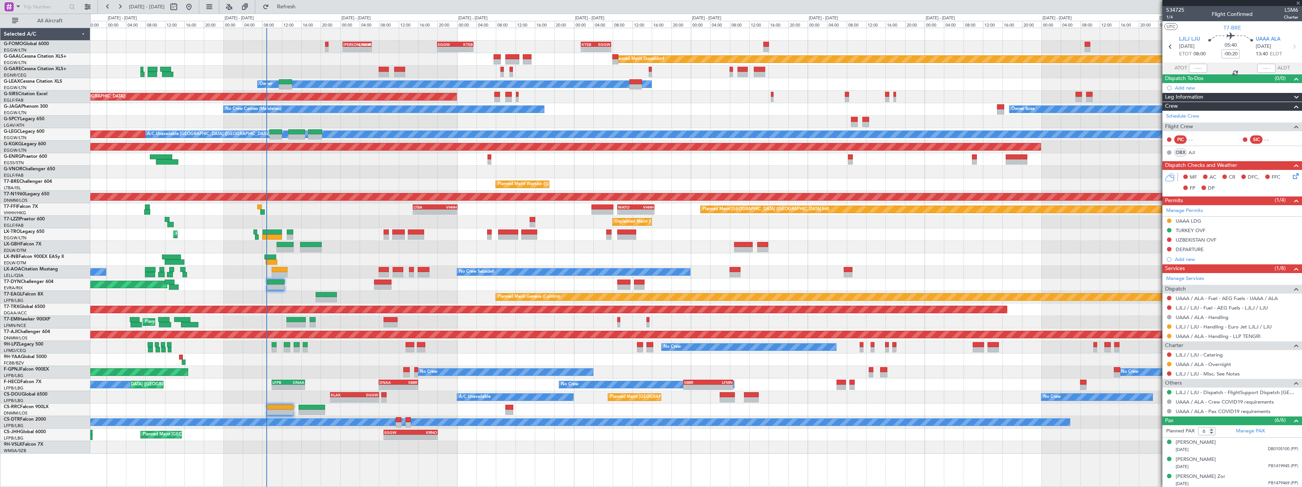
type input "2"
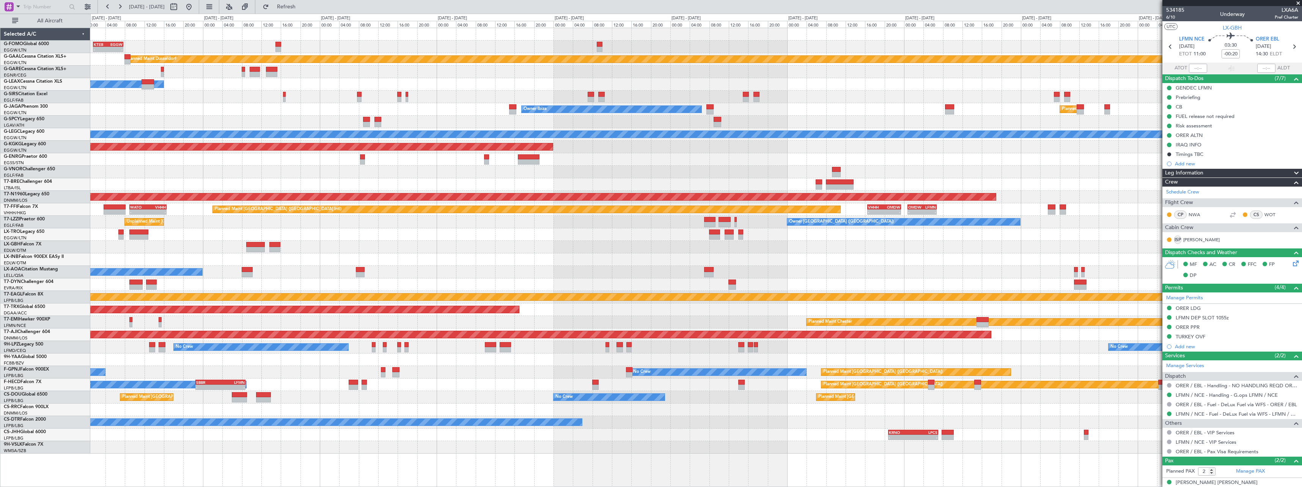
click at [258, 170] on div "- - KTEB 01:30 Z EGGW 07:40 Z EGGW 20:00 Z KTEB 03:25 Z - - KACK 00:35 Z EGGW 0…" at bounding box center [695, 241] width 1211 height 426
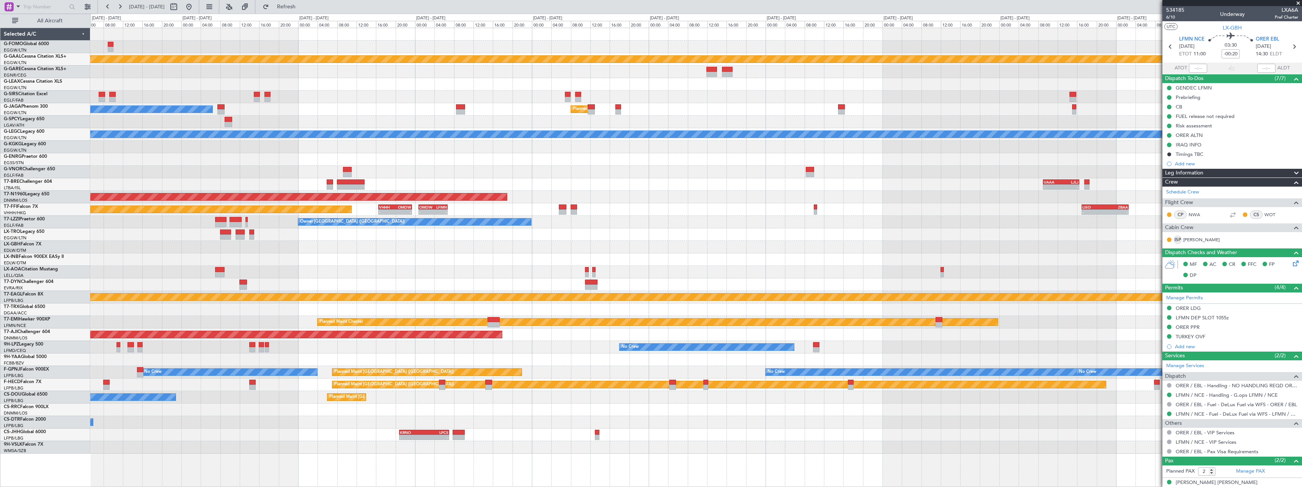
click at [248, 158] on div "Planned Maint Dusseldorf Owner Ibiza Planned Maint London (Luton) A/C Unavailab…" at bounding box center [695, 241] width 1211 height 426
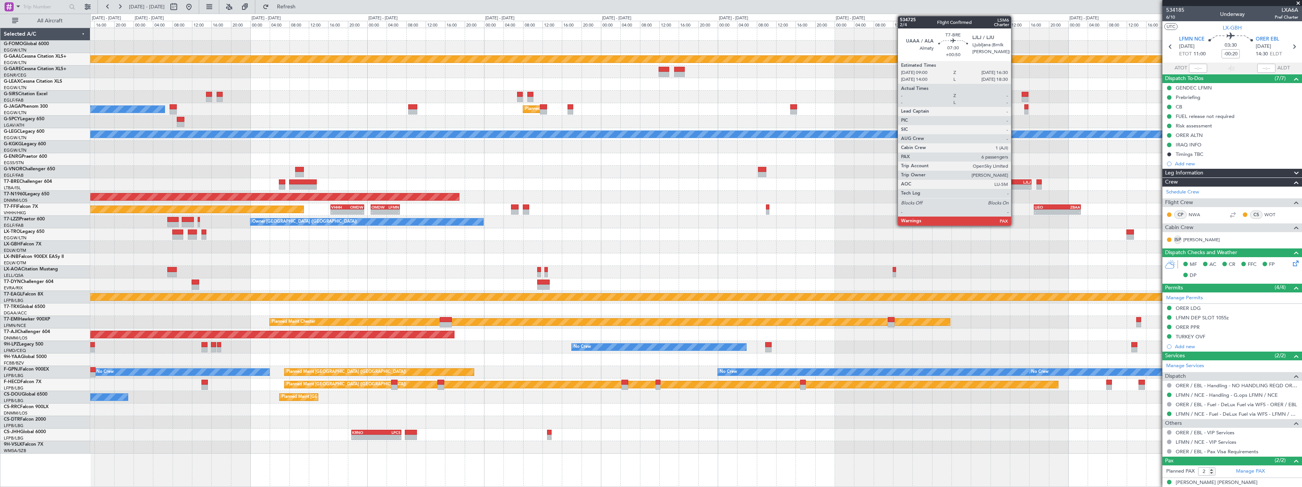
click at [1015, 184] on div "UAAA 09:00 Z LJLJ 16:30 Z" at bounding box center [1013, 181] width 37 height 5
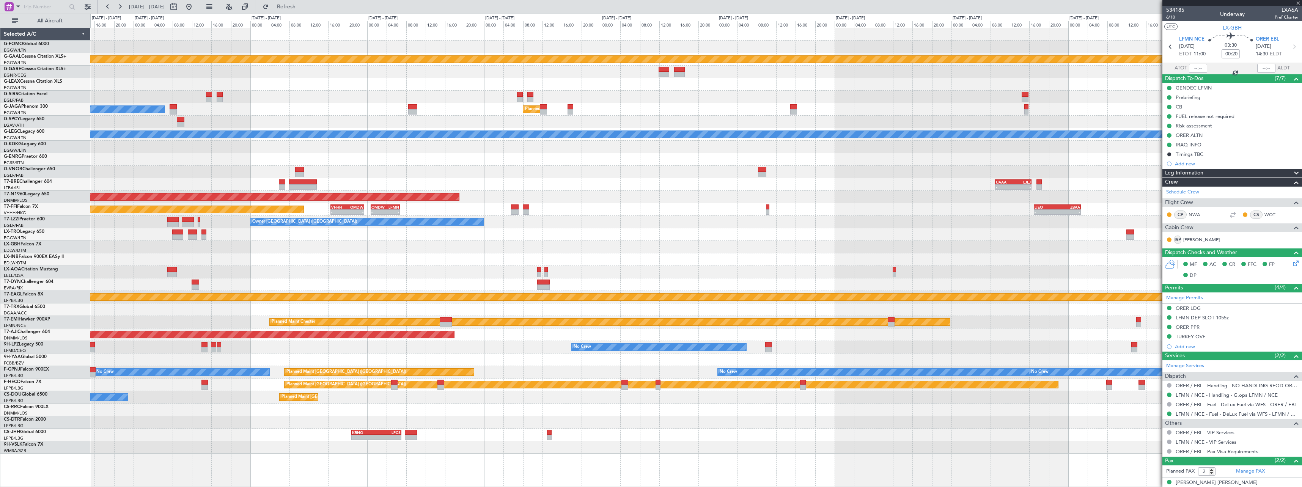
type input "+00:50"
type input "7"
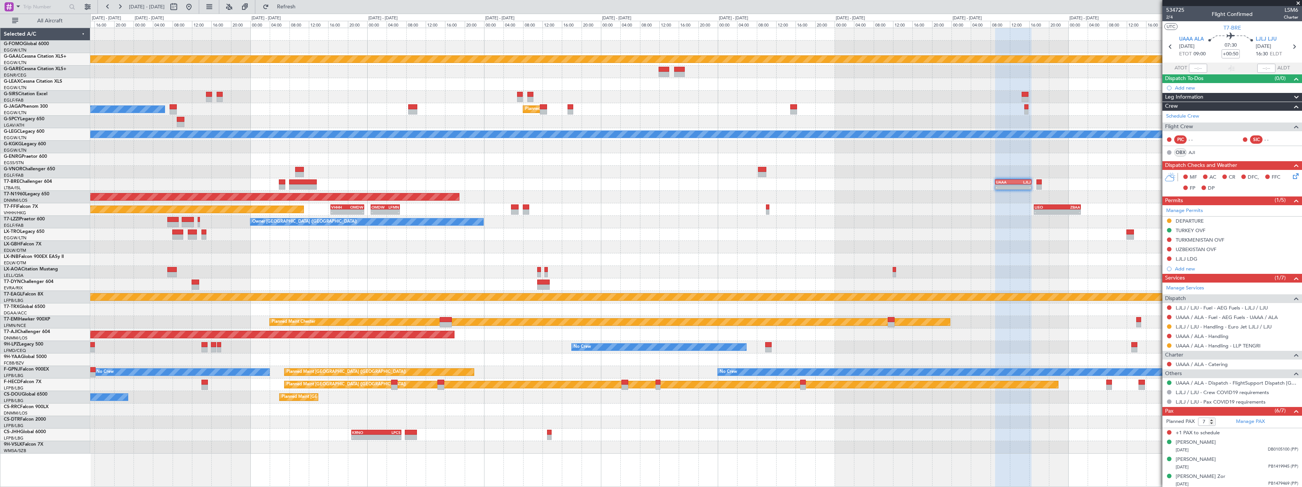
drag, startPoint x: 1292, startPoint y: 96, endPoint x: 1284, endPoint y: 105, distance: 12.1
click at [1292, 97] on span at bounding box center [1296, 97] width 9 height 9
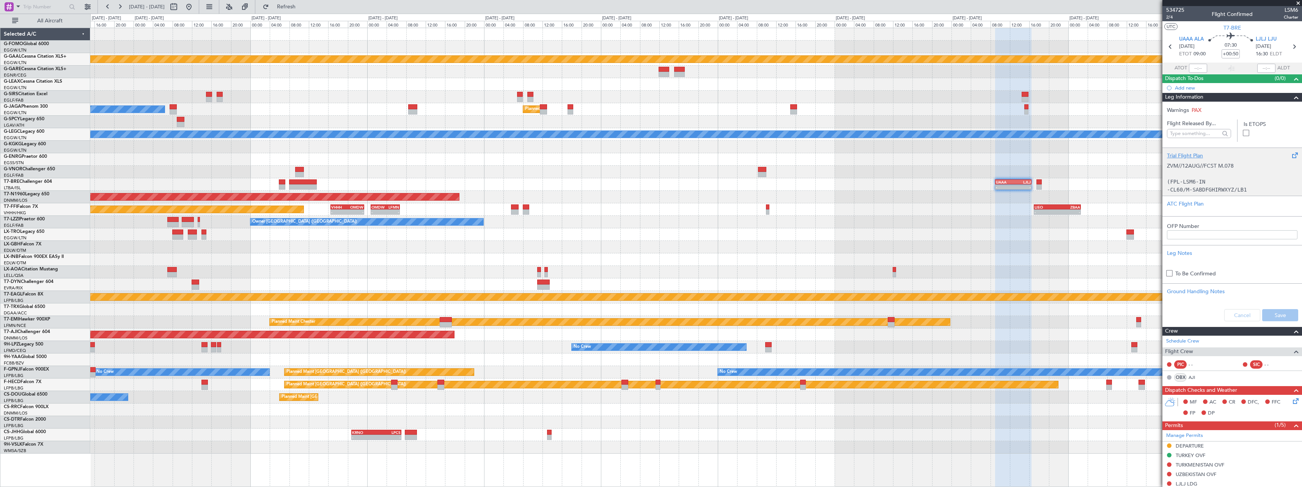
click at [1192, 158] on div "Trial Flight Plan" at bounding box center [1232, 156] width 131 height 8
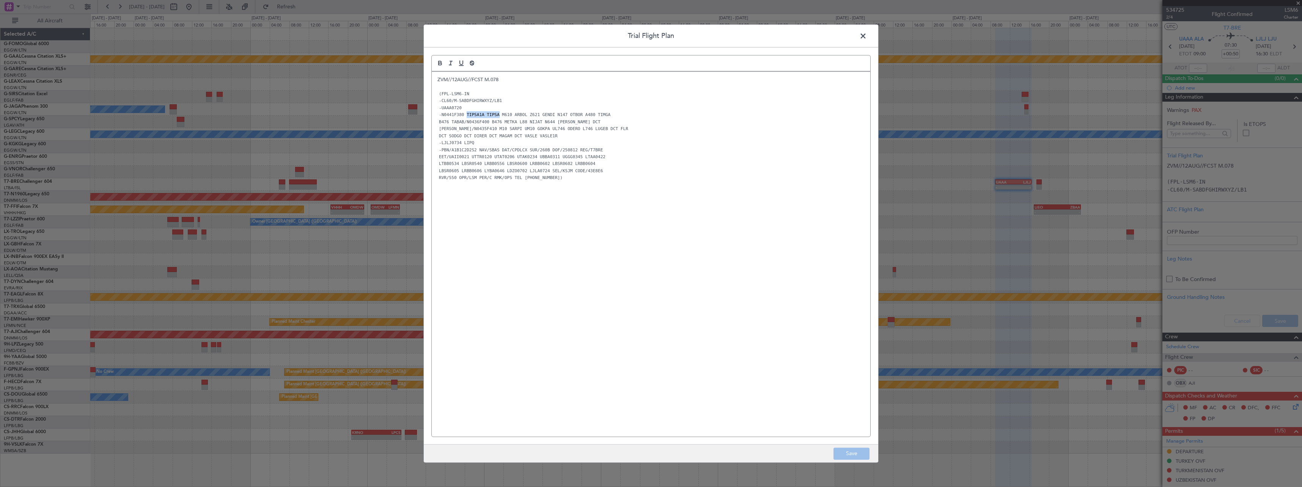
drag, startPoint x: 494, startPoint y: 115, endPoint x: 465, endPoint y: 117, distance: 28.5
click at [465, 117] on code "-N0441F380 TIPSA1A TIPSA M610 ARBOL Z621 GENDI N147 OTBOR A480 TIMGA" at bounding box center [524, 115] width 175 height 6
copy code "TIPSA1A TIPSA"
click at [686, 210] on div "ZVM//12AUG//FCST M.078 (FPL-LSM6-IN -CL60/M-SABDFGHIRWXYZ/LB1 -UAAA0720 -N0441F…" at bounding box center [651, 254] width 439 height 365
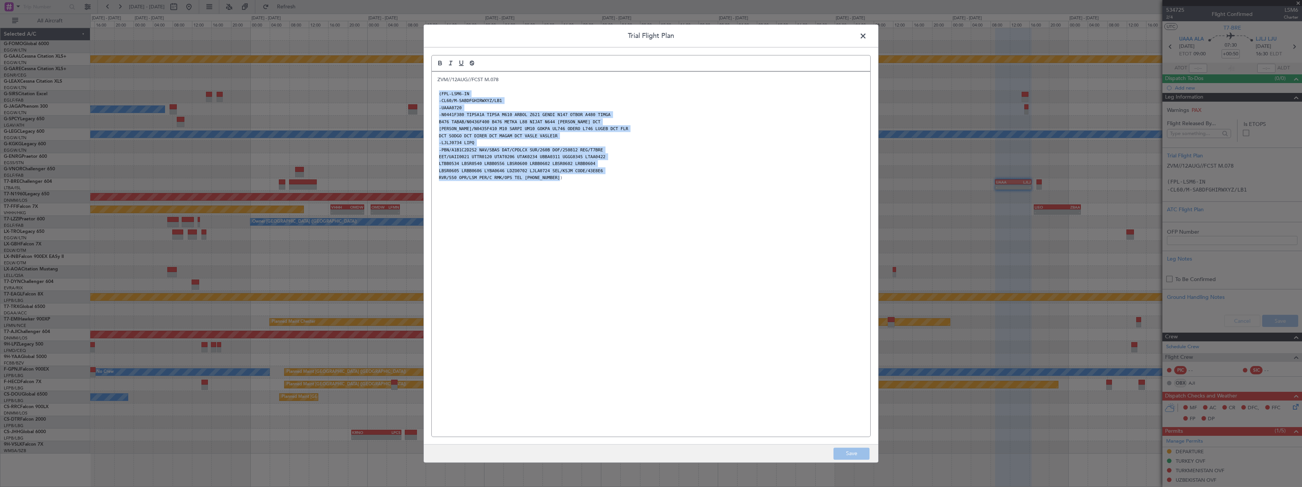
drag, startPoint x: 594, startPoint y: 186, endPoint x: 433, endPoint y: 96, distance: 184.5
click at [435, 96] on div "ZVM//12AUG//FCST M.078 (FPL-LSM6-IN -CL60/M-SABDFGHIRWXYZ/LB1 -UAAA0720 -N0441F…" at bounding box center [651, 254] width 439 height 365
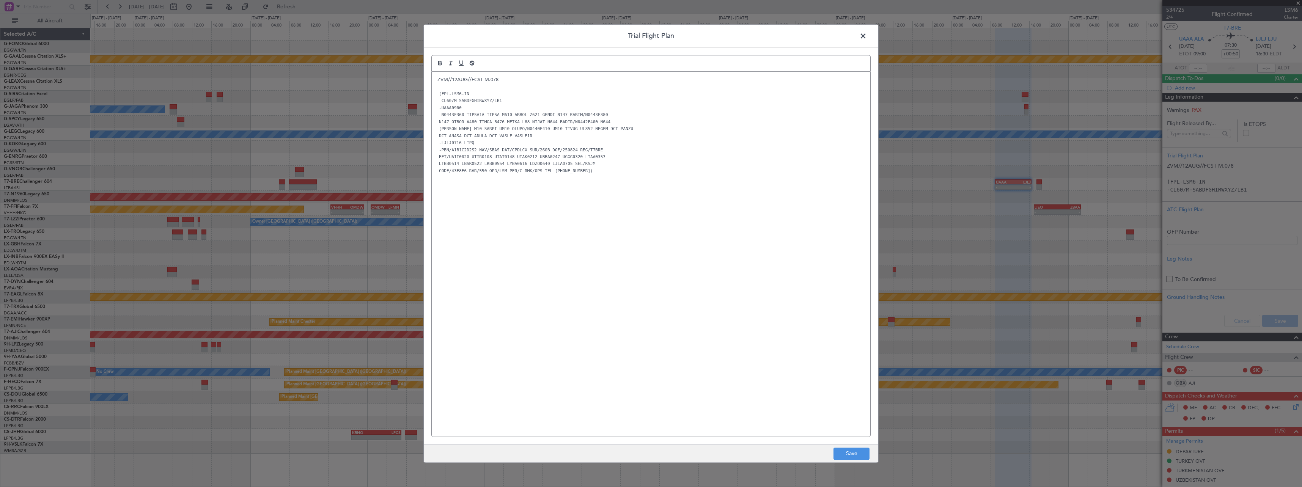
click at [501, 77] on p "ZVM//12AUG//FCST M.078" at bounding box center [650, 79] width 427 height 7
click at [855, 458] on button "Save" at bounding box center [851, 454] width 36 height 12
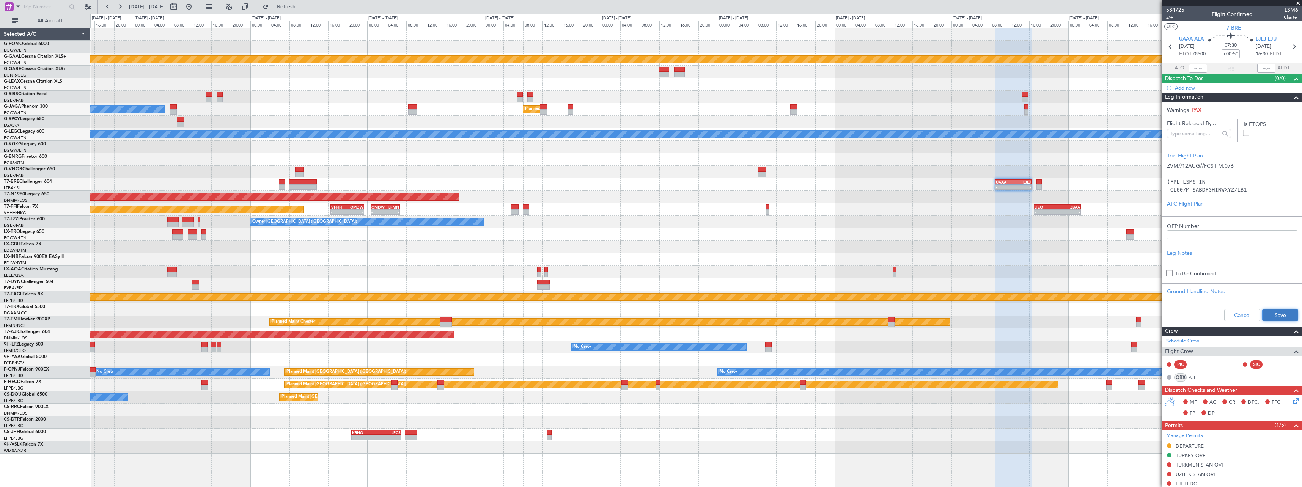
click at [1272, 318] on button "Save" at bounding box center [1280, 315] width 36 height 12
click at [1234, 55] on input "+00:50" at bounding box center [1231, 53] width 18 height 9
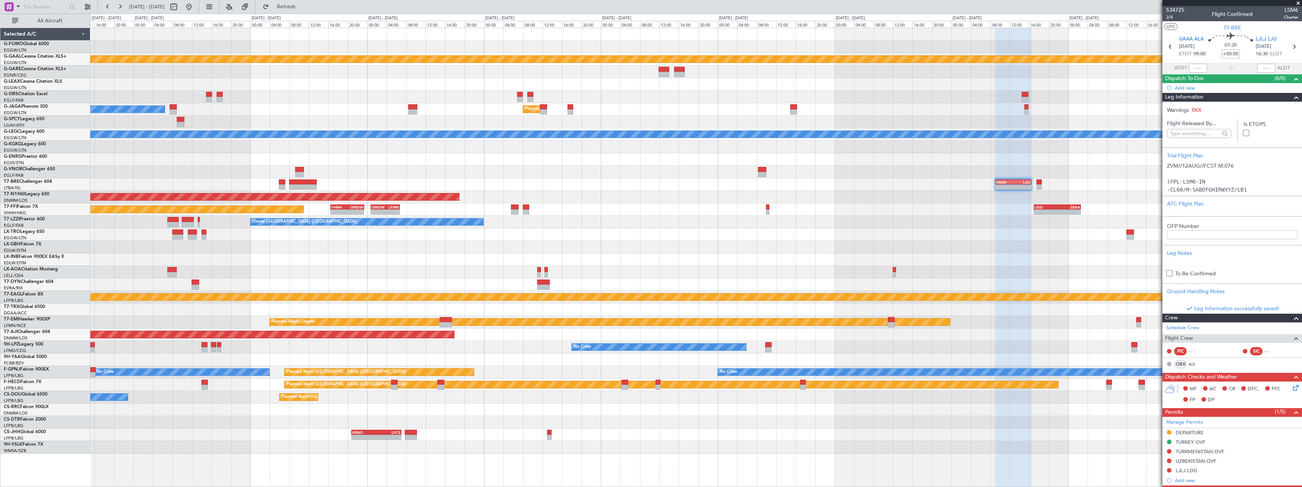
click at [1235, 53] on input "+00:50" at bounding box center [1231, 53] width 18 height 9
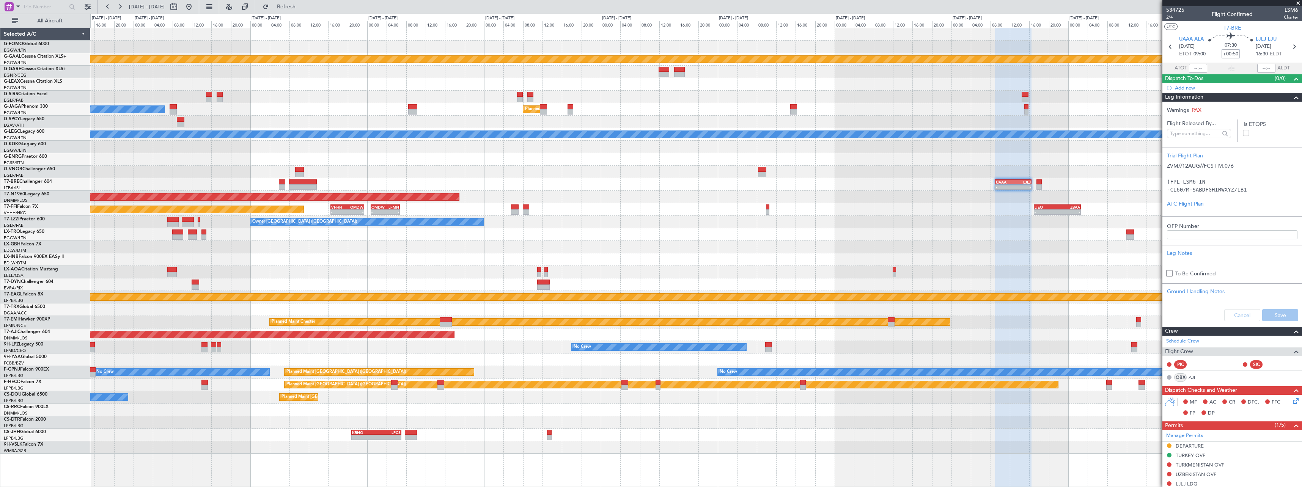
click at [1237, 55] on input "+00:50" at bounding box center [1231, 53] width 18 height 9
drag, startPoint x: 1231, startPoint y: 55, endPoint x: 1237, endPoint y: 55, distance: 5.7
click at [1237, 55] on input "+00:50" at bounding box center [1231, 53] width 18 height 9
click at [1240, 66] on section "ATOT ALDT" at bounding box center [1232, 68] width 140 height 11
click at [1187, 152] on div "Trial Flight Plan" at bounding box center [1232, 156] width 131 height 8
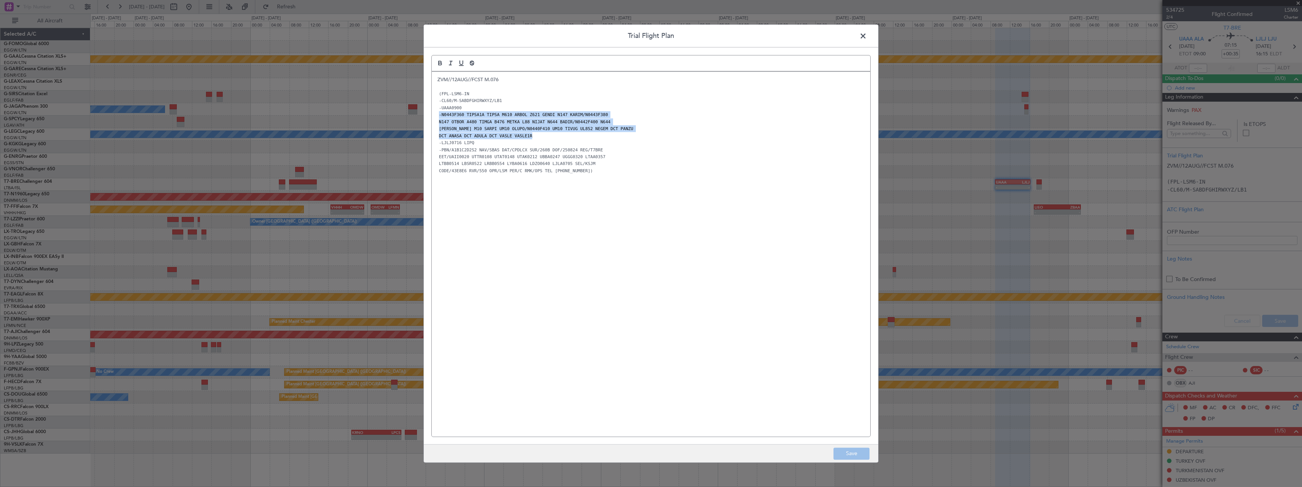
drag, startPoint x: 513, startPoint y: 128, endPoint x: 503, endPoint y: 126, distance: 10.5
click at [434, 113] on div "ZVM//12AUG//FCST M.076 (FPL-LSM6-IN -CL60/M-SABDFGHIRWXYZ/LB1 -UAAA0900 -N0443F…" at bounding box center [651, 254] width 439 height 365
copy div "-N0443F360 TIPSA1A TIPSA M610 ARBOL Z621 GENDI N147 KARIM/N0443F380 N147 OTBOR …"
drag, startPoint x: 864, startPoint y: 36, endPoint x: 875, endPoint y: 38, distance: 11.4
click at [867, 36] on span at bounding box center [867, 37] width 0 height 15
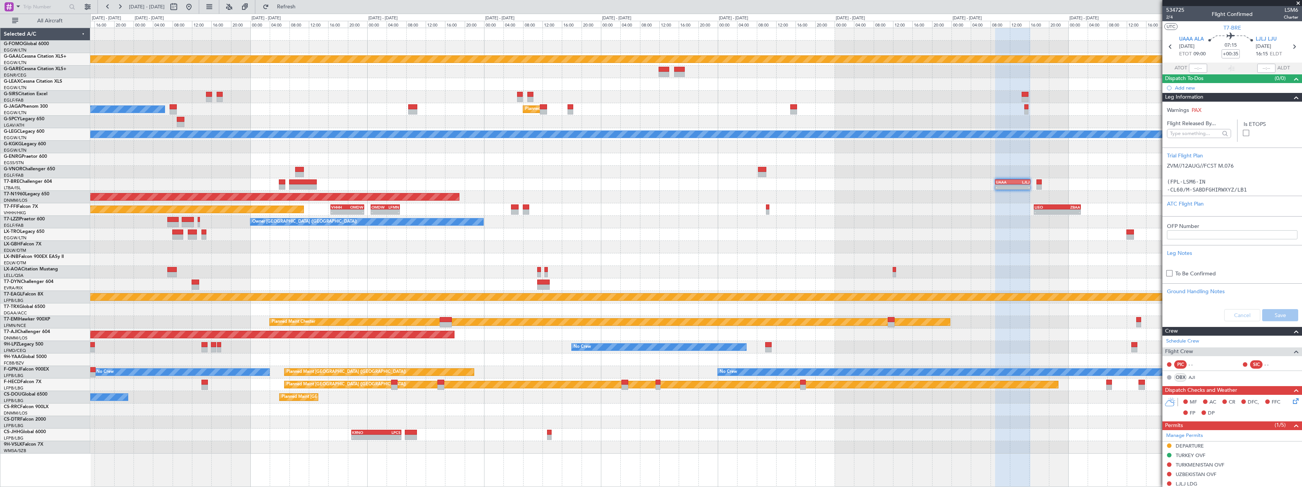
click at [1292, 99] on span at bounding box center [1296, 97] width 9 height 9
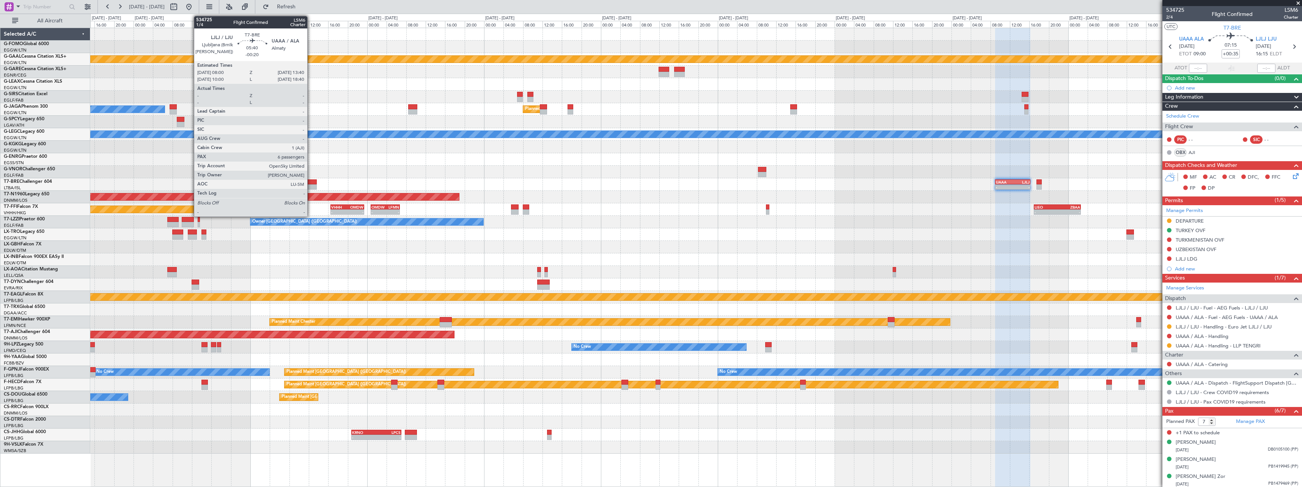
click at [311, 184] on div at bounding box center [303, 181] width 28 height 5
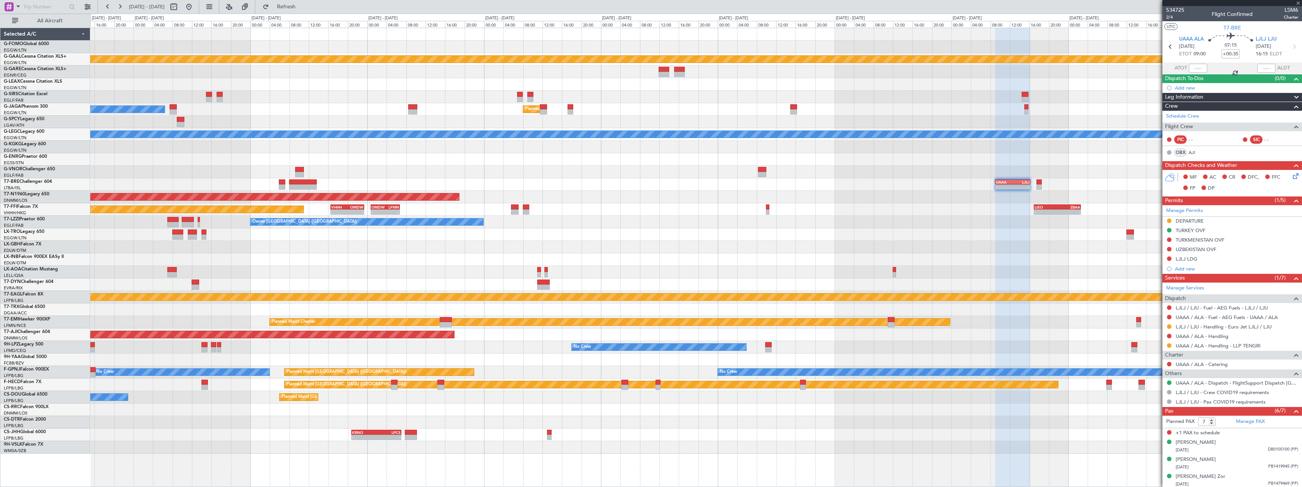
type input "-00:20"
type input "6"
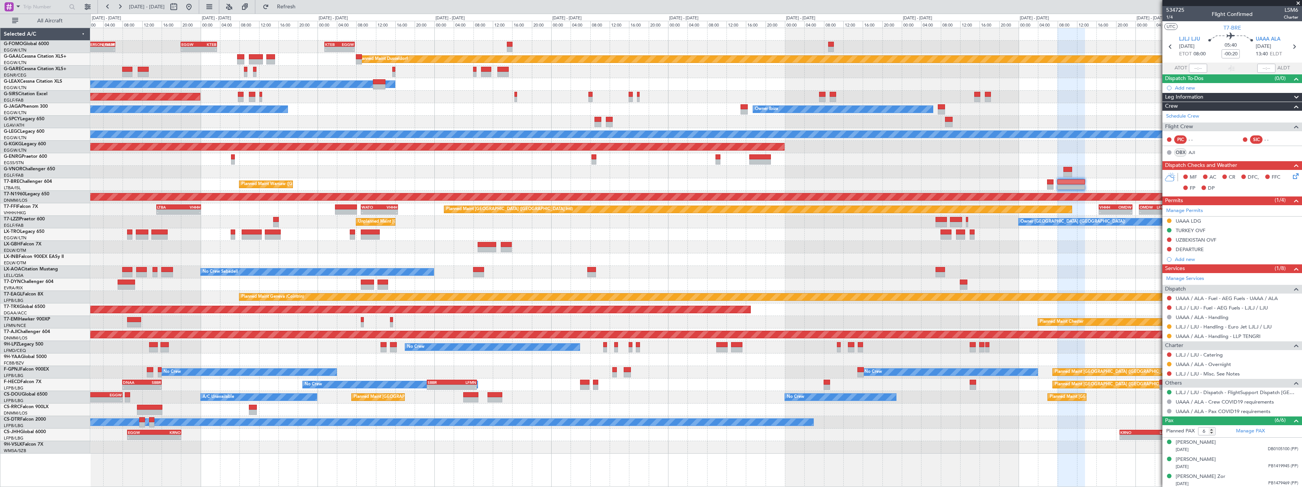
click at [1027, 255] on div at bounding box center [695, 259] width 1211 height 13
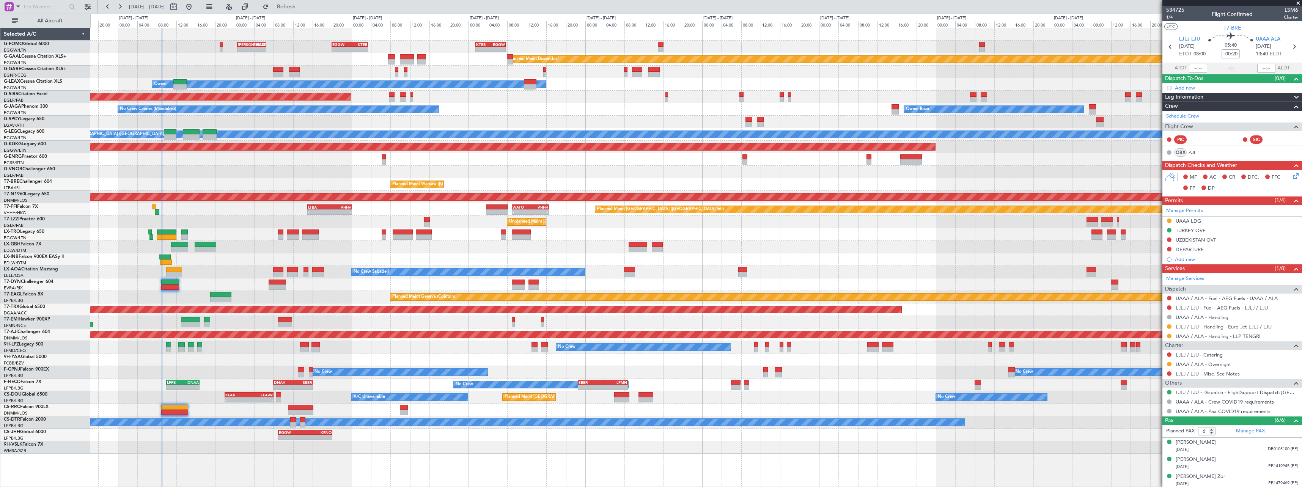
click at [563, 288] on div "Planned Maint [GEOGRAPHIC_DATA]-[GEOGRAPHIC_DATA]" at bounding box center [695, 284] width 1211 height 13
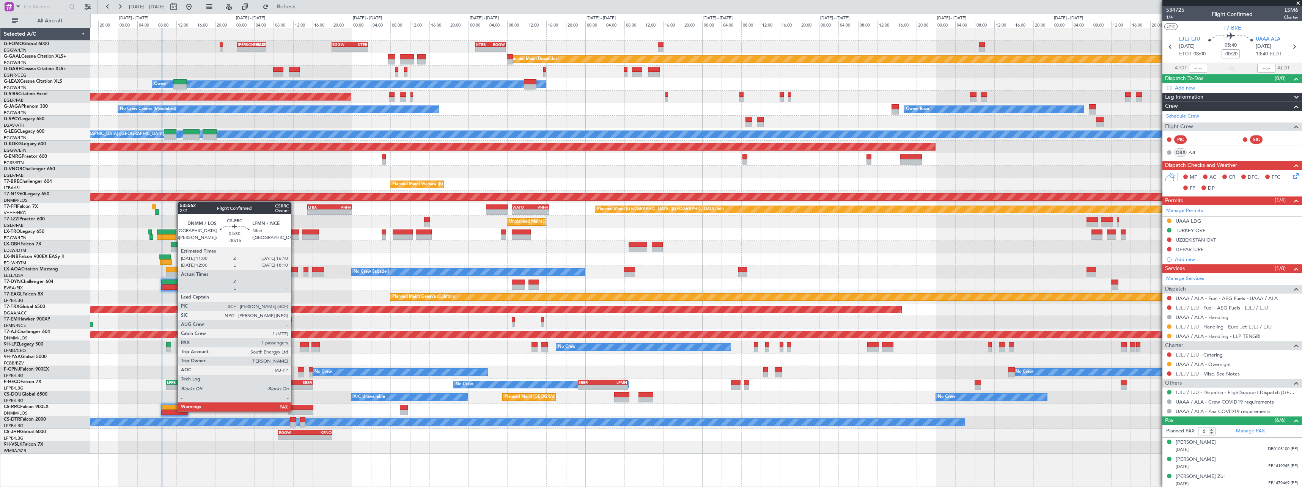
click at [294, 411] on div at bounding box center [300, 412] width 25 height 5
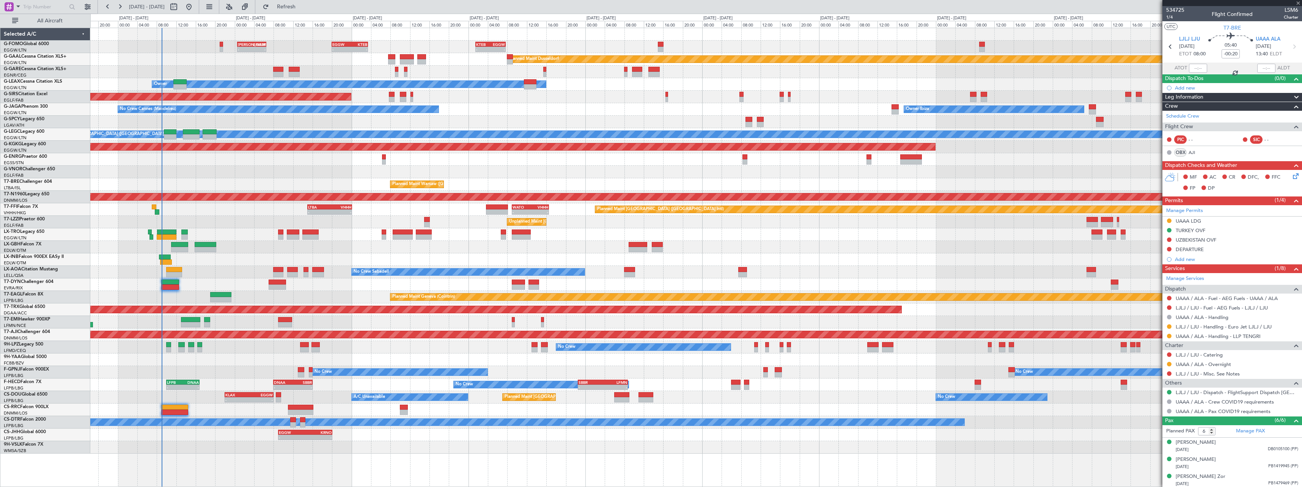
type input "-00:15"
type input "1"
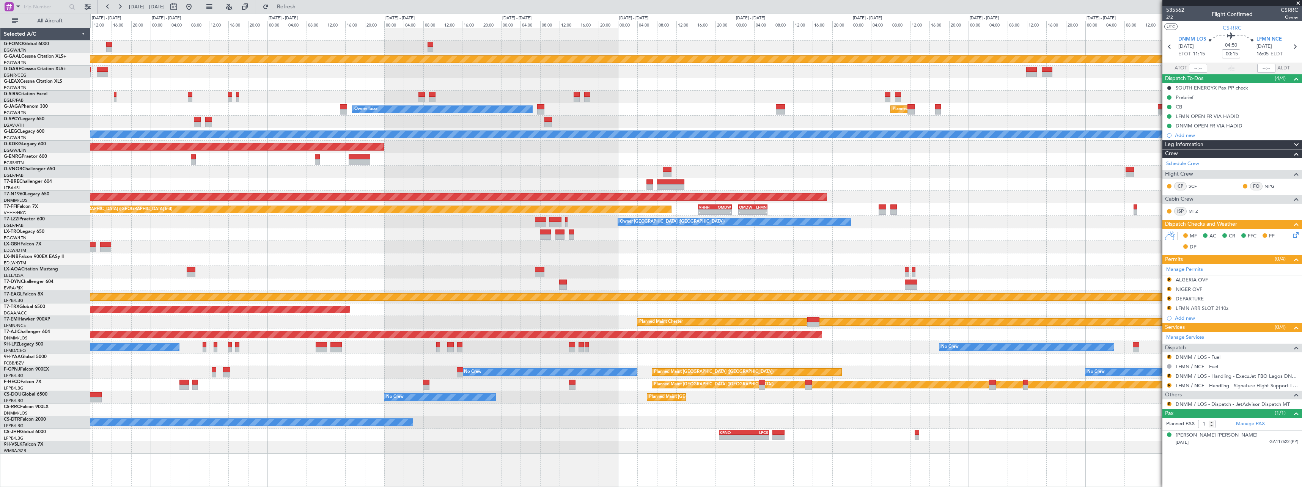
click at [462, 170] on div at bounding box center [695, 172] width 1211 height 13
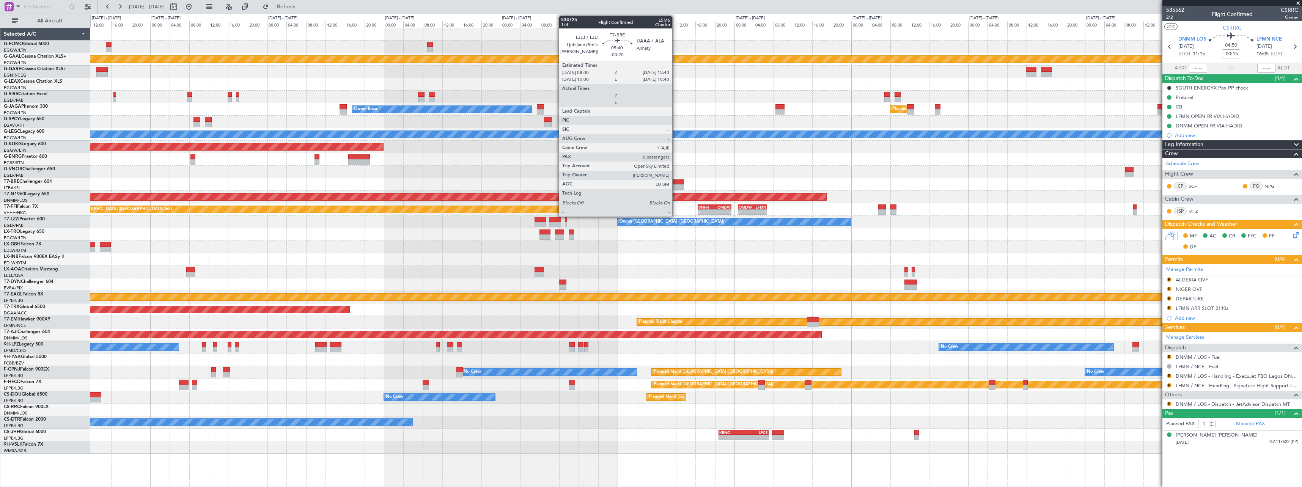
click at [676, 187] on div at bounding box center [670, 186] width 28 height 5
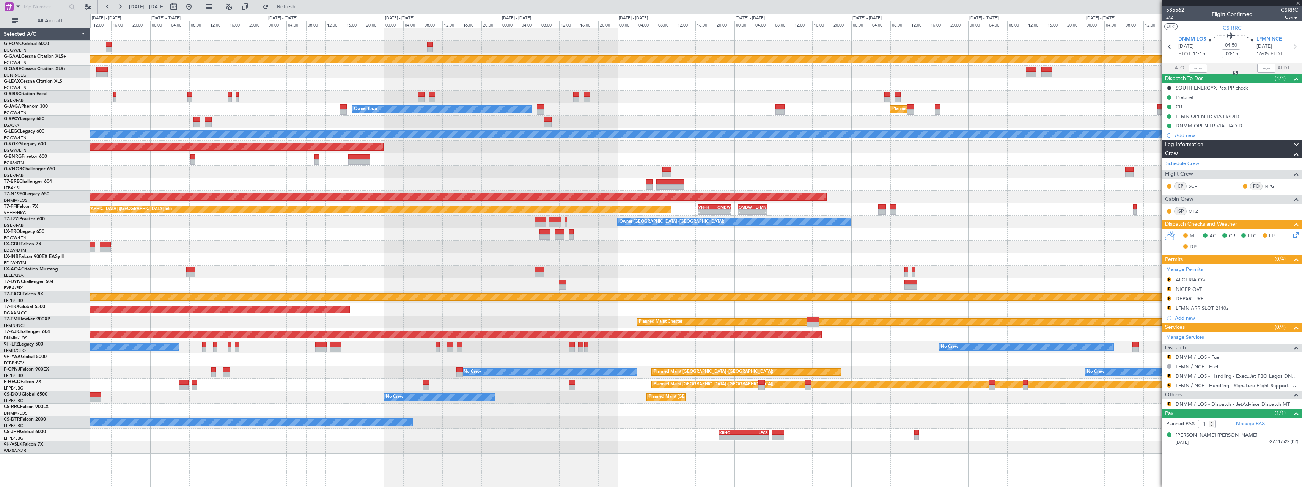
type input "-00:20"
type input "6"
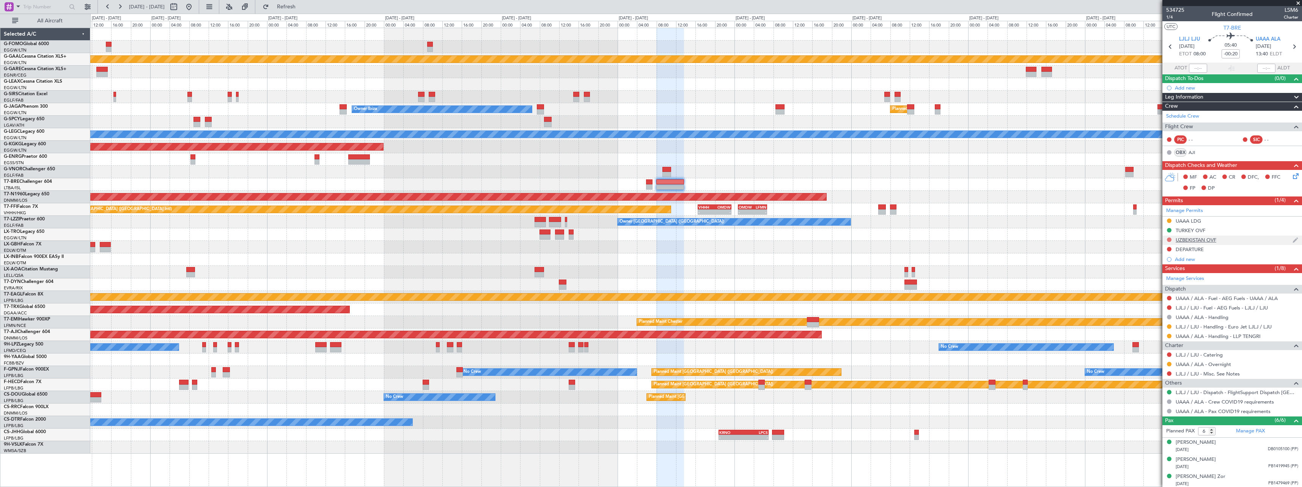
click at [1169, 240] on button at bounding box center [1169, 239] width 5 height 5
click at [1155, 273] on span "Requested" at bounding box center [1148, 273] width 24 height 8
click at [1170, 249] on button at bounding box center [1169, 249] width 5 height 5
click at [1157, 282] on span "Requested" at bounding box center [1148, 283] width 24 height 8
click at [1209, 241] on div "UZBEKISTAN OVF" at bounding box center [1196, 240] width 41 height 6
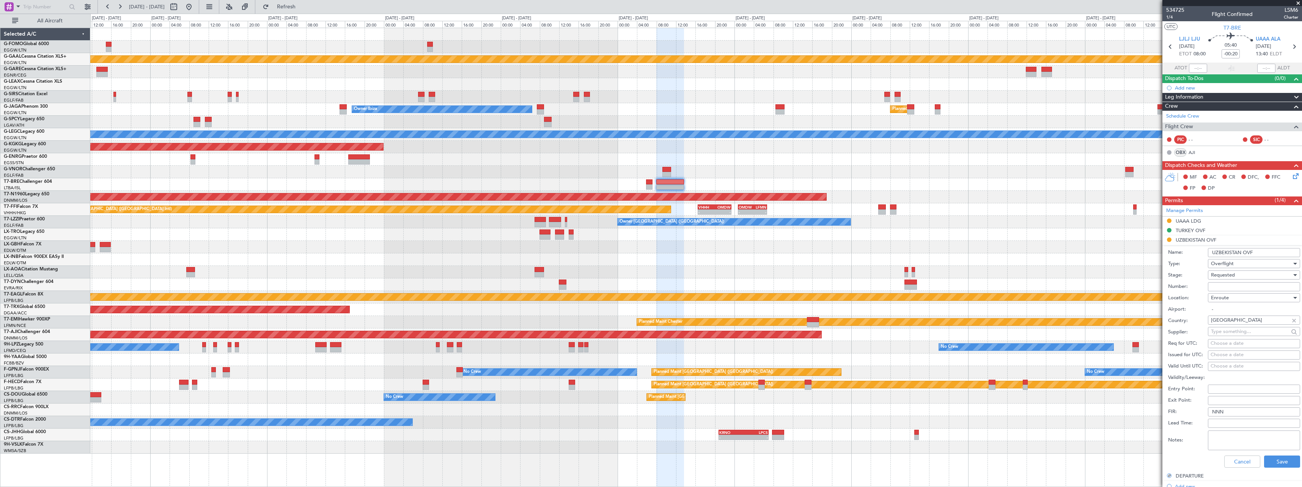
click at [1223, 437] on textarea "Notes:" at bounding box center [1254, 441] width 92 height 20
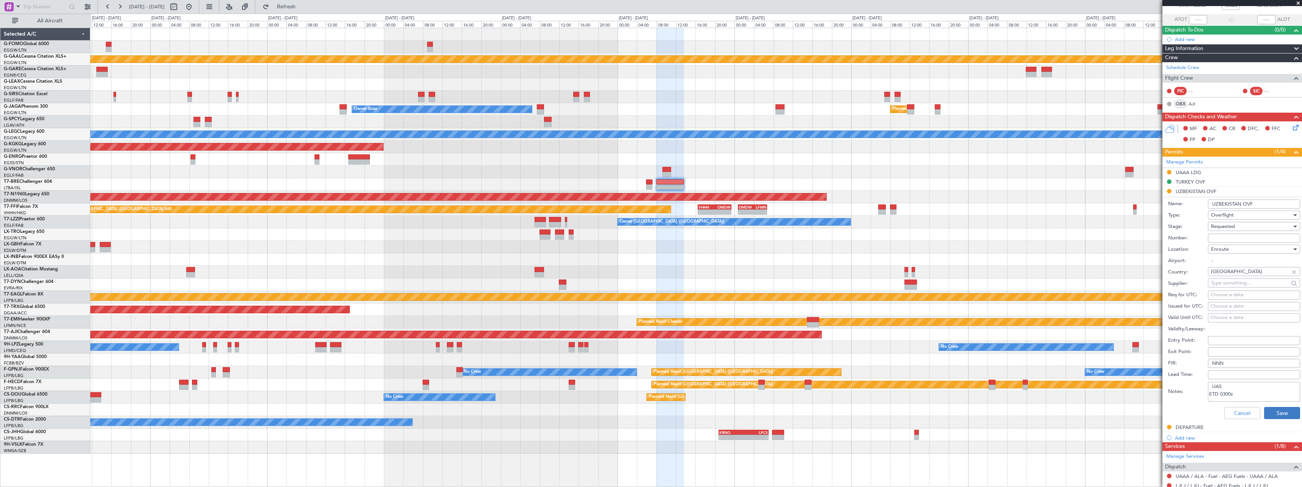
scroll to position [76, 0]
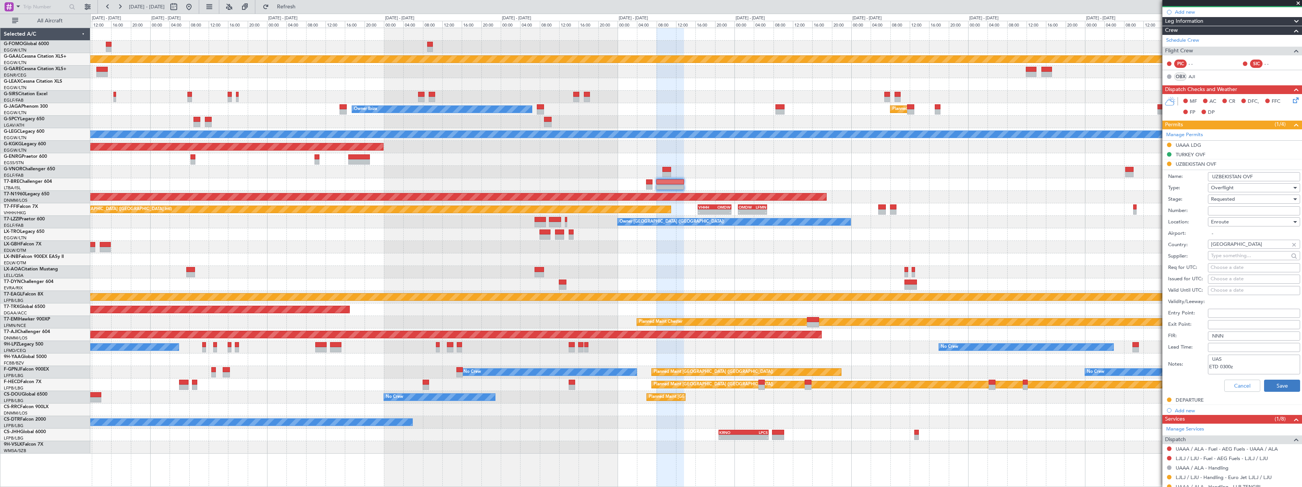
type textarea "UAS ETD 0300z"
click at [1284, 386] on button "Save" at bounding box center [1282, 386] width 36 height 12
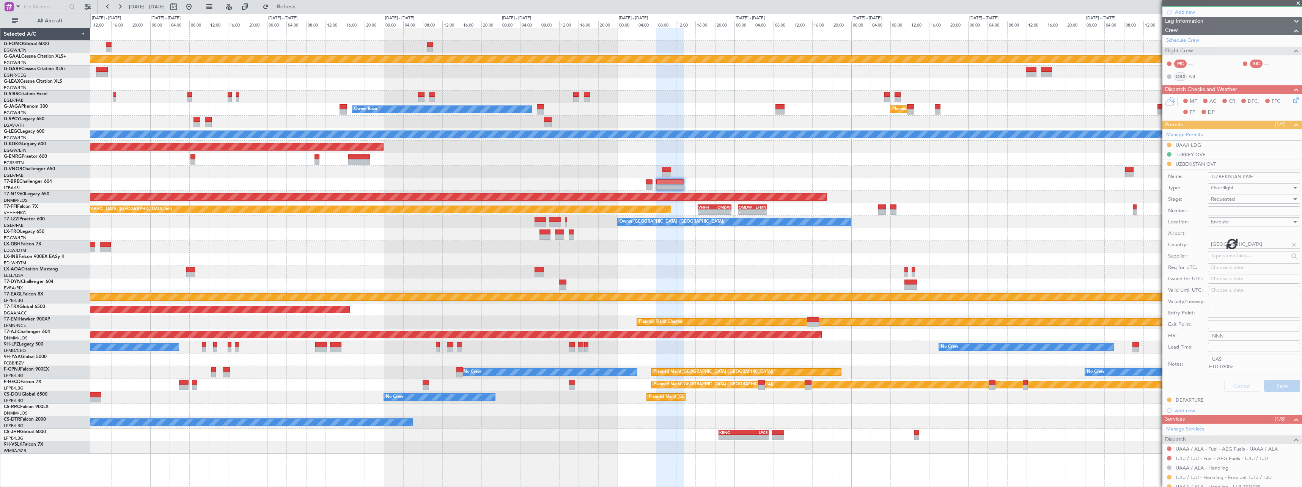
scroll to position [53, 0]
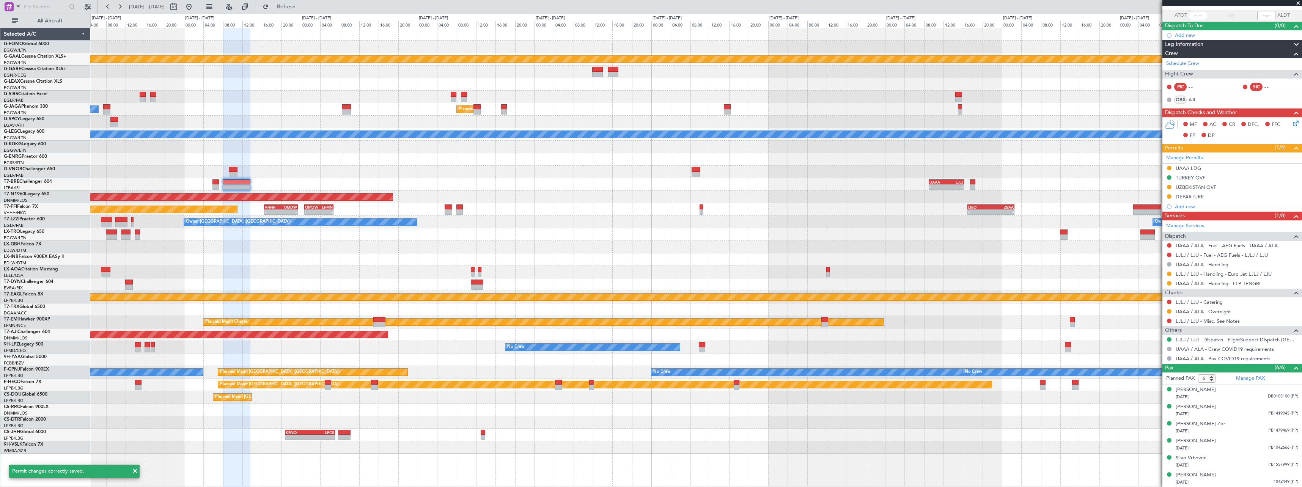
click at [569, 241] on div "Planned Maint Dusseldorf Planned Maint London (Luton) Owner Ibiza A/C Unavailab…" at bounding box center [695, 241] width 1211 height 426
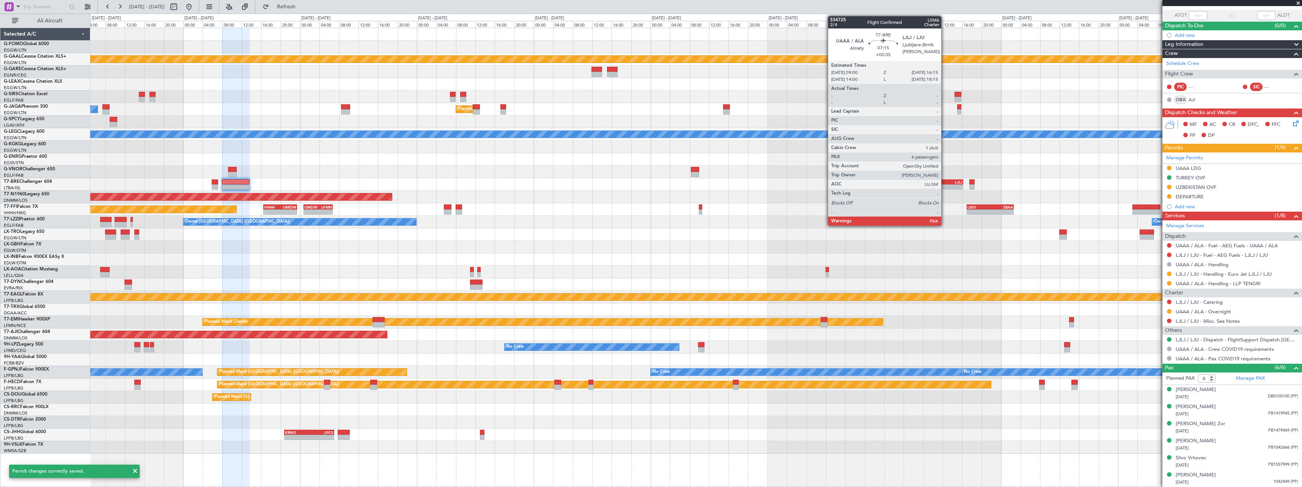
click at [945, 179] on div "UAAA 09:00 Z LJLJ 16:15 Z" at bounding box center [946, 181] width 36 height 5
type input "+00:35"
type input "7"
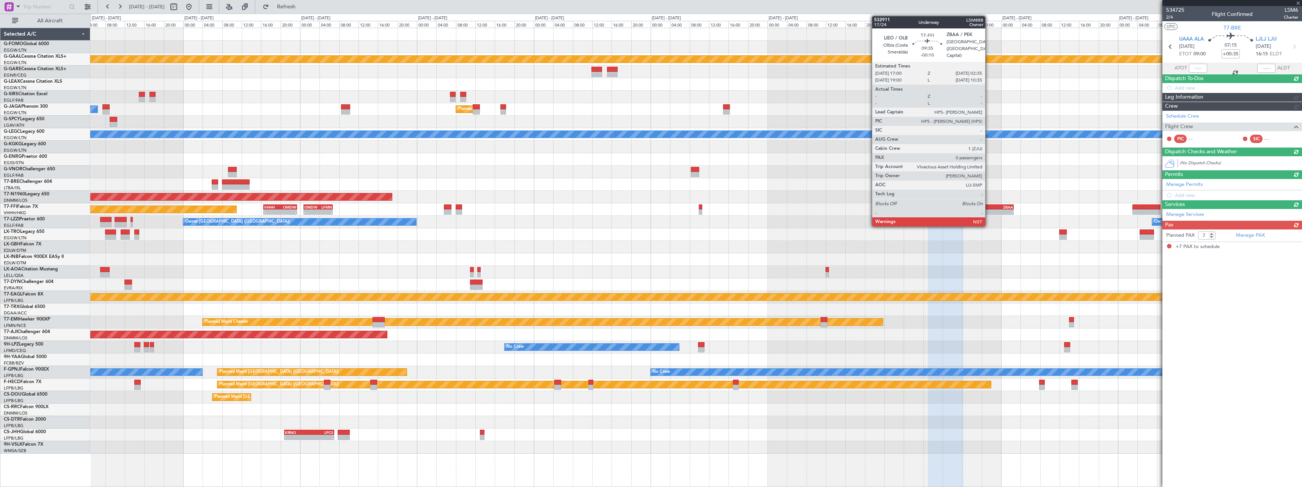
scroll to position [0, 0]
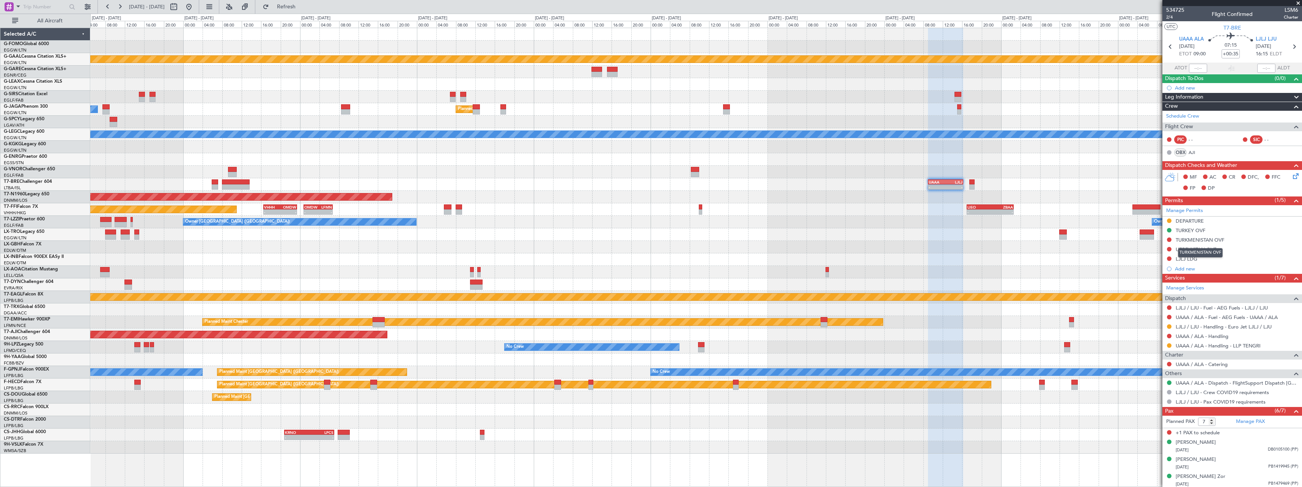
click at [1198, 241] on div "TURKMENISTAN OVF" at bounding box center [1200, 240] width 49 height 6
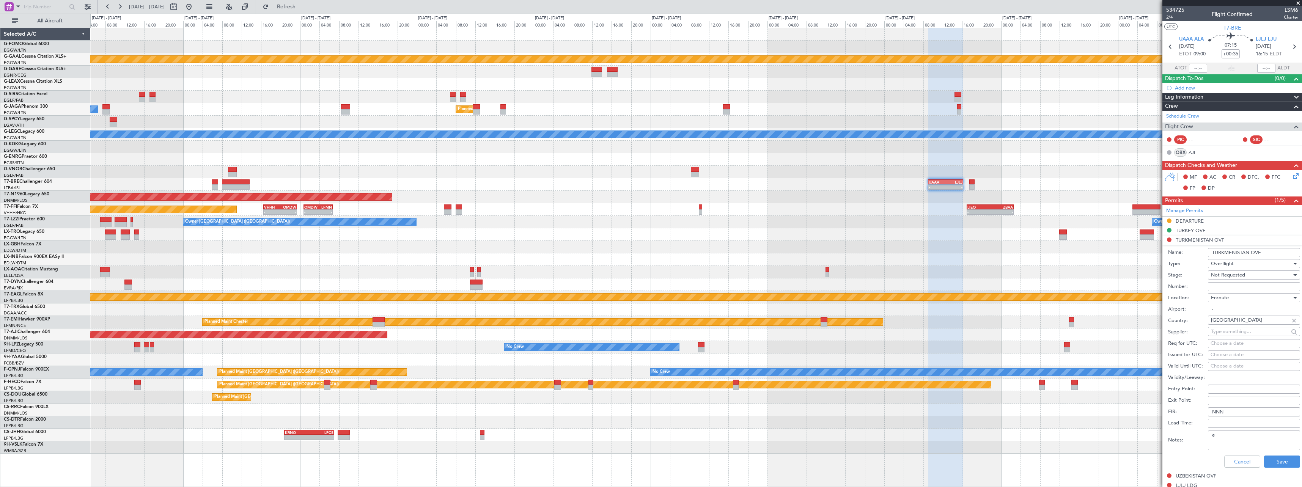
click at [1234, 442] on textarea "e" at bounding box center [1254, 441] width 92 height 20
type textarea "e"
type textarea "UAS ETD 0500z"
click at [1232, 274] on span "Not Requested" at bounding box center [1228, 275] width 34 height 7
click at [1240, 318] on span "Review" at bounding box center [1251, 313] width 80 height 11
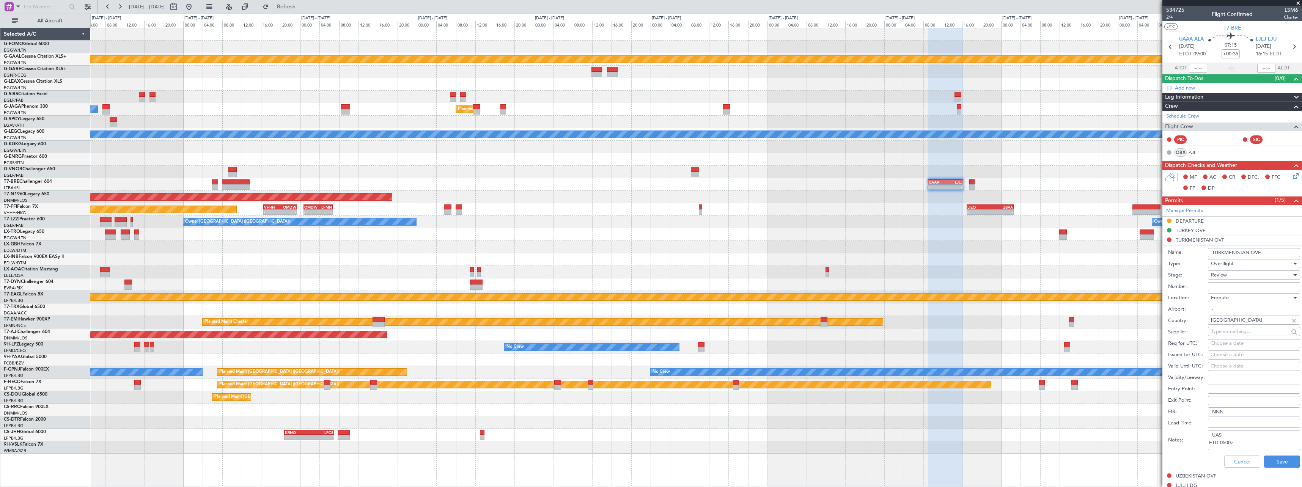
click at [1238, 272] on div "Review" at bounding box center [1251, 274] width 81 height 11
click at [1236, 329] on span "Requested" at bounding box center [1251, 324] width 80 height 11
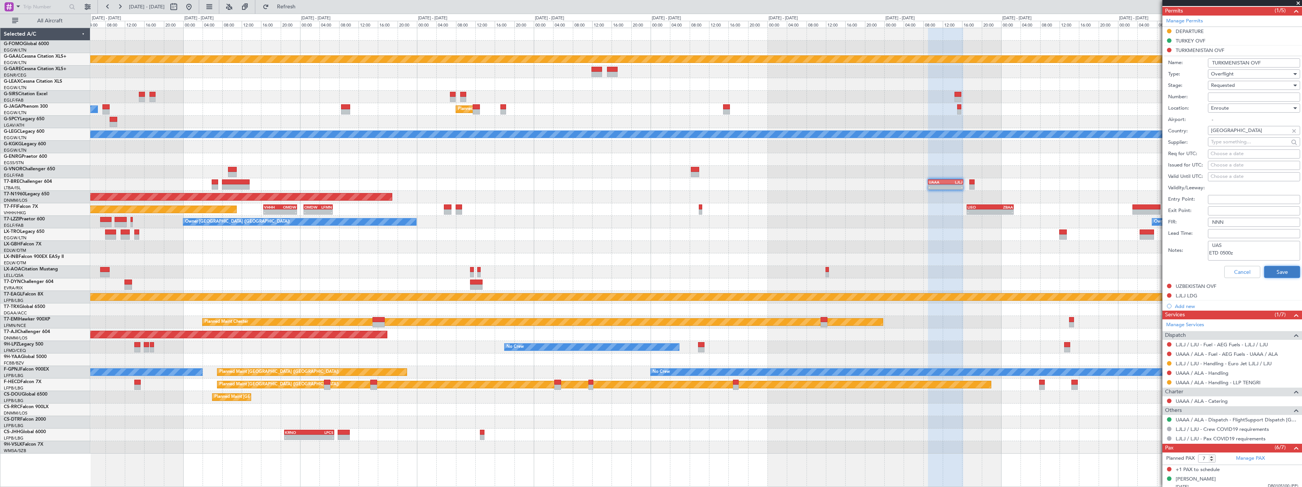
click at [1280, 273] on button "Save" at bounding box center [1282, 272] width 36 height 12
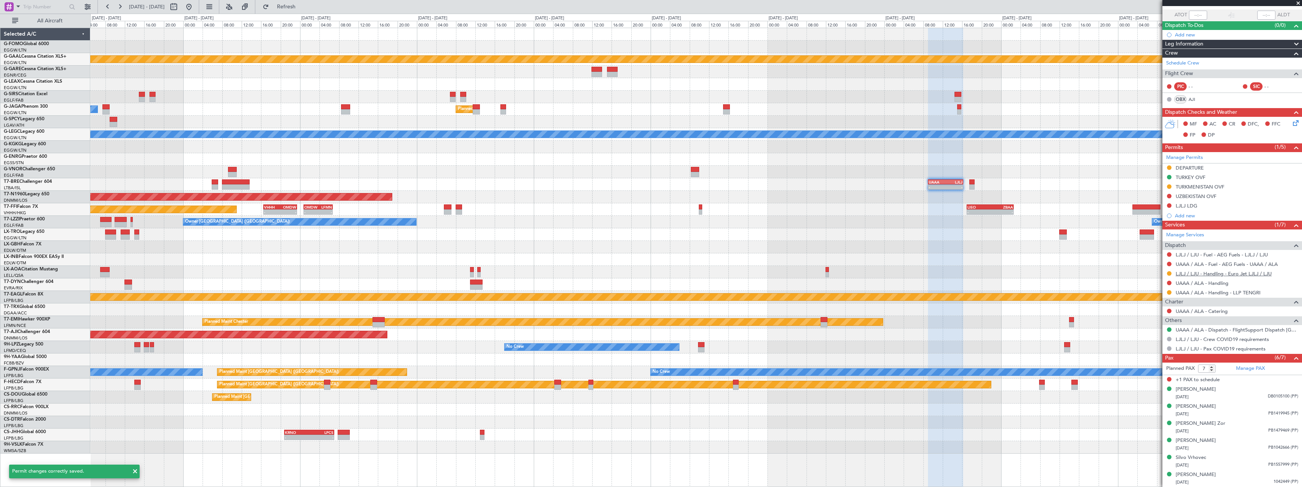
scroll to position [53, 0]
click at [1185, 197] on div "UZBEKISTAN OVF" at bounding box center [1196, 196] width 41 height 6
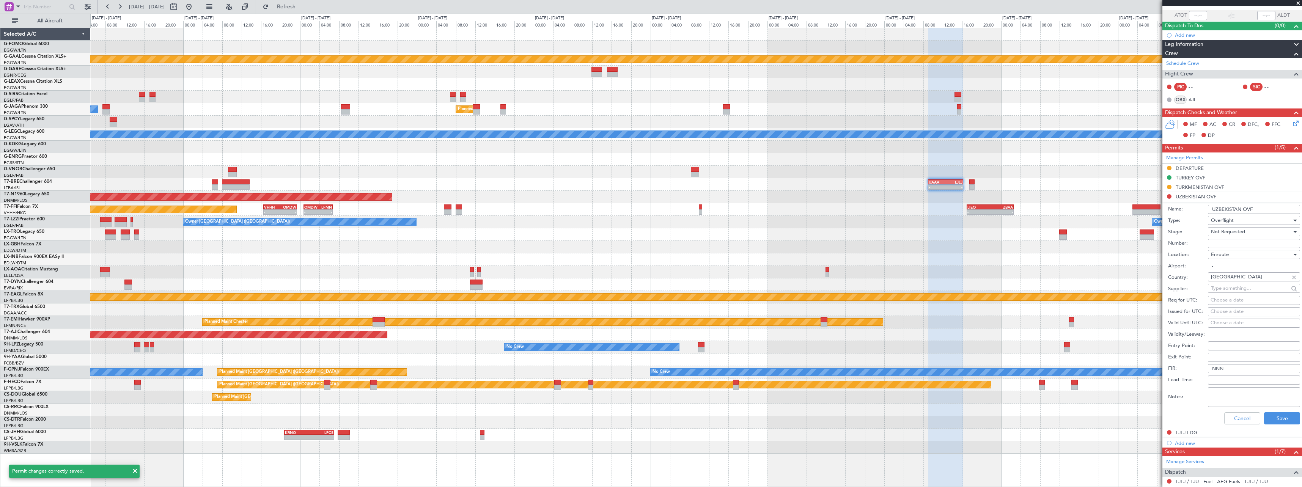
scroll to position [190, 0]
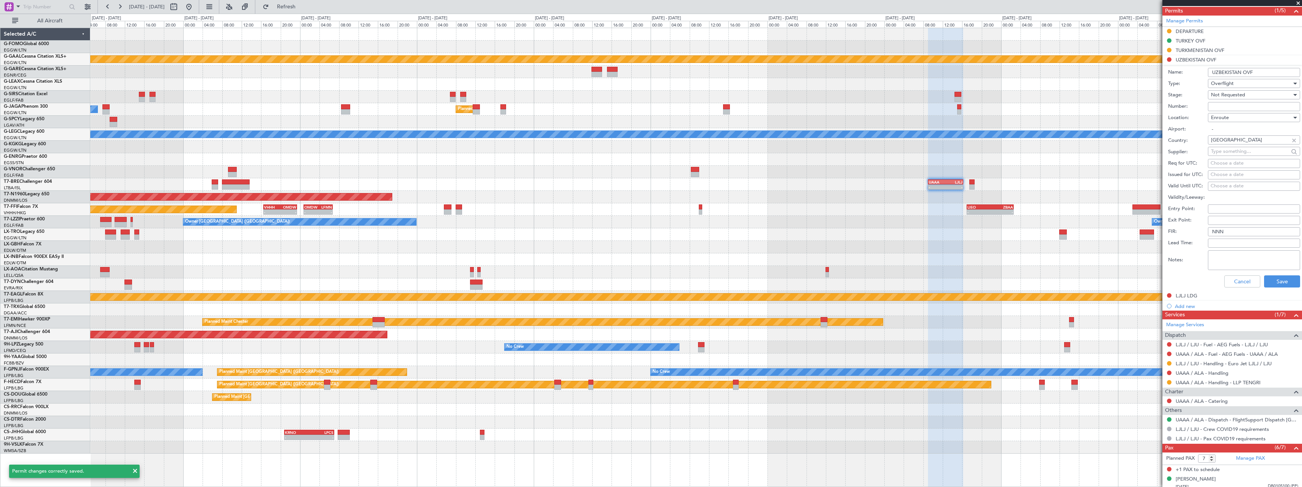
click at [1233, 262] on textarea "Notes:" at bounding box center [1254, 260] width 92 height 20
type textarea "u"
type textarea "UAS ETD 0500z"
click at [1240, 93] on span "Not Requested" at bounding box center [1228, 94] width 34 height 7
click at [1245, 143] on span "Requested" at bounding box center [1251, 144] width 80 height 11
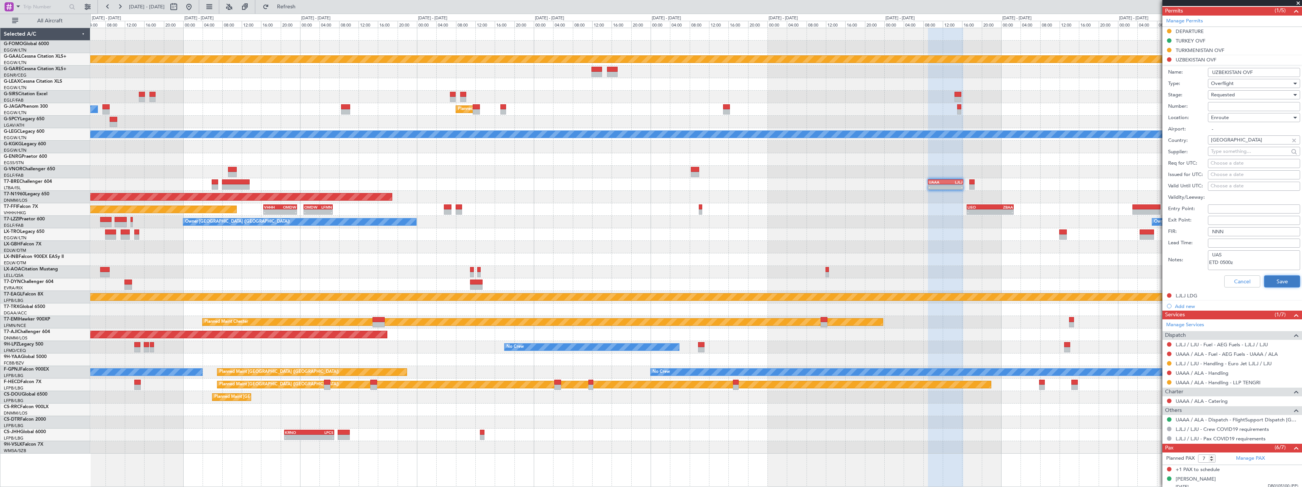
click at [1277, 280] on button "Save" at bounding box center [1282, 281] width 36 height 12
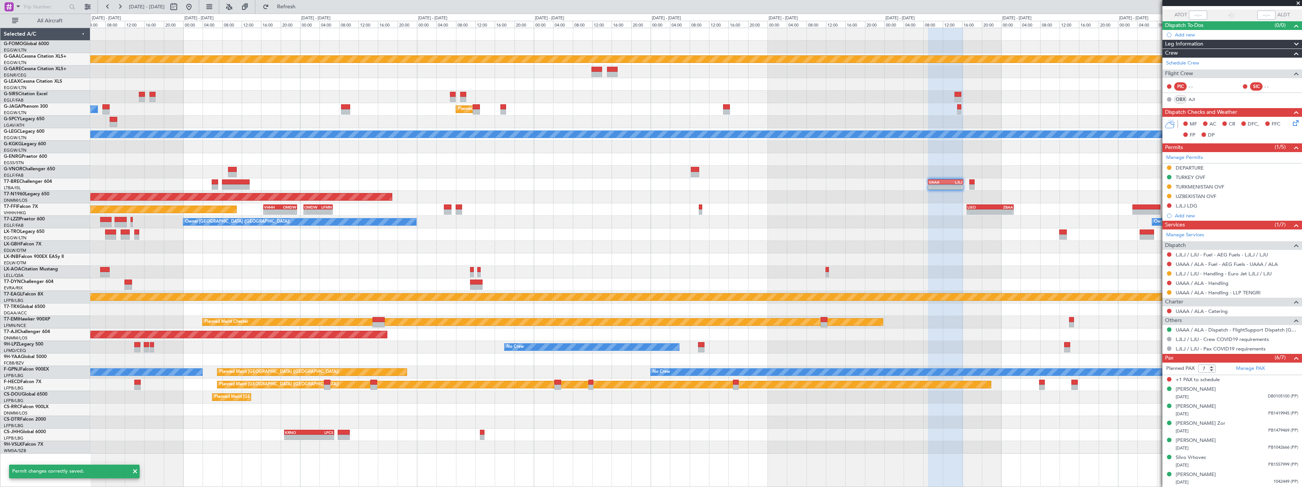
scroll to position [53, 0]
click at [1170, 283] on button at bounding box center [1169, 283] width 5 height 5
drag, startPoint x: 1150, startPoint y: 294, endPoint x: 1173, endPoint y: 242, distance: 56.9
click at [1150, 294] on span "Not Required" at bounding box center [1151, 294] width 30 height 8
click at [1170, 206] on button at bounding box center [1169, 206] width 5 height 5
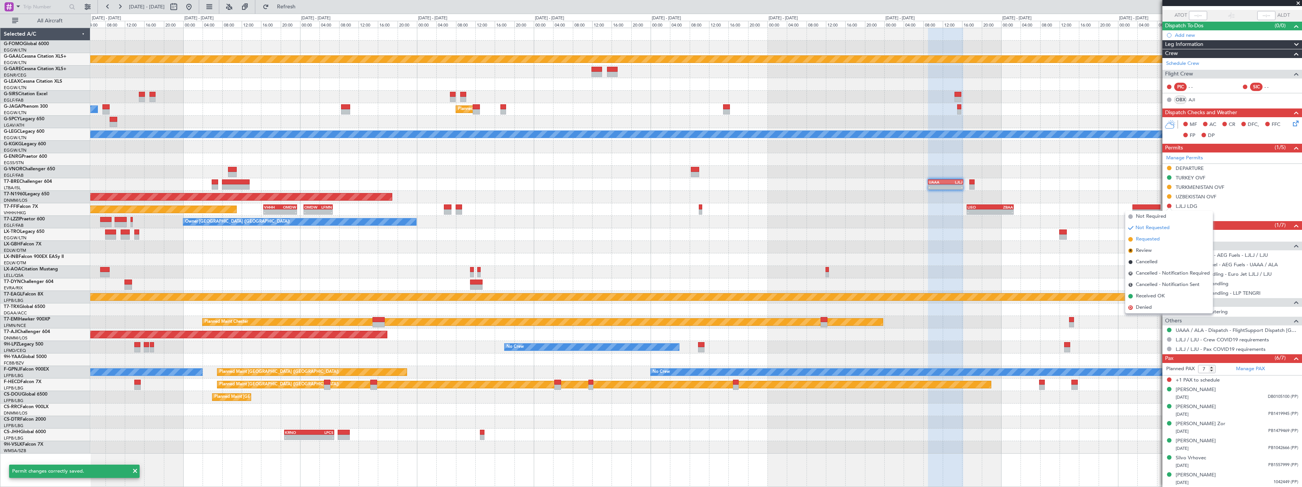
click at [1156, 242] on span "Requested" at bounding box center [1148, 240] width 24 height 8
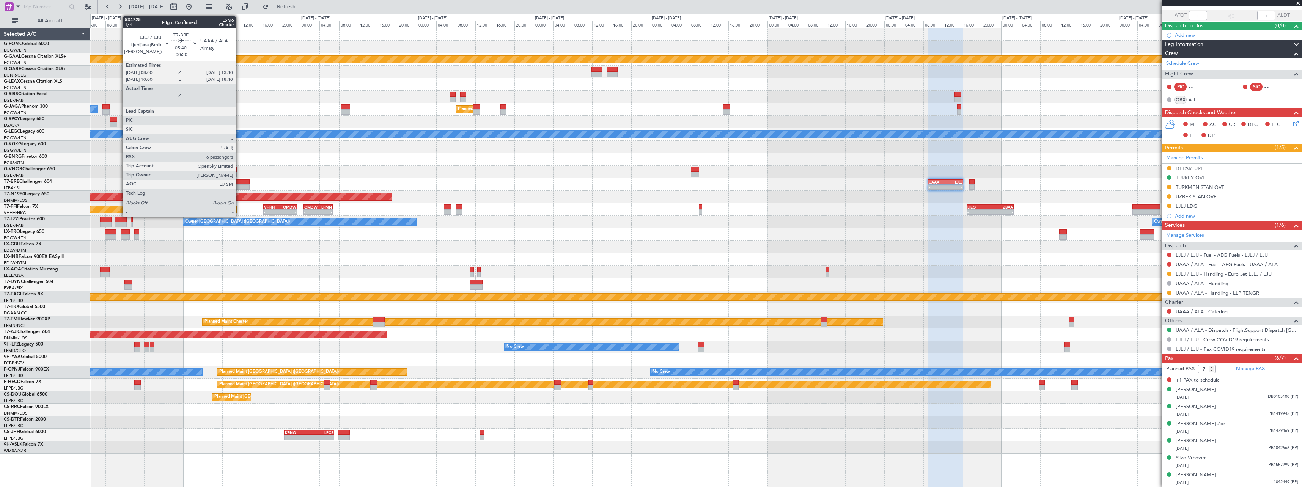
click at [239, 187] on div at bounding box center [236, 186] width 28 height 5
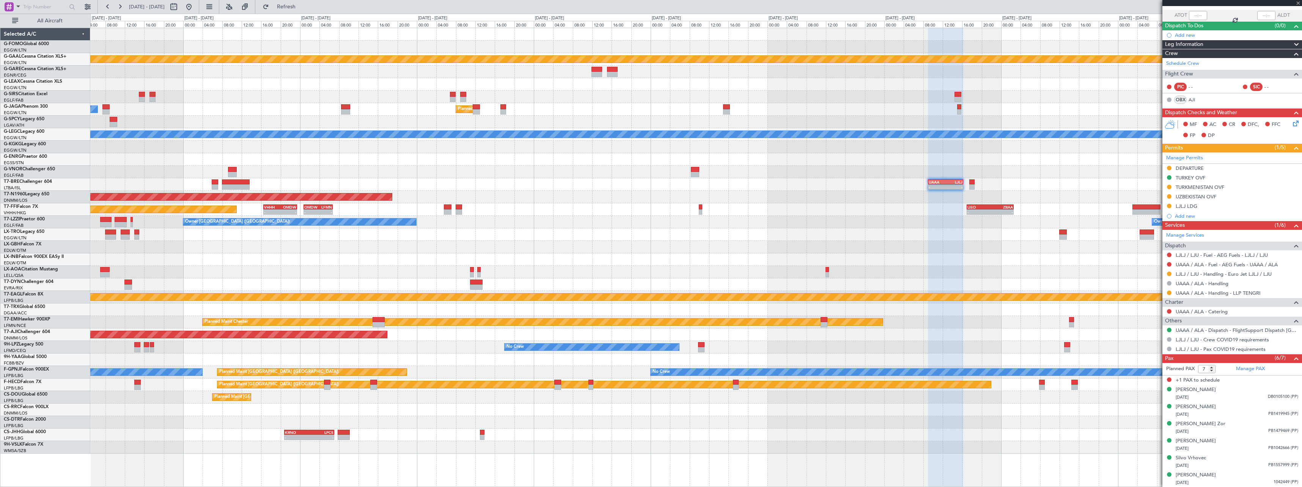
type input "-00:20"
type input "6"
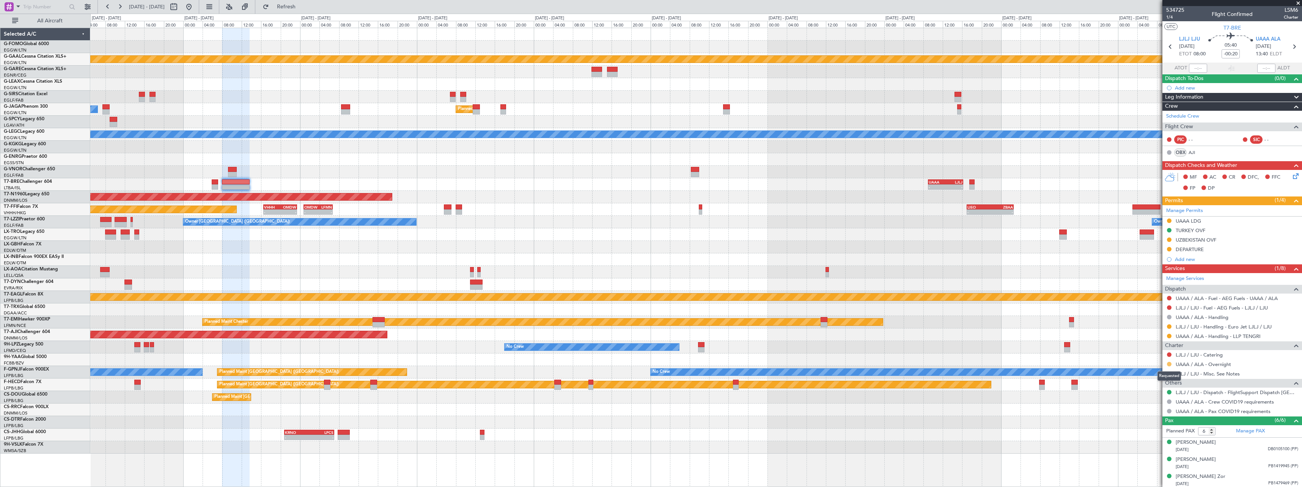
click at [1170, 363] on button at bounding box center [1169, 364] width 5 height 5
click at [1151, 456] on span "Confirmed" at bounding box center [1148, 455] width 24 height 8
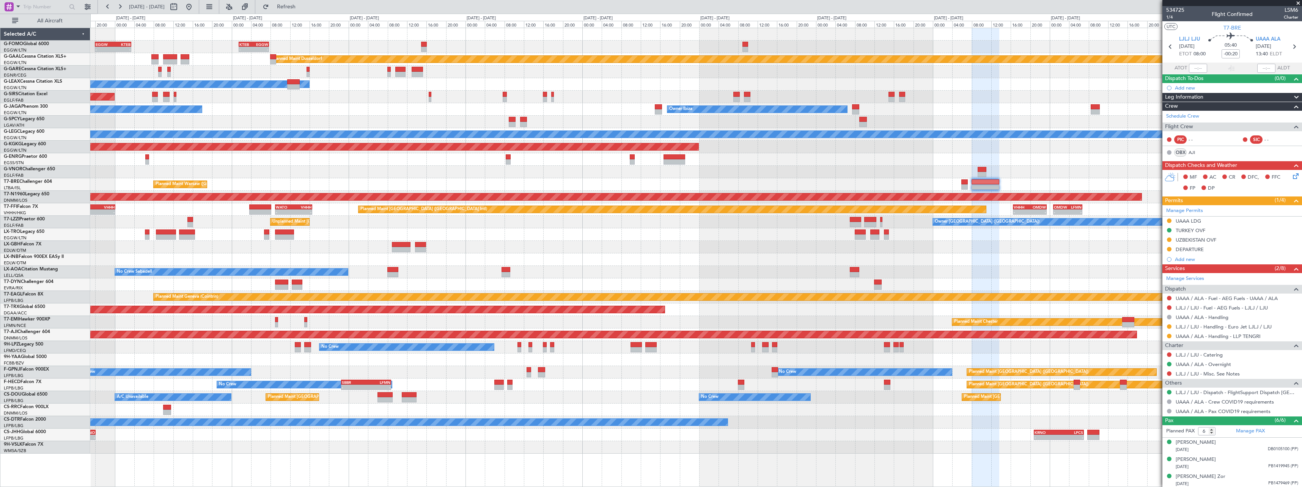
click at [1077, 270] on div "KTEB 01:30 Z EGGW 07:40 Z - - EGGW 20:00 Z KTEB 03:25 Z - - KACK 00:35 Z EGGW 0…" at bounding box center [695, 241] width 1211 height 426
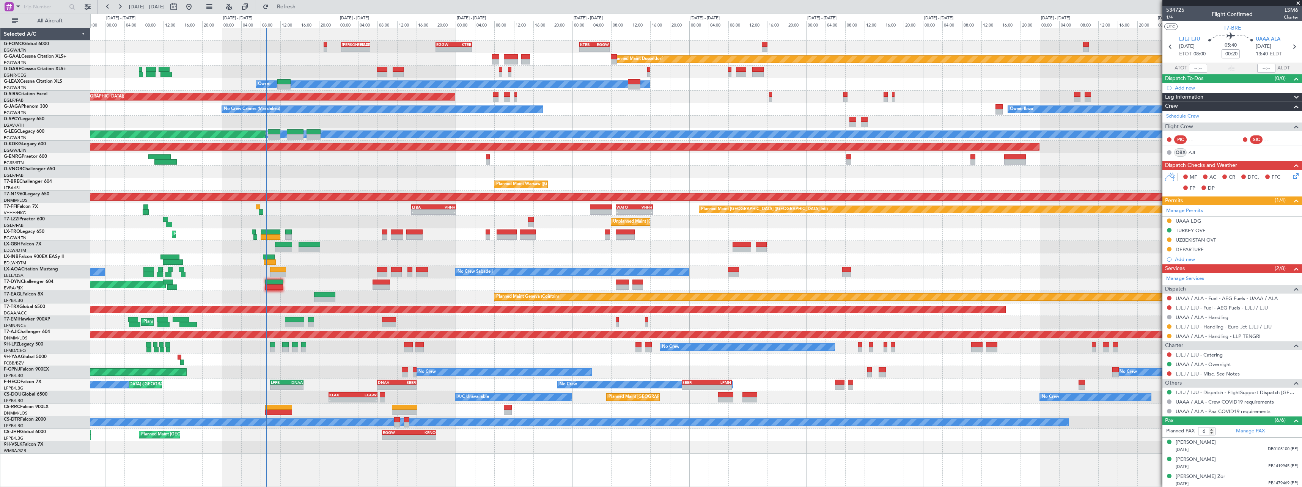
click at [533, 358] on div "KTEB 01:30 Z EGGW 07:40 Z - - EGGW 20:00 Z KTEB 03:25 Z - - KACK 00:35 Z EGGW 0…" at bounding box center [695, 241] width 1211 height 426
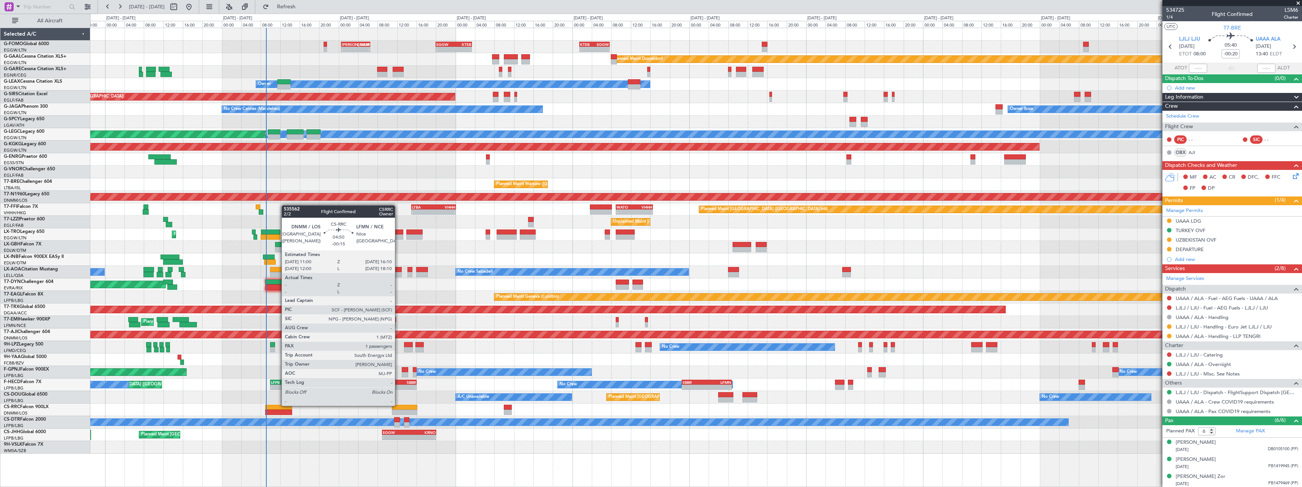
click at [398, 405] on div at bounding box center [404, 407] width 25 height 5
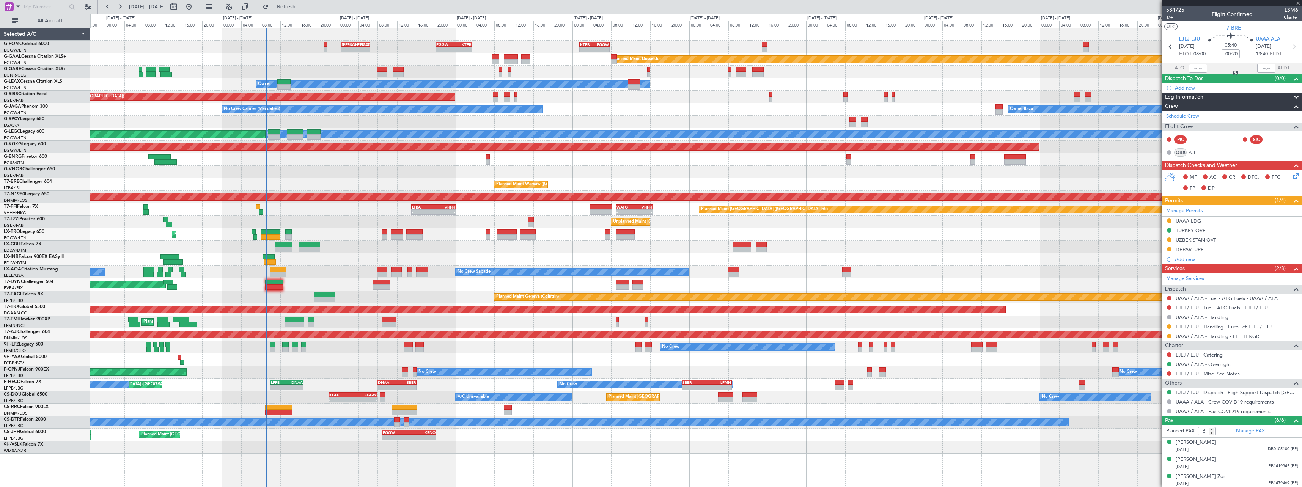
type input "-00:15"
type input "1"
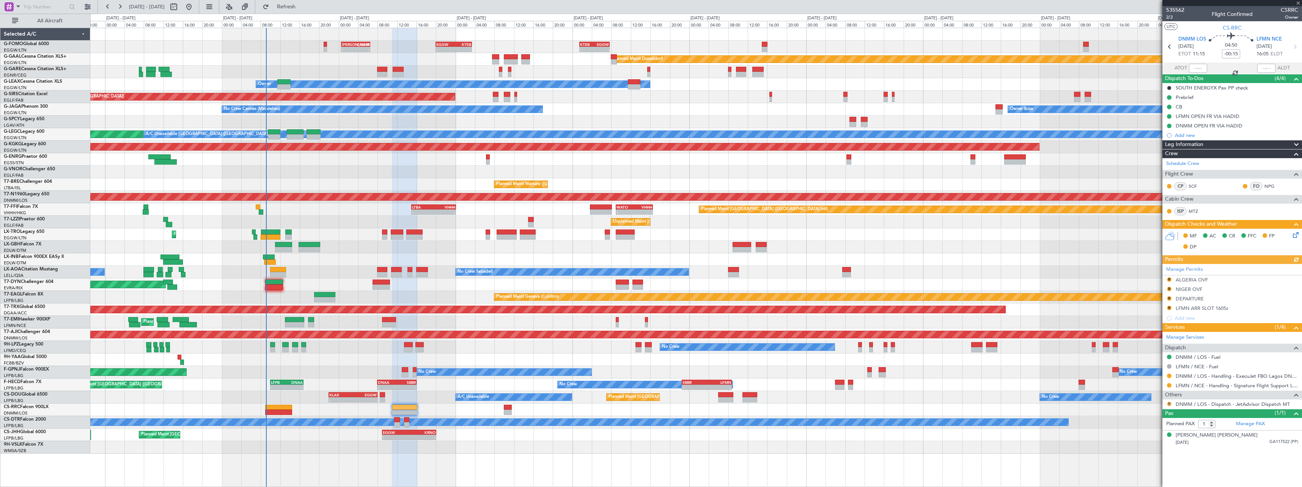
click at [1167, 405] on button "R" at bounding box center [1169, 404] width 5 height 5
click at [1156, 393] on span "Confirmed" at bounding box center [1148, 393] width 24 height 8
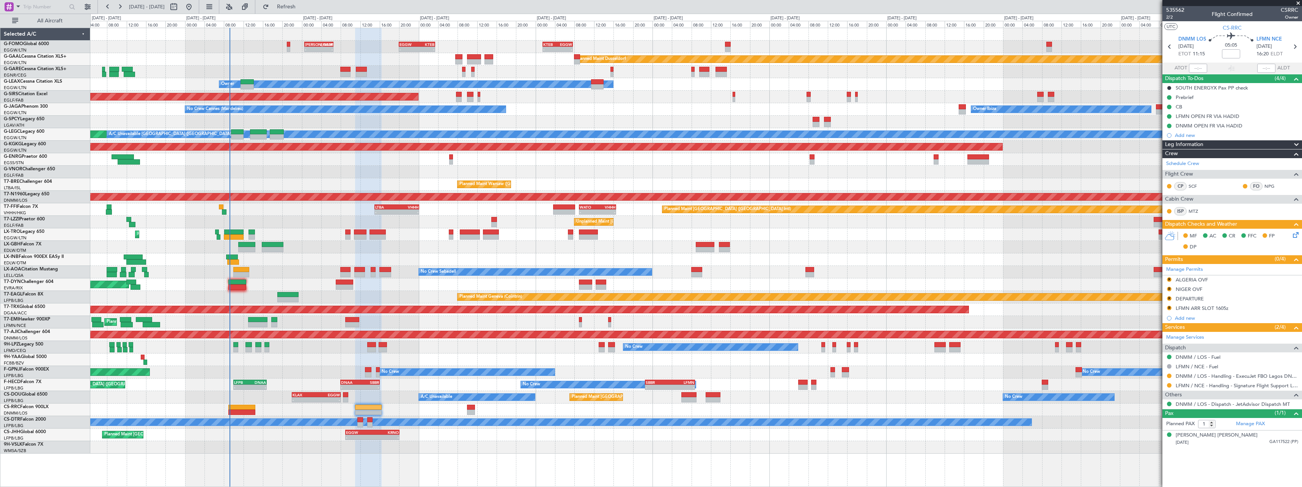
click at [496, 450] on div at bounding box center [695, 447] width 1211 height 13
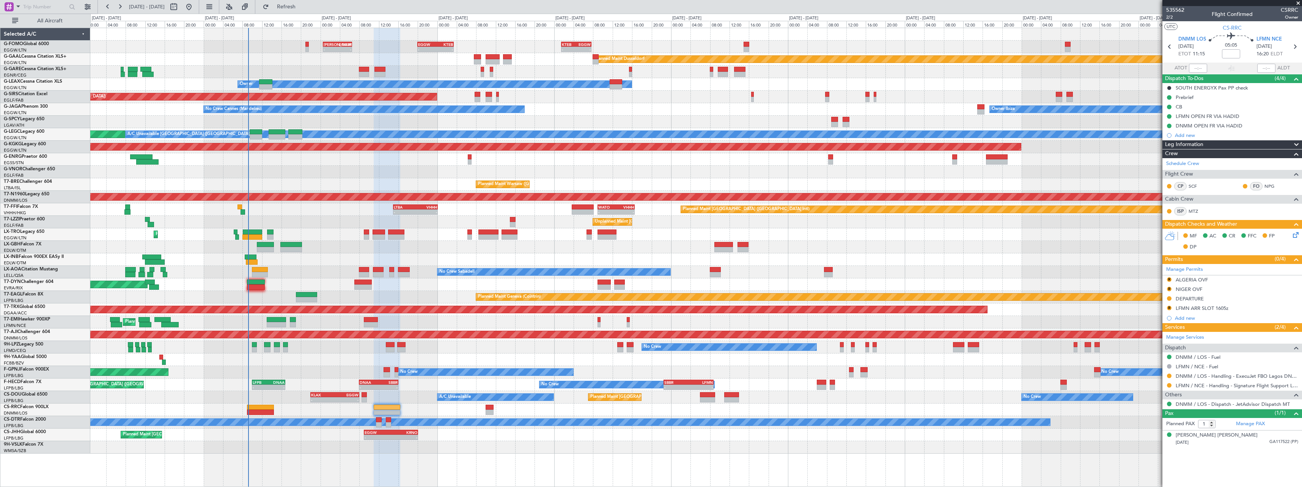
click at [354, 372] on div "AOG Maint Hyères ([GEOGRAPHIC_DATA]-[GEOGRAPHIC_DATA]) Planned Maint [GEOGRAPHI…" at bounding box center [695, 372] width 1211 height 13
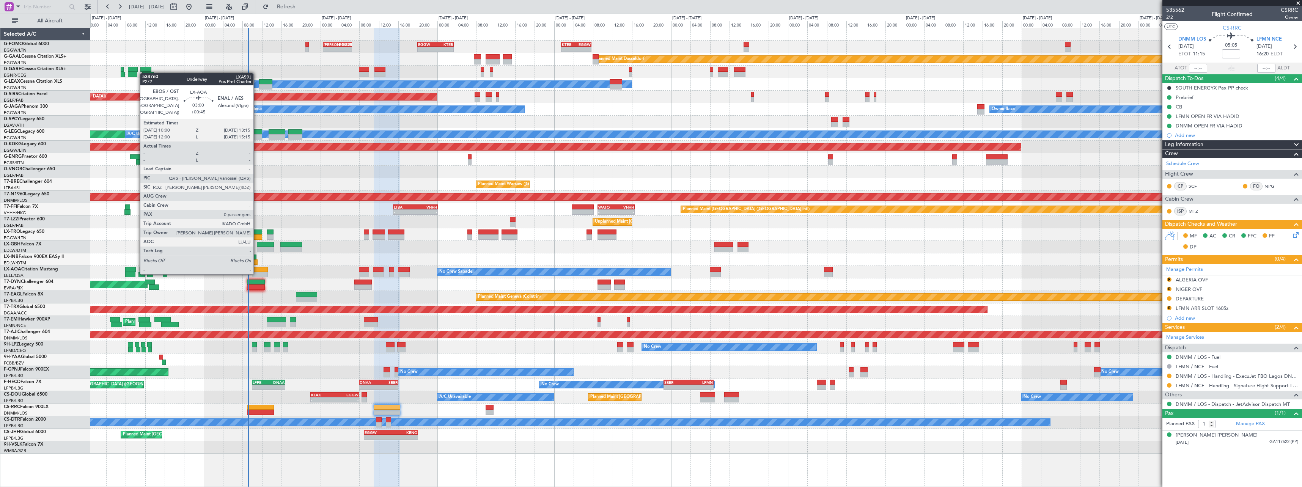
click at [257, 273] on div at bounding box center [260, 274] width 16 height 5
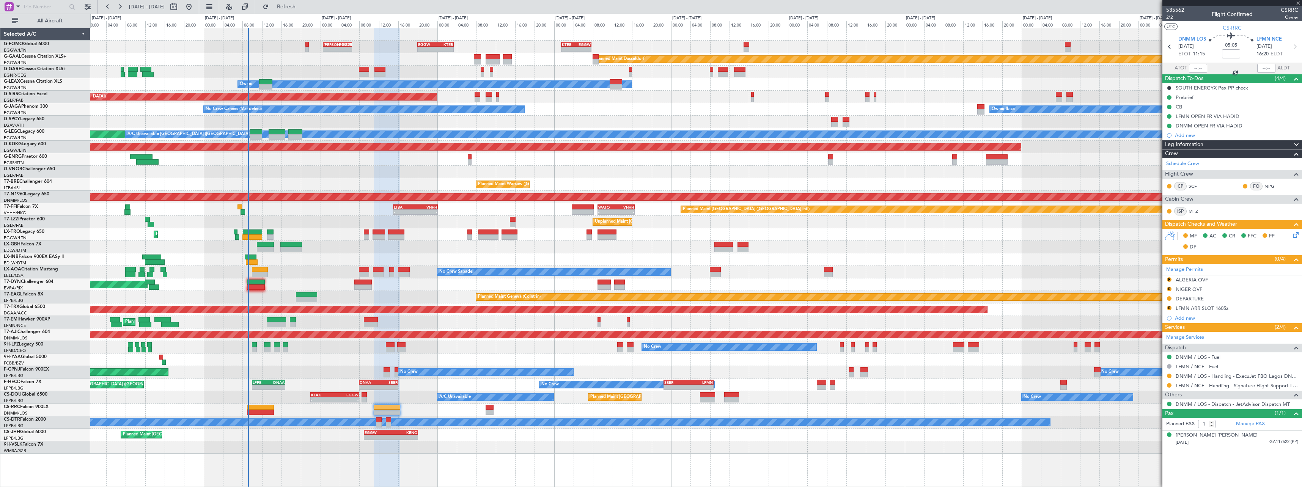
type input "+00:45"
type input "0"
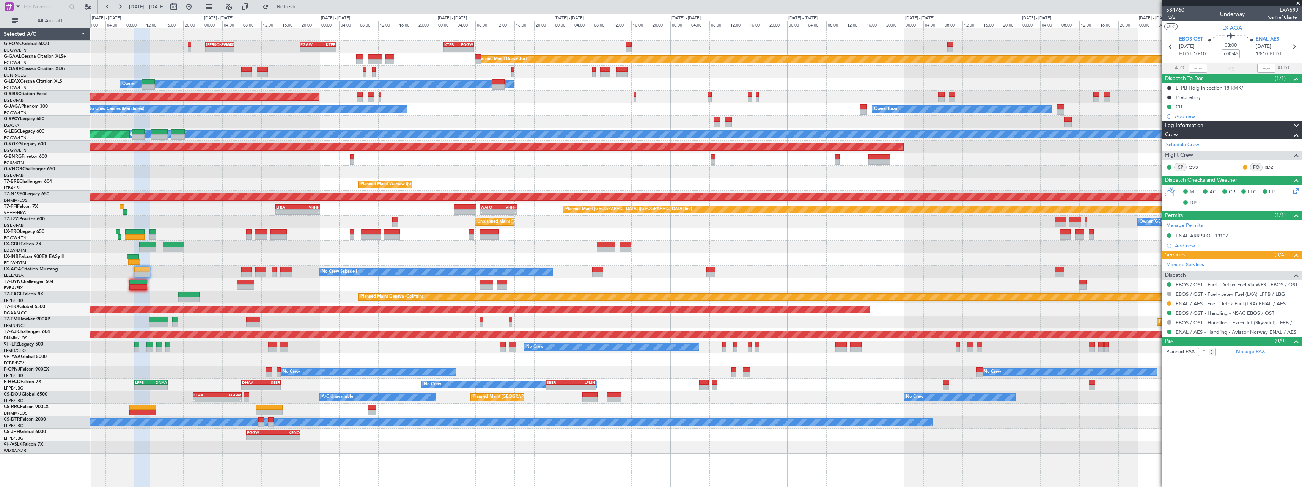
click at [885, 181] on div "Planned Maint Warsaw ([GEOGRAPHIC_DATA])" at bounding box center [695, 184] width 1211 height 13
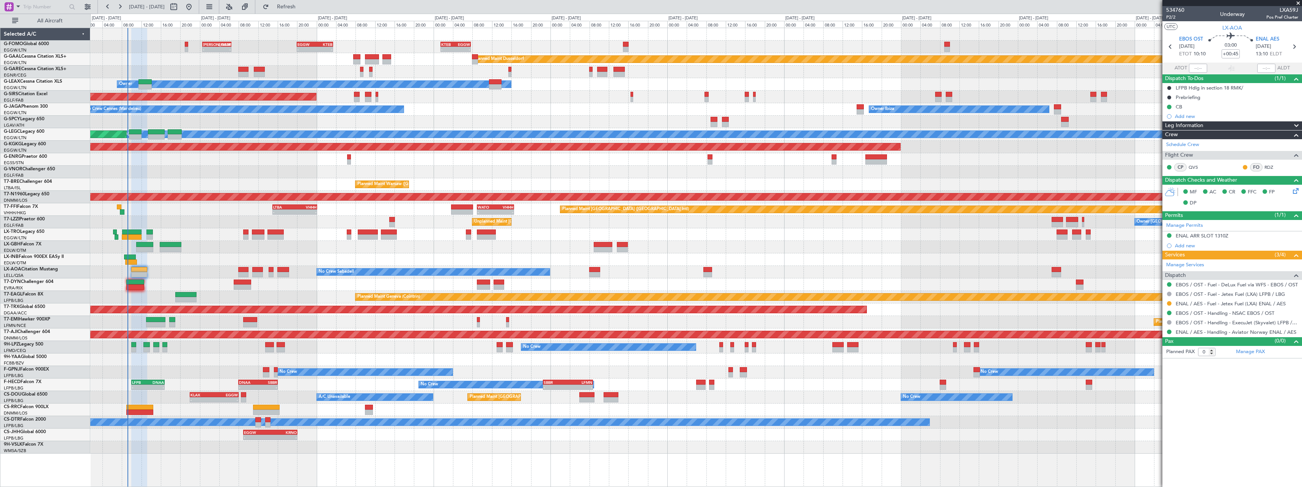
click at [370, 230] on div "Planned Maint [GEOGRAPHIC_DATA] ([GEOGRAPHIC_DATA])" at bounding box center [695, 234] width 1211 height 13
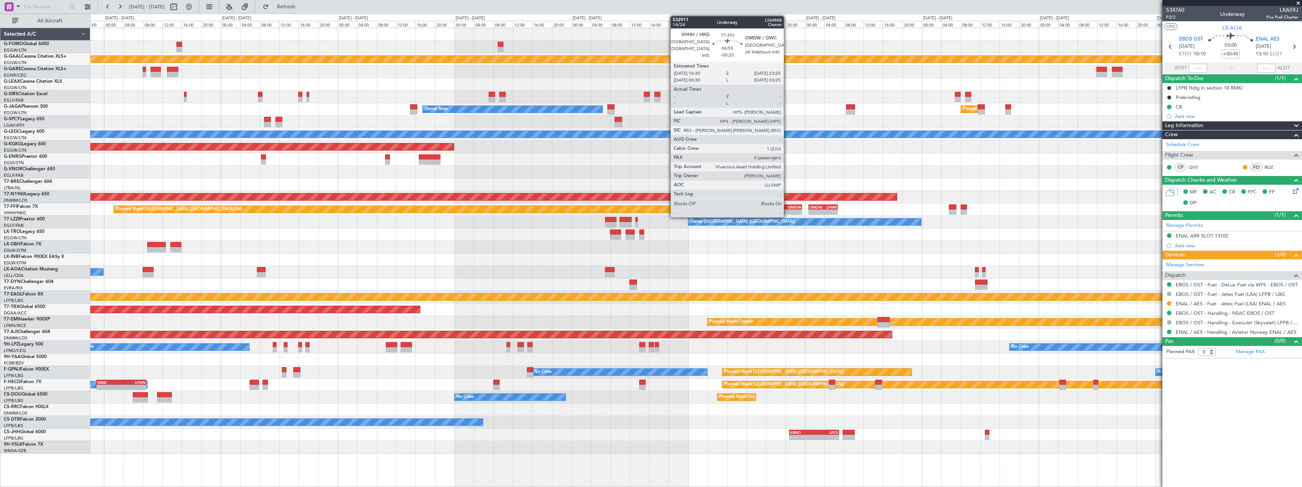
click at [787, 206] on div "OMDW" at bounding box center [793, 207] width 16 height 5
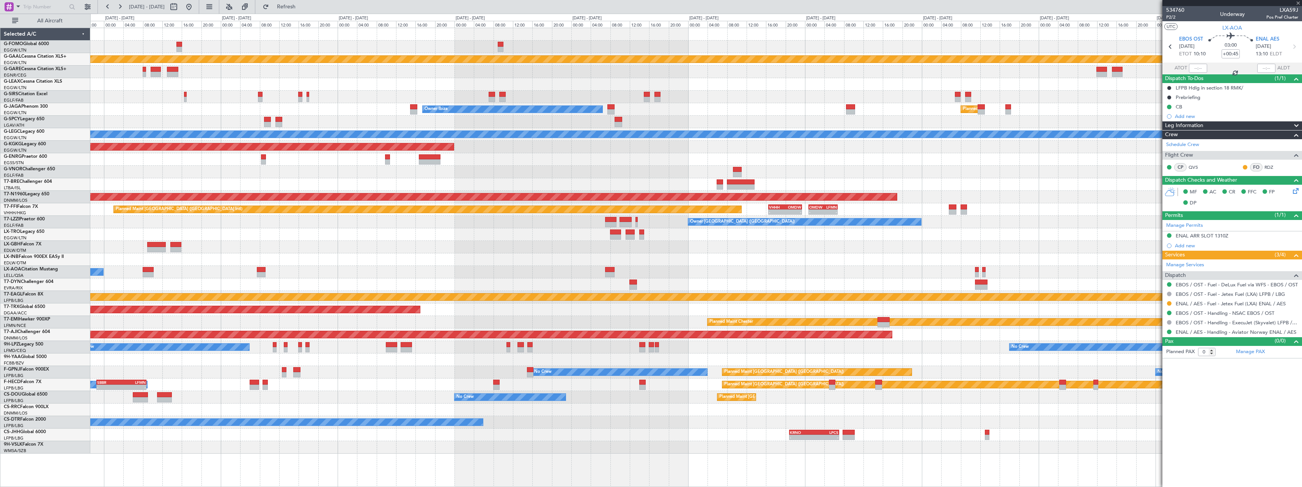
type input "-00:20"
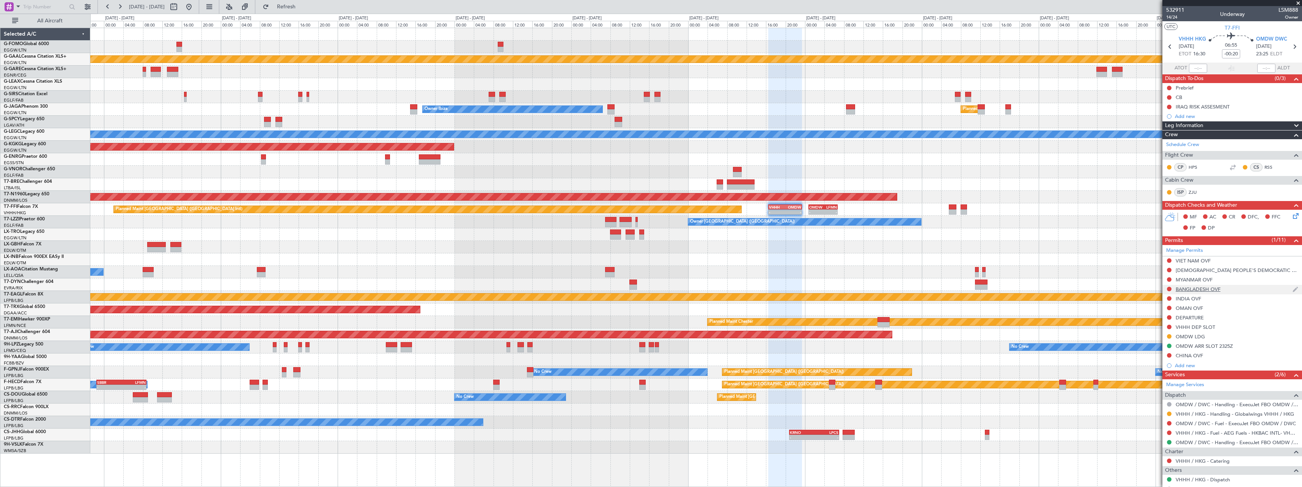
scroll to position [38, 0]
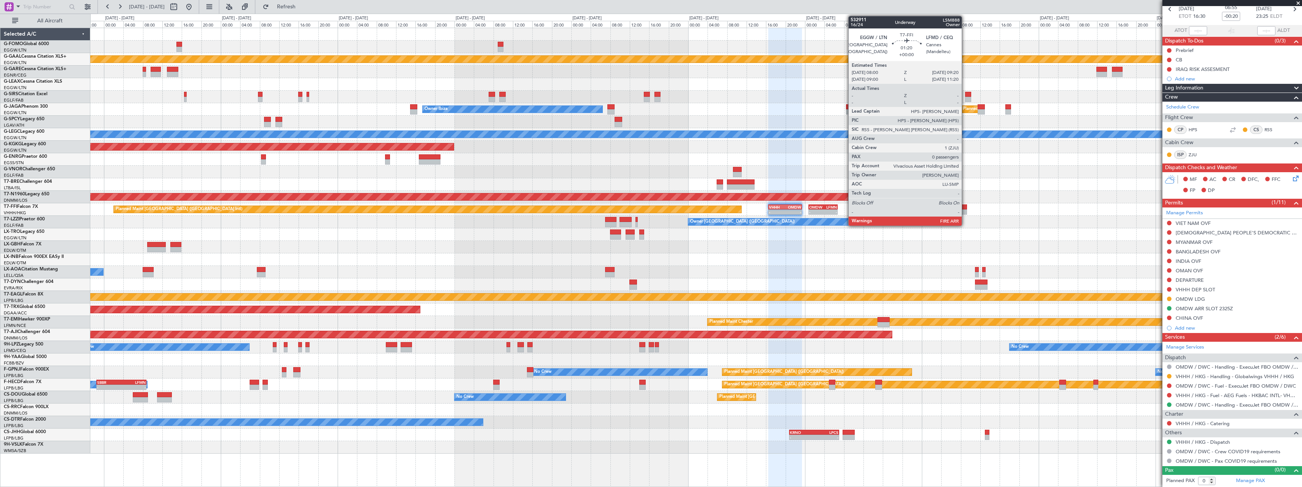
click at [965, 209] on div at bounding box center [964, 206] width 7 height 5
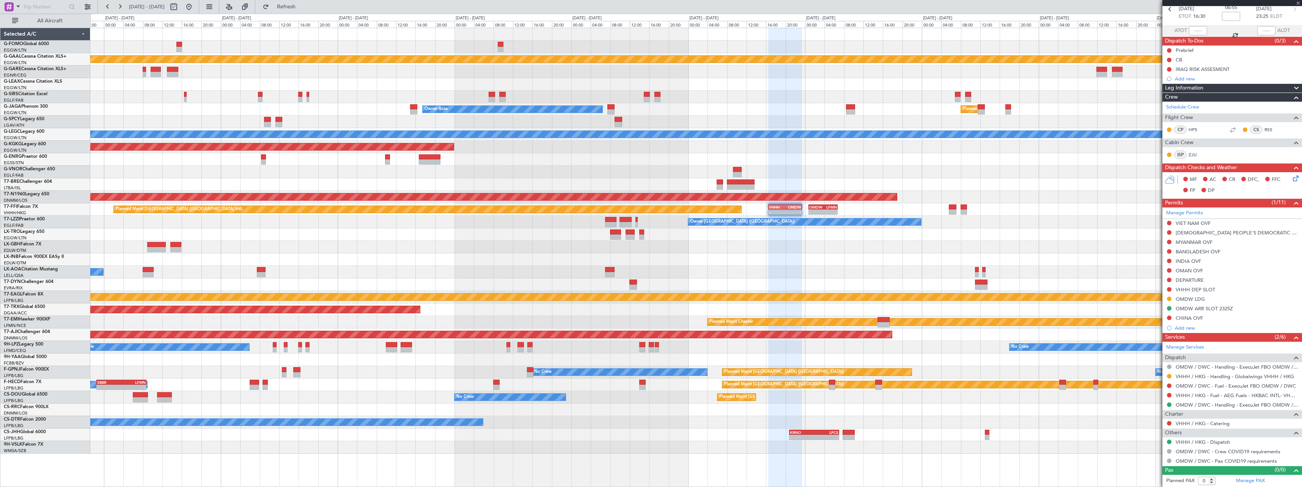
scroll to position [0, 0]
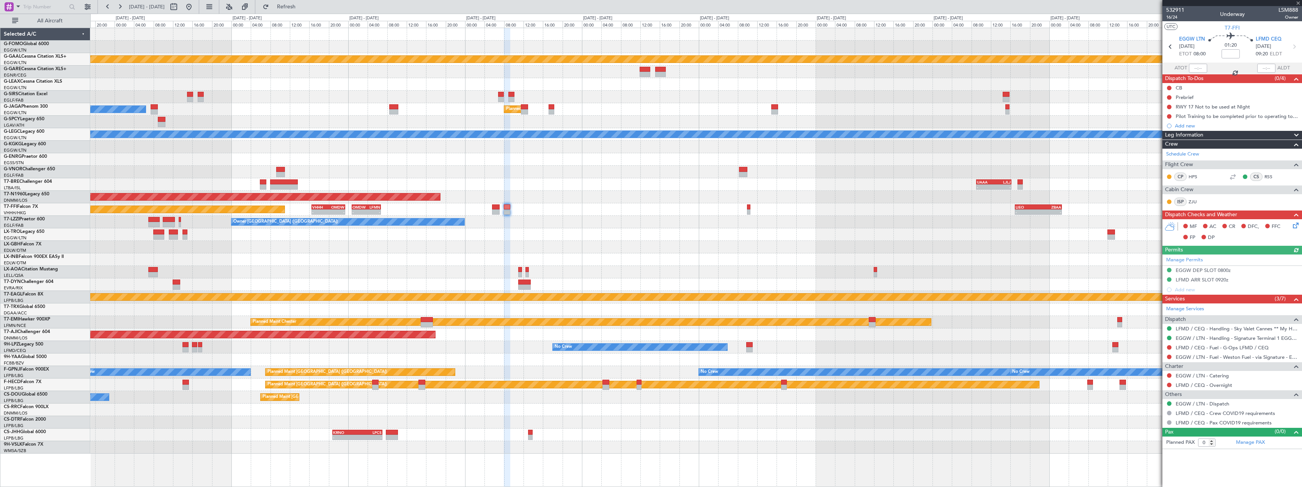
click at [558, 217] on div "Owner [GEOGRAPHIC_DATA] ([GEOGRAPHIC_DATA]) Owner Owner" at bounding box center [695, 222] width 1211 height 13
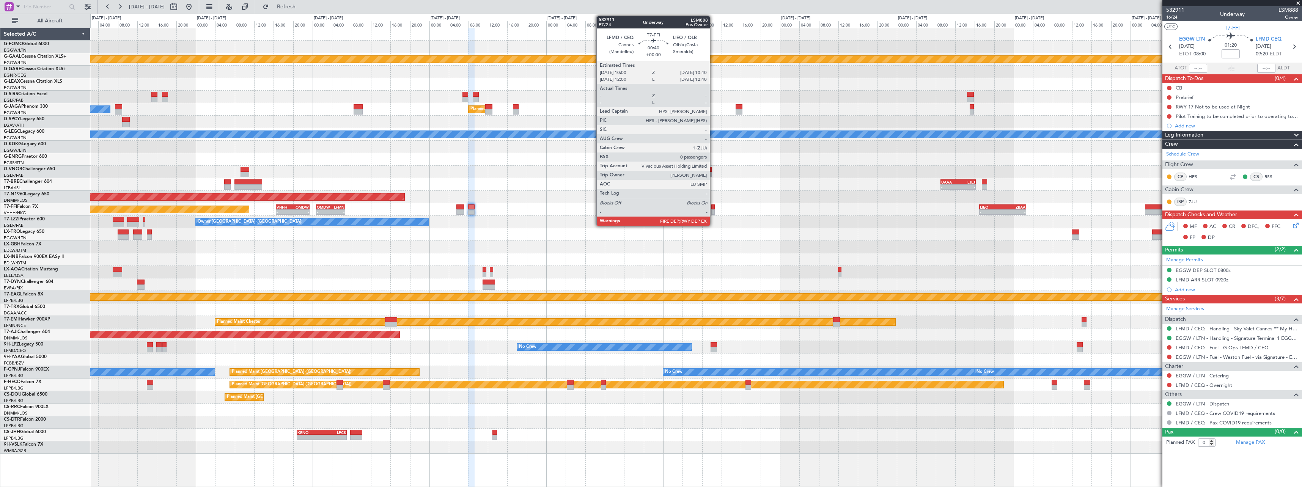
click at [713, 211] on div at bounding box center [712, 211] width 3 height 5
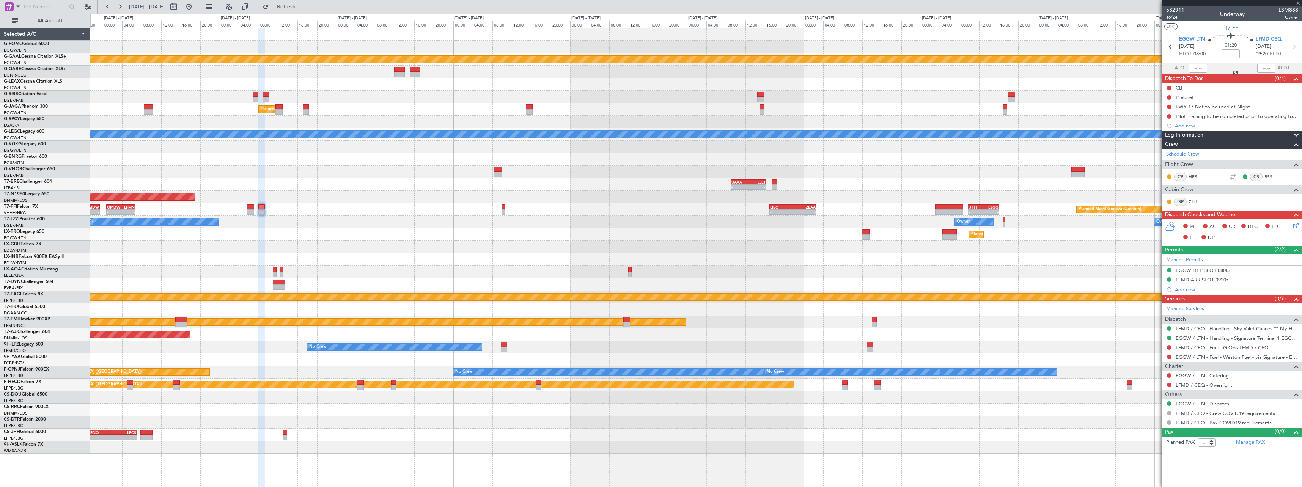
click at [671, 228] on div "Owner [GEOGRAPHIC_DATA] ([GEOGRAPHIC_DATA]) Owner Owner" at bounding box center [695, 222] width 1211 height 13
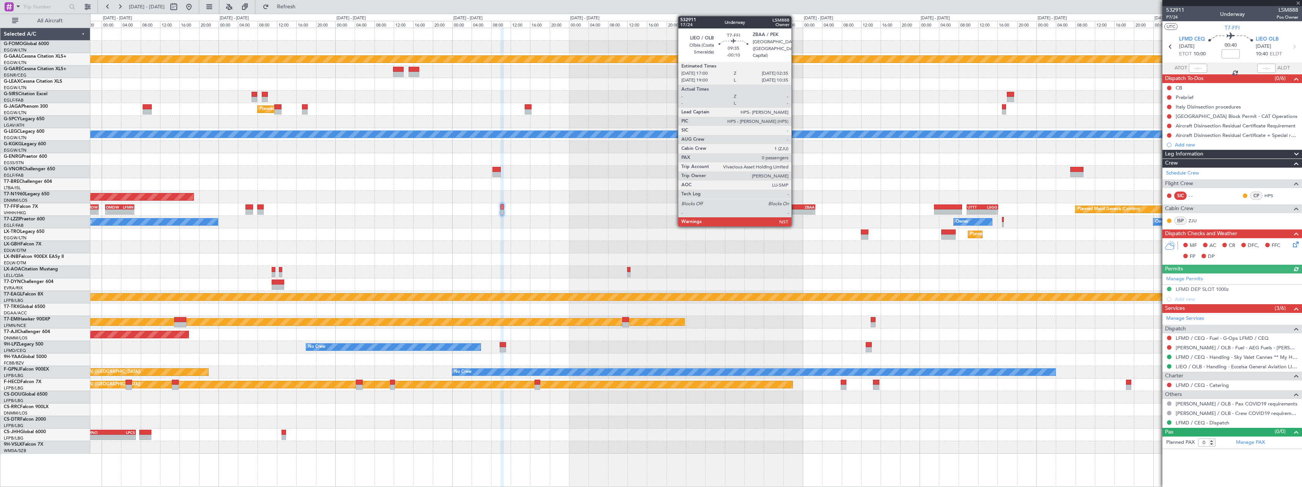
click at [795, 212] on div "-" at bounding box center [803, 212] width 23 height 5
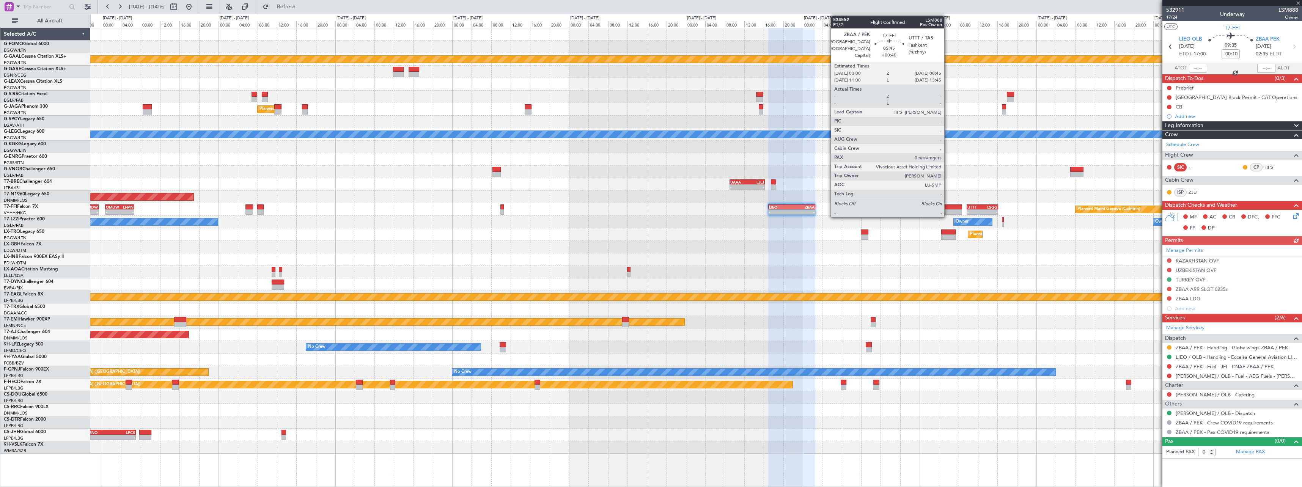
click at [948, 211] on div at bounding box center [948, 211] width 28 height 5
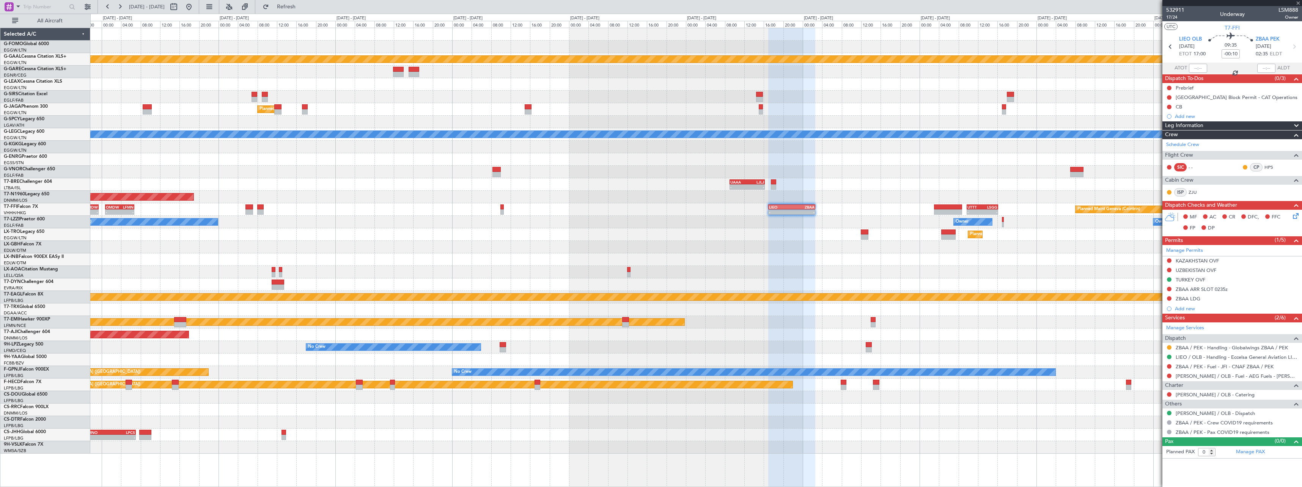
type input "+00:40"
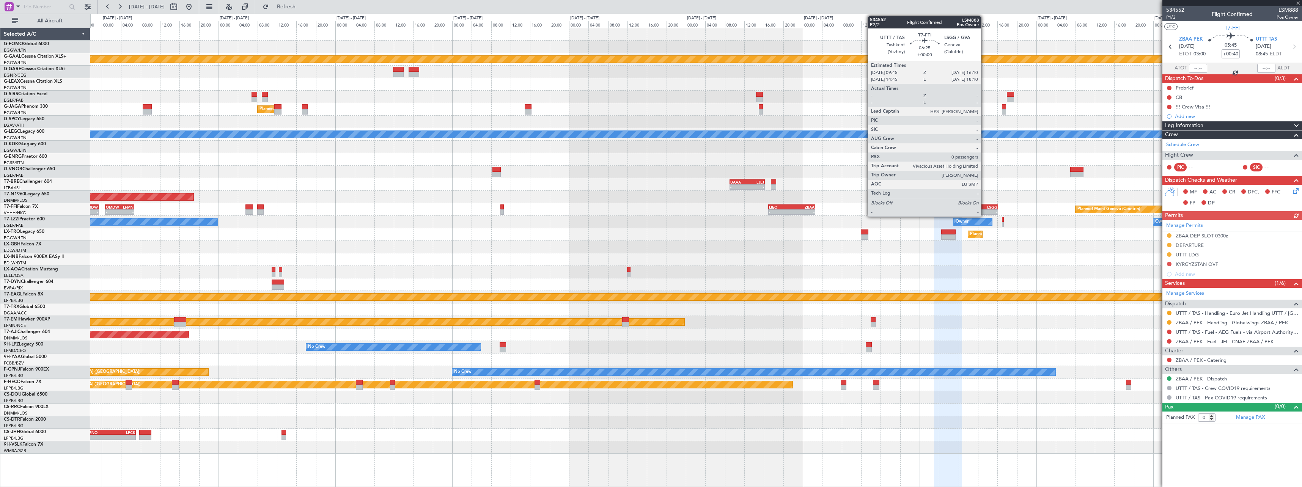
click at [986, 209] on div "- -" at bounding box center [982, 211] width 31 height 5
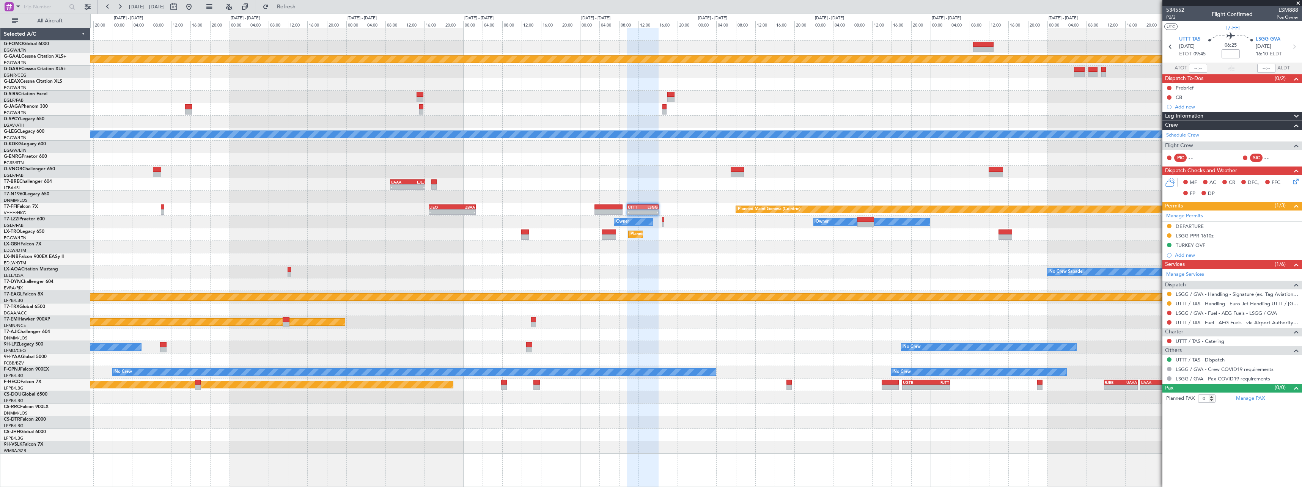
click at [1096, 253] on div "- - EGGW 13:30 Z KTEB 20:25 Z Planned [GEOGRAPHIC_DATA] Planned Maint [GEOGRAPH…" at bounding box center [695, 241] width 1211 height 426
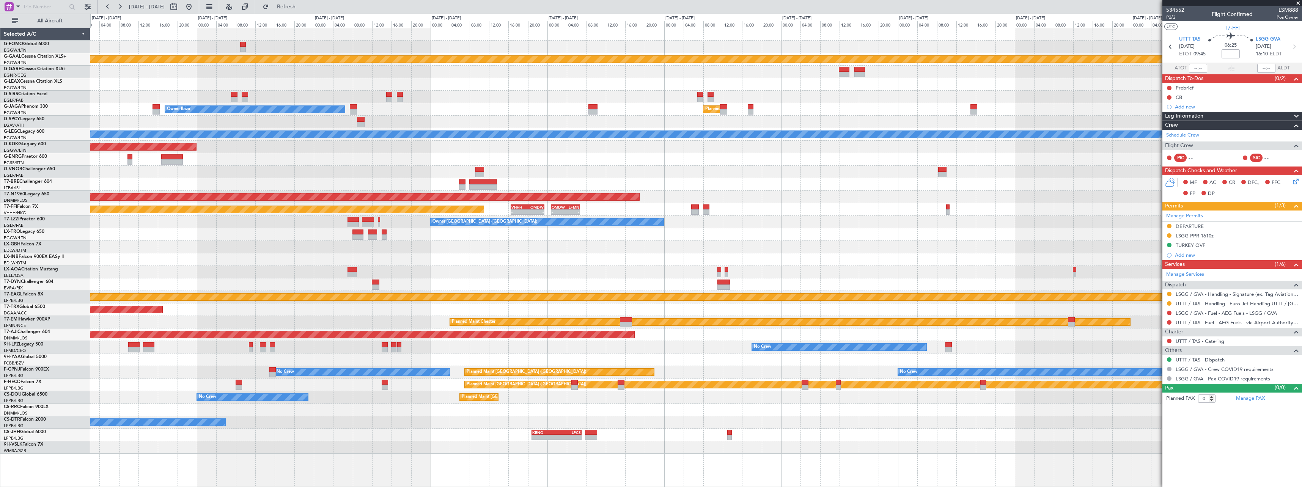
click at [1160, 259] on div at bounding box center [695, 259] width 1211 height 13
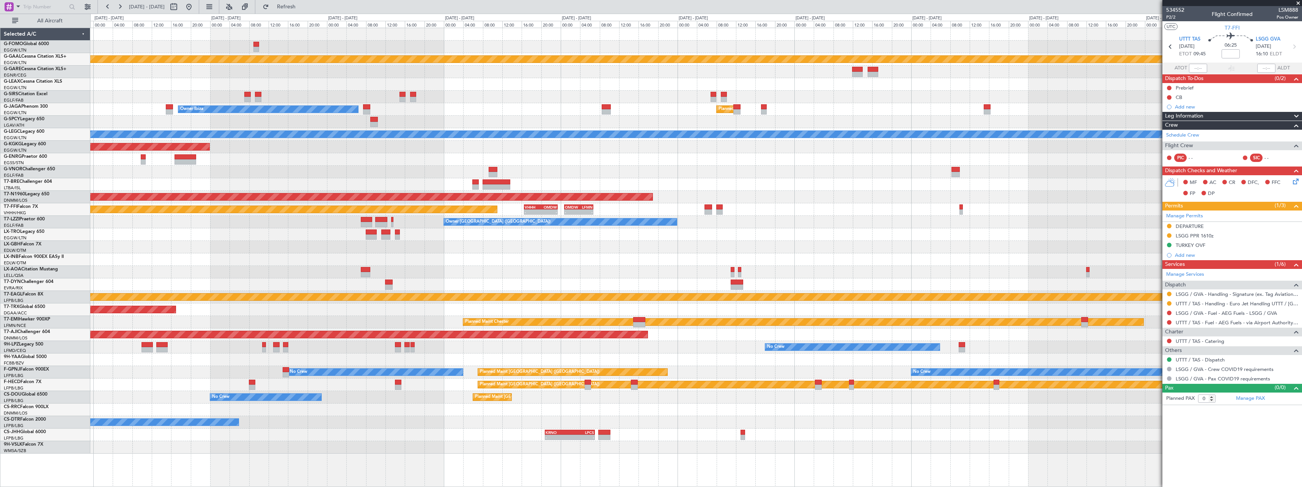
click at [646, 246] on div at bounding box center [695, 247] width 1211 height 13
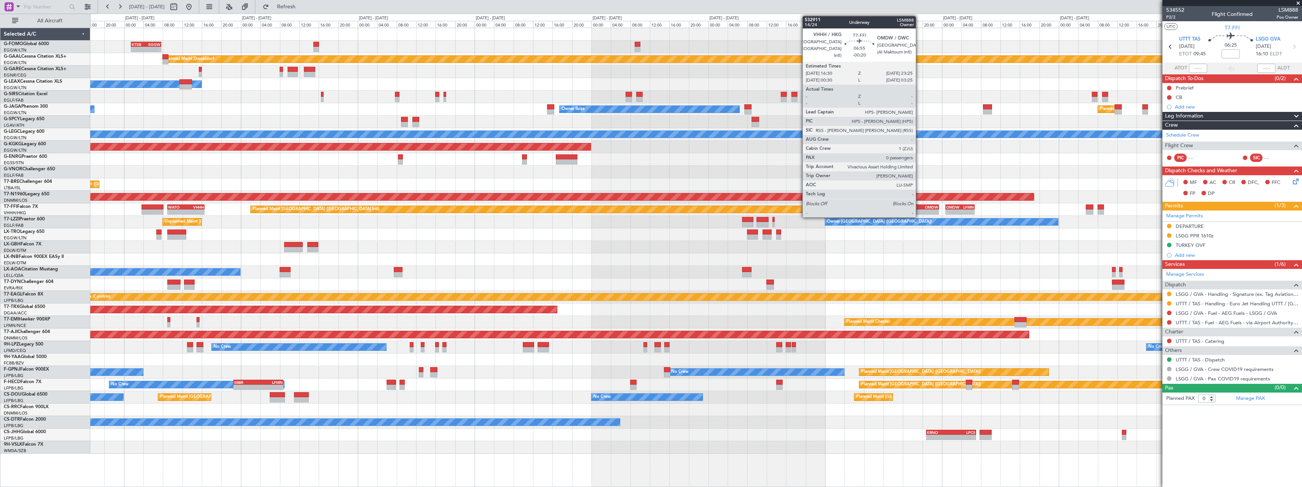
click at [920, 213] on div "-" at bounding box center [914, 212] width 16 height 5
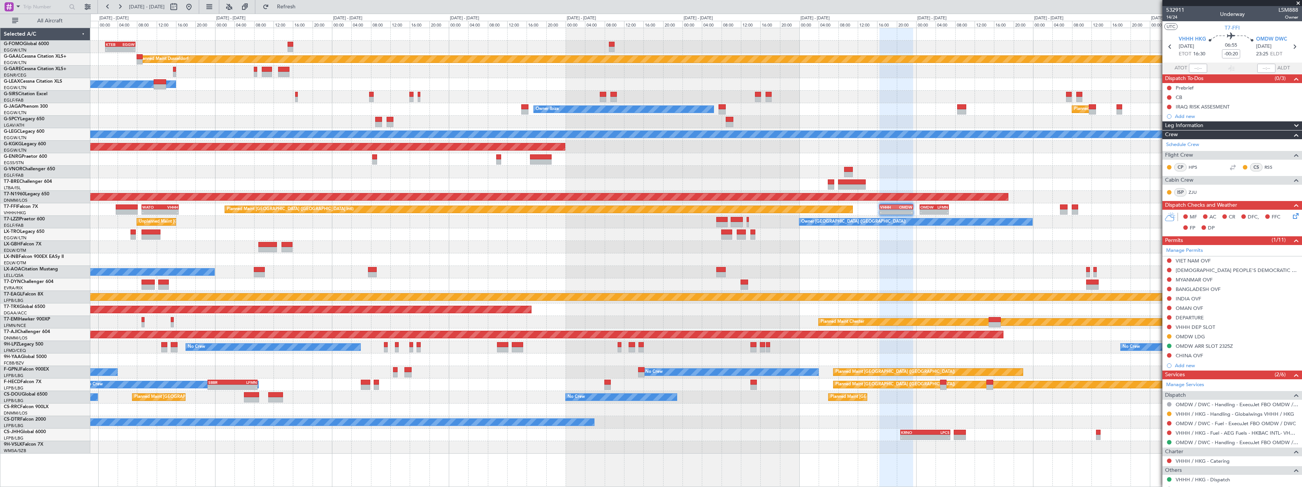
click at [769, 258] on div "- - KTEB 01:30 Z EGGW 07:40 Z EGGW 20:00 Z KTEB 03:25 Z - - [PERSON_NAME] 00:35…" at bounding box center [695, 241] width 1211 height 426
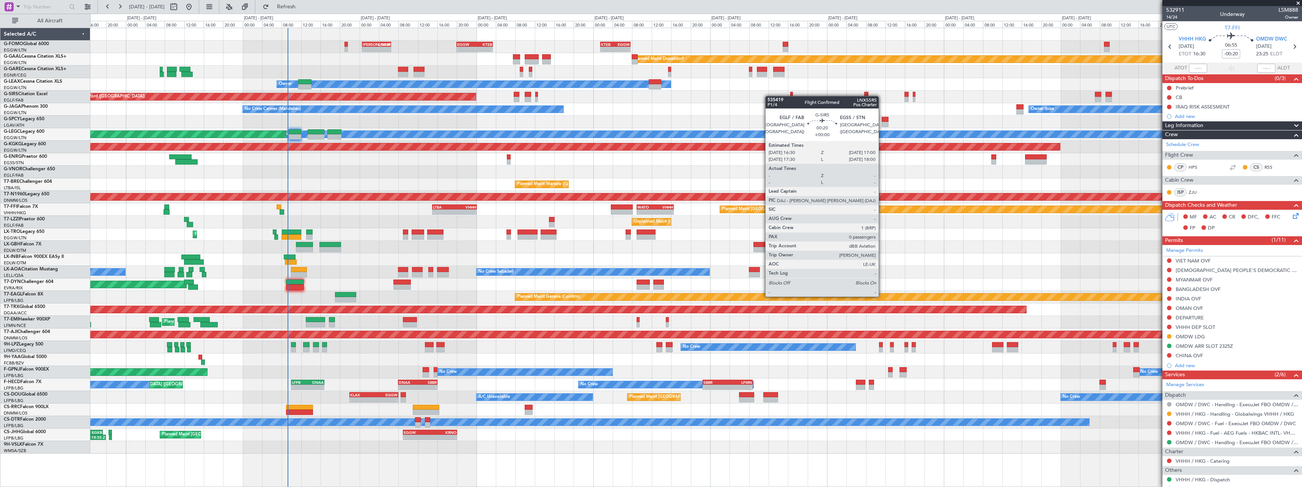
click at [798, 94] on div "Unplanned Maint Oxford ([GEOGRAPHIC_DATA])" at bounding box center [695, 97] width 1211 height 13
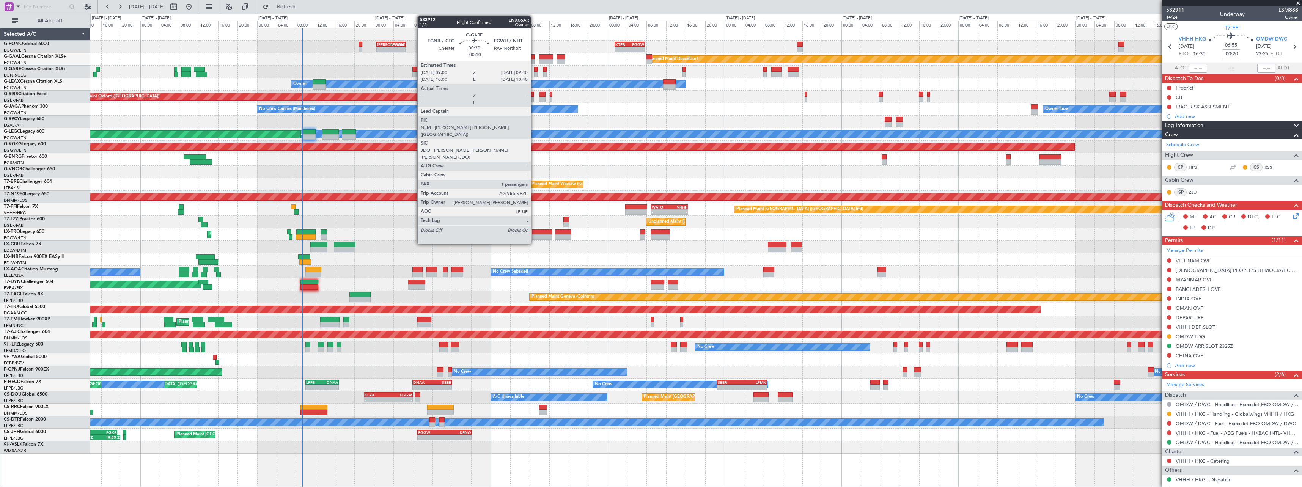
click at [535, 74] on div at bounding box center [535, 74] width 3 height 5
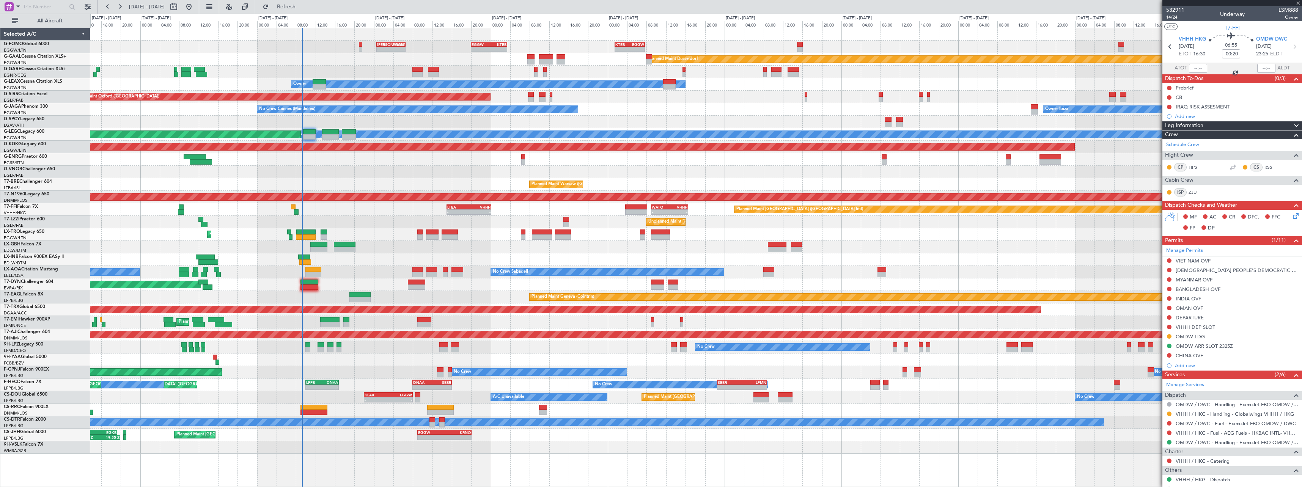
type input "-00:10"
type input "1"
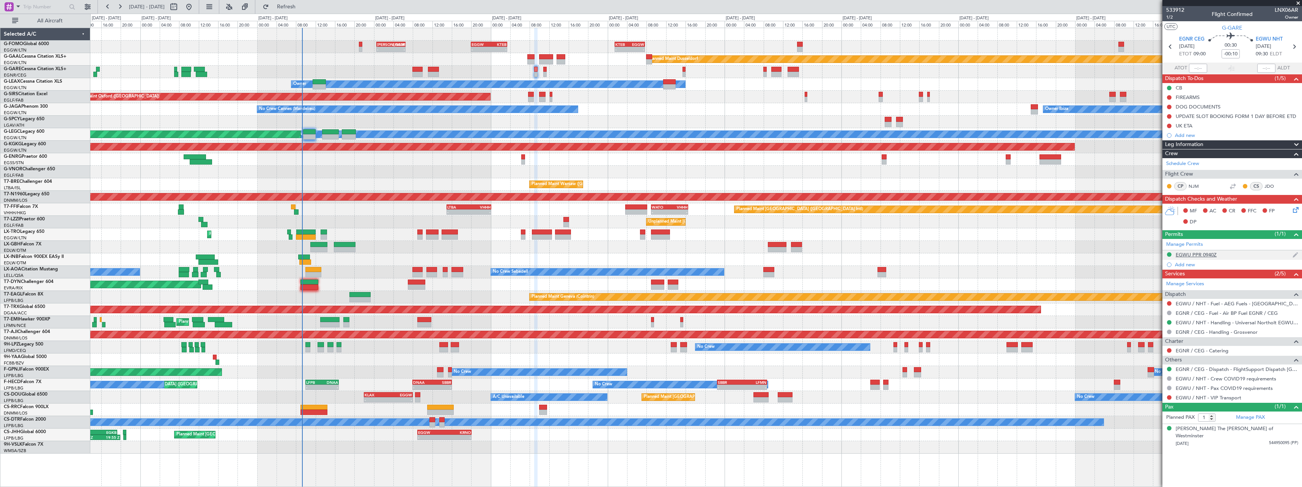
click at [1193, 255] on div "EGWU PPR 0940Z" at bounding box center [1196, 255] width 41 height 6
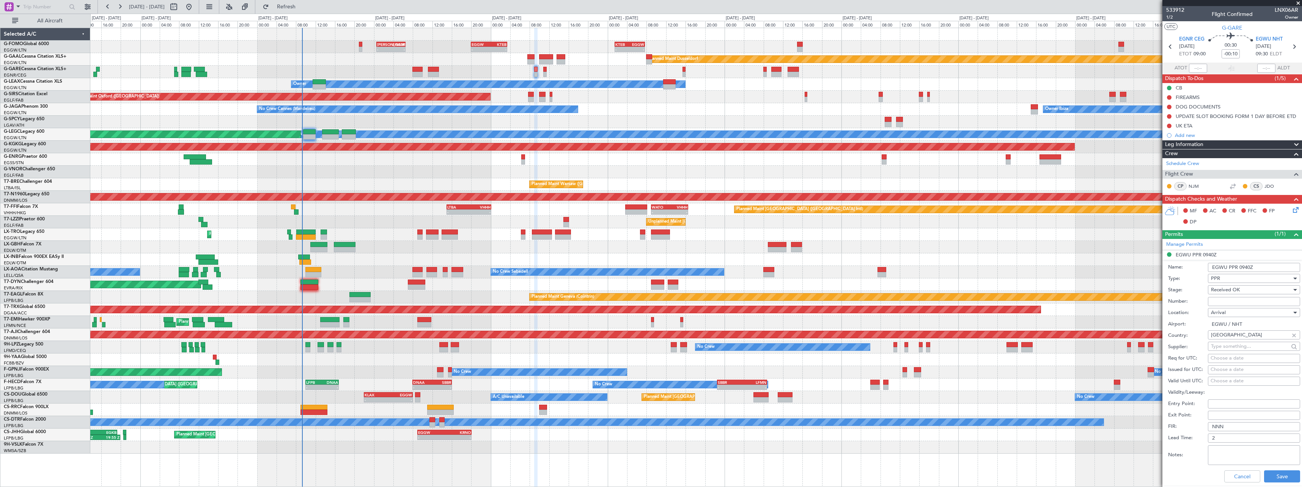
click at [1250, 297] on input "Number:" at bounding box center [1254, 301] width 92 height 9
paste input "NHT-214825"
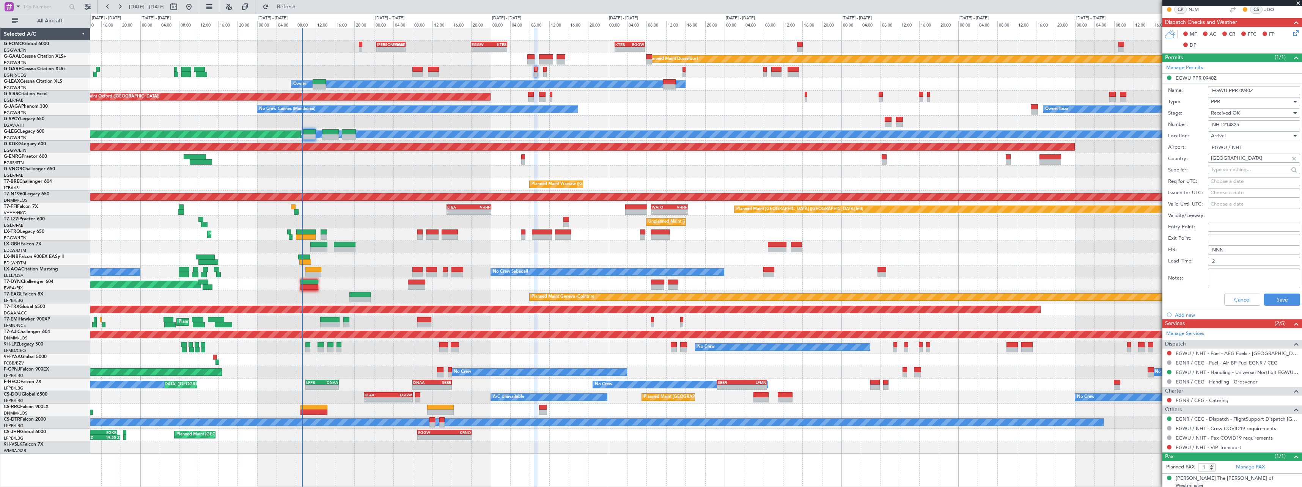
scroll to position [180, 0]
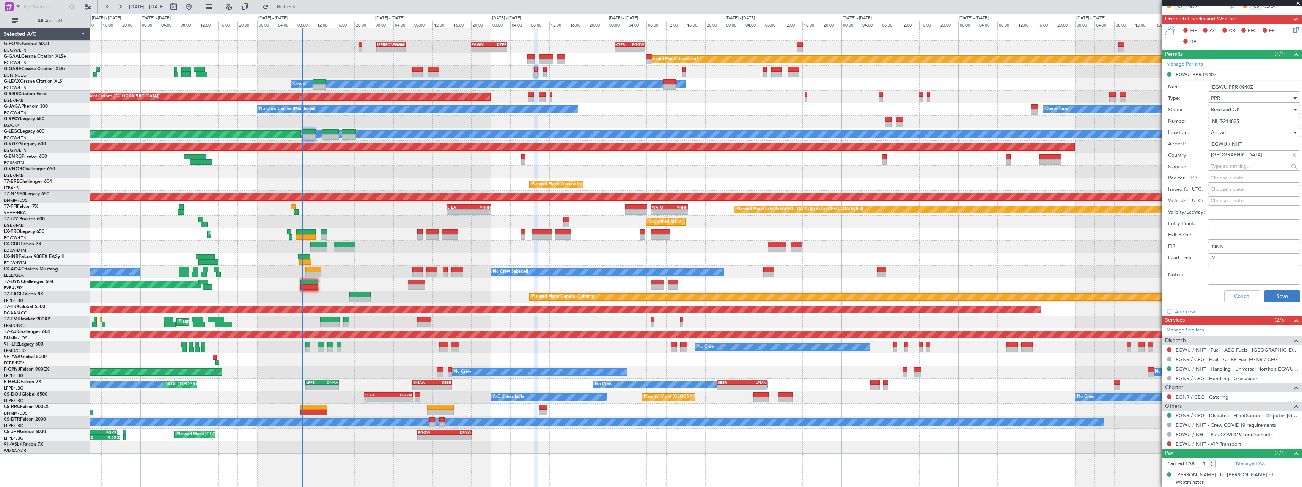
type input "NHT-214825"
click at [1266, 294] on button "Save" at bounding box center [1282, 296] width 36 height 12
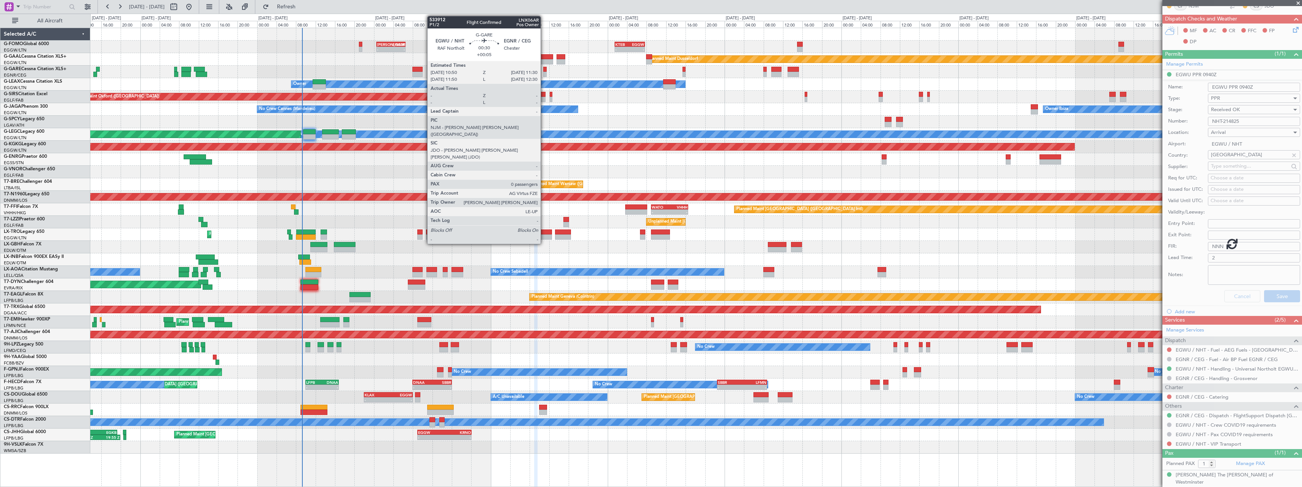
scroll to position [0, 0]
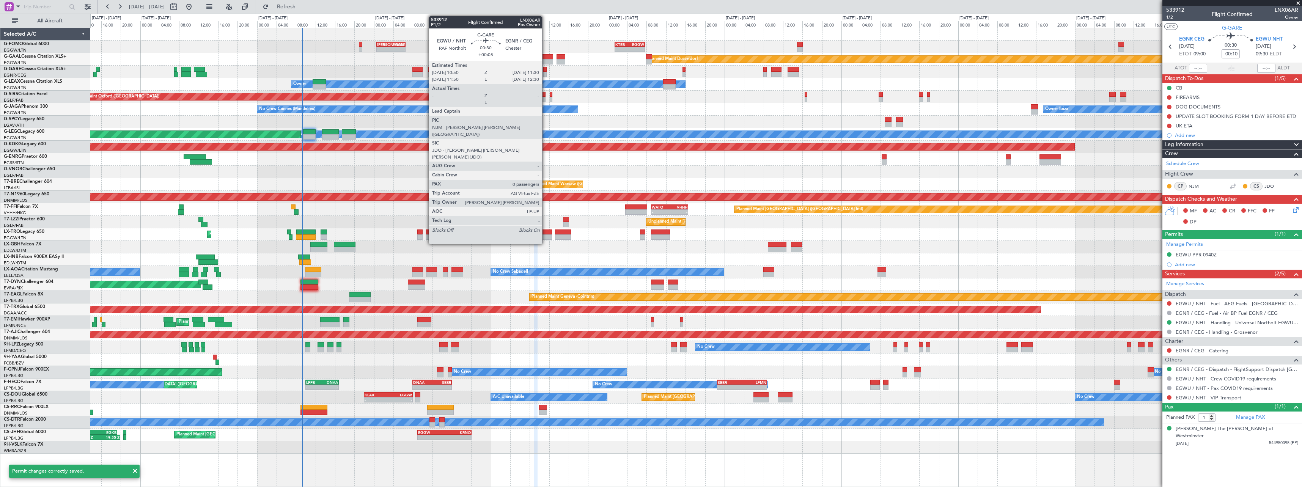
click at [546, 71] on div at bounding box center [544, 69] width 3 height 5
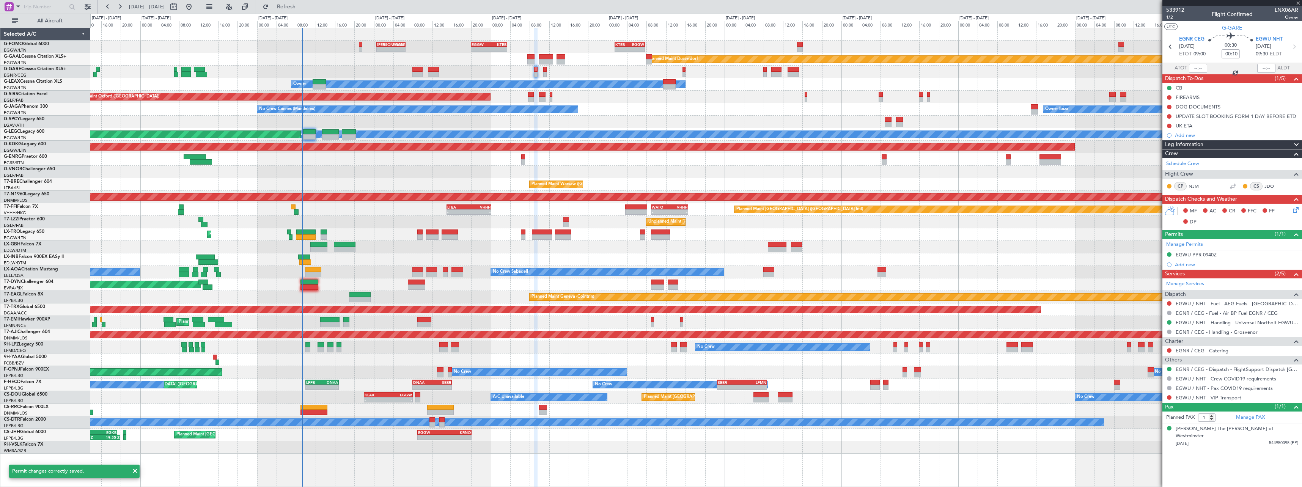
type input "+00:05"
type input "0"
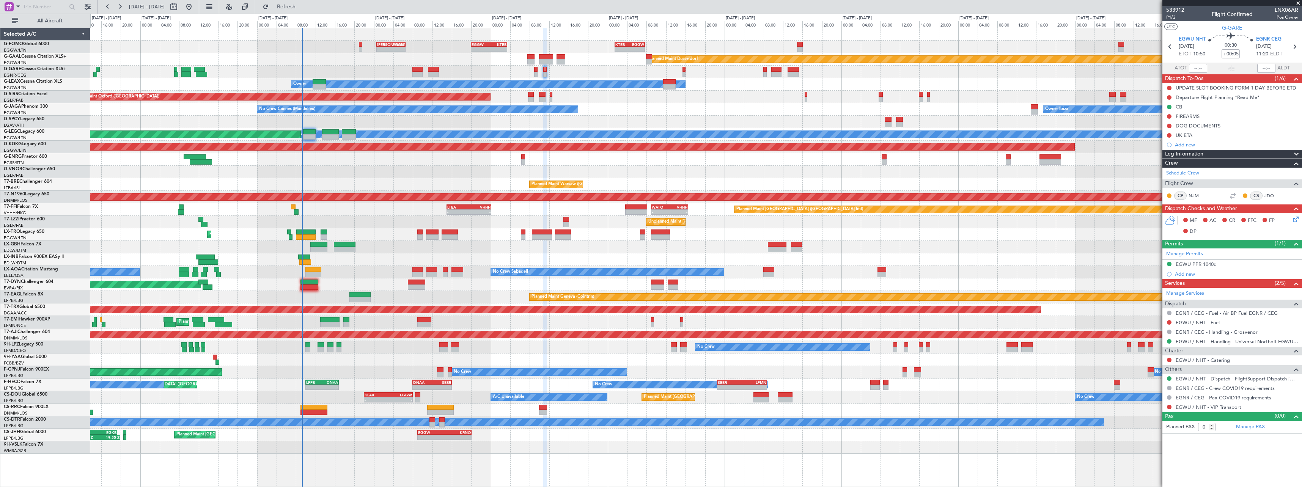
drag, startPoint x: 1200, startPoint y: 262, endPoint x: 1205, endPoint y: 264, distance: 4.4
click at [1202, 263] on div "EGWU PPR 1040z" at bounding box center [1196, 264] width 40 height 6
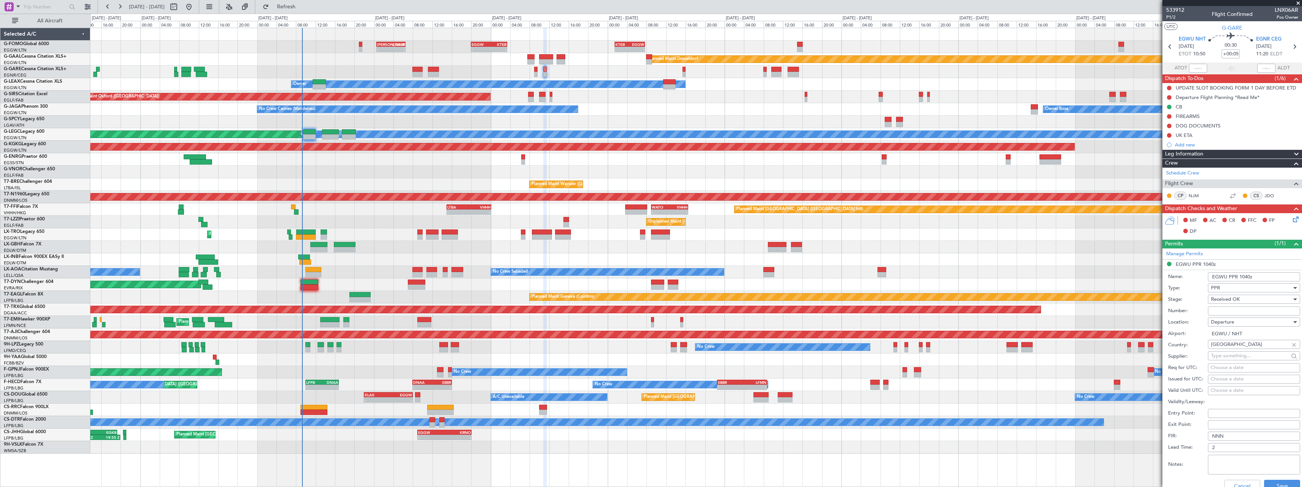
click at [1247, 308] on input "Number:" at bounding box center [1254, 311] width 92 height 9
paste input "NHT-214825"
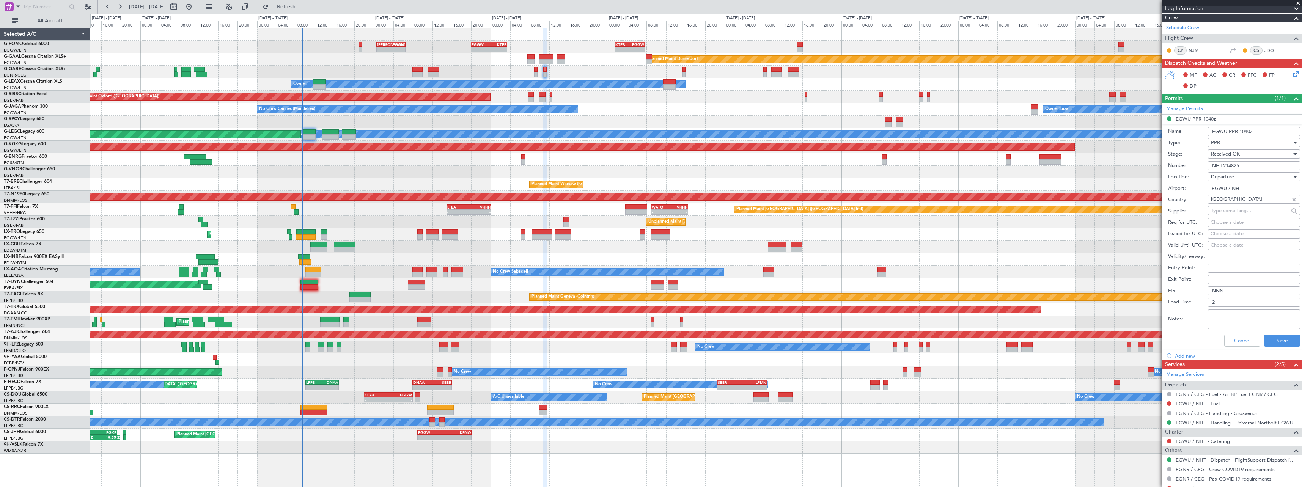
scroll to position [152, 0]
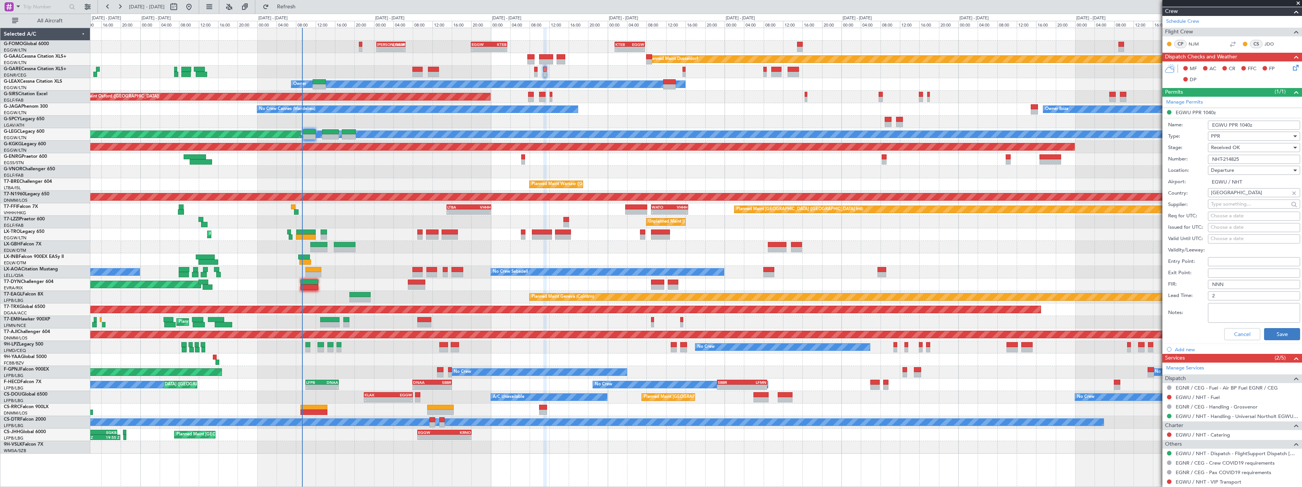
type input "NHT-214825"
click at [1281, 333] on button "Save" at bounding box center [1282, 334] width 36 height 12
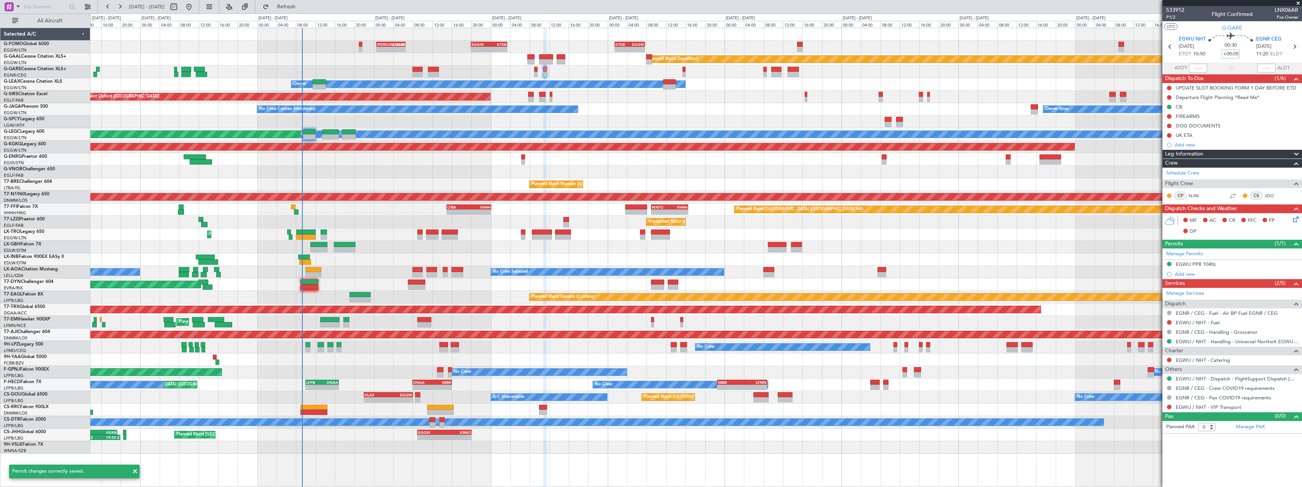
scroll to position [0, 0]
drag, startPoint x: 1202, startPoint y: 264, endPoint x: 1213, endPoint y: 270, distance: 12.8
click at [1203, 264] on div "EGWU PPR 1040z" at bounding box center [1196, 264] width 40 height 6
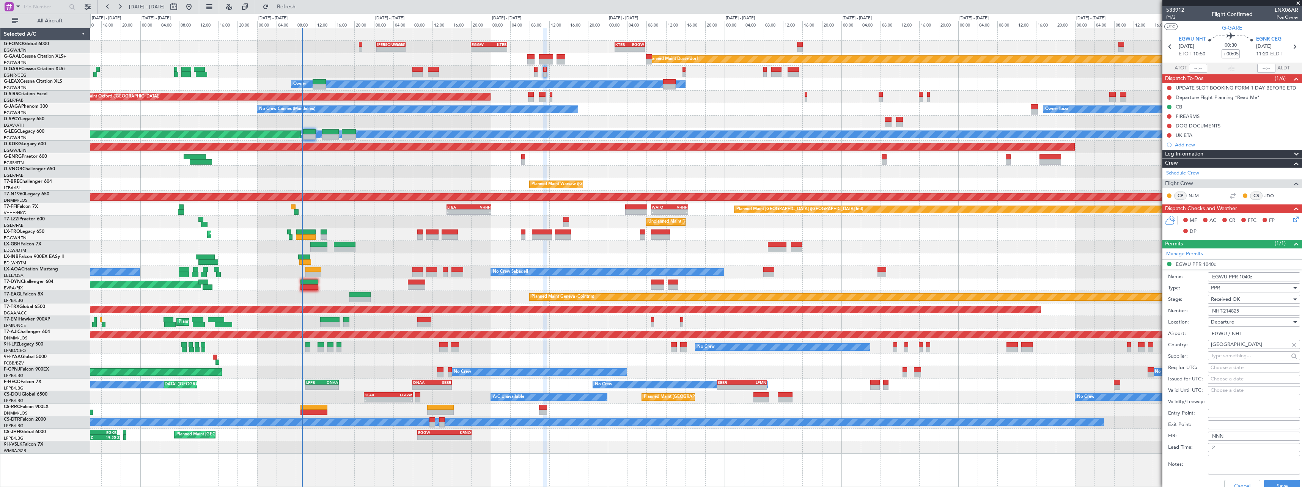
click at [1247, 279] on input "EGWU PPR 1040z" at bounding box center [1254, 276] width 92 height 9
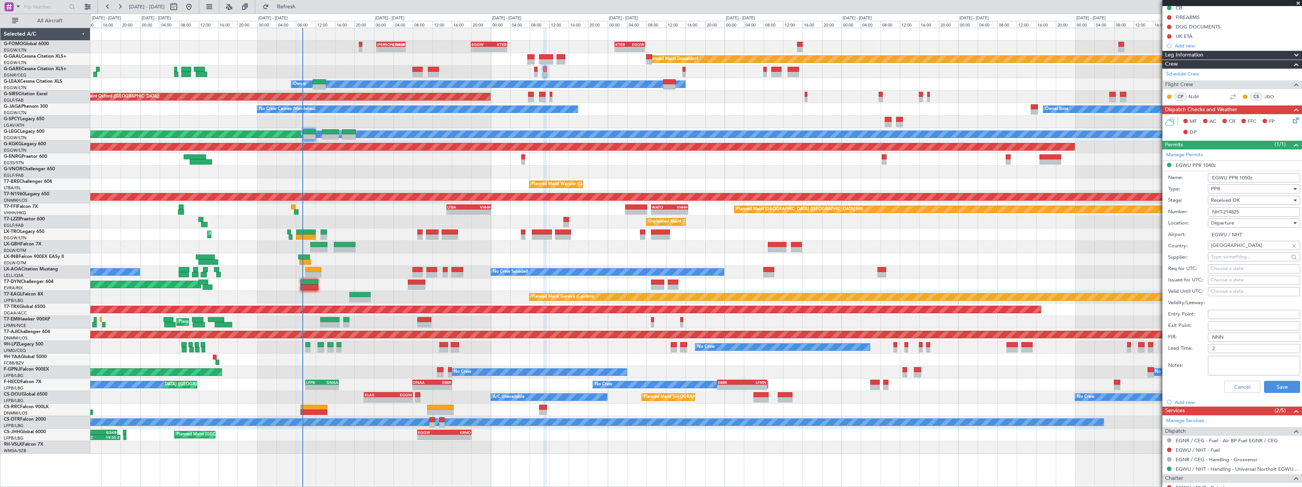
scroll to position [152, 0]
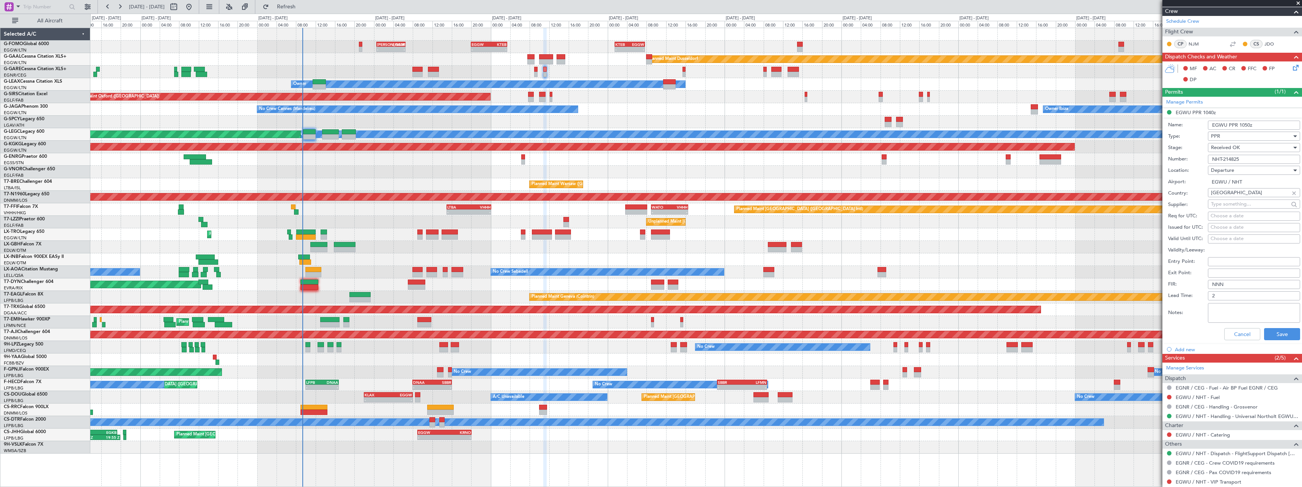
type input "EGWU PPR 1050z"
drag, startPoint x: 1277, startPoint y: 341, endPoint x: 1280, endPoint y: 336, distance: 5.8
click at [1277, 340] on div "Cancel Save" at bounding box center [1234, 334] width 132 height 20
click at [1280, 336] on button "Save" at bounding box center [1282, 334] width 36 height 12
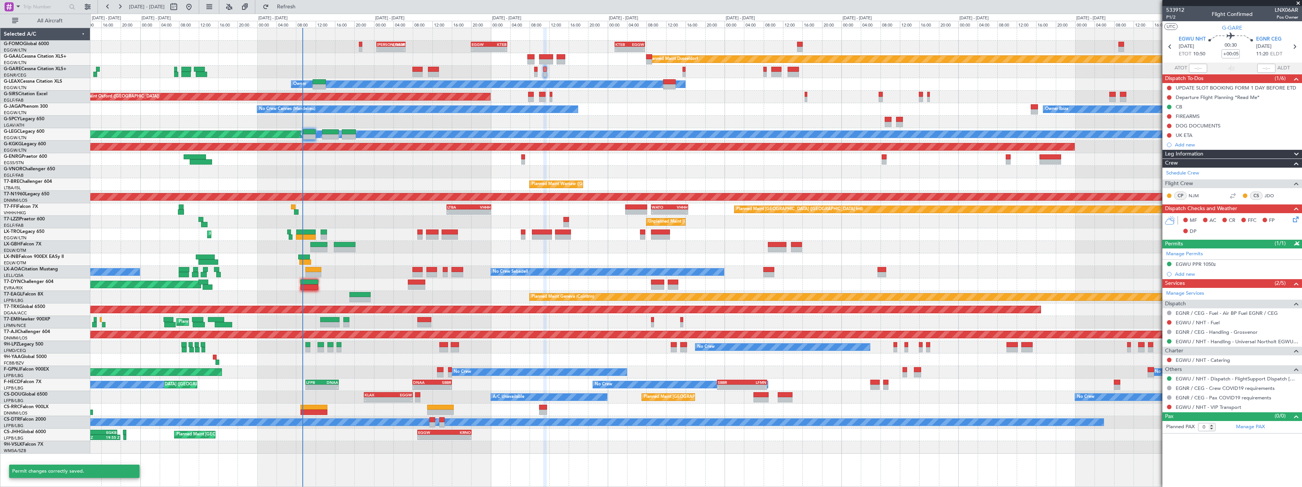
scroll to position [0, 0]
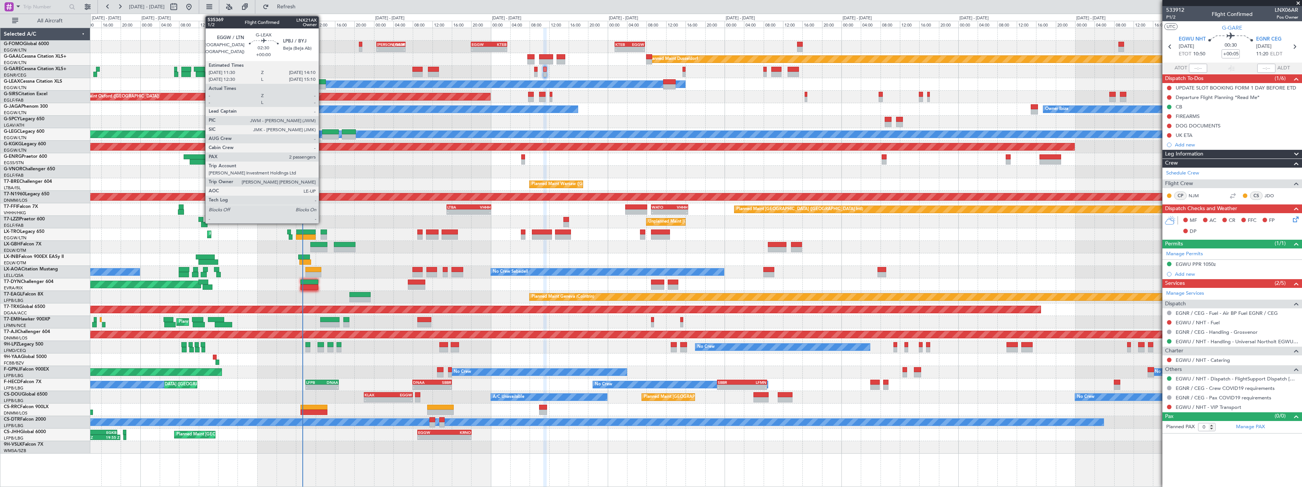
click at [322, 81] on div at bounding box center [319, 81] width 13 height 5
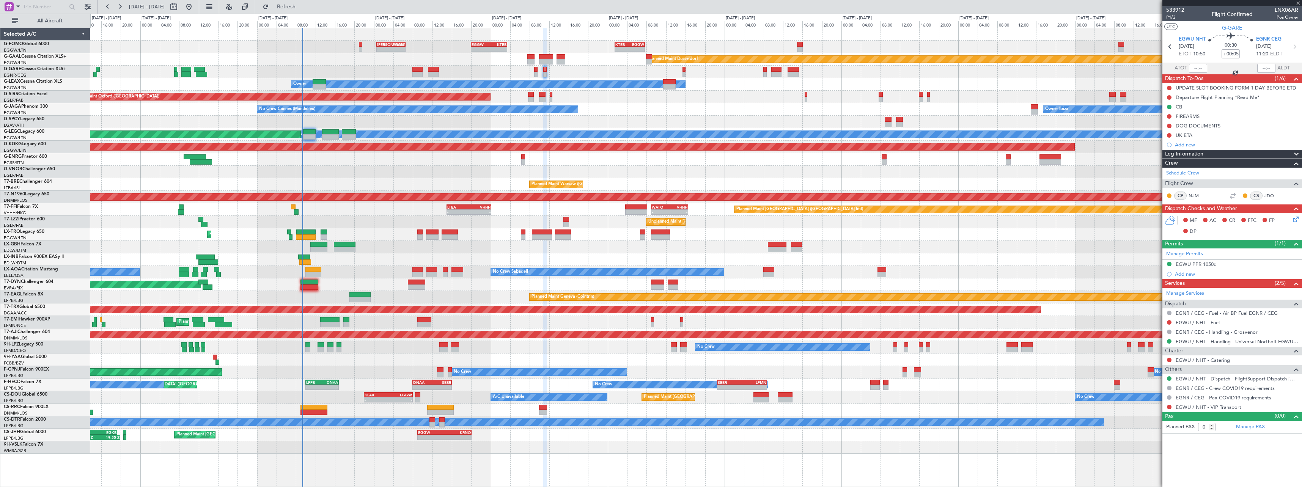
type input "2"
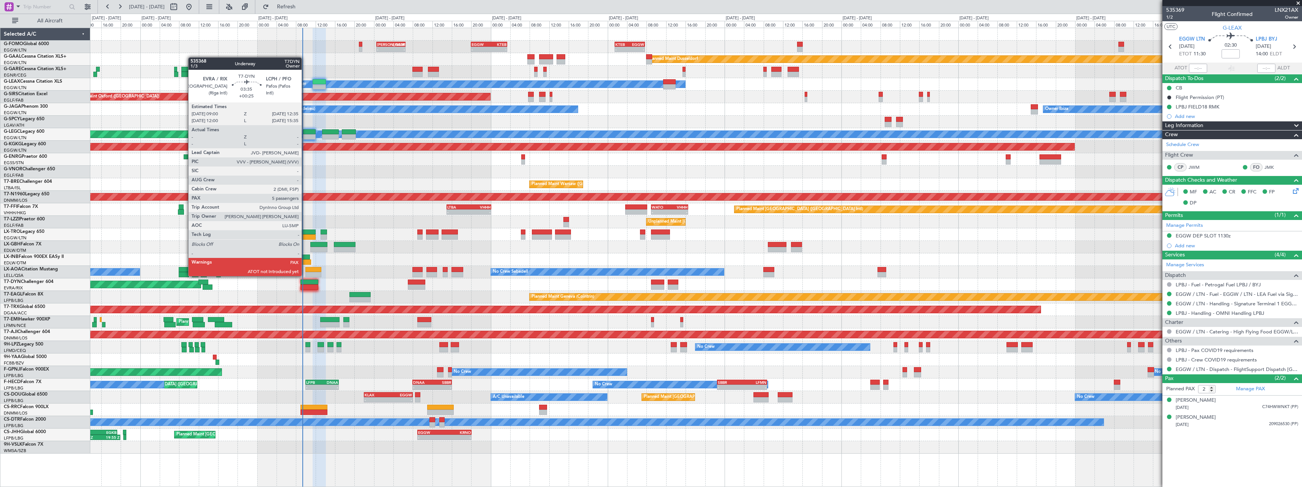
click at [305, 282] on div at bounding box center [308, 282] width 17 height 5
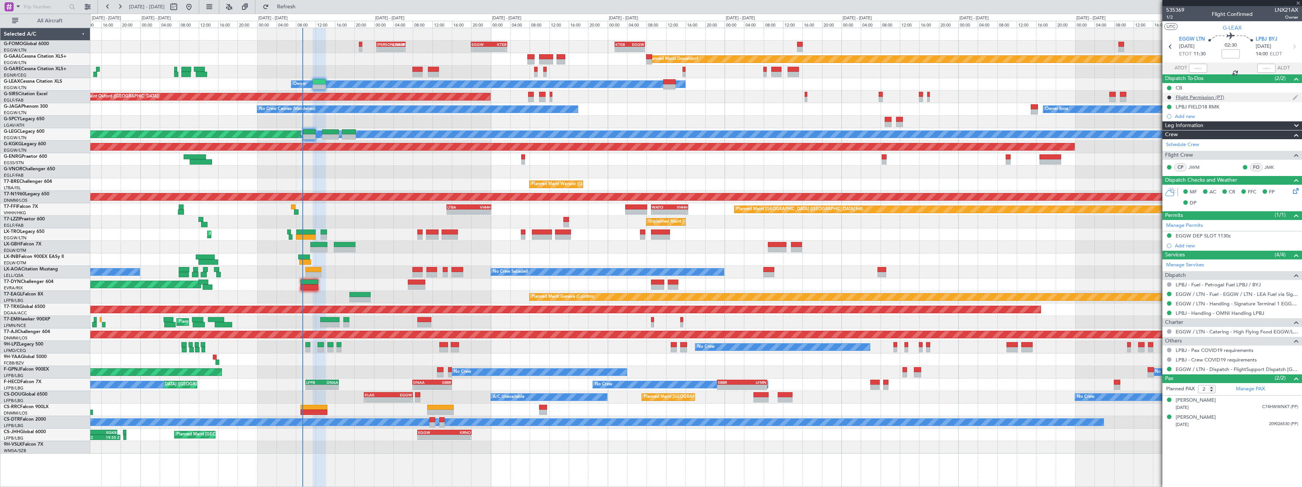
type input "+00:25"
type input "5"
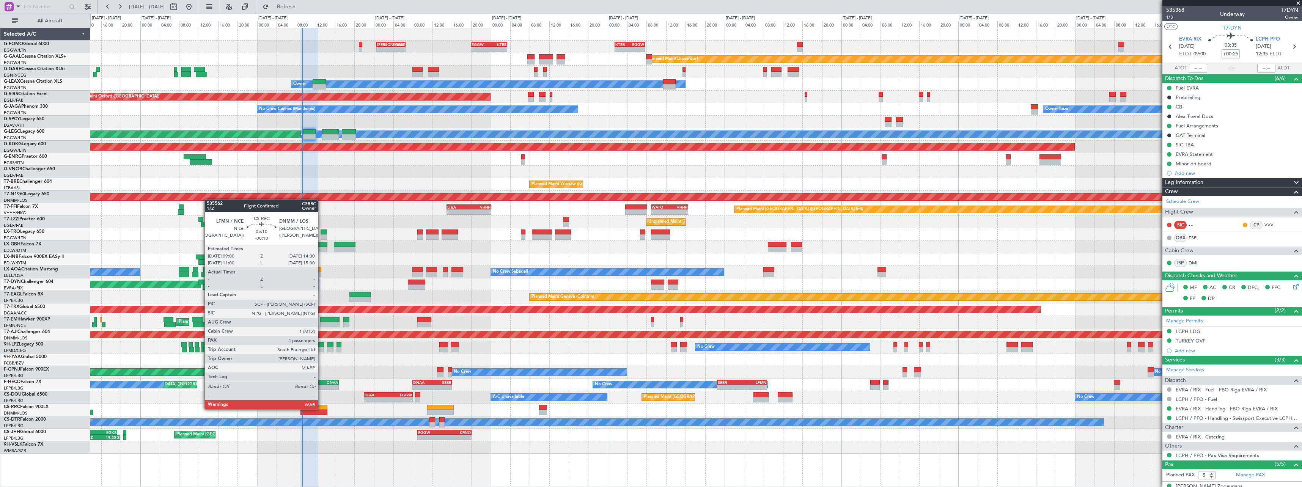
click at [321, 409] on div at bounding box center [313, 407] width 27 height 5
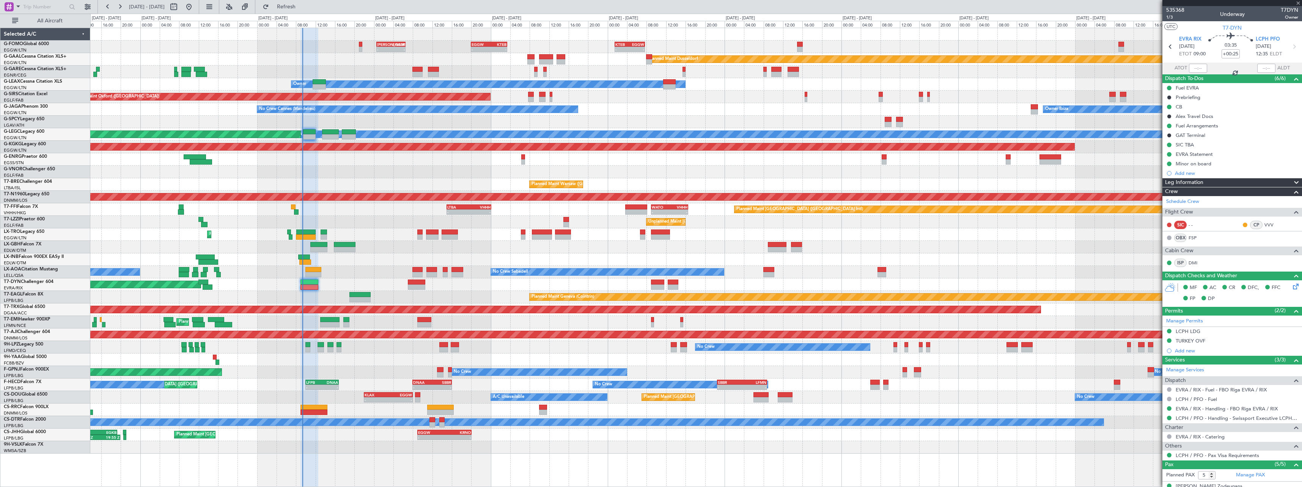
type input "-00:10"
type input "4"
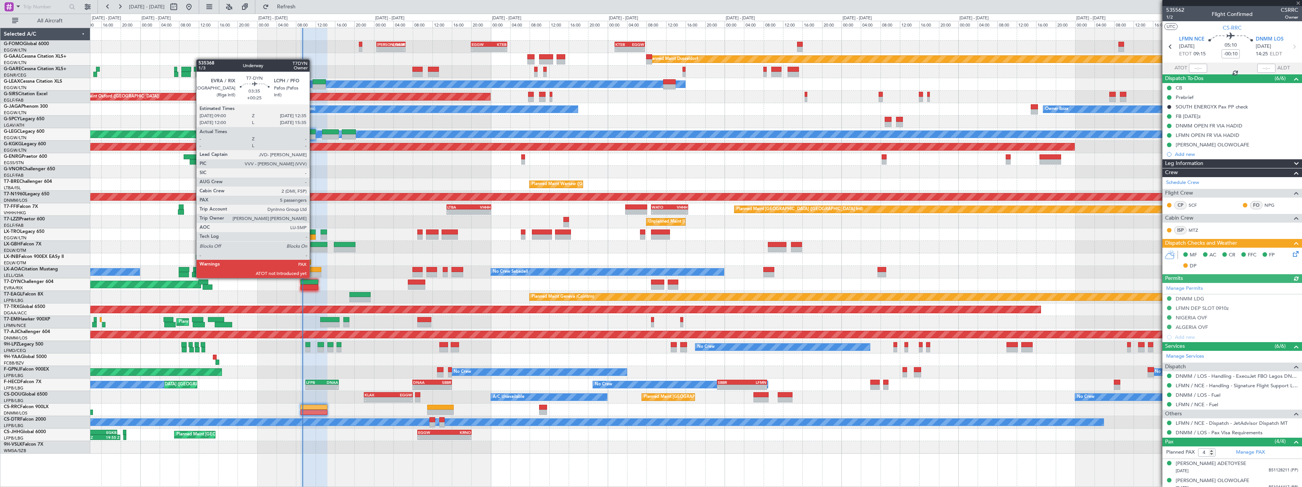
click at [313, 284] on div at bounding box center [308, 282] width 17 height 5
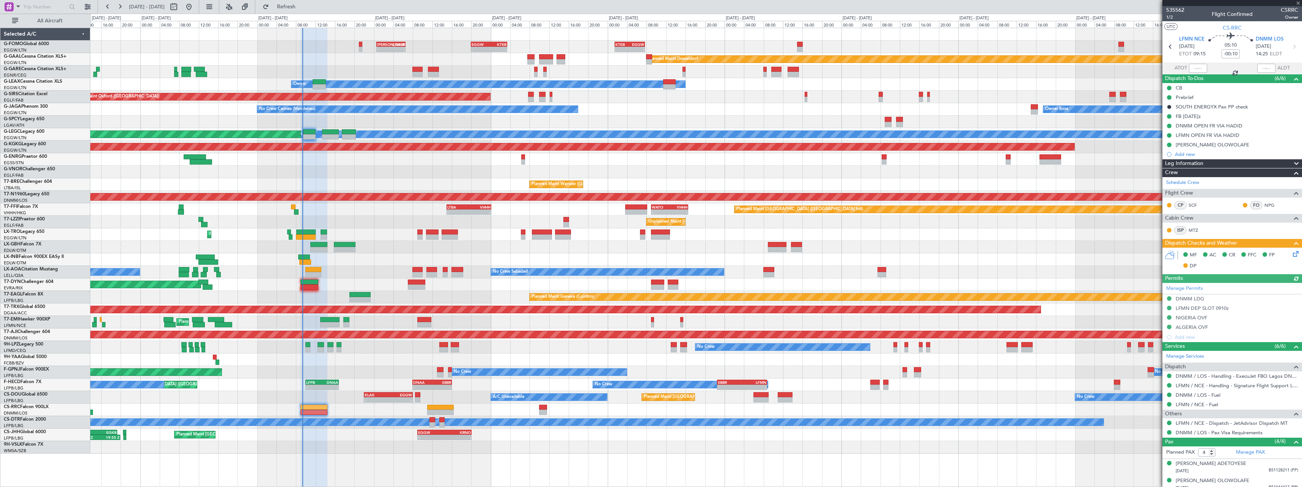
type input "+00:25"
type input "5"
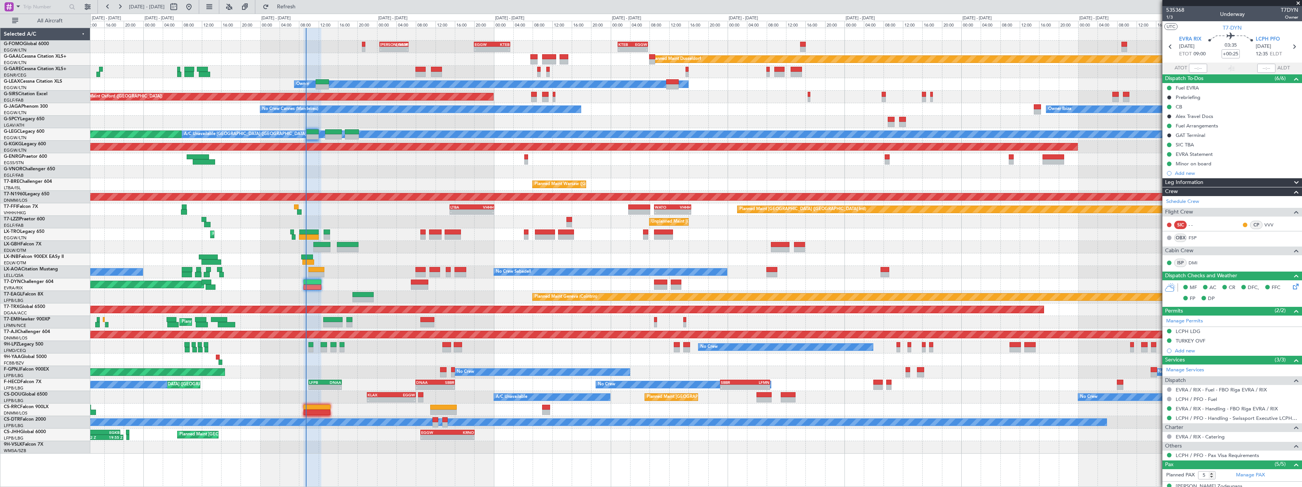
click at [572, 234] on div "- - KACK 00:35 Z EGGW 06:30 Z - - EGGW 20:00 Z KTEB 03:25 Z - - KTEB 01:30 Z EG…" at bounding box center [695, 241] width 1211 height 426
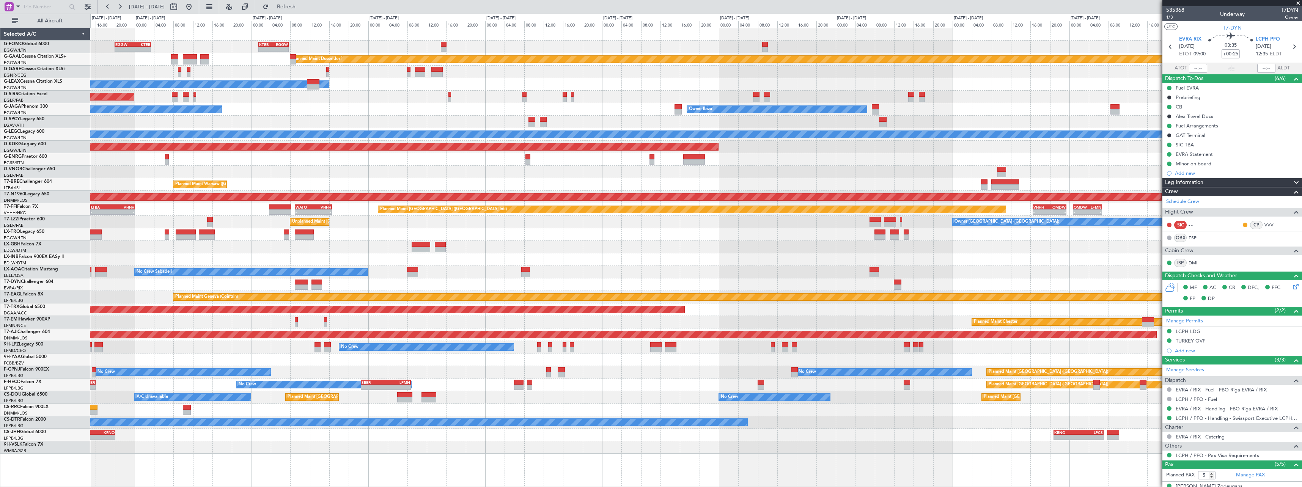
click at [470, 360] on div "- - EGGW 20:00 Z KTEB 03:25 Z - - KTEB 01:30 Z EGGW 07:40 Z KACK 00:35 Z EGGW 0…" at bounding box center [695, 241] width 1211 height 426
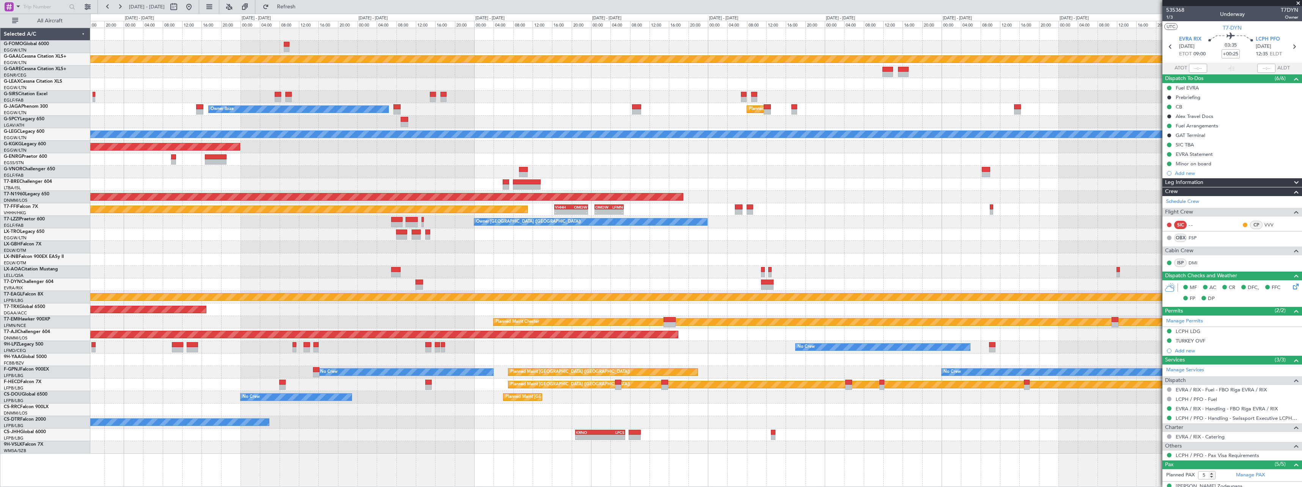
click at [587, 173] on div at bounding box center [695, 172] width 1211 height 13
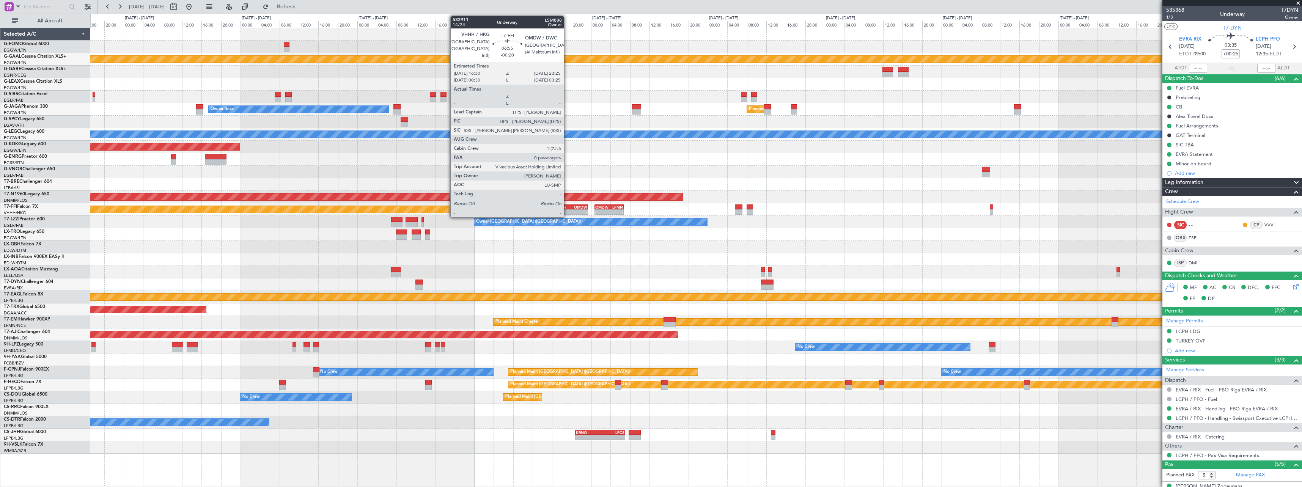
click at [567, 210] on div "-" at bounding box center [563, 212] width 16 height 5
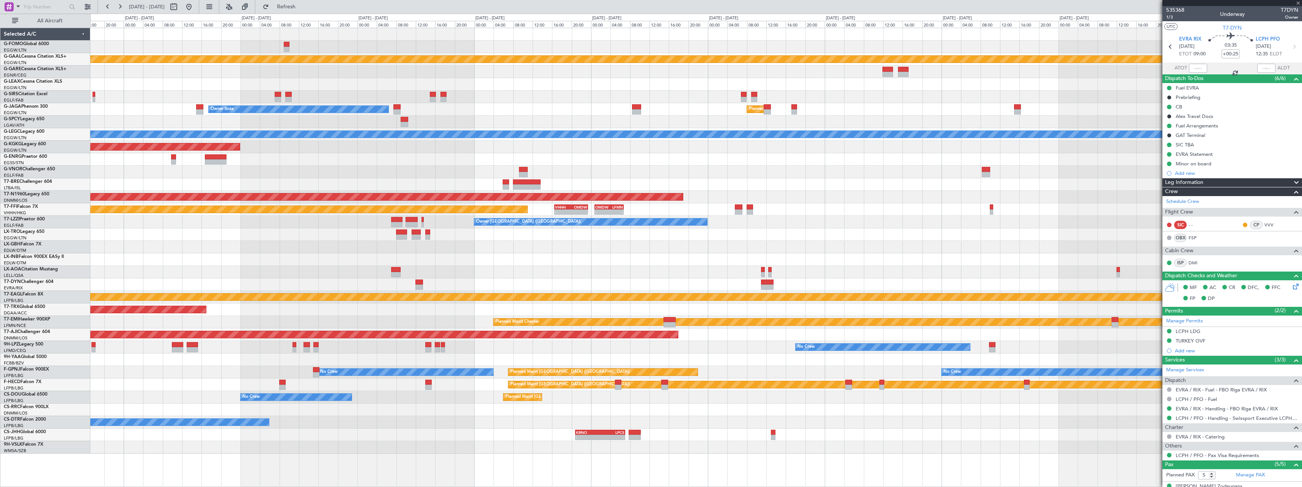
type input "-00:20"
type input "0"
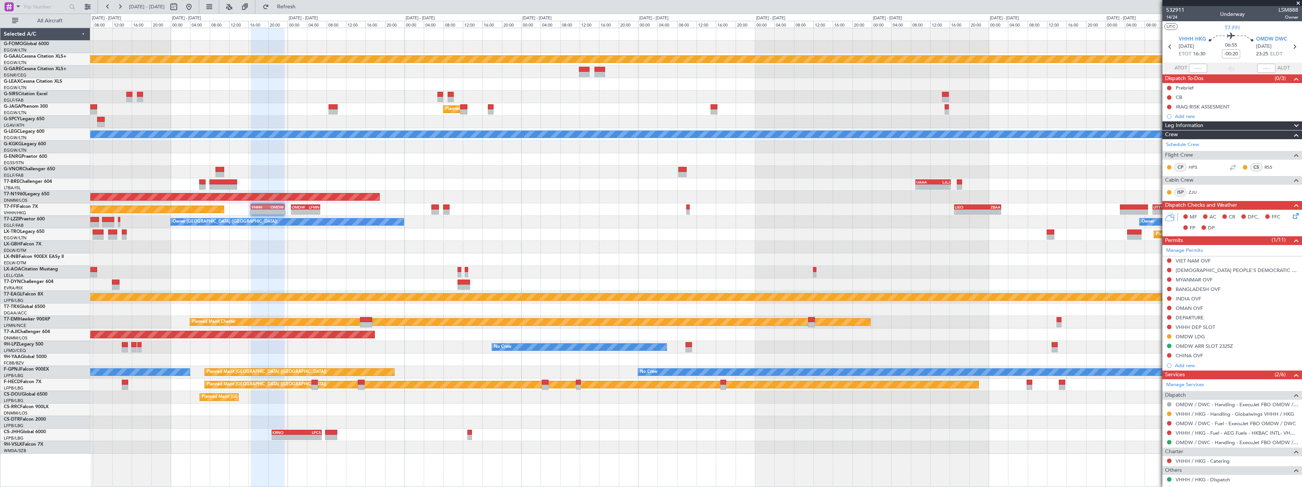
click at [627, 207] on div "Planned Maint Dusseldorf Planned Maint London (Luton) Owner Ibiza A/C Unavailab…" at bounding box center [695, 241] width 1211 height 426
drag, startPoint x: 1214, startPoint y: 416, endPoint x: 1206, endPoint y: 416, distance: 7.2
click at [1214, 416] on link "VHHH / HKG - Handling - Globalwings VHHH / HKG" at bounding box center [1235, 414] width 118 height 6
drag, startPoint x: 1237, startPoint y: 414, endPoint x: 1213, endPoint y: 414, distance: 24.3
click at [1237, 414] on link "VHHH / HKG - Handling - Globalwings VHHH / HKG" at bounding box center [1235, 414] width 118 height 6
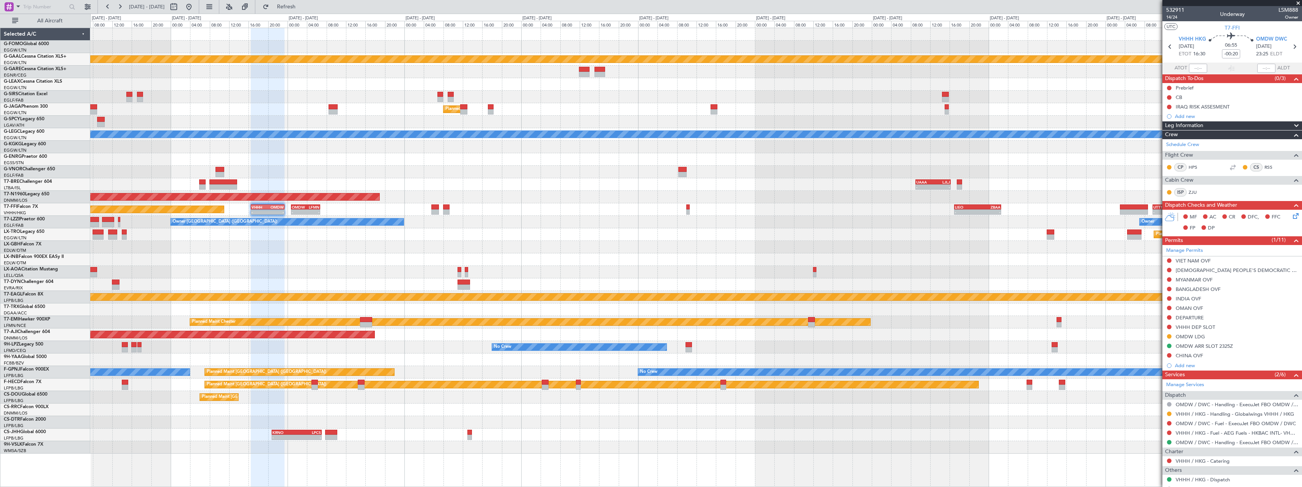
scroll to position [38, 0]
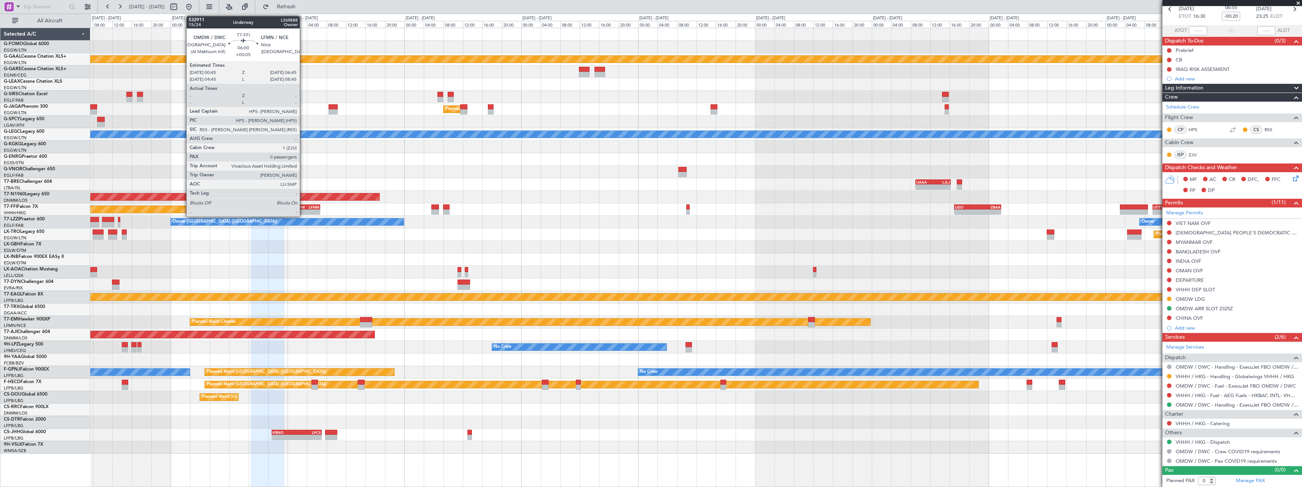
click at [303, 208] on div "OMDW" at bounding box center [299, 207] width 14 height 5
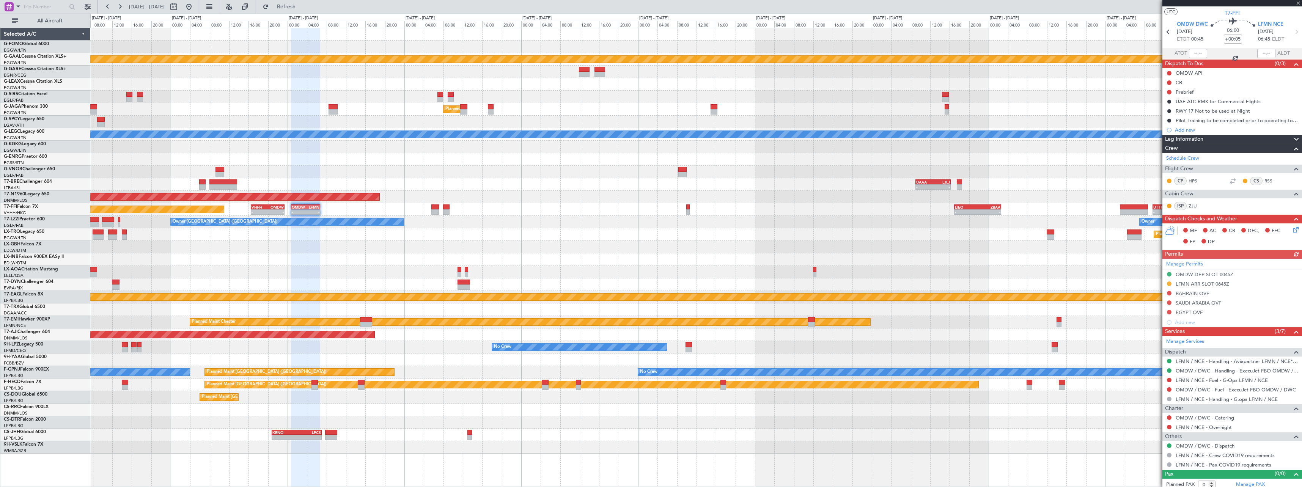
scroll to position [19, 0]
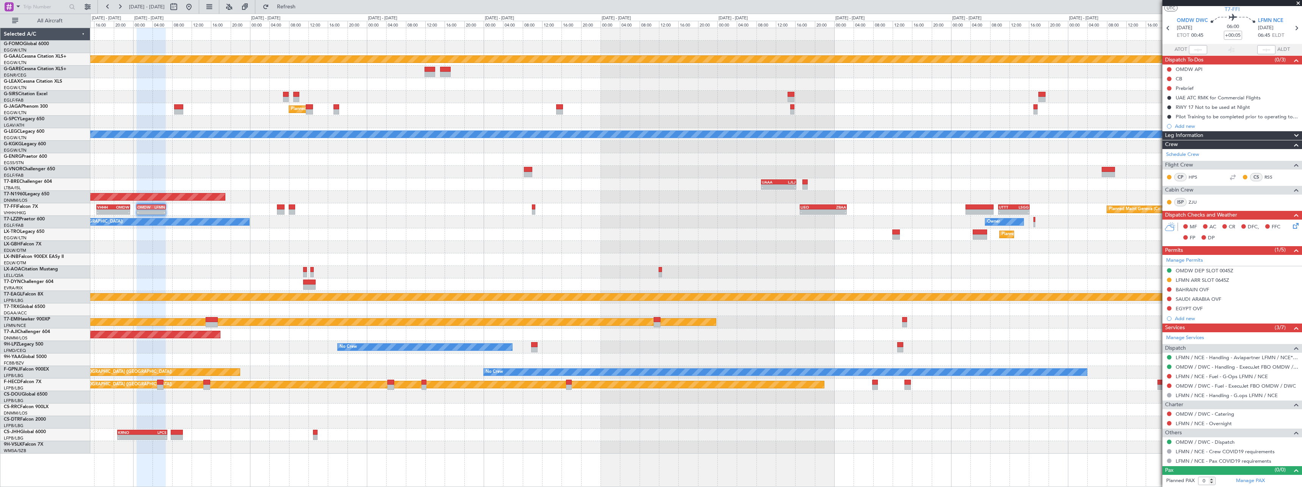
click at [878, 269] on div "No Crew Sabadell" at bounding box center [695, 272] width 1211 height 13
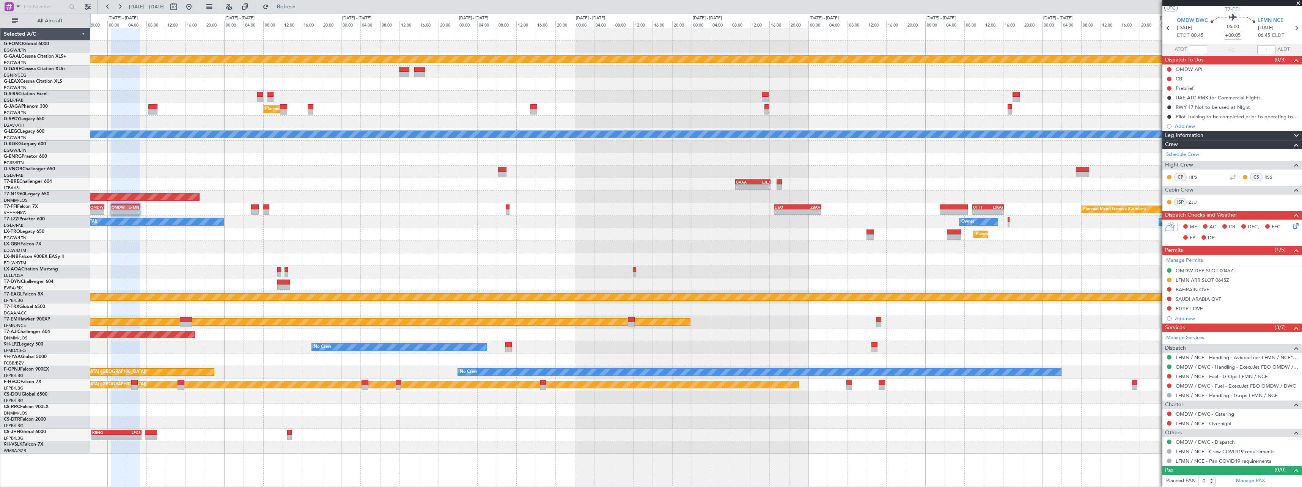
click at [1057, 215] on div "- - EGGW 13:30 Z KTEB 20:25 Z Planned Maint Dusseldorf Planned Maint London (Lu…" at bounding box center [695, 241] width 1211 height 426
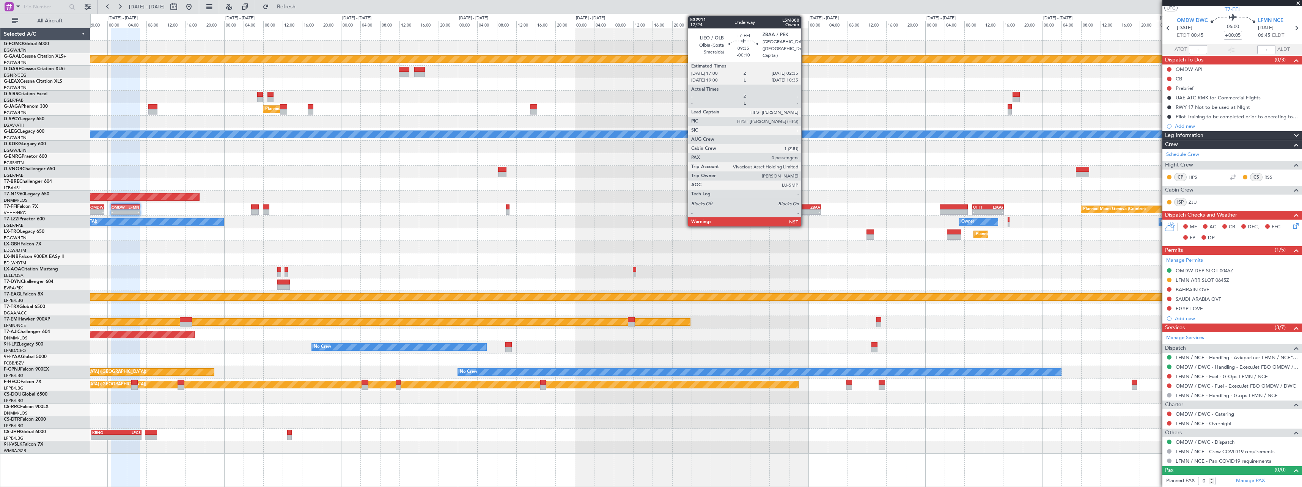
click at [805, 206] on div "ZBAA" at bounding box center [808, 207] width 23 height 5
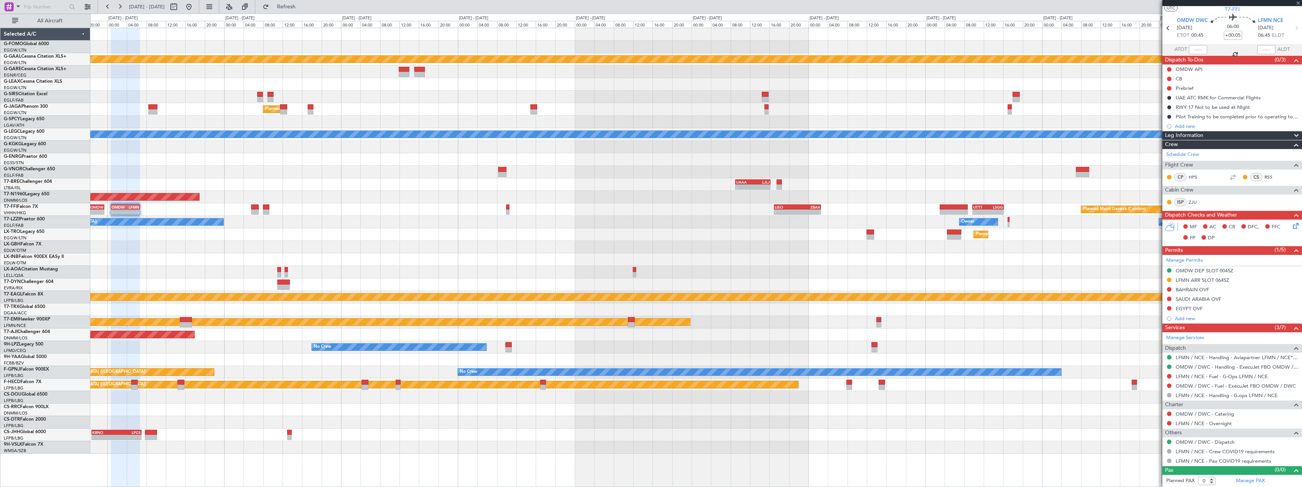
type input "-00:10"
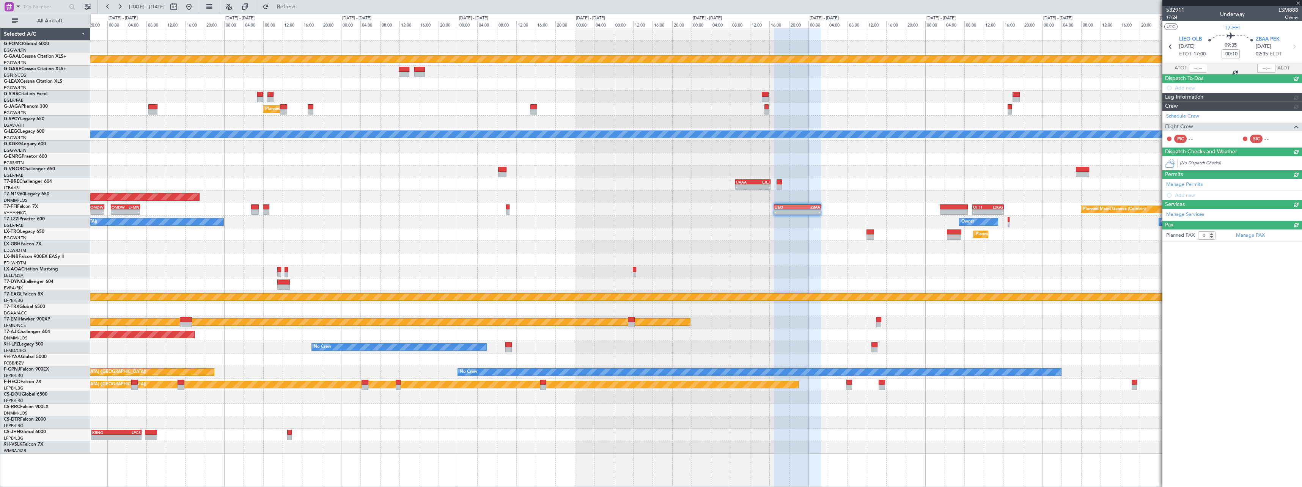
scroll to position [0, 0]
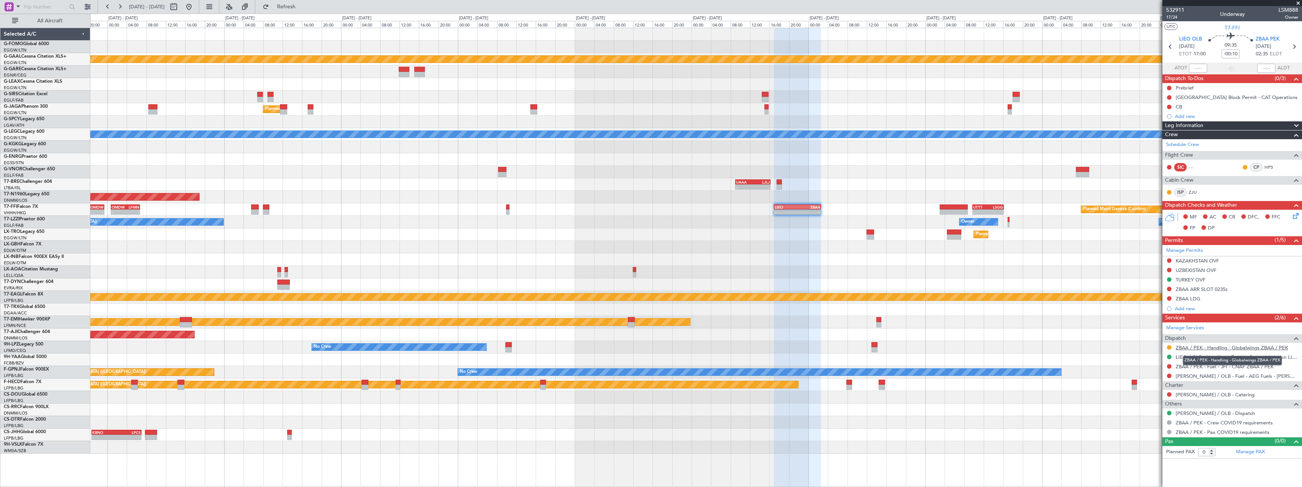
click at [1271, 350] on link "ZBAA / PEK - Handling - Globalwings ZBAA / PEK" at bounding box center [1232, 347] width 112 height 6
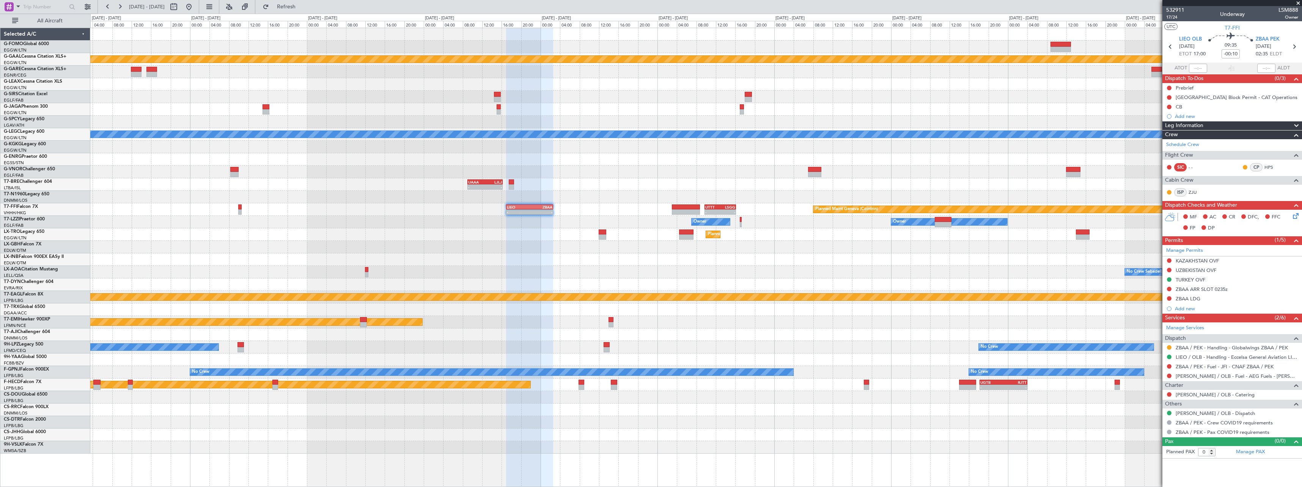
click at [704, 244] on div "- - EGGW 13:30 Z KTEB 20:25 Z Planned [GEOGRAPHIC_DATA] Planned Maint [GEOGRAPH…" at bounding box center [695, 241] width 1211 height 426
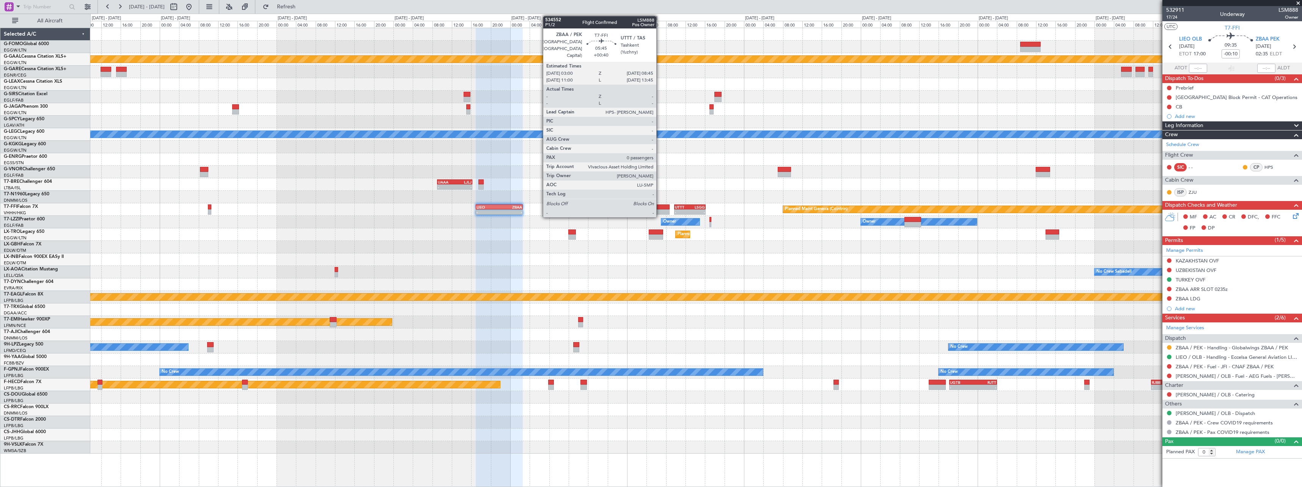
click at [660, 208] on div at bounding box center [656, 206] width 28 height 5
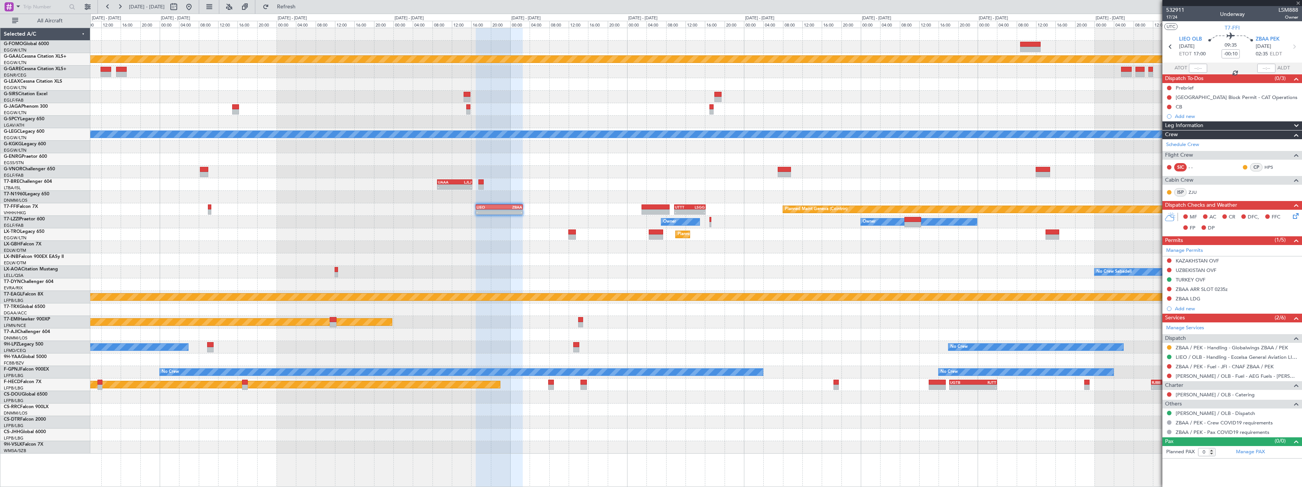
type input "+00:40"
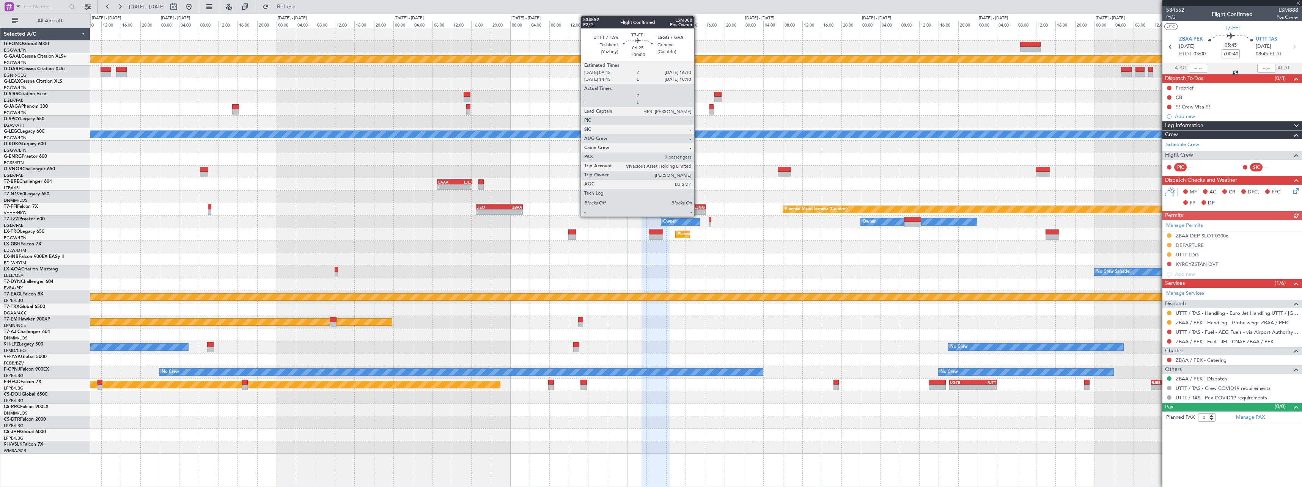
click at [698, 211] on div "-" at bounding box center [697, 212] width 15 height 5
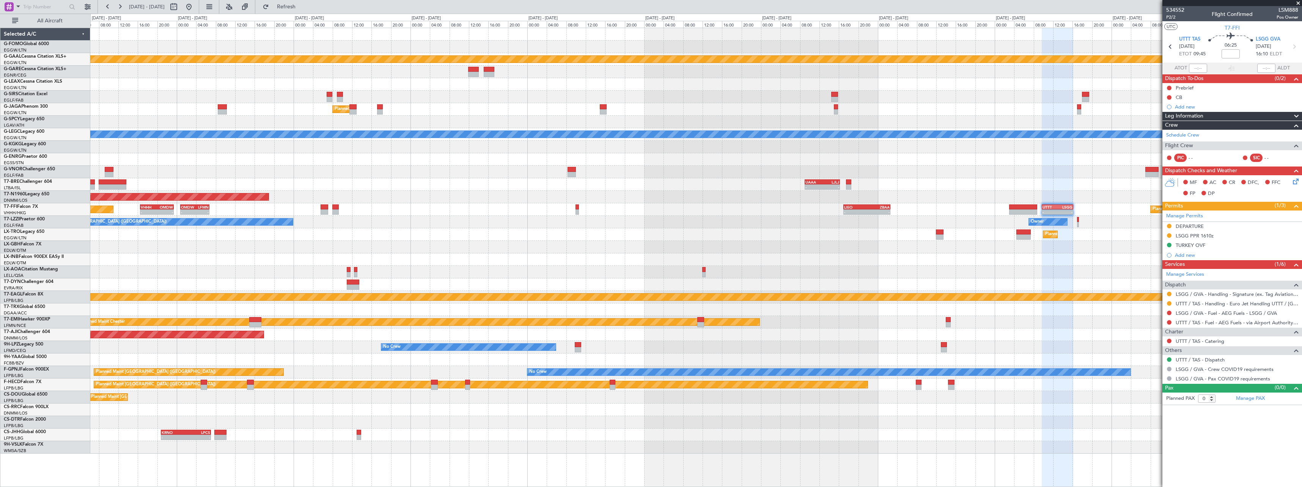
click at [743, 267] on div "Planned Maint Dusseldorf Planned Maint [GEOGRAPHIC_DATA] ([GEOGRAPHIC_DATA]) Ow…" at bounding box center [695, 241] width 1211 height 426
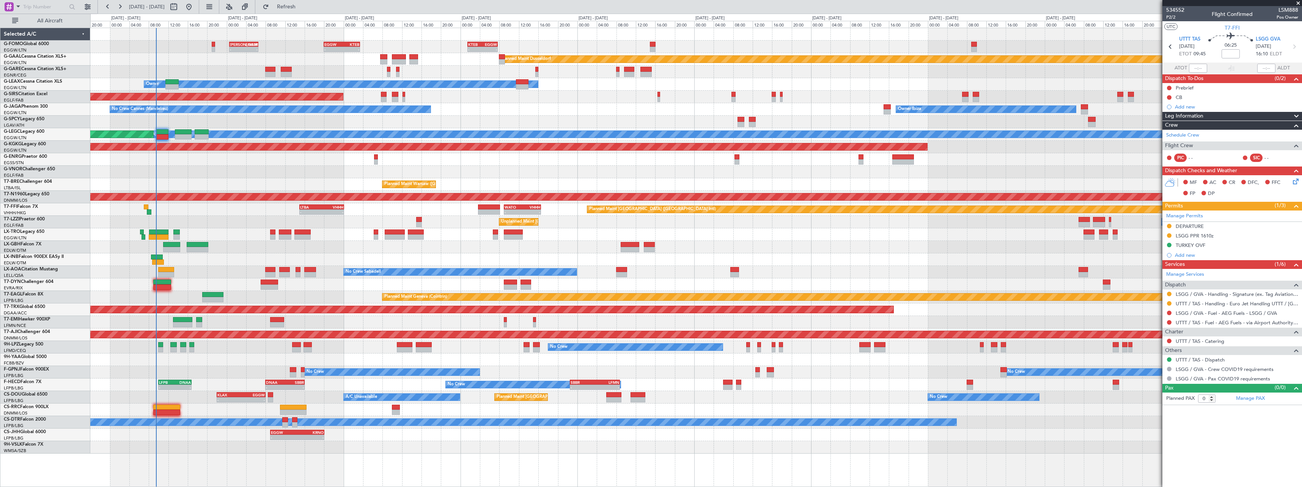
click at [894, 267] on div "No Crew Sabadell No Crew Sabadell" at bounding box center [695, 272] width 1211 height 13
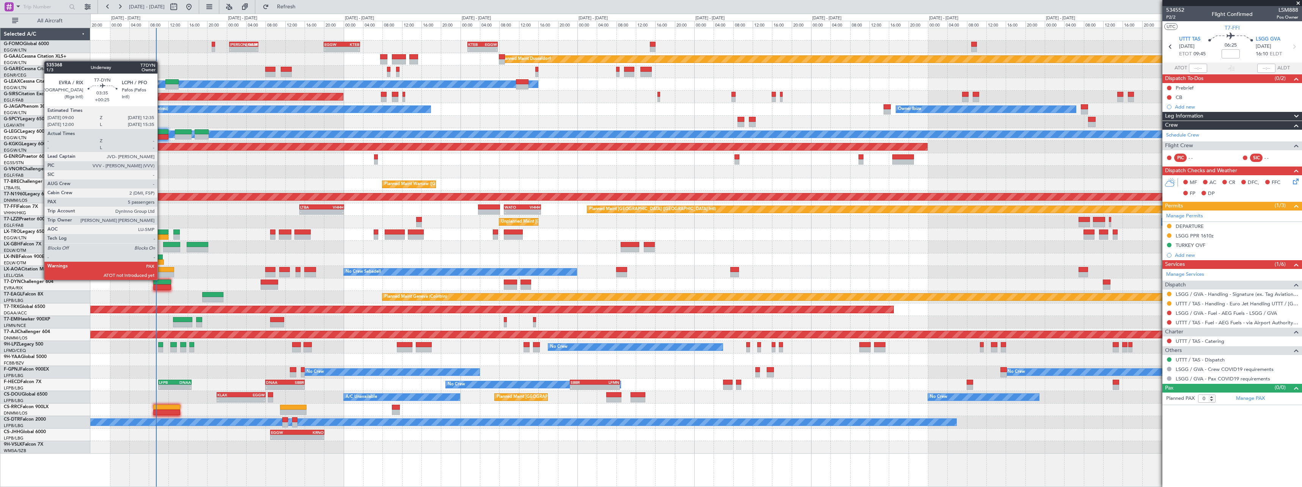
click at [161, 286] on div at bounding box center [161, 287] width 17 height 5
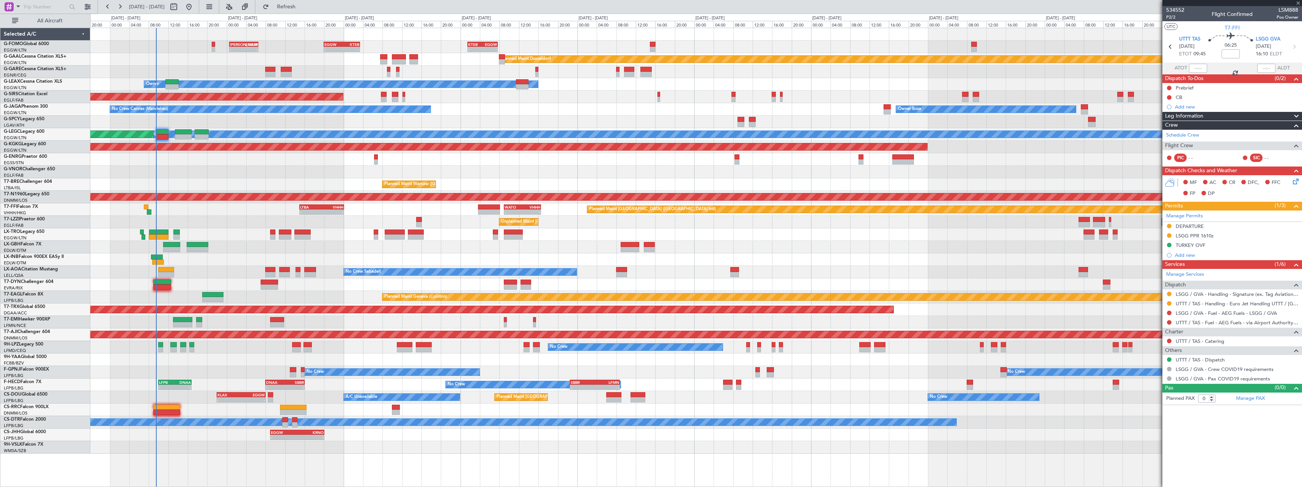
type input "+00:25"
type input "5"
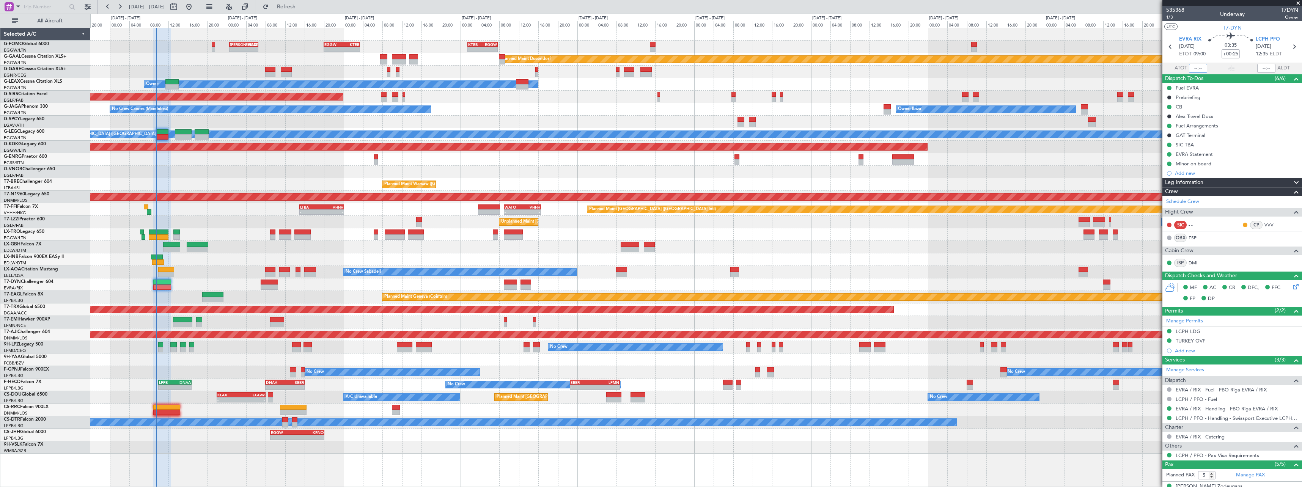
click at [1194, 71] on input "text" at bounding box center [1198, 68] width 18 height 9
click at [1195, 69] on input "text" at bounding box center [1198, 68] width 18 height 9
type input "09:27"
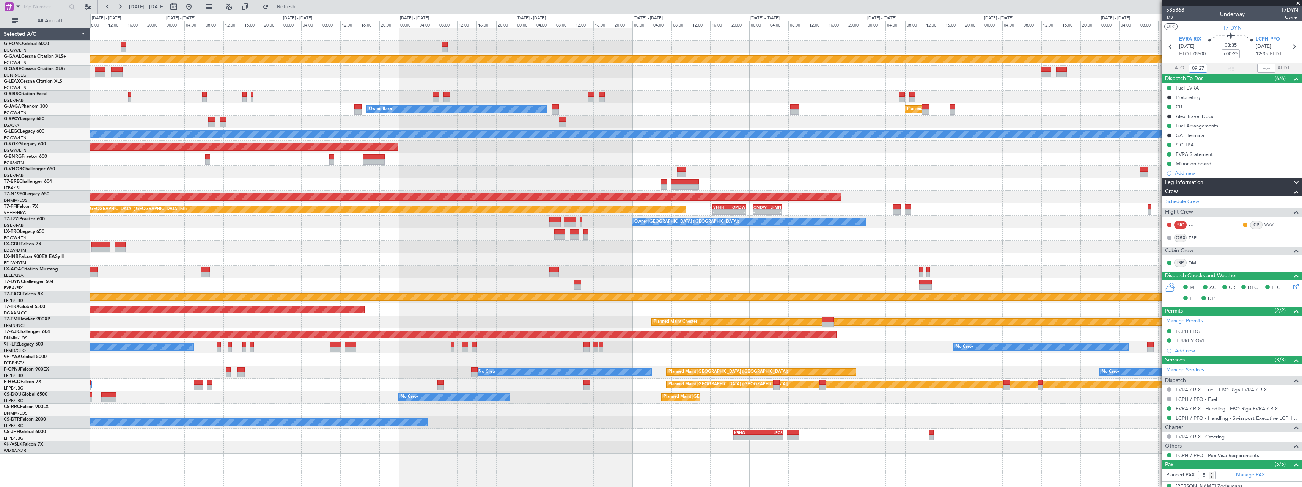
click at [409, 270] on div "No Crew Sabadell" at bounding box center [695, 272] width 1211 height 13
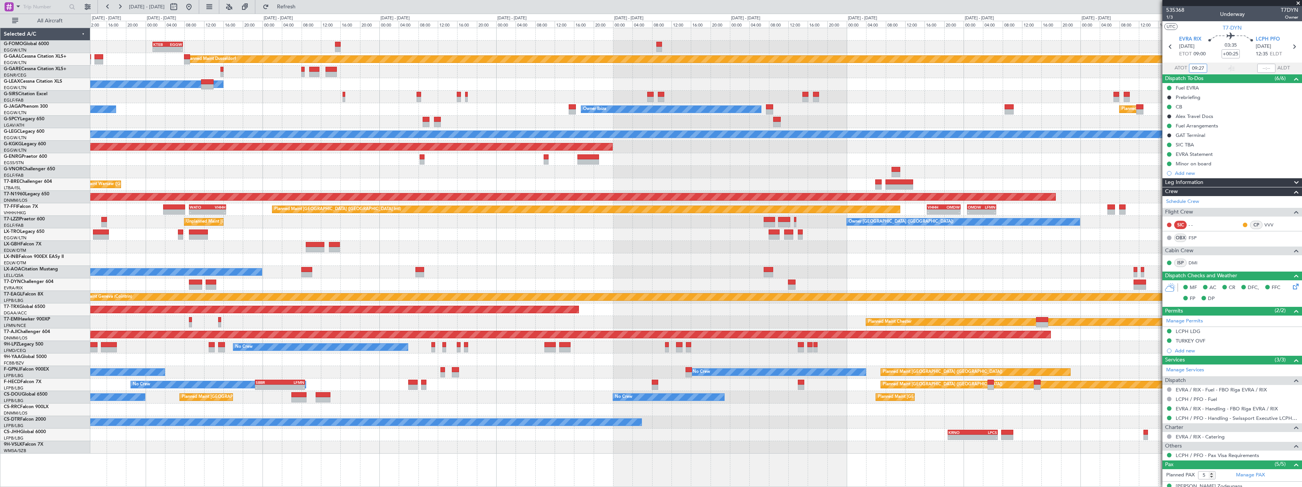
click at [1050, 253] on div "KTEB 01:30 Z EGGW 07:40 Z - - EGGW 20:00 Z KTEB 03:25 Z - - [PERSON_NAME] 00:35…" at bounding box center [695, 241] width 1211 height 426
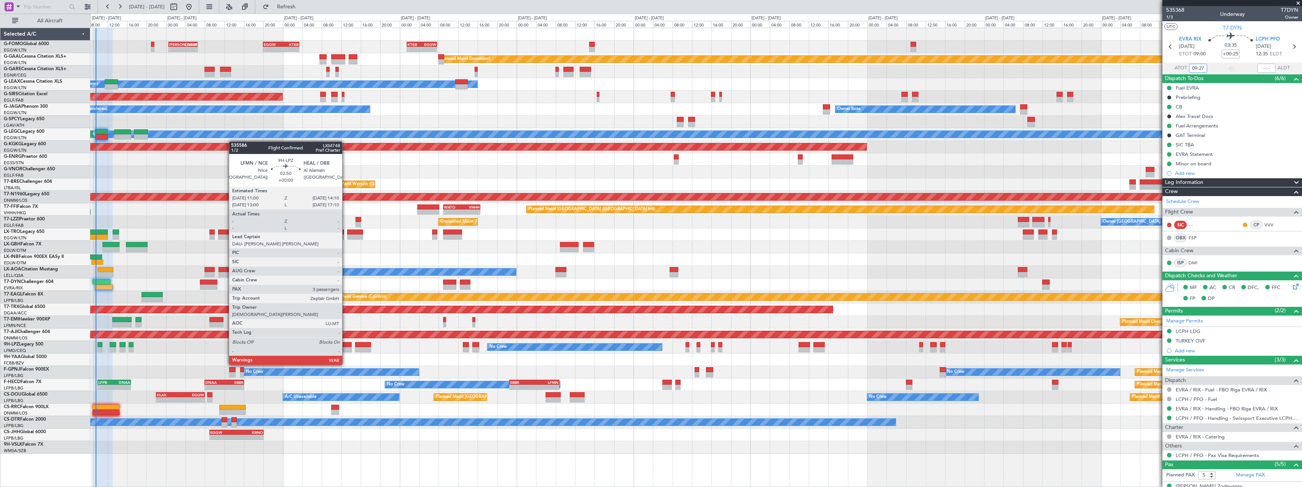
click at [346, 351] on div at bounding box center [344, 349] width 16 height 5
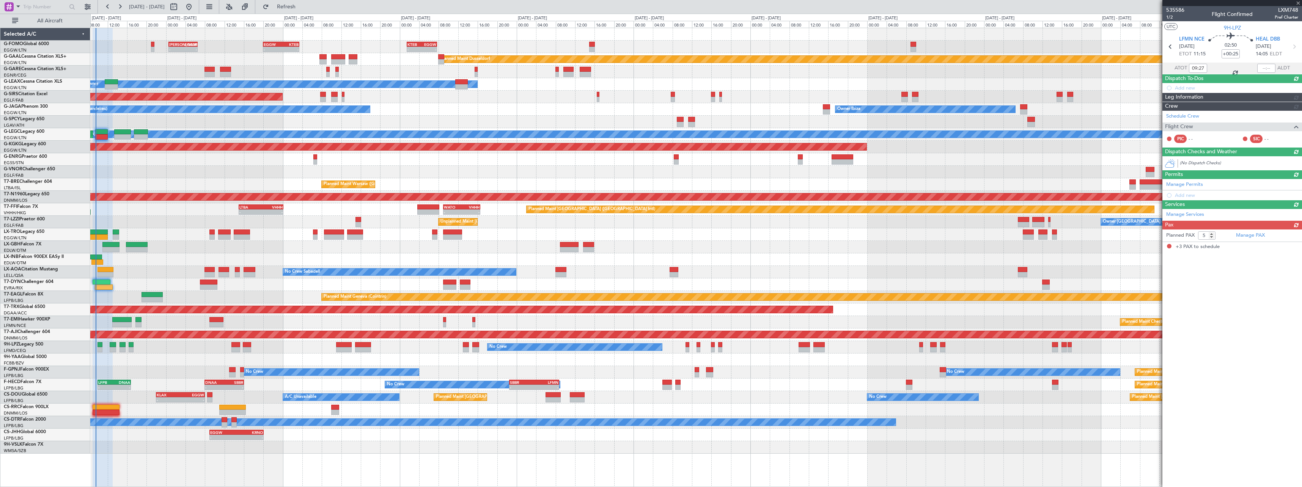
type input "3"
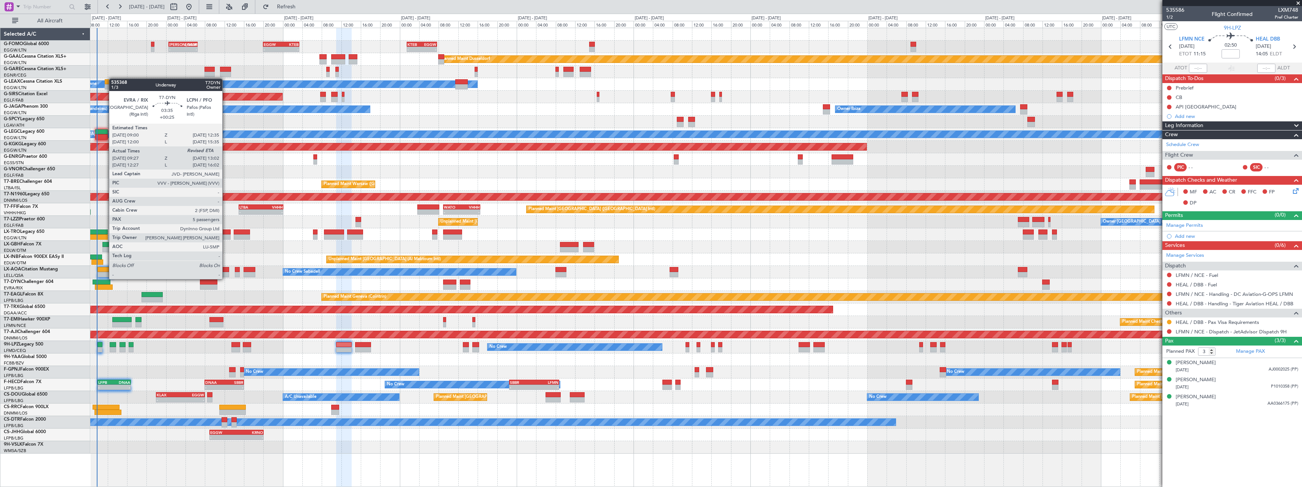
click at [105, 286] on div at bounding box center [103, 287] width 17 height 5
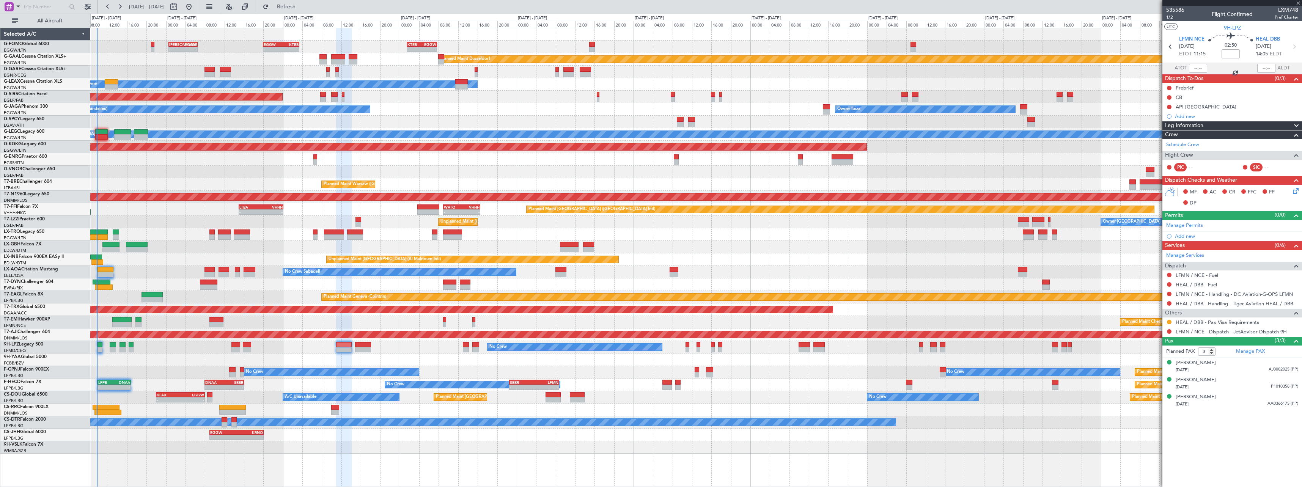
type input "+00:25"
type input "09:27"
type input "5"
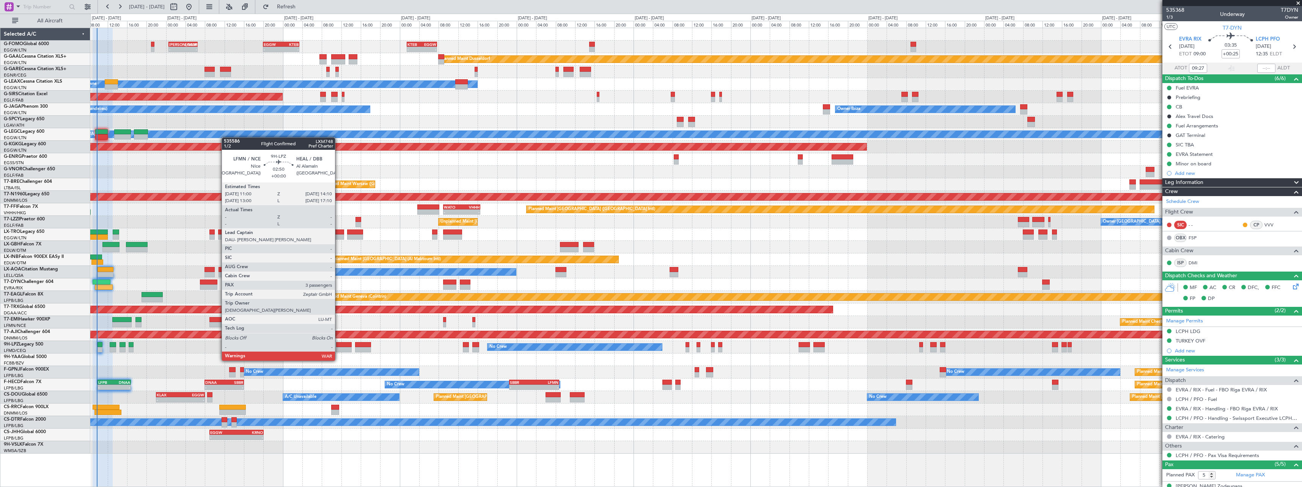
click at [338, 346] on div at bounding box center [344, 344] width 16 height 5
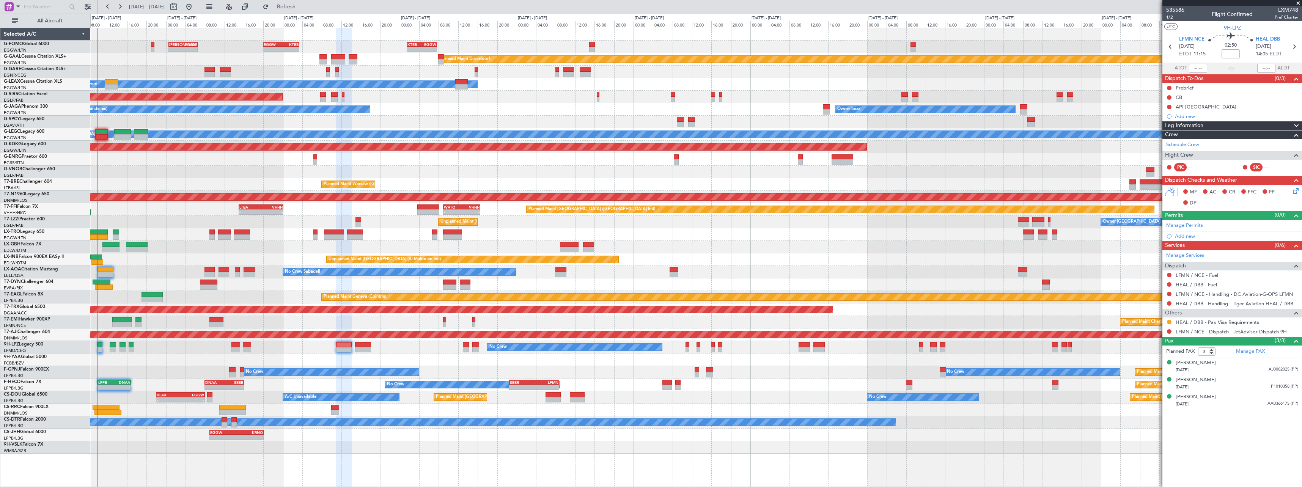
click at [1290, 9] on span "LXM748" at bounding box center [1287, 10] width 24 height 8
click at [1291, 9] on span "LXM748" at bounding box center [1287, 10] width 24 height 8
copy span "LXM748"
click at [1188, 143] on link "Schedule Crew" at bounding box center [1182, 145] width 33 height 8
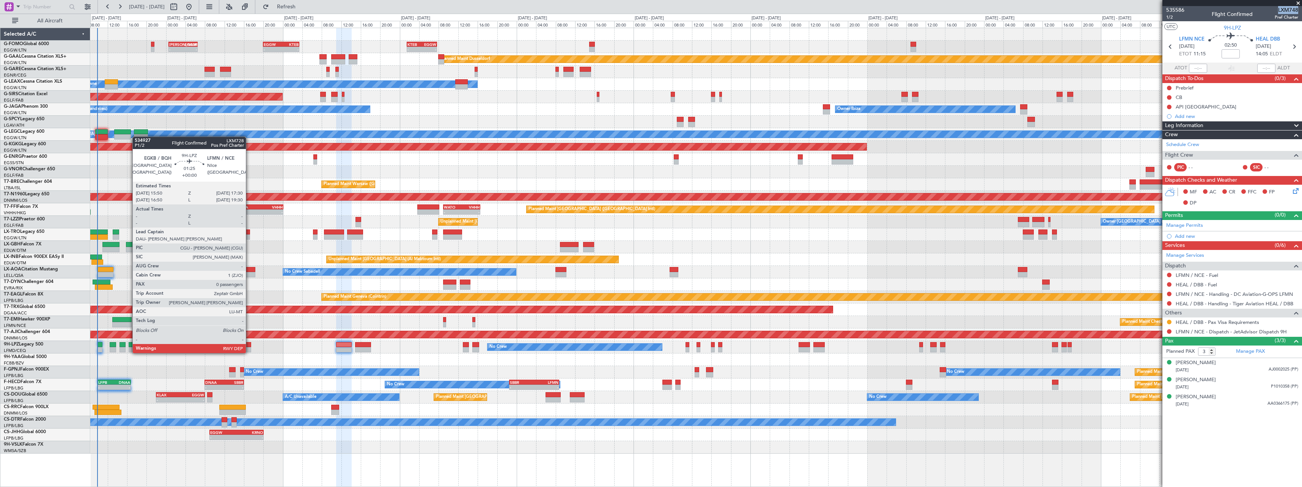
click at [249, 346] on div at bounding box center [247, 344] width 8 height 5
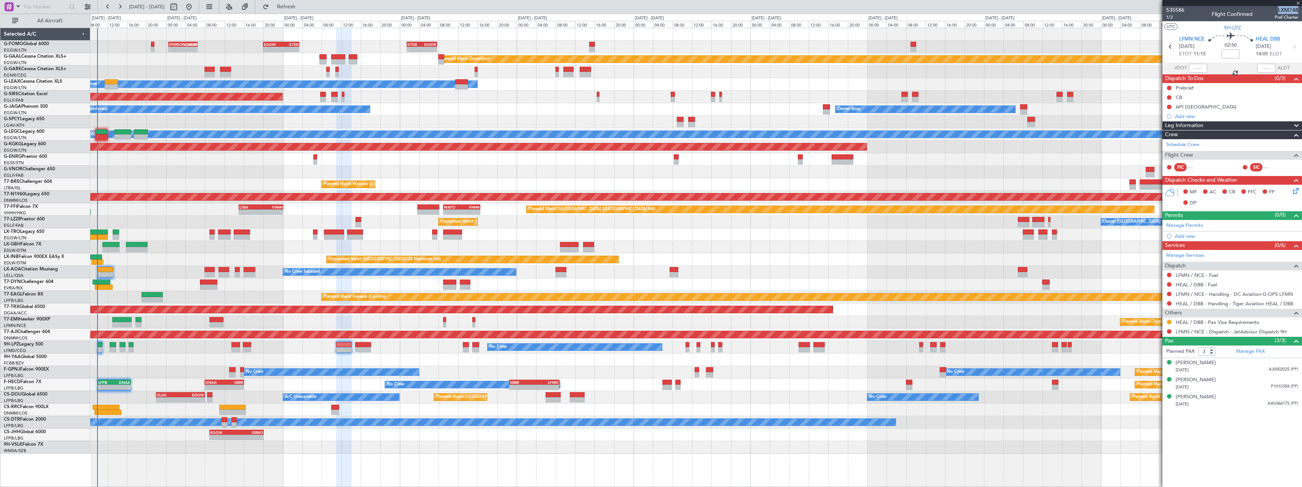
type input "0"
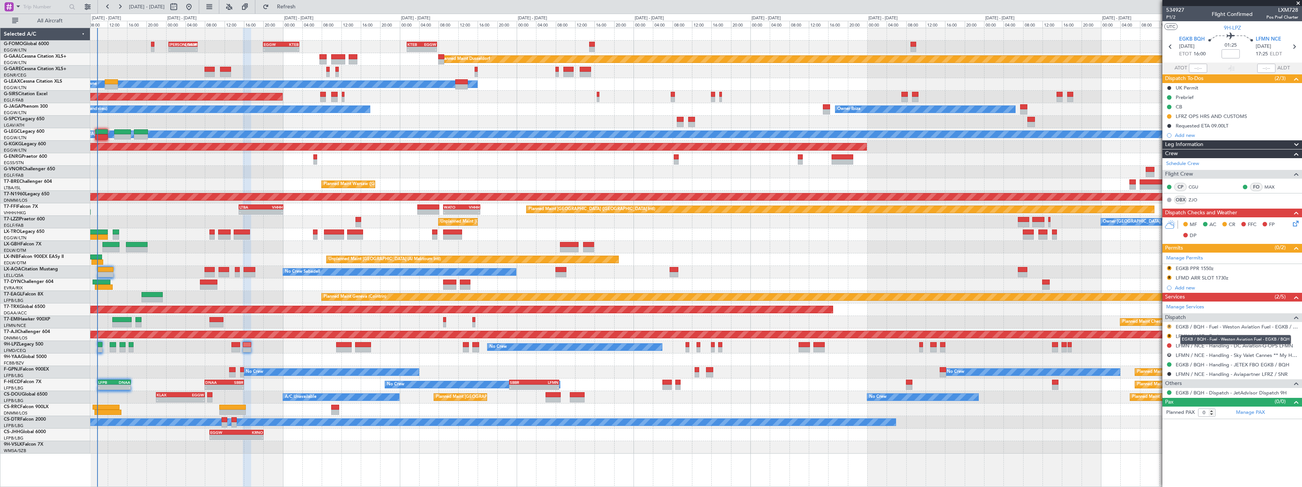
drag, startPoint x: 1220, startPoint y: 327, endPoint x: 1170, endPoint y: 328, distance: 50.5
click at [1180, 329] on body "[DATE] - [DATE] Refresh Quick Links All Aircraft - - [PERSON_NAME] 00:35 Z EGGW…" at bounding box center [651, 243] width 1302 height 487
click at [1168, 328] on button "R" at bounding box center [1169, 326] width 5 height 5
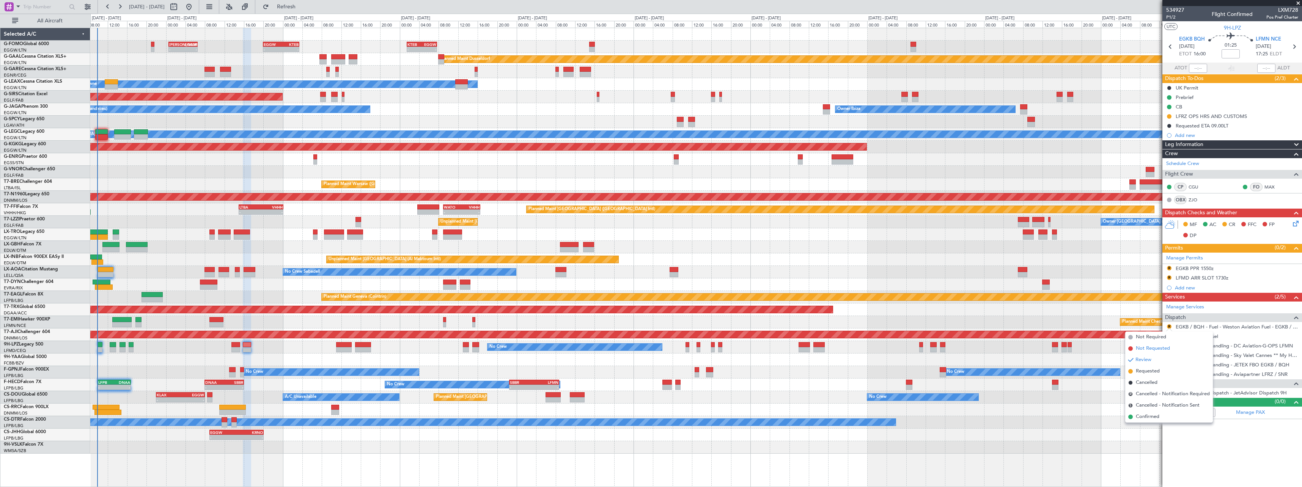
click at [1154, 349] on span "Not Requested" at bounding box center [1153, 349] width 34 height 8
click at [1211, 346] on link "LFMN / NCE - Handling - DC Aviation-G-OPS LFMN" at bounding box center [1234, 346] width 117 height 6
click at [284, 6] on button "Refresh" at bounding box center [282, 7] width 46 height 12
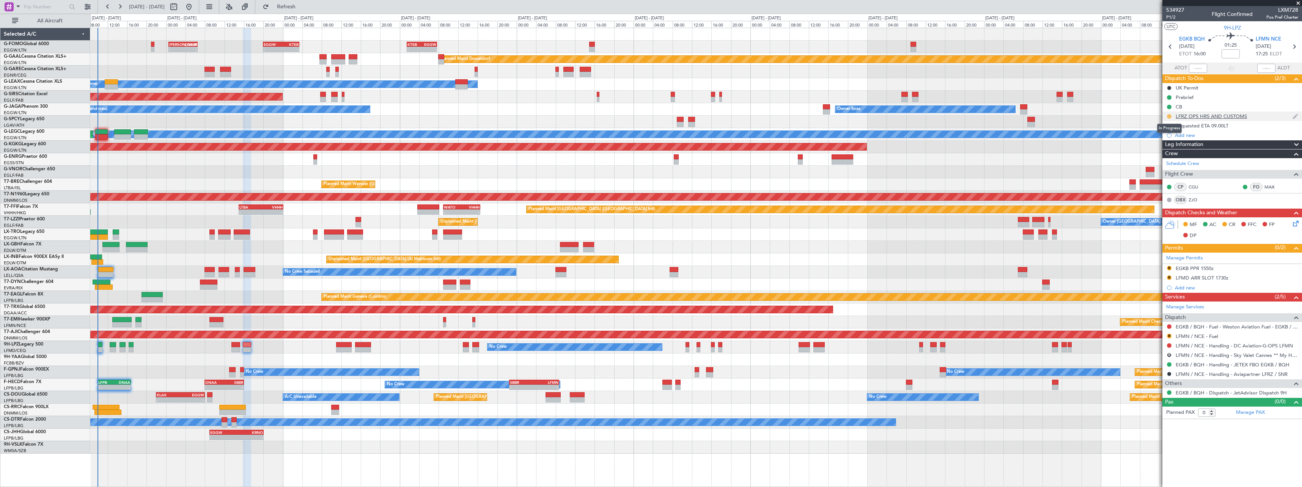
click at [1169, 116] on button at bounding box center [1169, 116] width 5 height 5
click at [1164, 164] on span "Cancelled" at bounding box center [1171, 161] width 22 height 8
drag, startPoint x: 1295, startPoint y: 145, endPoint x: 1290, endPoint y: 154, distance: 10.2
click at [1295, 145] on span at bounding box center [1296, 144] width 9 height 9
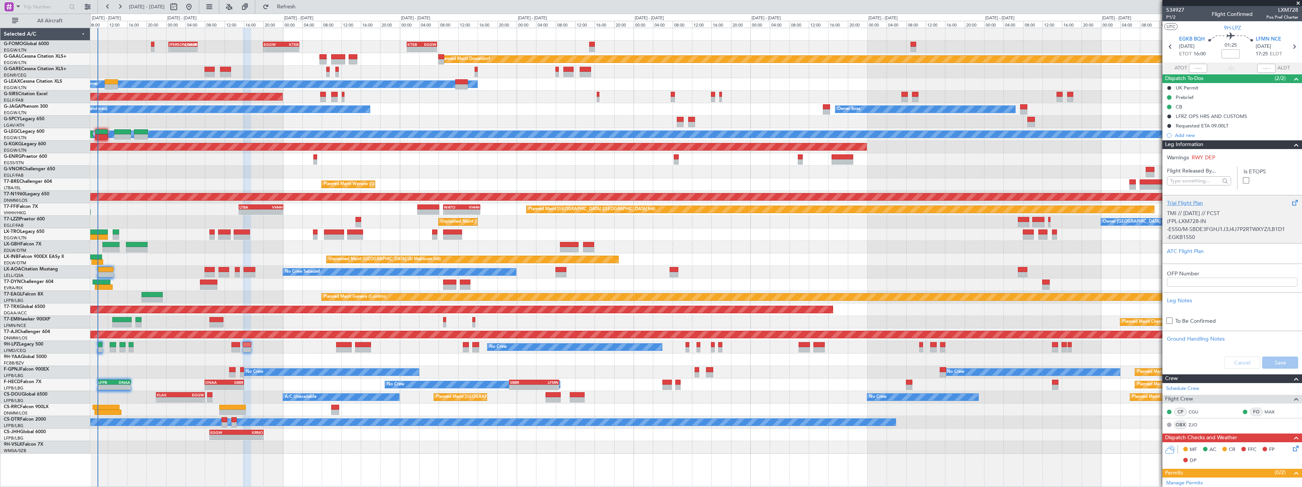
click at [1174, 199] on div "Trial Flight Plan" at bounding box center [1232, 203] width 131 height 8
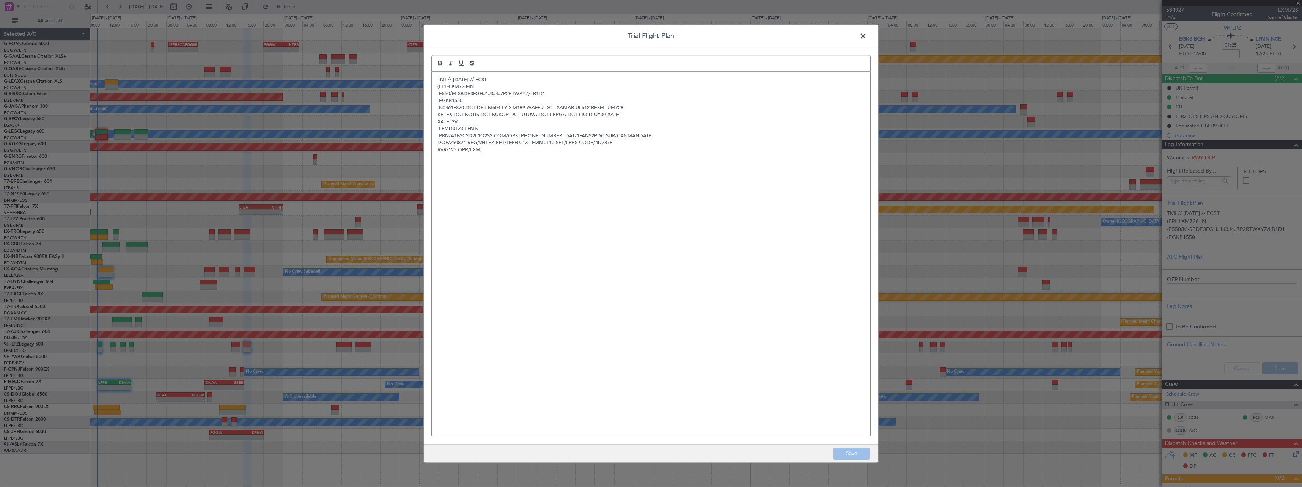
click at [434, 78] on div "TMI // [DATE] // FCST (FPL-LXM728-IN -E550/M-SBDE3FGHJ1J3J4J7P2RTWXYZ/LB1D1 -EG…" at bounding box center [651, 254] width 439 height 365
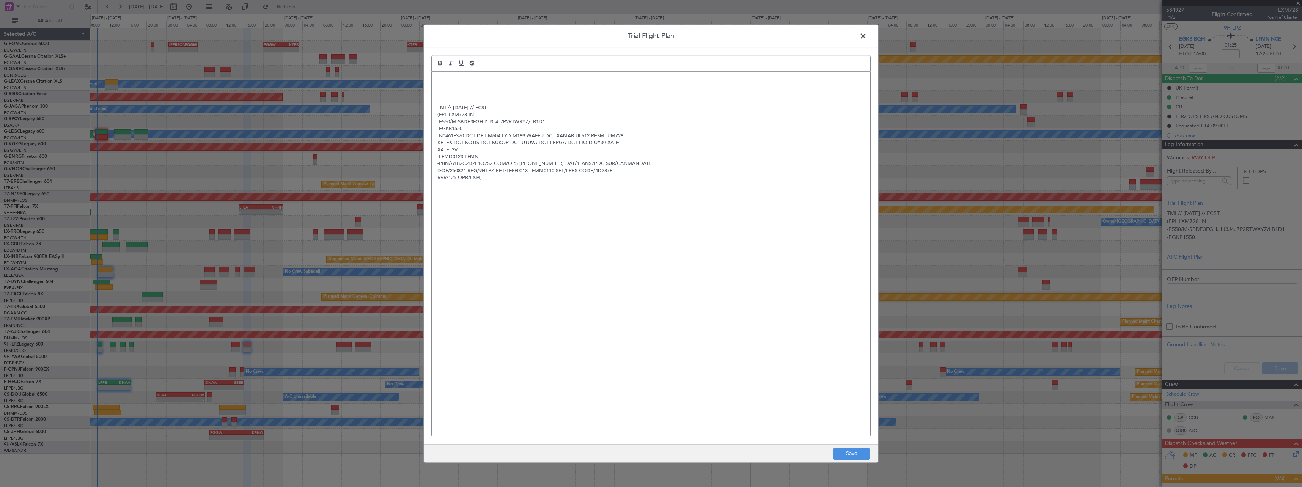
click at [433, 77] on div "TMI // [DATE] // FCST (FPL-LXM728-IN -E550/M-SBDE3FGHJ1J3J4J7P2RTWXYZ/LB1D1 -EG…" at bounding box center [651, 254] width 439 height 365
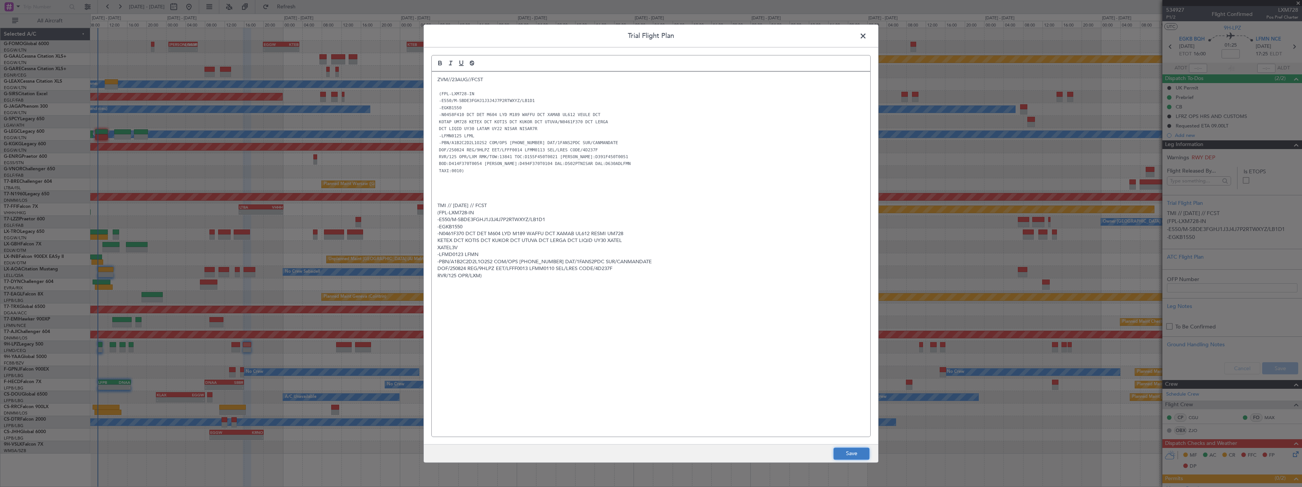
click at [850, 451] on button "Save" at bounding box center [851, 454] width 36 height 12
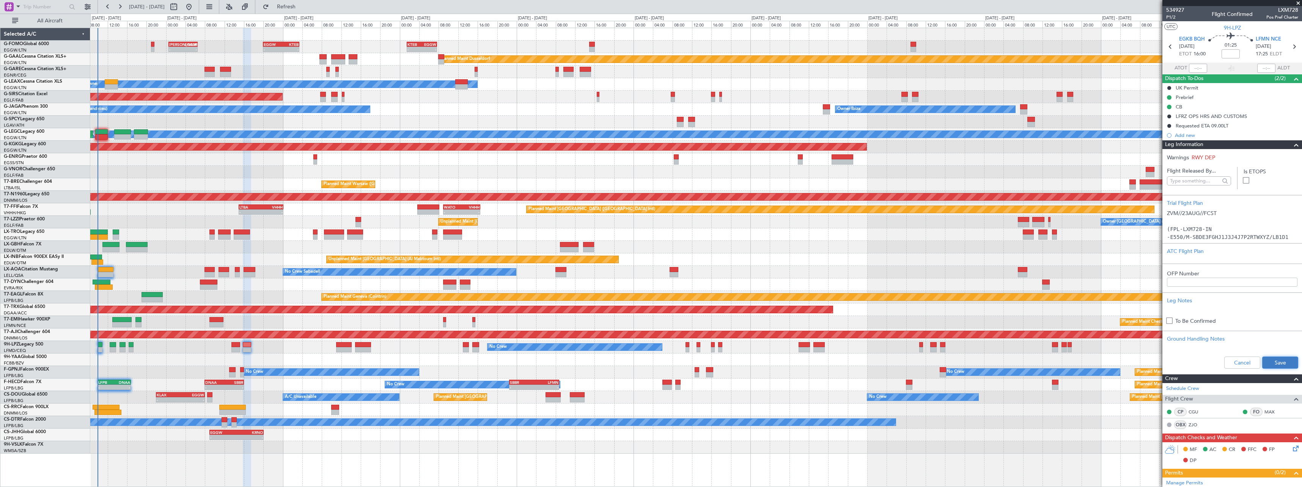
click at [1265, 362] on button "Save" at bounding box center [1280, 363] width 36 height 12
click at [1292, 148] on span at bounding box center [1296, 144] width 9 height 9
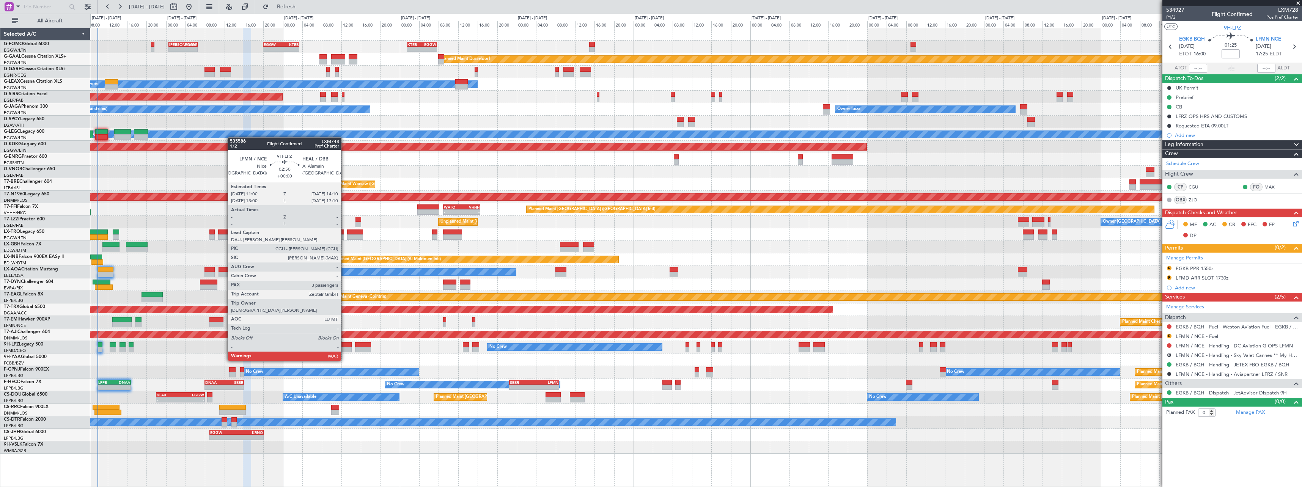
click at [344, 346] on div at bounding box center [344, 344] width 16 height 5
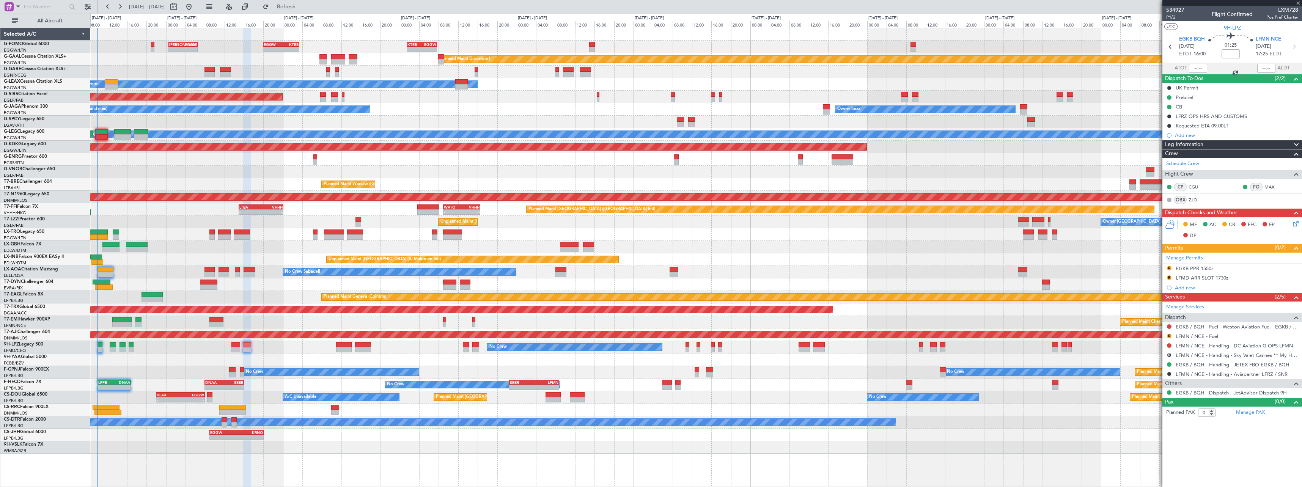
type input "3"
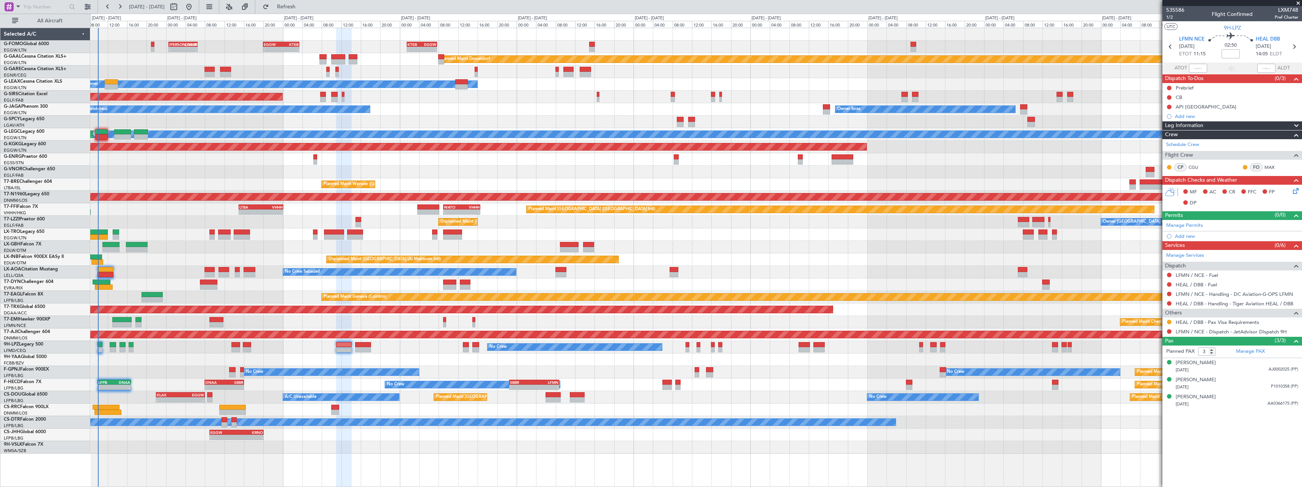
click at [1296, 126] on span at bounding box center [1296, 125] width 9 height 9
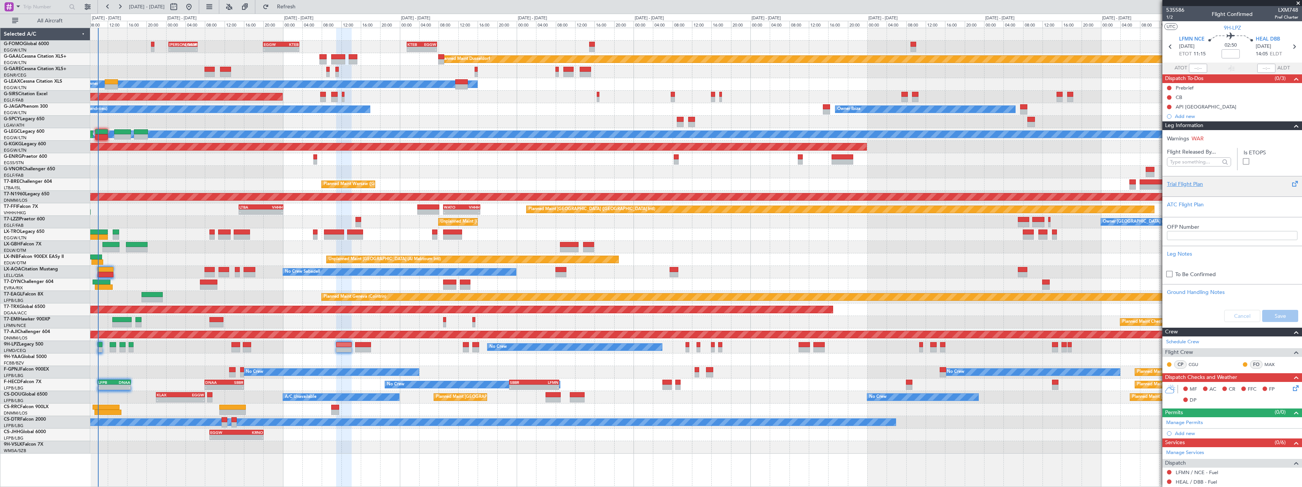
click at [1193, 186] on div "Trial Flight Plan" at bounding box center [1232, 184] width 131 height 8
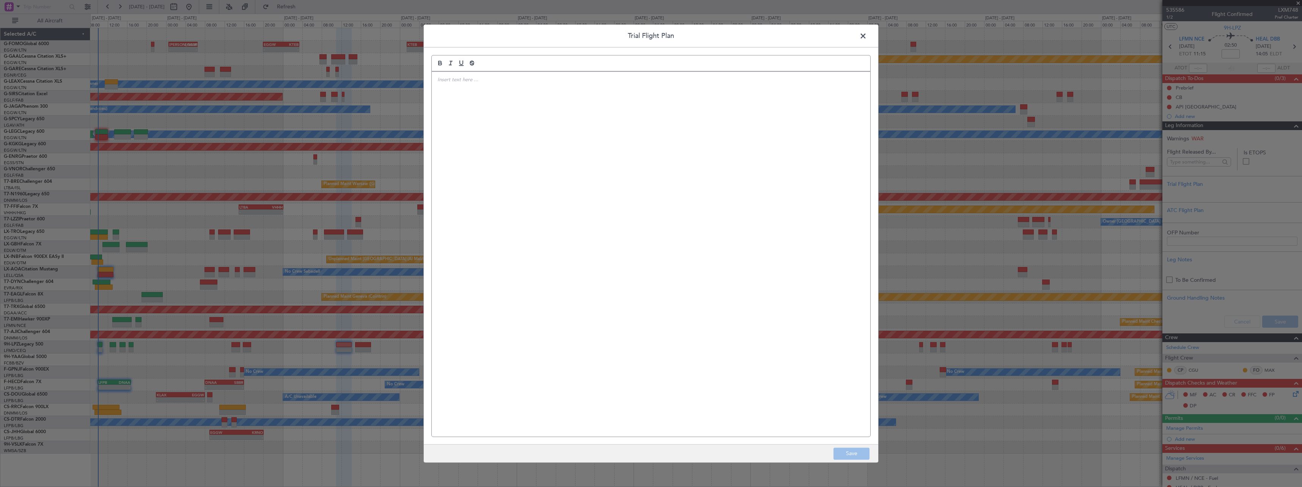
click at [562, 156] on div at bounding box center [651, 254] width 439 height 365
click at [862, 451] on button "Save" at bounding box center [851, 454] width 36 height 12
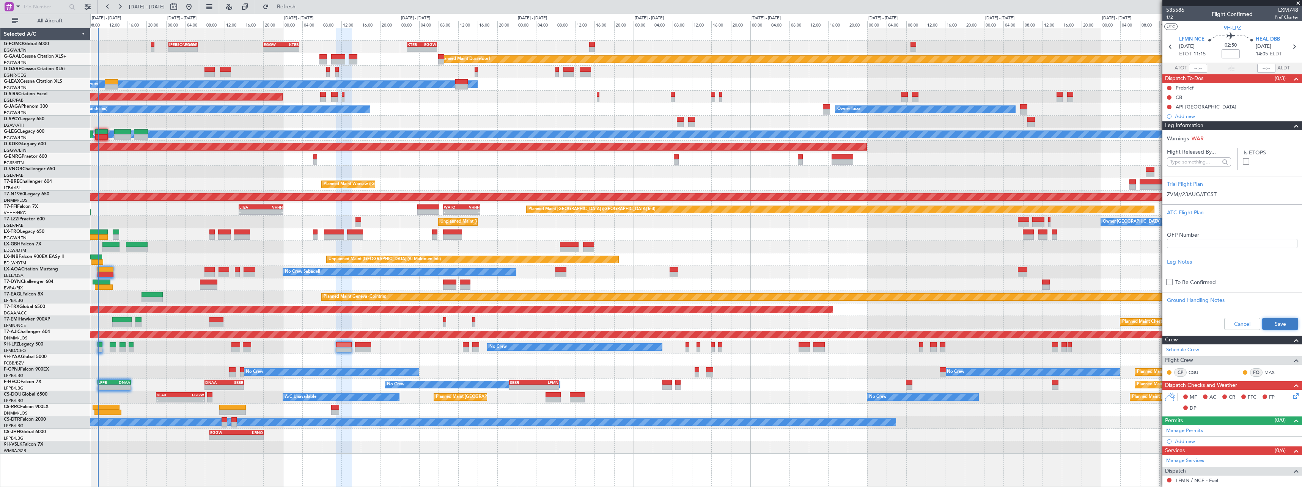
click at [1283, 327] on button "Save" at bounding box center [1280, 324] width 36 height 12
click at [1292, 129] on span at bounding box center [1296, 125] width 9 height 9
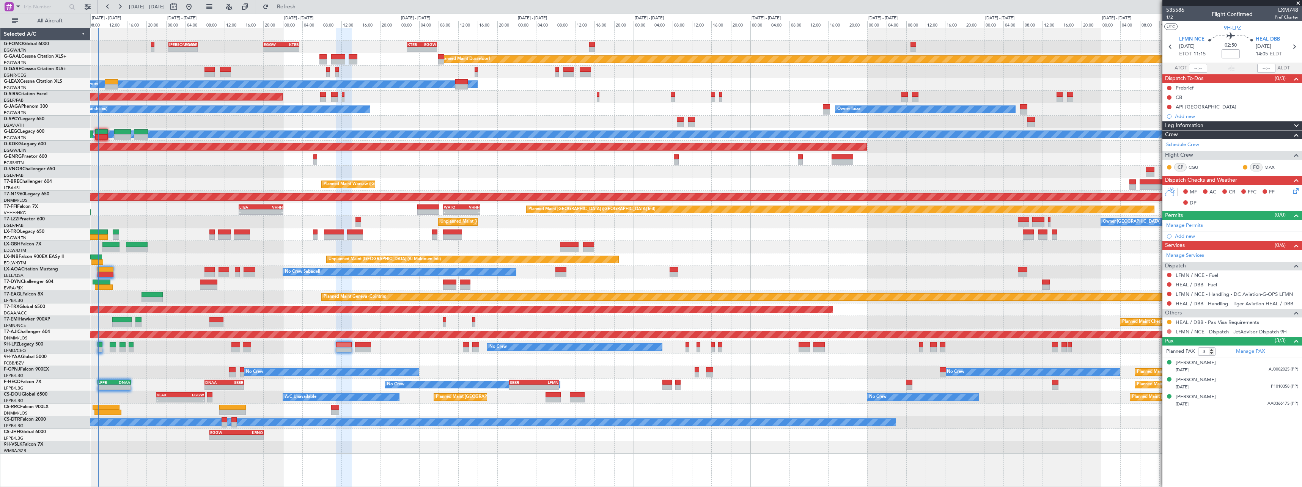
click at [1169, 332] on button at bounding box center [1169, 331] width 5 height 5
click at [1146, 425] on span "Confirmed" at bounding box center [1148, 422] width 24 height 8
click at [1231, 55] on input at bounding box center [1231, 53] width 18 height 9
type input "-00:05"
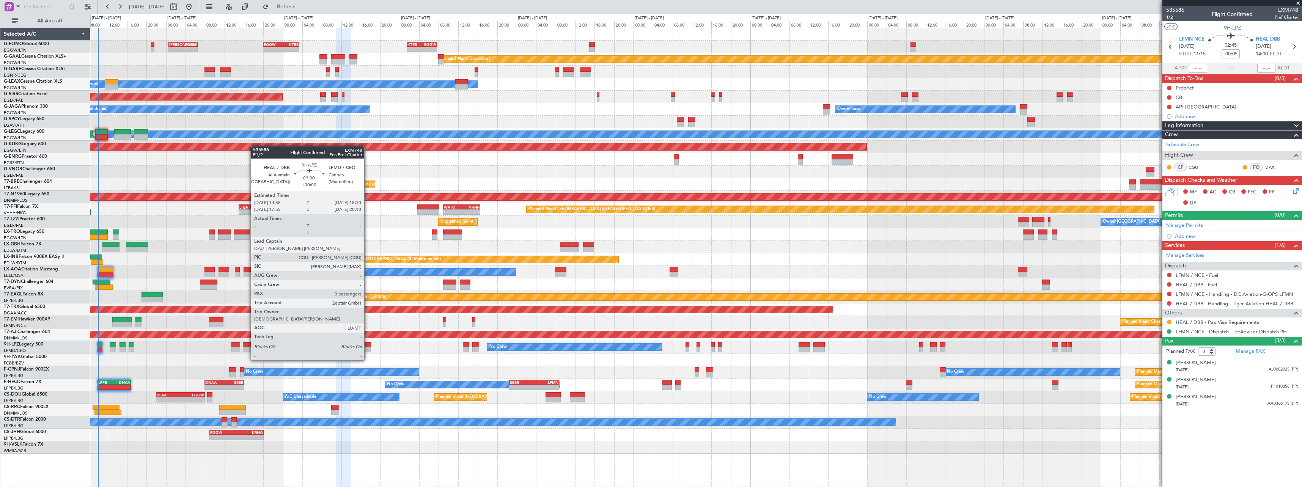
click at [368, 346] on div at bounding box center [363, 344] width 16 height 5
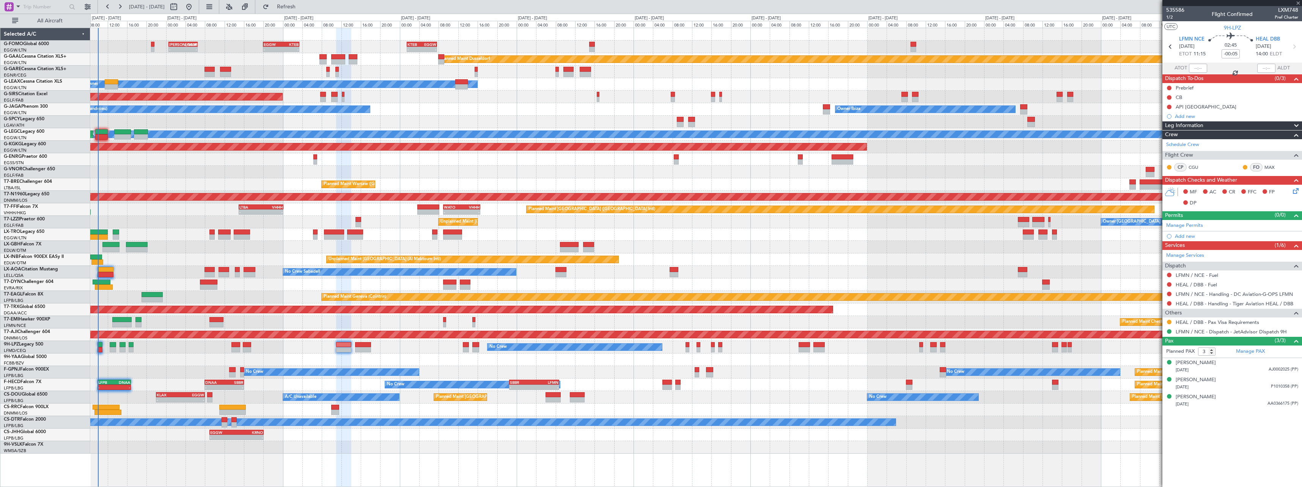
type input "0"
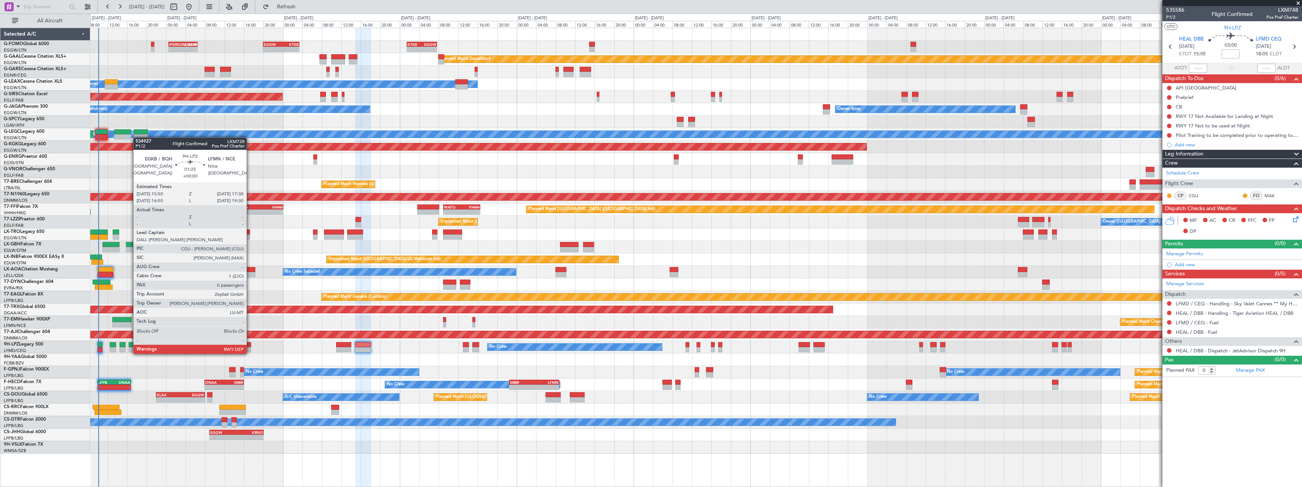
click at [250, 346] on div at bounding box center [247, 344] width 8 height 5
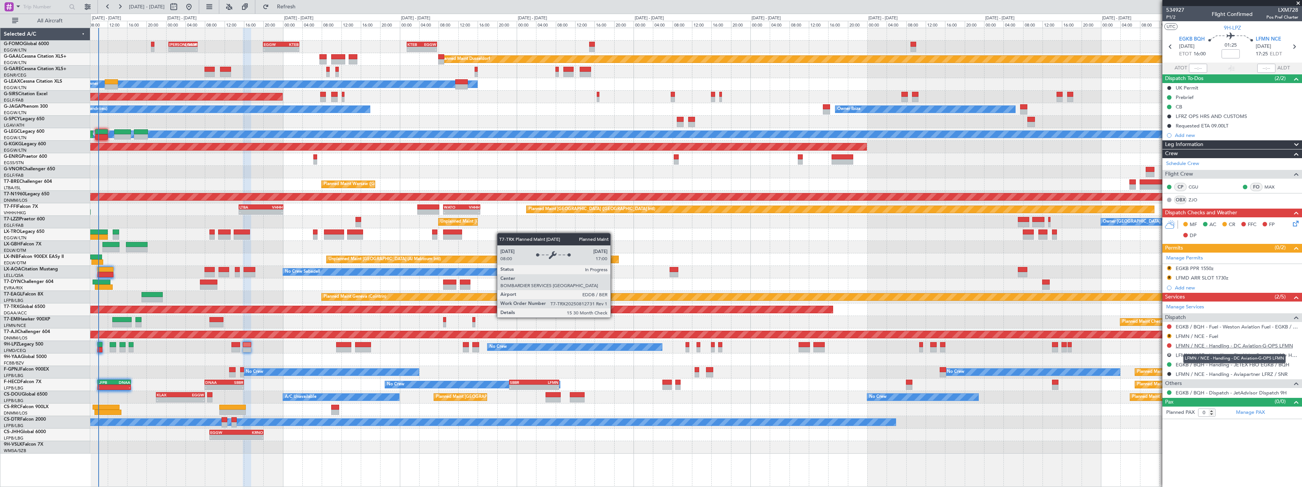
click at [1205, 345] on link "LFMN / NCE - Handling - DC Aviation-G-OPS LFMN" at bounding box center [1234, 346] width 117 height 6
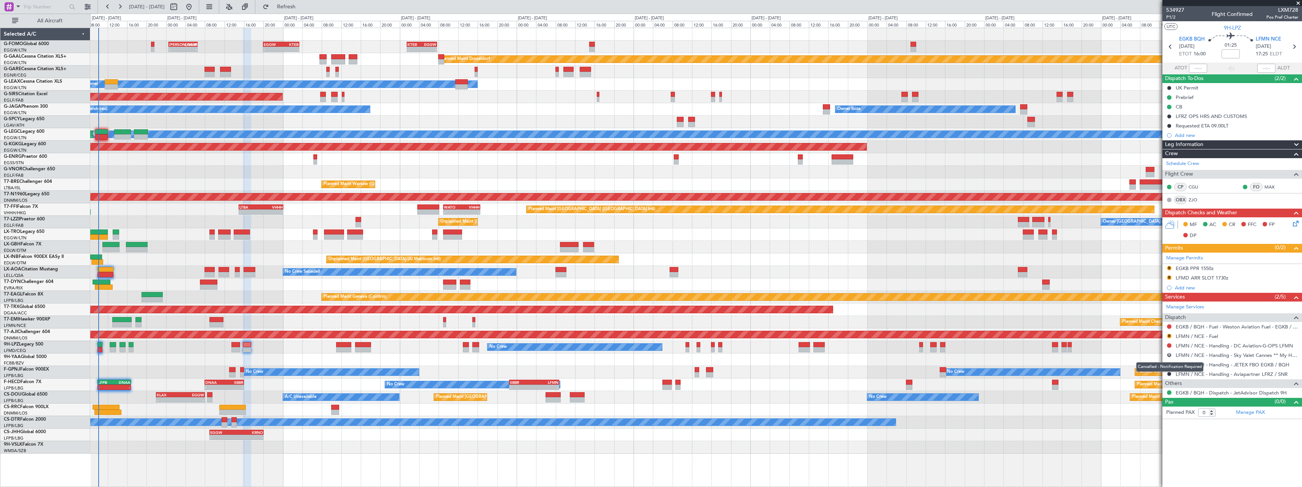
drag, startPoint x: 1169, startPoint y: 353, endPoint x: 1169, endPoint y: 362, distance: 8.3
click at [1169, 353] on button "R" at bounding box center [1169, 355] width 5 height 5
click at [1145, 366] on span "Not Required" at bounding box center [1151, 366] width 30 height 8
click at [1255, 365] on link "EGKB / BQH - Handling - JETEX FBO EGKB / BQH" at bounding box center [1233, 365] width 114 height 6
click at [1169, 335] on button "R" at bounding box center [1169, 336] width 5 height 5
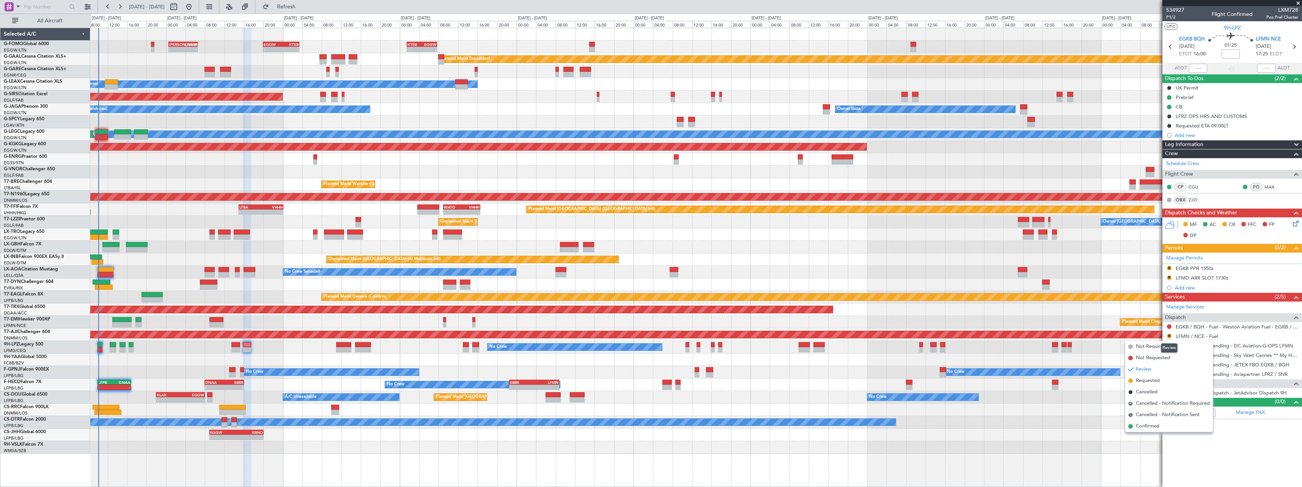
click at [1156, 345] on mat-tooltip-component "Review" at bounding box center [1169, 348] width 27 height 20
click at [1168, 334] on button "R" at bounding box center [1169, 336] width 5 height 5
click at [1138, 347] on span "Not Required" at bounding box center [1151, 347] width 30 height 8
click at [1169, 327] on button at bounding box center [1169, 326] width 5 height 5
click at [1141, 339] on span "Not Required" at bounding box center [1151, 337] width 30 height 8
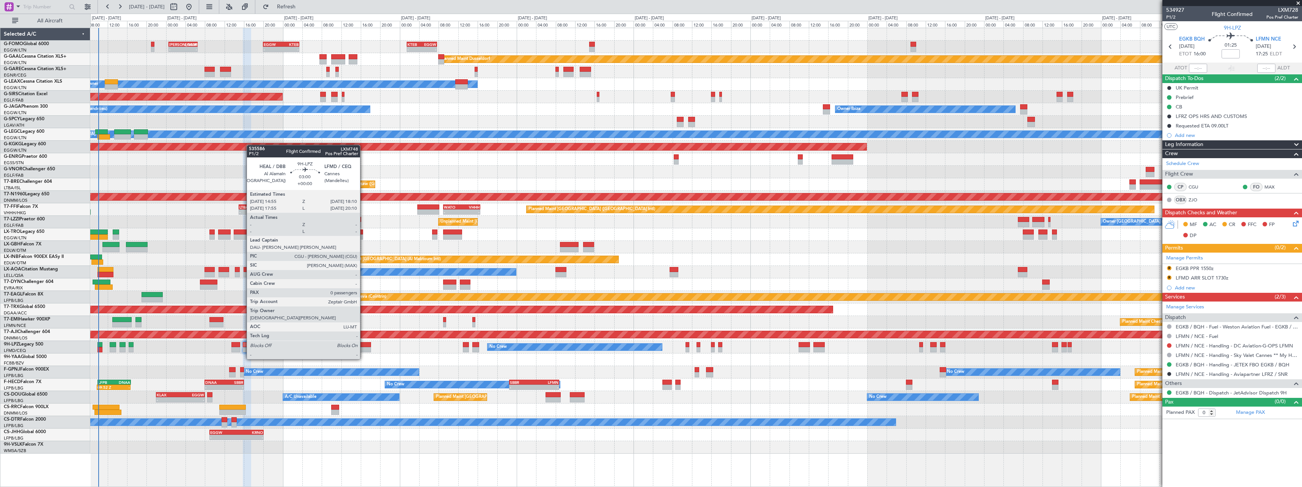
click at [364, 345] on div at bounding box center [363, 344] width 16 height 5
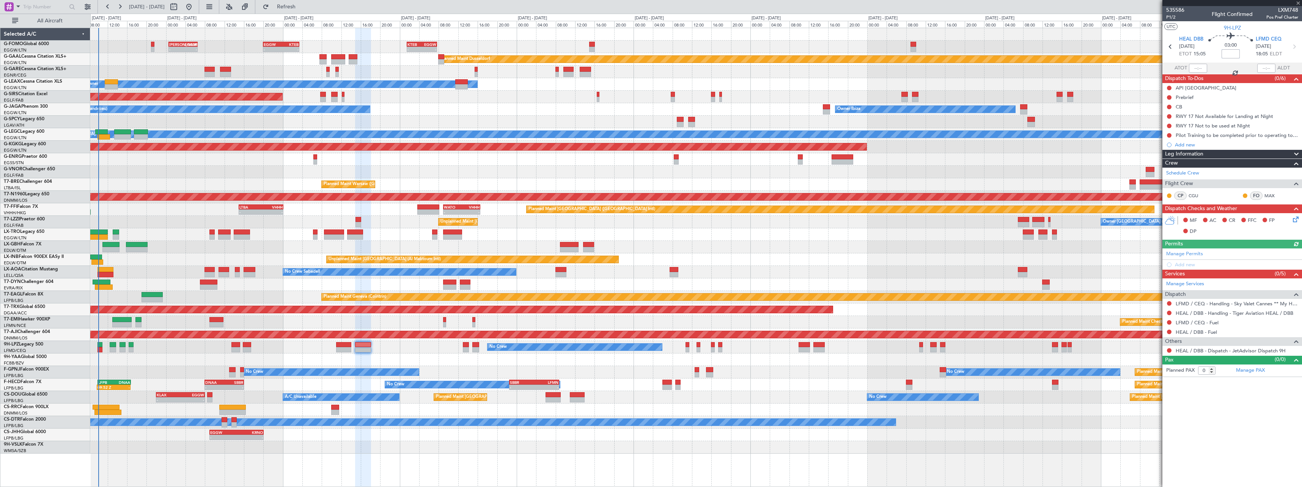
click at [1228, 56] on input at bounding box center [1231, 53] width 18 height 9
type input "+00:00"
click at [1231, 56] on span at bounding box center [1230, 53] width 9 height 9
click at [1234, 53] on span at bounding box center [1230, 53] width 9 height 9
type input "+00:10"
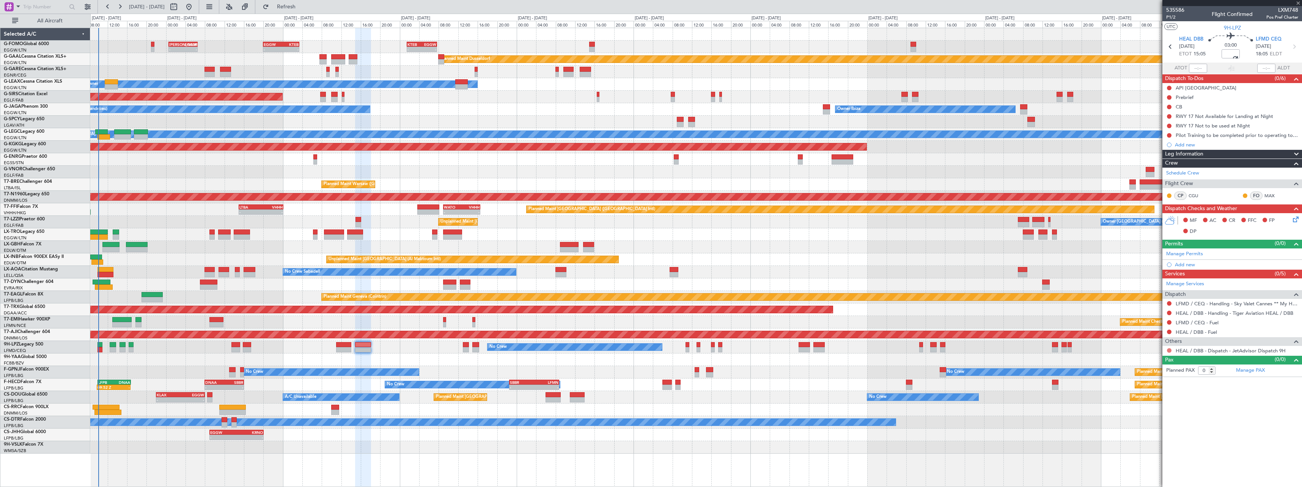
click at [1170, 350] on button at bounding box center [1169, 350] width 5 height 5
click at [1148, 444] on span "Confirmed" at bounding box center [1148, 441] width 24 height 8
click at [1296, 152] on span at bounding box center [1296, 154] width 9 height 9
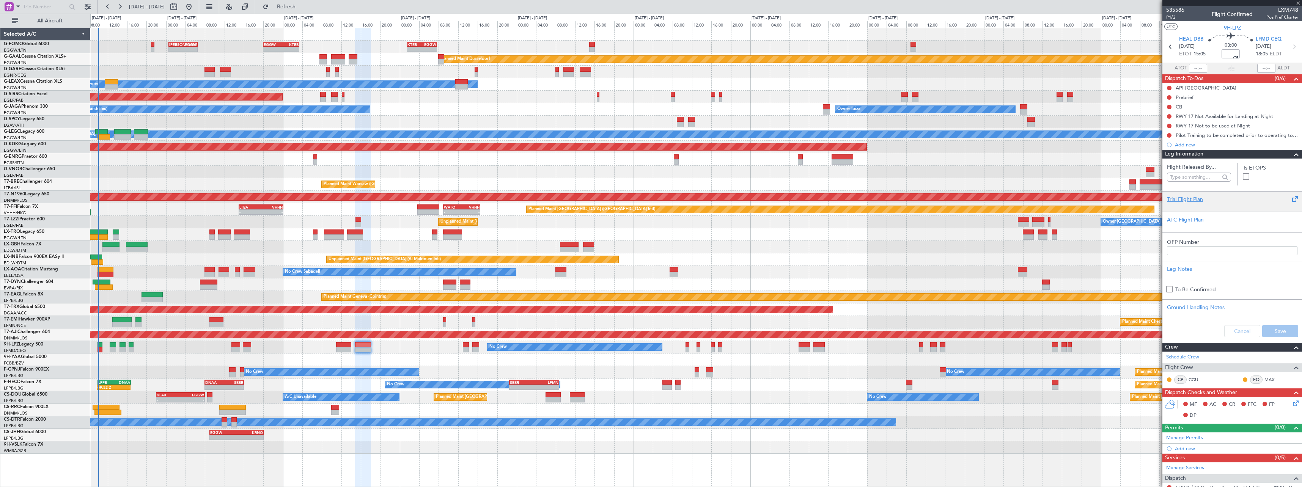
click at [1189, 199] on div "Trial Flight Plan" at bounding box center [1232, 199] width 131 height 8
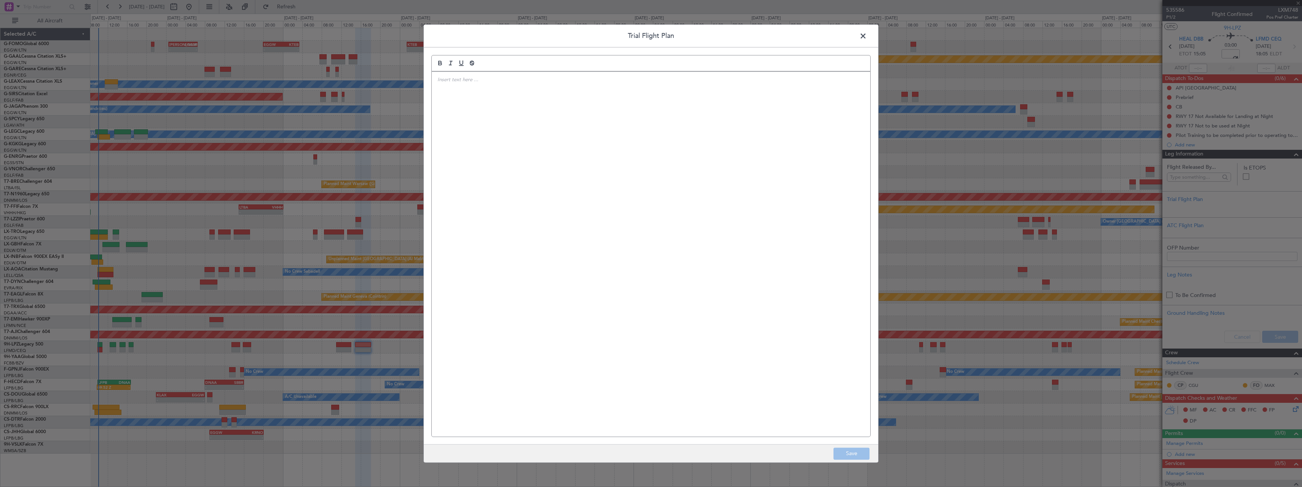
click at [578, 115] on div at bounding box center [651, 254] width 439 height 365
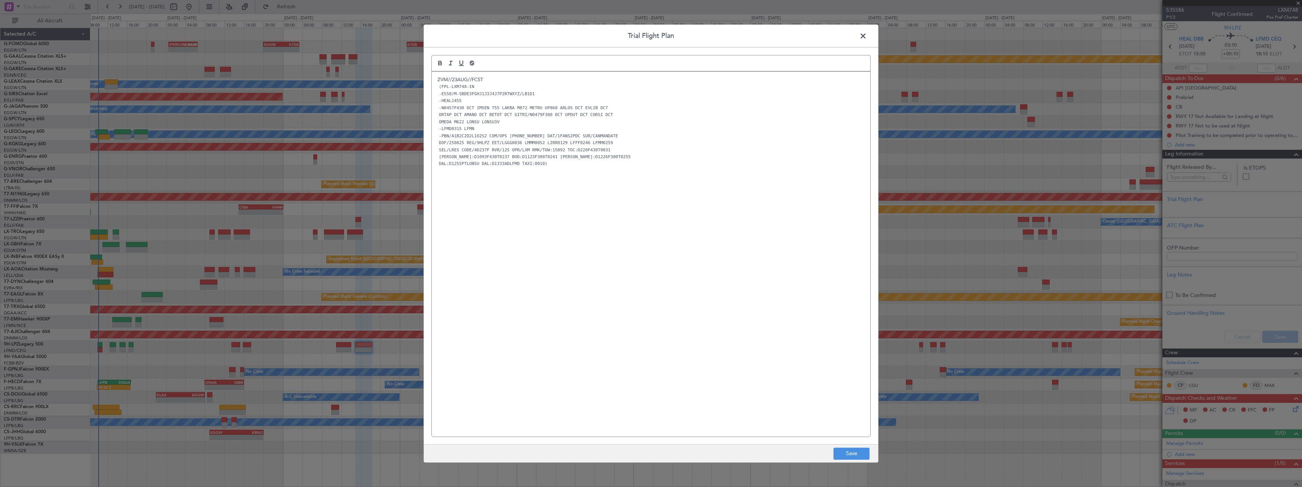
click at [531, 88] on p "(FPL-LXM748-IN" at bounding box center [650, 86] width 427 height 7
click at [530, 81] on p "ZVM//23AUG//FCST" at bounding box center [650, 79] width 427 height 7
click at [839, 452] on button "Save" at bounding box center [851, 454] width 36 height 12
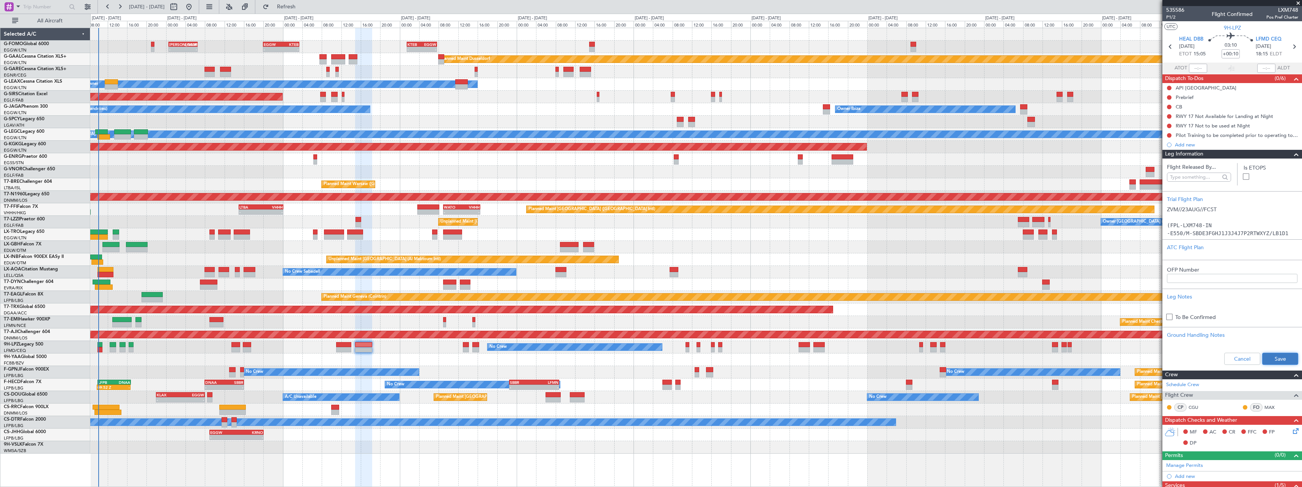
click at [1280, 360] on button "Save" at bounding box center [1280, 359] width 36 height 12
click at [1289, 160] on section "Flight Released By... Is ETOPS Trial Flight Plan ZVM//23AUG//FCST (FPL-LXM748-I…" at bounding box center [1232, 265] width 140 height 212
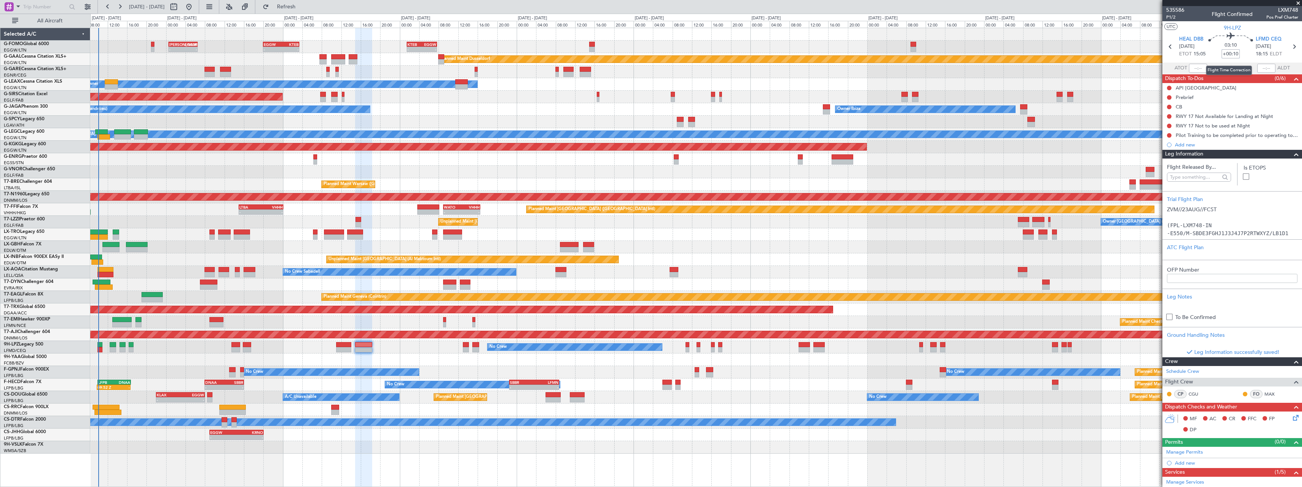
click at [1234, 54] on input "+00:10" at bounding box center [1231, 53] width 18 height 9
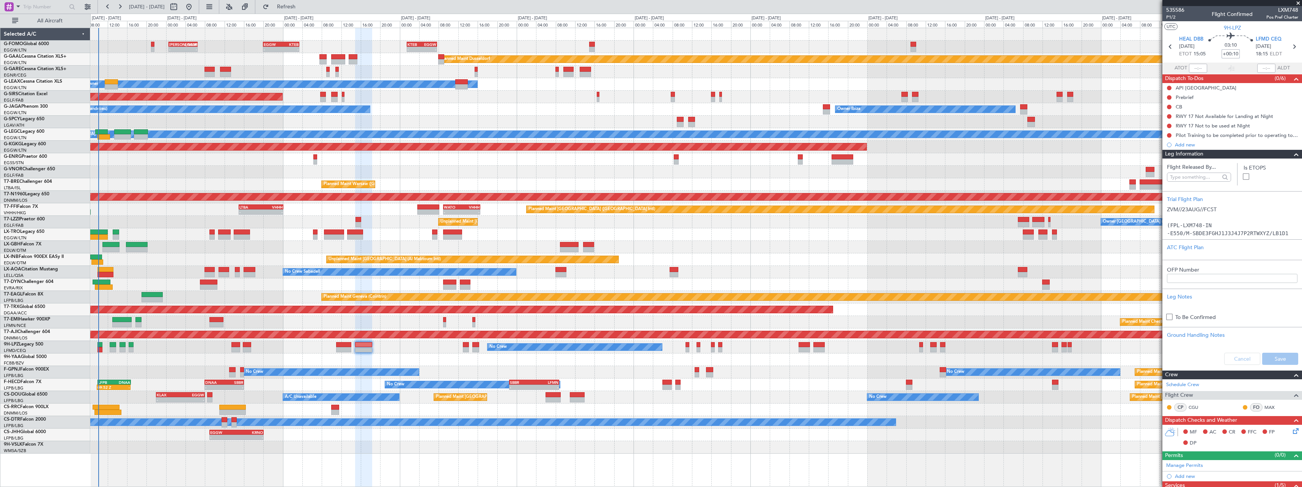
click at [1233, 55] on input "+00:10" at bounding box center [1231, 53] width 18 height 9
type input "+00:50"
click at [1235, 55] on input "+00:50" at bounding box center [1231, 53] width 18 height 9
click at [1235, 54] on input "+00:50" at bounding box center [1231, 53] width 18 height 9
drag, startPoint x: 1231, startPoint y: 53, endPoint x: 1209, endPoint y: 77, distance: 33.0
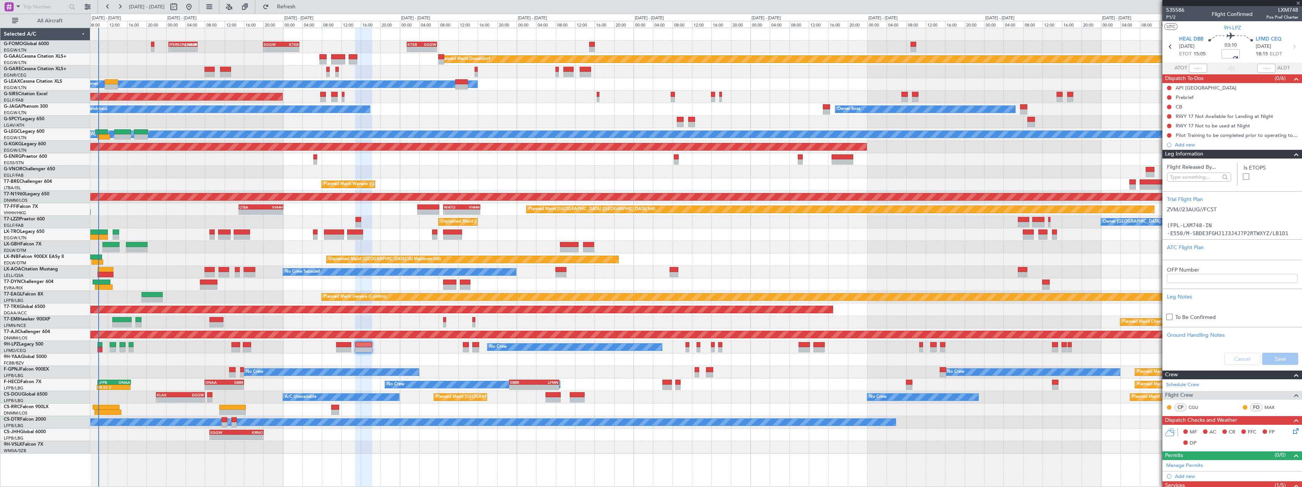
click at [1232, 53] on span at bounding box center [1230, 53] width 13 height 13
click at [1231, 57] on span at bounding box center [1230, 53] width 13 height 13
click at [1231, 57] on span at bounding box center [1231, 53] width 12 height 12
click at [1231, 57] on span at bounding box center [1230, 54] width 10 height 10
click at [1231, 57] on span at bounding box center [1230, 53] width 11 height 11
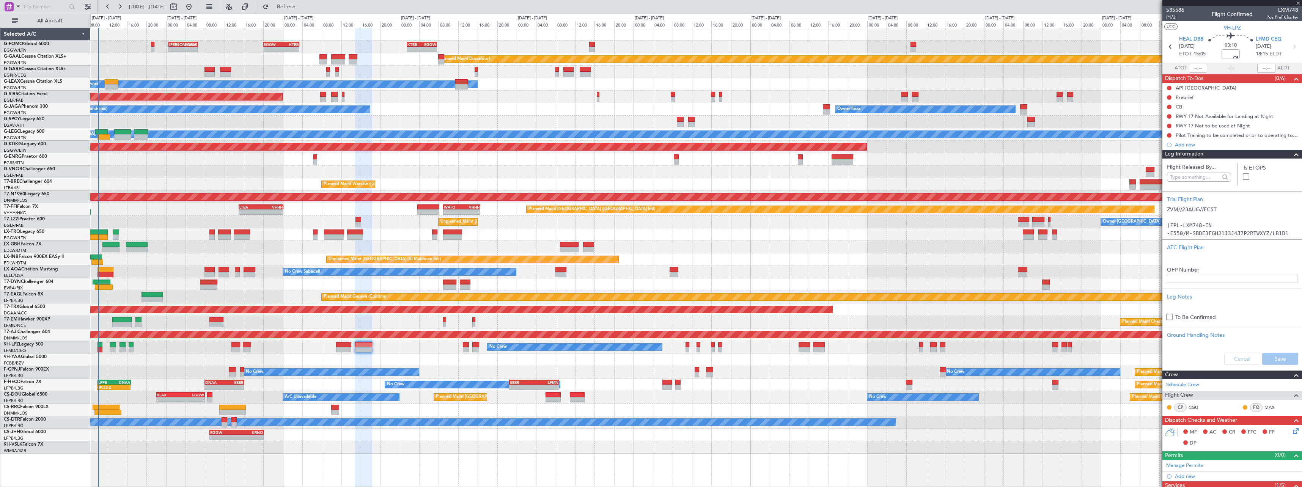
click at [1231, 57] on span at bounding box center [1230, 53] width 9 height 9
click at [1230, 56] on input "+00:50" at bounding box center [1231, 53] width 18 height 9
click at [1228, 56] on input "+00:50" at bounding box center [1231, 53] width 18 height 9
click at [1234, 56] on input "+00:50" at bounding box center [1231, 53] width 18 height 9
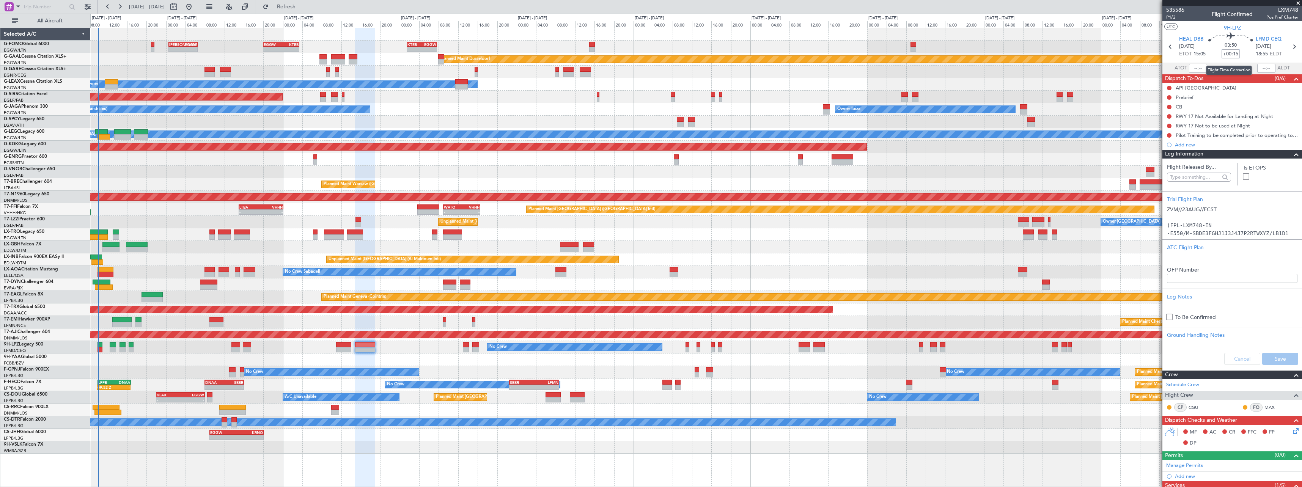
type input "+00:15"
click at [1248, 69] on section "ATOT ALDT" at bounding box center [1232, 68] width 140 height 11
click at [1292, 158] on span at bounding box center [1296, 154] width 9 height 9
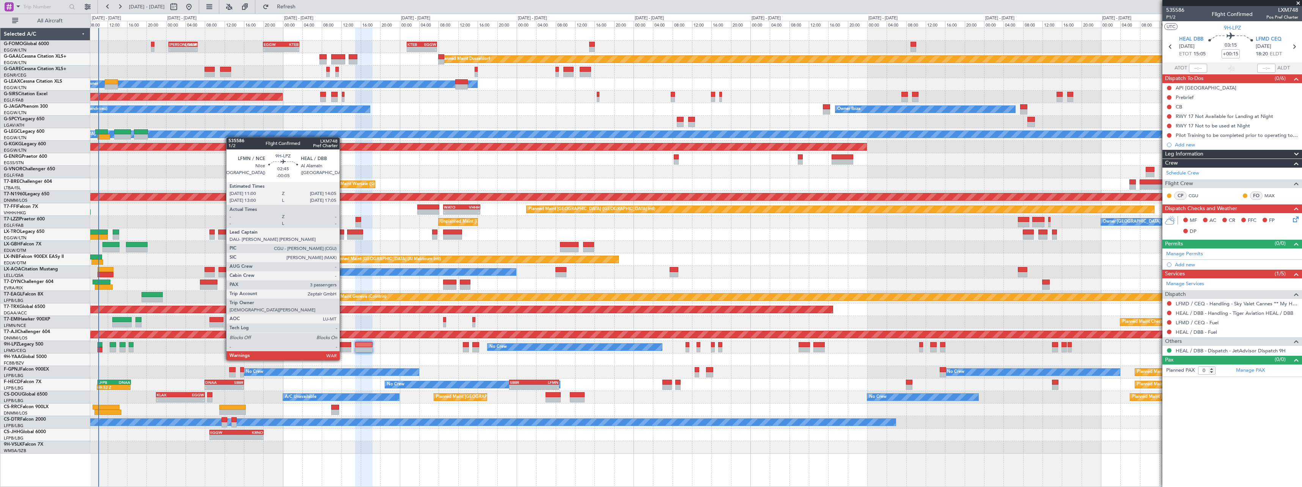
click at [343, 346] on div at bounding box center [343, 344] width 15 height 5
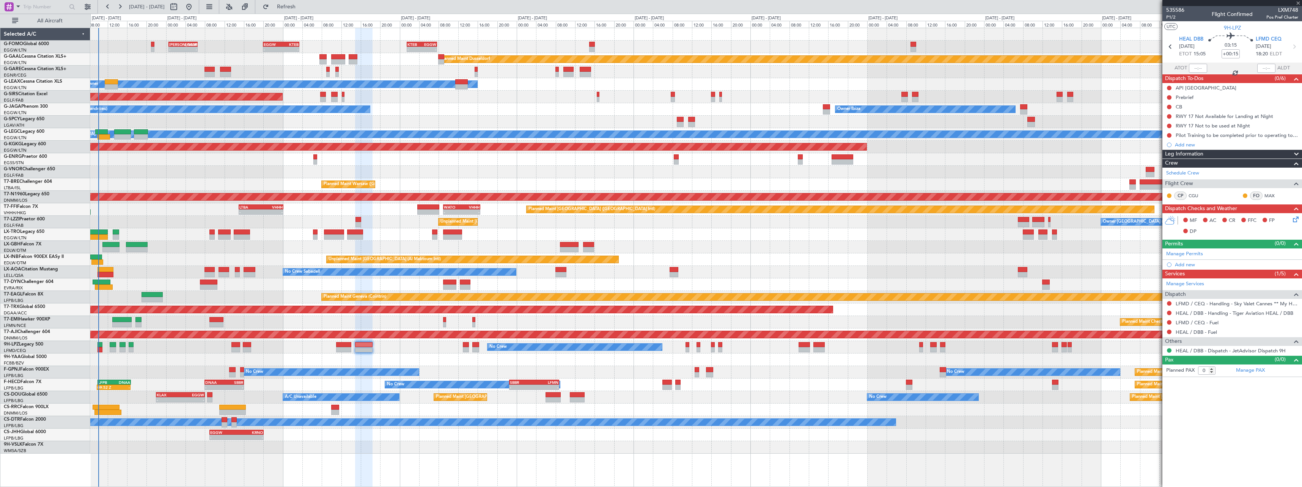
type input "-00:05"
type input "3"
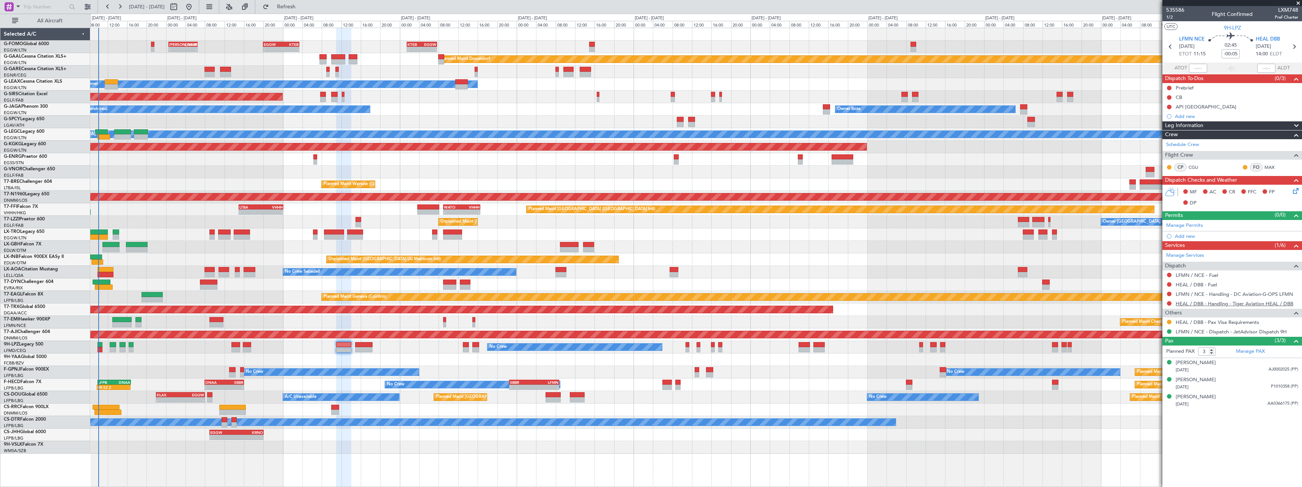
click at [1204, 305] on link "HEAL / DBB - Handling - Tiger Aviation HEAL / DBB" at bounding box center [1235, 303] width 118 height 6
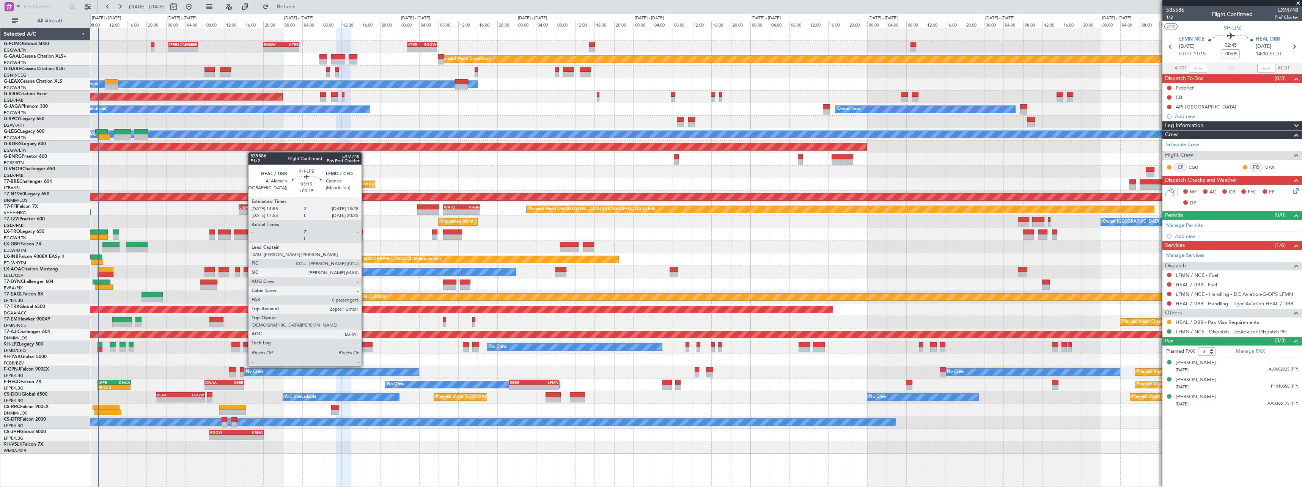
click at [366, 352] on div at bounding box center [363, 349] width 17 height 5
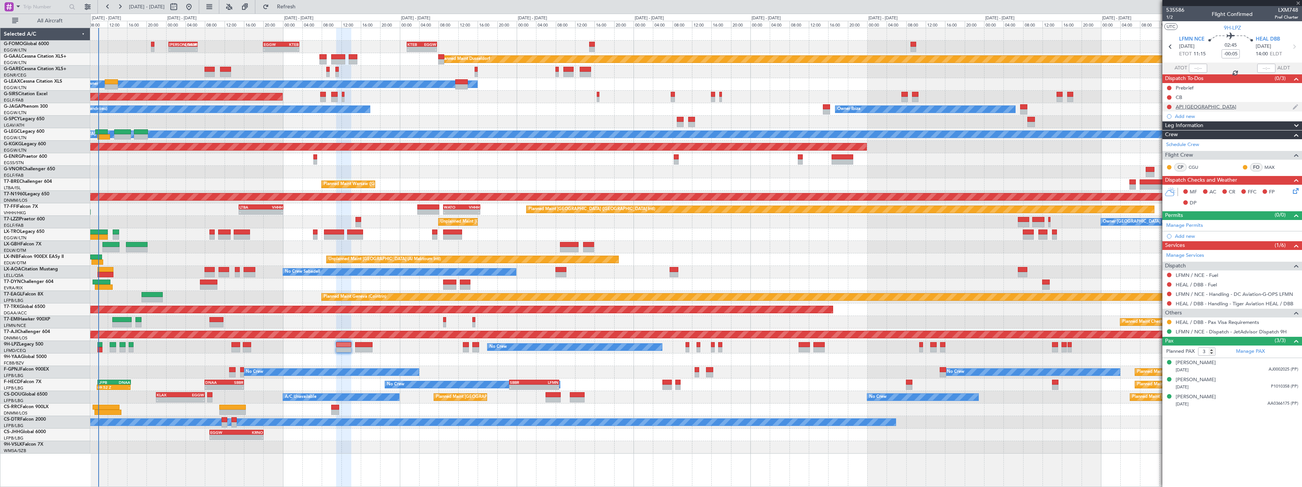
type input "+00:15"
type input "0"
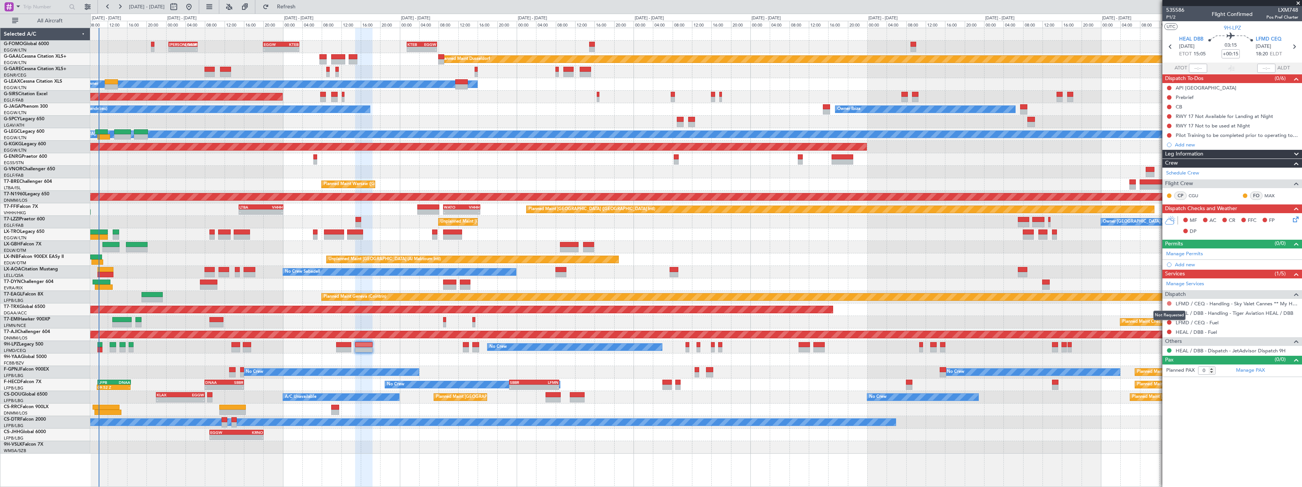
click at [1168, 302] on button at bounding box center [1169, 303] width 5 height 5
click at [1147, 349] on span "Requested" at bounding box center [1148, 348] width 24 height 8
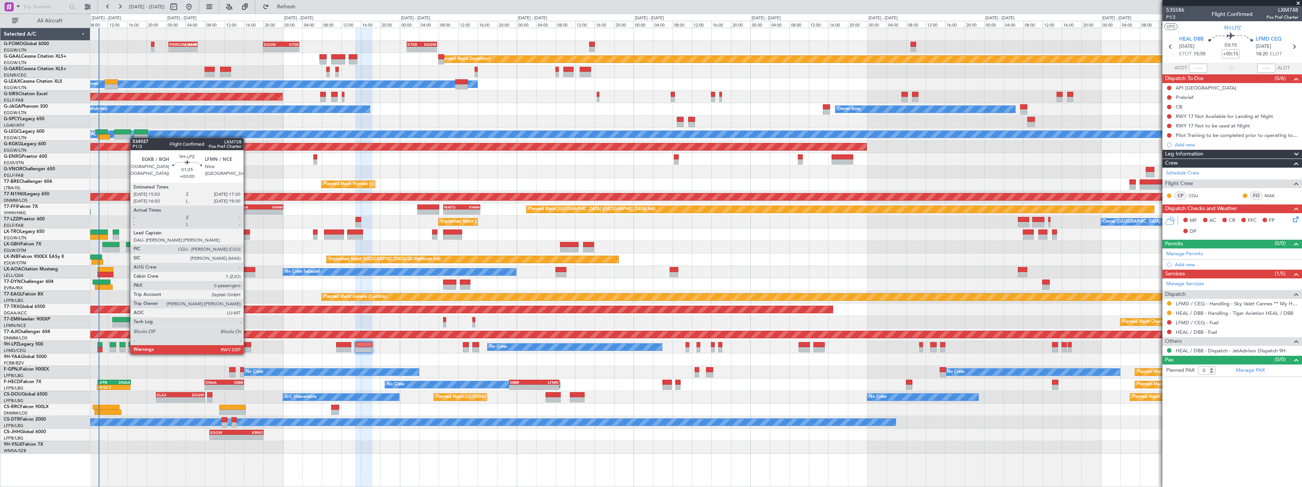
click at [247, 347] on div at bounding box center [247, 344] width 8 height 5
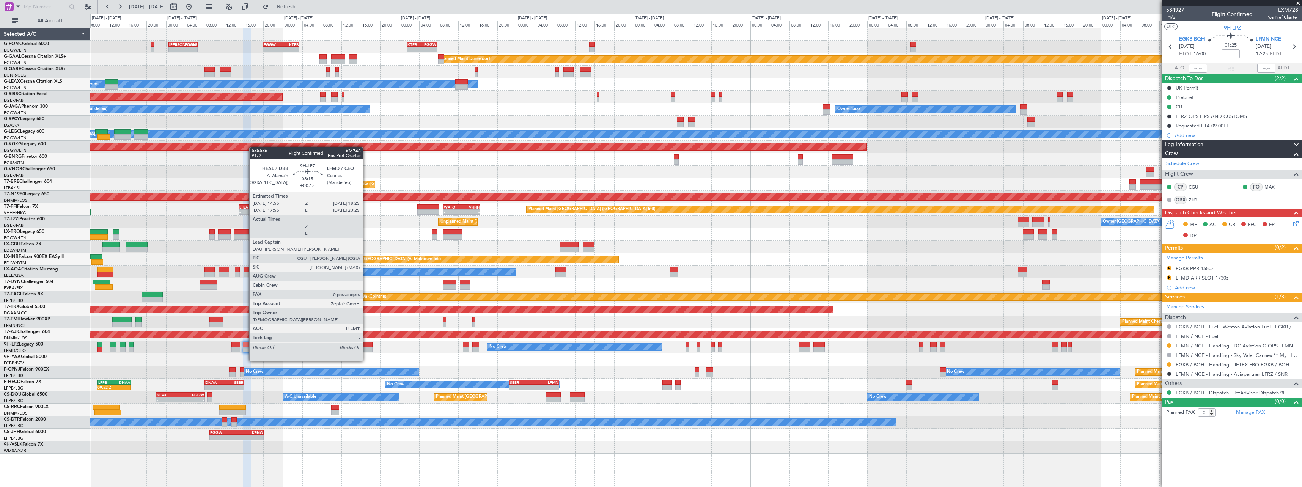
click at [366, 347] on div at bounding box center [363, 344] width 17 height 5
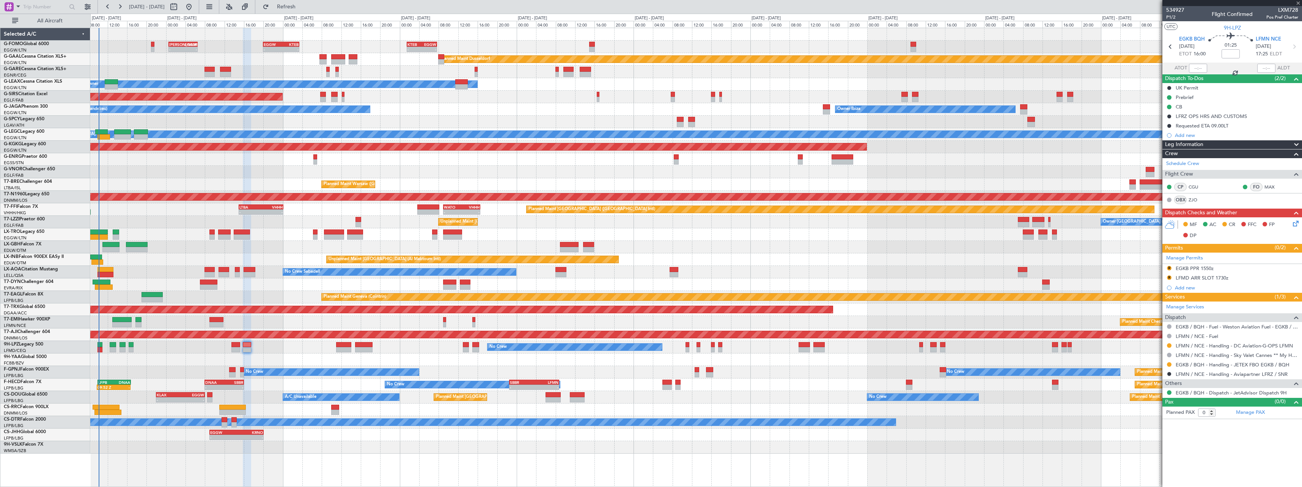
type input "+00:15"
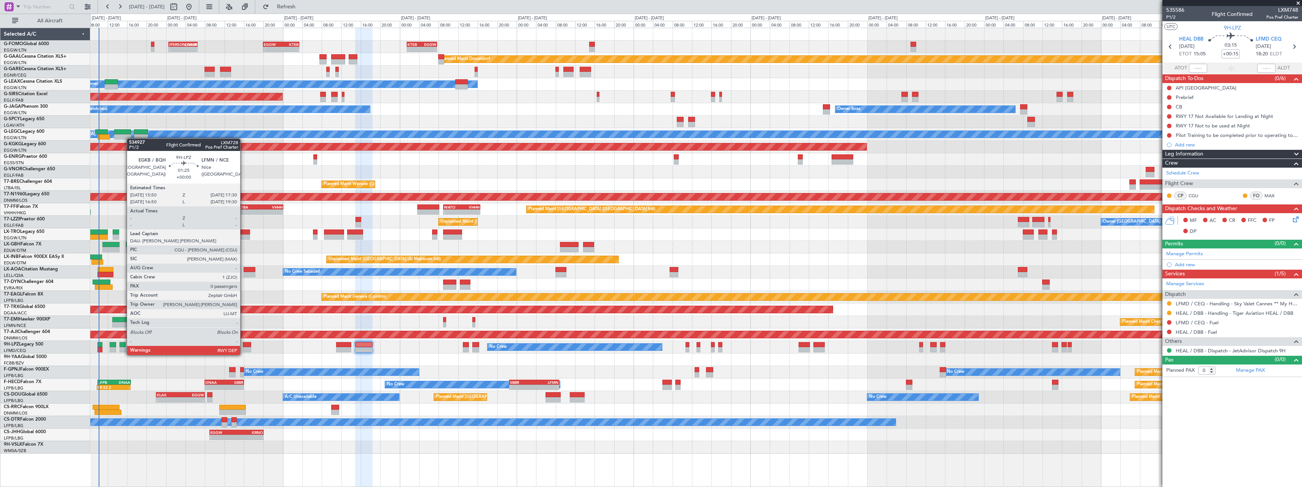
click at [244, 348] on div at bounding box center [247, 349] width 8 height 5
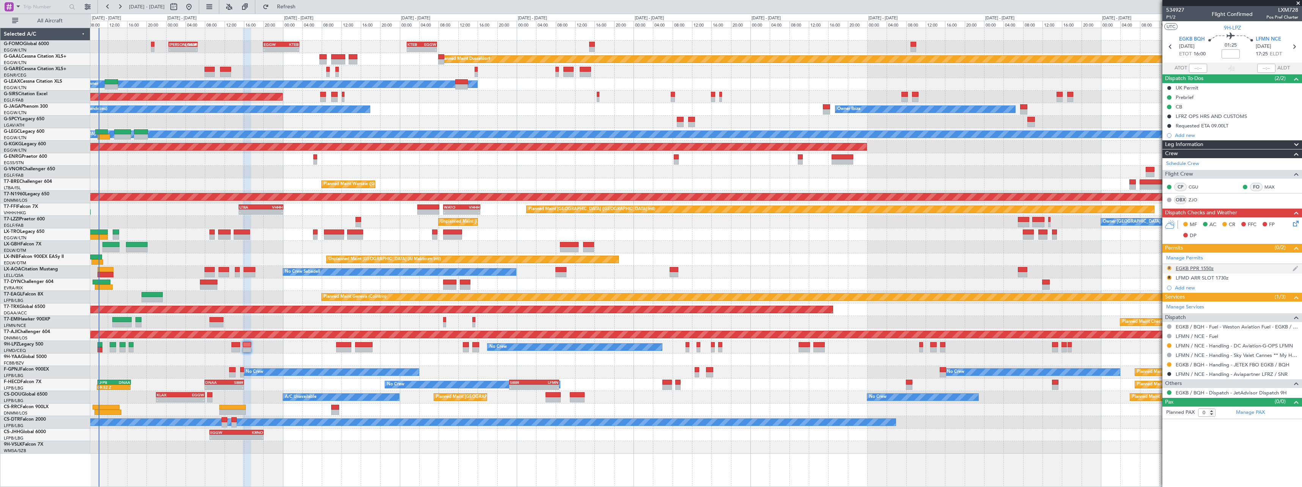
click at [1170, 269] on button "R" at bounding box center [1169, 268] width 5 height 5
click at [1153, 302] on span "Requested" at bounding box center [1148, 302] width 24 height 8
click at [1219, 280] on div "LFMD ARR SLOT 1730z" at bounding box center [1202, 278] width 53 height 6
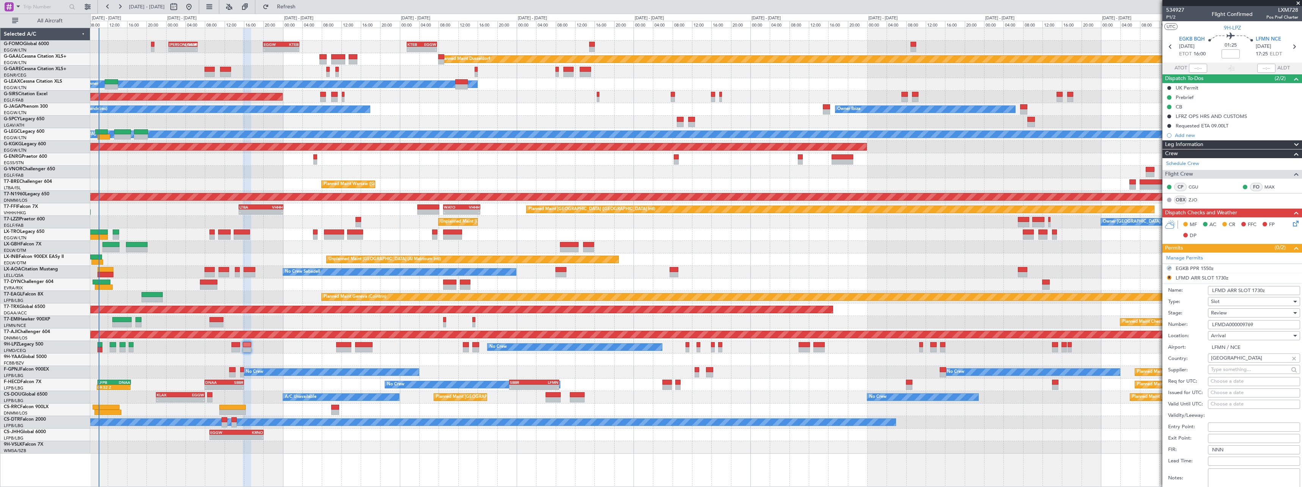
click at [1232, 308] on div "Review" at bounding box center [1251, 312] width 81 height 11
click at [1234, 360] on span "Requested" at bounding box center [1251, 362] width 80 height 11
drag, startPoint x: 1259, startPoint y: 325, endPoint x: 1088, endPoint y: 322, distance: 170.8
click at [1088, 322] on fb-app "[DATE] - [DATE] Refresh Quick Links All Aircraft - - [PERSON_NAME] 00:35 Z EGGW…" at bounding box center [651, 246] width 1302 height 481
click at [1244, 311] on div "Requested" at bounding box center [1251, 312] width 81 height 11
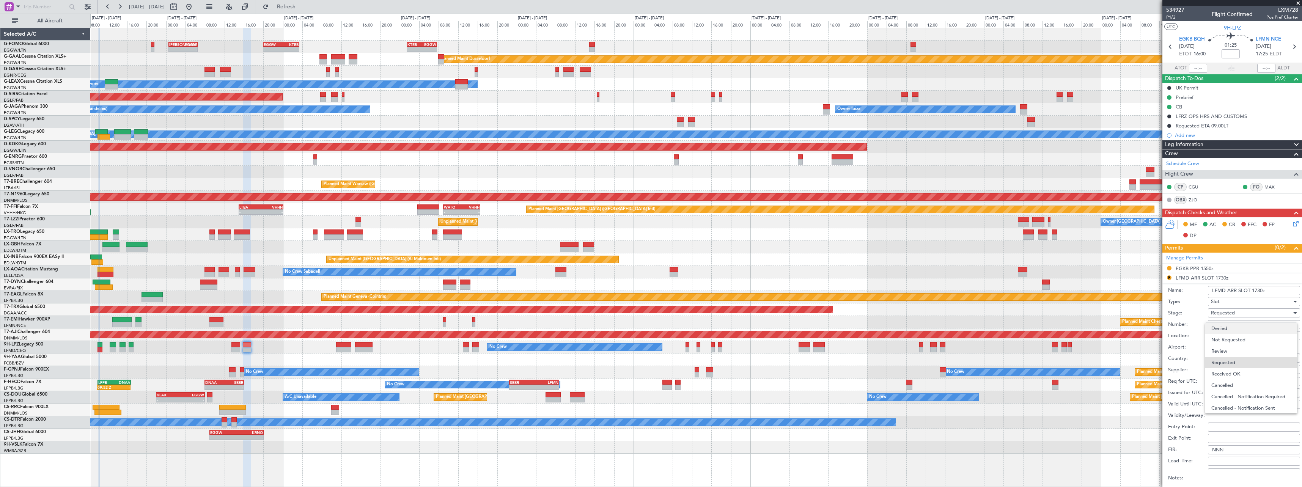
scroll to position [3, 0]
click at [1234, 359] on span "Requested" at bounding box center [1251, 359] width 80 height 11
click at [1225, 291] on input "LFMD ARR SLOT 1730z" at bounding box center [1254, 290] width 92 height 9
click at [1225, 292] on input "LFMD ARR SLOT 1730z" at bounding box center [1254, 290] width 92 height 9
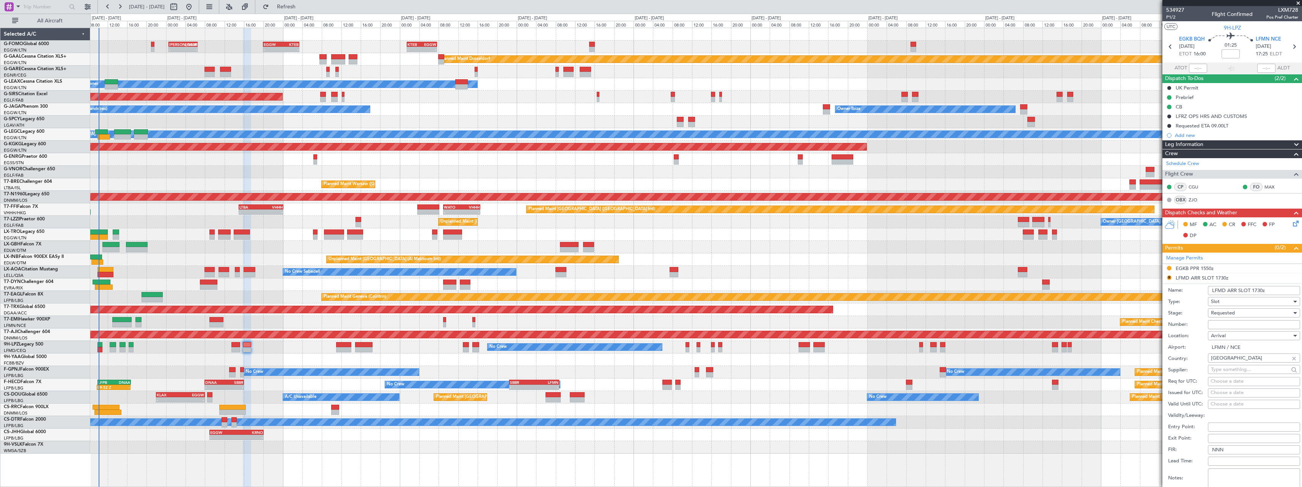
click at [1225, 292] on input "LFMD ARR SLOT 1730z" at bounding box center [1254, 290] width 92 height 9
click at [1225, 290] on input "LFMD ARR SLOT 1730z" at bounding box center [1254, 290] width 92 height 9
click at [1222, 292] on input "LFMD ARR SLOT 1730z" at bounding box center [1254, 290] width 92 height 9
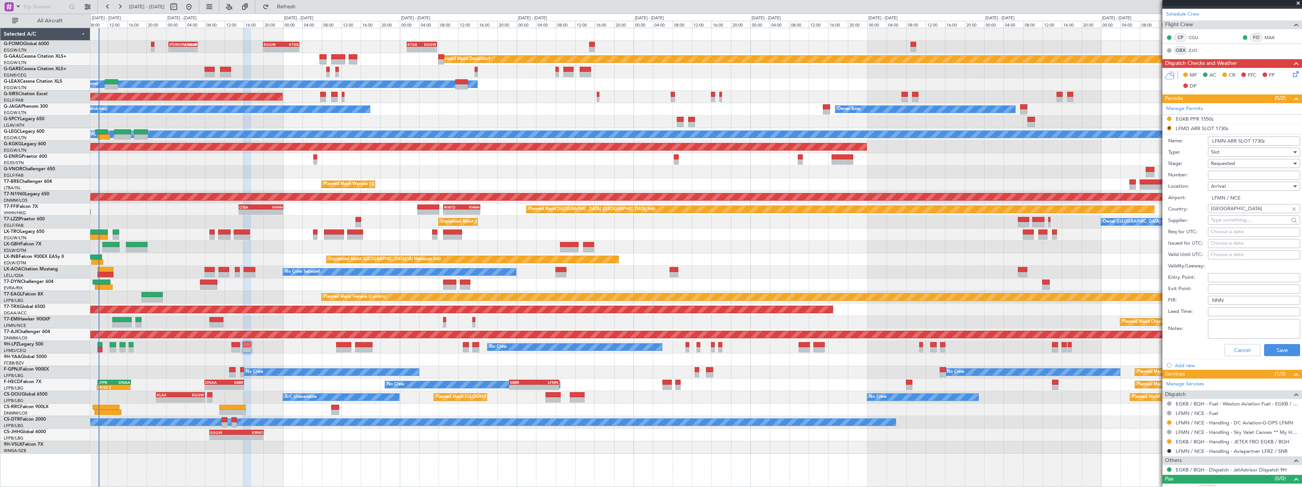
scroll to position [152, 0]
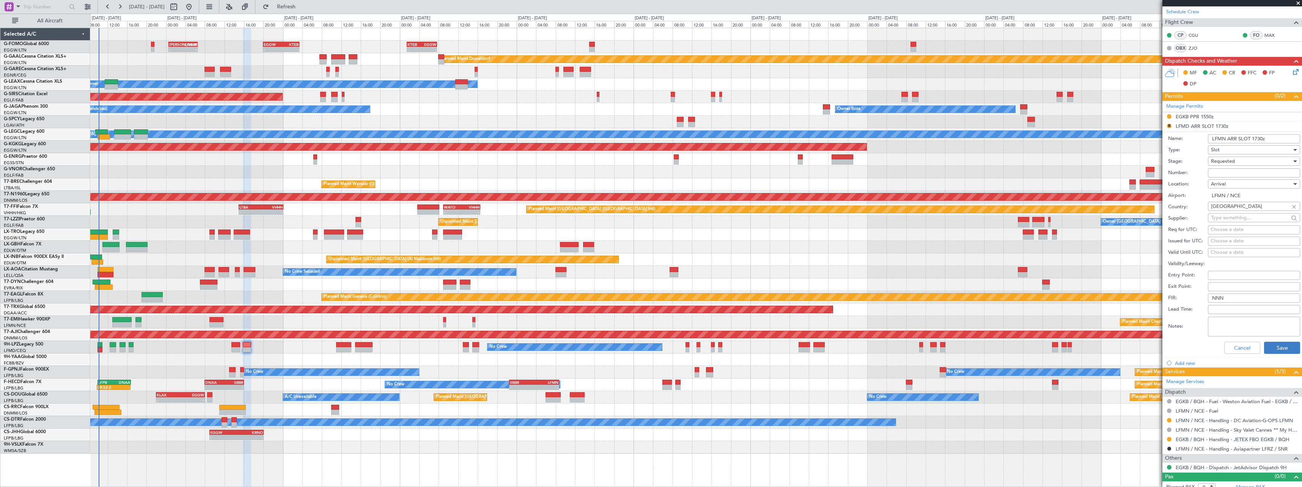
type input "LFMN ARR SLOT 1730z"
click at [1277, 345] on button "Save" at bounding box center [1282, 348] width 36 height 12
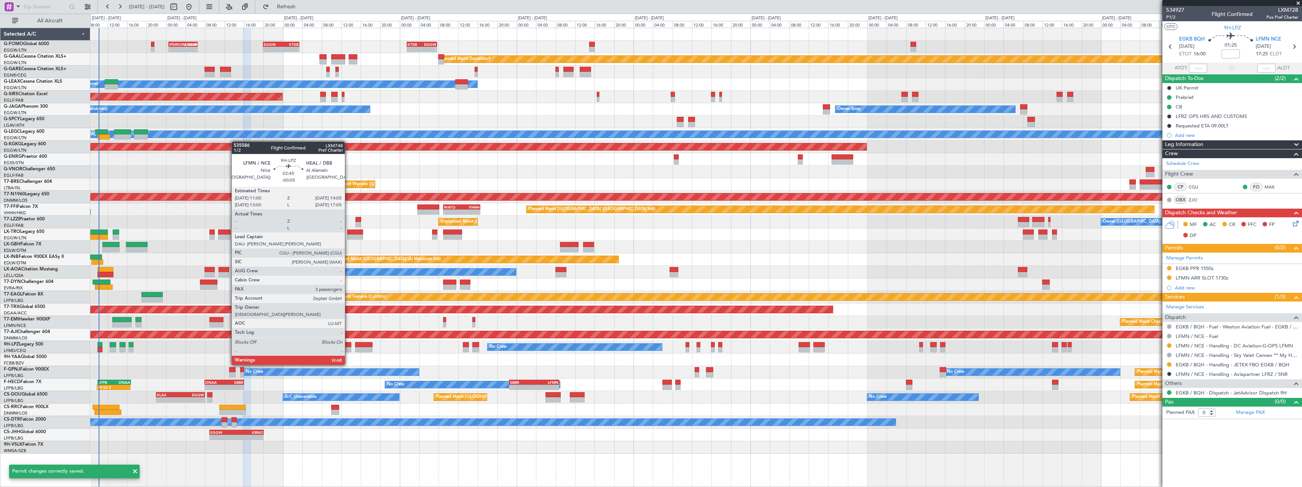
scroll to position [0, 0]
click at [348, 351] on div at bounding box center [343, 349] width 15 height 5
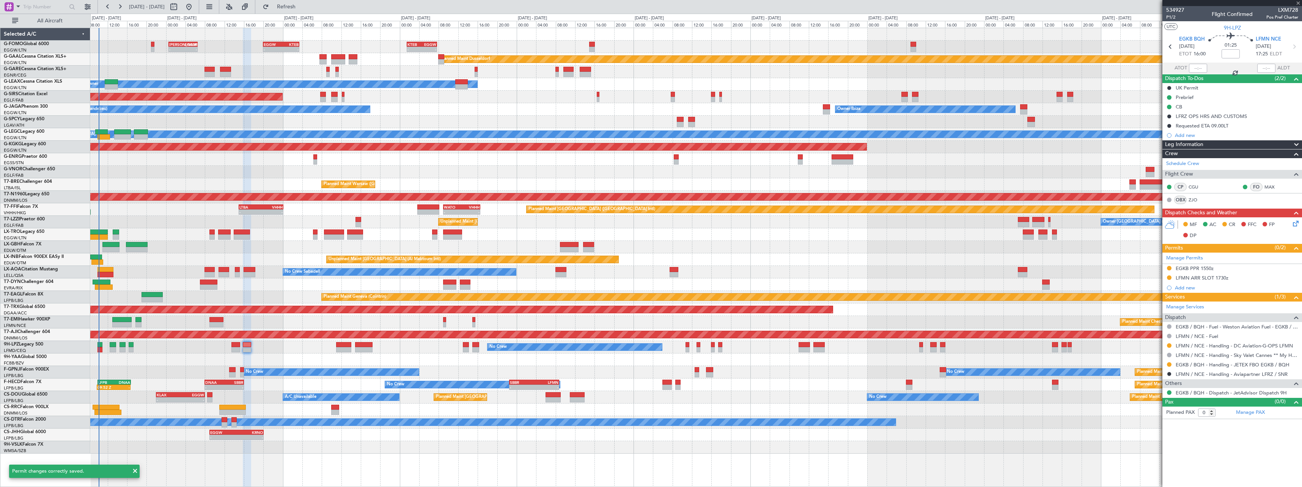
type input "-00:05"
type input "3"
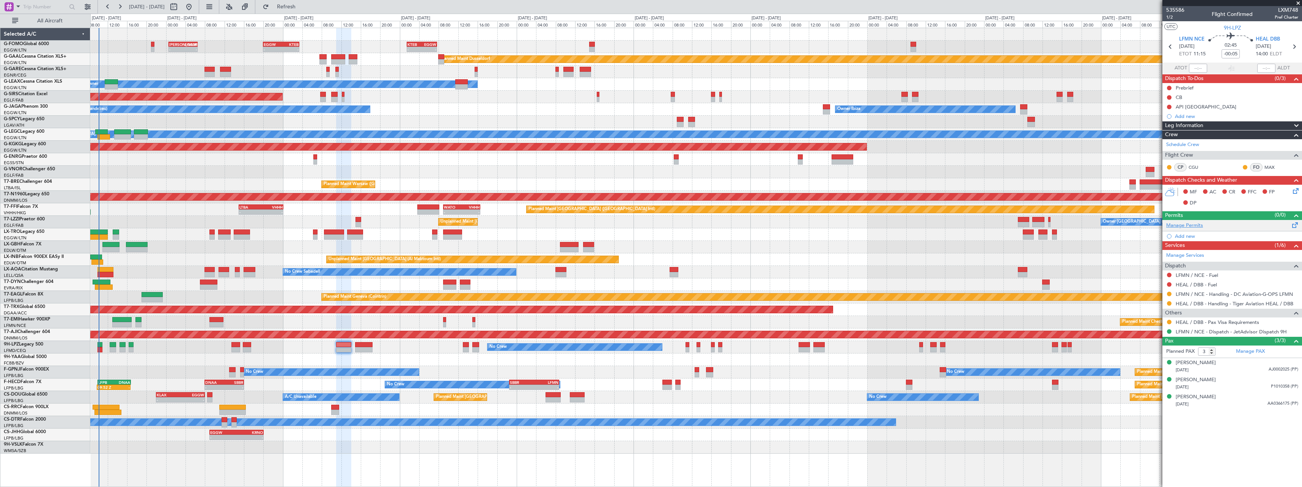
click at [1196, 225] on link "Manage Permits" at bounding box center [1184, 226] width 37 height 8
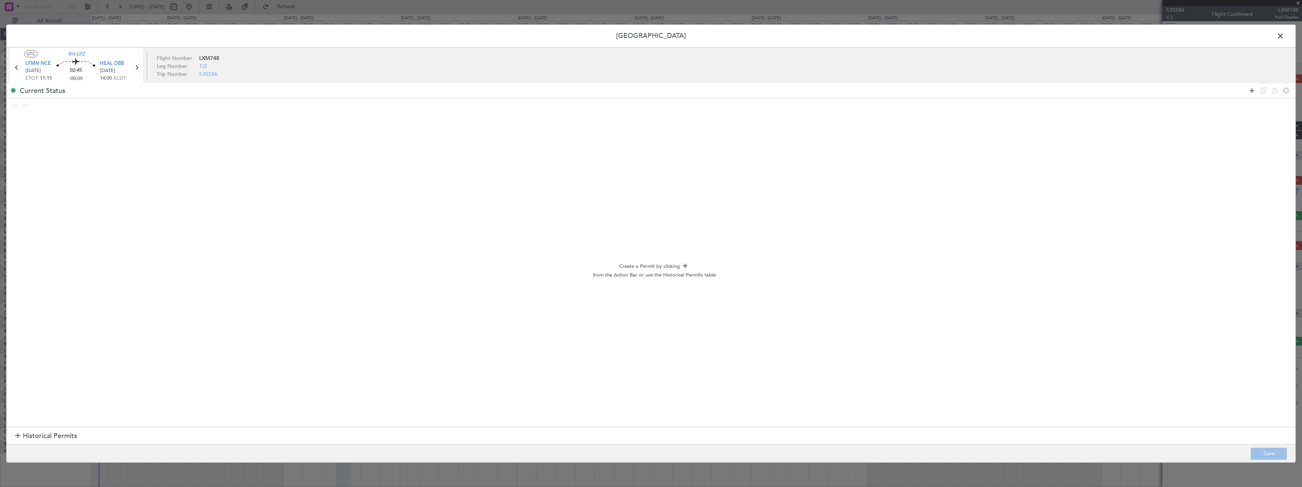
click at [1252, 90] on icon at bounding box center [1251, 90] width 9 height 9
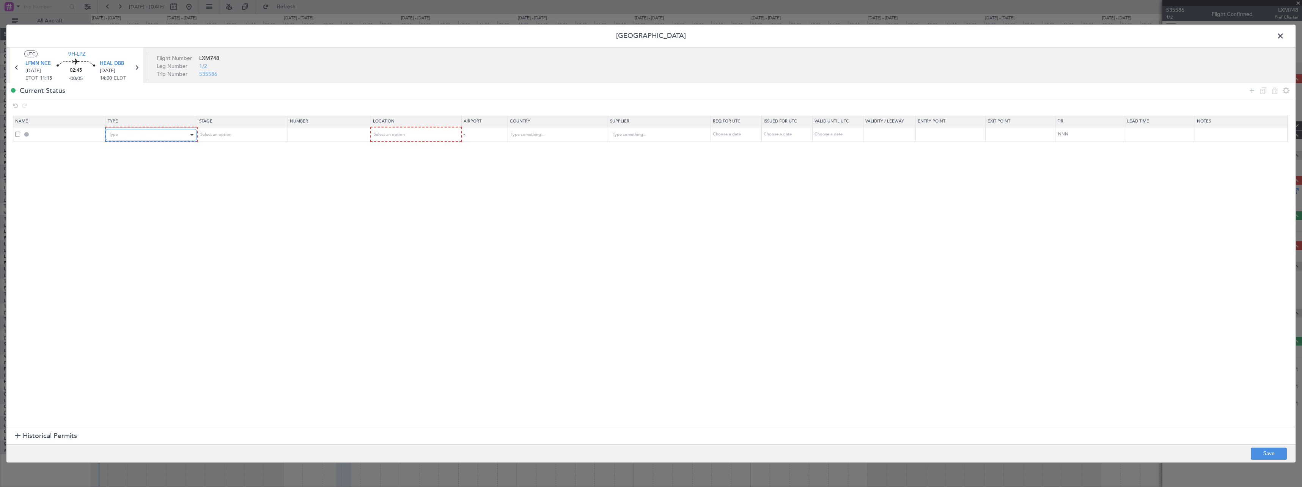
click at [169, 133] on div "Type" at bounding box center [148, 134] width 79 height 11
click at [147, 204] on span "Slot" at bounding box center [152, 206] width 85 height 11
click at [233, 131] on div "Select an option" at bounding box center [238, 134] width 79 height 11
drag, startPoint x: 239, startPoint y: 186, endPoint x: 245, endPoint y: 184, distance: 6.1
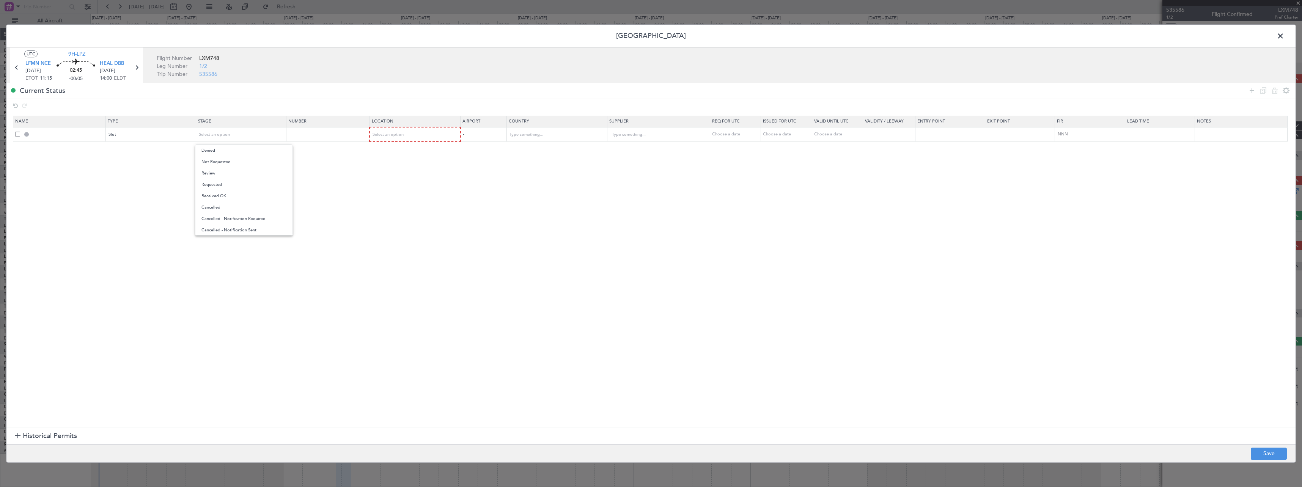
click at [242, 185] on span "Requested" at bounding box center [243, 184] width 85 height 11
click at [440, 136] on div "Select an option" at bounding box center [413, 134] width 80 height 11
click at [428, 157] on span "Departure Alt" at bounding box center [419, 161] width 85 height 11
click at [426, 132] on div "Departure Alt" at bounding box center [412, 134] width 79 height 11
click at [420, 151] on span "Departure" at bounding box center [419, 150] width 85 height 11
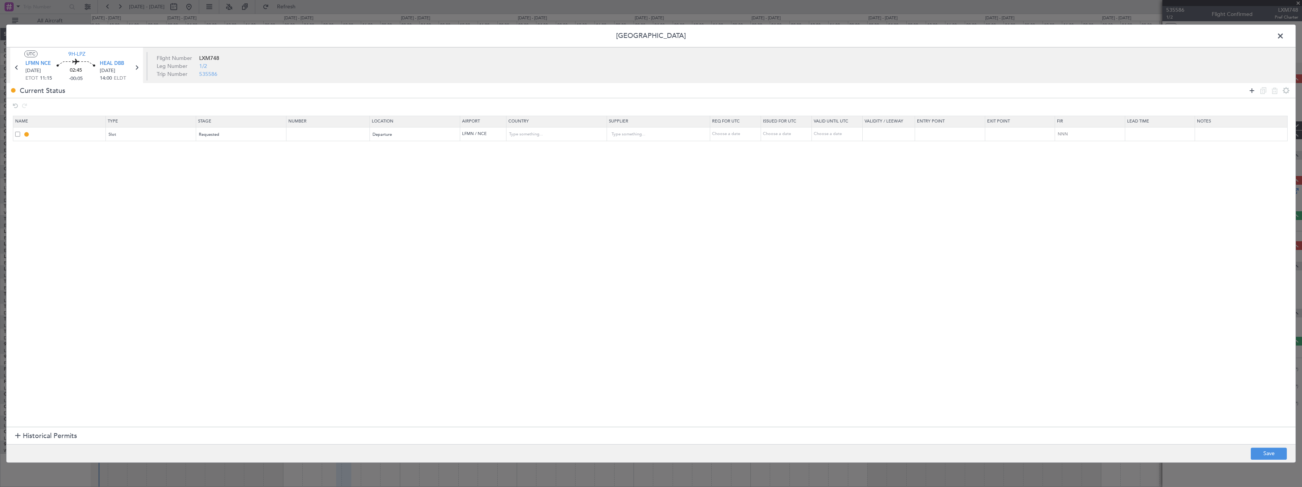
click at [1253, 91] on icon at bounding box center [1251, 90] width 9 height 9
click at [159, 151] on div "Type" at bounding box center [148, 148] width 79 height 11
drag, startPoint x: 135, startPoint y: 187, endPoint x: 247, endPoint y: 159, distance: 115.6
click at [139, 188] on span "API" at bounding box center [152, 187] width 85 height 11
click at [247, 148] on div "Select an option" at bounding box center [238, 148] width 79 height 11
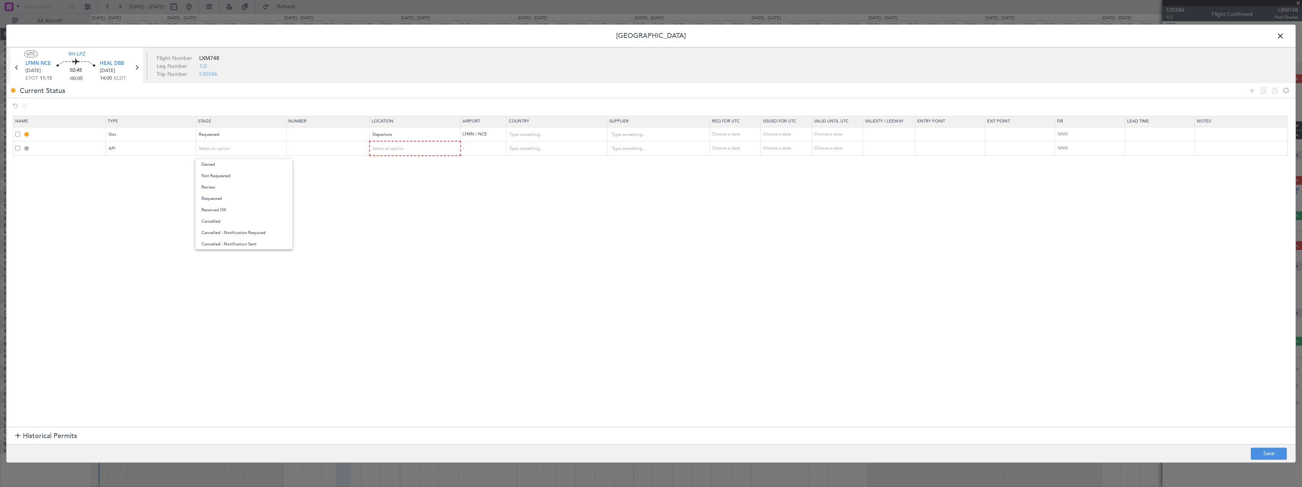
drag, startPoint x: 242, startPoint y: 176, endPoint x: 256, endPoint y: 175, distance: 13.3
click at [244, 176] on span "Not Requested" at bounding box center [243, 175] width 85 height 11
click at [440, 148] on div "Select an option" at bounding box center [413, 148] width 80 height 11
click at [415, 192] on span "Arrival" at bounding box center [419, 187] width 85 height 11
click at [1252, 89] on icon at bounding box center [1251, 90] width 9 height 9
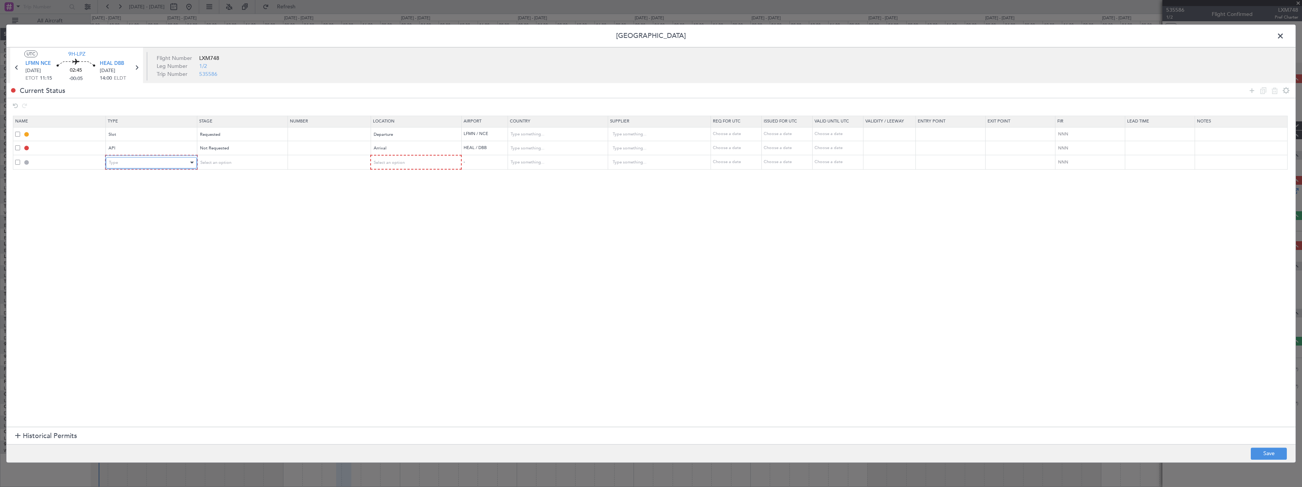
click at [133, 167] on div "Type" at bounding box center [148, 162] width 79 height 11
click at [147, 208] on span "Landing" at bounding box center [152, 208] width 85 height 11
click at [232, 164] on div "Select an option" at bounding box center [238, 162] width 79 height 11
drag, startPoint x: 226, startPoint y: 217, endPoint x: 407, endPoint y: 164, distance: 189.2
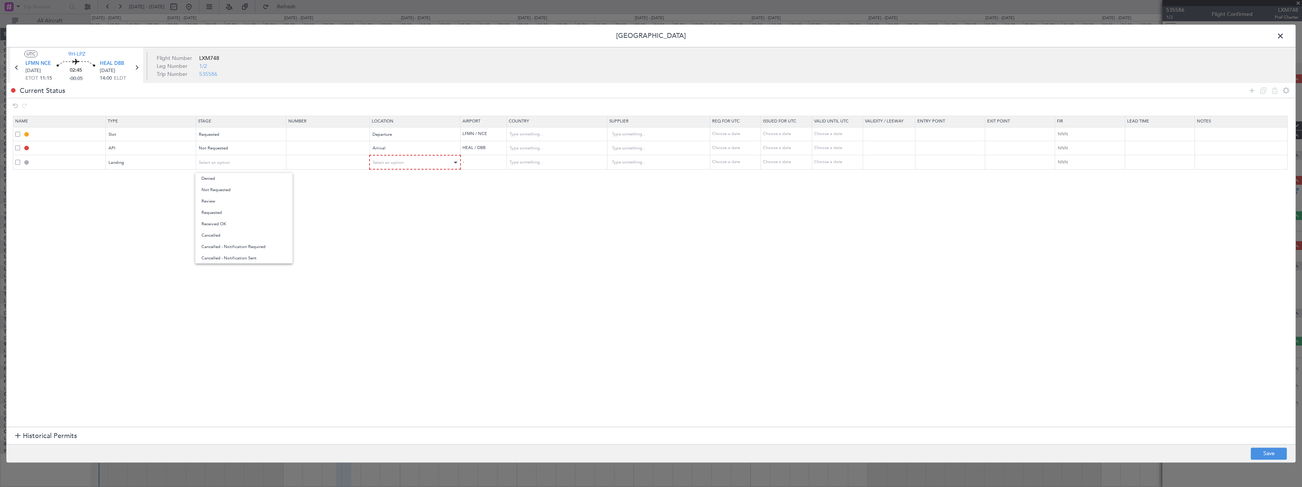
click at [230, 216] on span "Requested" at bounding box center [243, 212] width 85 height 11
click at [414, 161] on div "Select an option" at bounding box center [413, 162] width 80 height 11
drag, startPoint x: 416, startPoint y: 200, endPoint x: 665, endPoint y: 225, distance: 249.7
click at [418, 200] on span "Arrival" at bounding box center [419, 201] width 85 height 11
click at [1272, 450] on button "Save" at bounding box center [1269, 454] width 36 height 12
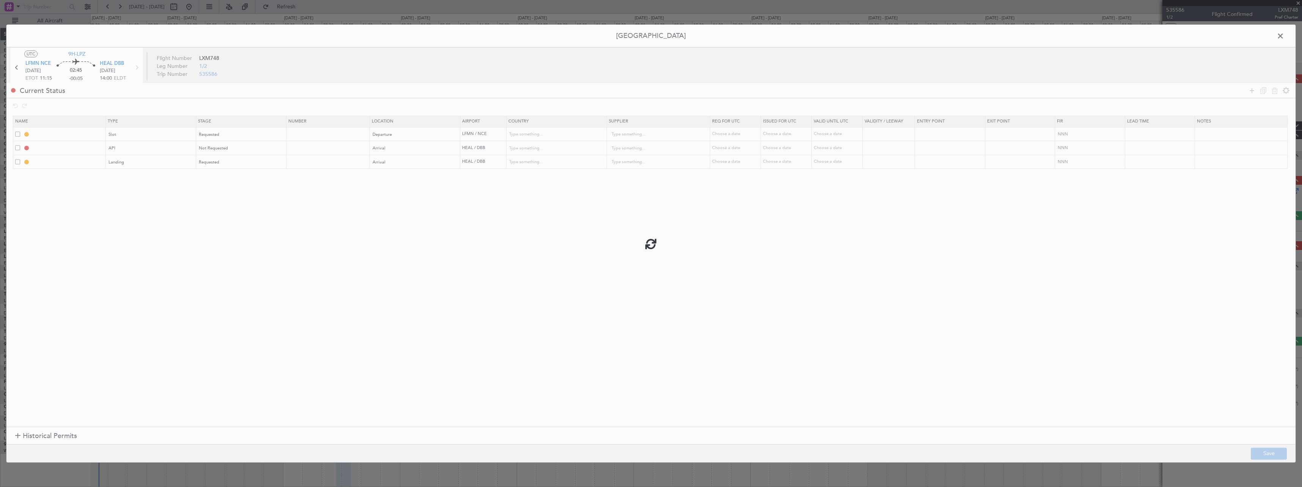
type input "LFMN DEP SLOT"
type input "[GEOGRAPHIC_DATA]"
type input "NNN"
type input "HEAL ARR API"
type input "[GEOGRAPHIC_DATA]"
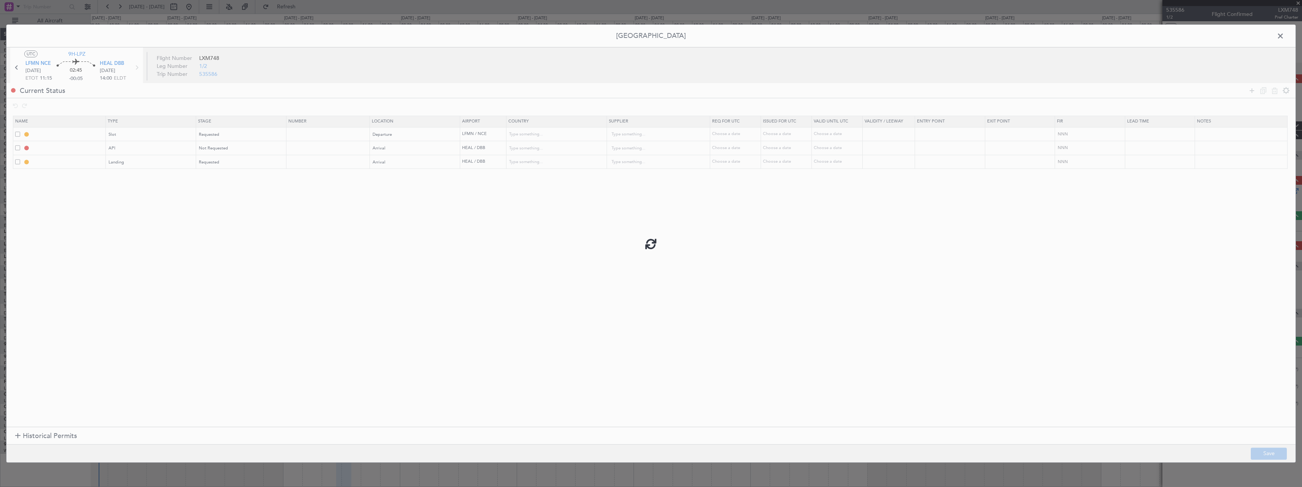
type input "NNN"
type input "HEAL LDG"
type input "[GEOGRAPHIC_DATA]"
type input "NNN"
click at [1284, 39] on span at bounding box center [1284, 37] width 0 height 15
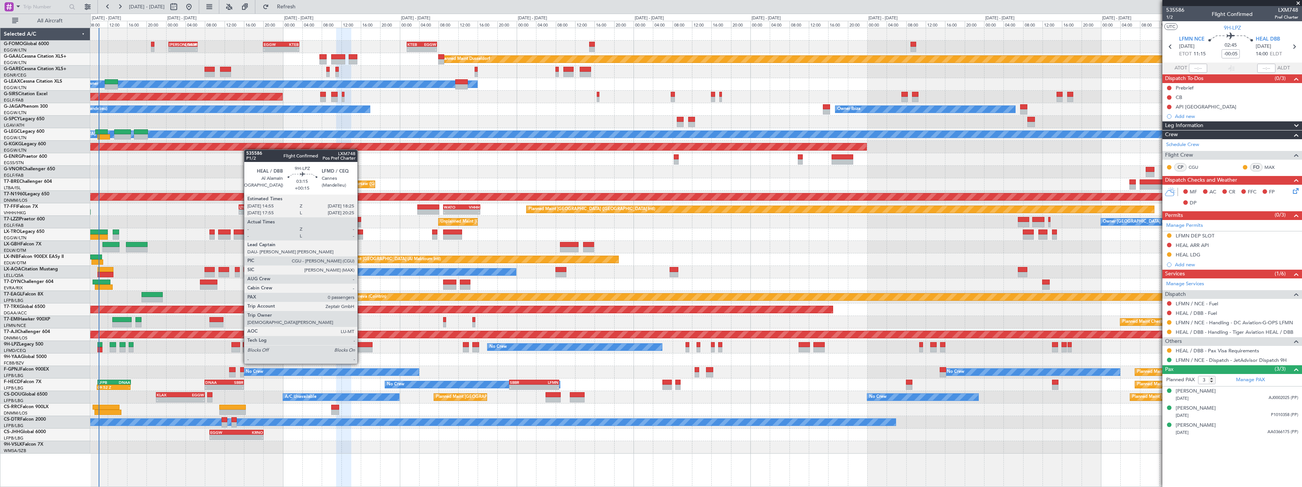
click at [361, 349] on div at bounding box center [363, 349] width 17 height 5
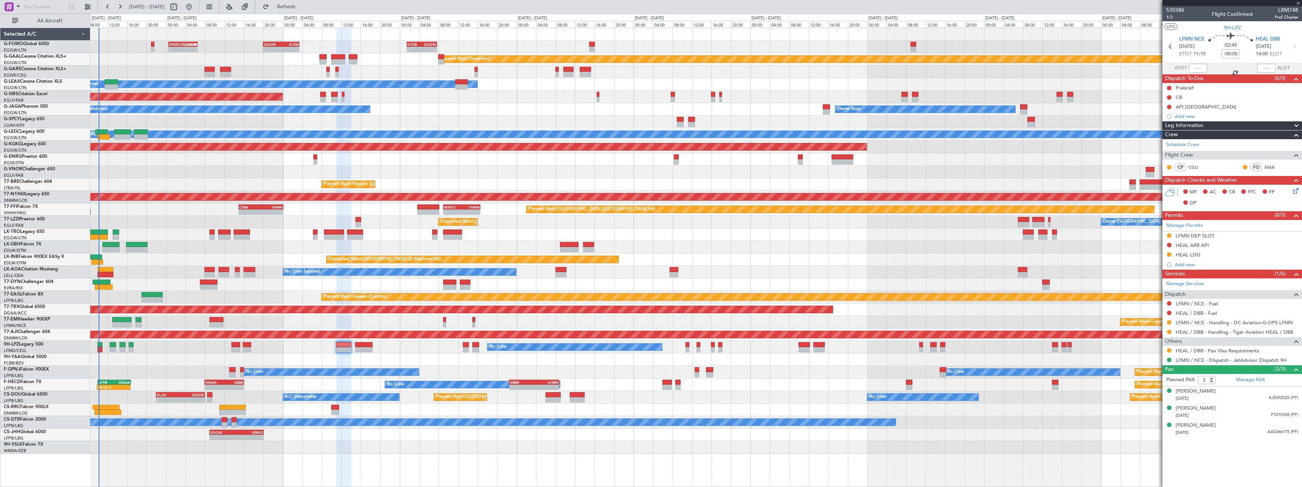
type input "+00:15"
type input "0"
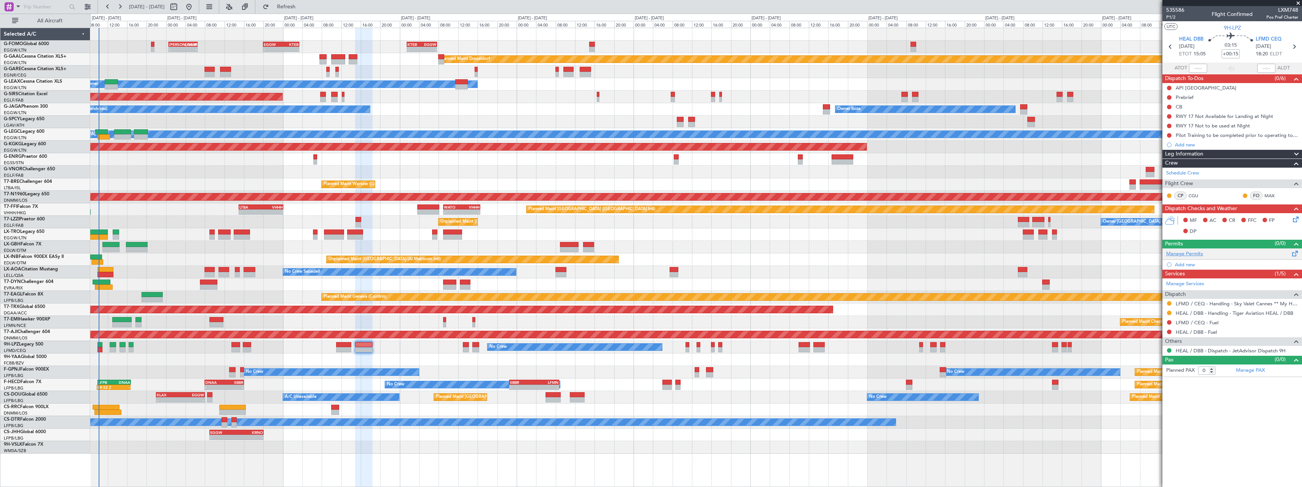
click at [1183, 253] on link "Manage Permits" at bounding box center [1184, 254] width 37 height 8
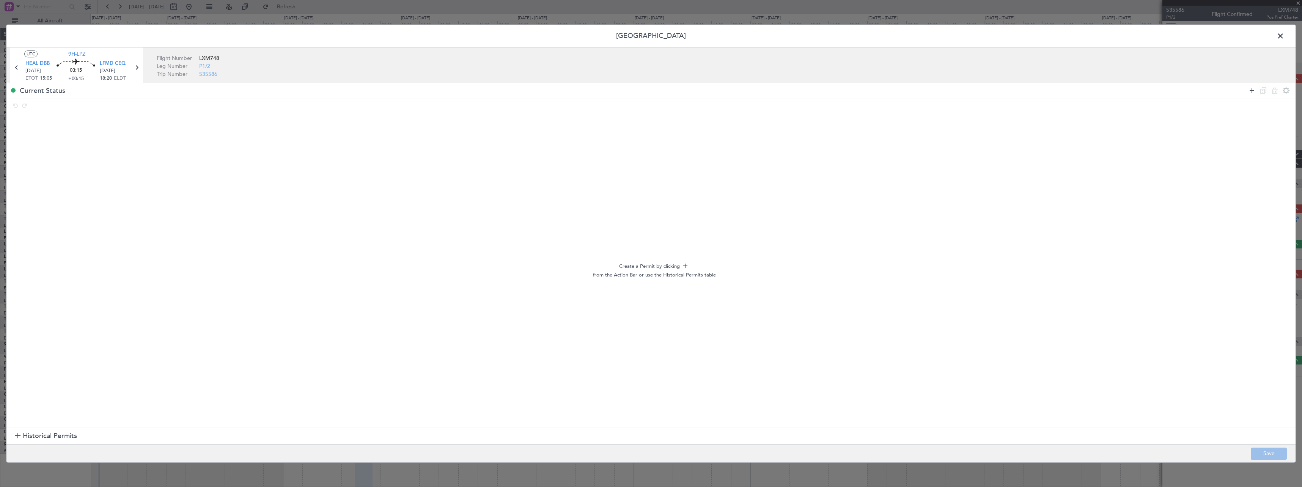
click at [1247, 89] on icon at bounding box center [1251, 90] width 9 height 9
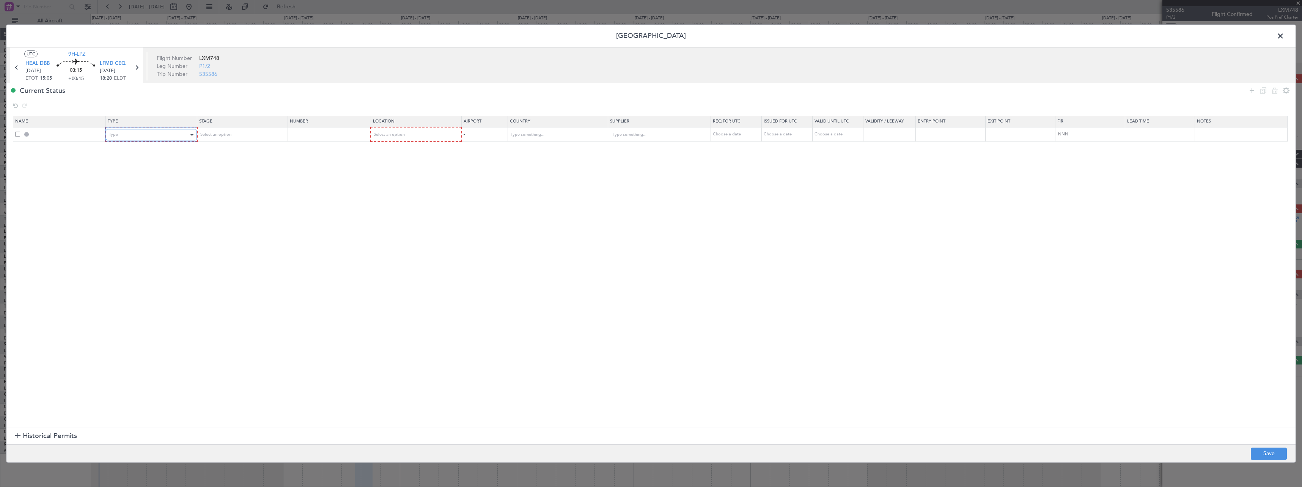
click at [170, 138] on div "Type" at bounding box center [148, 134] width 79 height 11
click at [149, 212] on span "TASP" at bounding box center [152, 217] width 85 height 11
click at [153, 138] on div "TASP" at bounding box center [148, 134] width 79 height 11
click at [132, 210] on span "Slot" at bounding box center [152, 206] width 85 height 11
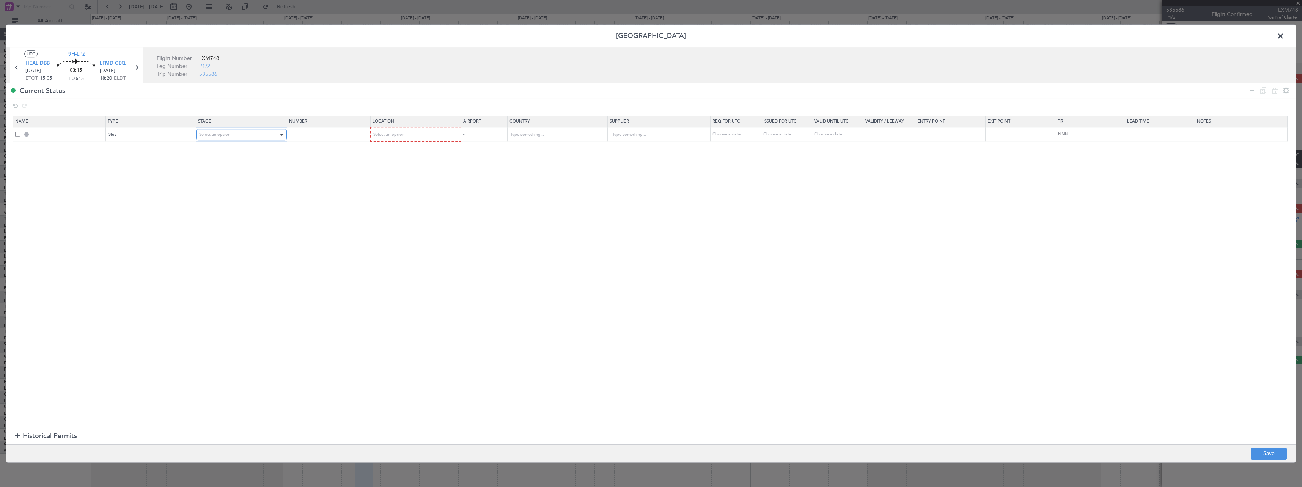
click at [234, 133] on div "Select an option" at bounding box center [238, 134] width 79 height 11
click at [233, 181] on span "Requested" at bounding box center [243, 184] width 85 height 11
click at [318, 131] on td at bounding box center [327, 134] width 83 height 14
click at [425, 137] on div "Select an option" at bounding box center [413, 134] width 80 height 11
click at [416, 175] on span "Arrival" at bounding box center [419, 173] width 85 height 11
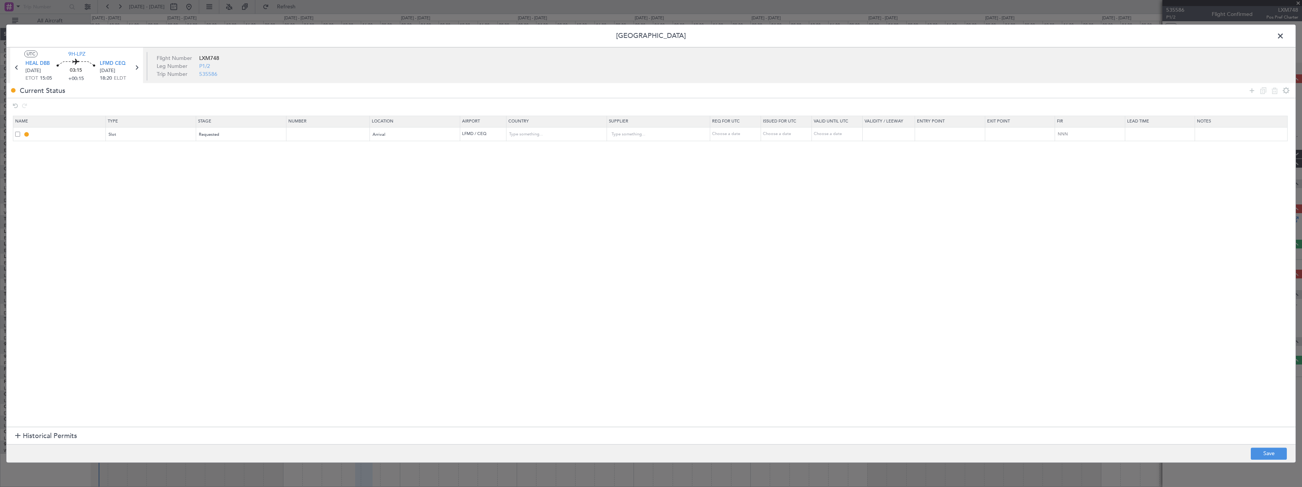
drag, startPoint x: 1253, startPoint y: 93, endPoint x: 1079, endPoint y: 113, distance: 175.3
click at [1252, 93] on icon at bounding box center [1251, 90] width 9 height 9
click at [184, 152] on div "Type" at bounding box center [148, 148] width 79 height 11
click at [160, 187] on span "API" at bounding box center [152, 187] width 85 height 11
click at [261, 147] on div "Select an option" at bounding box center [238, 148] width 79 height 11
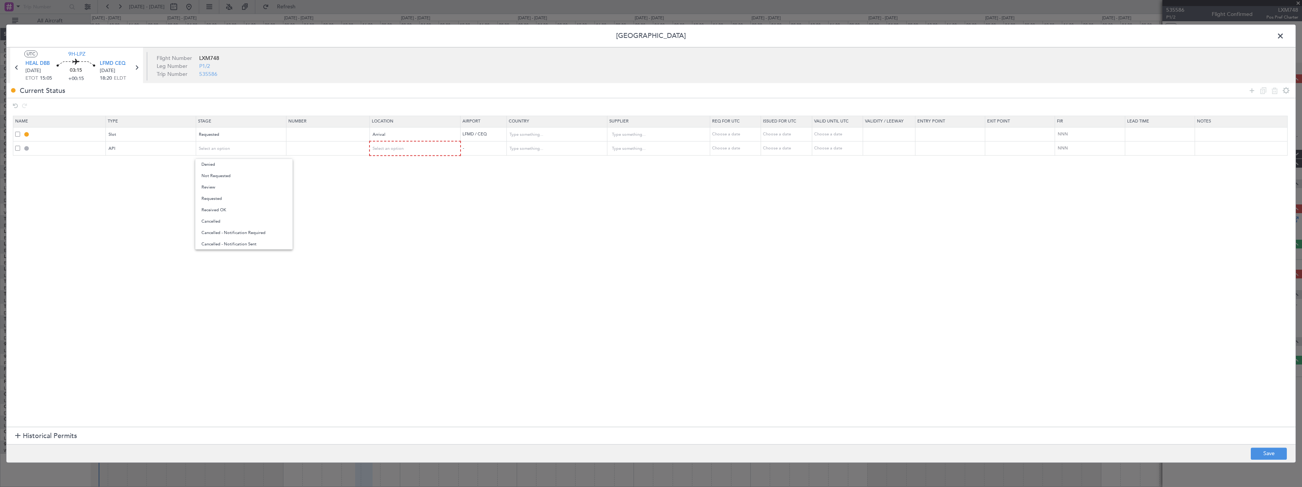
drag, startPoint x: 256, startPoint y: 178, endPoint x: 407, endPoint y: 160, distance: 152.0
click at [257, 178] on span "Not Requested" at bounding box center [243, 175] width 85 height 11
click at [441, 151] on div "Select an option" at bounding box center [413, 148] width 80 height 11
drag, startPoint x: 404, startPoint y: 167, endPoint x: 748, endPoint y: 155, distance: 344.3
click at [407, 166] on span "Departure" at bounding box center [419, 164] width 85 height 11
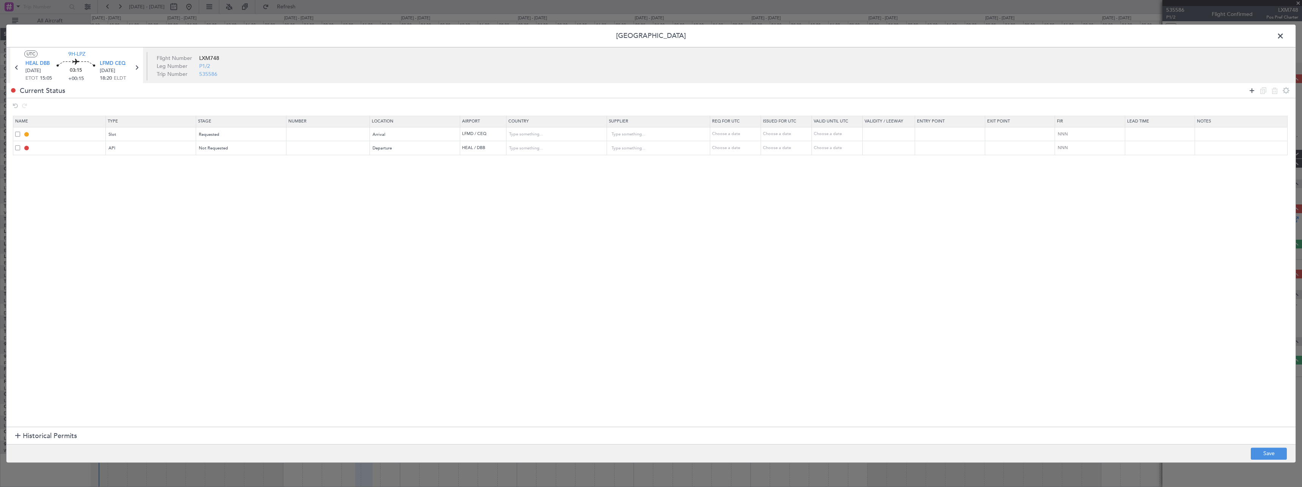
click at [1255, 94] on icon at bounding box center [1251, 90] width 9 height 9
click at [162, 165] on div "Type" at bounding box center [148, 162] width 79 height 11
drag, startPoint x: 137, startPoint y: 252, endPoint x: 226, endPoint y: 161, distance: 126.6
click at [137, 251] on span "Departure" at bounding box center [152, 253] width 85 height 11
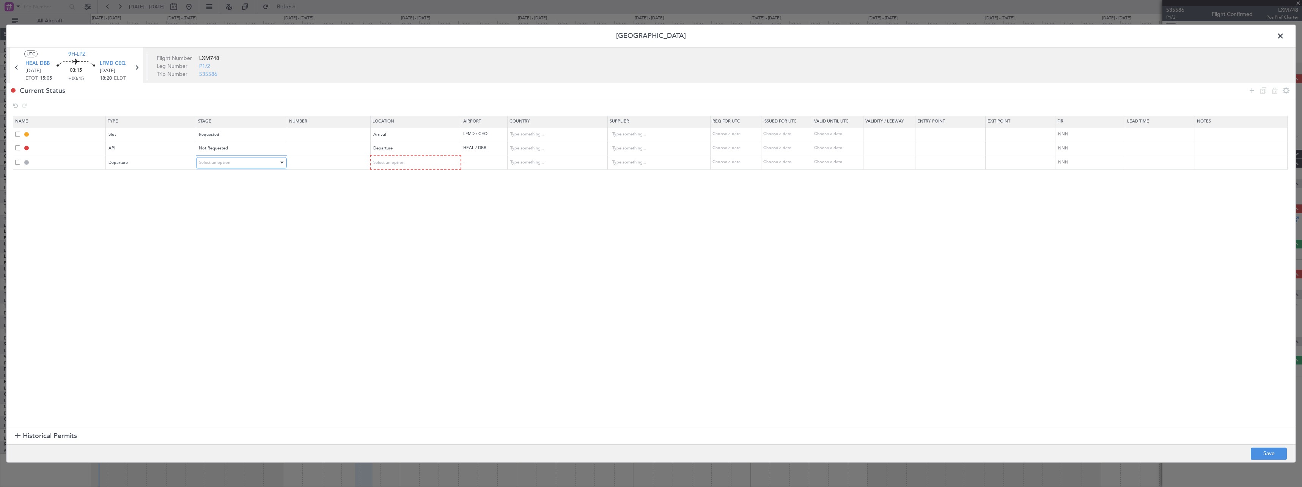
click at [230, 163] on span "Select an option" at bounding box center [214, 163] width 31 height 6
click at [228, 192] on span "Not Requested" at bounding box center [243, 189] width 85 height 11
click at [420, 154] on mat-form-field "Departure" at bounding box center [415, 149] width 90 height 14
click at [415, 162] on div "Select an option" at bounding box center [413, 162] width 80 height 11
click at [405, 183] on span "Departure" at bounding box center [419, 178] width 85 height 11
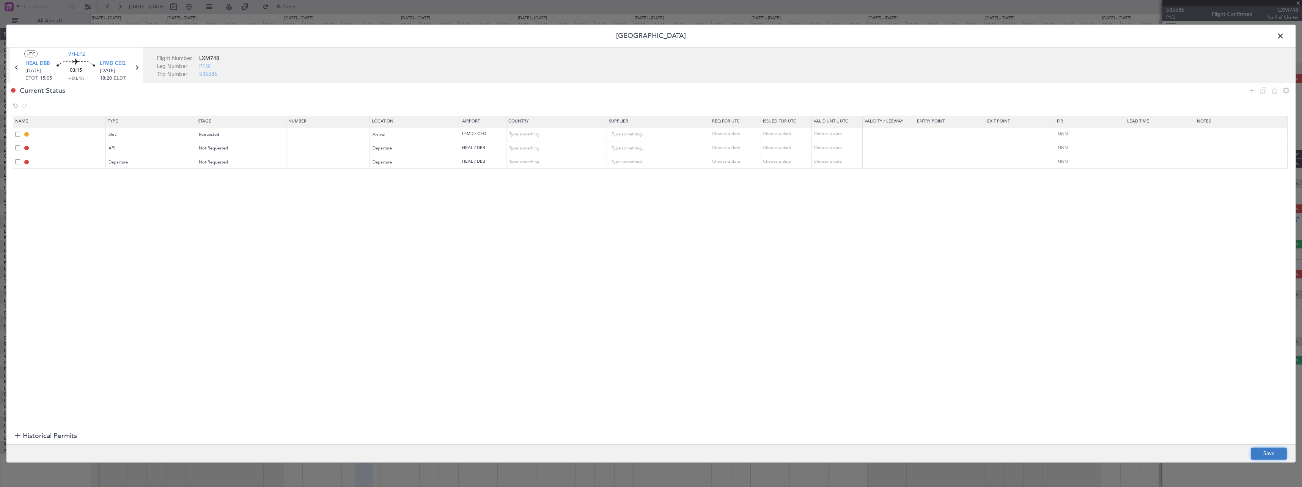
click at [1264, 453] on button "Save" at bounding box center [1269, 454] width 36 height 12
type input "LFMD ARR SLOT"
type input "[GEOGRAPHIC_DATA]"
type input "NNN"
type input "HEAL DEP API"
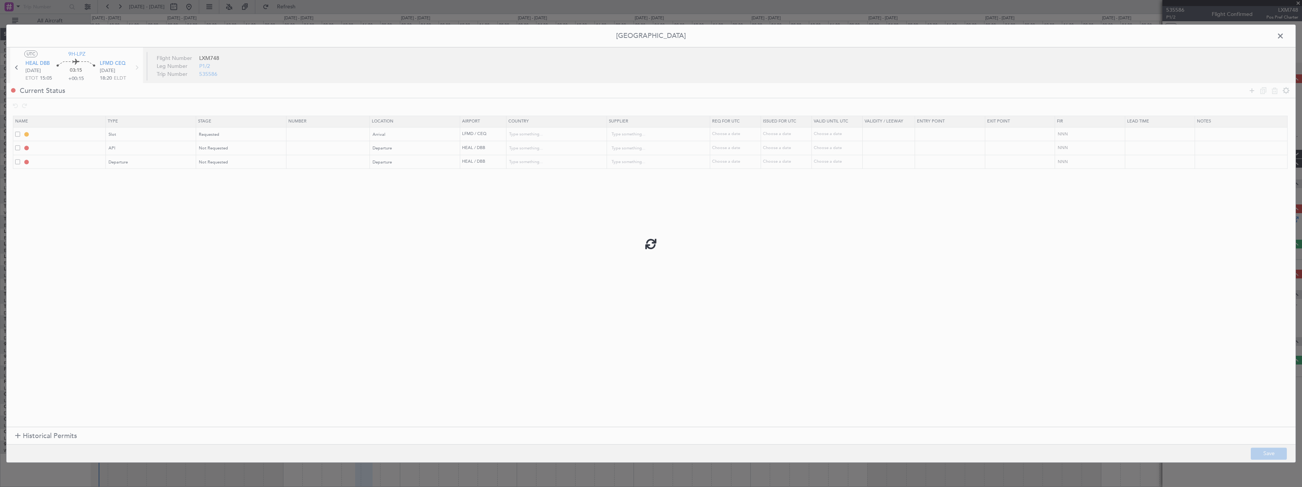
type input "[GEOGRAPHIC_DATA]"
type input "NNN"
type input "DEPARTURE"
type input "[GEOGRAPHIC_DATA]"
type input "NNN"
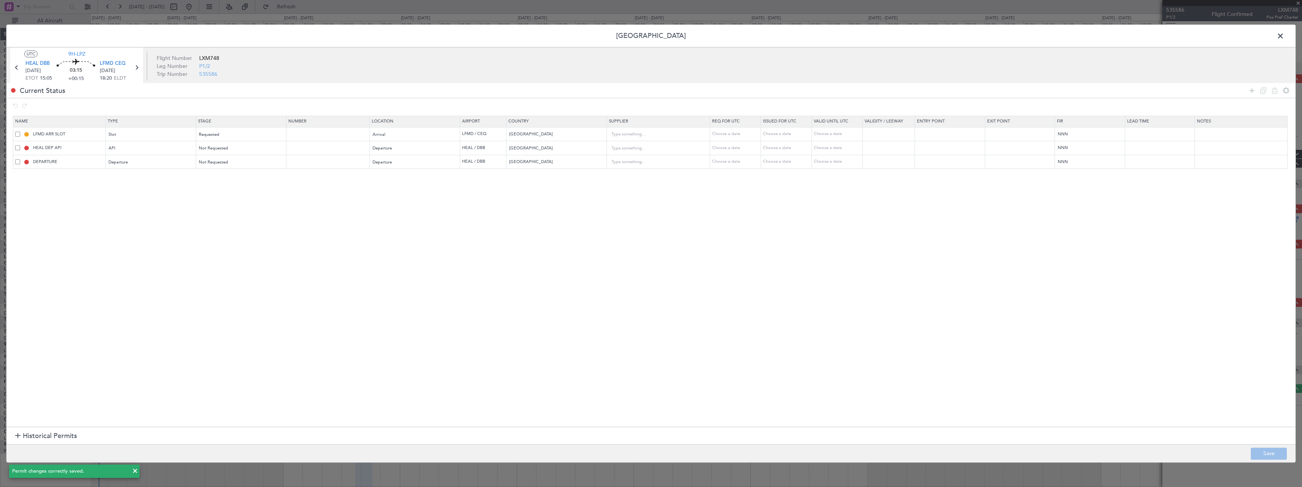
drag, startPoint x: 1280, startPoint y: 37, endPoint x: 1274, endPoint y: 40, distance: 6.6
click at [1284, 37] on span at bounding box center [1284, 37] width 0 height 15
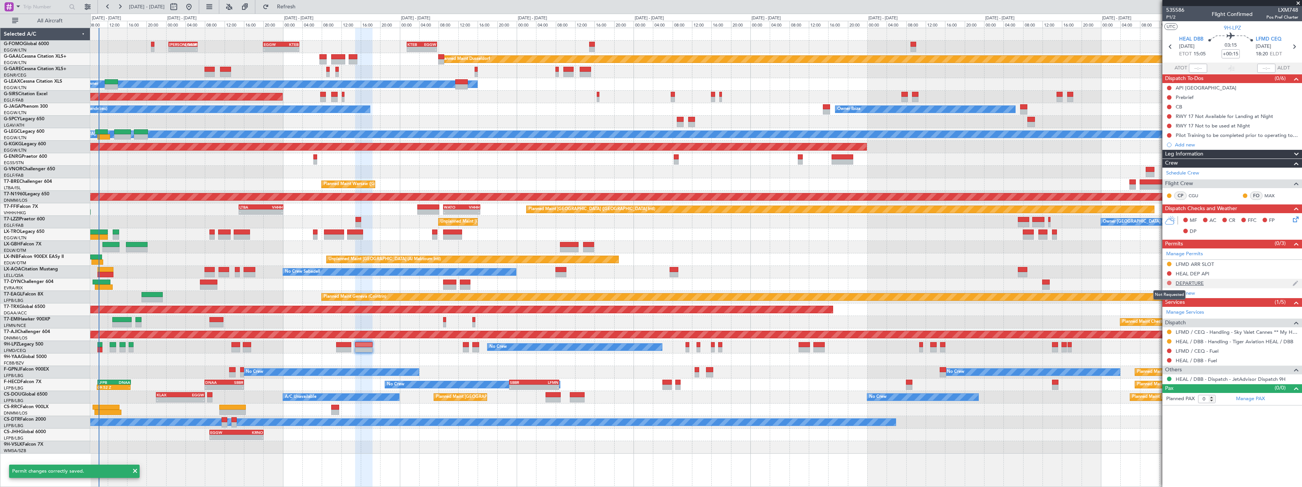
click at [1170, 283] on button at bounding box center [1169, 283] width 5 height 5
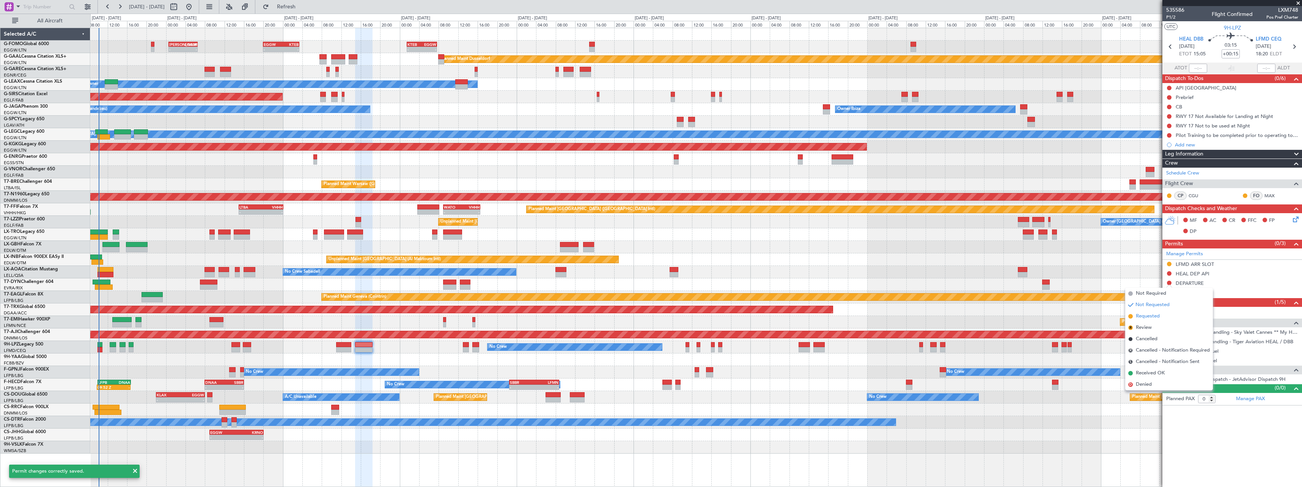
click at [1156, 317] on span "Requested" at bounding box center [1148, 317] width 24 height 8
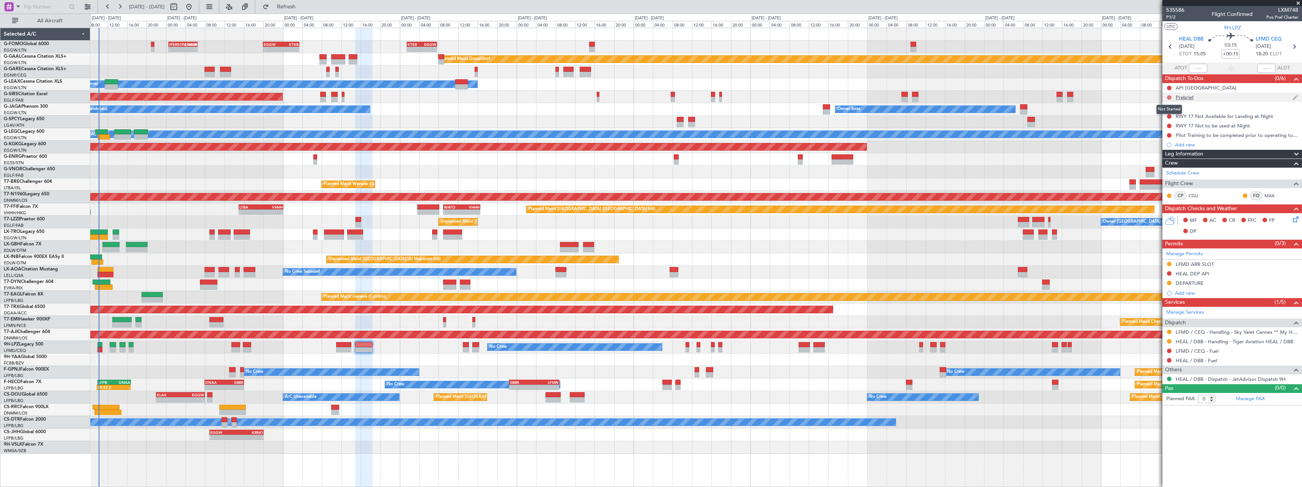
click at [1170, 97] on button at bounding box center [1169, 97] width 5 height 5
drag, startPoint x: 1161, startPoint y: 121, endPoint x: 1165, endPoint y: 112, distance: 10.6
click at [1161, 121] on span "In Progress" at bounding box center [1173, 120] width 26 height 8
click at [1170, 105] on button at bounding box center [1169, 107] width 5 height 5
click at [1164, 142] on span "Completed" at bounding box center [1172, 141] width 25 height 8
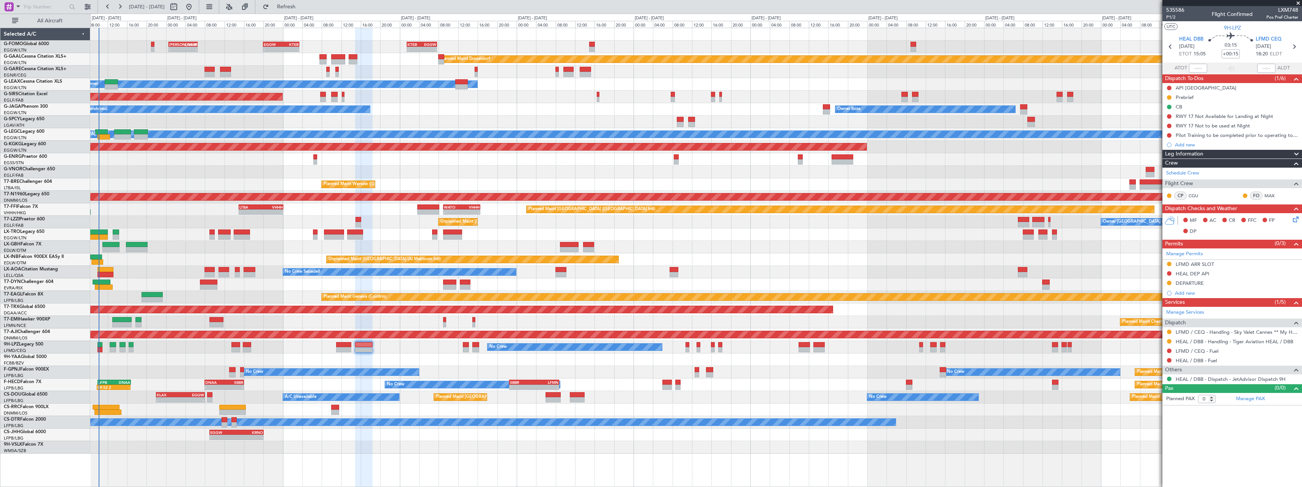
click at [1296, 220] on icon at bounding box center [1294, 218] width 6 height 6
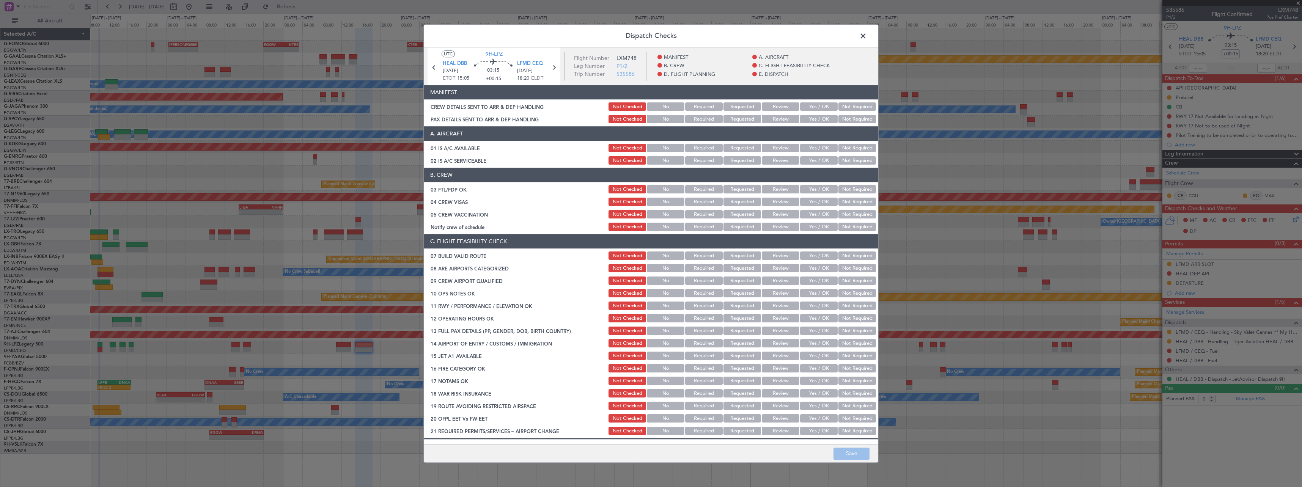
click at [781, 270] on button "Review" at bounding box center [781, 268] width 38 height 8
drag, startPoint x: 816, startPoint y: 186, endPoint x: 834, endPoint y: 198, distance: 21.6
click at [816, 187] on button "Yes / OK" at bounding box center [819, 190] width 38 height 8
click at [850, 205] on button "Not Required" at bounding box center [857, 202] width 38 height 8
click at [849, 213] on button "Not Required" at bounding box center [857, 215] width 38 height 8
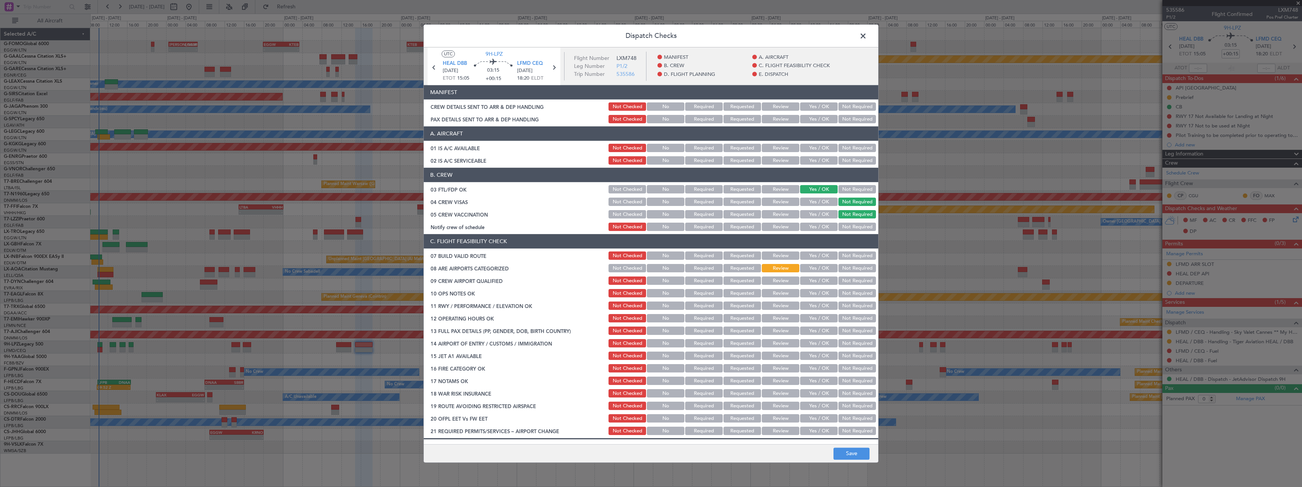
click at [820, 228] on button "Yes / OK" at bounding box center [819, 227] width 38 height 8
click at [815, 253] on button "Yes / OK" at bounding box center [819, 256] width 38 height 8
click at [810, 294] on button "Yes / OK" at bounding box center [819, 293] width 38 height 8
drag, startPoint x: 808, startPoint y: 301, endPoint x: 808, endPoint y: 307, distance: 5.7
click at [808, 306] on div "Yes / OK" at bounding box center [818, 306] width 38 height 11
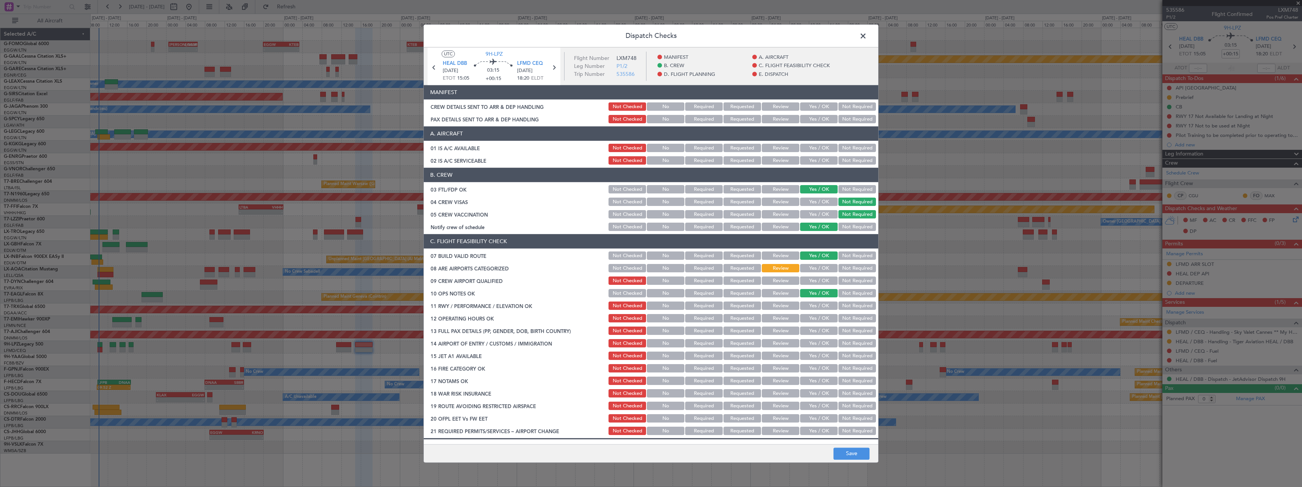
click at [810, 310] on button "Yes / OK" at bounding box center [819, 306] width 38 height 8
click at [810, 318] on button "Yes / OK" at bounding box center [819, 318] width 38 height 8
click at [812, 337] on section "C. FLIGHT FEASIBILITY CHECK 07 BUILD VALID ROUTE Not Checked No Required Reques…" at bounding box center [651, 335] width 454 height 202
click at [811, 341] on section "C. FLIGHT FEASIBILITY CHECK 07 BUILD VALID ROUTE Not Checked No Required Reques…" at bounding box center [651, 335] width 454 height 202
click at [811, 351] on div "Yes / OK" at bounding box center [818, 356] width 38 height 11
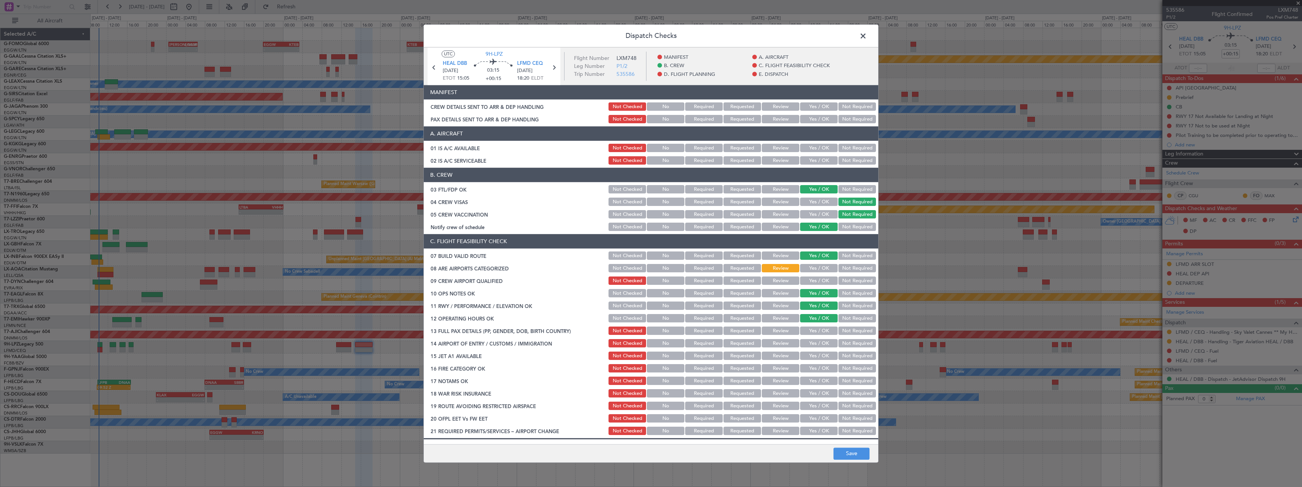
drag, startPoint x: 810, startPoint y: 355, endPoint x: 807, endPoint y: 351, distance: 4.4
click at [810, 360] on button "Yes / OK" at bounding box center [819, 356] width 38 height 8
drag, startPoint x: 811, startPoint y: 332, endPoint x: 811, endPoint y: 342, distance: 10.3
click at [811, 332] on button "Yes / OK" at bounding box center [819, 331] width 38 height 8
click at [811, 342] on button "Yes / OK" at bounding box center [819, 344] width 38 height 8
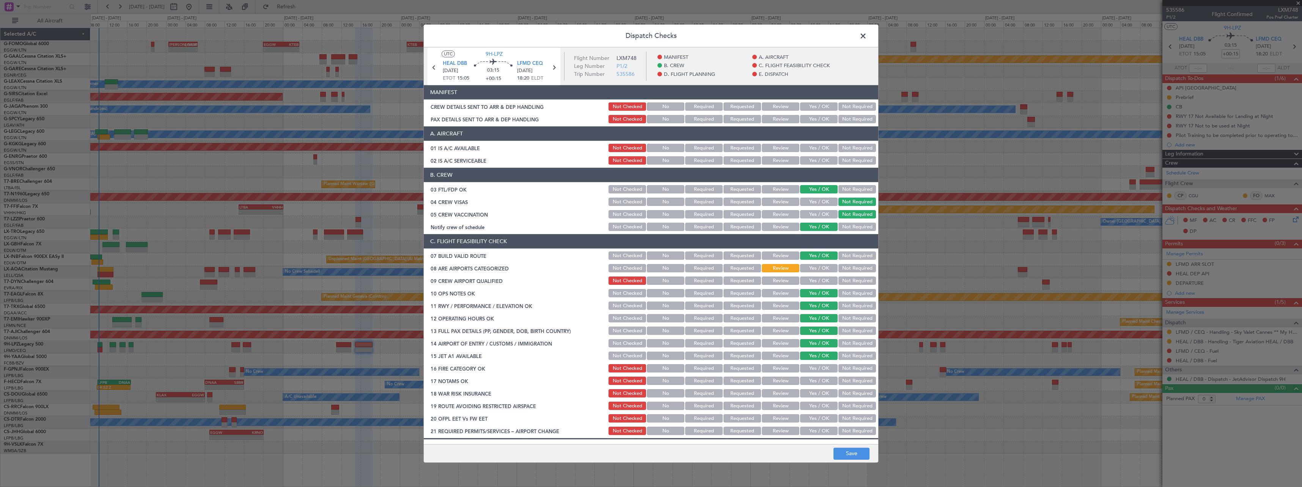
click at [815, 372] on button "Yes / OK" at bounding box center [819, 369] width 38 height 8
click at [815, 380] on button "Yes / OK" at bounding box center [819, 381] width 38 height 8
click at [849, 396] on button "Not Required" at bounding box center [857, 394] width 38 height 8
click at [818, 404] on button "Yes / OK" at bounding box center [819, 406] width 38 height 8
click at [811, 420] on button "Yes / OK" at bounding box center [819, 419] width 38 height 8
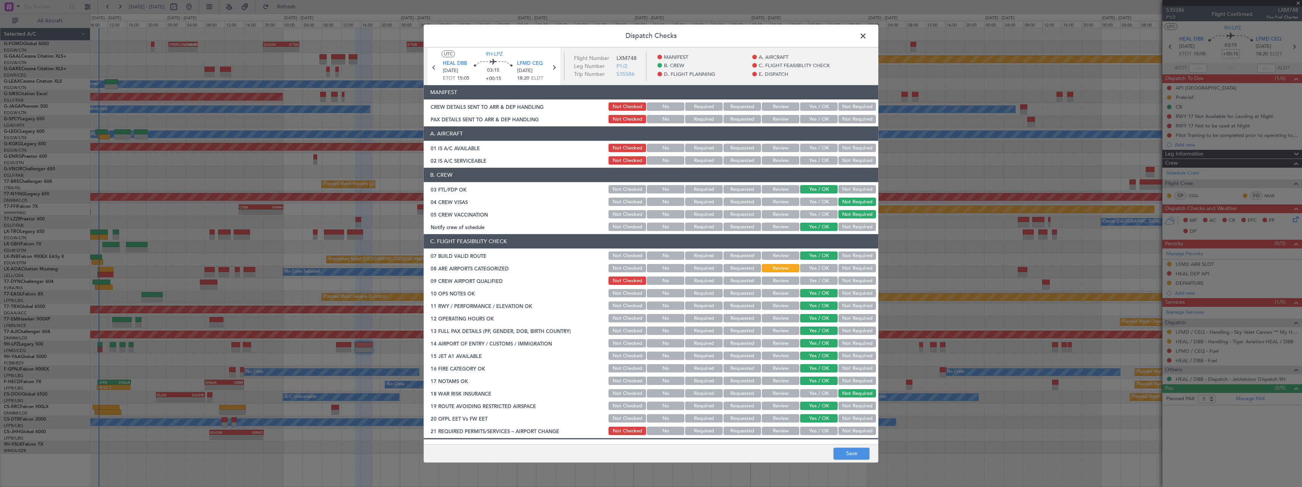
drag, startPoint x: 812, startPoint y: 426, endPoint x: 811, endPoint y: 431, distance: 4.6
click at [812, 427] on div "Yes / OK" at bounding box center [818, 431] width 38 height 11
click at [812, 431] on button "Yes / OK" at bounding box center [819, 431] width 38 height 8
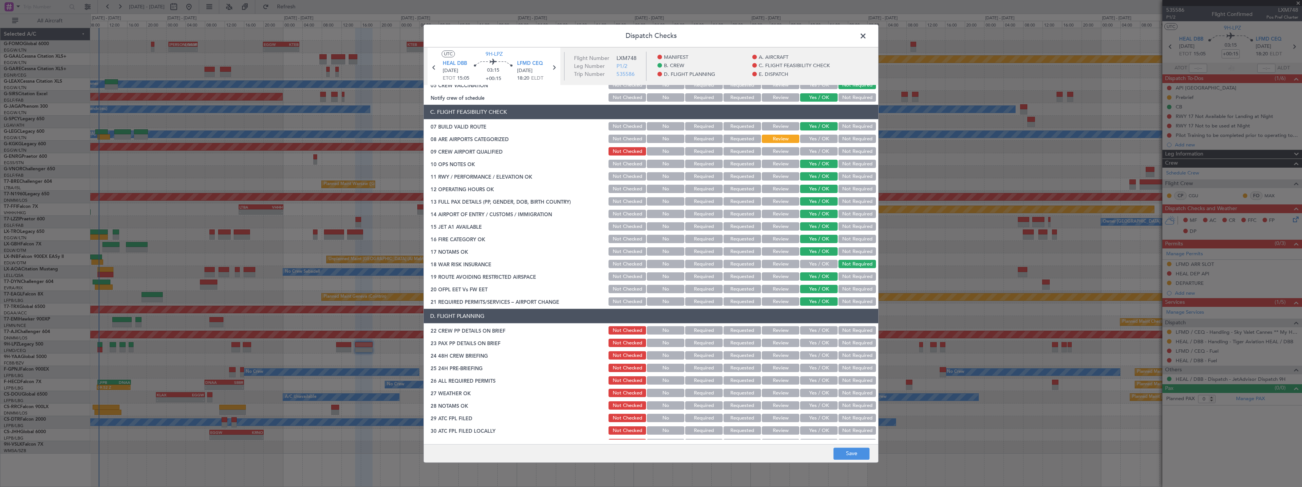
scroll to position [228, 0]
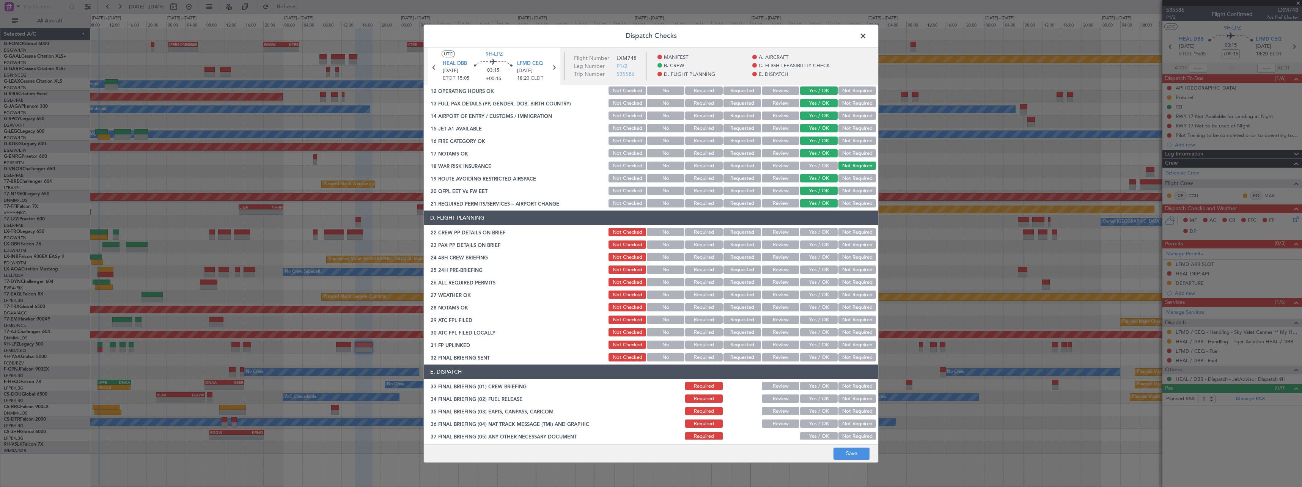
click at [819, 236] on button "Yes / OK" at bounding box center [819, 232] width 38 height 8
drag, startPoint x: 819, startPoint y: 244, endPoint x: 820, endPoint y: 256, distance: 11.4
click at [819, 245] on button "Yes / OK" at bounding box center [819, 245] width 38 height 8
click at [821, 262] on div "Yes / OK" at bounding box center [818, 257] width 38 height 11
click at [817, 256] on button "Yes / OK" at bounding box center [819, 257] width 38 height 8
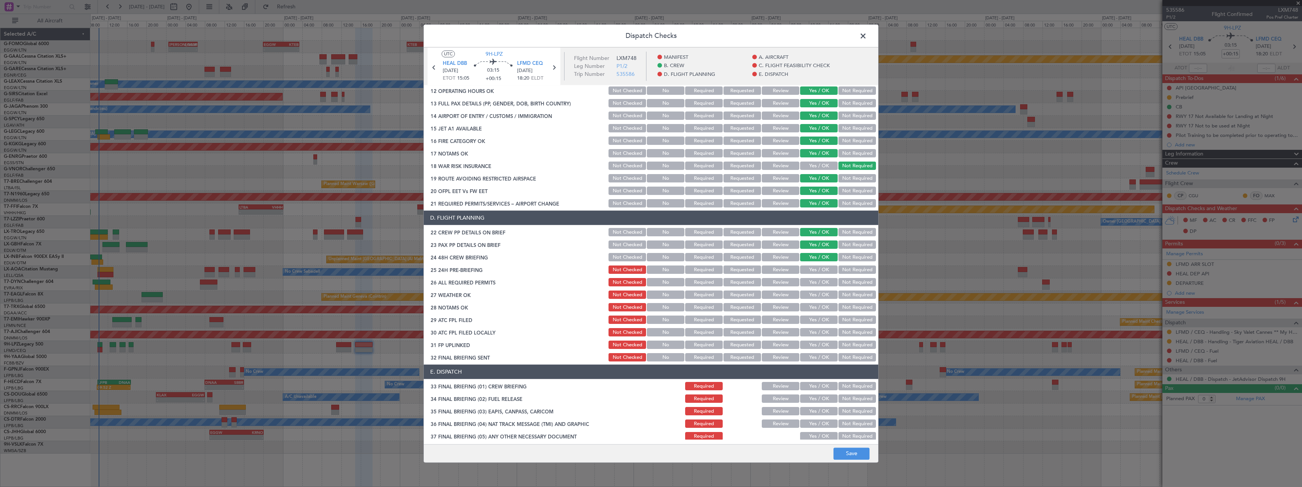
click at [844, 269] on button "Not Required" at bounding box center [857, 270] width 38 height 8
click at [849, 454] on button "Save" at bounding box center [851, 454] width 36 height 12
drag, startPoint x: 861, startPoint y: 36, endPoint x: 854, endPoint y: 52, distance: 17.1
click at [867, 36] on span at bounding box center [867, 37] width 0 height 15
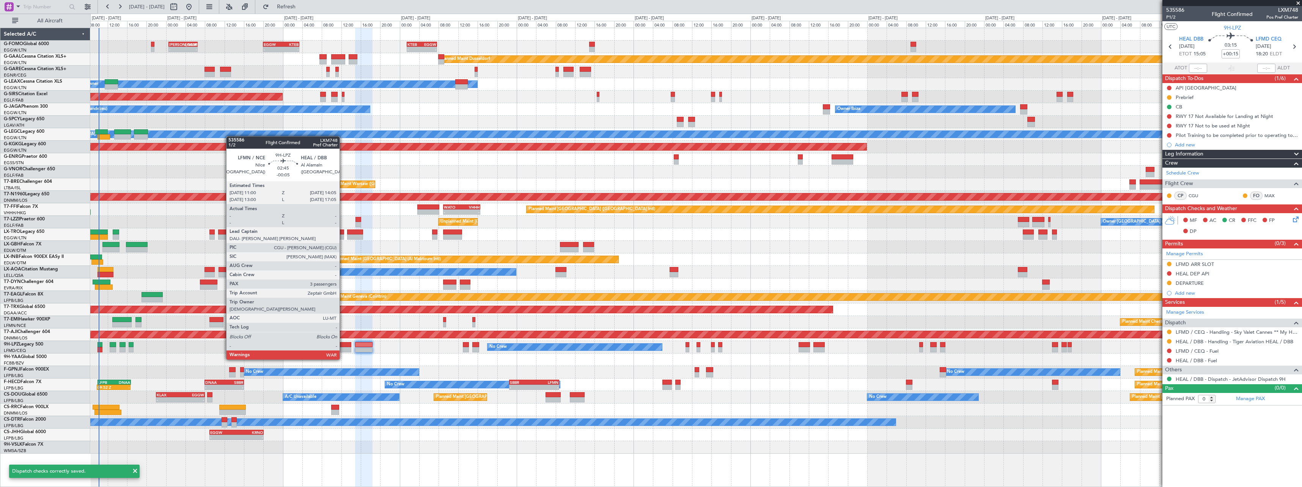
click at [343, 345] on div at bounding box center [343, 344] width 15 height 5
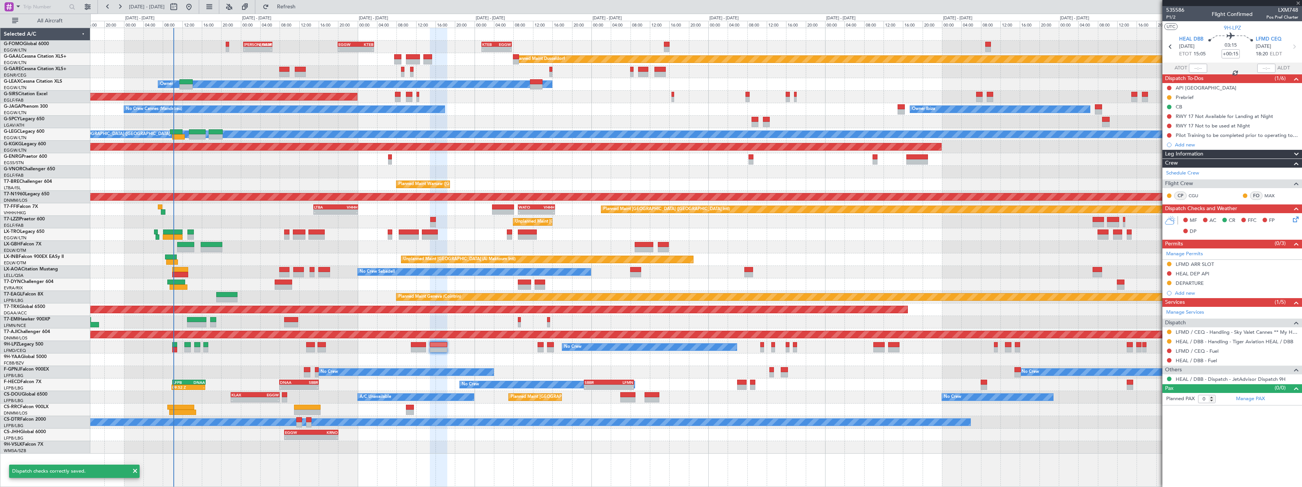
click at [350, 357] on div at bounding box center [695, 360] width 1211 height 13
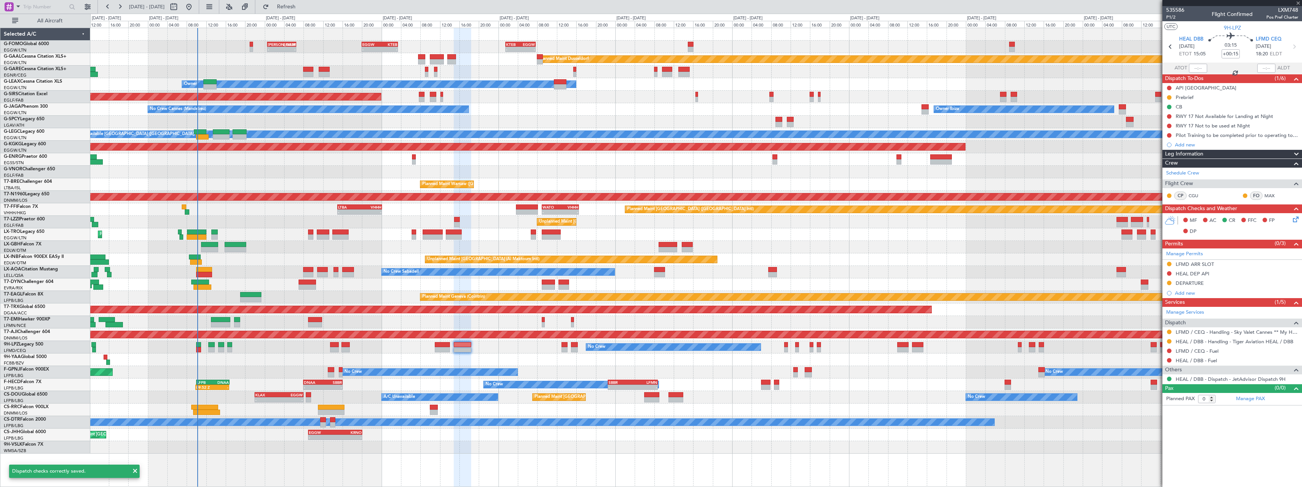
type input "-00:05"
type input "3"
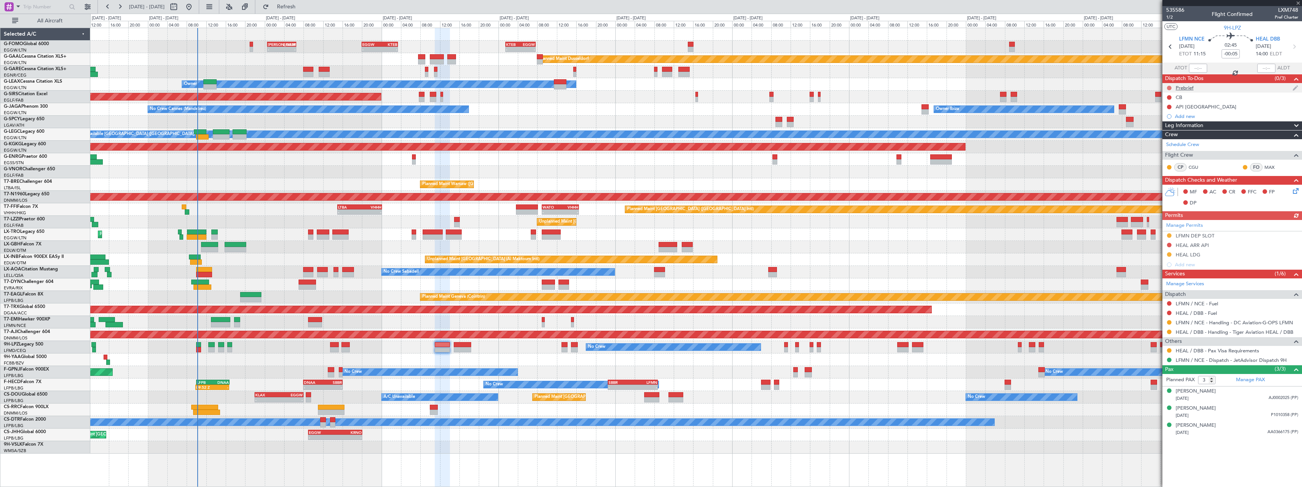
click at [1170, 87] on button at bounding box center [1169, 88] width 5 height 5
click at [1164, 112] on span "In Progress" at bounding box center [1173, 110] width 26 height 8
click at [1170, 99] on button at bounding box center [1169, 97] width 5 height 5
click at [1168, 131] on span "Completed" at bounding box center [1172, 131] width 25 height 8
click at [1296, 188] on icon at bounding box center [1294, 190] width 6 height 6
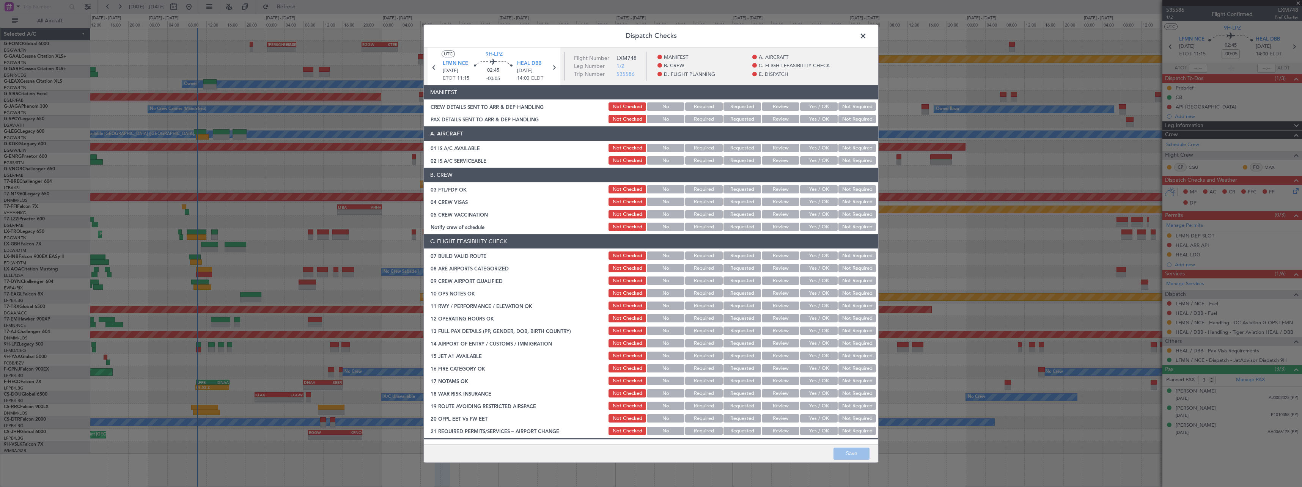
click at [772, 266] on button "Review" at bounding box center [781, 268] width 38 height 8
drag, startPoint x: 819, startPoint y: 253, endPoint x: 822, endPoint y: 297, distance: 44.1
click at [818, 253] on button "Yes / OK" at bounding box center [819, 256] width 38 height 8
click at [813, 293] on button "Yes / OK" at bounding box center [819, 293] width 38 height 8
drag, startPoint x: 813, startPoint y: 304, endPoint x: 811, endPoint y: 322, distance: 17.5
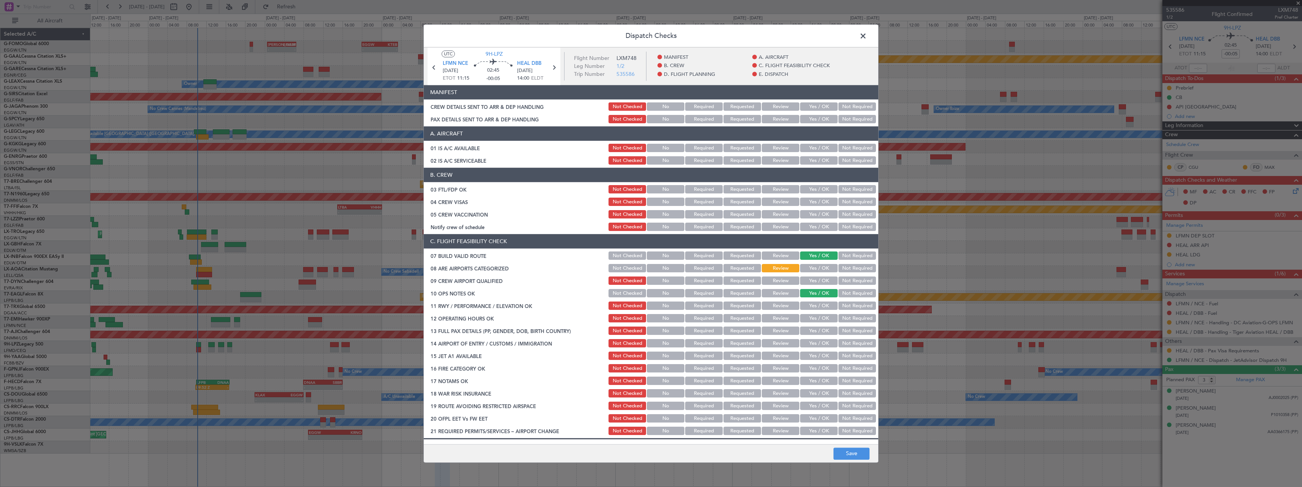
click at [813, 306] on button "Yes / OK" at bounding box center [819, 306] width 38 height 8
click at [811, 322] on button "Yes / OK" at bounding box center [819, 318] width 38 height 8
click at [811, 333] on button "Yes / OK" at bounding box center [819, 331] width 38 height 8
drag, startPoint x: 811, startPoint y: 344, endPoint x: 813, endPoint y: 349, distance: 4.7
click at [811, 344] on button "Yes / OK" at bounding box center [819, 344] width 38 height 8
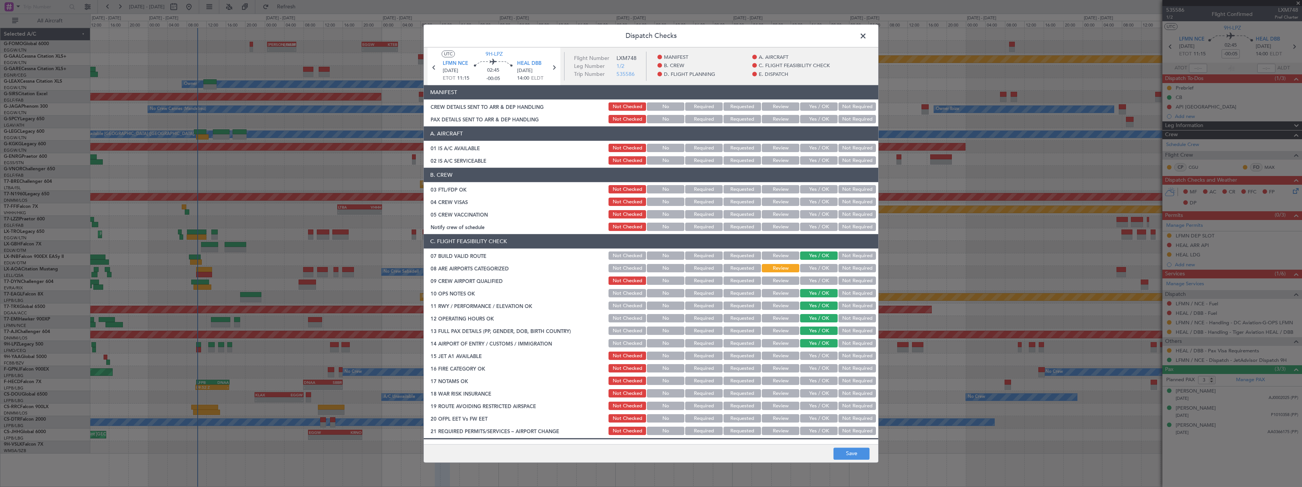
click at [817, 356] on button "Yes / OK" at bounding box center [819, 356] width 38 height 8
drag, startPoint x: 816, startPoint y: 370, endPoint x: 816, endPoint y: 377, distance: 6.8
click at [816, 370] on button "Yes / OK" at bounding box center [819, 369] width 38 height 8
click at [816, 384] on button "Yes / OK" at bounding box center [819, 381] width 38 height 8
click at [816, 387] on section "C. FLIGHT FEASIBILITY CHECK 07 BUILD VALID ROUTE Not Checked No Required Reques…" at bounding box center [651, 335] width 454 height 202
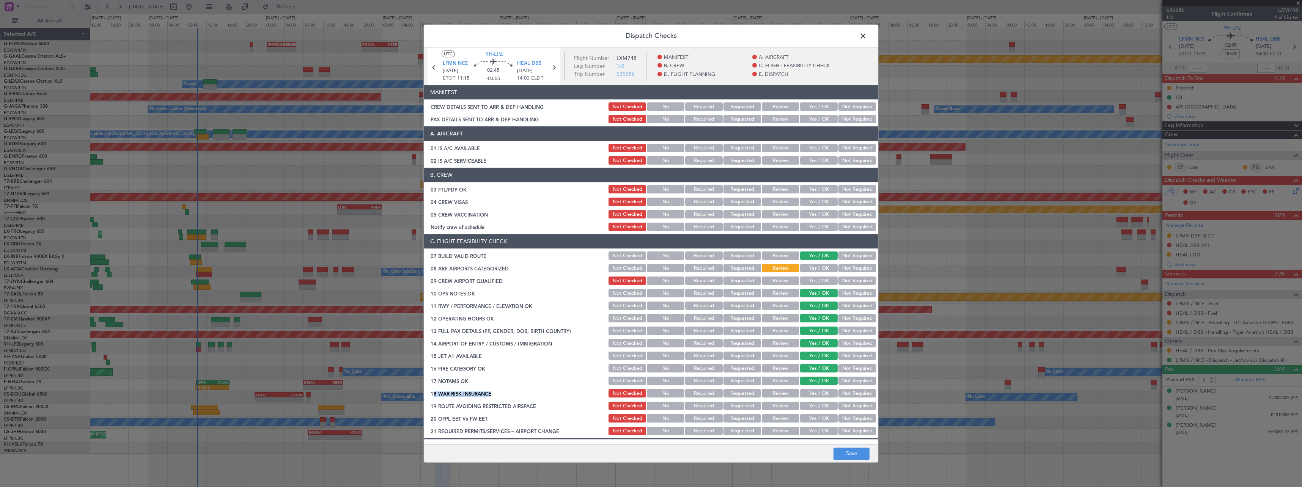
click at [815, 392] on button "Yes / OK" at bounding box center [819, 394] width 38 height 8
drag, startPoint x: 853, startPoint y: 392, endPoint x: 849, endPoint y: 395, distance: 4.9
click at [852, 392] on button "Not Required" at bounding box center [857, 394] width 38 height 8
drag, startPoint x: 816, startPoint y: 404, endPoint x: 816, endPoint y: 409, distance: 4.9
click at [816, 406] on button "Yes / OK" at bounding box center [819, 406] width 38 height 8
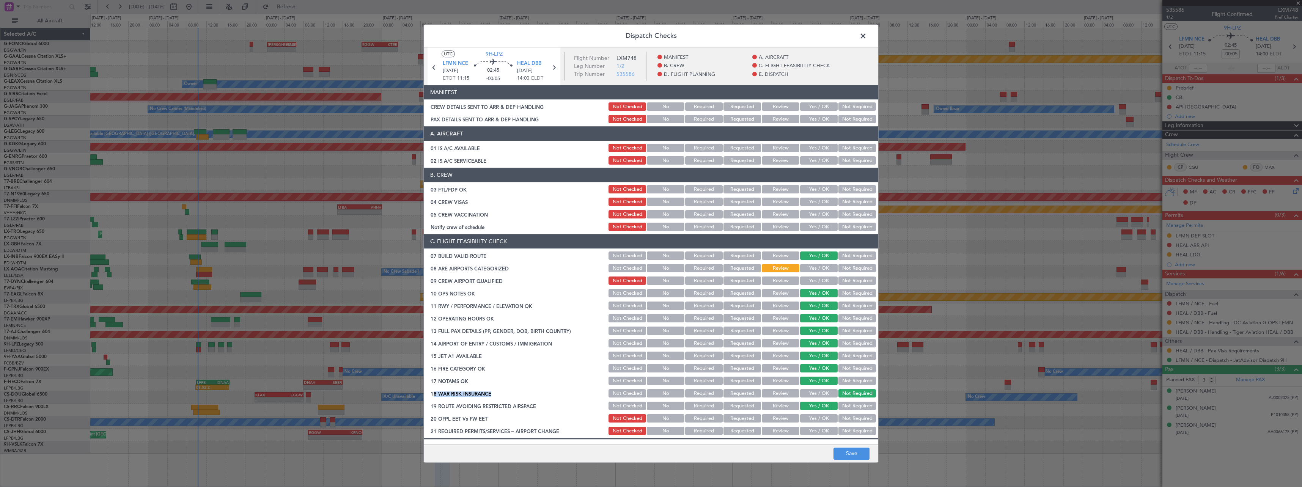
drag, startPoint x: 816, startPoint y: 418, endPoint x: 816, endPoint y: 430, distance: 12.5
click at [816, 419] on button "Yes / OK" at bounding box center [819, 419] width 38 height 8
click at [816, 431] on button "Yes / OK" at bounding box center [819, 431] width 38 height 8
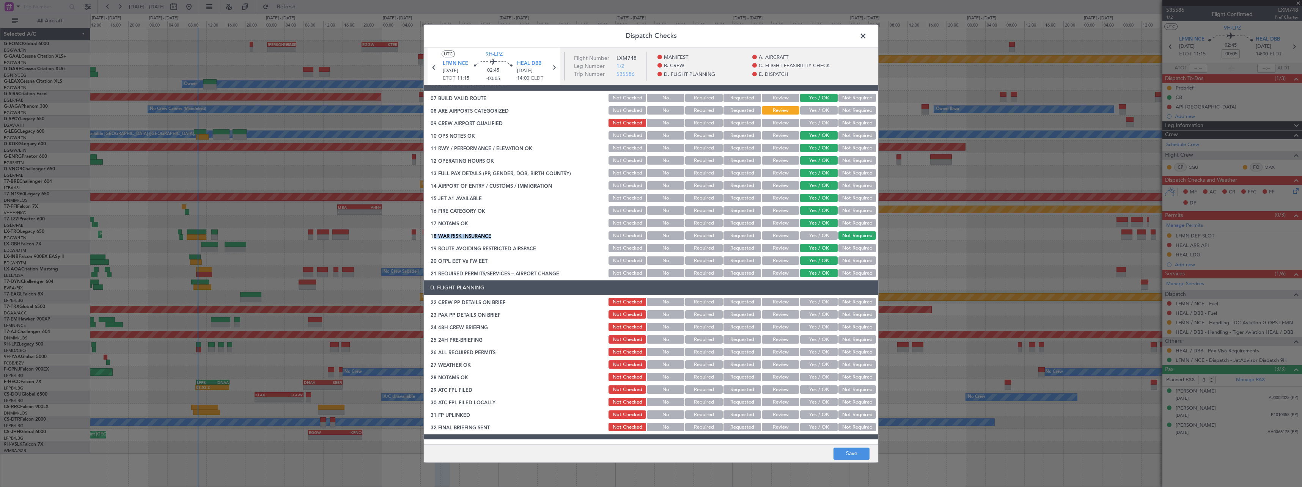
scroll to position [190, 0]
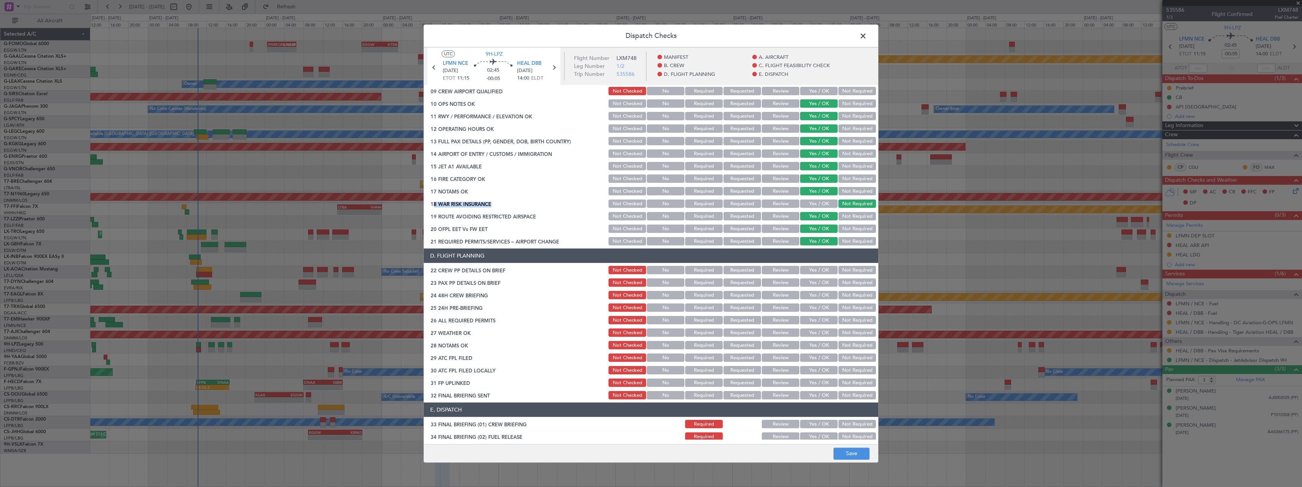
click at [820, 269] on button "Yes / OK" at bounding box center [819, 270] width 38 height 8
click at [818, 284] on button "Yes / OK" at bounding box center [819, 283] width 38 height 8
drag, startPoint x: 816, startPoint y: 298, endPoint x: 834, endPoint y: 307, distance: 20.5
click at [816, 299] on button "Yes / OK" at bounding box center [819, 295] width 38 height 8
drag, startPoint x: 855, startPoint y: 308, endPoint x: 863, endPoint y: 354, distance: 45.8
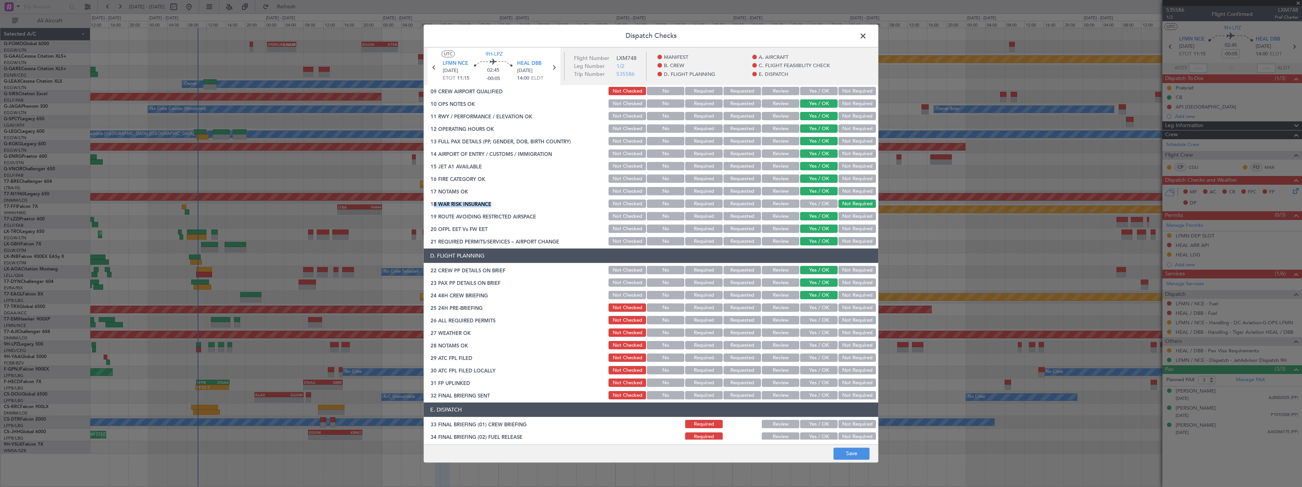
click at [855, 309] on button "Not Required" at bounding box center [857, 308] width 38 height 8
click at [849, 453] on button "Save" at bounding box center [851, 454] width 36 height 12
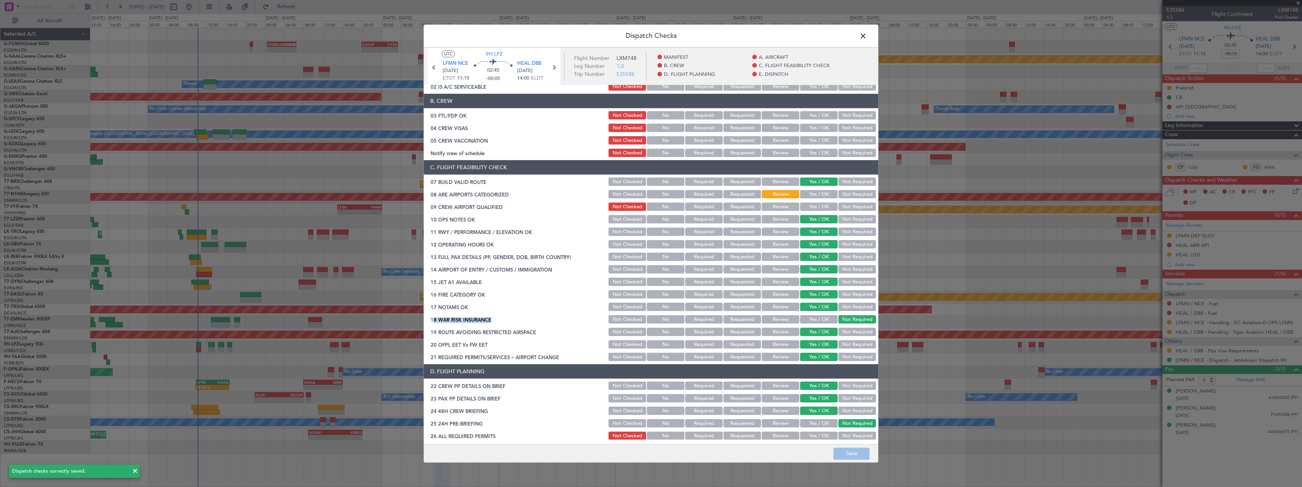
scroll to position [0, 0]
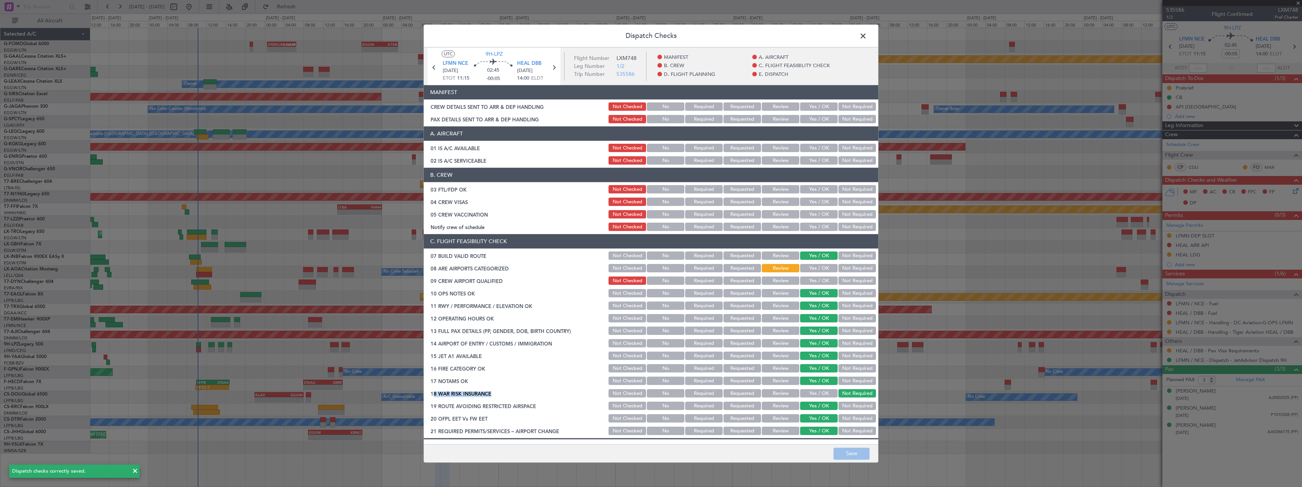
click at [814, 189] on button "Yes / OK" at bounding box center [819, 190] width 38 height 8
click at [851, 202] on button "Not Required" at bounding box center [857, 202] width 38 height 8
click at [851, 213] on button "Not Required" at bounding box center [857, 215] width 38 height 8
click at [807, 232] on div "Yes / OK" at bounding box center [818, 227] width 38 height 11
click at [815, 223] on button "Yes / OK" at bounding box center [819, 227] width 38 height 8
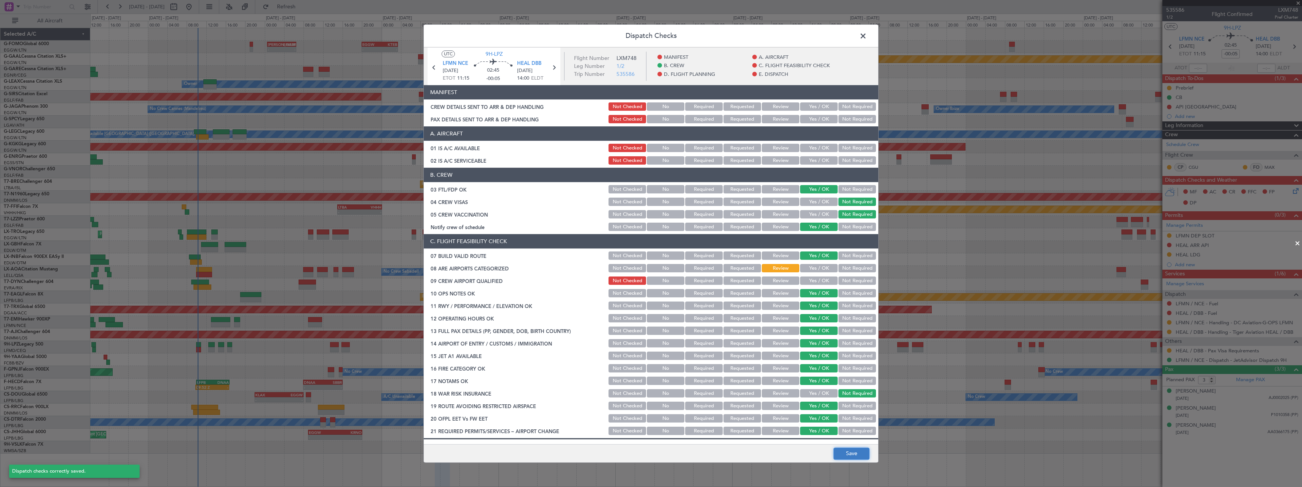
click at [851, 453] on button "Save" at bounding box center [851, 454] width 36 height 12
click at [867, 33] on span at bounding box center [867, 37] width 0 height 15
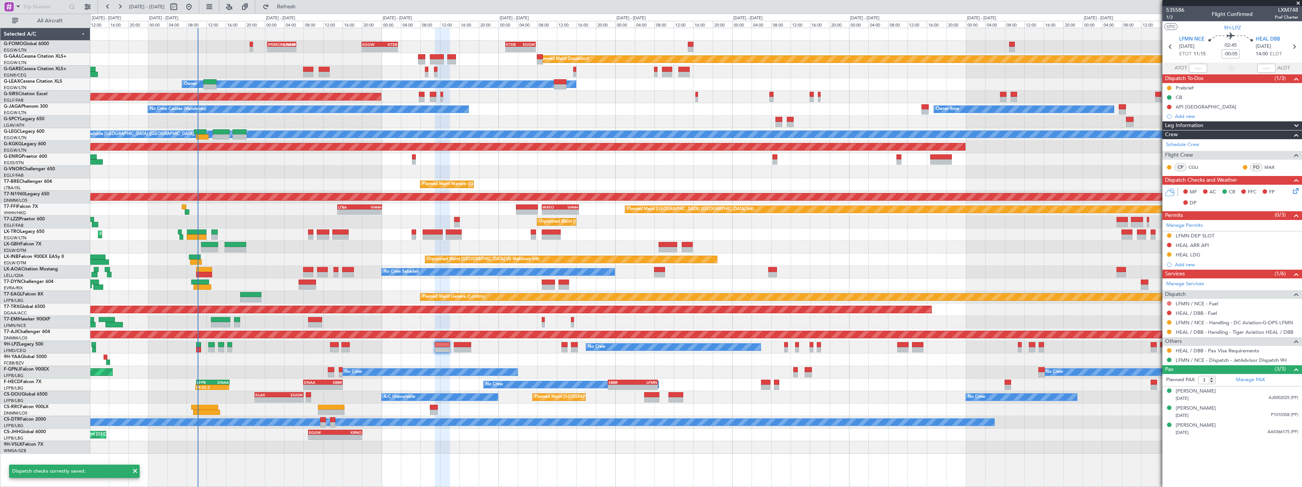
drag, startPoint x: 1167, startPoint y: 300, endPoint x: 1168, endPoint y: 304, distance: 4.0
click at [1167, 302] on nimbus-traffic-light at bounding box center [1169, 303] width 6 height 6
click at [1169, 304] on button at bounding box center [1169, 303] width 5 height 5
click at [1139, 313] on span "Not Required" at bounding box center [1151, 314] width 30 height 8
click at [1167, 313] on div at bounding box center [1169, 313] width 6 height 6
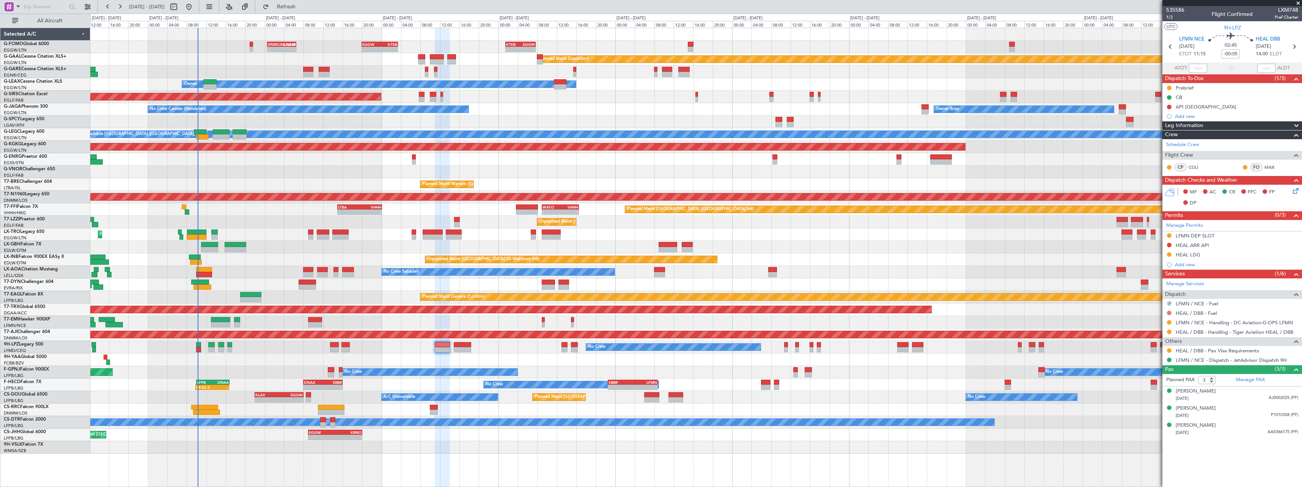
click at [1169, 312] on button at bounding box center [1169, 313] width 5 height 5
click at [1145, 322] on span "Not Required" at bounding box center [1151, 324] width 30 height 8
click at [1171, 16] on span "1/2" at bounding box center [1175, 17] width 18 height 6
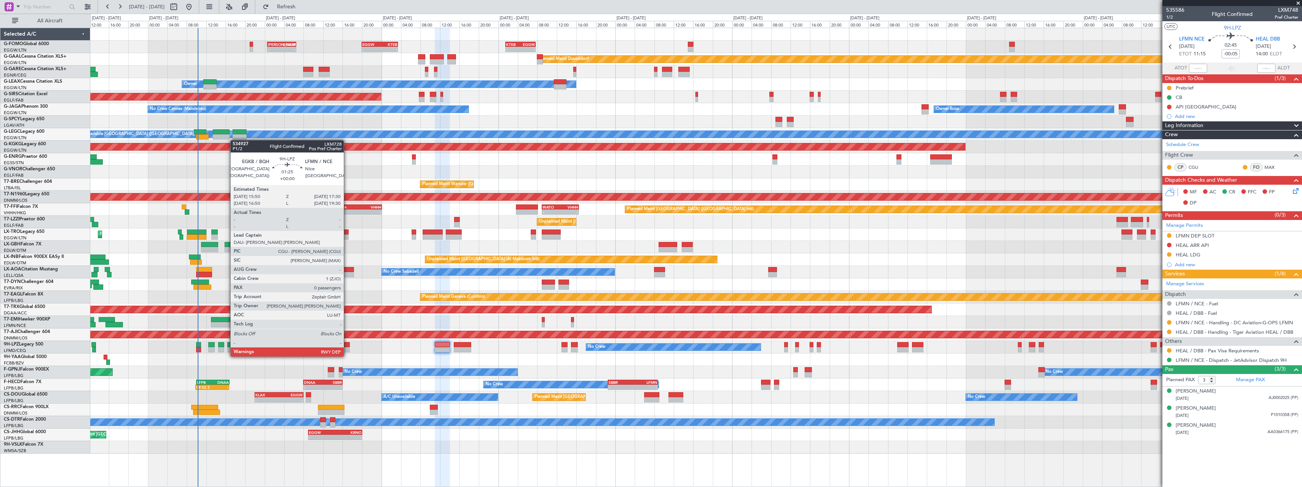
click at [347, 349] on div at bounding box center [345, 349] width 8 height 5
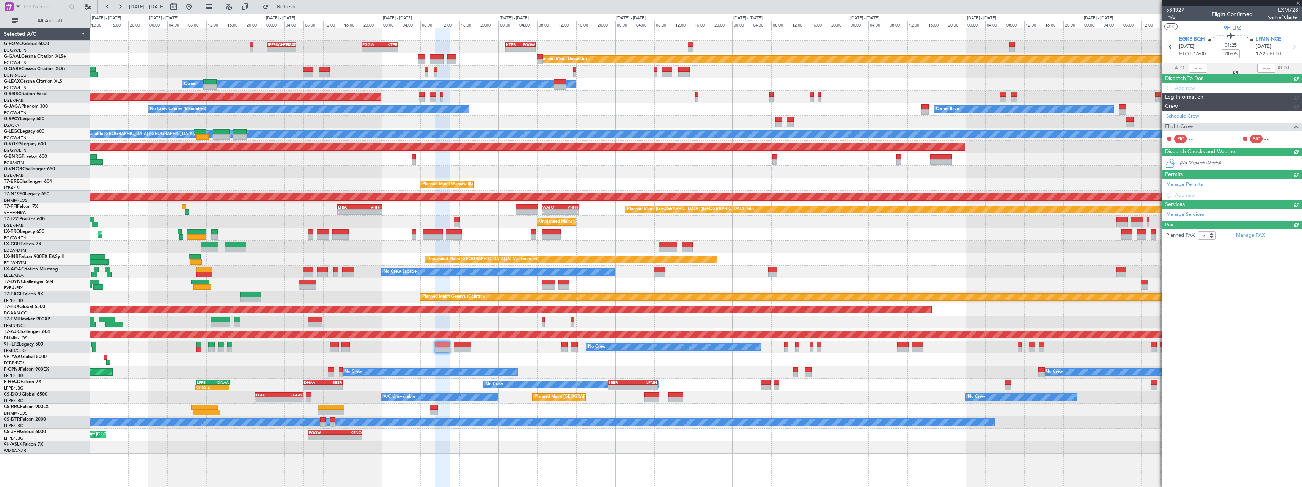
type input "0"
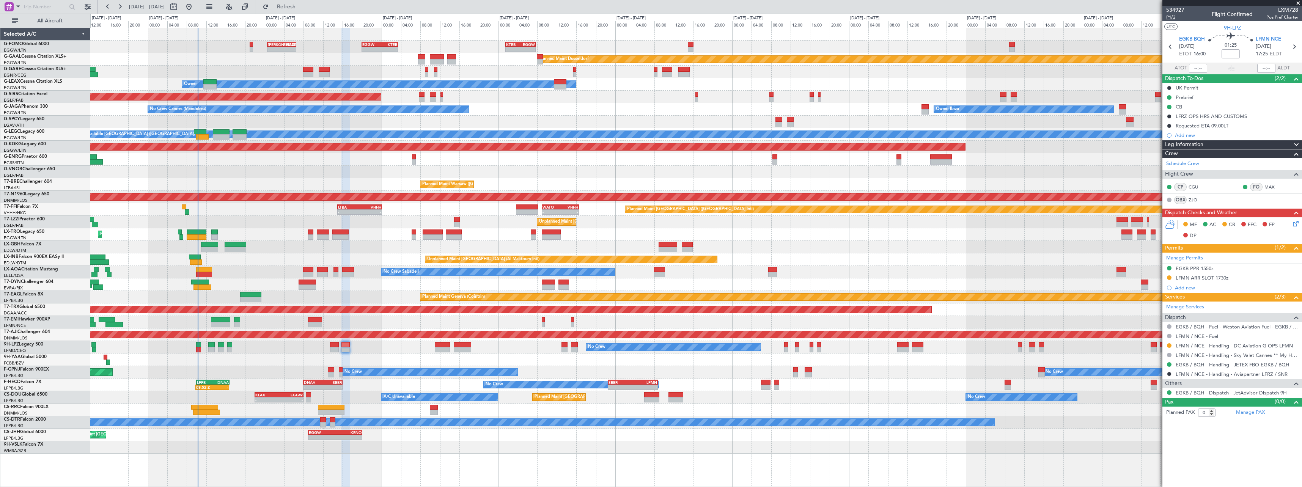
click at [1172, 18] on span "P1/2" at bounding box center [1175, 17] width 18 height 6
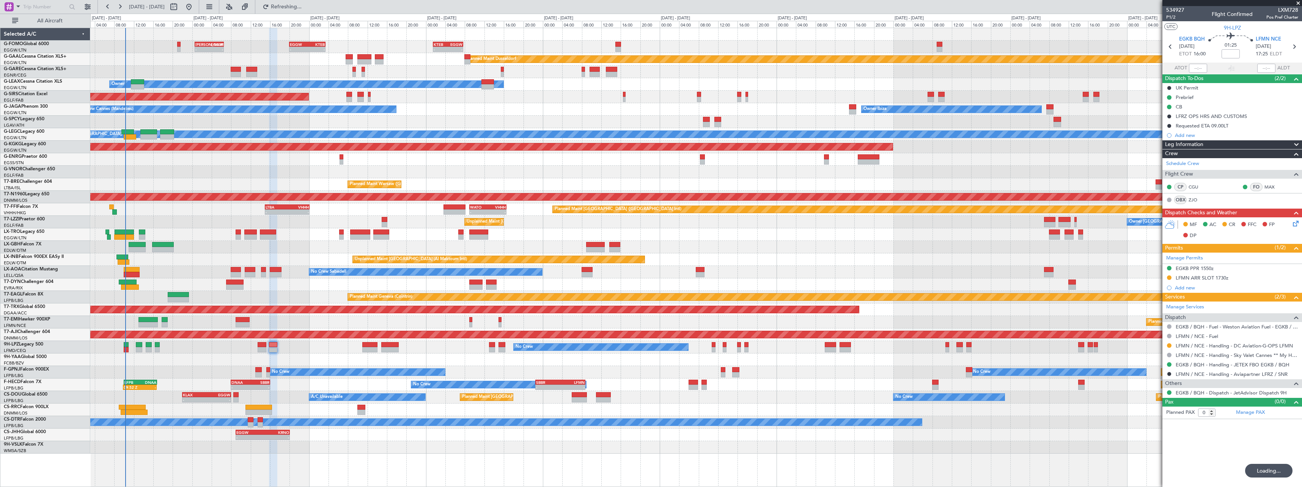
click at [384, 470] on div "- - [PERSON_NAME] 00:35 Z EGGW 06:30 Z - - EGGW 20:00 Z KTEB 03:25 Z - - KTEB 0…" at bounding box center [696, 257] width 1212 height 459
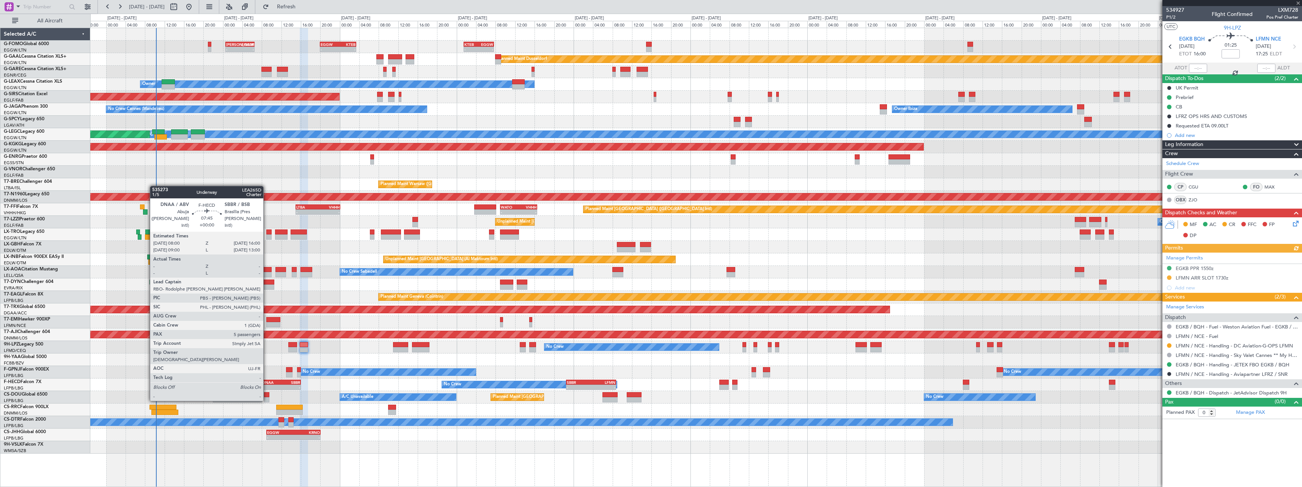
click at [344, 354] on div "- - [PERSON_NAME] 00:35 Z EGGW 06:30 Z - - EGGW 20:00 Z KTEB 03:25 Z - - KTEB 0…" at bounding box center [695, 241] width 1211 height 426
